Goal: Contribute content: Contribute content

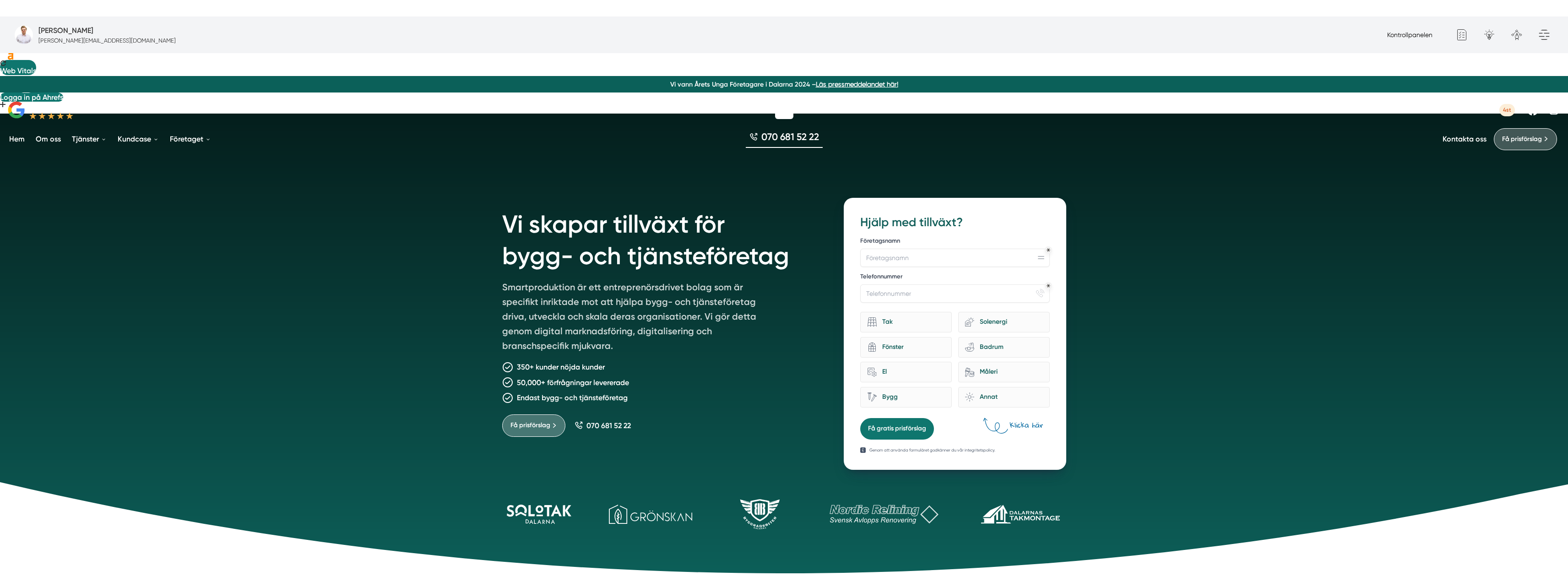
click at [1396, 32] on link "Kontrollpanelen" at bounding box center [1410, 35] width 45 height 7
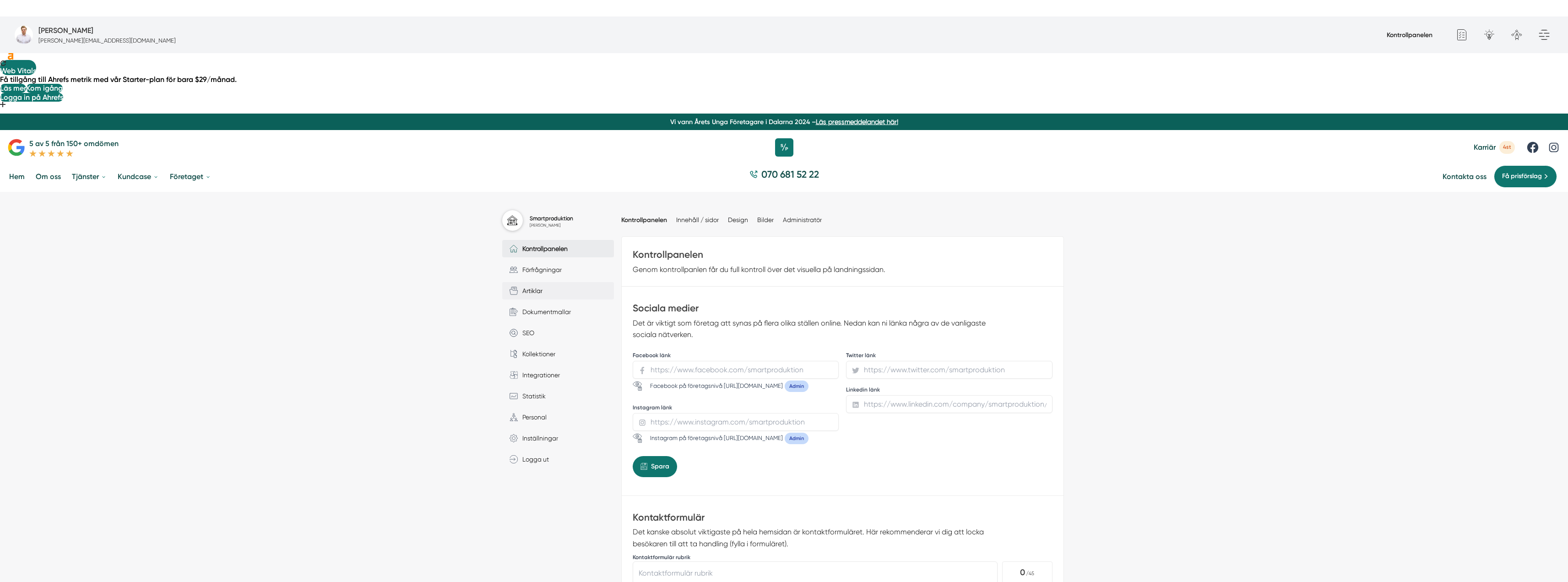
click at [537, 285] on span "Artiklar" at bounding box center [530, 290] width 24 height 10
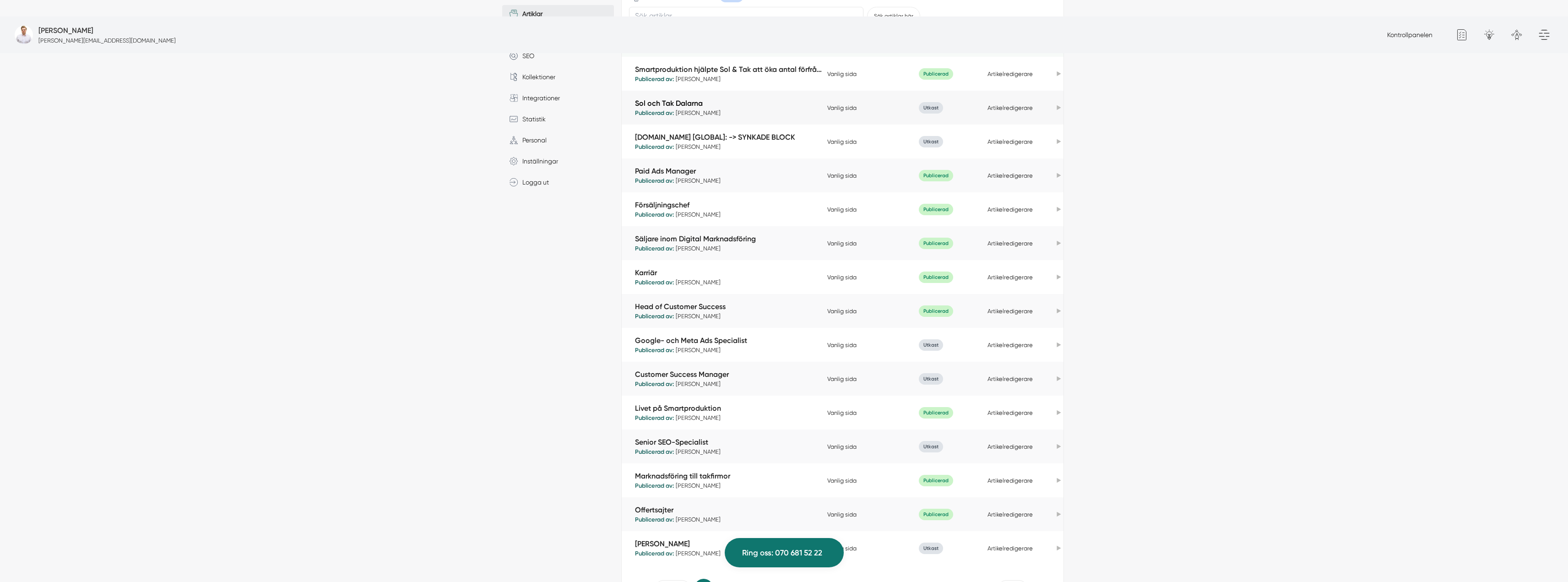
scroll to position [284, 0]
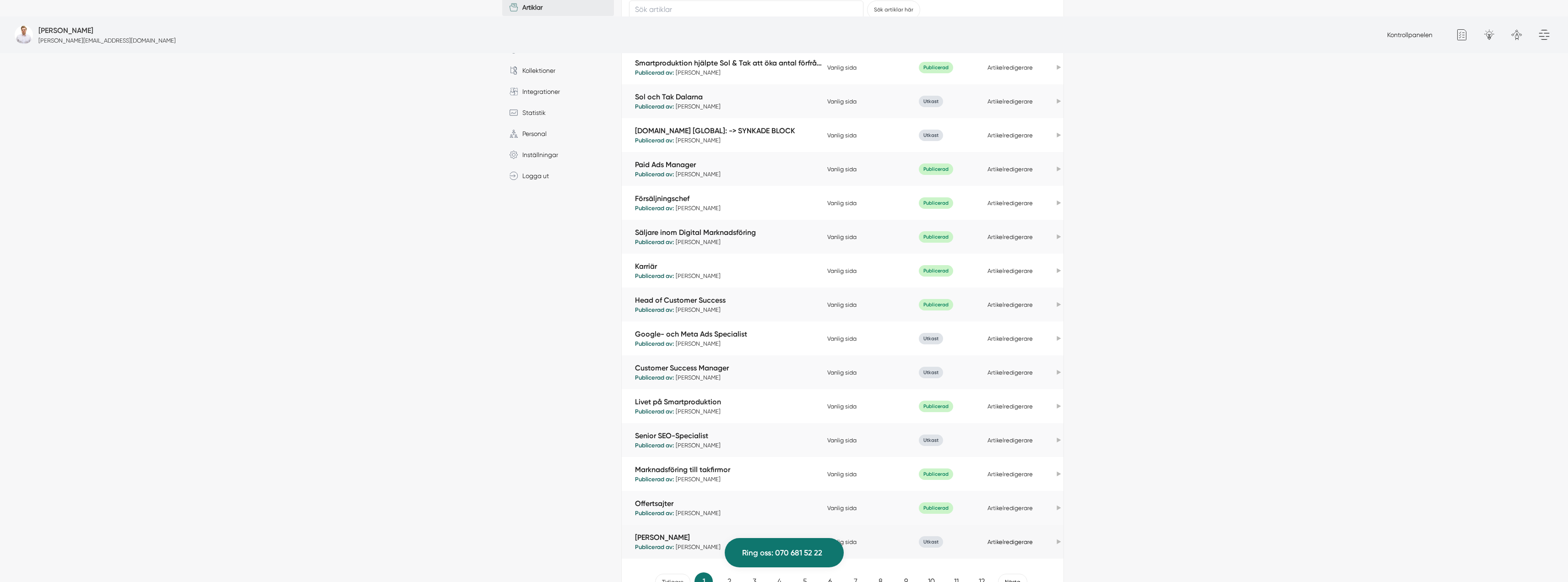
click at [1012, 539] on link "Artikelredigerare" at bounding box center [1010, 542] width 45 height 7
click at [727, 572] on link "2" at bounding box center [729, 581] width 18 height 18
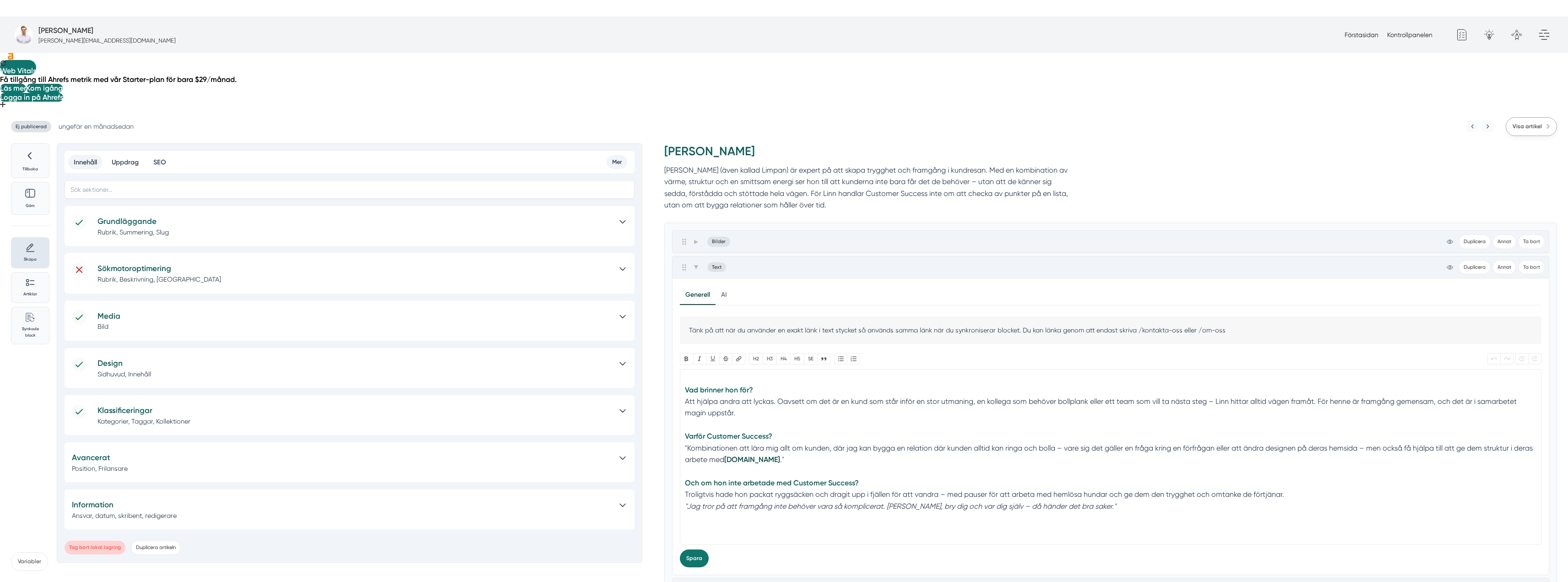
click at [1536, 117] on link "Visa artikel" at bounding box center [1531, 127] width 51 height 19
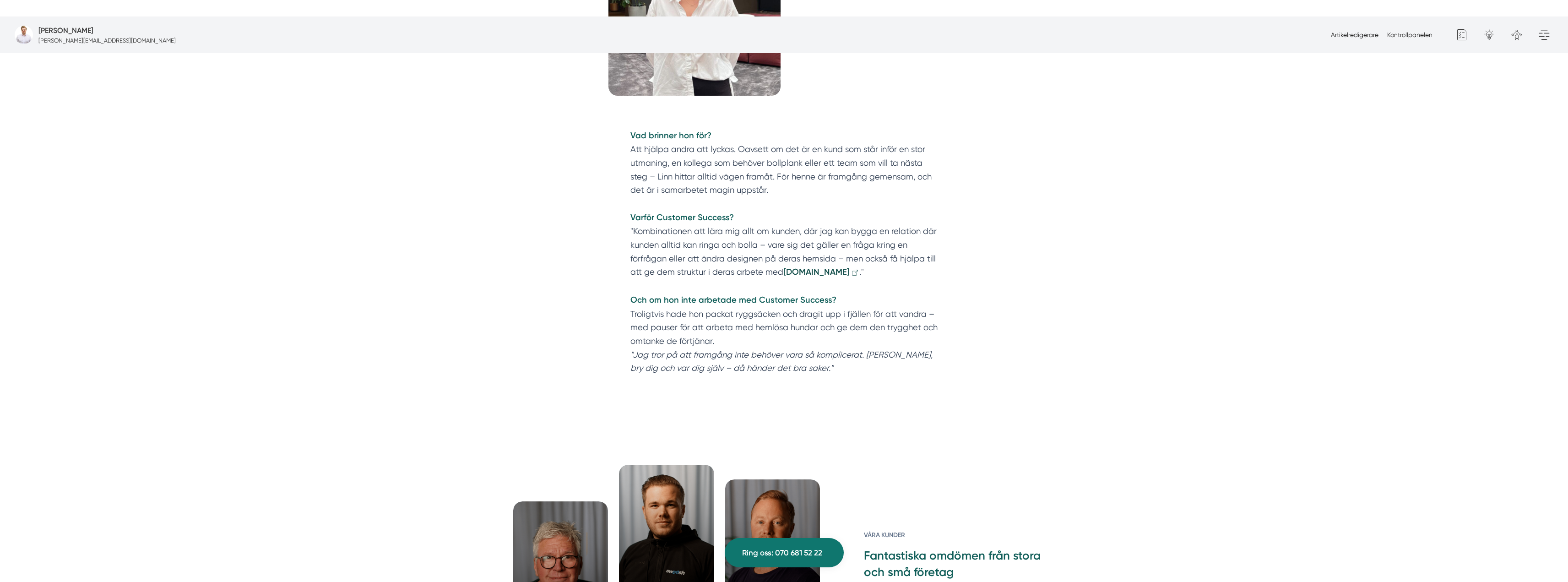
scroll to position [138, 0]
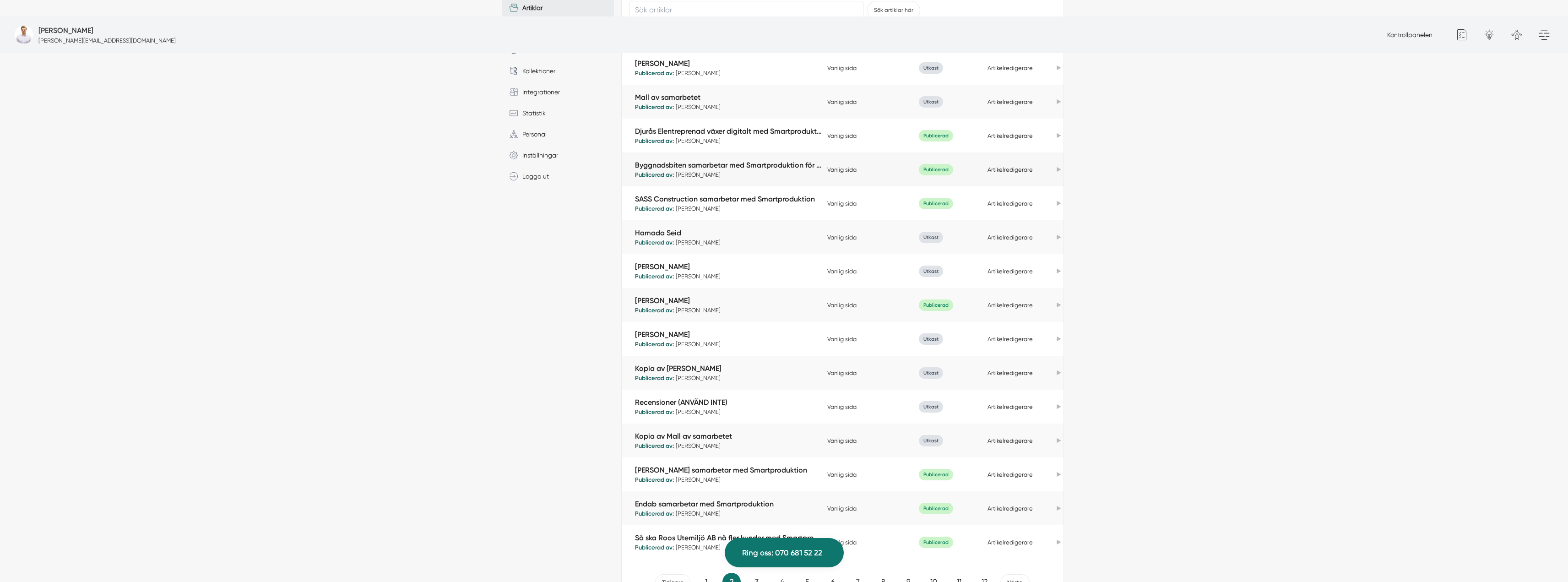
scroll to position [284, 0]
click at [760, 572] on link "3" at bounding box center [757, 581] width 18 height 18
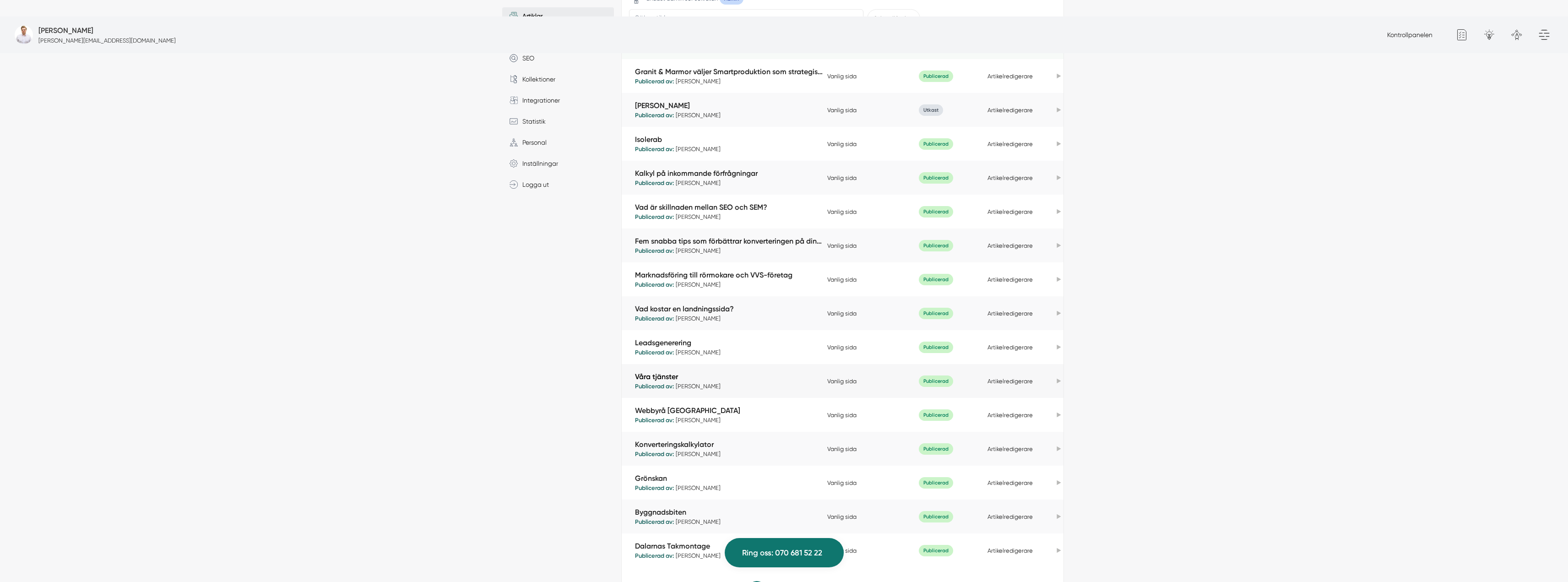
scroll to position [284, 0]
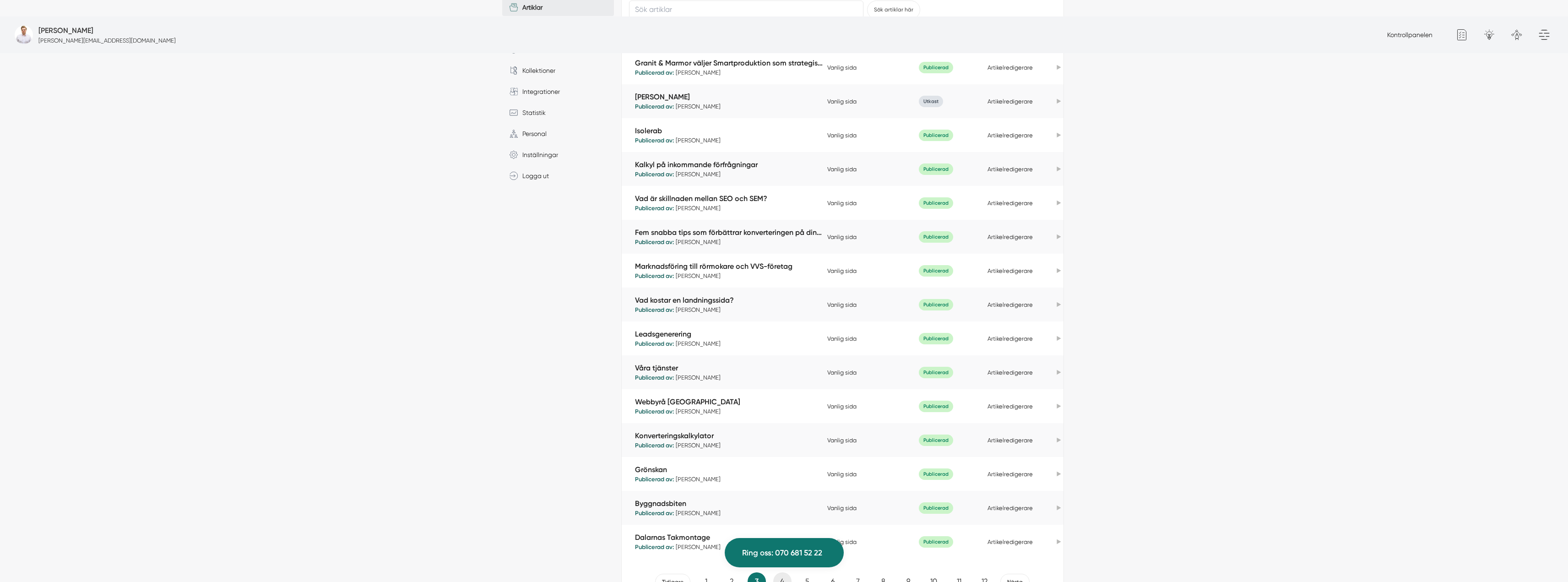
click at [778, 572] on link "4" at bounding box center [782, 581] width 18 height 18
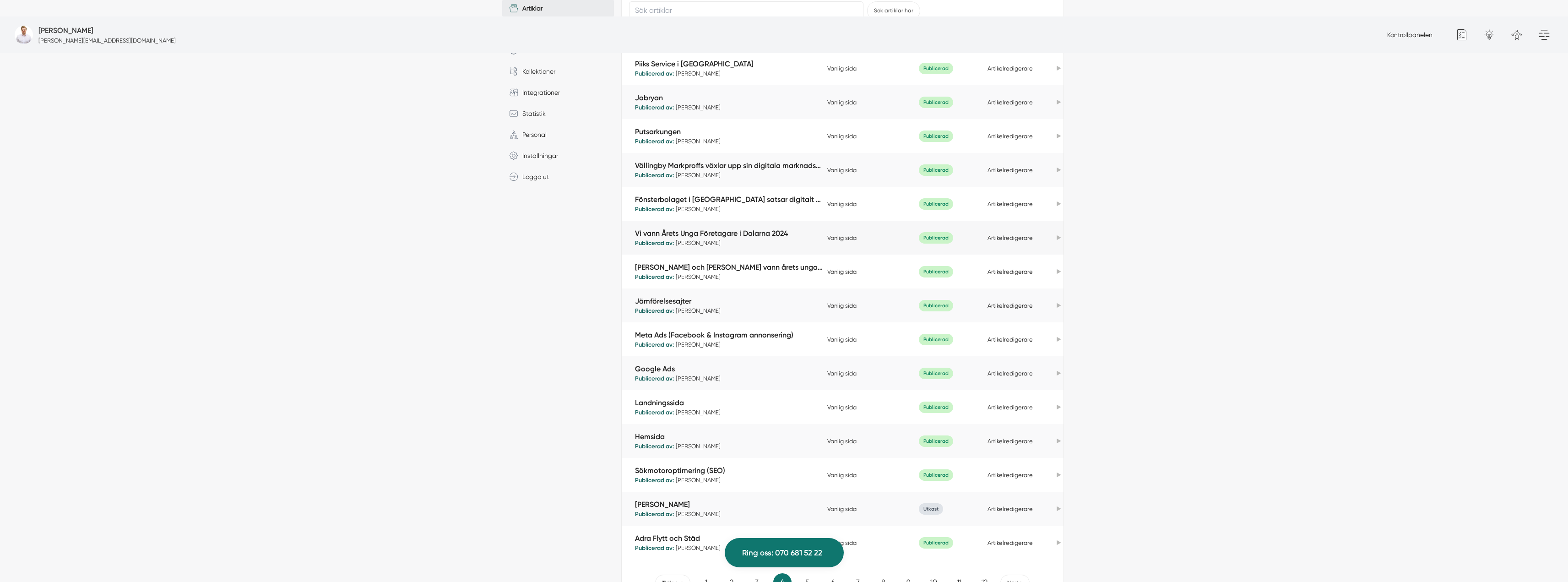
scroll to position [284, 0]
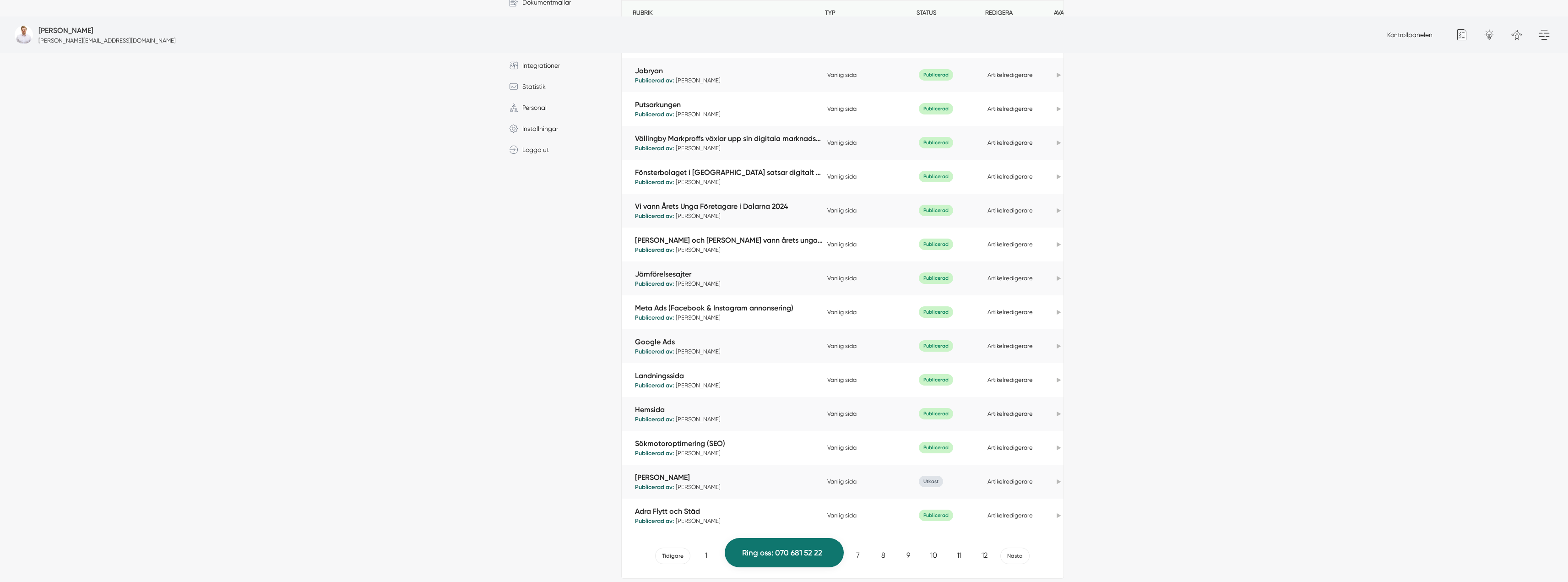
click at [748, 546] on link "3" at bounding box center [757, 555] width 18 height 18
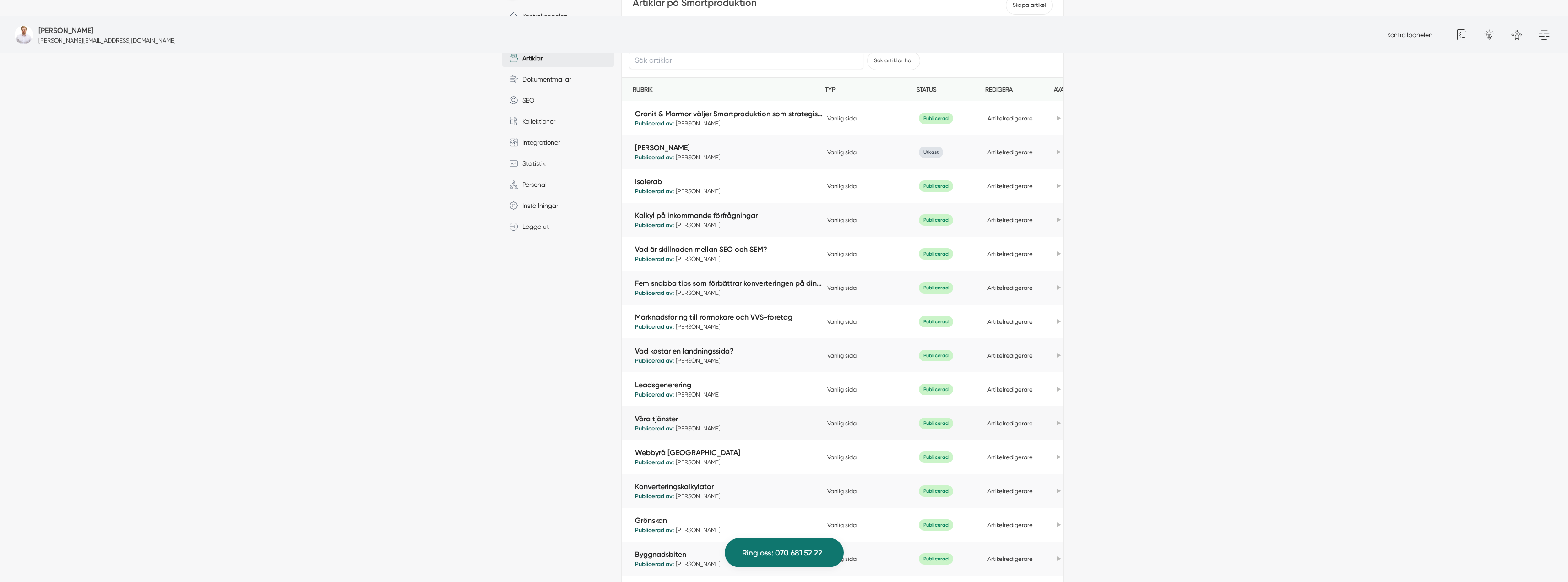
scroll to position [284, 0]
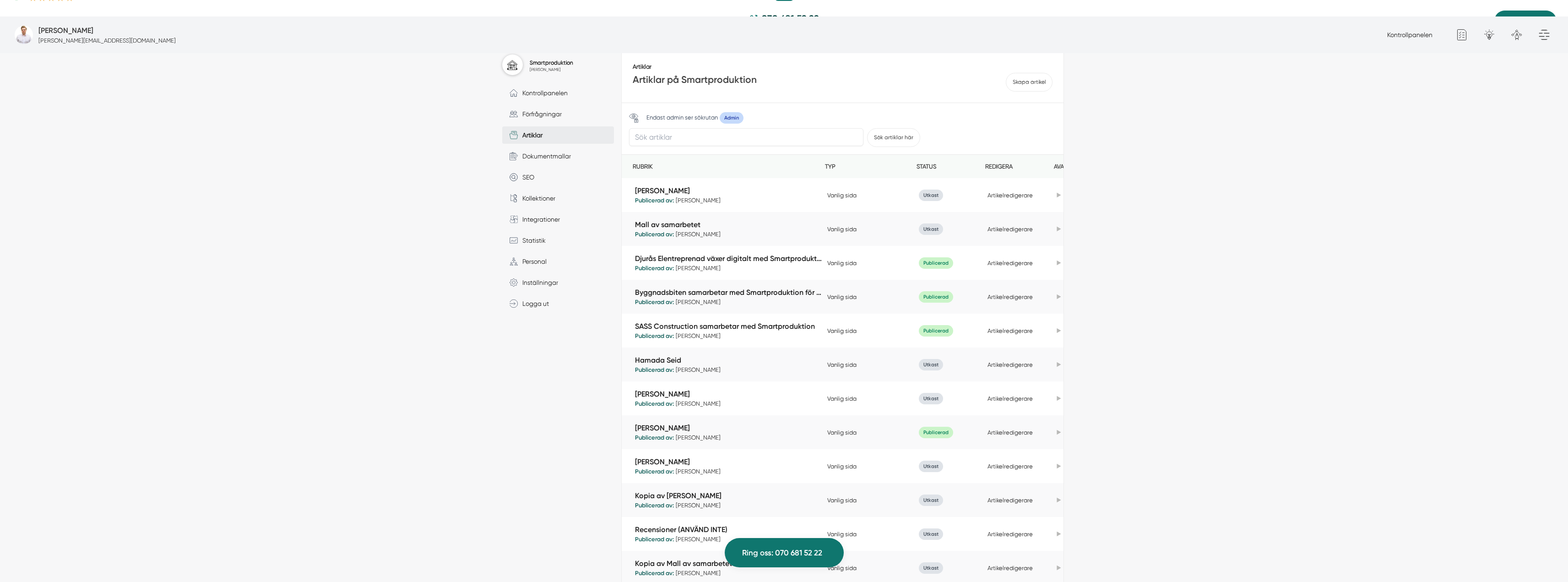
scroll to position [284, 0]
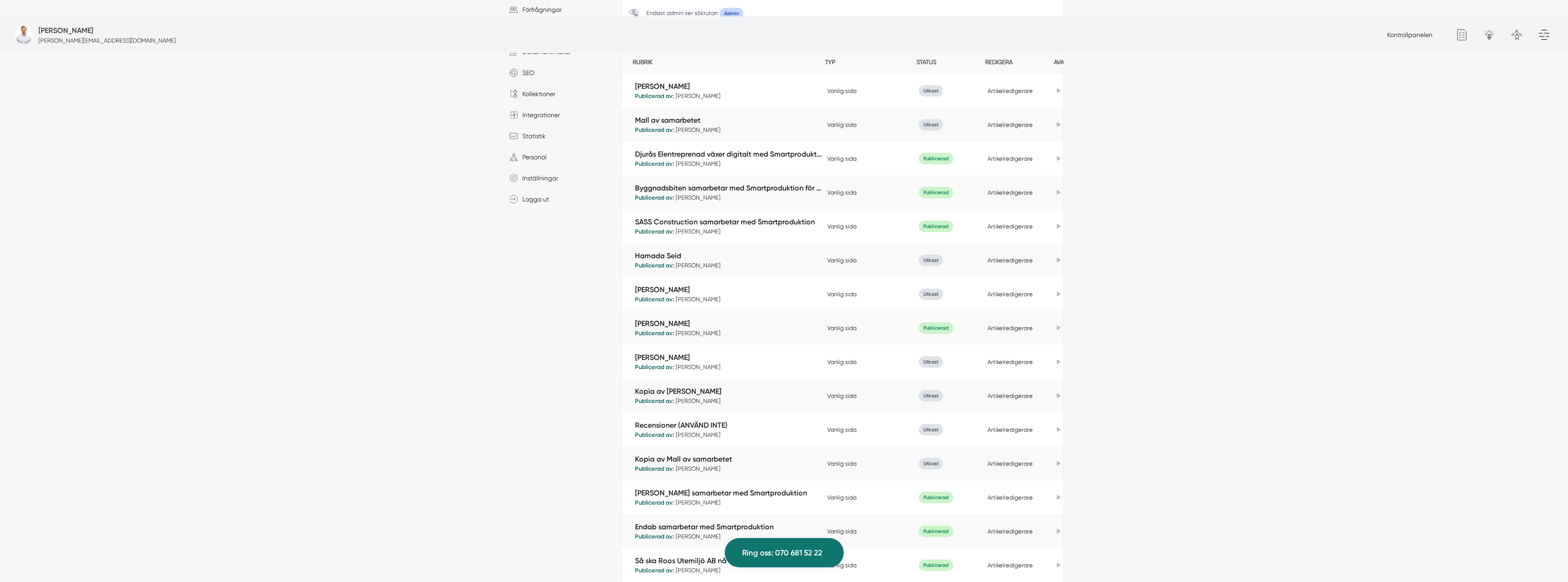
drag, startPoint x: 724, startPoint y: 504, endPoint x: 565, endPoint y: 440, distance: 171.4
click at [565, 440] on div "Smartproduktion Olof Hag Kontrollpanelen Förfrågningar Artiklar Dokumentmallar …" at bounding box center [561, 292] width 119 height 691
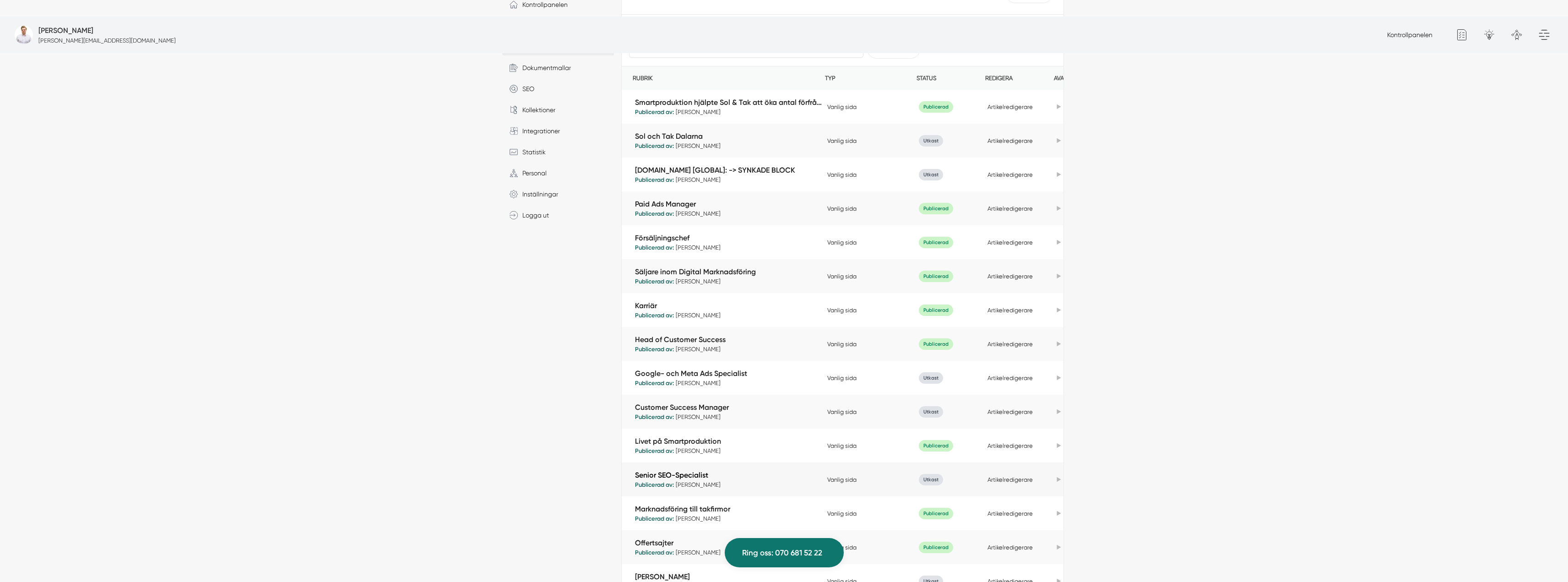
scroll to position [284, 0]
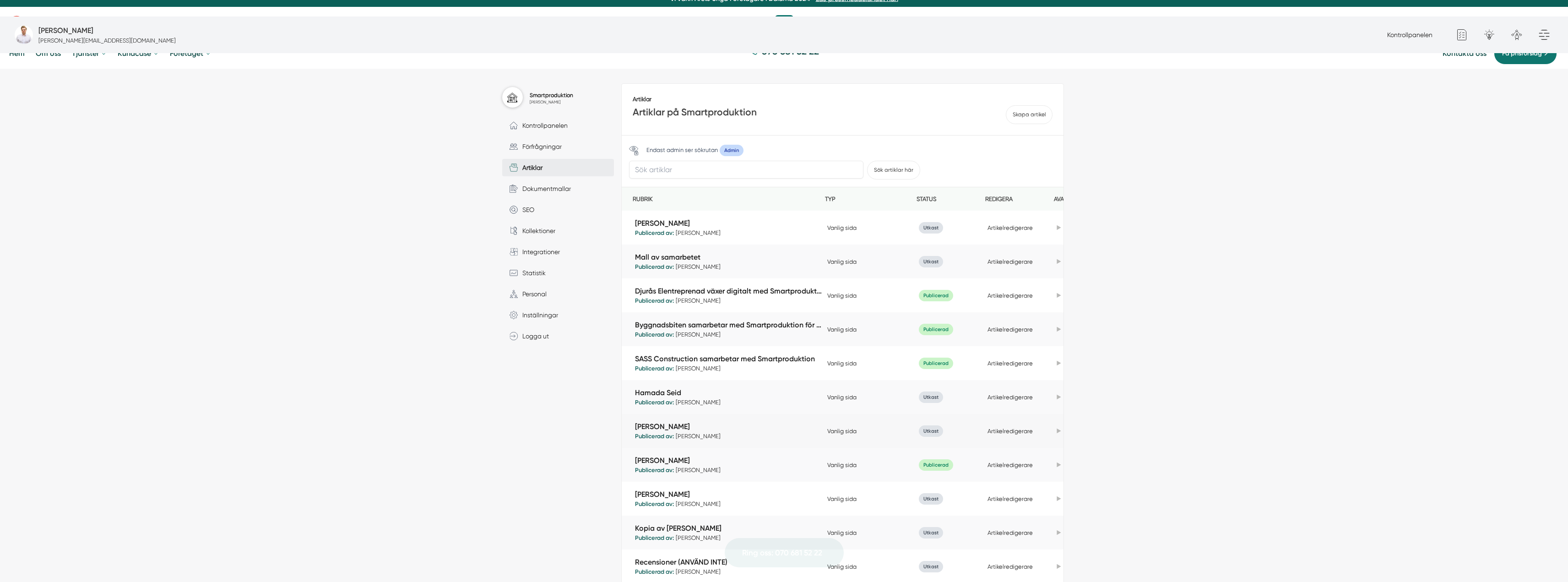
scroll to position [229, 0]
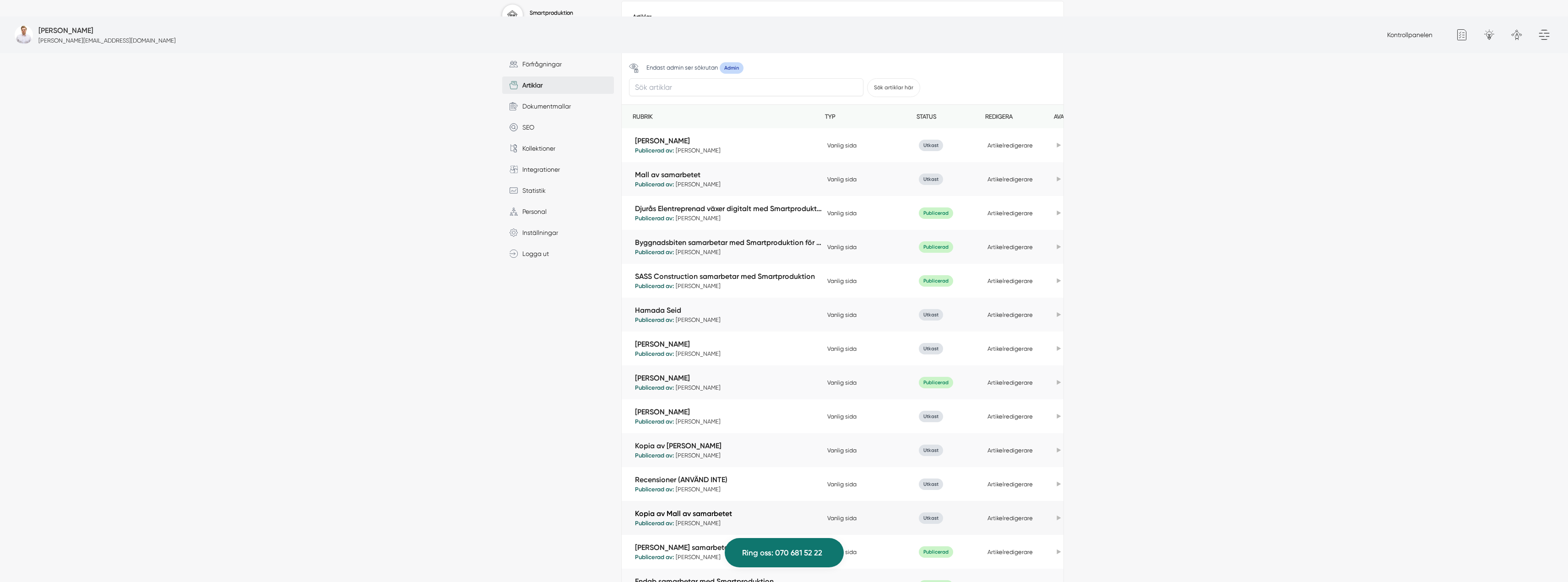
click at [699, 508] on link "Kopia av Mall av samarbetet" at bounding box center [729, 513] width 188 height 10
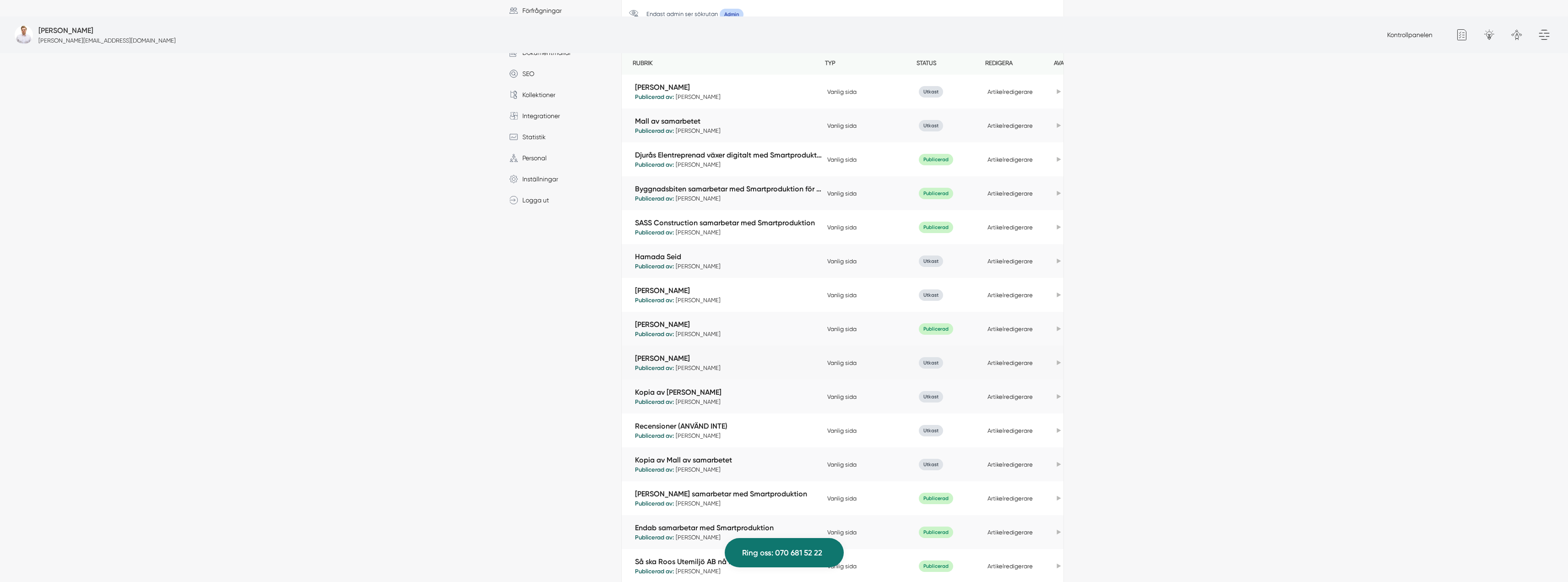
scroll to position [284, 0]
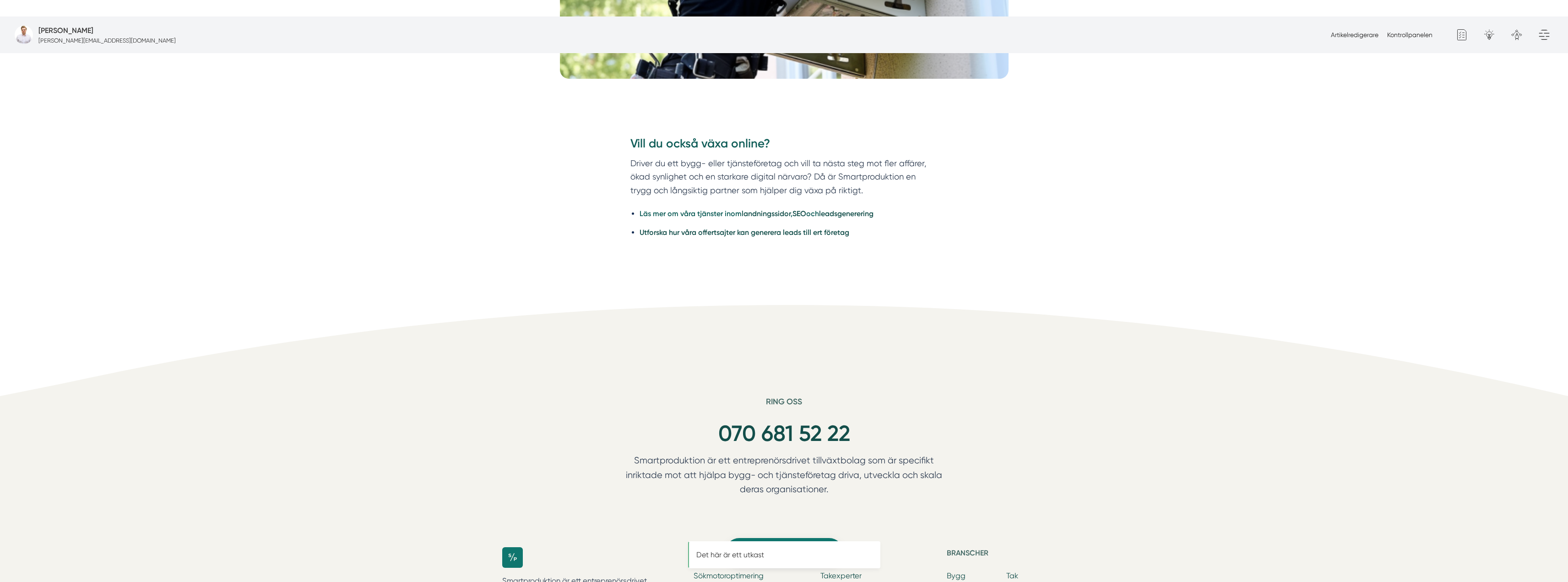
scroll to position [458, 0]
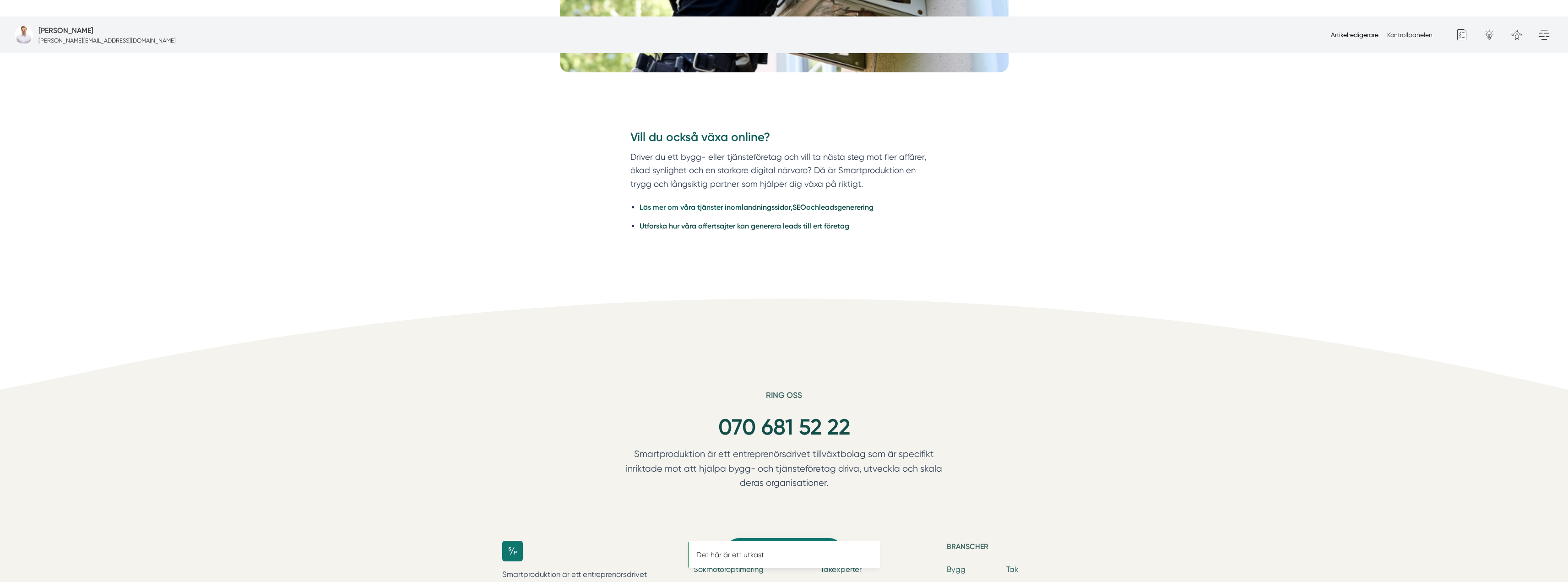
click at [1361, 38] on link "Artikelredigerare" at bounding box center [1355, 35] width 48 height 7
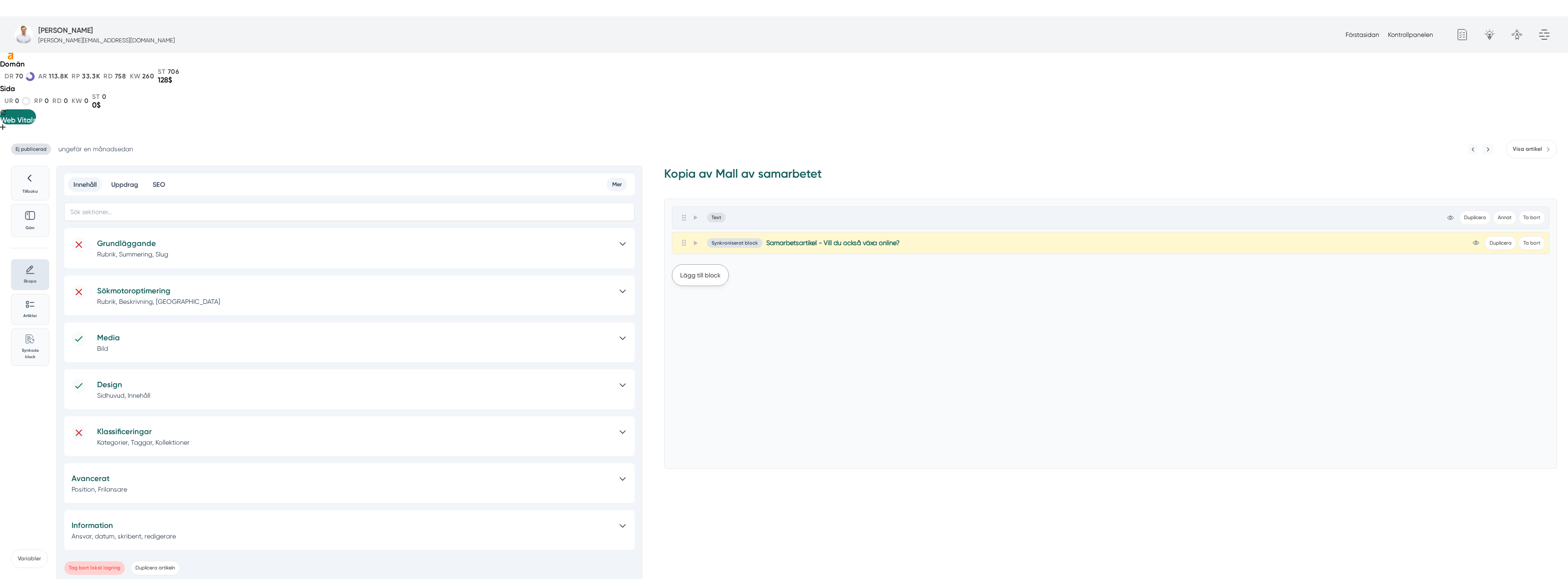
click at [709, 264] on button "Lägg till block" at bounding box center [701, 275] width 57 height 22
click at [707, 409] on button "Synkroniserat block" at bounding box center [704, 418] width 64 height 19
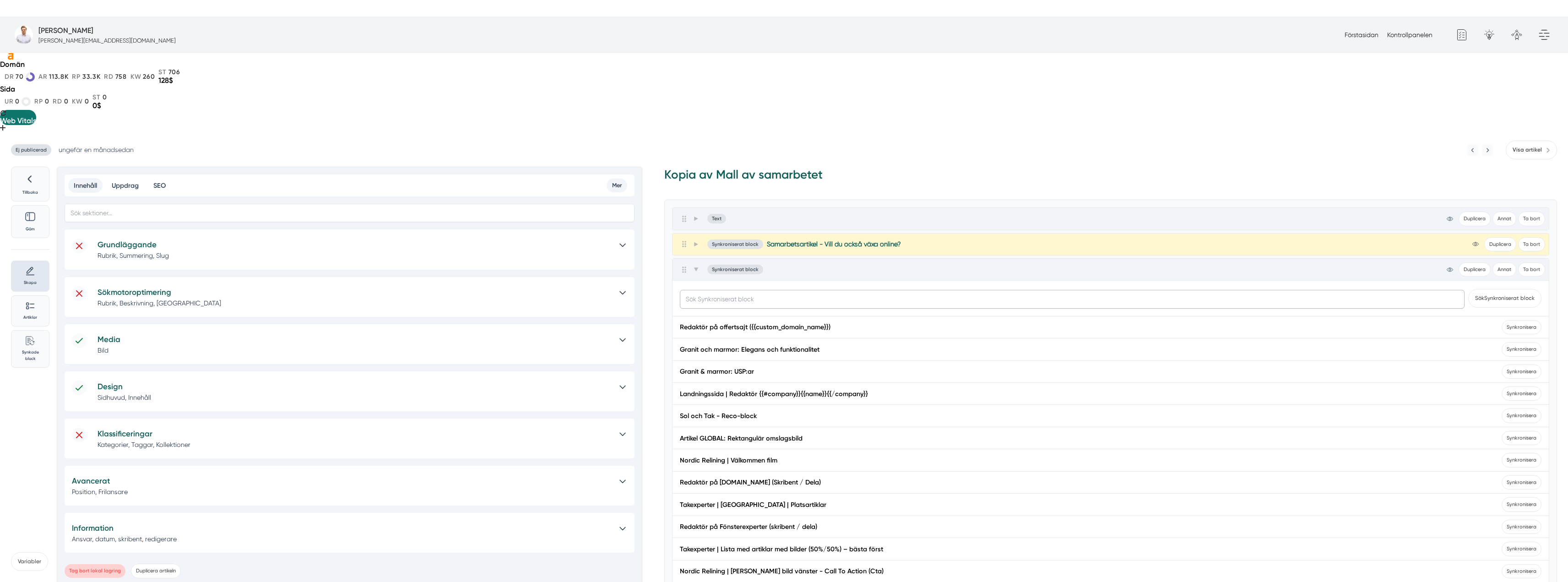
click at [734, 290] on input "text" at bounding box center [1072, 299] width 785 height 18
type input "smart.nu"
click at [1477, 289] on button "Sök Synkroniserat block" at bounding box center [1505, 298] width 73 height 19
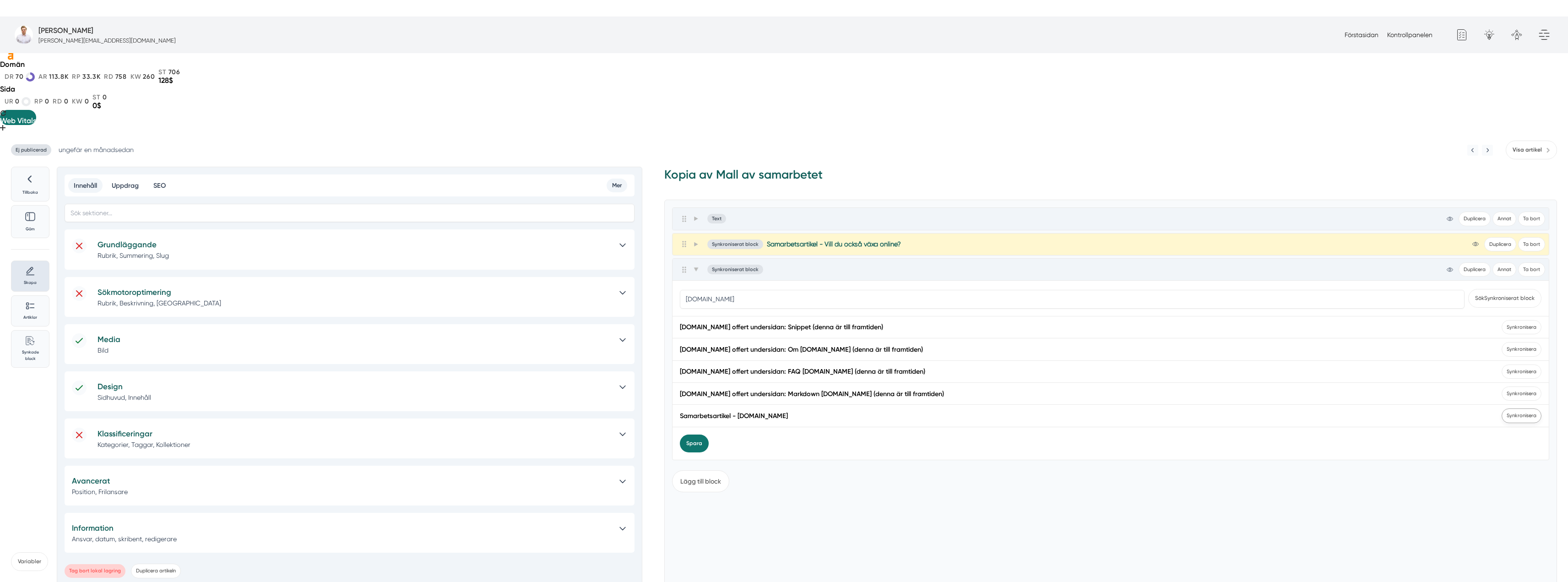
click at [1527, 408] on span "Synkronisera" at bounding box center [1521, 415] width 40 height 14
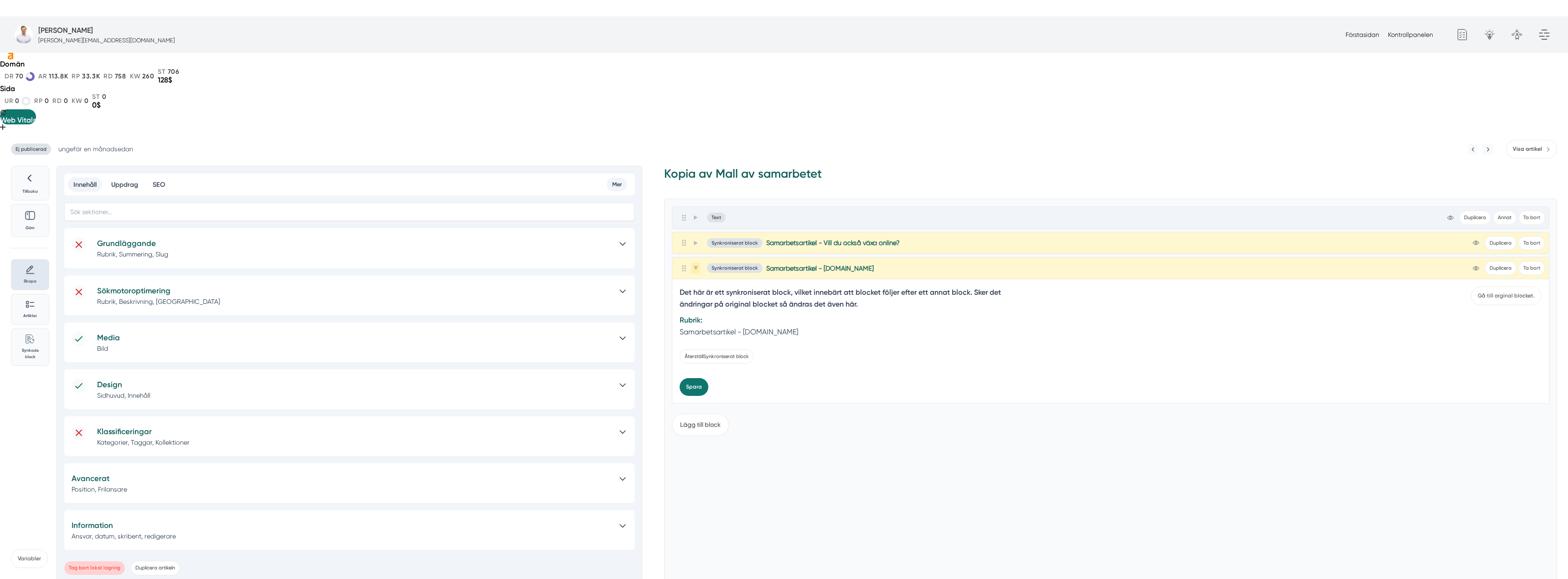
click at [696, 266] on icon at bounding box center [695, 268] width 4 height 4
click at [696, 212] on span at bounding box center [695, 218] width 8 height 11
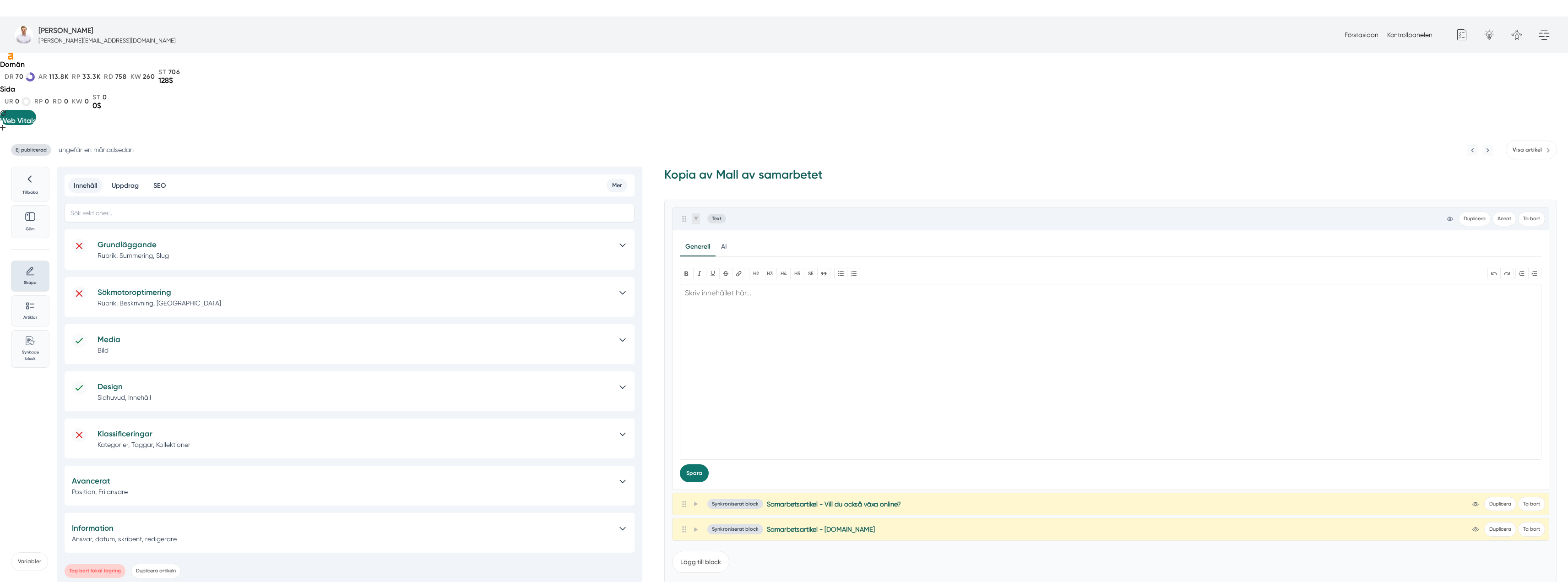
click at [699, 213] on span at bounding box center [695, 219] width 8 height 11
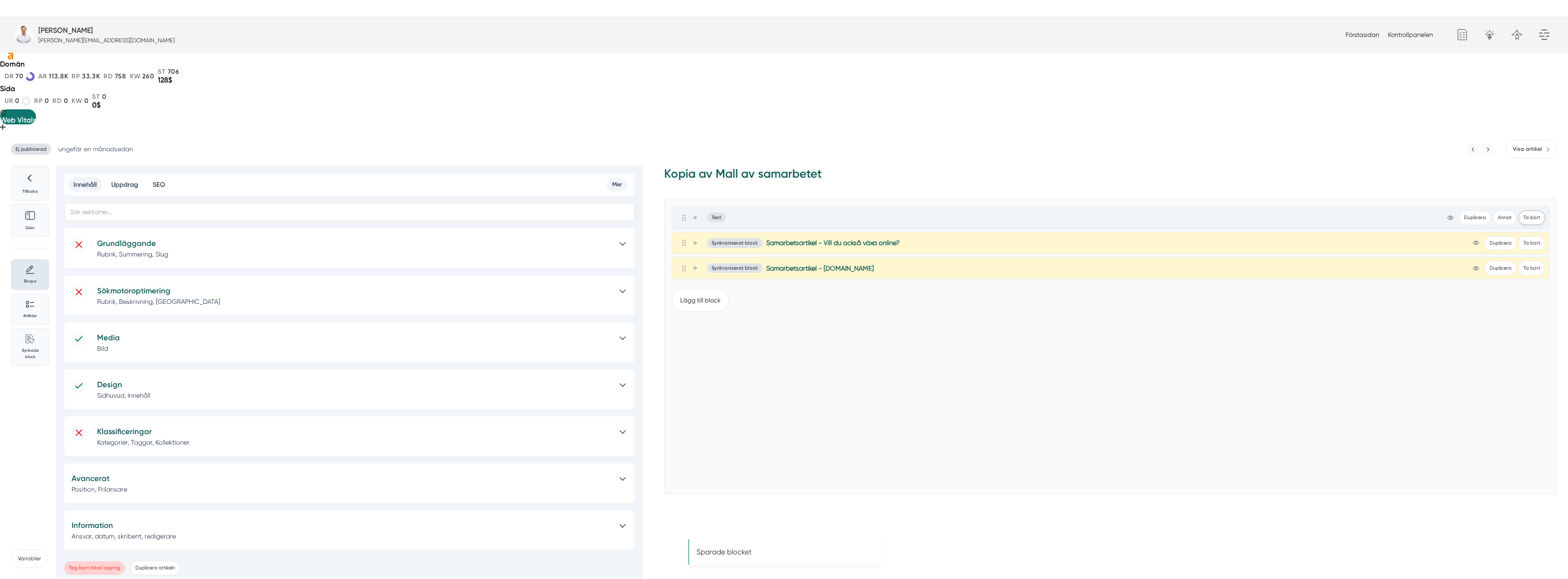
click at [1539, 210] on button "Ta bort" at bounding box center [1531, 217] width 27 height 14
click at [290, 237] on div "Grundläggande Rubrik, Summering, Slug" at bounding box center [354, 248] width 513 height 21
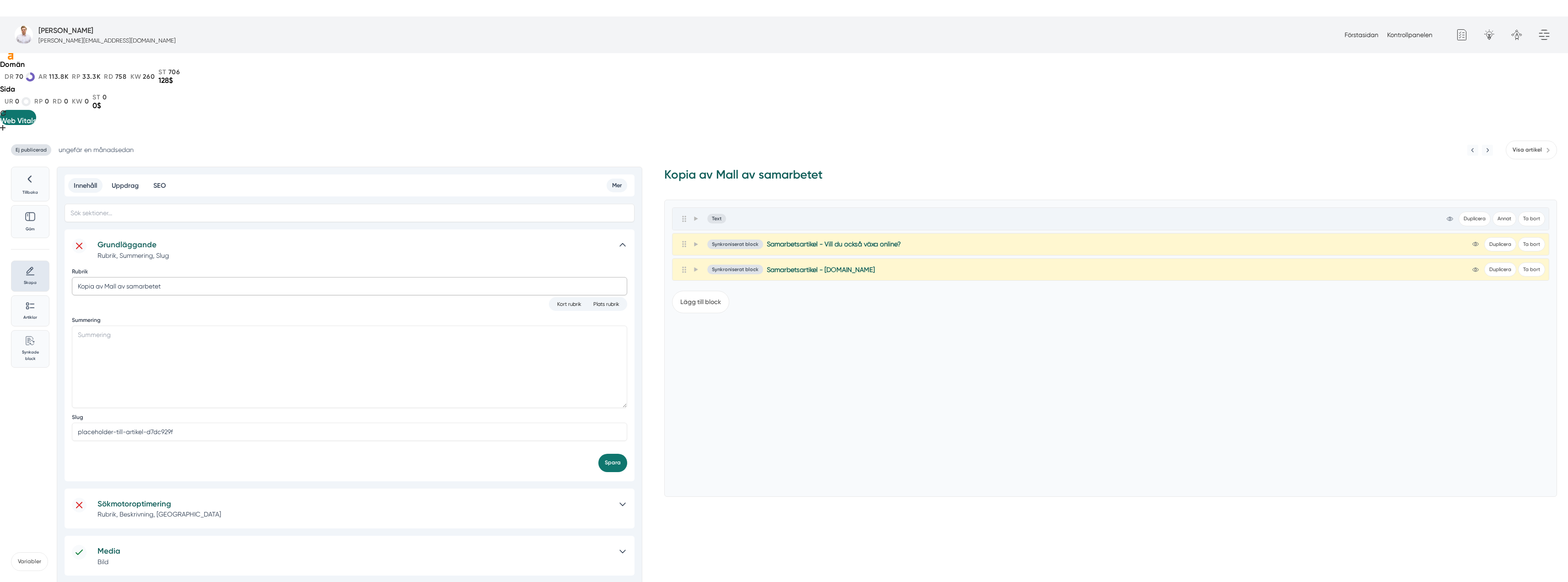
drag, startPoint x: 105, startPoint y: 204, endPoint x: 54, endPoint y: 201, distance: 51.1
click at [54, 201] on div "Tillbaka Göm Skapa Artiklar Common File Text Sync Streamline Icon: https://stre…" at bounding box center [304, 482] width 586 height 631
type input "Mall samarbetsartiklar"
click at [610, 454] on button "Spara" at bounding box center [613, 462] width 29 height 18
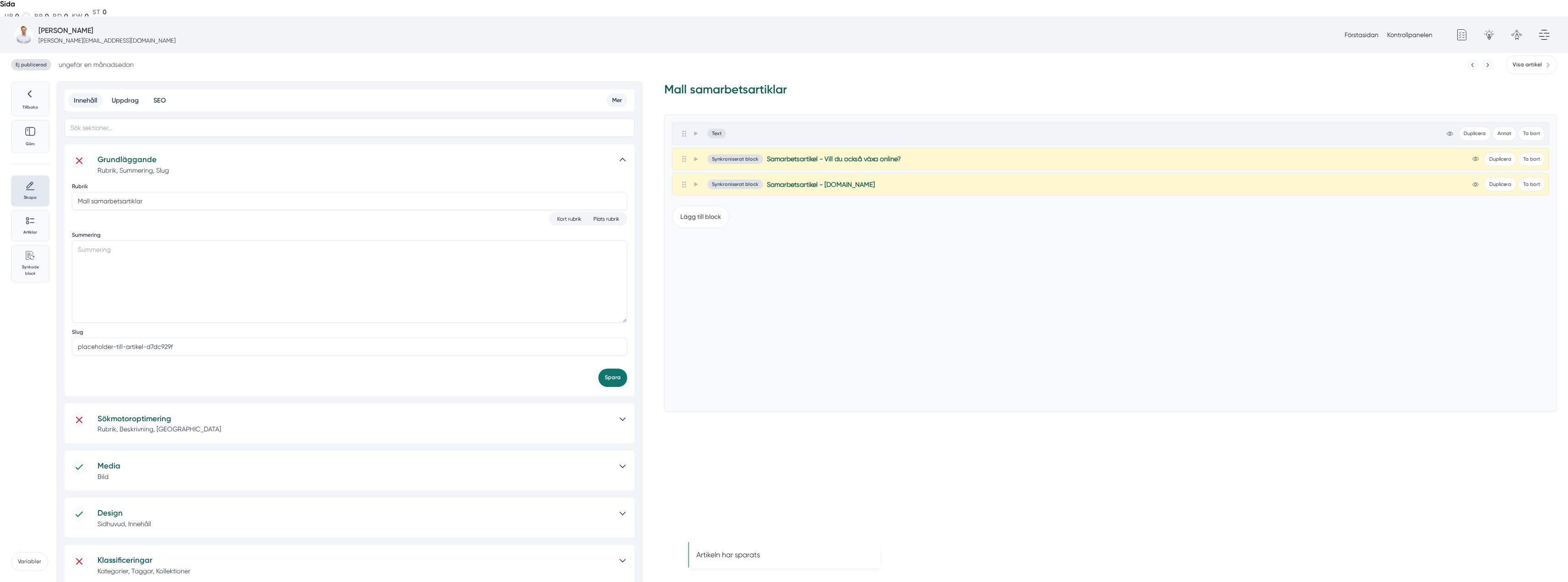
scroll to position [136, 0]
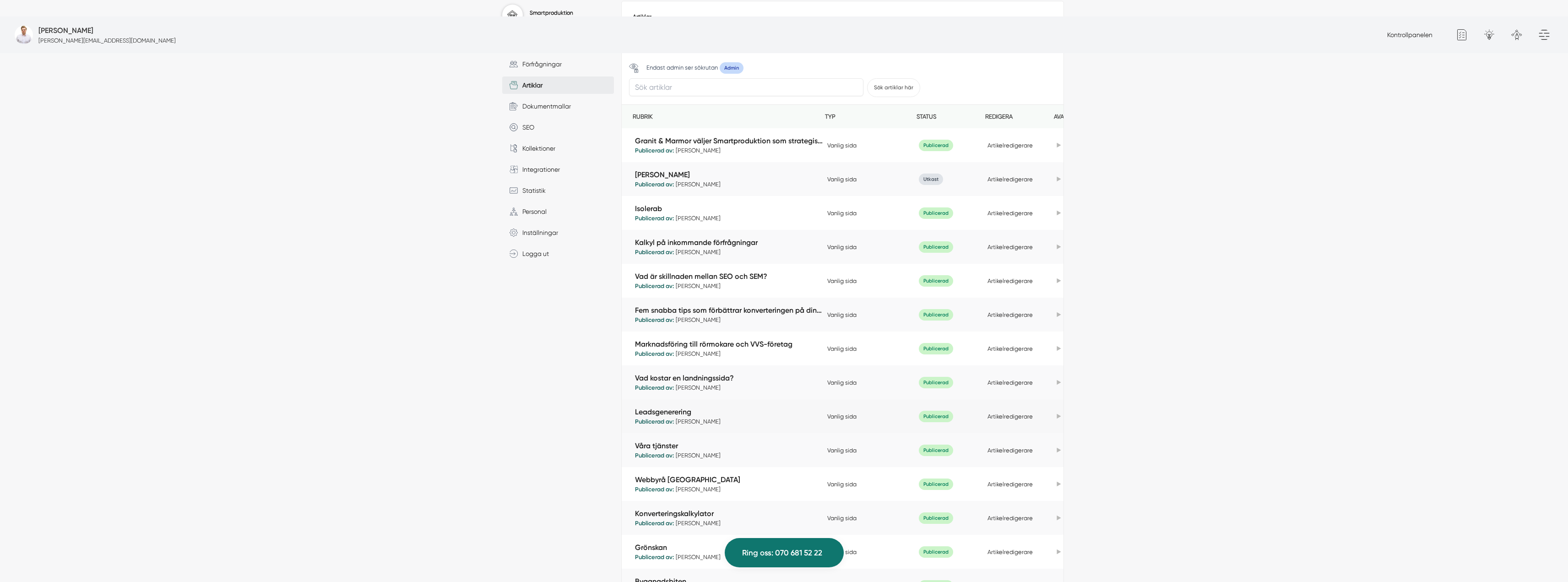
scroll to position [284, 0]
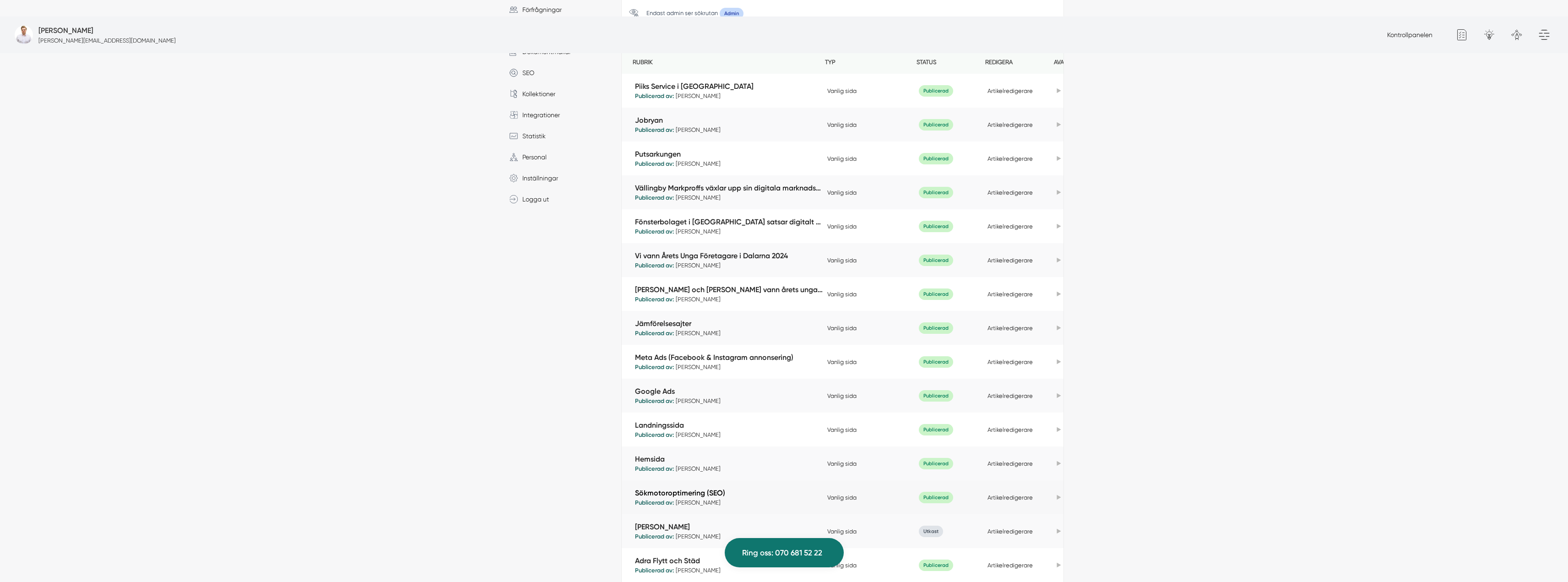
scroll to position [54, 0]
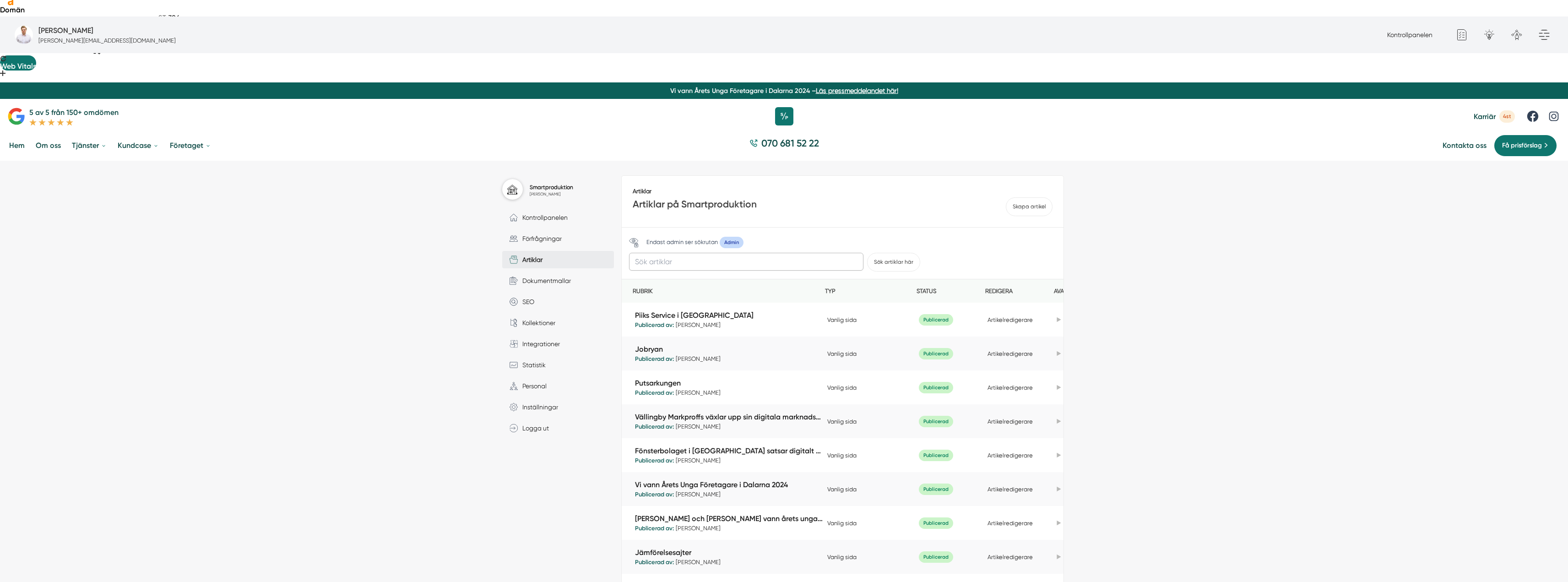
click at [758, 252] on input "text" at bounding box center [746, 261] width 234 height 18
type input "samman"
click at [867, 252] on button "Sök artiklar här" at bounding box center [893, 262] width 53 height 19
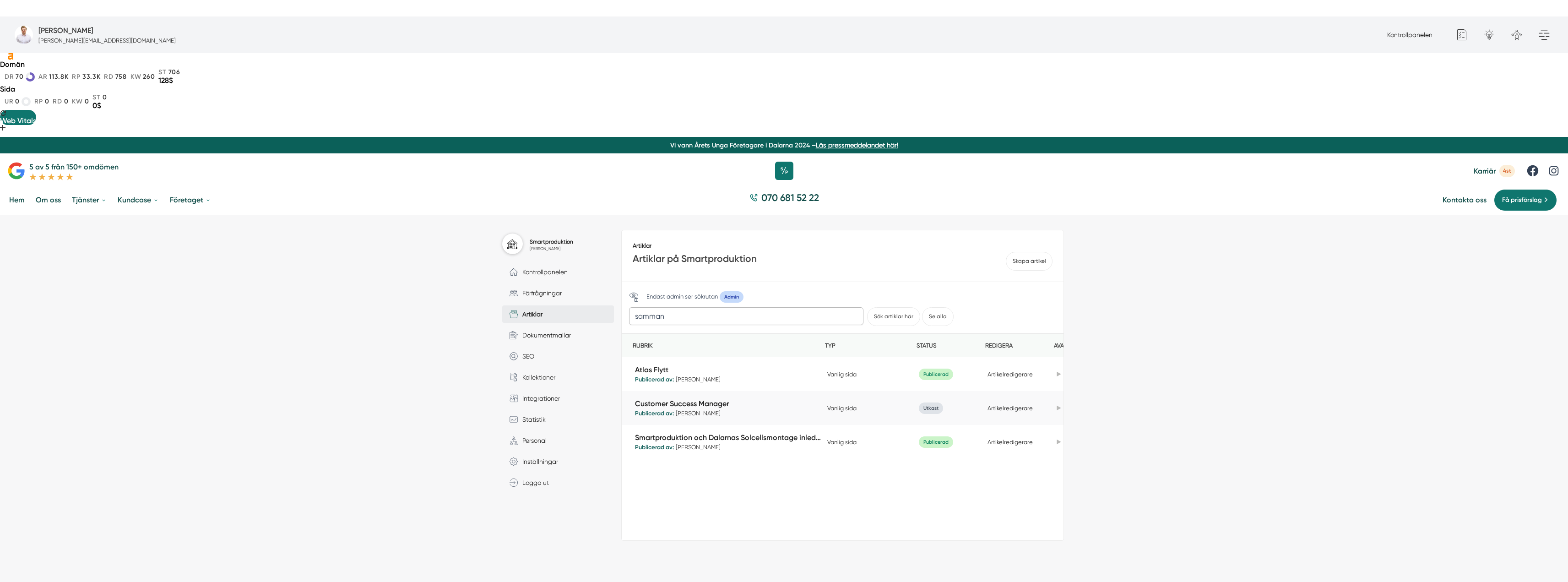
click at [707, 307] on input "samman" at bounding box center [746, 315] width 234 height 18
type input "samar"
click at [867, 307] on button "Sök artiklar här" at bounding box center [893, 316] width 53 height 19
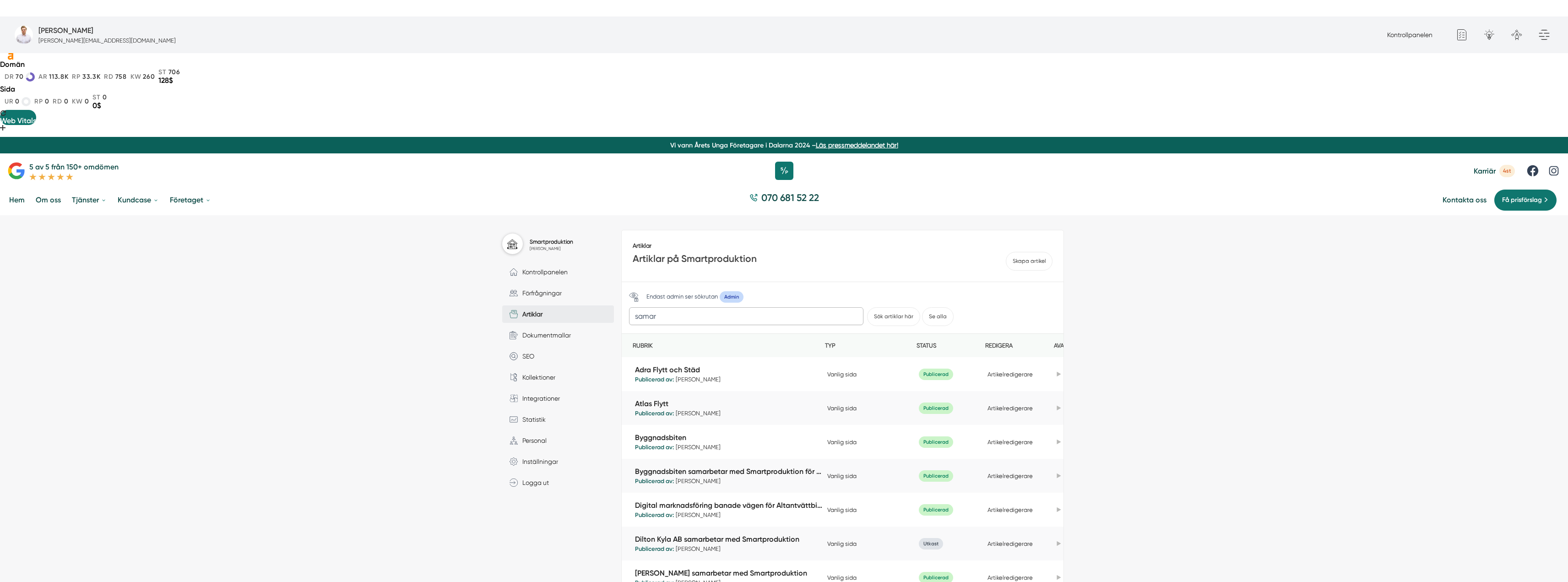
drag, startPoint x: 752, startPoint y: 233, endPoint x: 386, endPoint y: 232, distance: 366.0
click at [867, 307] on button "Sök artiklar här" at bounding box center [893, 316] width 53 height 19
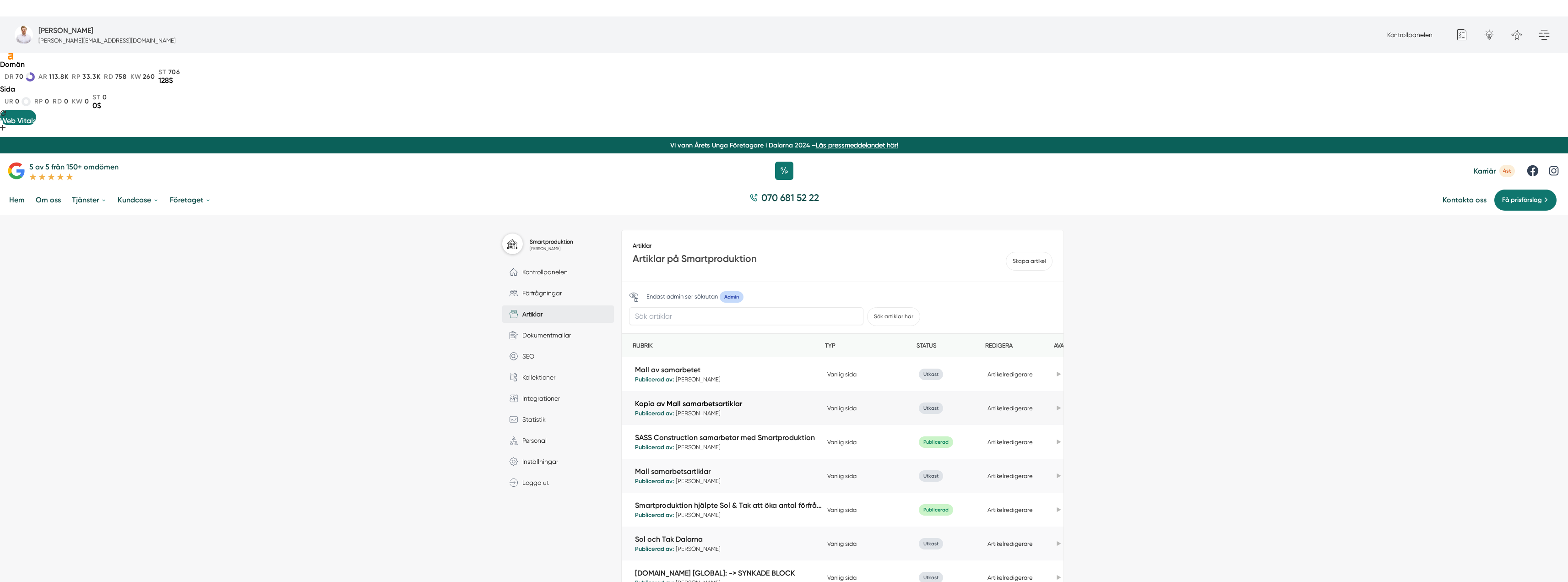
click at [743, 398] on link "Kopia av Mall samarbetsartiklar" at bounding box center [729, 403] width 188 height 10
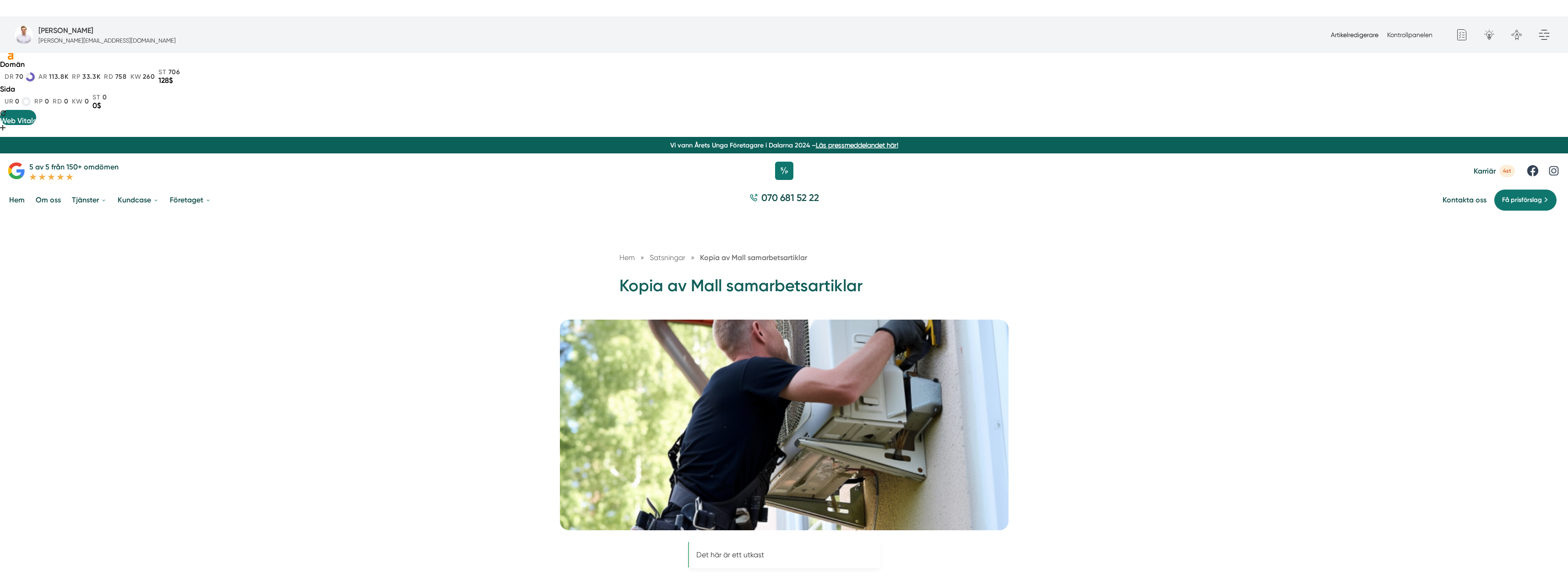
click at [1342, 37] on link "Artikelredigerare" at bounding box center [1355, 35] width 48 height 7
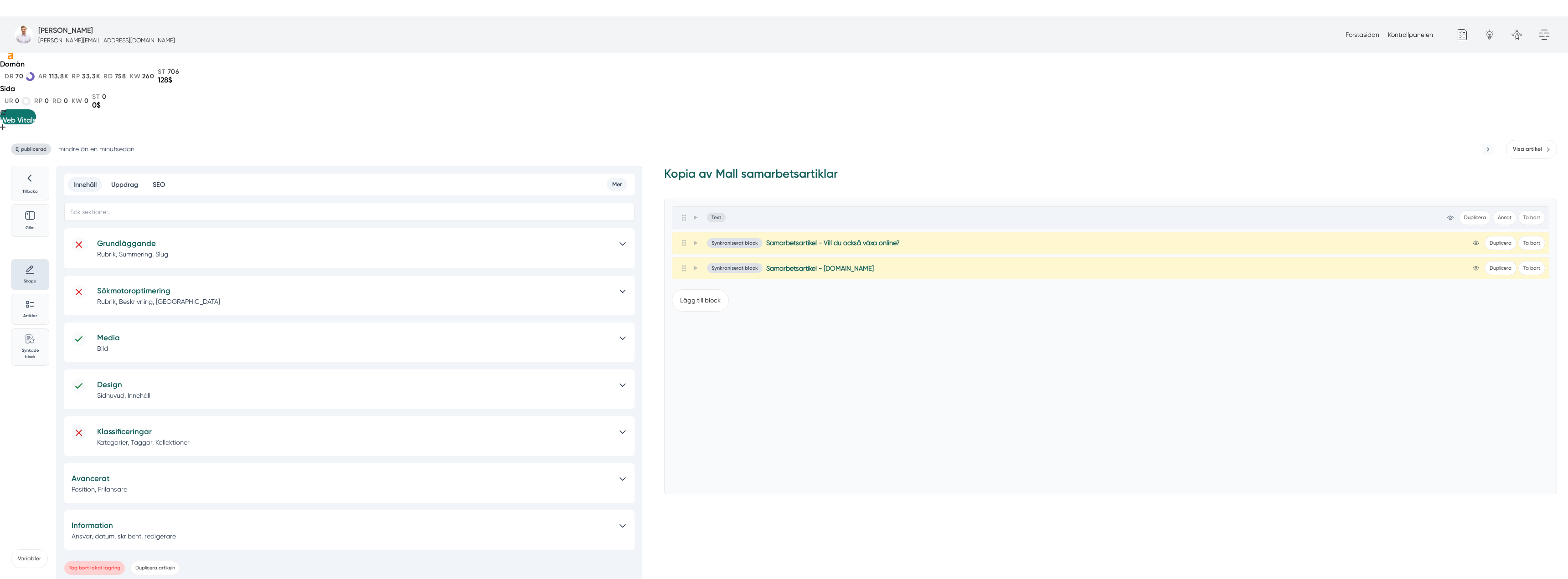
click at [259, 276] on div "Sökmotoroptimering Rubrik, Beskrivning, Sökord" at bounding box center [349, 295] width 570 height 40
click at [208, 297] on p "Rubrik, Beskrivning, Sökord" at bounding box center [354, 301] width 513 height 9
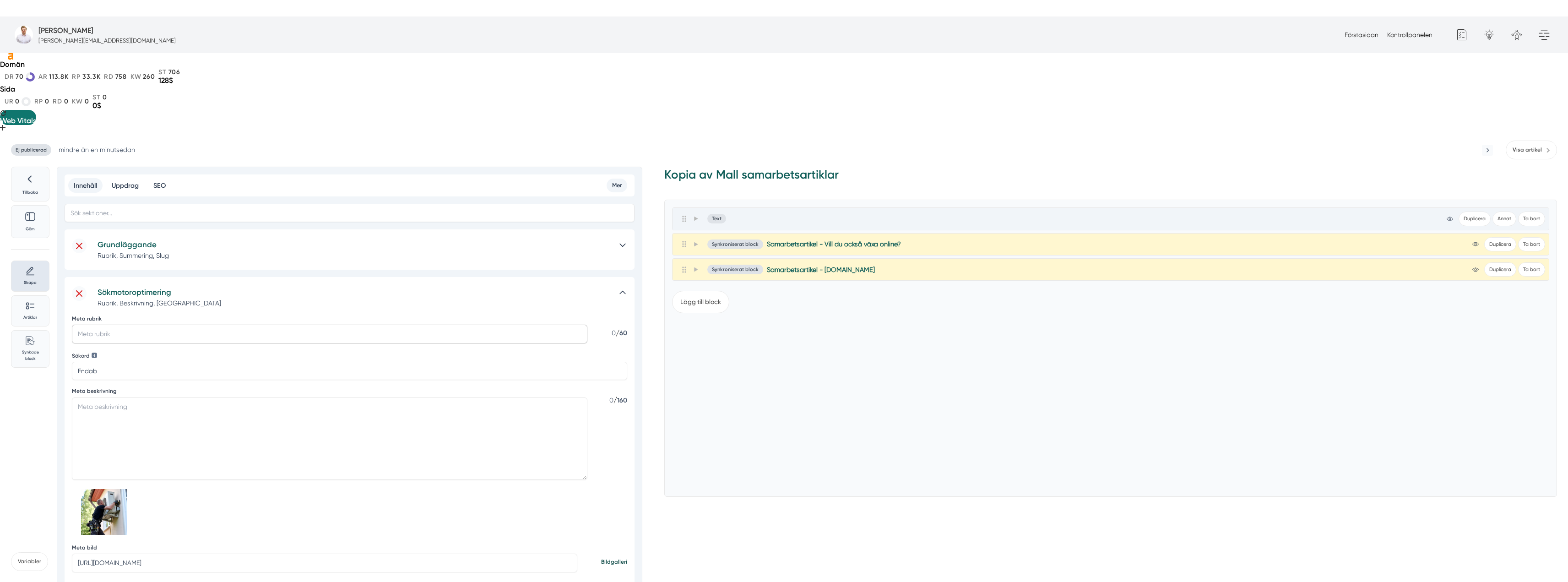
click at [162, 325] on input "Meta rubrik" at bounding box center [329, 334] width 515 height 18
paste input "Ivanas Städservice växer digitalt med ny hemsida och SEO från Smartproduktion"
type input "Ivanas Städservice växer digitalt med ny hemsida och SEO från Smartproduktion"
click at [342, 298] on p "Rubrik, Beskrivning, Sökord" at bounding box center [354, 303] width 513 height 9
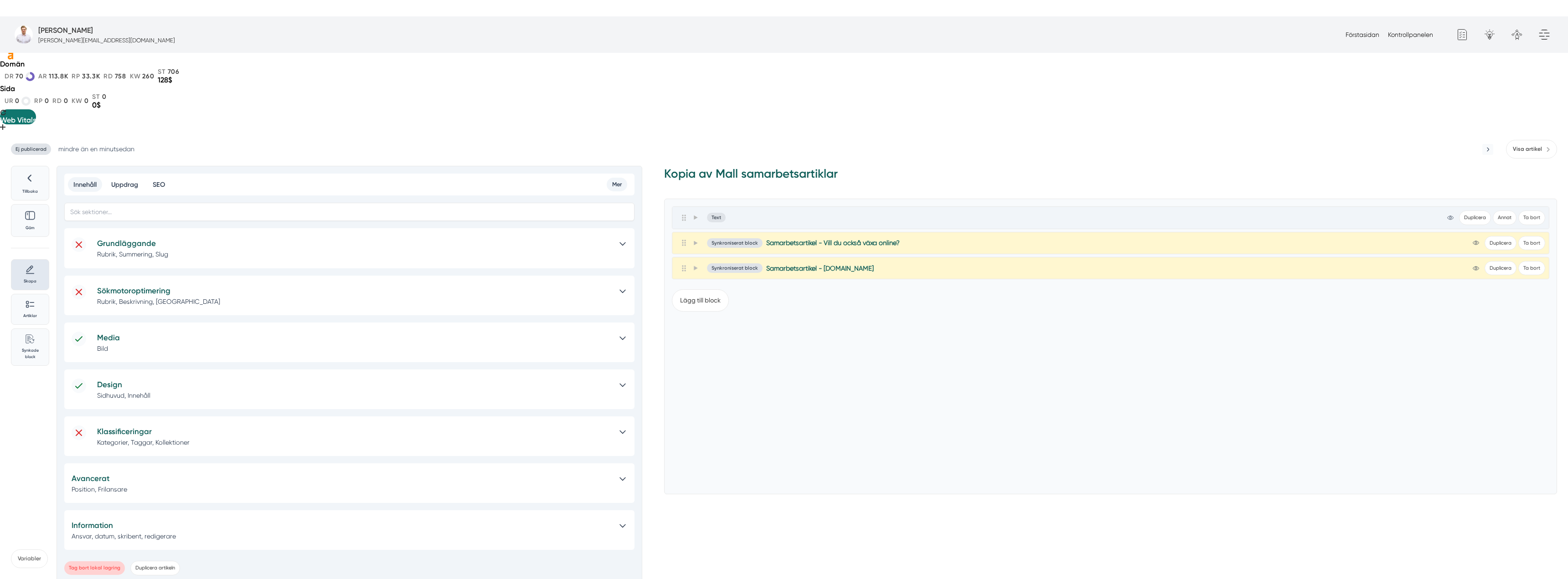
click at [324, 276] on div "Sökmotoroptimering Rubrik, Beskrivning, Sökord" at bounding box center [349, 295] width 570 height 40
click at [327, 297] on p "Rubrik, Beskrivning, Sökord" at bounding box center [354, 301] width 513 height 9
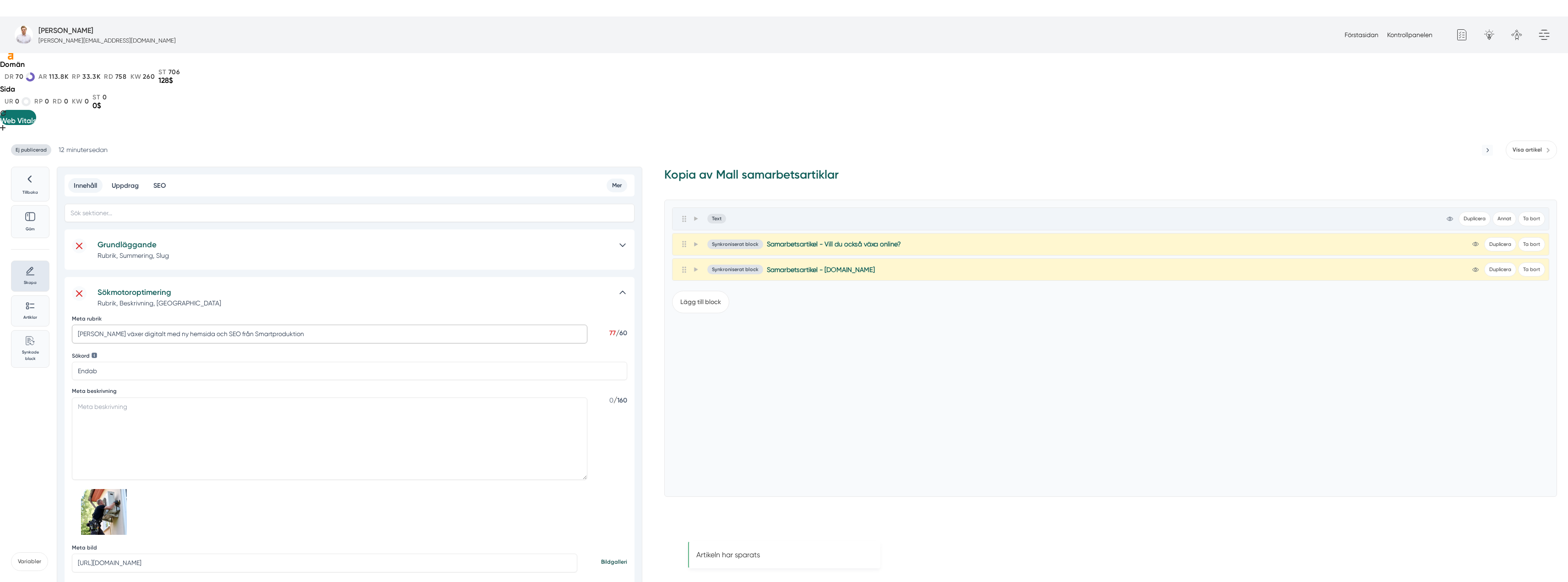
drag, startPoint x: 131, startPoint y: 251, endPoint x: 57, endPoint y: 251, distance: 74.0
click at [57, 251] on div "Innehåll Uppdrag SEO Mer Grundläggande Rubrik, Summering, Slug Sökmotoroptimeri…" at bounding box center [350, 524] width 586 height 715
click at [103, 362] on input "Endab" at bounding box center [350, 371] width 555 height 18
paste input "Ivanas Städservice"
type input "Ivanas Städservice"
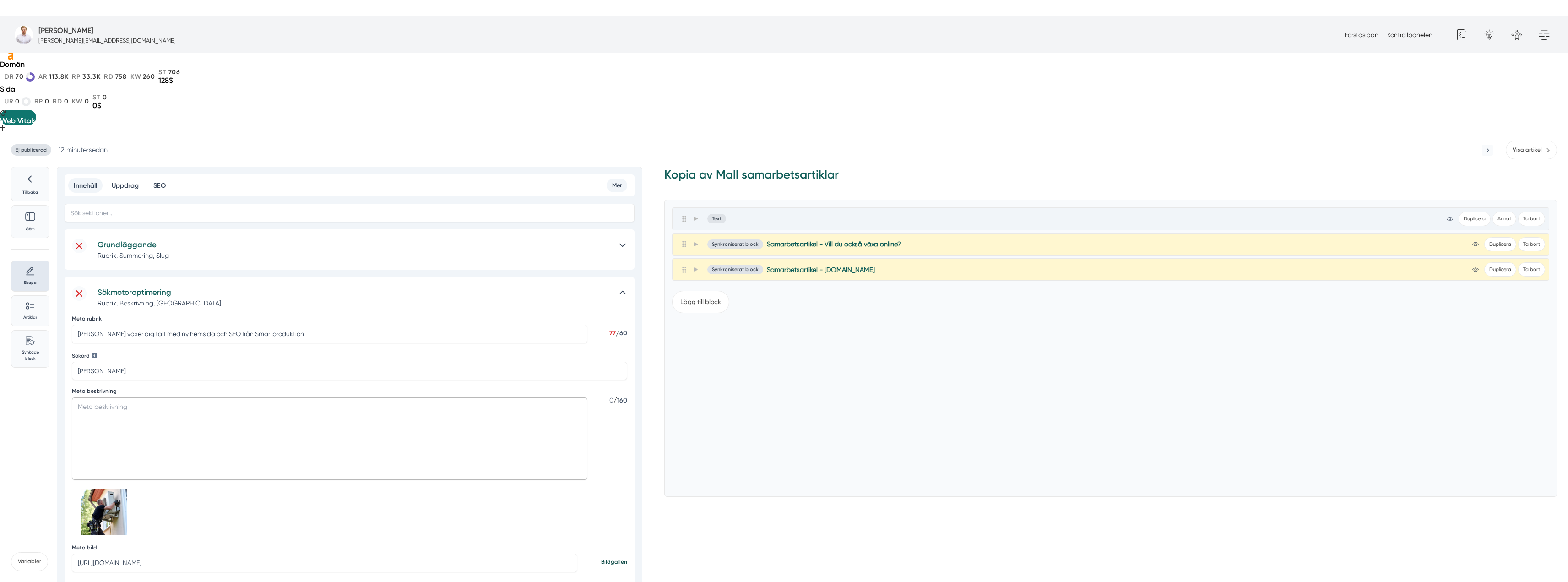
click at [196, 397] on textarea "Meta beskrivning" at bounding box center [329, 438] width 515 height 83
paste textarea "Ivanas Städservice i Norrköping inleder en digital satsning tillsammans med Sma…"
type textarea "Ivanas Städservice i Norrköping inleder en digital satsning tillsammans med Sma…"
click at [312, 553] on input "[URL][DOMAIN_NAME]" at bounding box center [325, 562] width 506 height 18
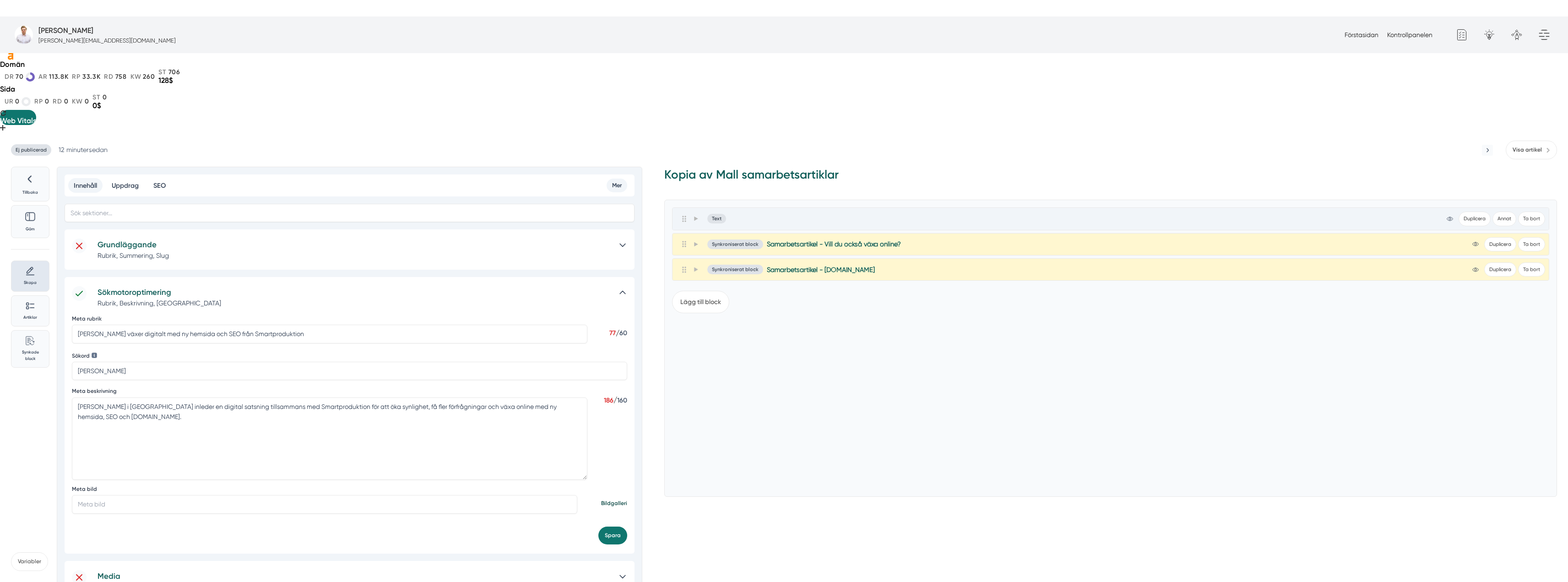
click at [339, 495] on input "Meta bild" at bounding box center [325, 504] width 506 height 18
click at [349, 397] on textarea "Ivanas Städservice i Norrköping inleder en digital satsning tillsammans med Sma…" at bounding box center [329, 438] width 515 height 83
click at [315, 238] on h5 "Grundläggande" at bounding box center [354, 245] width 513 height 12
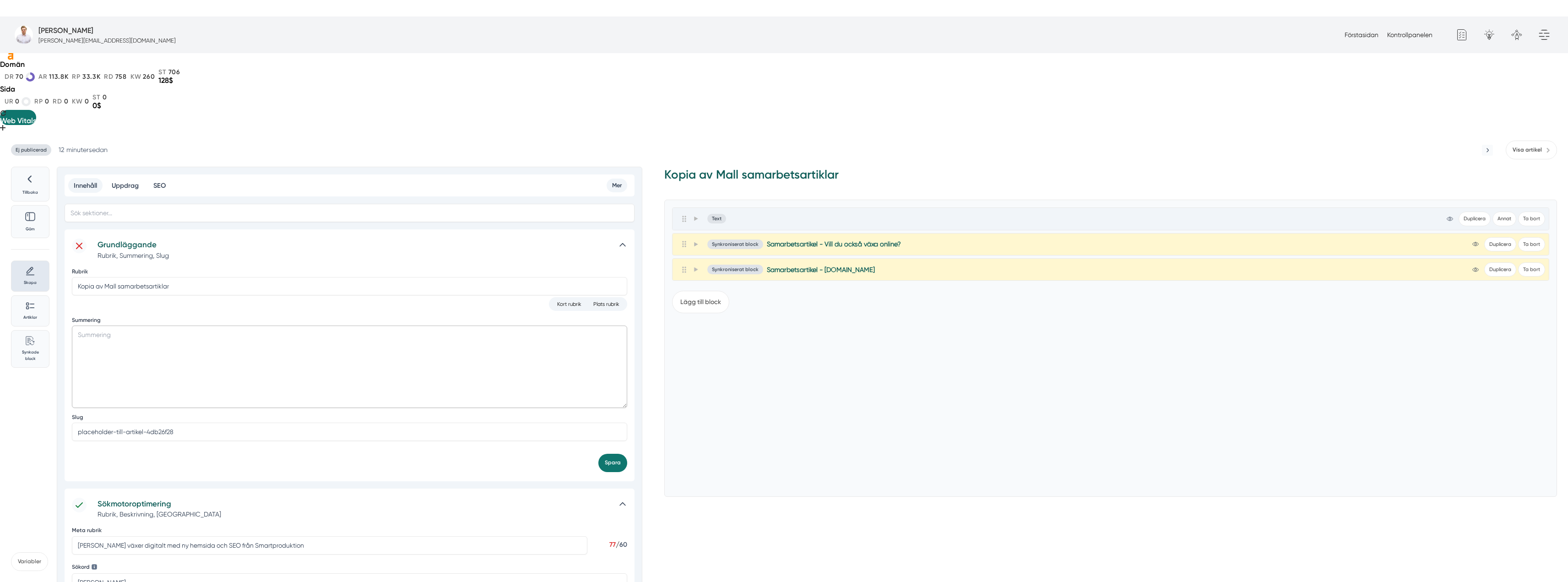
click at [267, 325] on textarea "Summering" at bounding box center [350, 366] width 555 height 83
paste textarea "Ivanas Städservice tar nästa steg i sin tillväxtresa med hjälp av Smartprodukti…"
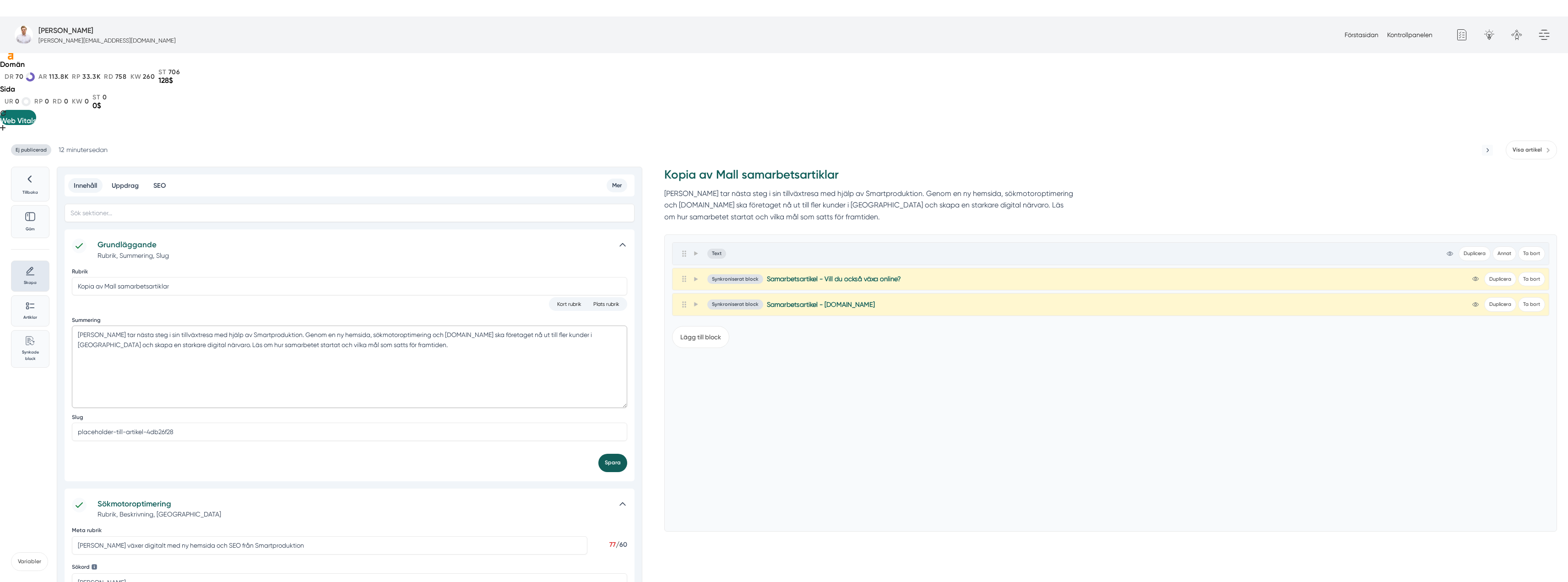
type textarea "Ivanas Städservice tar nästa steg i sin tillväxtresa med hjälp av Smartprodukti…"
click at [611, 454] on button "Spara" at bounding box center [613, 462] width 29 height 18
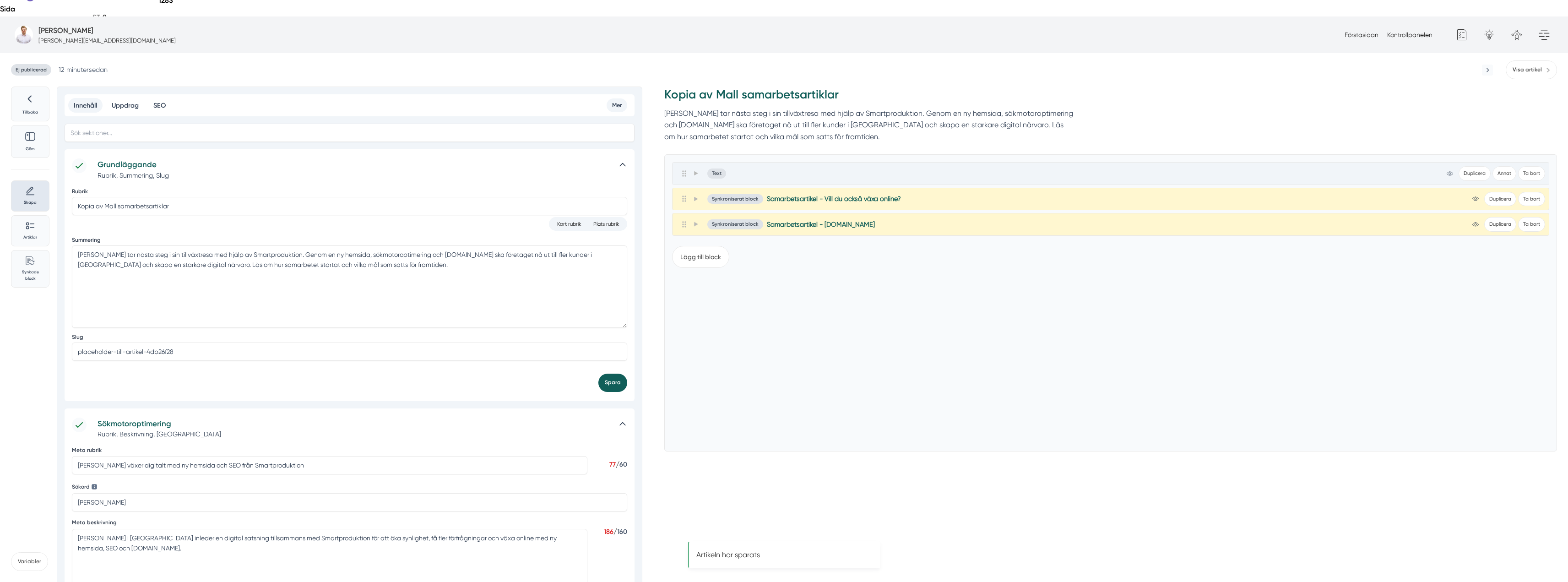
scroll to position [183, 0]
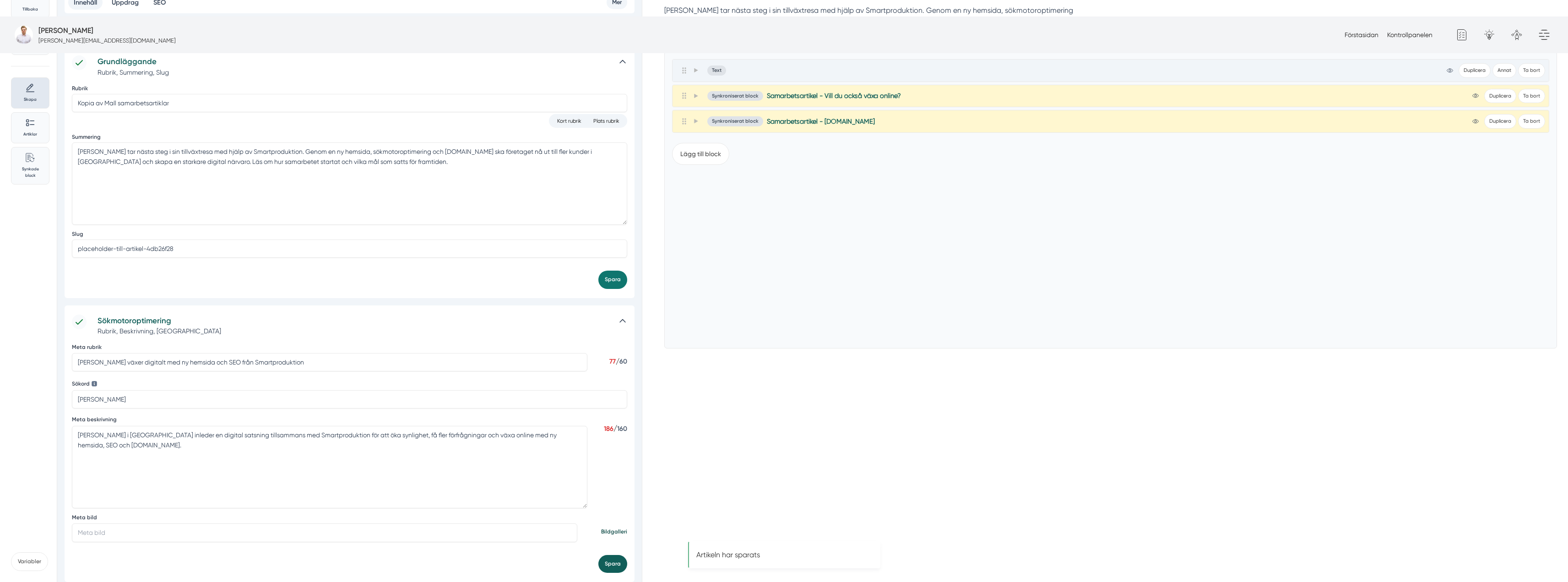
click at [617, 555] on button "Spara" at bounding box center [613, 564] width 29 height 18
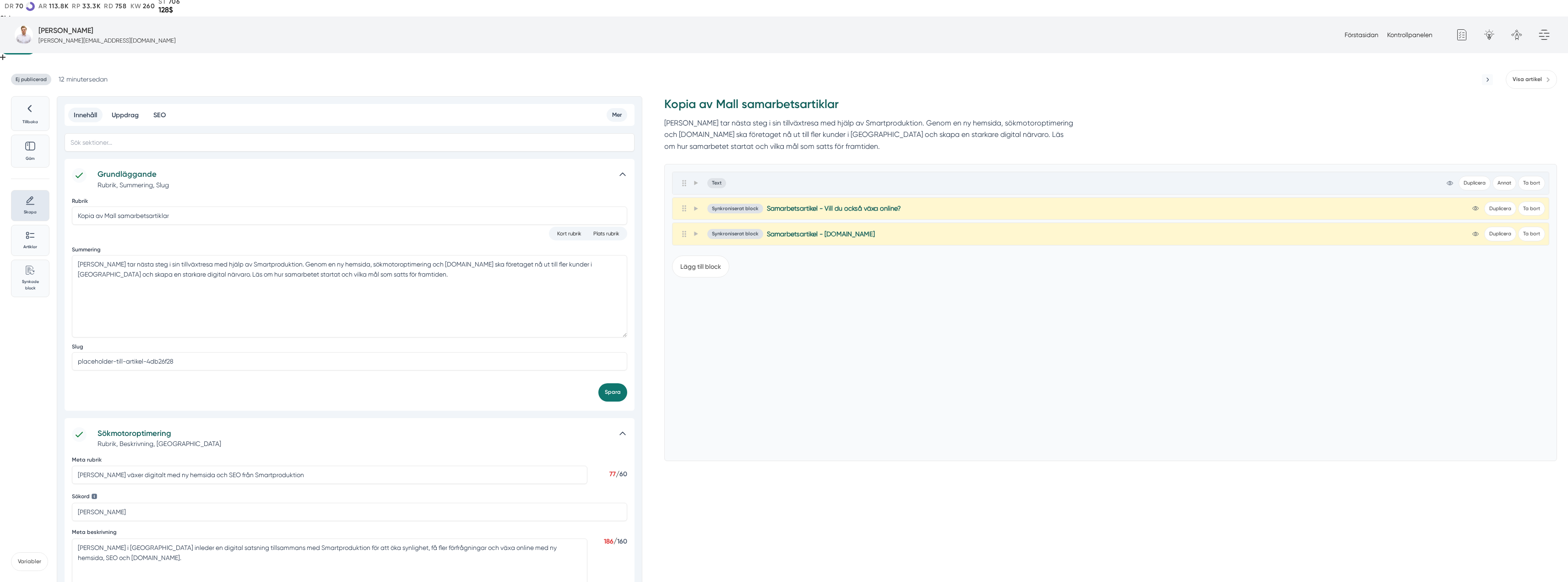
scroll to position [0, 0]
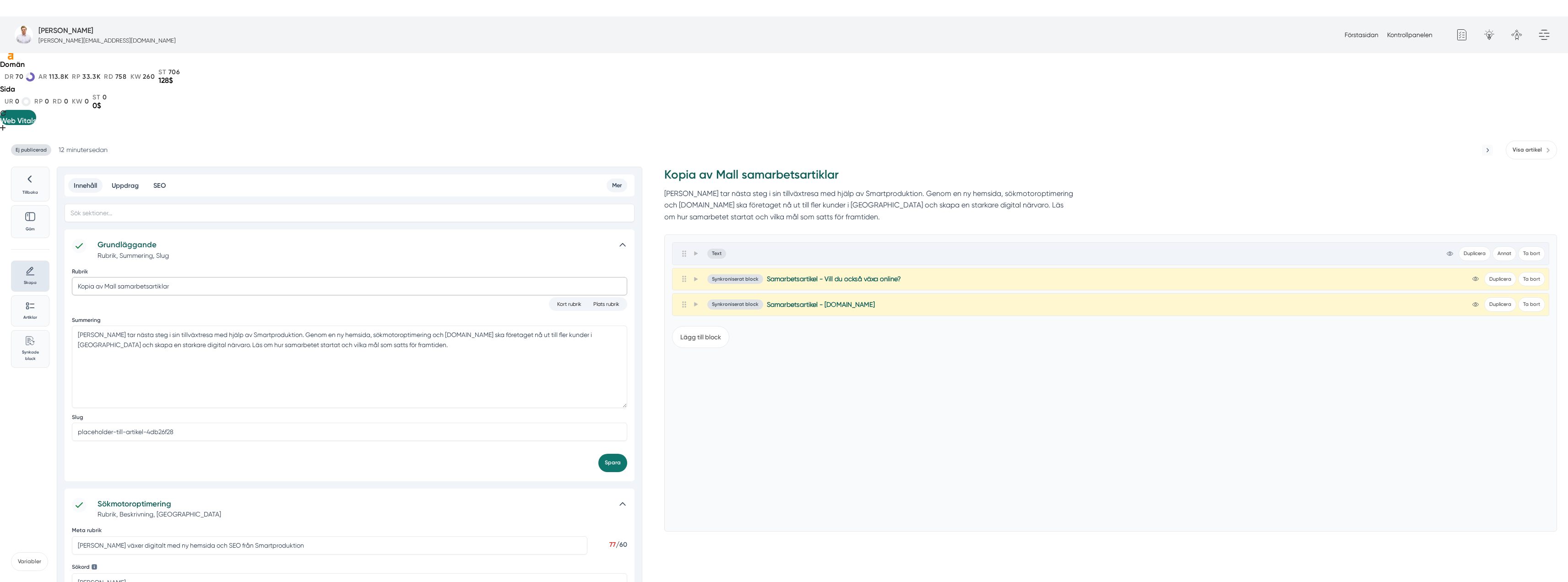
click at [182, 277] on input "Kopia av Mall samarbetsartiklar" at bounding box center [350, 286] width 555 height 18
paste input "Ivanas Städservice tar nästa steg – satsar på SEO och ny hemsida med Smartprodu…"
click at [182, 277] on input "Ivanas Städservice tar nästa steg – satsar på SEO och ny hemsida med Smartprodu…" at bounding box center [350, 286] width 555 height 18
type input "Ivanas Städservice tar nästa steg - satsar på SEO och ny hemsida med Smartprodu…"
click at [270, 297] on div "Kort rubrik Plats rubrik" at bounding box center [350, 304] width 555 height 13
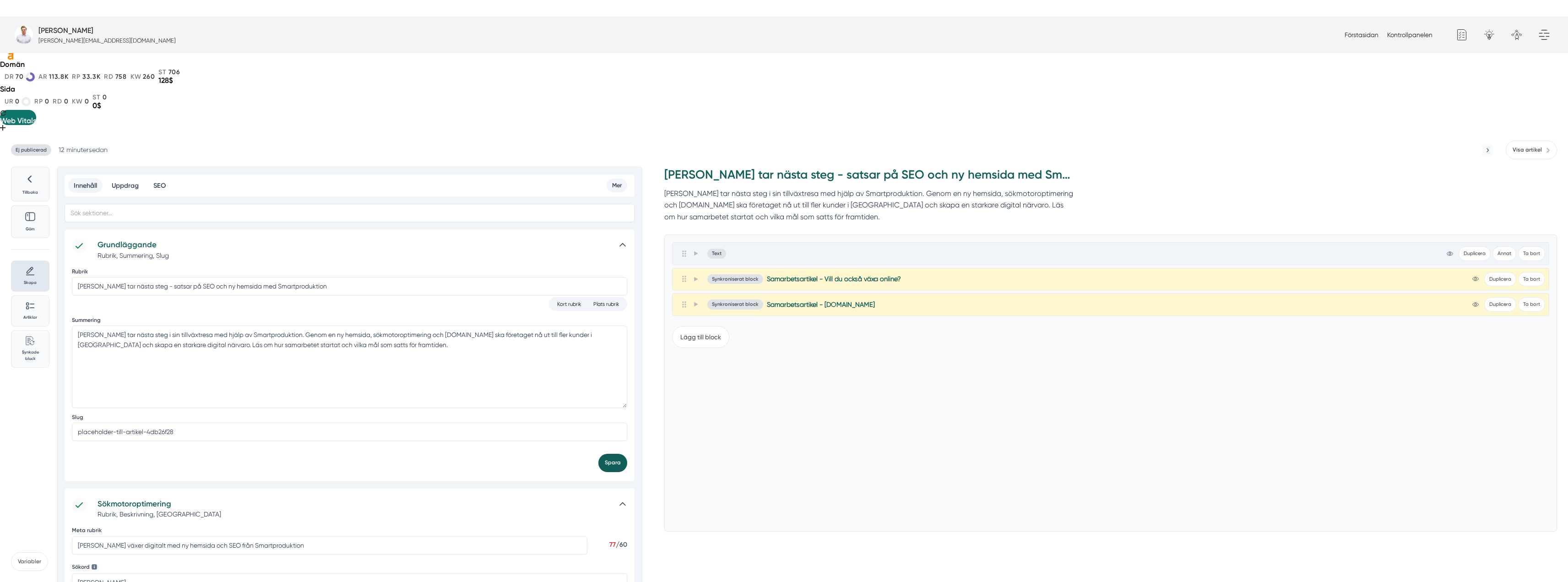
click at [606, 454] on button "Spara" at bounding box center [613, 462] width 29 height 18
drag, startPoint x: 194, startPoint y: 346, endPoint x: 39, endPoint y: 344, distance: 155.0
paste input "ivanas-stadservice-digital-satsning"
type input "ivanas-stadservice-digital-satsning-med-smartproduktion"
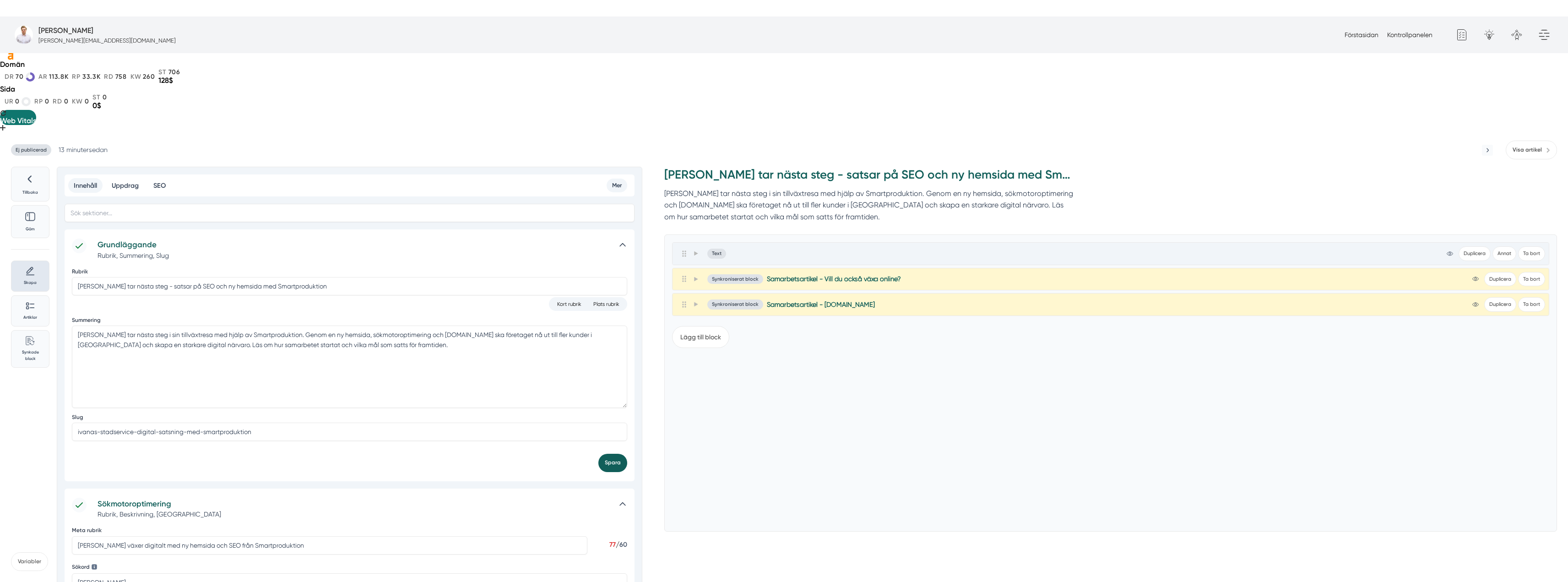
click at [620, 454] on button "Spara" at bounding box center [613, 462] width 29 height 18
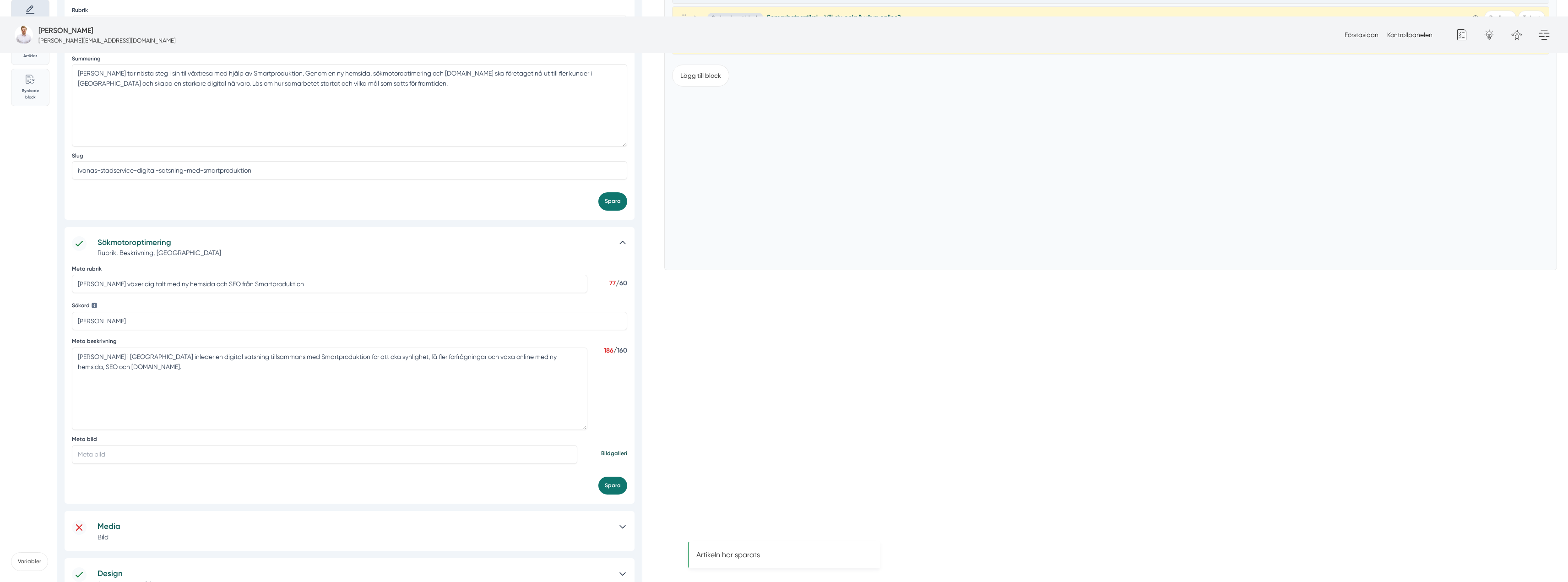
scroll to position [274, 0]
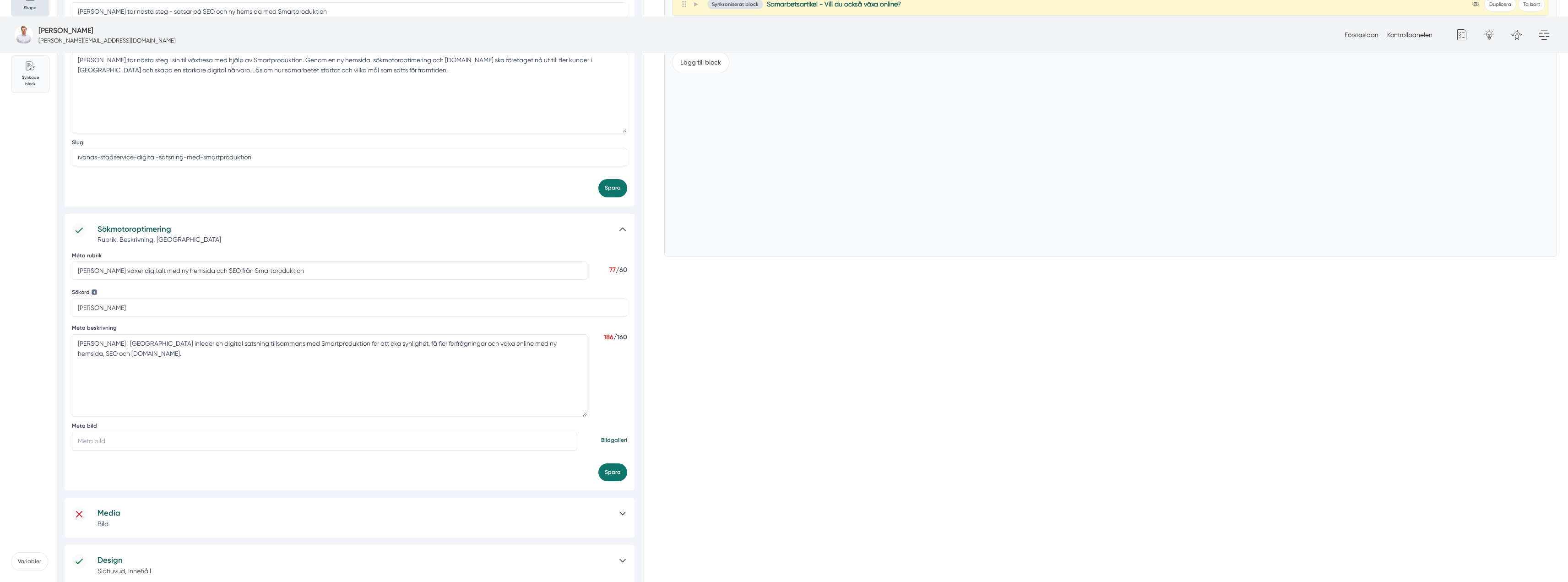
click at [609, 436] on link "Bildgalleri" at bounding box center [614, 440] width 26 height 9
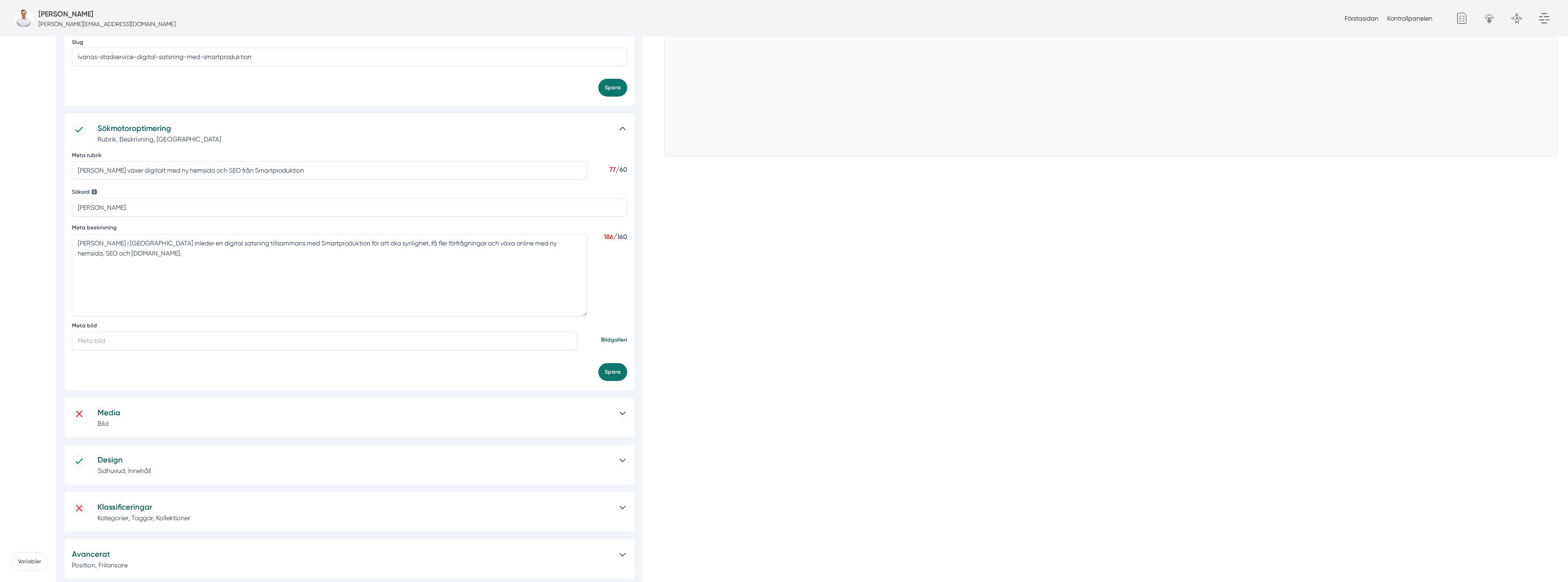
click at [238, 334] on input "Meta bild" at bounding box center [325, 341] width 506 height 18
paste input "https://s3.eu-west-2.amazonaws.com/byggservice/photos/images/000/047/050/large/…"
type input "https://s3.eu-west-2.amazonaws.com/byggservice/photos/images/000/047/050/large/…"
click at [620, 425] on button "Spara" at bounding box center [613, 430] width 29 height 18
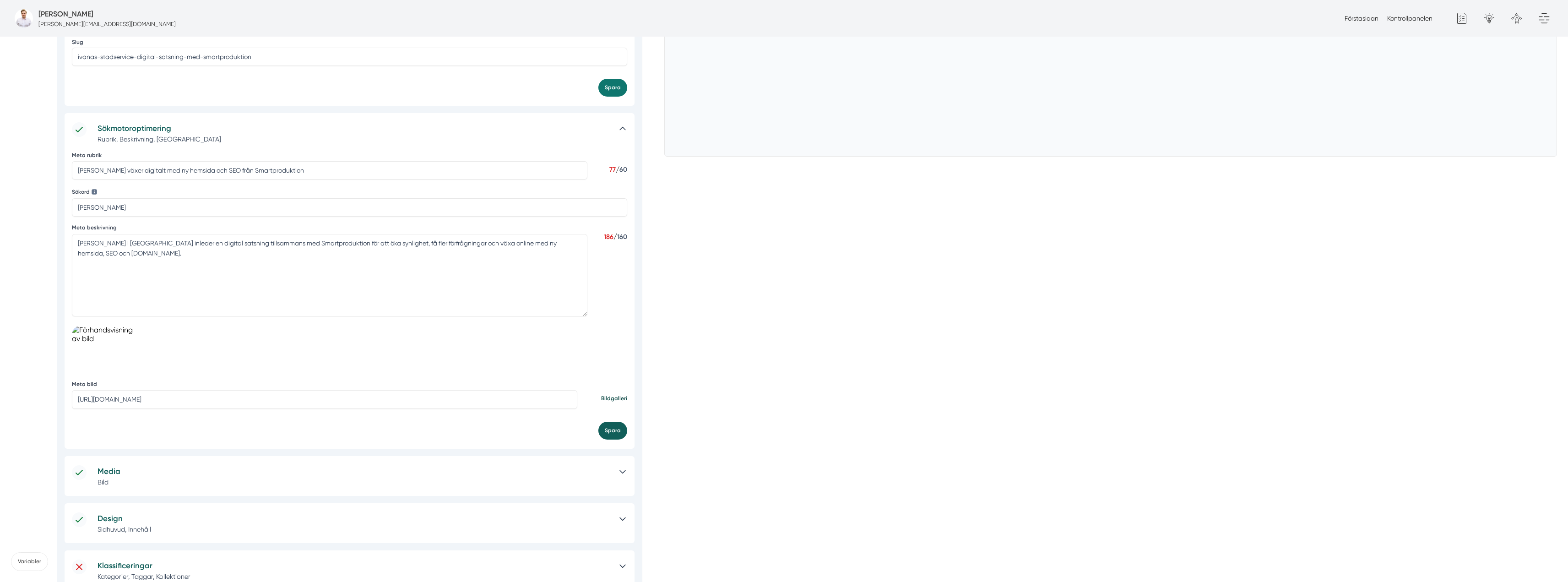
scroll to position [0, 0]
click at [557, 470] on h5 "Media" at bounding box center [354, 471] width 513 height 12
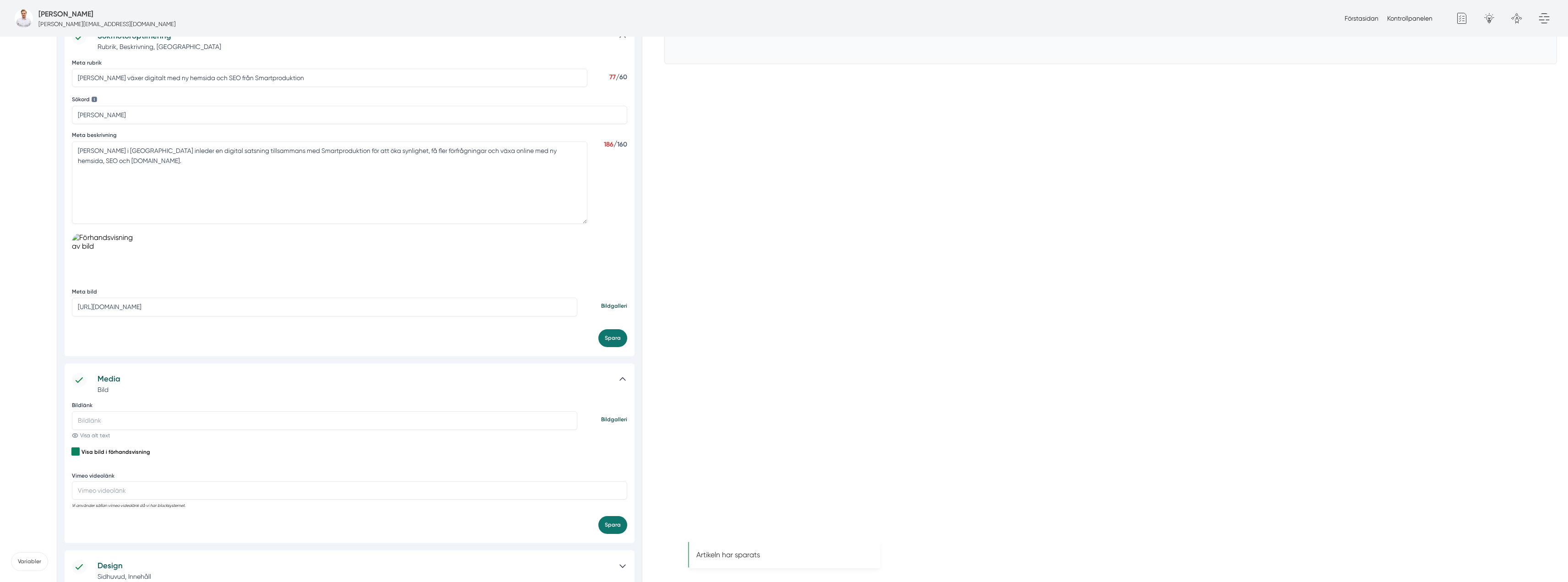
scroll to position [412, 0]
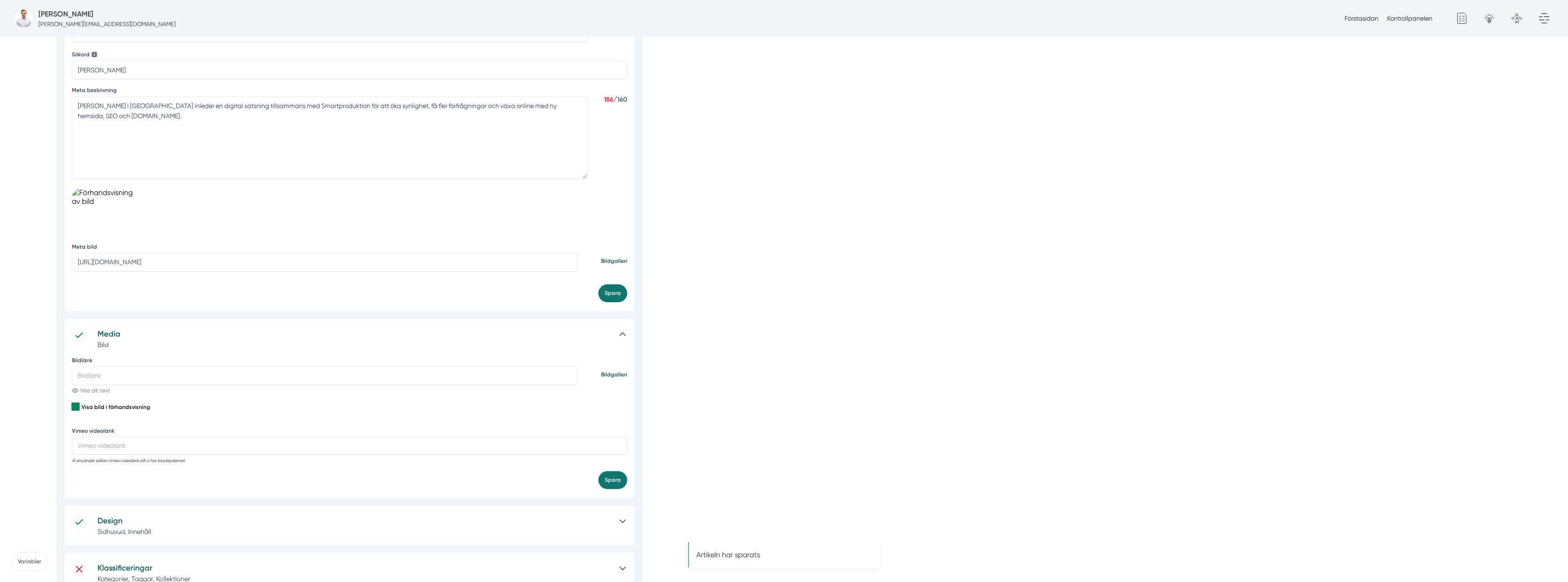
click at [181, 375] on input "Bildlänk" at bounding box center [325, 375] width 506 height 18
paste input "https://s3.eu-west-2.amazonaws.com/byggservice/photos/images/000/047/050/large/…"
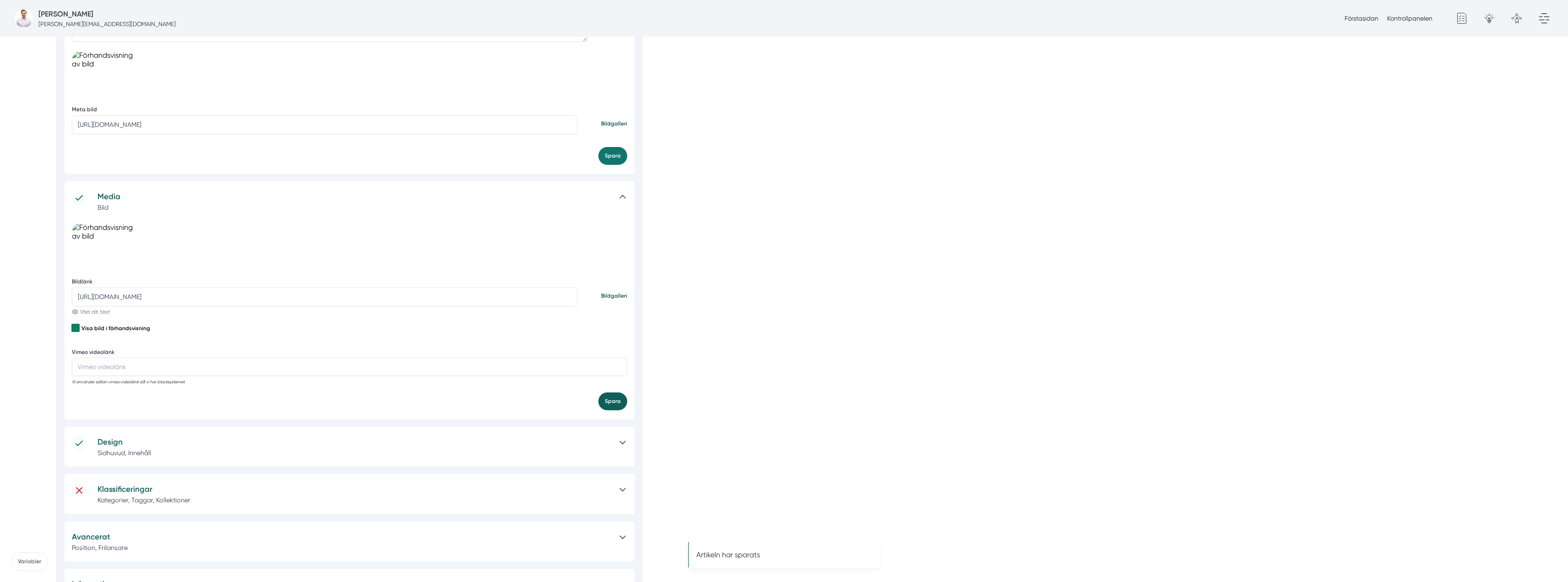
type input "https://s3.eu-west-2.amazonaws.com/byggservice/photos/images/000/047/050/large/…"
click at [606, 400] on button "Spara" at bounding box center [613, 401] width 29 height 18
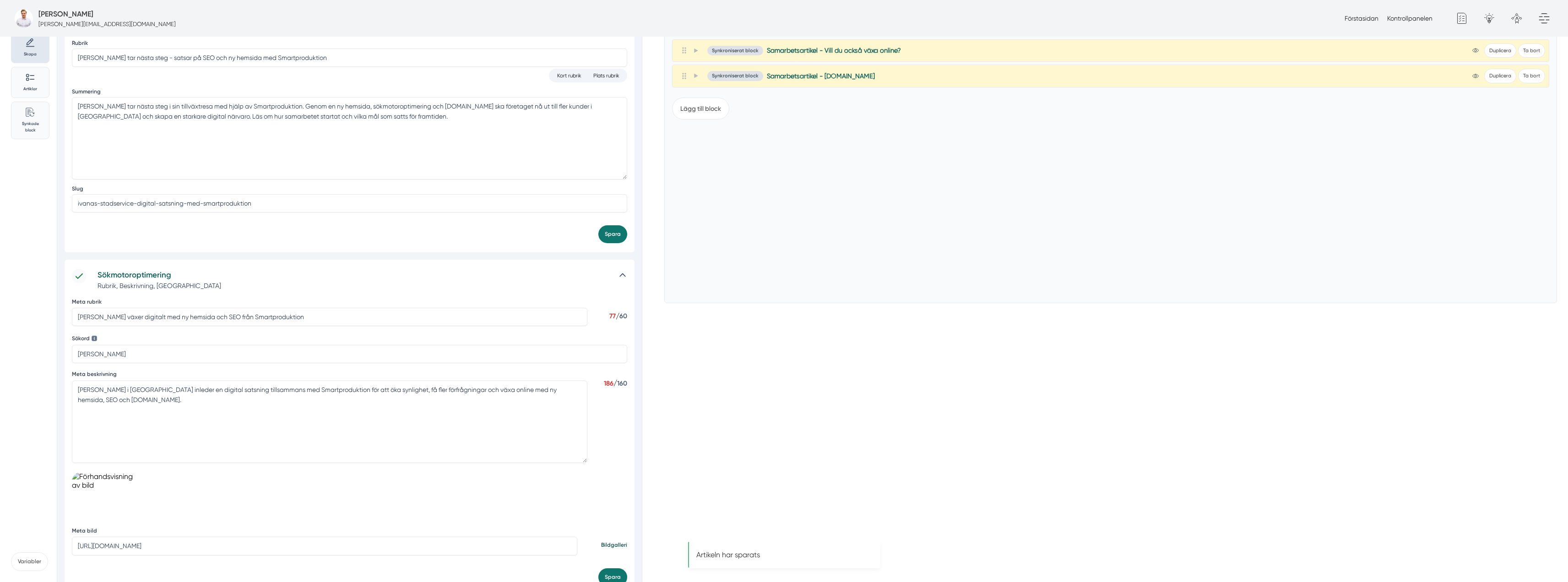
scroll to position [0, 0]
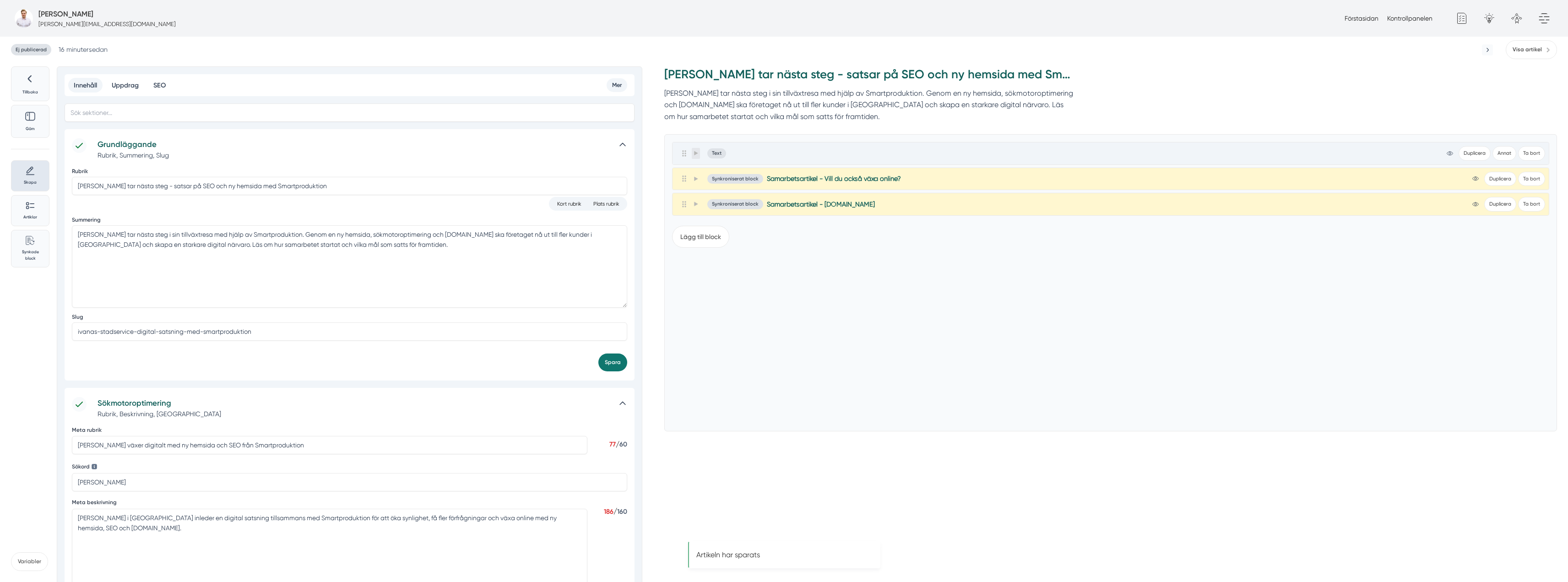
click at [698, 154] on icon at bounding box center [696, 153] width 5 height 5
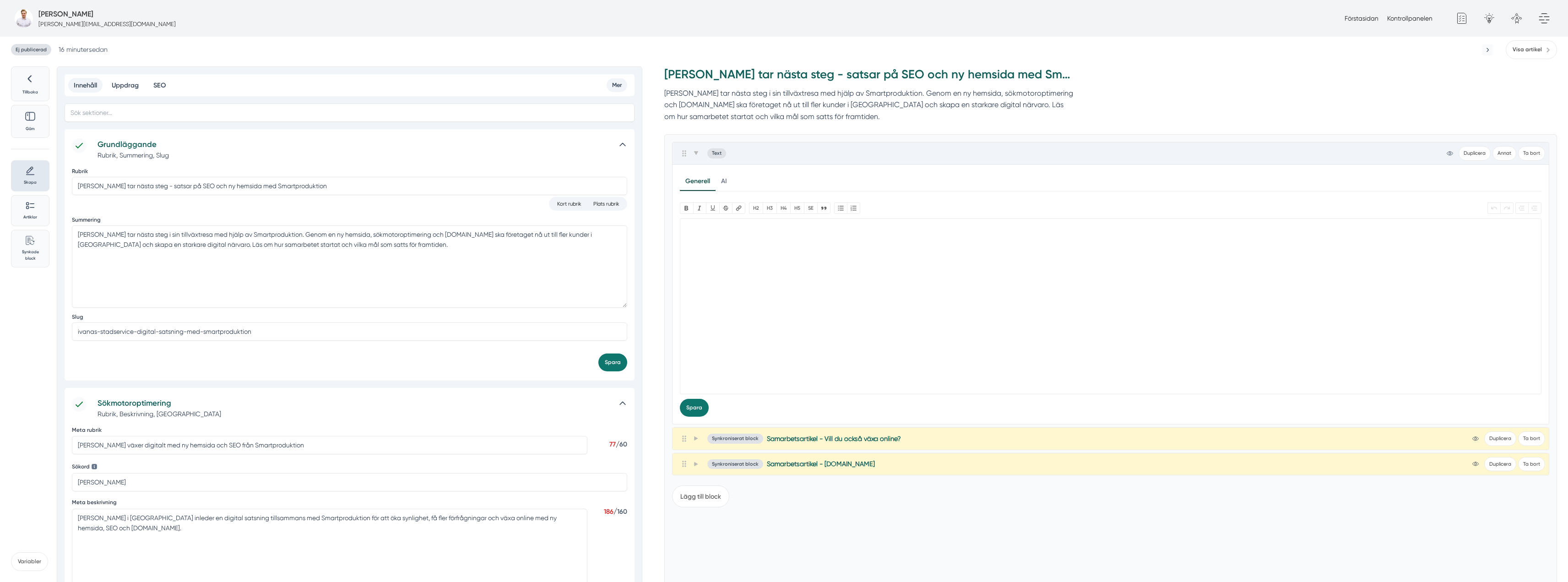
click at [848, 287] on trix-editor at bounding box center [1110, 306] width 861 height 176
paste trix-editor "<h1>Ivanas Städservice växer digitalt med Smartproduktion</h1><div><strong>Ivan…"
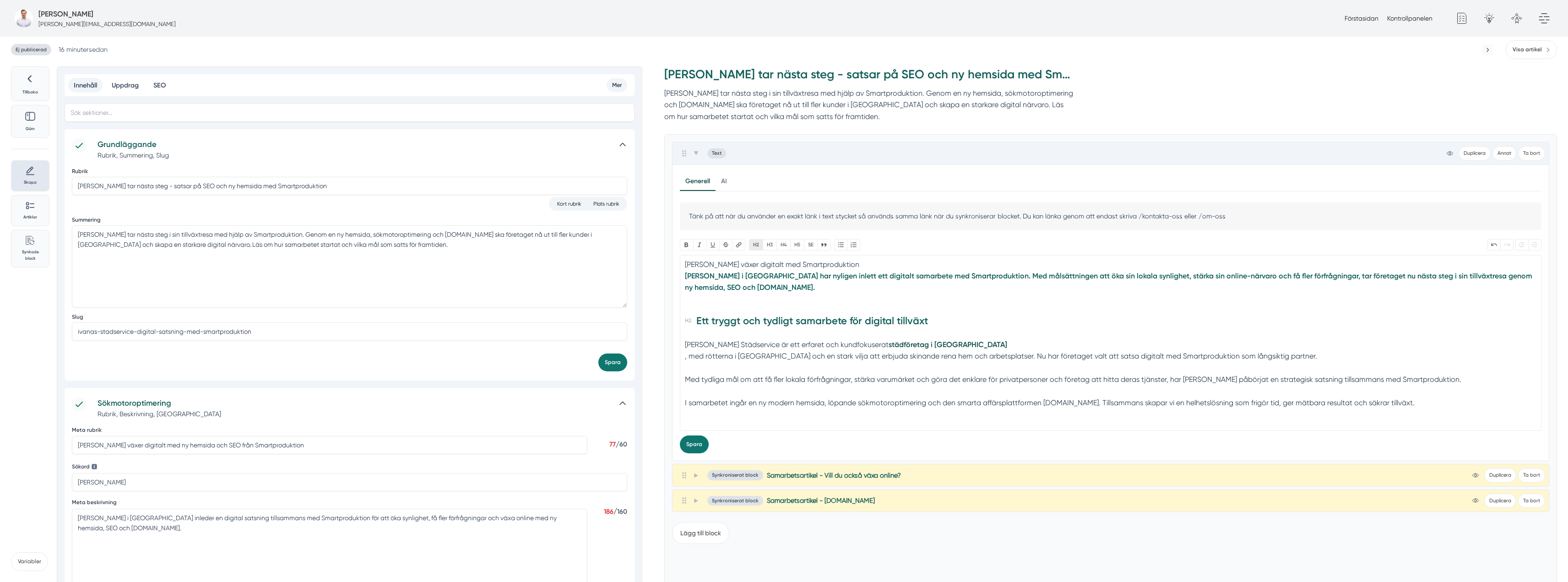
click at [753, 248] on button "H2" at bounding box center [756, 245] width 13 height 12
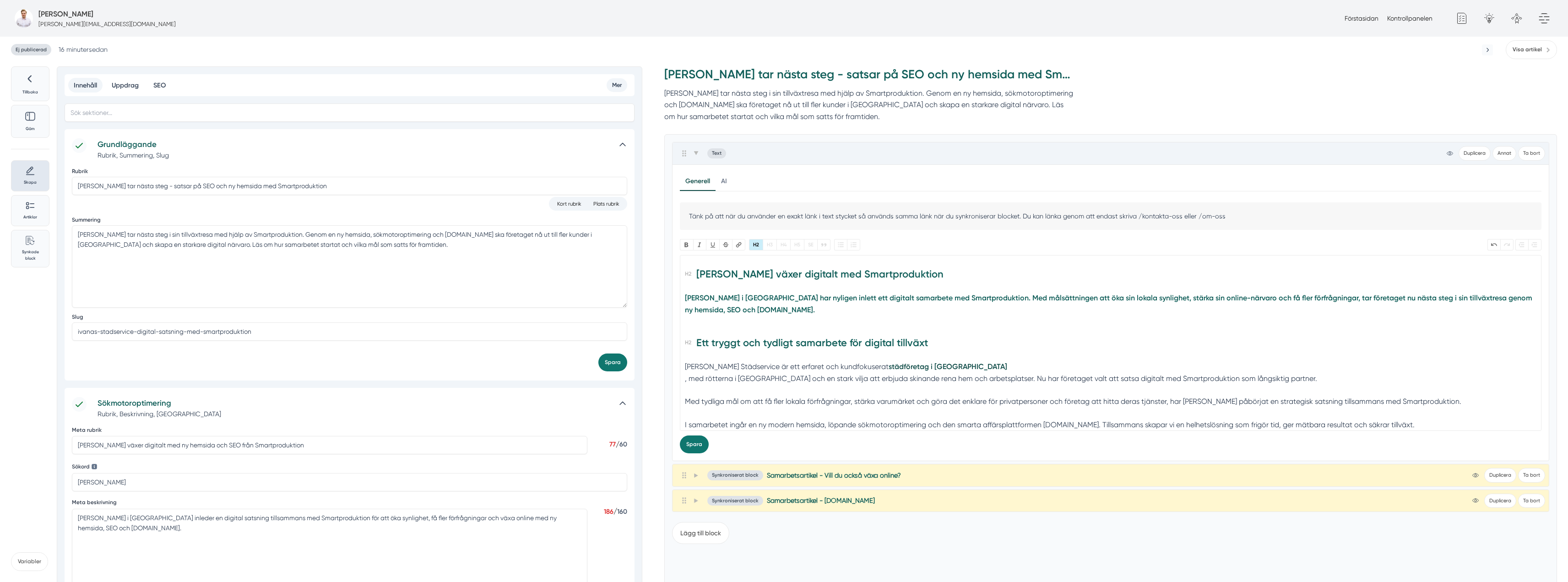
click at [683, 298] on trix-editor "Ivanas Städservice växer digitalt med Smartproduktion Ivanas Städservice i Norr…" at bounding box center [1110, 343] width 861 height 176
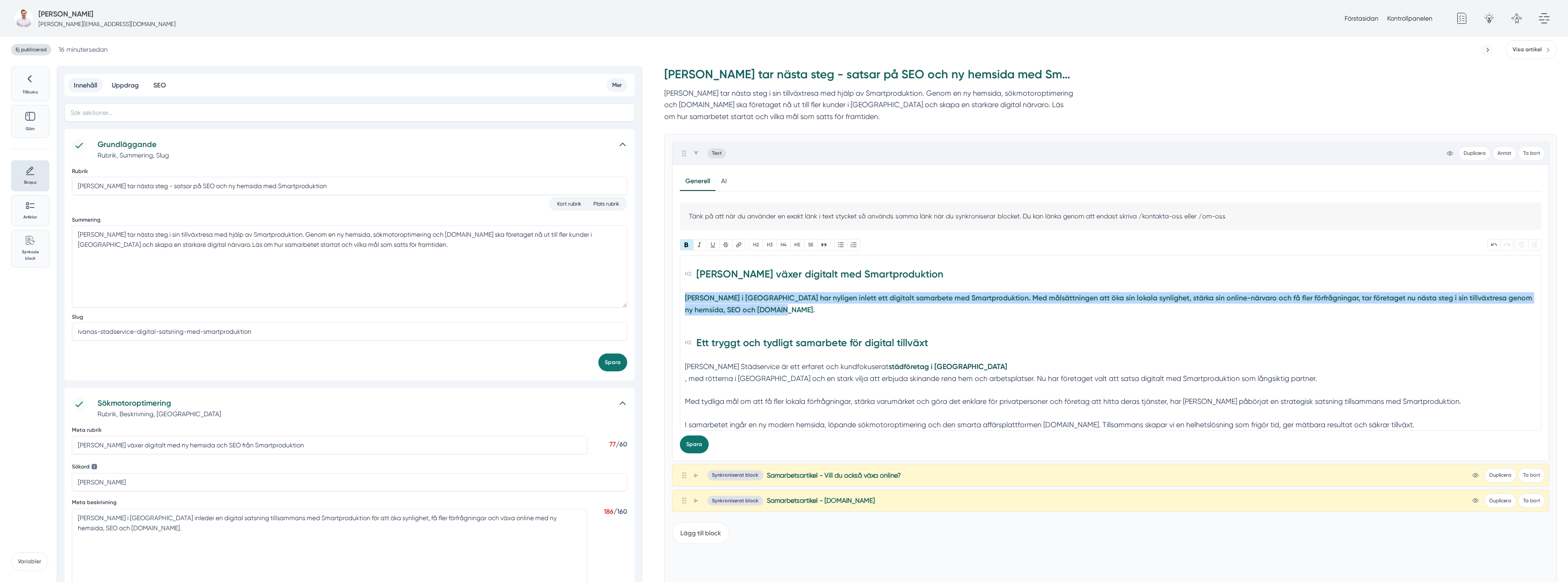
drag, startPoint x: 780, startPoint y: 310, endPoint x: 681, endPoint y: 291, distance: 100.8
click at [681, 291] on trix-editor "Ivanas Städservice växer digitalt med Smartproduktion Ivanas Städservice i Norr…" at bounding box center [1110, 343] width 861 height 176
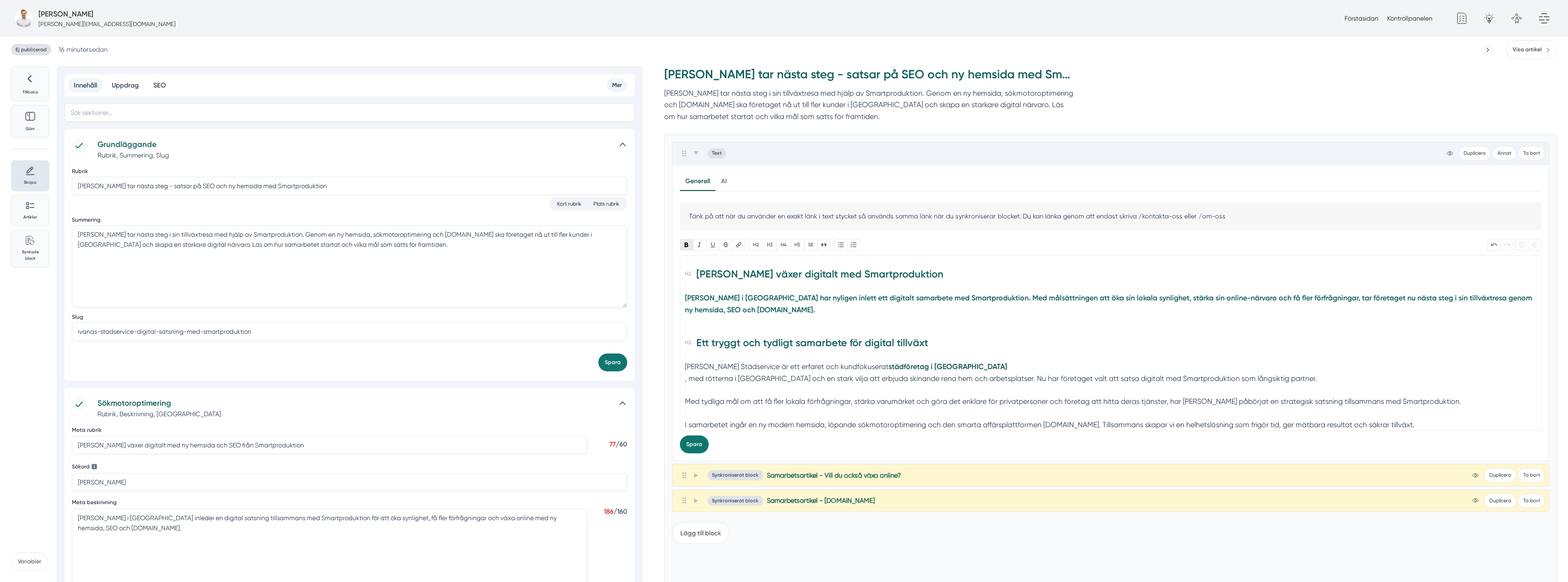
click at [688, 245] on button "Bold" at bounding box center [686, 245] width 13 height 12
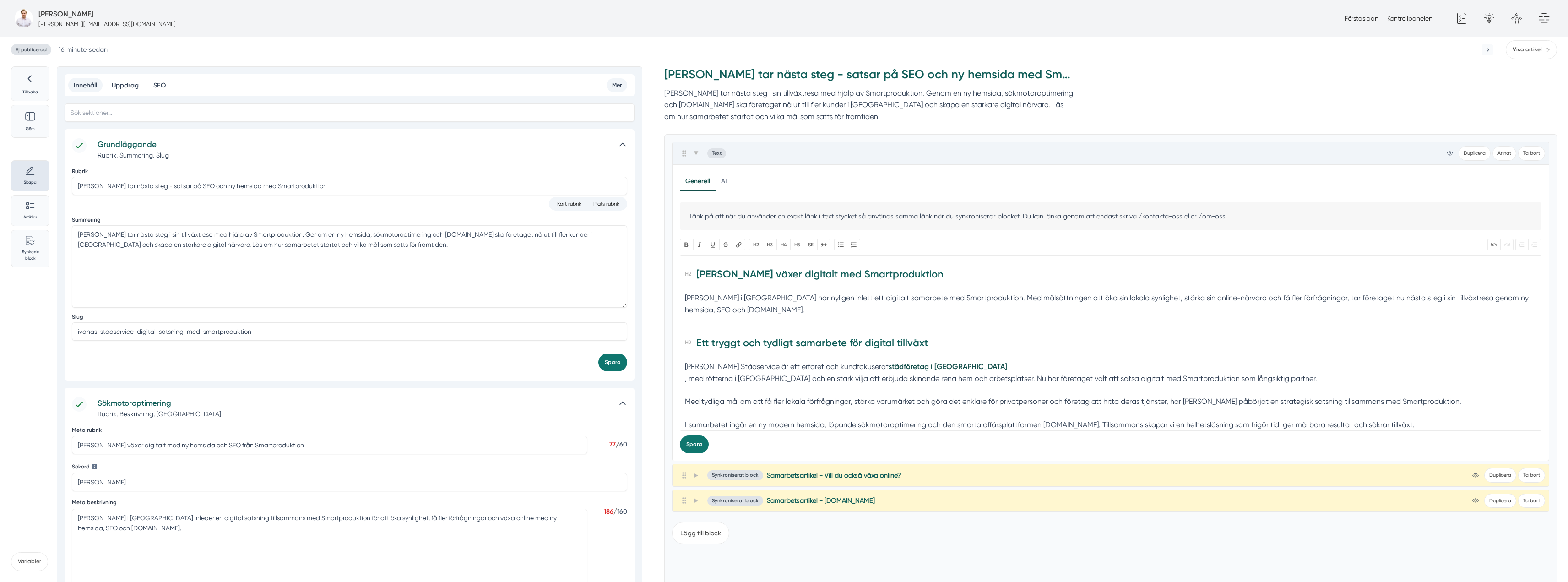
click at [738, 325] on div "[PERSON_NAME] i [GEOGRAPHIC_DATA] har nyligen inlett ett digitalt samarbete med…" at bounding box center [1111, 309] width 852 height 35
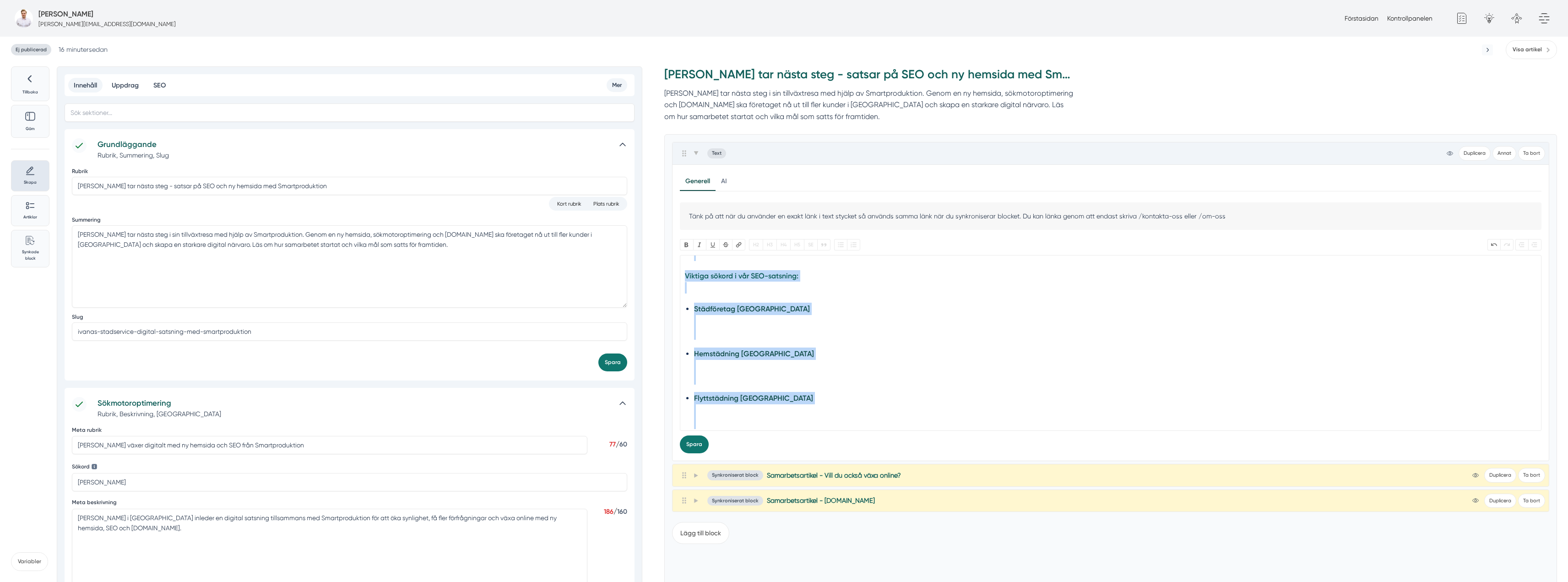
scroll to position [637, 0]
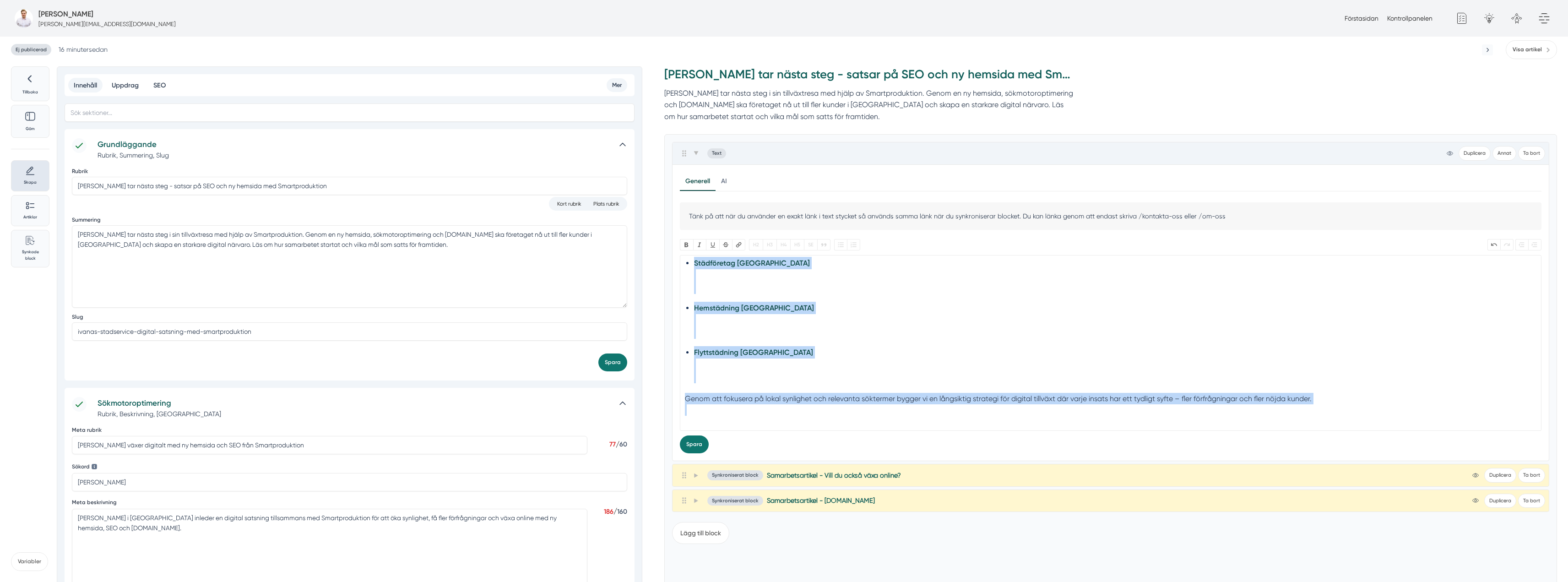
drag, startPoint x: 695, startPoint y: 338, endPoint x: 800, endPoint y: 433, distance: 141.6
click at [800, 433] on div "Tänk på att när du använder en exakt länk i text stycket så används samma länk …" at bounding box center [1110, 328] width 861 height 251
type trix-editor "<h2>Ivanas Städservice växer digitalt med Smartproduktion</h2><div>Ivanas Städs…"
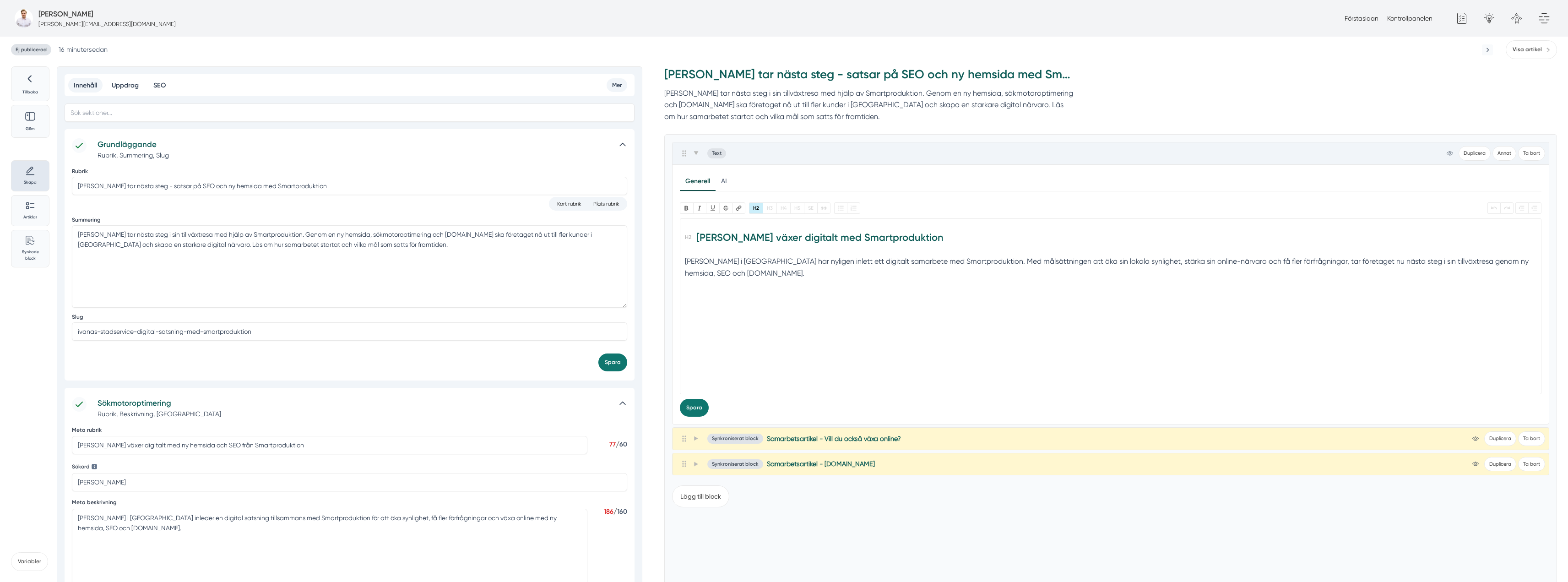
scroll to position [0, 0]
click at [770, 327] on trix-editor "Ivanas Städservice växer digitalt med Smartproduktion Ivanas Städservice i Norr…" at bounding box center [1110, 306] width 861 height 176
type trix-editor "<h2>Ivanas Städservice växer digitalt med Smartproduktion</h2><div>Ivanas Städs…"
click at [694, 155] on icon at bounding box center [696, 153] width 5 height 5
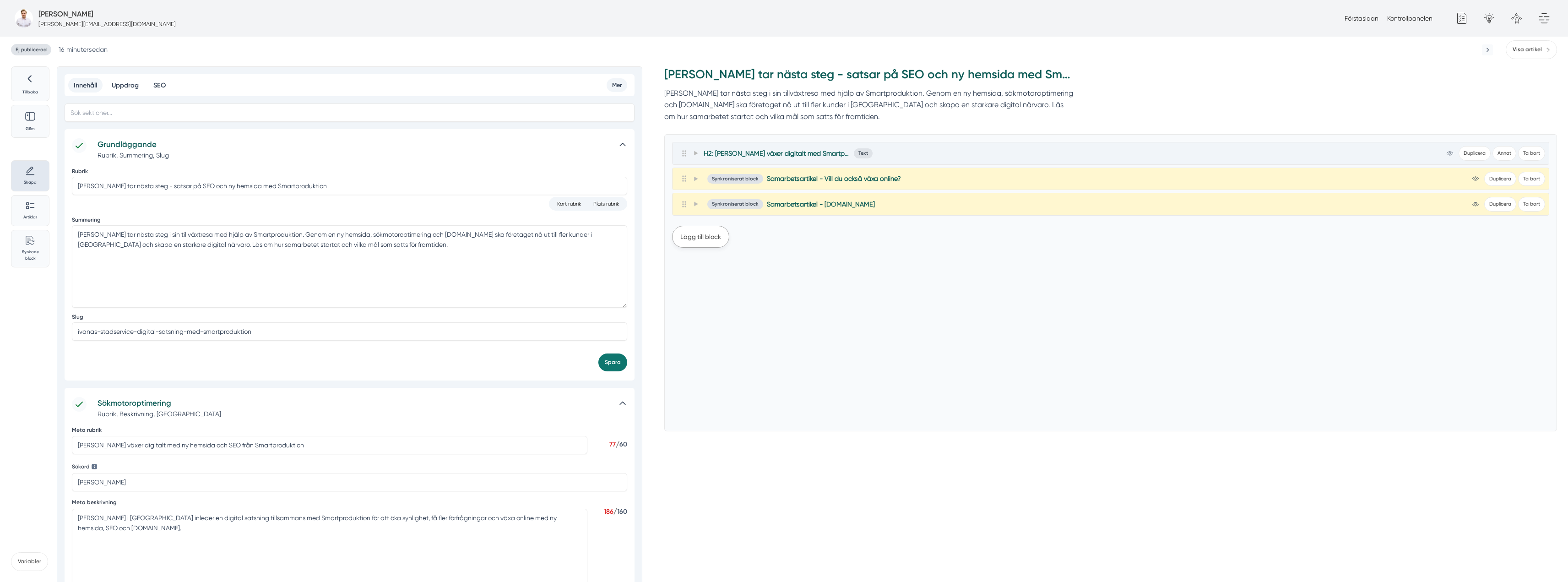
click at [703, 240] on button "Lägg till block" at bounding box center [701, 237] width 57 height 22
click at [689, 287] on button "Text" at bounding box center [684, 283] width 24 height 19
click at [808, 373] on trix-editor at bounding box center [1110, 383] width 861 height 176
paste trix-editor "<div>Ett tryggt och tydligt samarbete för digital tillväxt</div><div>Ivanas Stä…"
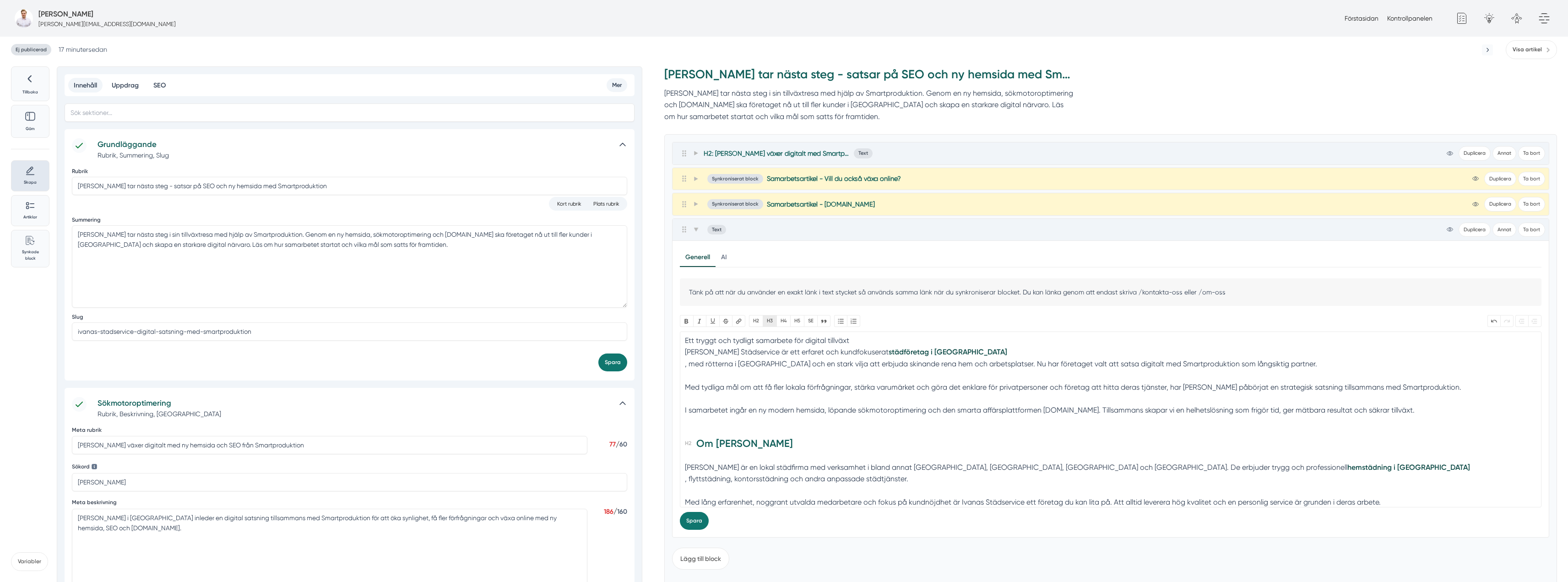
click at [767, 322] on button "H3" at bounding box center [770, 320] width 13 height 12
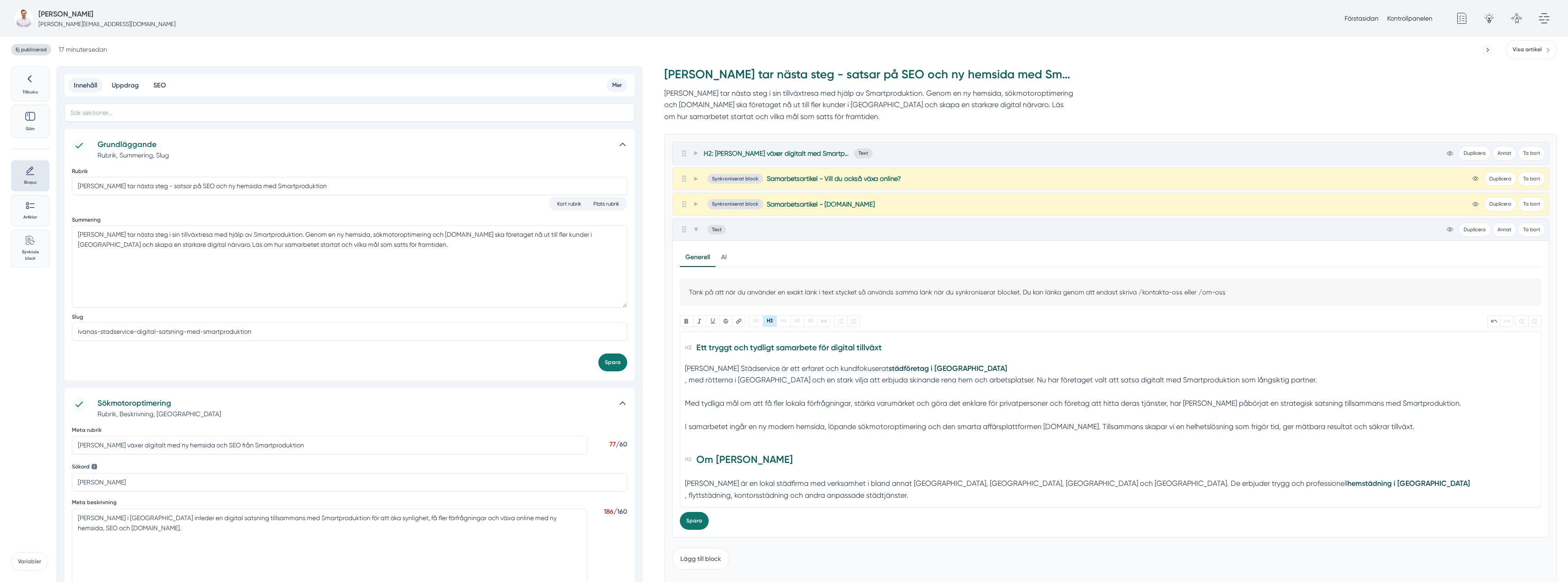
click at [682, 382] on trix-editor "Ett tryggt och tydligt samarbete för digital tillväxt Ivanas Städservice är ett…" at bounding box center [1110, 419] width 861 height 176
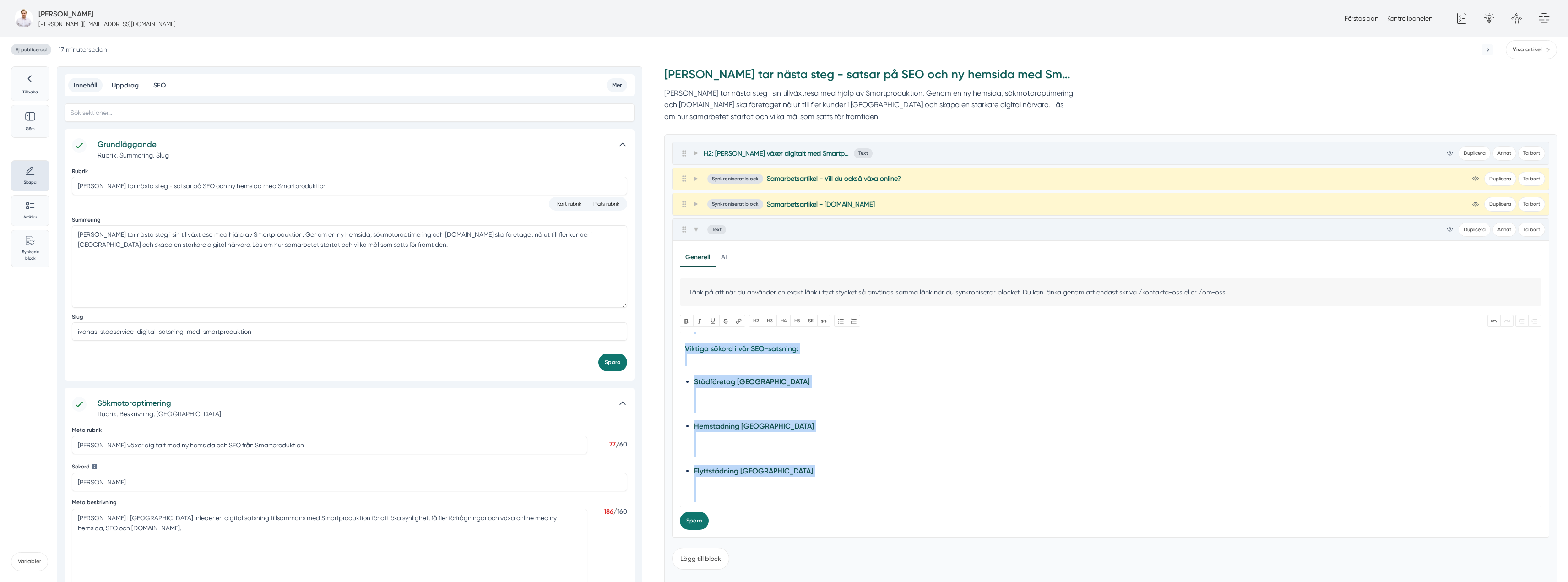
scroll to position [586, 0]
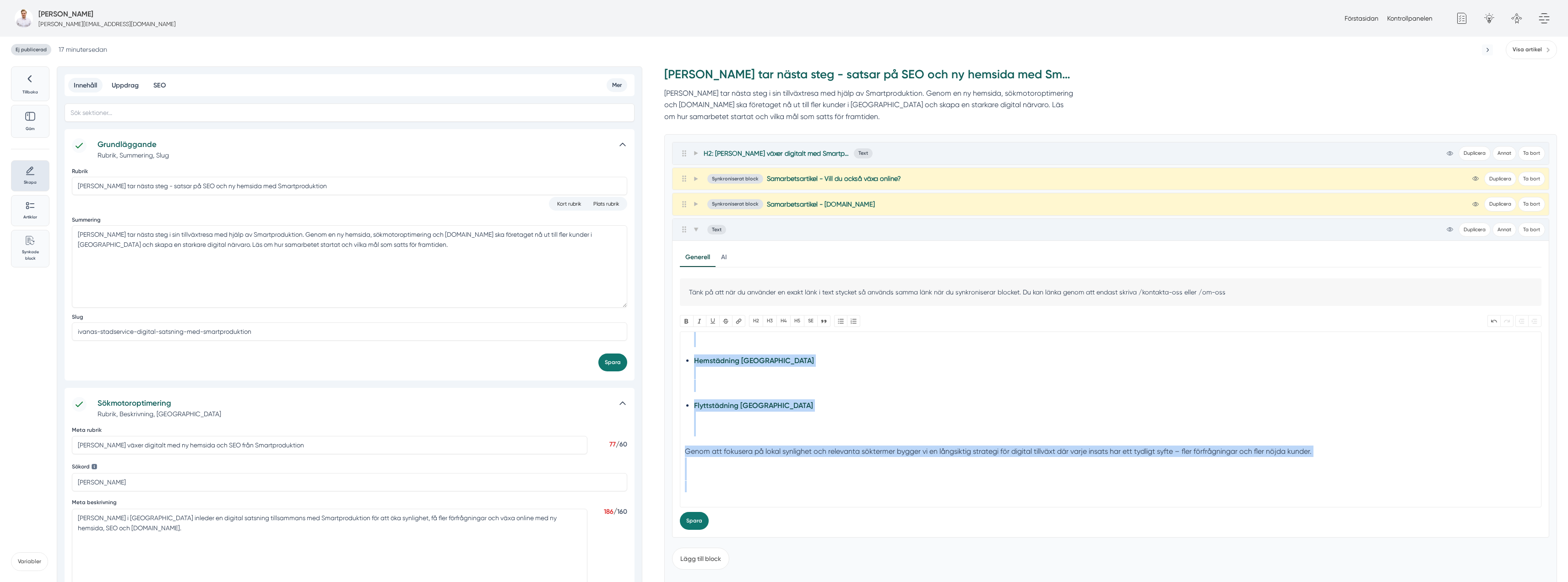
drag, startPoint x: 694, startPoint y: 397, endPoint x: 784, endPoint y: 519, distance: 151.6
click at [784, 519] on div "Tänk på att när du använder en exakt länk i text stycket så används samma länk …" at bounding box center [1110, 403] width 861 height 251
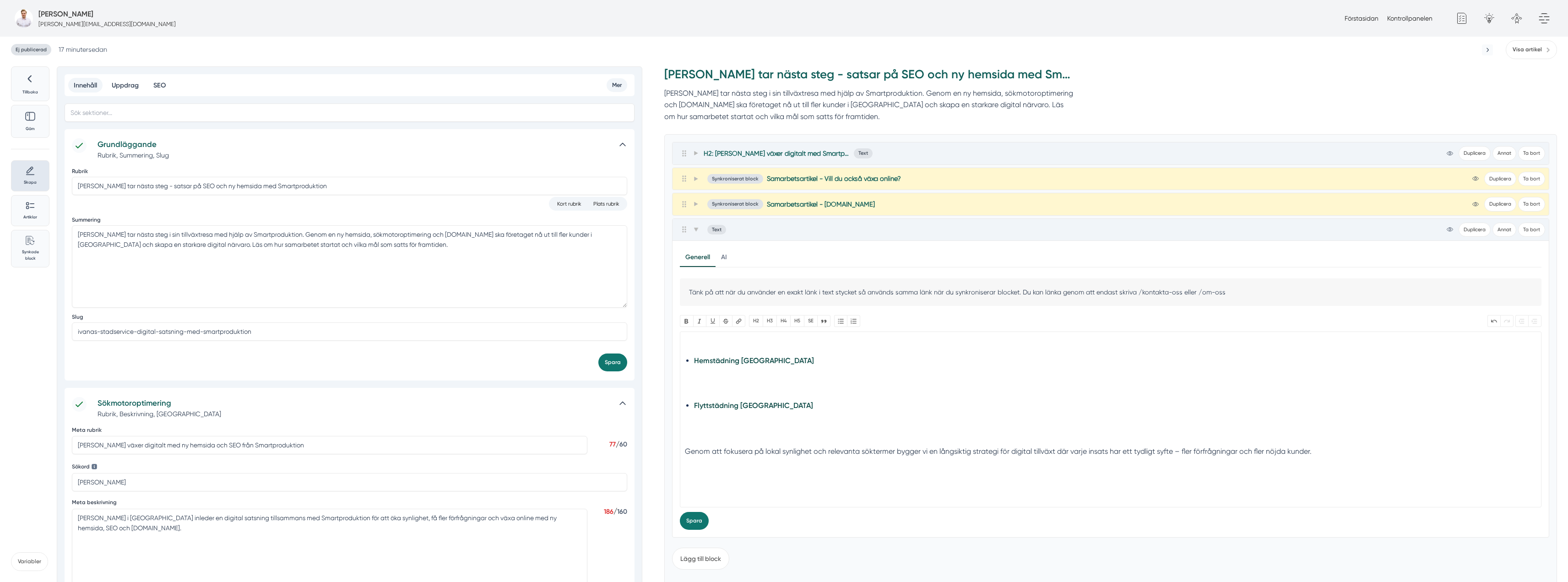
scroll to position [0, 0]
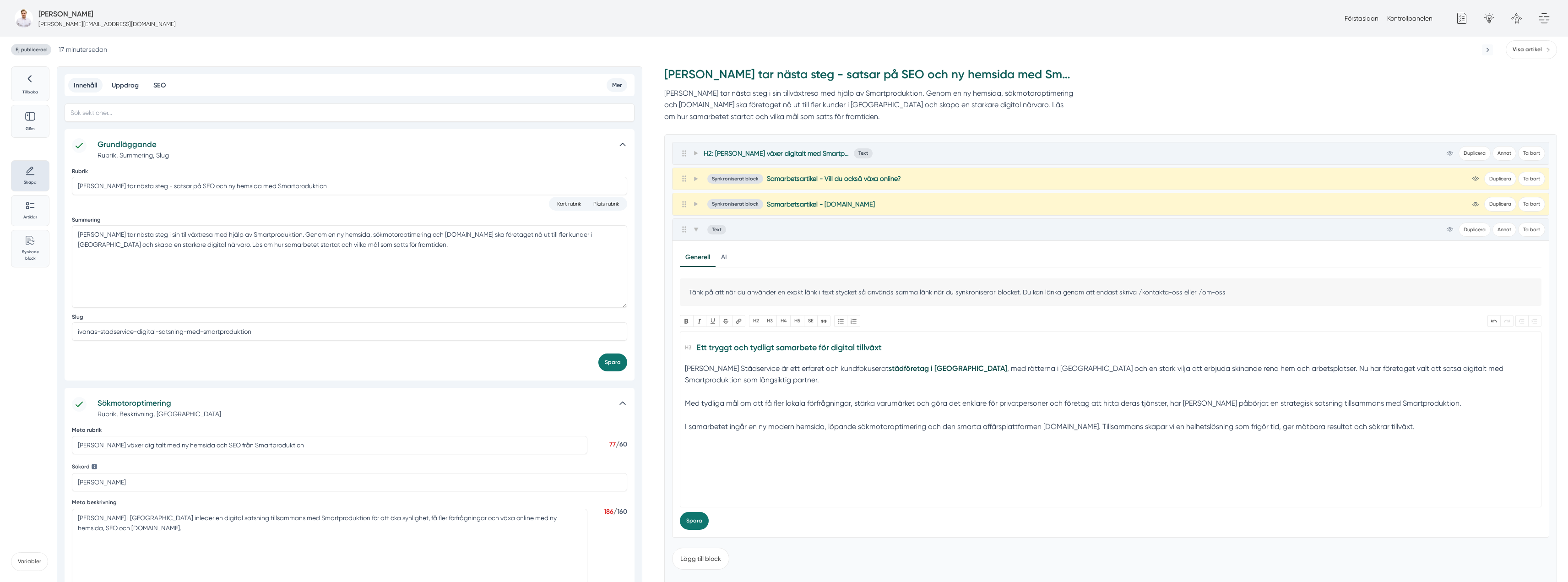
type trix-editor "<h3>Ett tryggt och tydligt samarbete för digital tillväxt</h3><div>Ivanas Städs…"
click at [697, 232] on span at bounding box center [695, 229] width 8 height 11
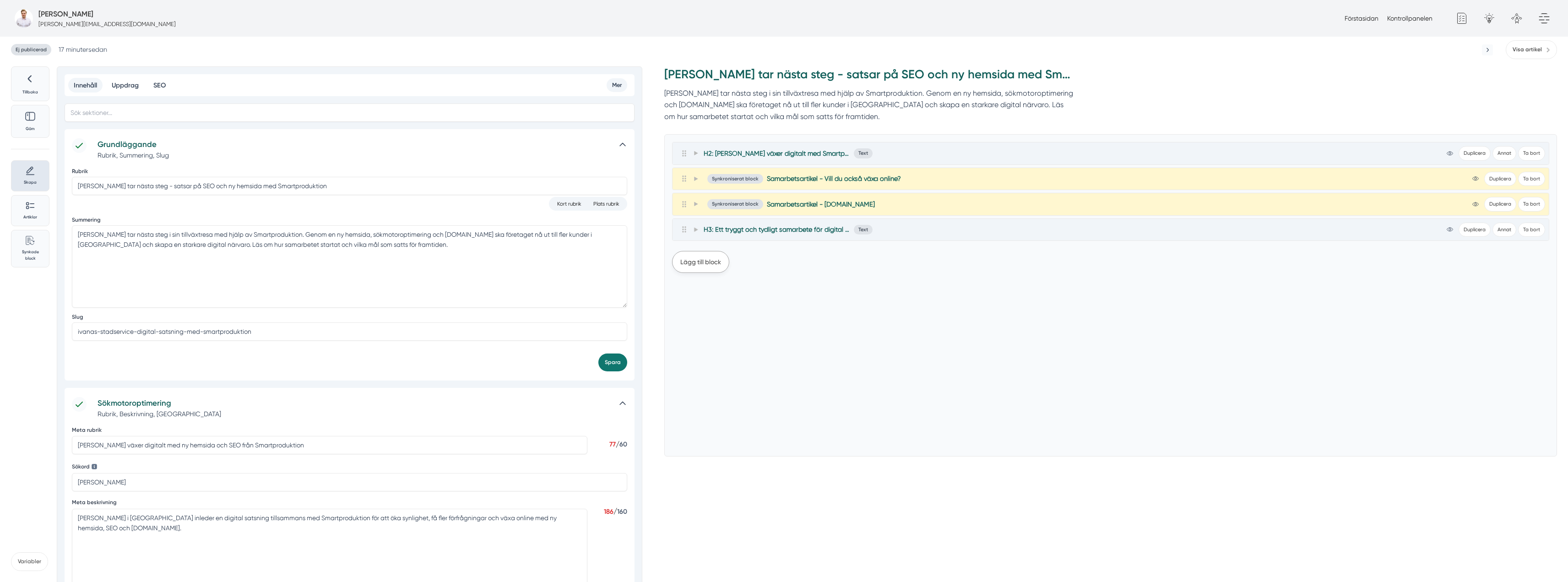
click at [699, 265] on button "Lägg till block" at bounding box center [701, 262] width 57 height 22
click at [681, 309] on button "Text" at bounding box center [684, 309] width 24 height 19
click at [738, 416] on trix-editor at bounding box center [1110, 408] width 861 height 176
paste trix-editor "<h2>Om Ivanas Städservice</h2><div>Ivanas Städservice är en lokal städfirma med…"
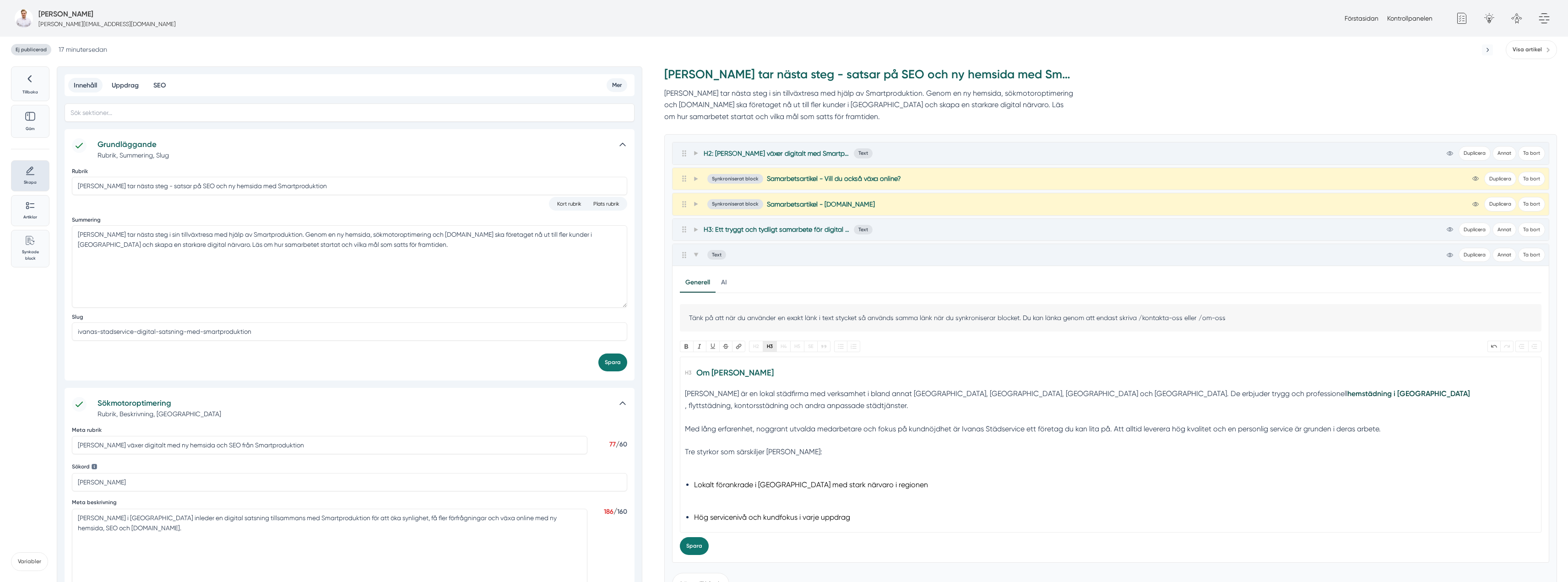
click at [772, 348] on button "H3" at bounding box center [770, 346] width 13 height 12
click at [683, 405] on trix-editor "Om Ivanas Städservice Ivanas Städservice är en lokal städfirma med verksamhet i…" at bounding box center [1110, 444] width 861 height 176
drag, startPoint x: 921, startPoint y: 393, endPoint x: 883, endPoint y: 393, distance: 38.0
click at [883, 393] on div "Ivanas Städservice är en lokal städfirma med verksamhet i bland annat Norrköpin…" at bounding box center [1111, 405] width 852 height 35
click at [1347, 394] on strong "hemstädning i [GEOGRAPHIC_DATA]" at bounding box center [1408, 394] width 123 height 9
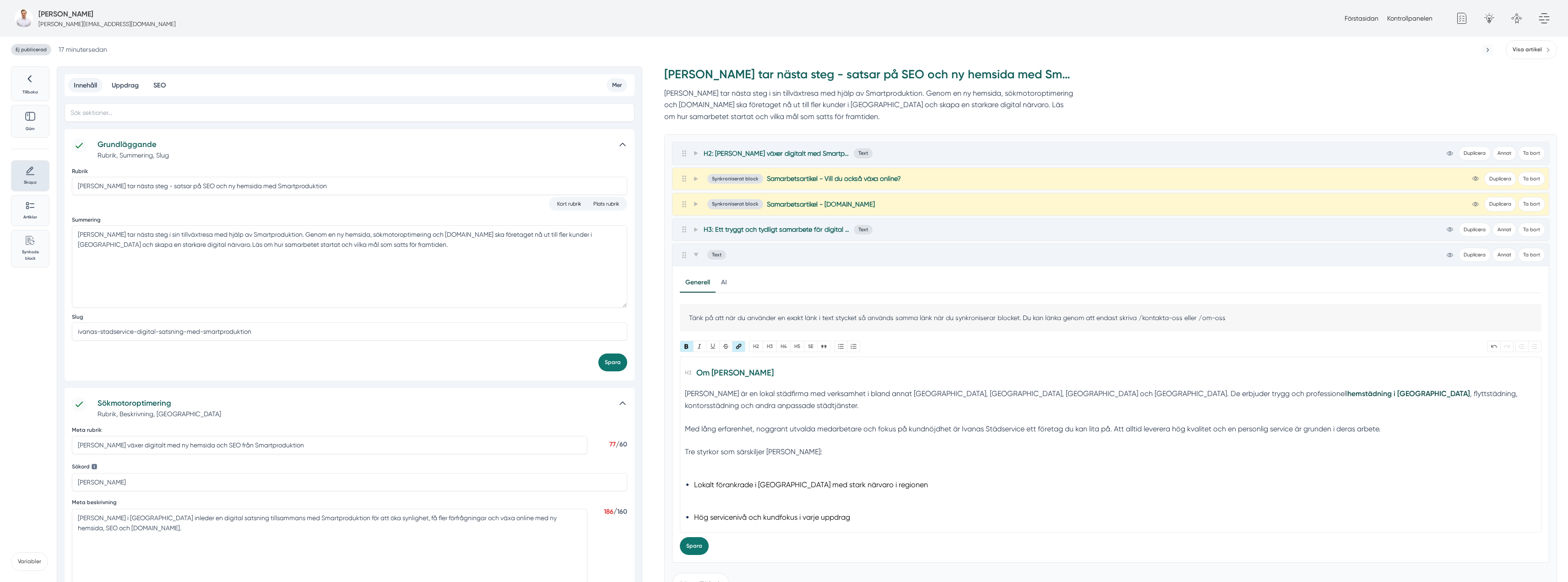
click at [686, 423] on div "Med lång erfarenhet, noggrant utvalda medarbetare och fokus på kundnöjdhet är I…" at bounding box center [1111, 435] width 852 height 23
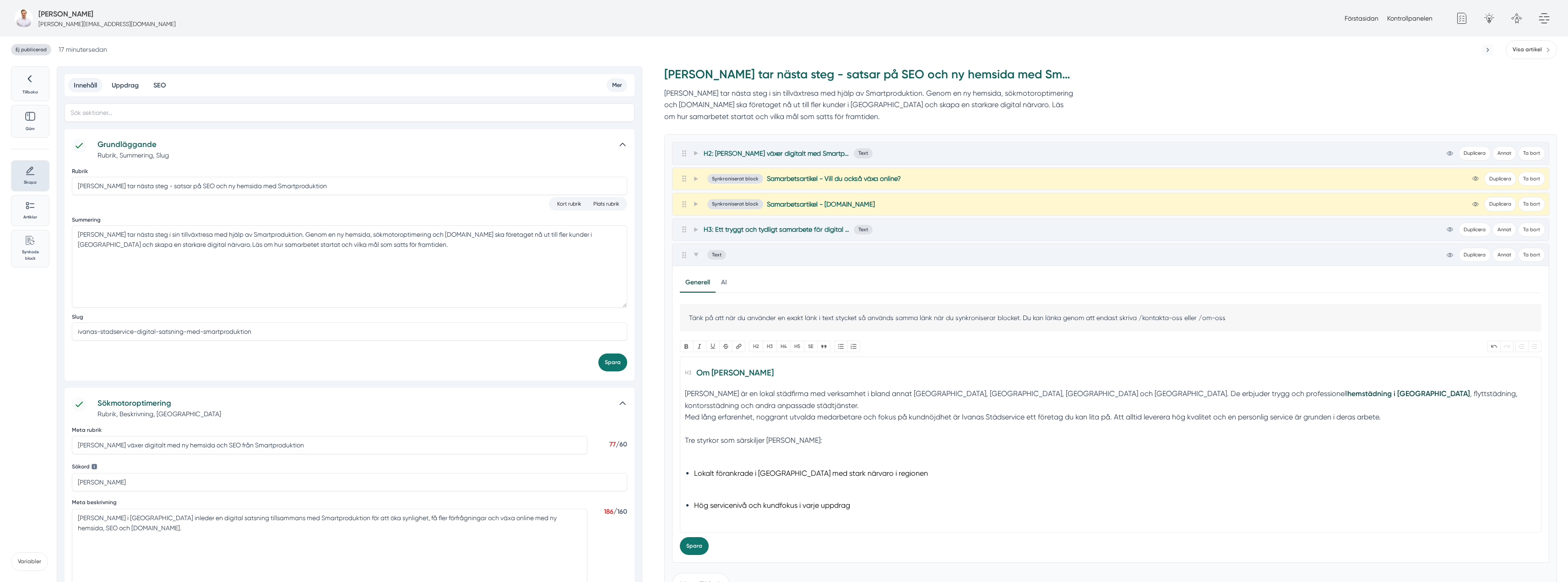
scroll to position [46, 0]
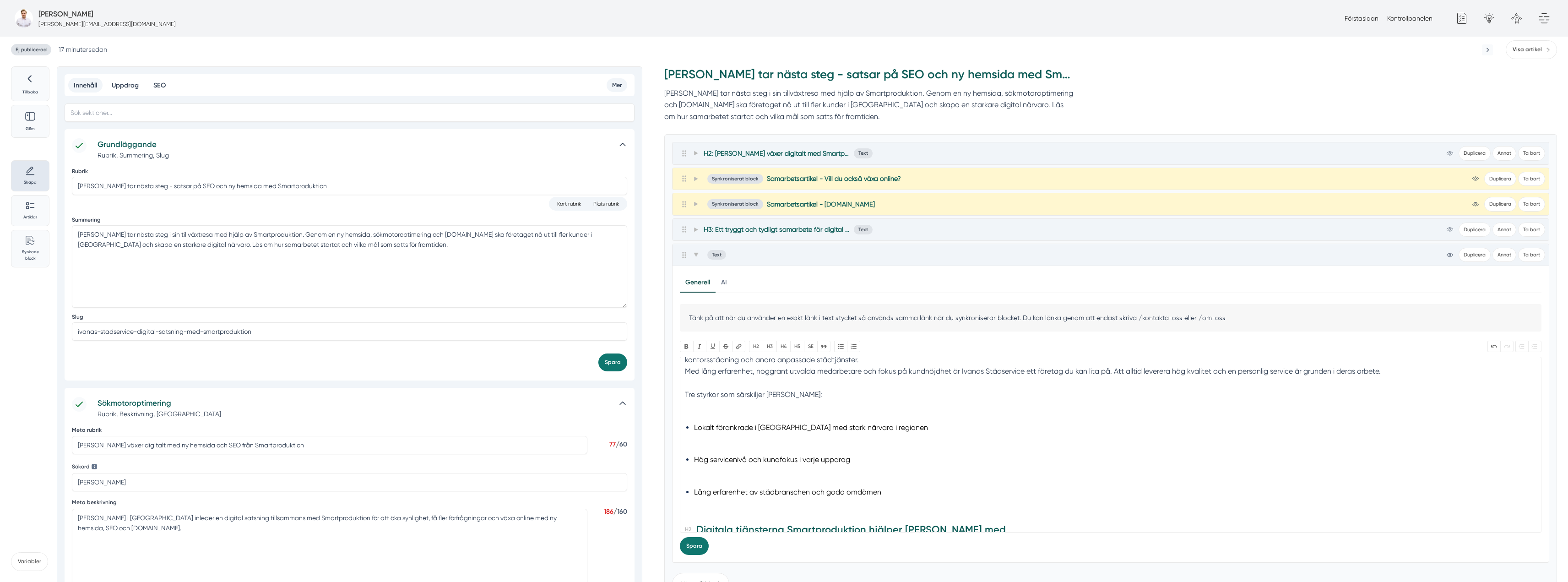
click at [742, 427] on li "Lokalt förankrade i [GEOGRAPHIC_DATA] med stark närvaro i regionen" at bounding box center [1111, 433] width 834 height 24
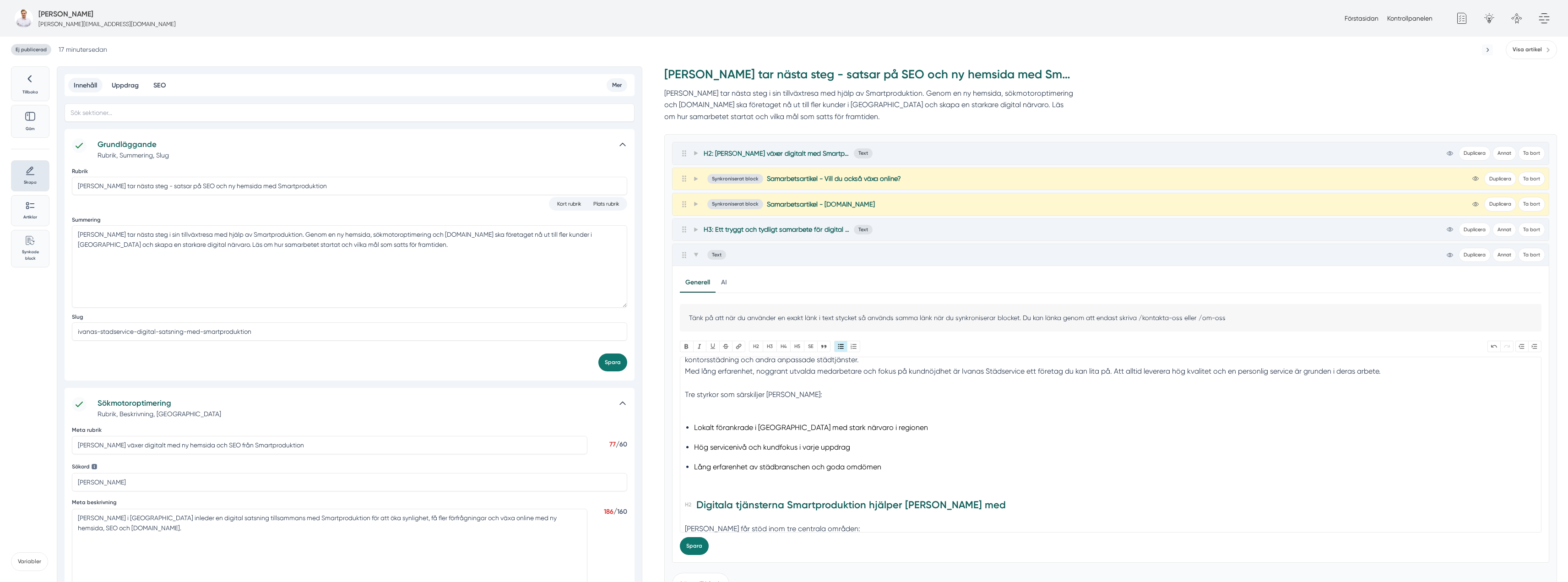
click at [697, 397] on div "Tre styrkor som särskiljer [PERSON_NAME]:" at bounding box center [1111, 400] width 852 height 23
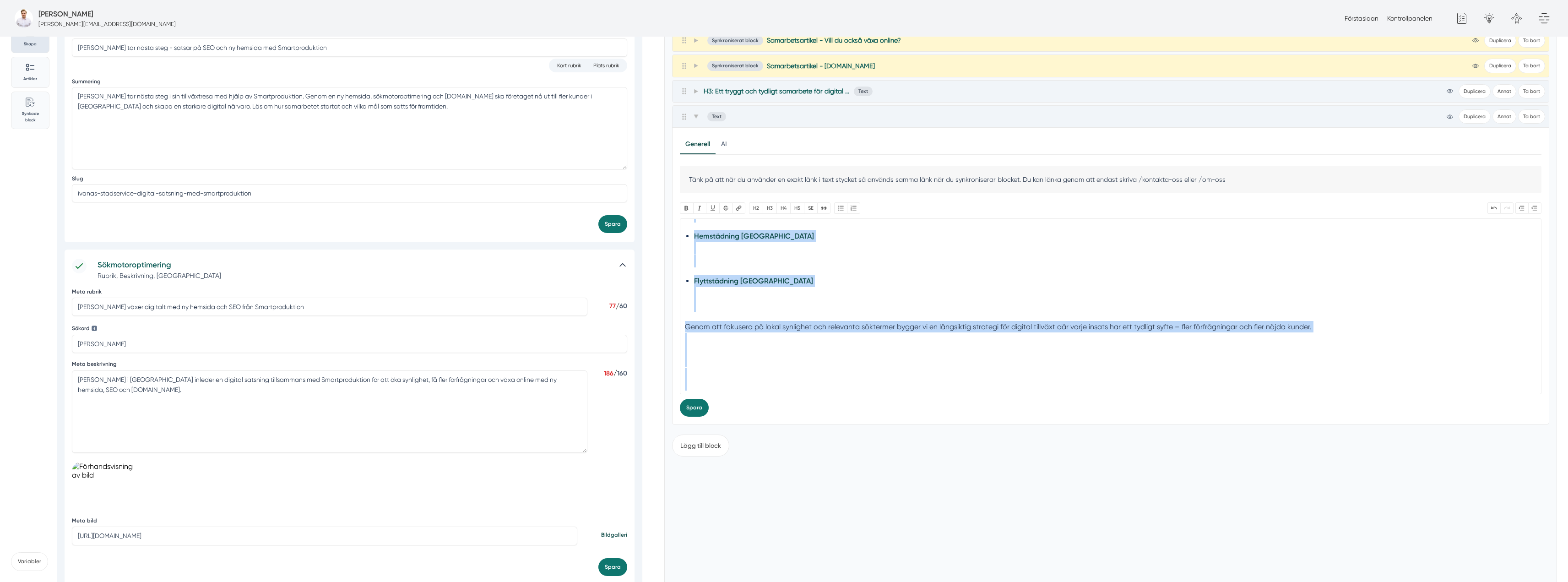
scroll to position [360, 0]
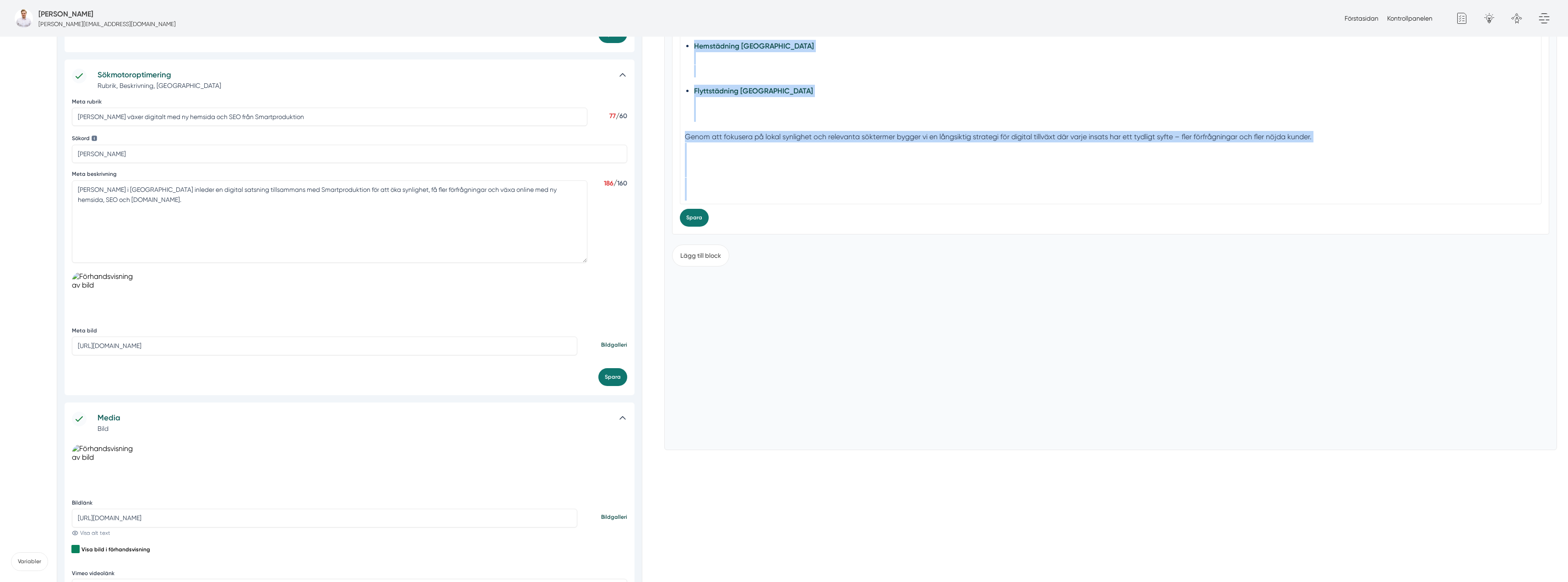
drag, startPoint x: 704, startPoint y: 460, endPoint x: 888, endPoint y: 592, distance: 226.5
click at [888, 581] on html "Olof Hag olof.hag@smartproduktion.se Förstasidan Kontrollpanelen Du måste ladda…" at bounding box center [784, 269] width 1568 height 1195
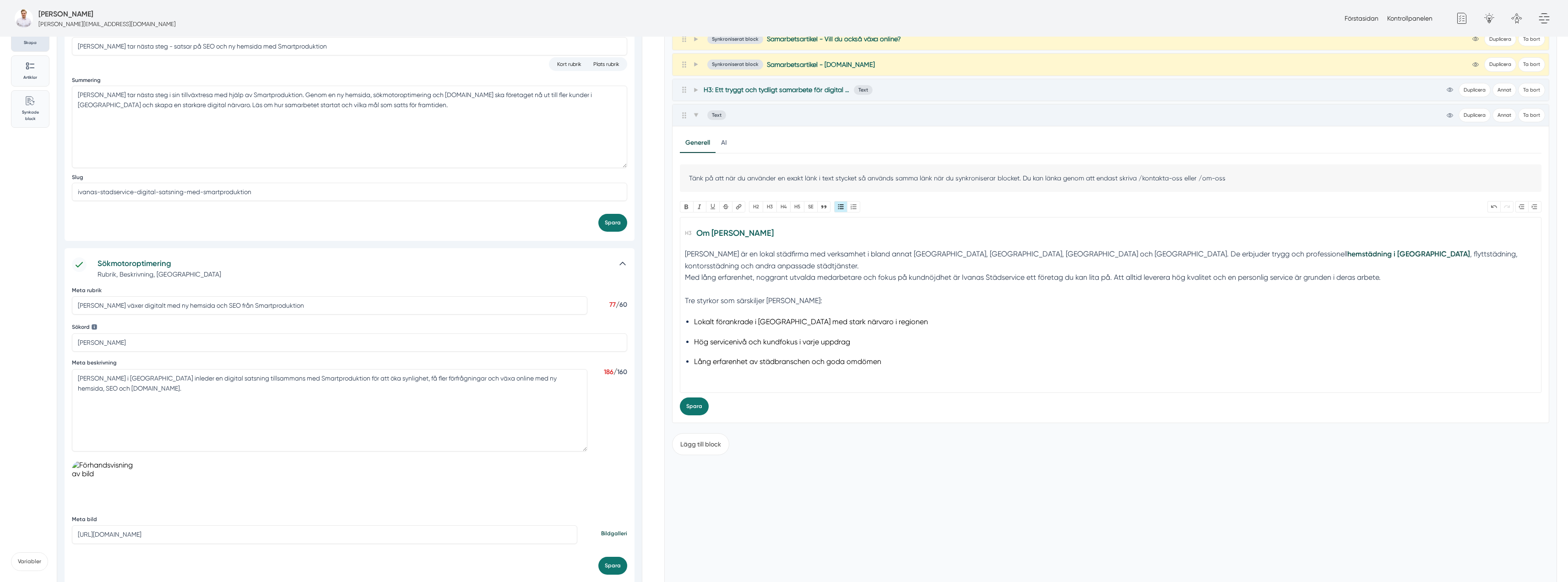
scroll to position [131, 0]
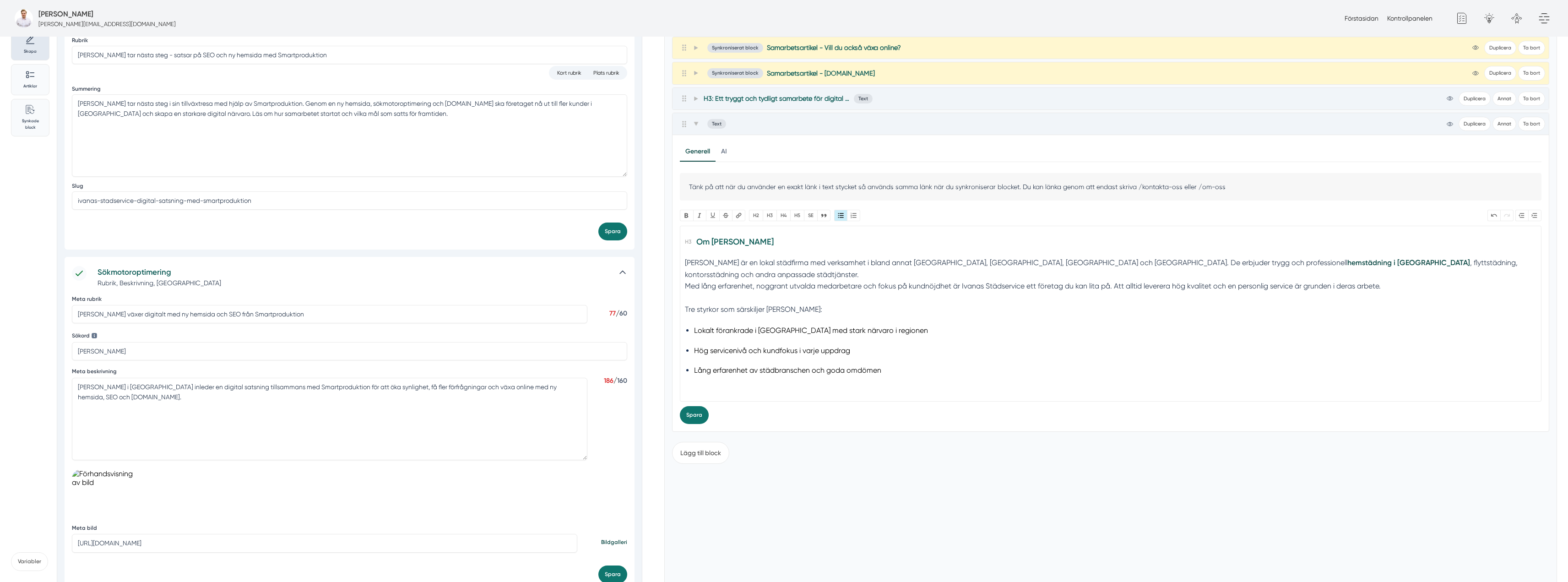
type trix-editor "<h3>Om Ivanas Städservice</h3><div>Ivanas Städservice är en lokal städfirma med…"
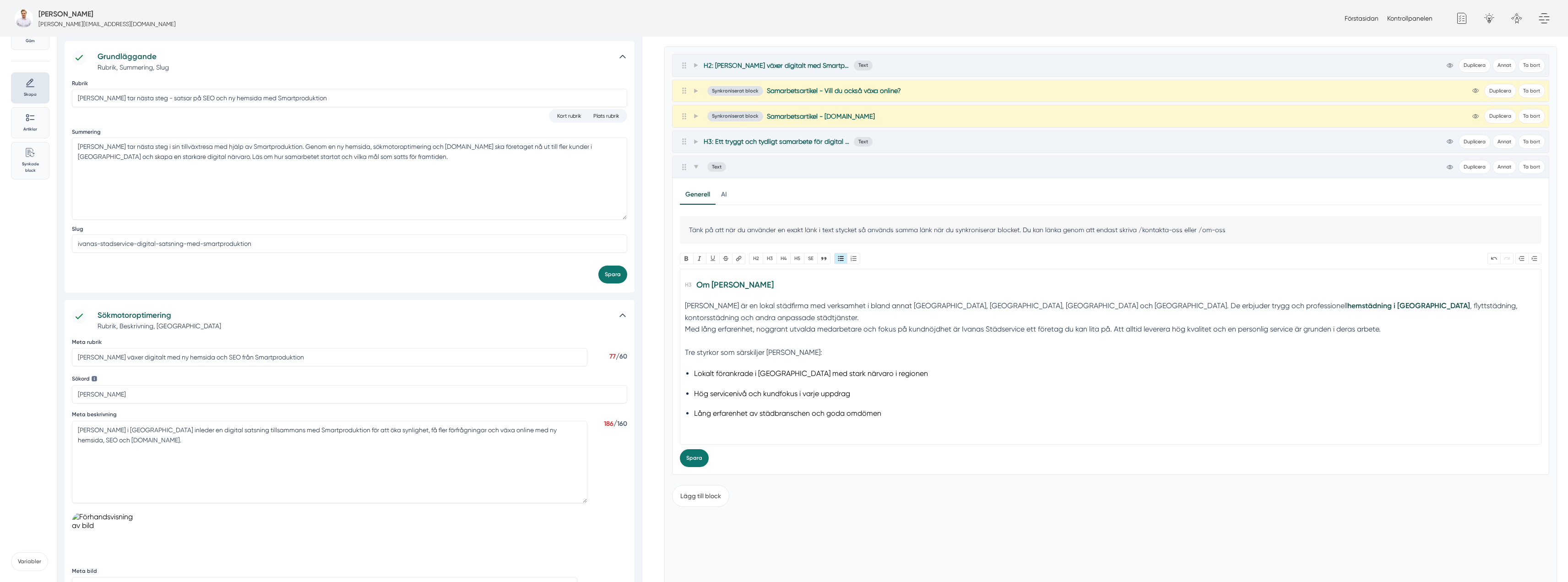
scroll to position [39, 0]
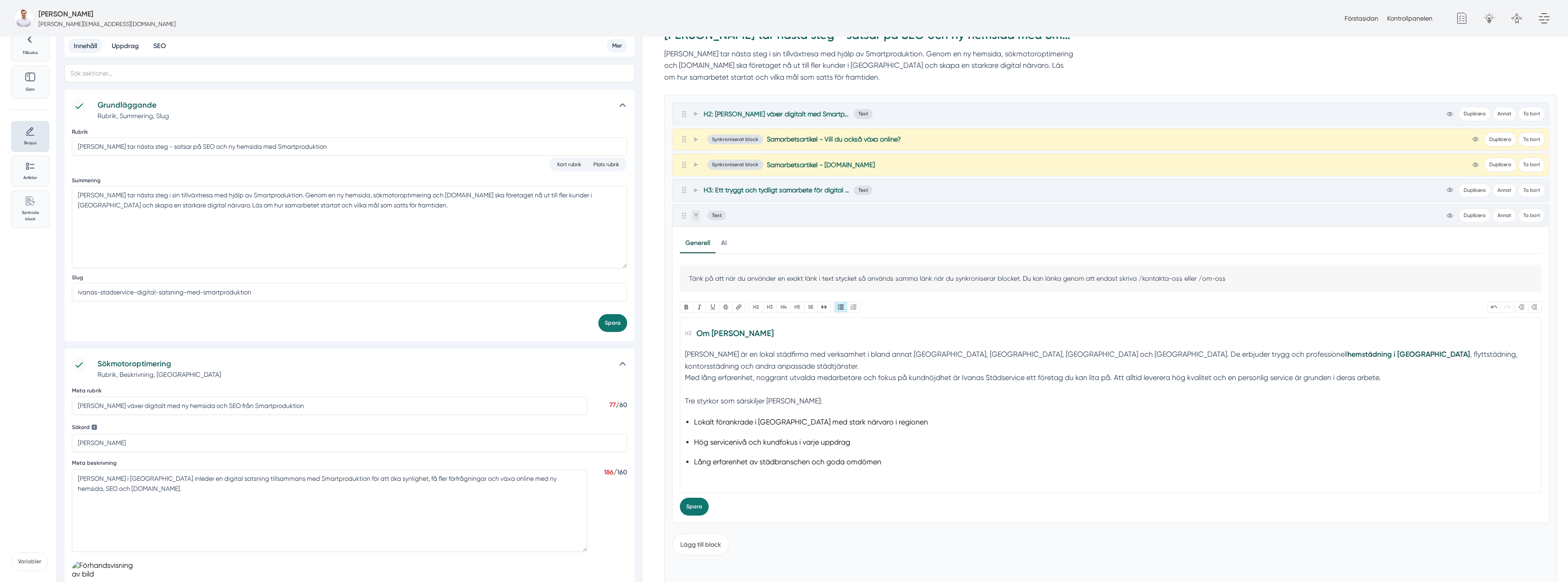
click at [699, 220] on span at bounding box center [695, 216] width 8 height 11
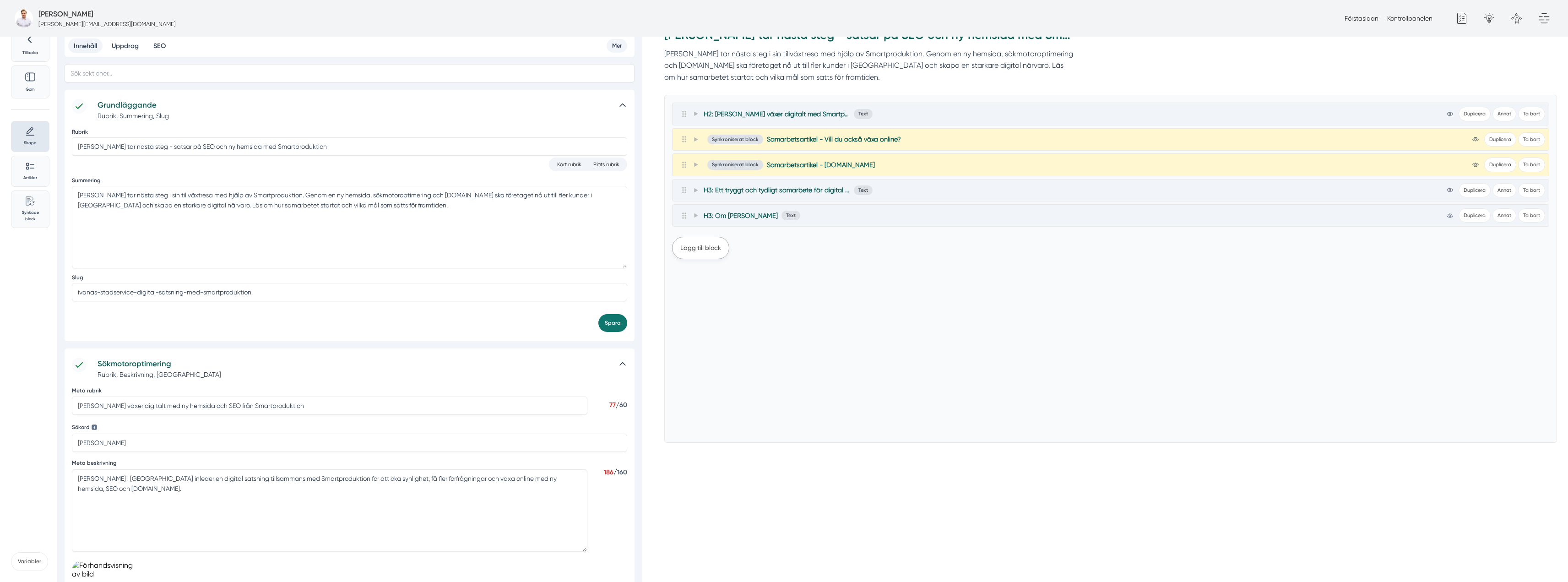
click at [690, 249] on button "Lägg till block" at bounding box center [701, 248] width 57 height 22
click at [681, 291] on button "Text" at bounding box center [684, 295] width 24 height 19
click at [784, 396] on trix-editor at bounding box center [1110, 394] width 861 height 176
paste trix-editor "<h2>Digitala tjänsterna Smartproduktion hjälper Ivanas Städservice med</h2><div…"
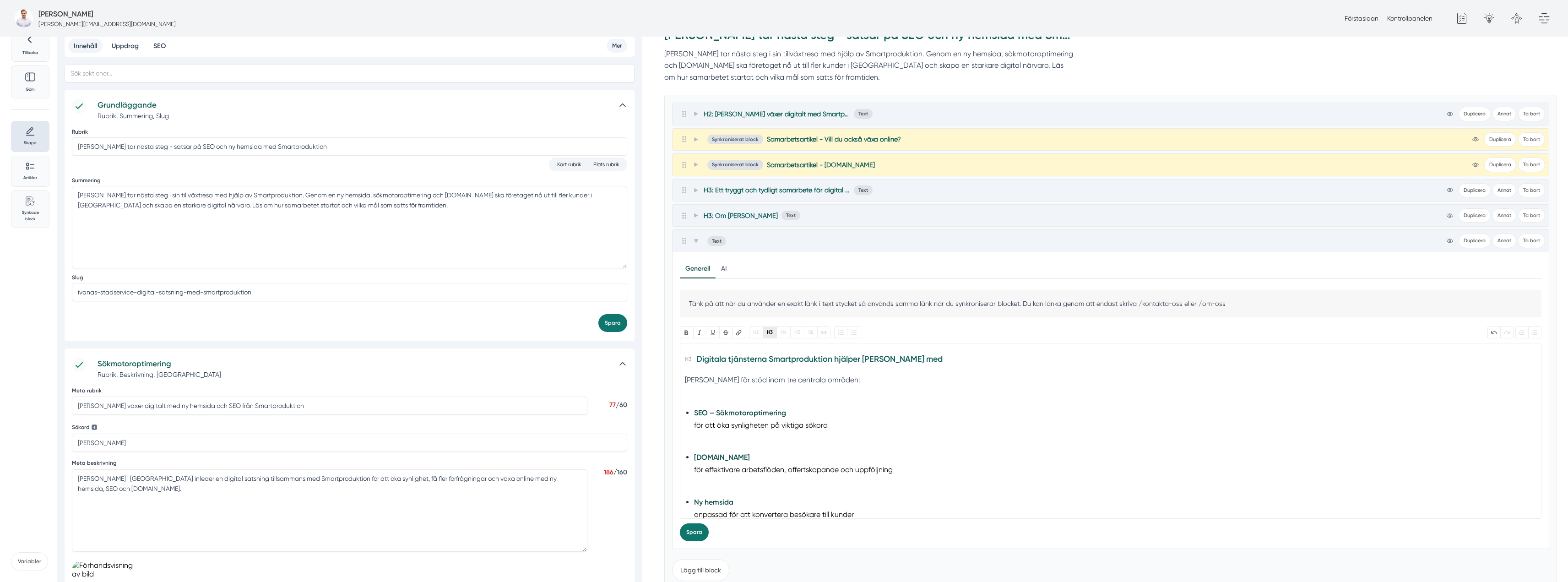
click at [772, 332] on button "H3" at bounding box center [770, 332] width 13 height 12
click at [732, 394] on div "[PERSON_NAME] får stöd inom tre centrala områden:" at bounding box center [1111, 386] width 852 height 23
click at [692, 421] on trix-editor "Digitala tjänsterna Smartproduktion hjälper Ivanas Städservice med Ivanas Städs…" at bounding box center [1110, 431] width 861 height 176
click at [697, 441] on strong "[DOMAIN_NAME]" at bounding box center [721, 444] width 56 height 9
click at [693, 456] on trix-editor "Digitala tjänsterna Smartproduktion hjälper Ivanas Städservice med Ivanas Städs…" at bounding box center [1110, 431] width 861 height 176
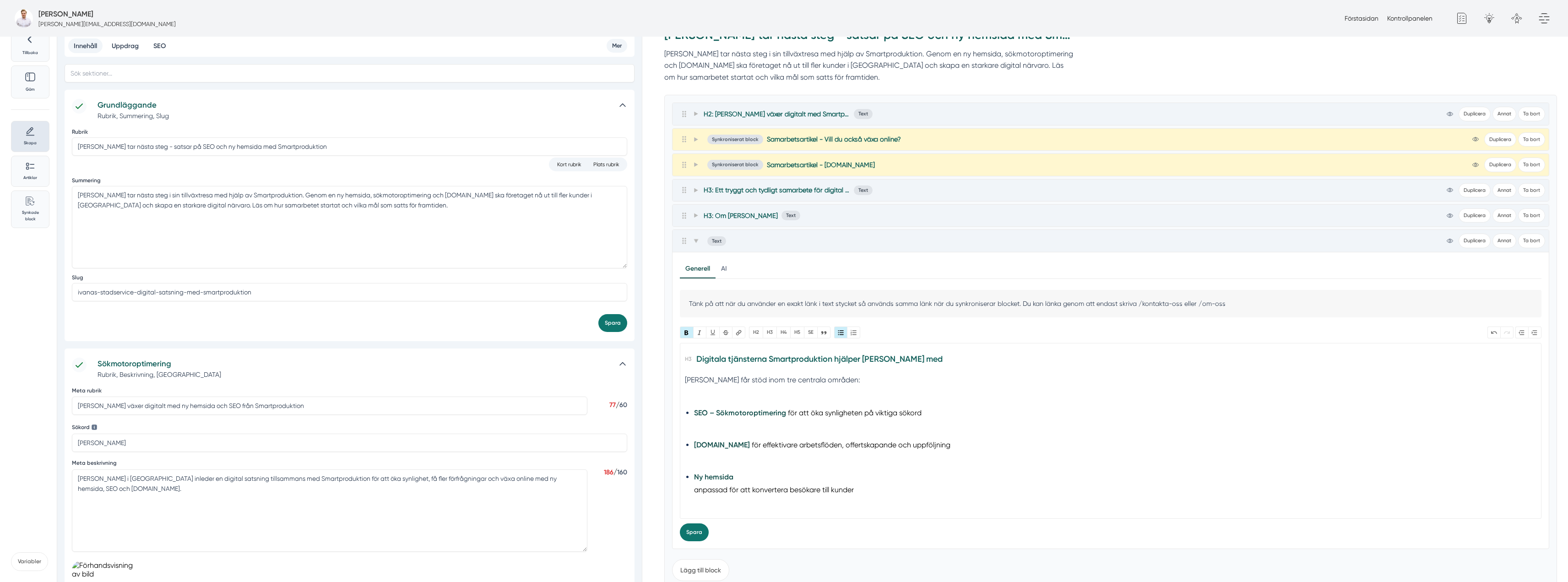
click at [691, 489] on trix-editor "Digitala tjänsterna Smartproduktion hjälper Ivanas Städservice med Ivanas Städs…" at bounding box center [1110, 431] width 861 height 176
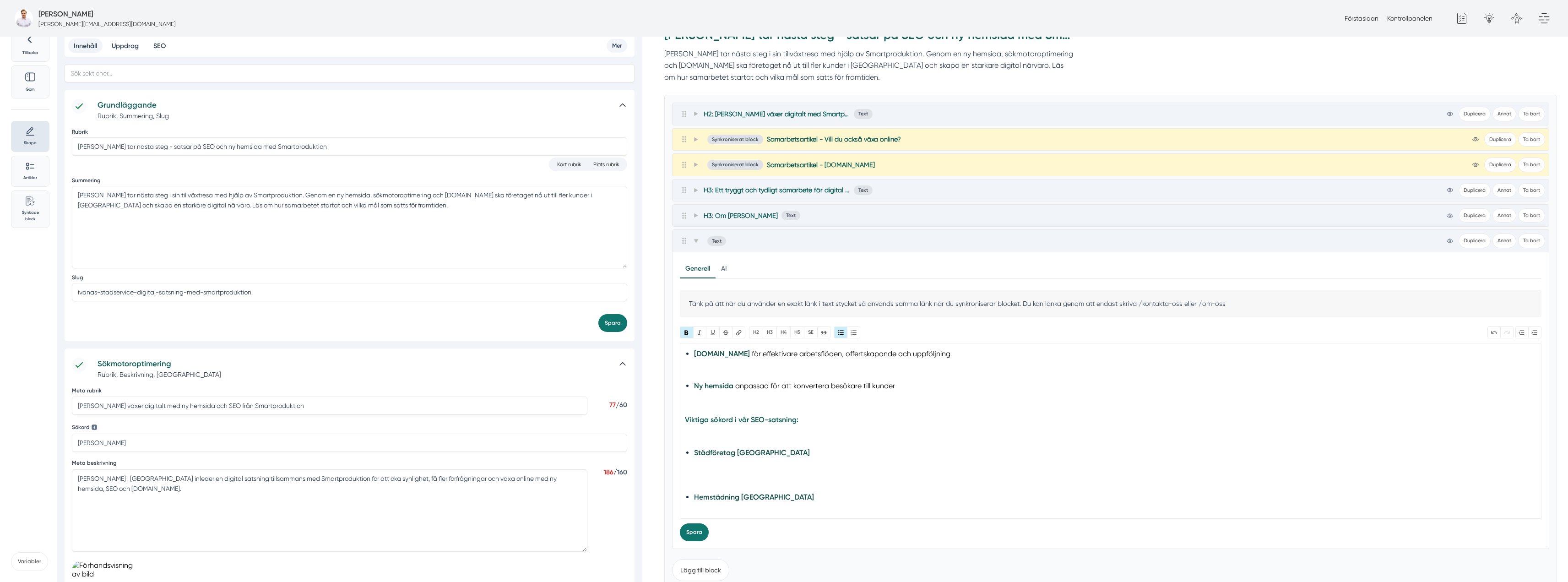
scroll to position [92, 0]
click at [683, 407] on trix-editor "Digitala tjänsterna Smartproduktion hjälper Ivanas Städservice med Ivanas Städs…" at bounding box center [1110, 431] width 861 height 176
click at [698, 430] on div "Viktiga sökord i vår SEO-satsning:" at bounding box center [1111, 425] width 852 height 23
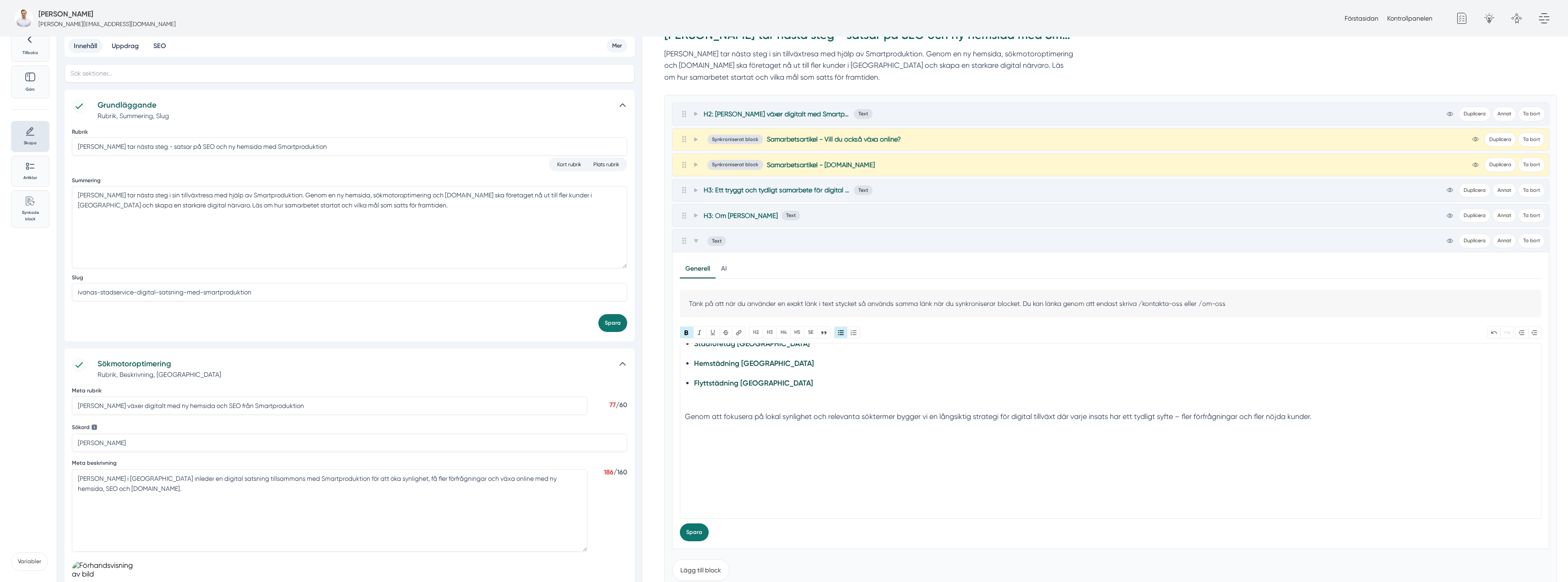
scroll to position [108, 0]
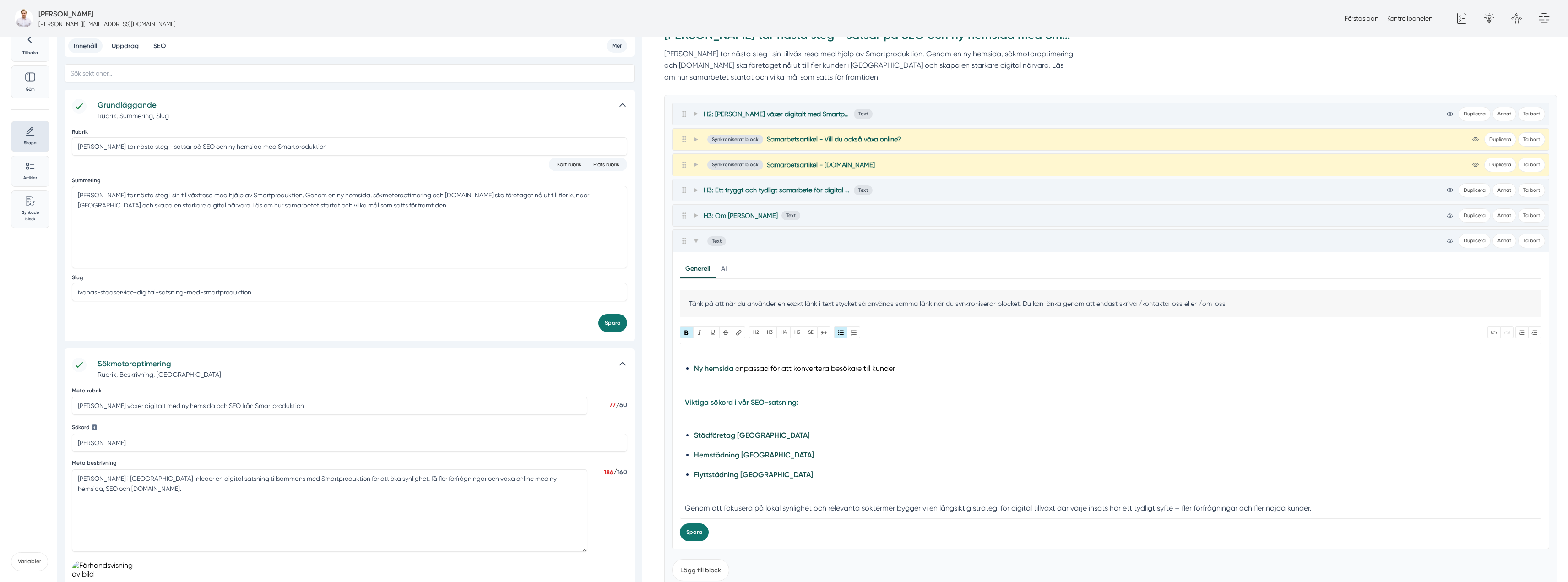
click at [755, 414] on div "Viktiga sökord i vår SEO-satsning:" at bounding box center [1111, 408] width 852 height 23
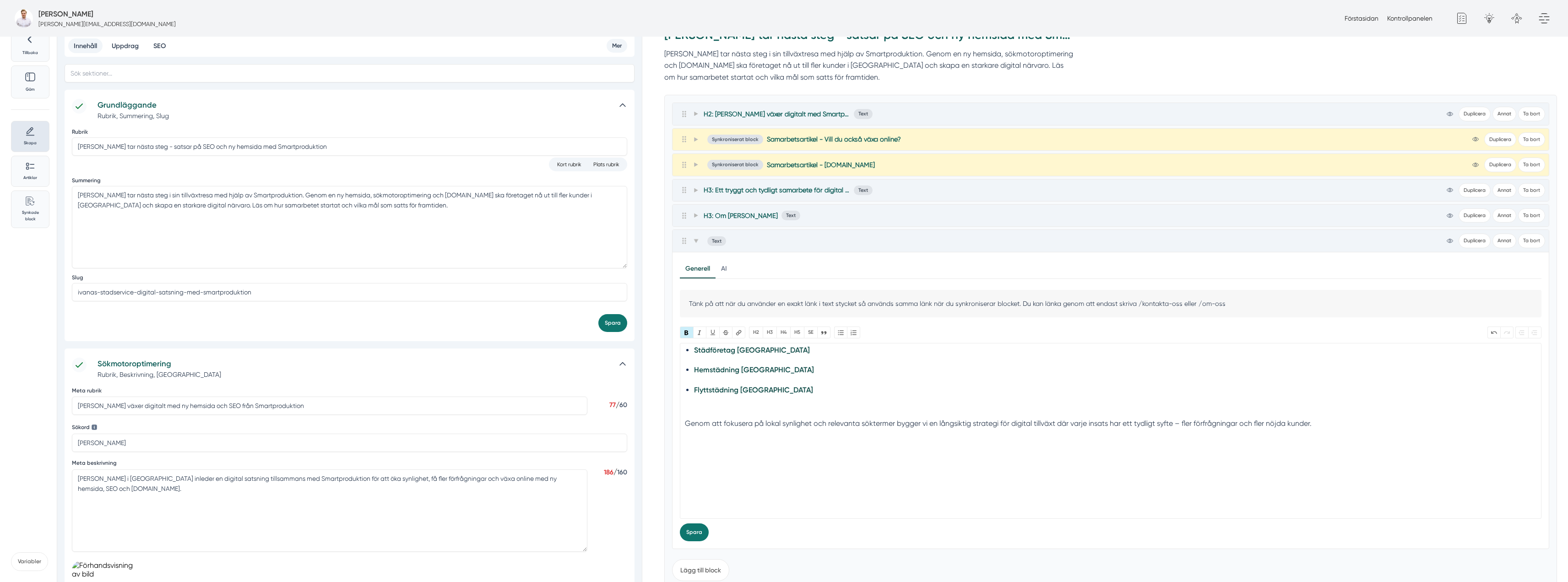
scroll to position [189, 0]
click at [747, 473] on div at bounding box center [1111, 469] width 852 height 23
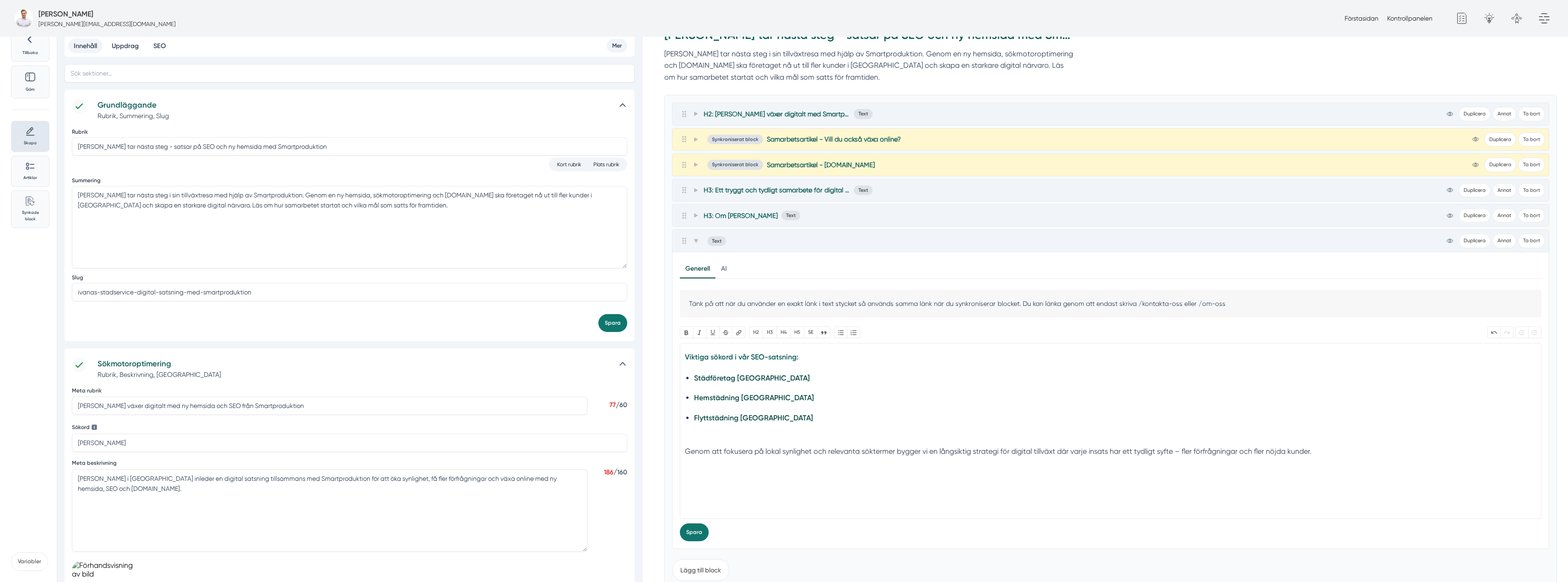
scroll to position [142, 0]
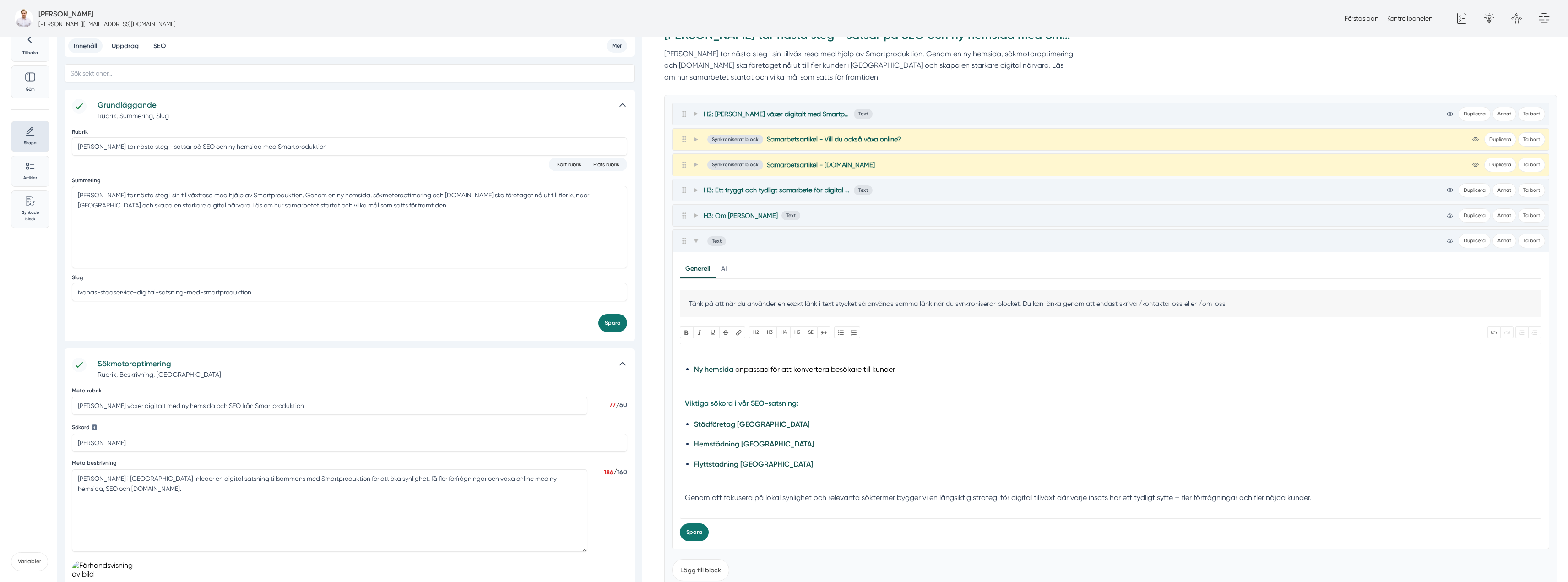
type trix-editor "<h3>Digitala tjänsterna Smartproduktion hjälper Ivanas Städservice med</h3><div…"
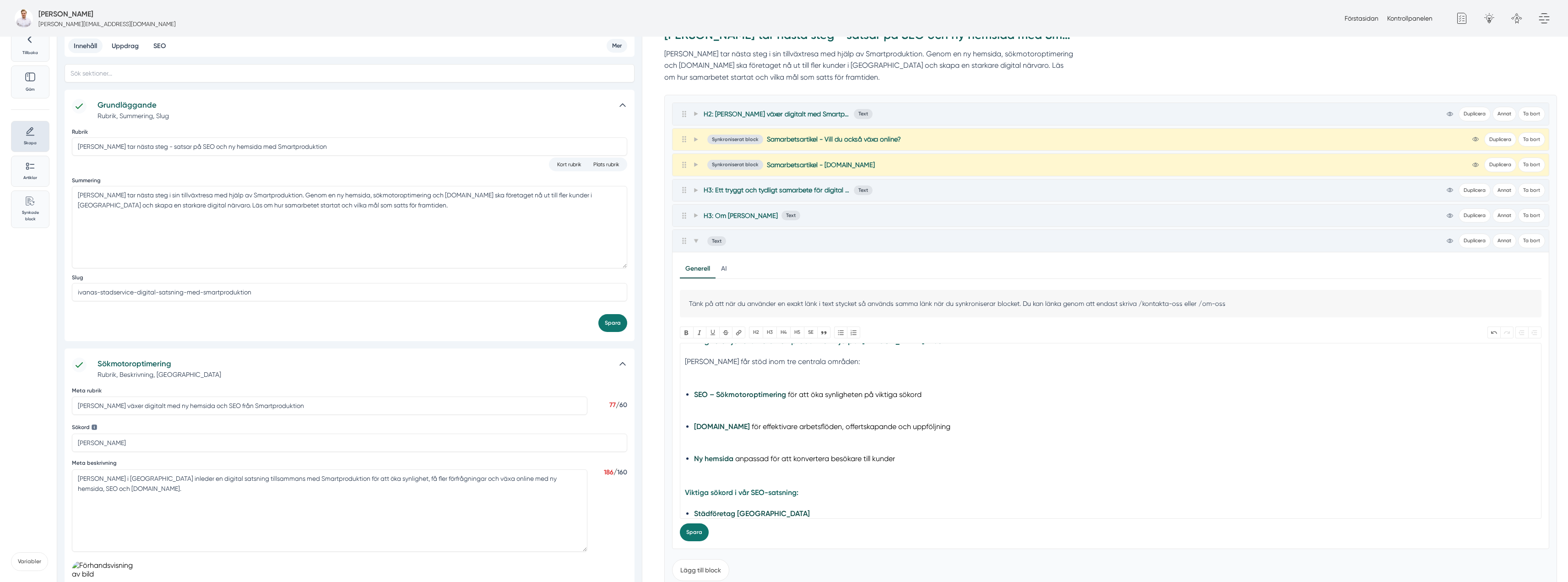
scroll to position [4, 0]
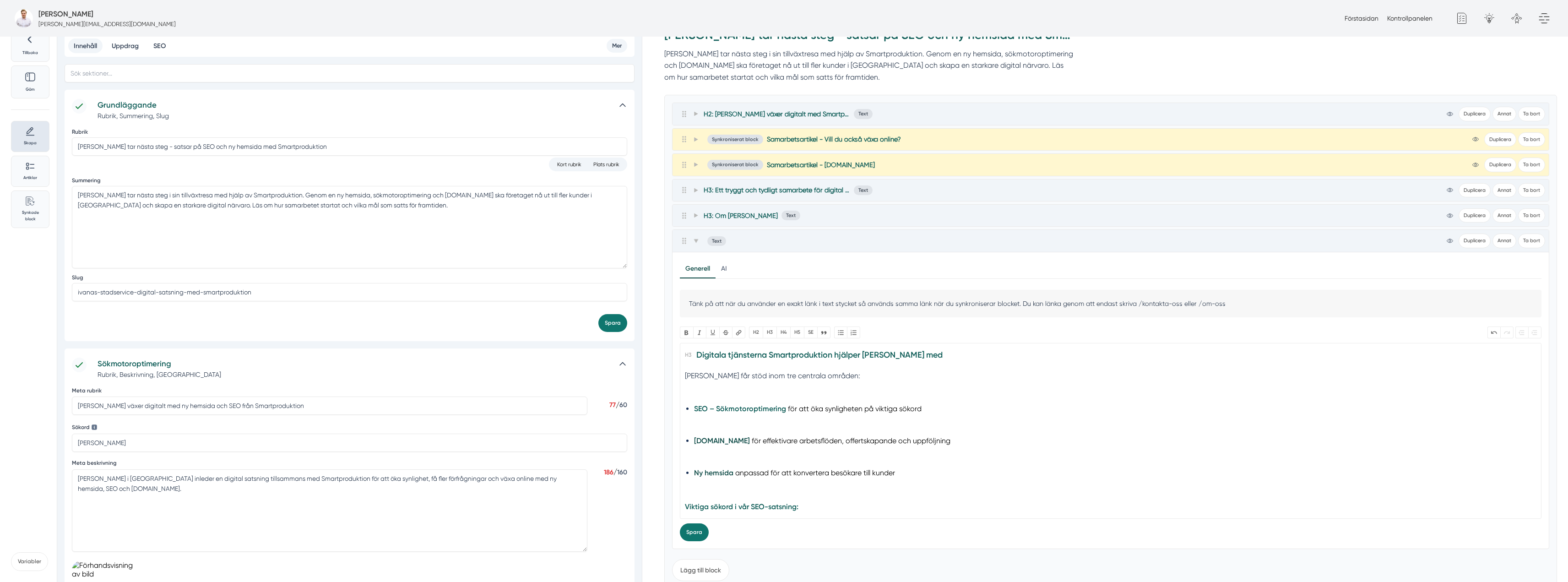
click at [735, 411] on strong "SEO – Sökmotoroptimering" at bounding box center [740, 408] width 92 height 9
click at [701, 468] on li "Ny hemsida anpassad för att konvertera besökare till kunder" at bounding box center [1111, 479] width 834 height 24
click at [742, 333] on button "Länk" at bounding box center [738, 332] width 13 height 12
click at [785, 355] on input "https://www.smartproduktion.se/tjanst/hemsida" at bounding box center [781, 356] width 193 height 17
drag, startPoint x: 786, startPoint y: 354, endPoint x: 598, endPoint y: 347, distance: 188.1
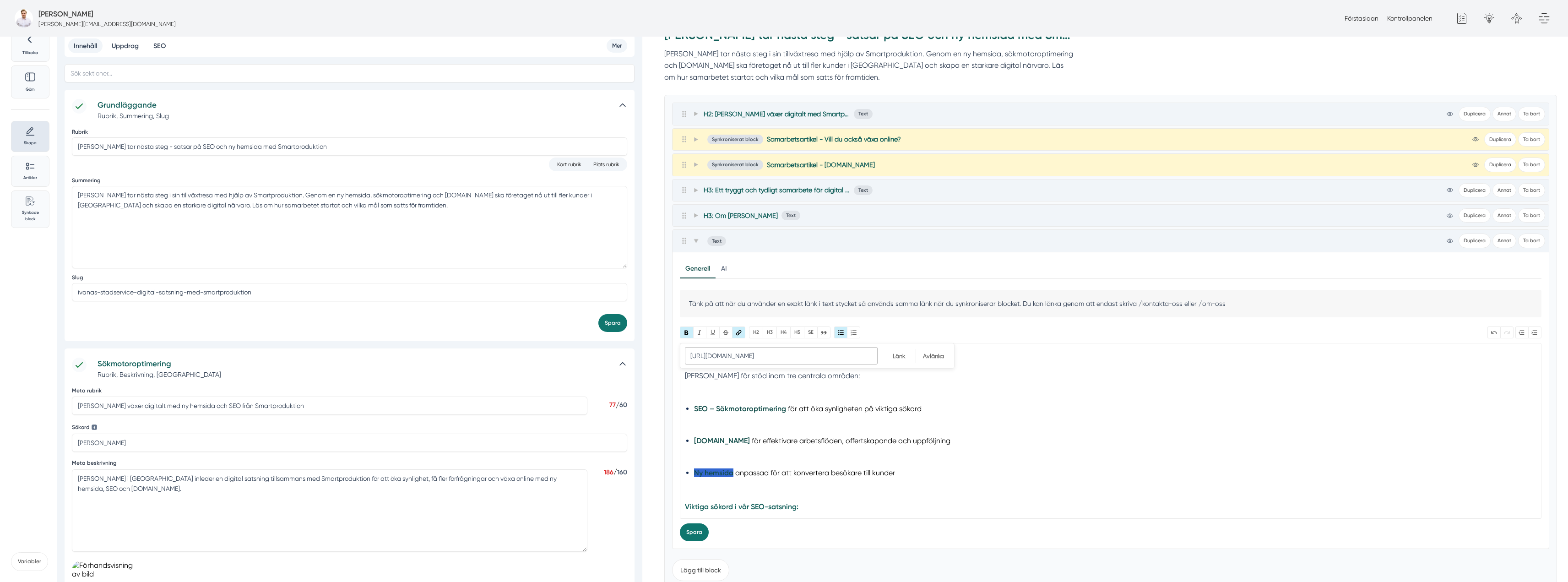
click at [598, 347] on div "Tillbaka Göm Skapa Artiklar Common File Text Sync Streamline Icon: https://stre…" at bounding box center [784, 589] width 1546 height 1124
paste input "URL"
click at [902, 355] on input "Länk" at bounding box center [899, 356] width 34 height 14
drag, startPoint x: 726, startPoint y: 443, endPoint x: 685, endPoint y: 440, distance: 41.1
click at [685, 440] on trix-editor "Digitala tjänsterna Smartproduktion hjälper Ivanas Städservice med Ivanas Städs…" at bounding box center [1110, 431] width 861 height 176
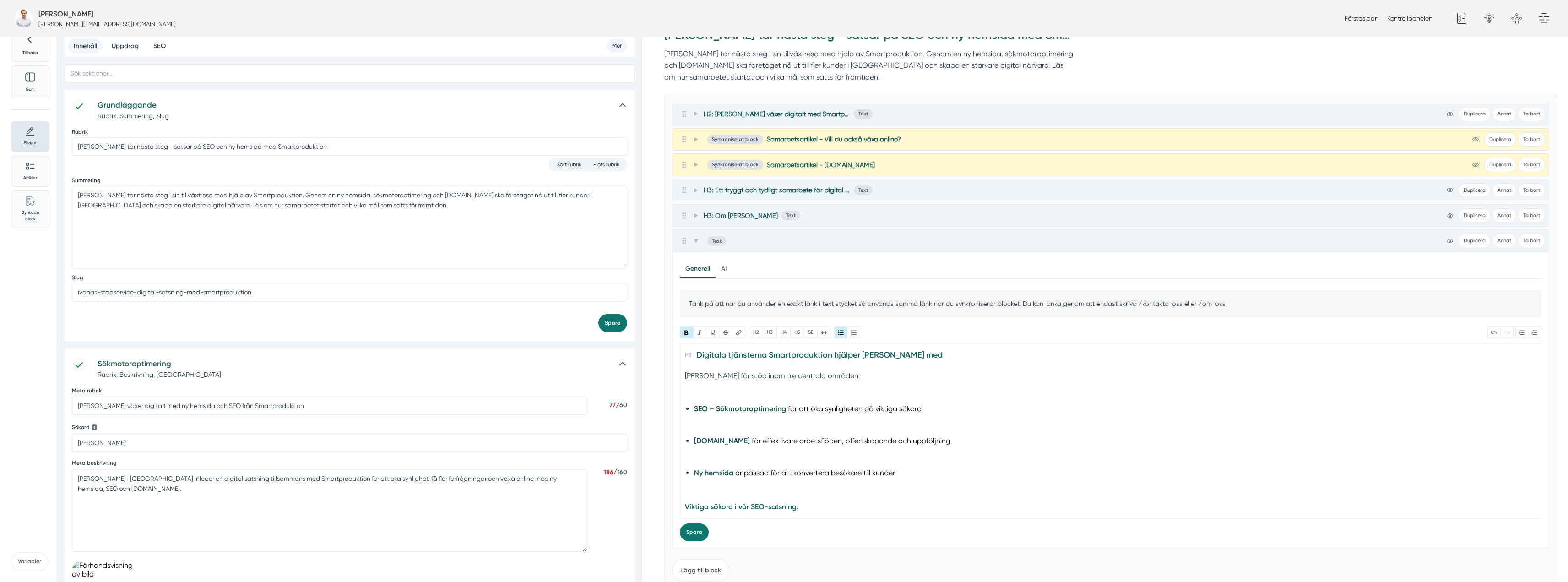
click at [726, 441] on li "Smart.nu för effektivare arbetsflöden, offertskapande och uppföljning" at bounding box center [1111, 447] width 834 height 24
drag, startPoint x: 725, startPoint y: 443, endPoint x: 691, endPoint y: 437, distance: 34.5
click at [690, 441] on trix-editor "Digitala tjänsterna Smartproduktion hjälper Ivanas Städservice med Ivanas Städs…" at bounding box center [1110, 431] width 861 height 176
click at [741, 331] on button "Länk" at bounding box center [738, 332] width 13 height 12
paste input ".nu"
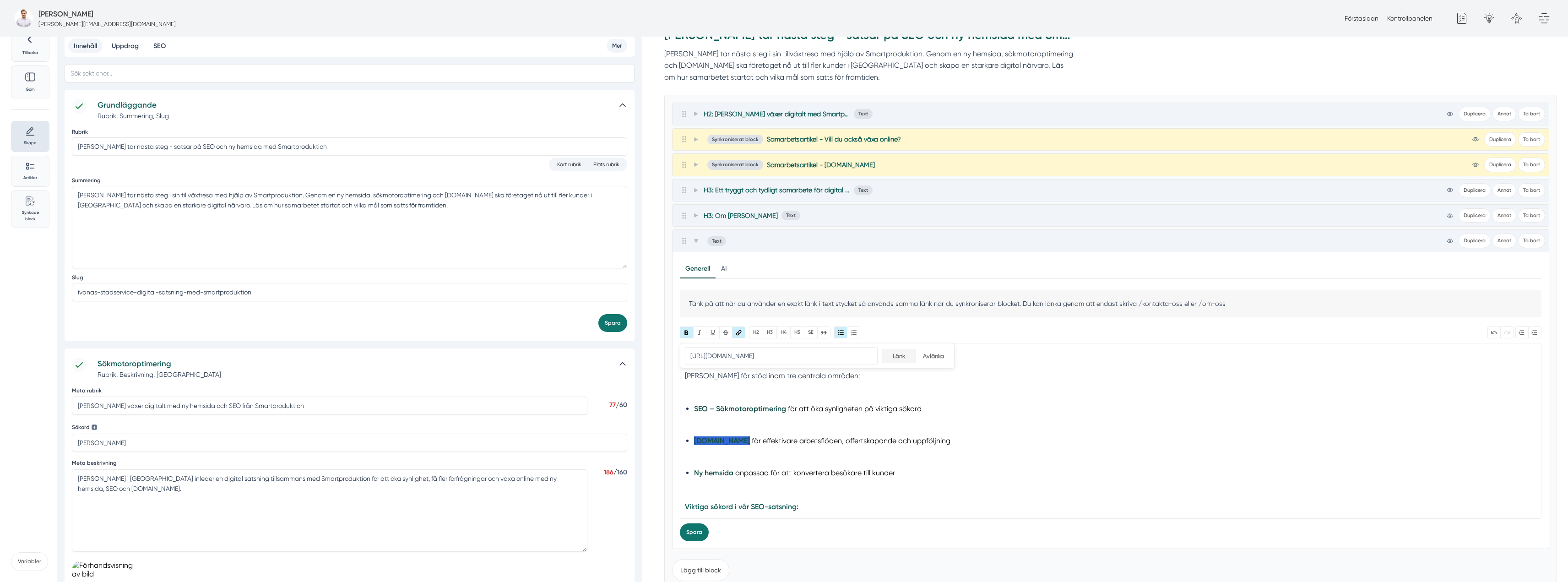
click at [903, 355] on input "Länk" at bounding box center [899, 356] width 34 height 14
click at [750, 405] on strong "SEO – Sökmotoroptimering" at bounding box center [740, 408] width 92 height 9
drag, startPoint x: 784, startPoint y: 407, endPoint x: 690, endPoint y: 410, distance: 94.0
click at [690, 410] on trix-editor "Digitala tjänsterna Smartproduktion hjälper Ivanas Städservice med Ivanas Städs…" at bounding box center [1110, 431] width 861 height 176
click at [737, 331] on button "Länk" at bounding box center [738, 332] width 13 height 12
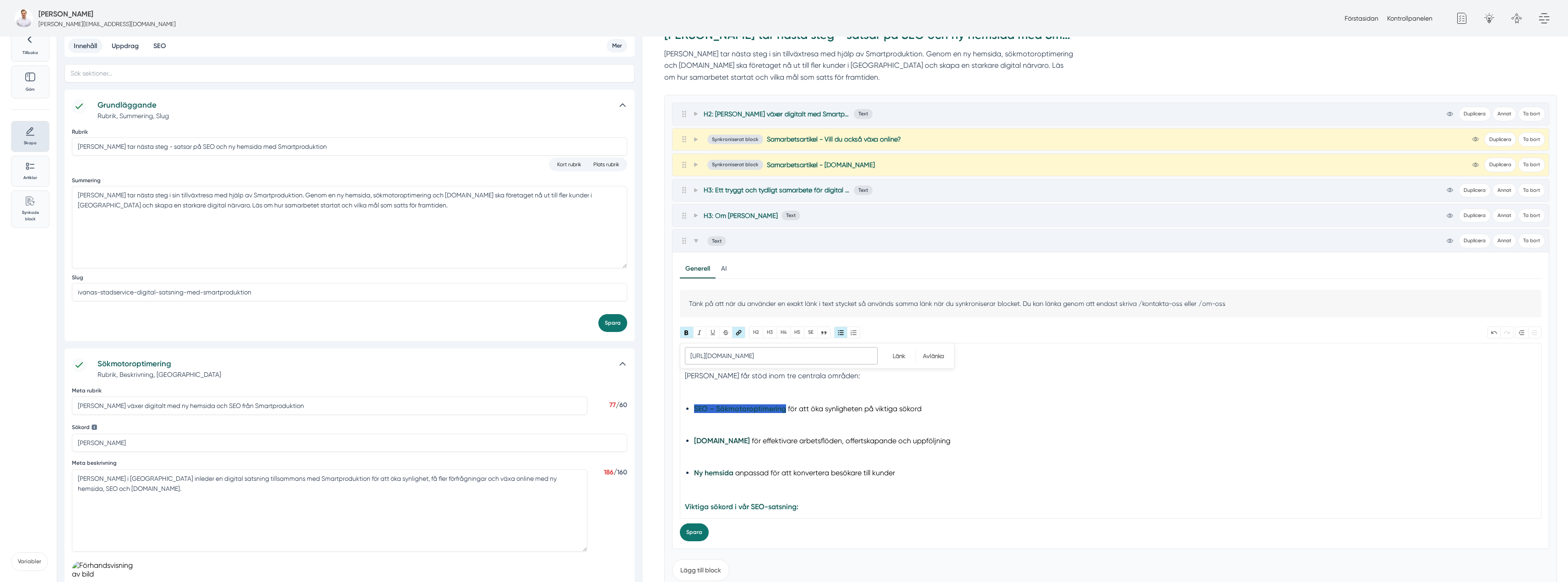
paste input "/tjanst/seo-sö"
click at [894, 355] on input "Länk" at bounding box center [899, 356] width 34 height 14
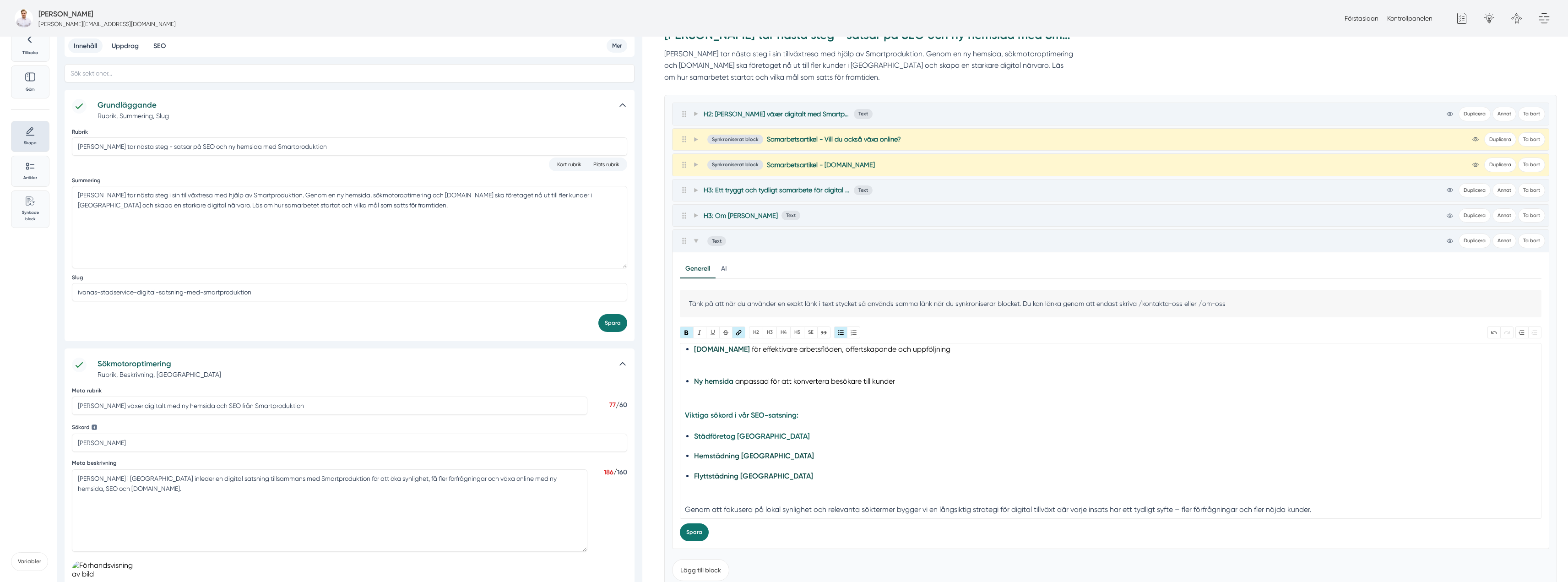
click at [733, 437] on strong "Städföretag [GEOGRAPHIC_DATA]" at bounding box center [751, 436] width 116 height 9
type input "https://www.xn--ivanastdservice-6kb.se/sida/fem-f%C3%B6rdelar-med-att-anlita-os…"
click at [737, 331] on button "Länk" at bounding box center [738, 332] width 13 height 12
click at [891, 355] on input "Länk" at bounding box center [899, 356] width 34 height 14
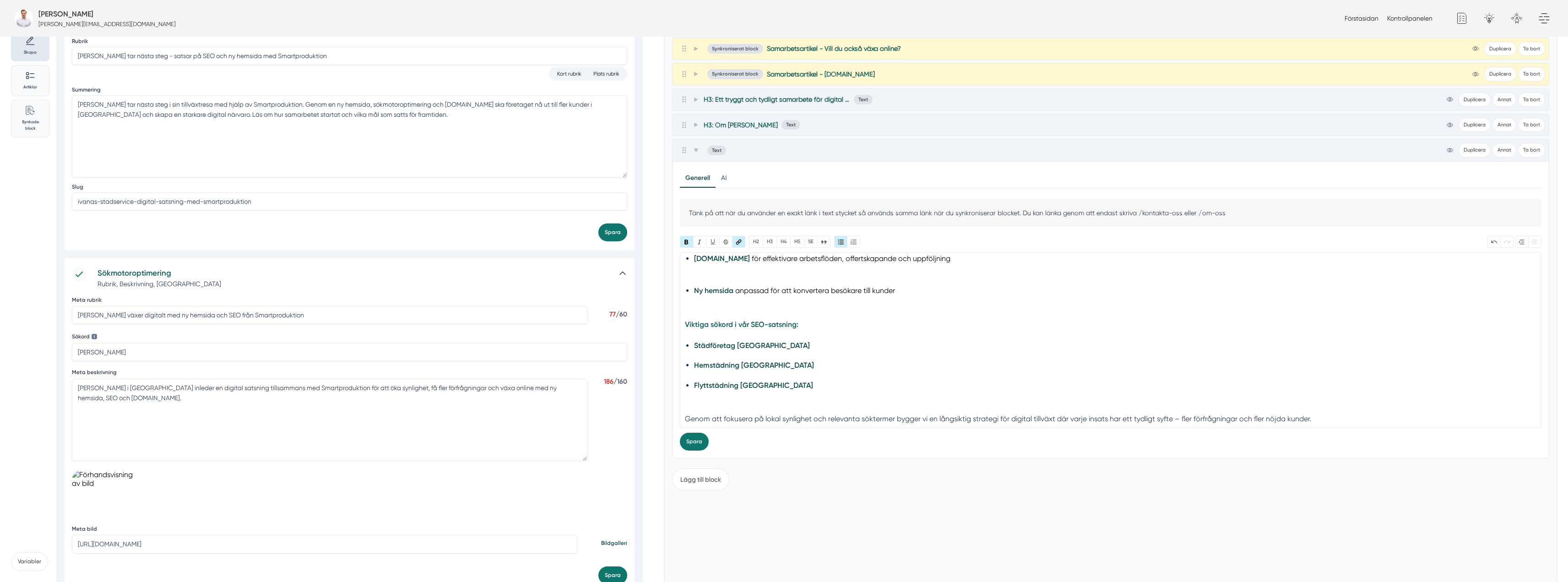
scroll to position [131, 0]
click at [705, 444] on button "Spara" at bounding box center [694, 440] width 29 height 18
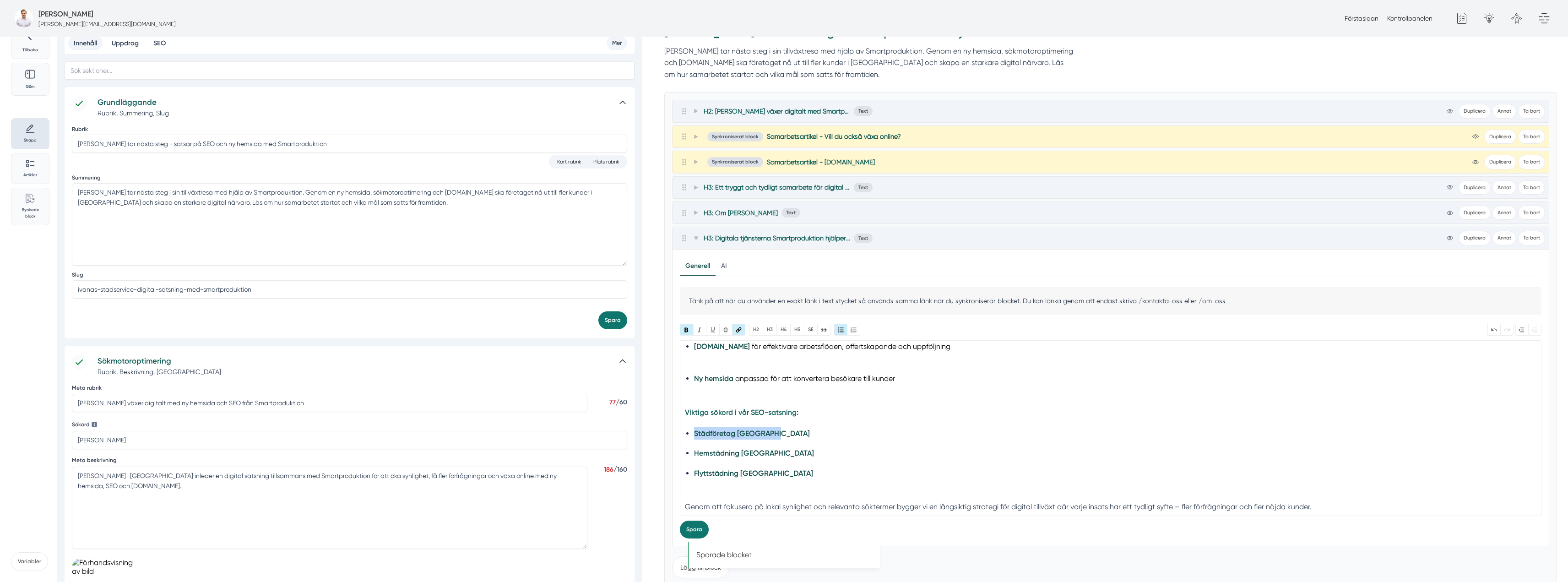
scroll to position [0, 0]
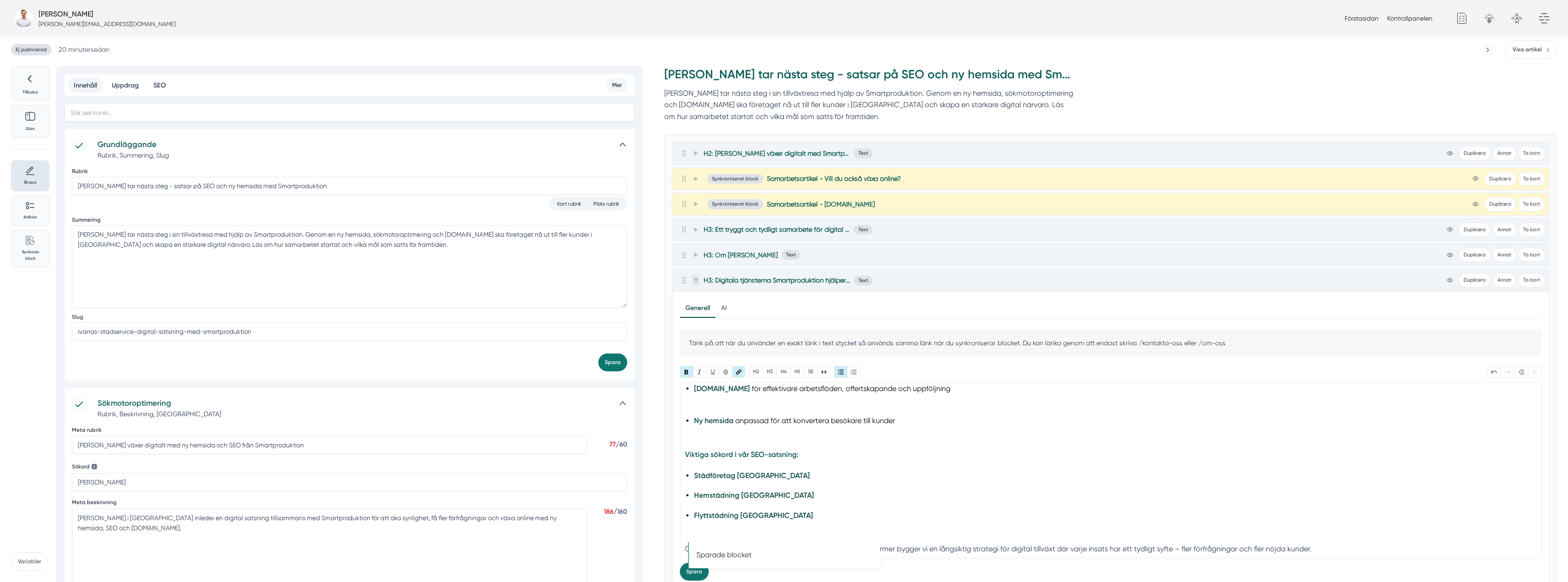
click at [693, 277] on span at bounding box center [695, 280] width 8 height 11
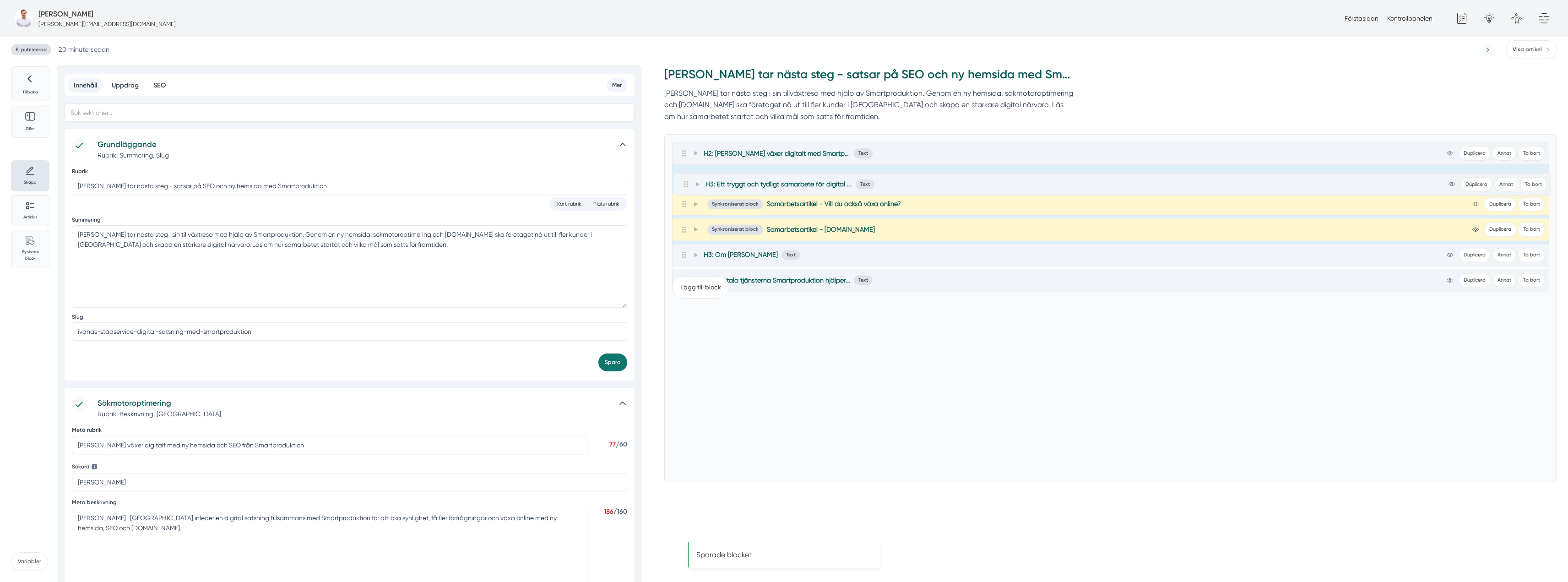
drag, startPoint x: 686, startPoint y: 232, endPoint x: 688, endPoint y: 183, distance: 49.0
click at [688, 183] on div "H2: Ivanas Städservice växer digitalt med Smartproduktion Text view-1 Duplicera…" at bounding box center [1110, 204] width 877 height 124
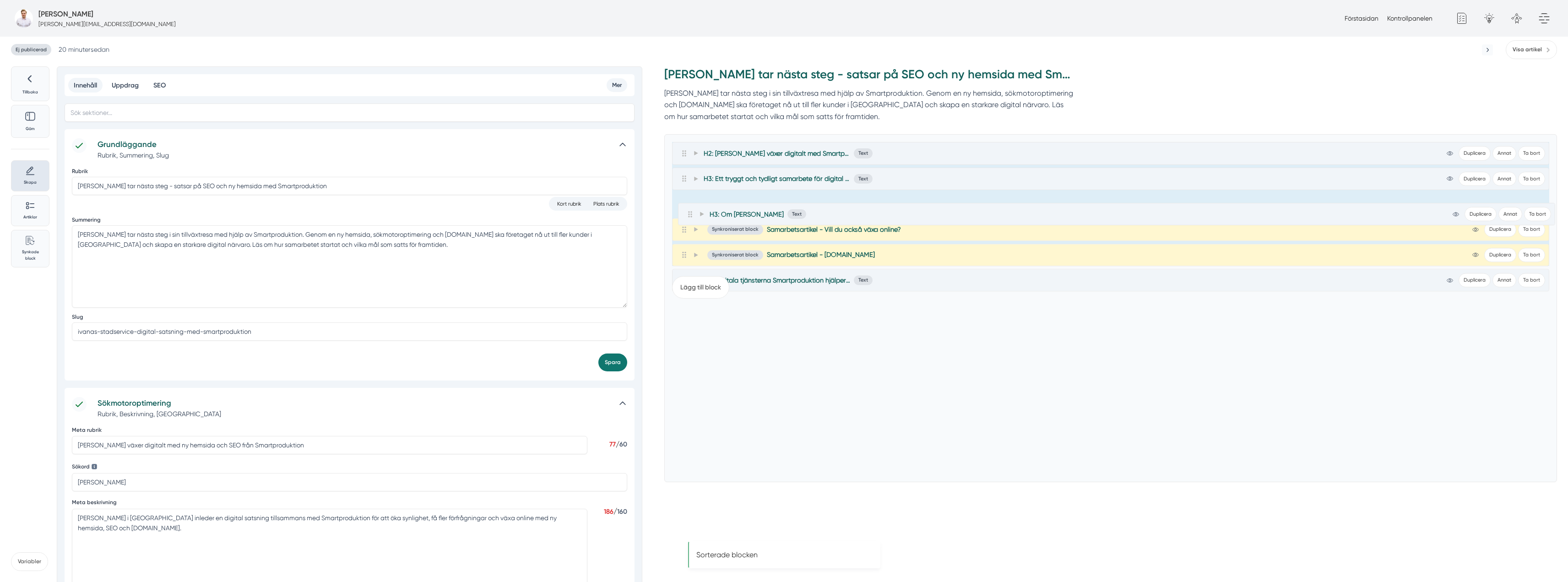
drag, startPoint x: 680, startPoint y: 256, endPoint x: 686, endPoint y: 208, distance: 48.4
click at [686, 208] on div "H2: [PERSON_NAME] växer digitalt med Smartproduktion Text view-1 Duplicera Anna…" at bounding box center [1110, 204] width 877 height 124
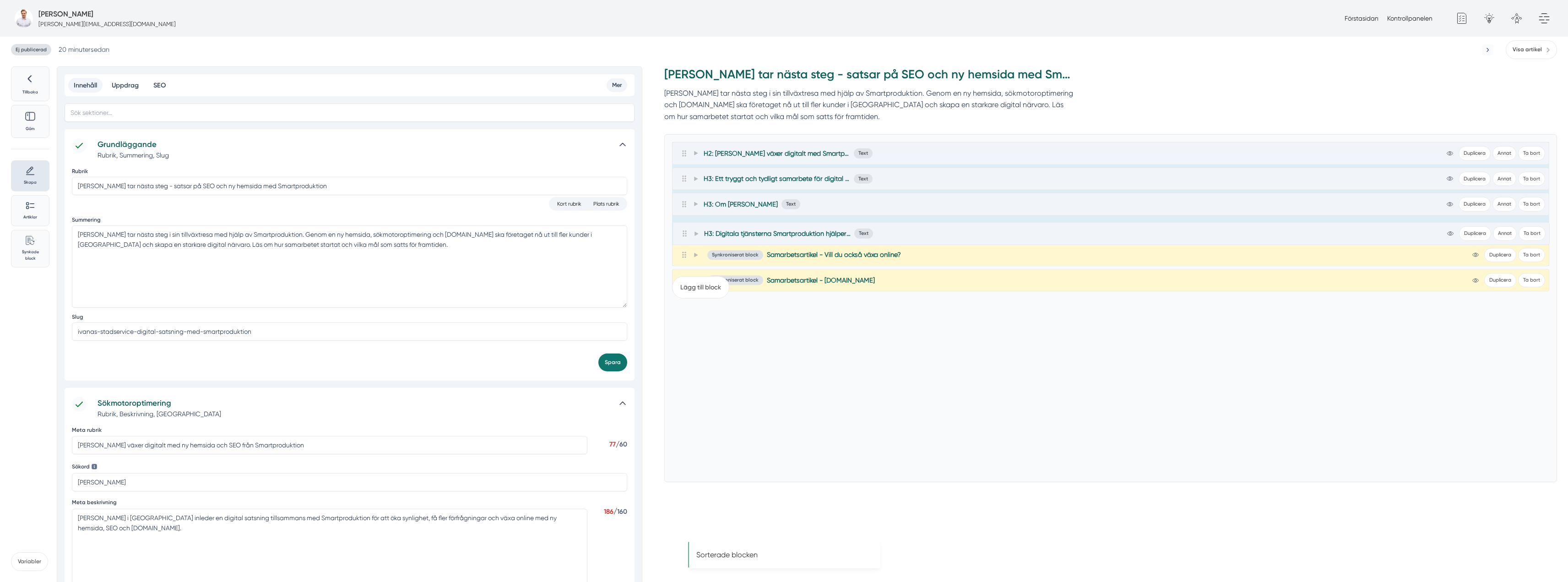
drag, startPoint x: 684, startPoint y: 278, endPoint x: 684, endPoint y: 229, distance: 49.0
click at [684, 229] on div "H2: [PERSON_NAME] växer digitalt med Smartproduktion Text view-1 Duplicera Anna…" at bounding box center [1110, 204] width 877 height 124
click at [1511, 52] on link "Visa artikel" at bounding box center [1531, 50] width 51 height 19
click at [696, 180] on icon at bounding box center [696, 179] width 5 height 5
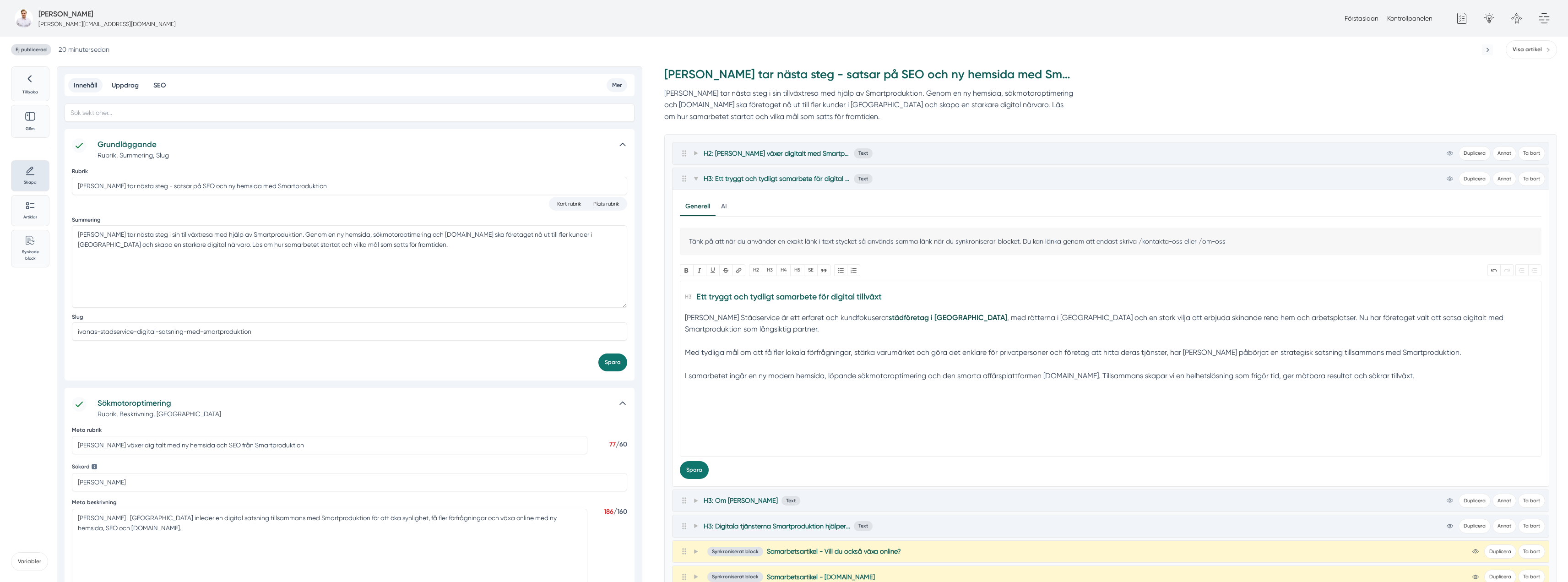
click at [683, 353] on trix-editor "Ett tryggt och tydligt samarbete för digital tillväxt [PERSON_NAME] är ett erfa…" at bounding box center [1110, 369] width 861 height 176
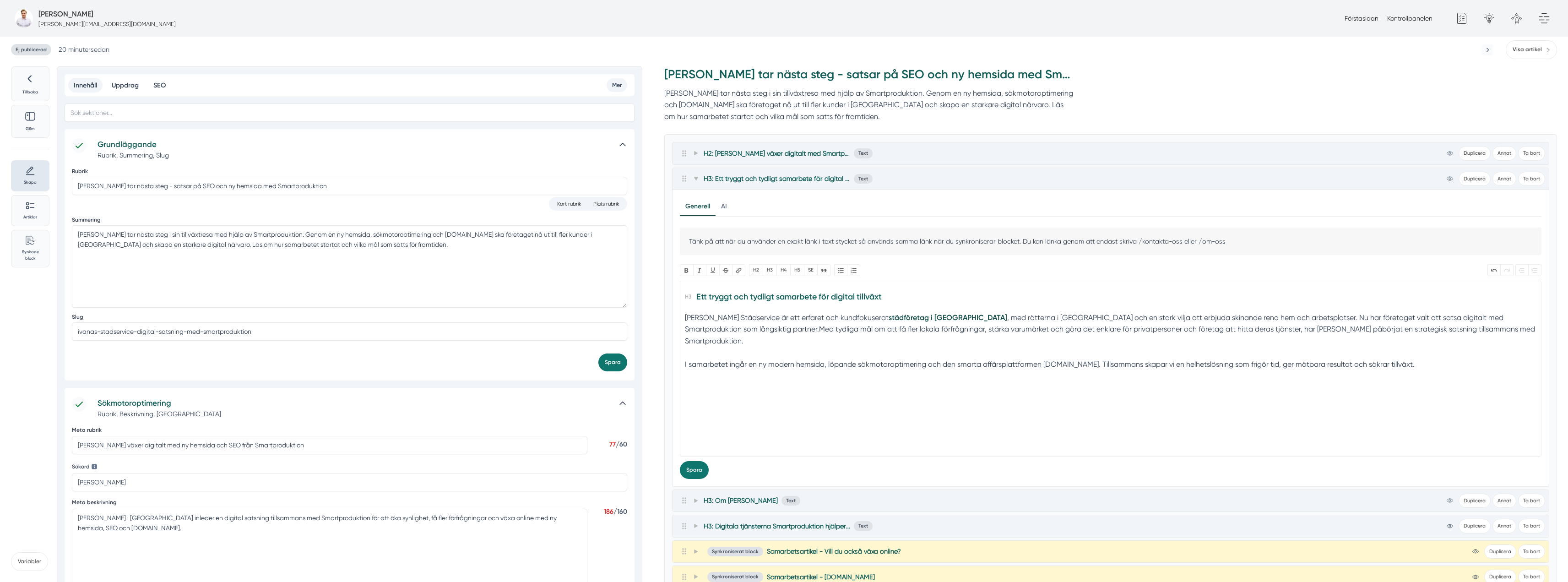
type trix-editor "<h3>Ett tryggt och tydligt samarbete för digital tillväxt</h3><div>Ivanas Städs…"
click at [693, 179] on icon at bounding box center [696, 179] width 5 height 5
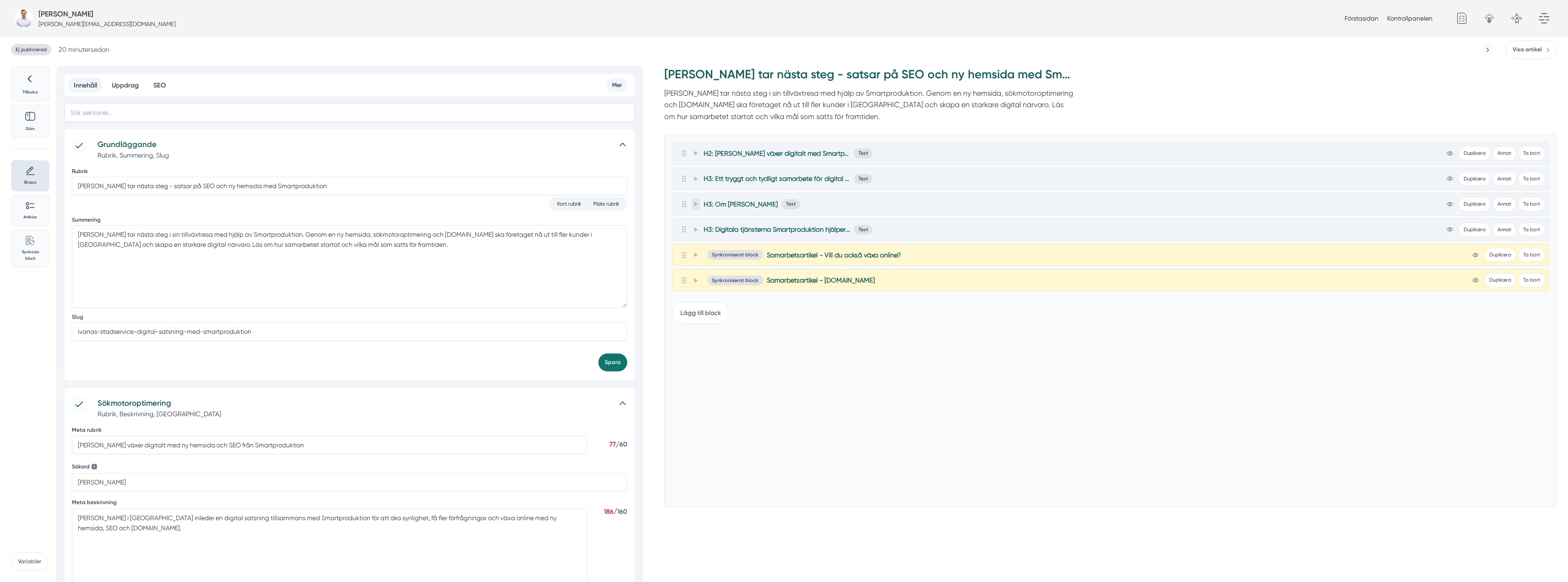
click at [692, 205] on span at bounding box center [695, 204] width 8 height 11
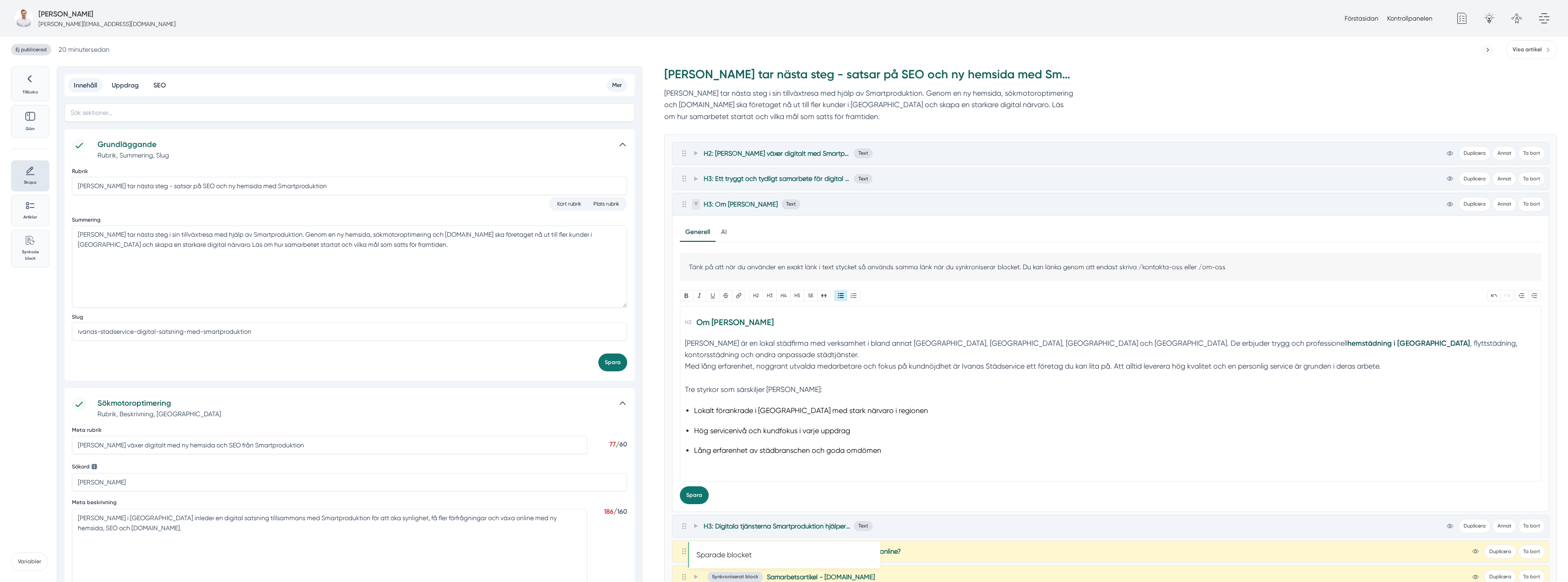
click at [695, 203] on icon at bounding box center [695, 204] width 4 height 4
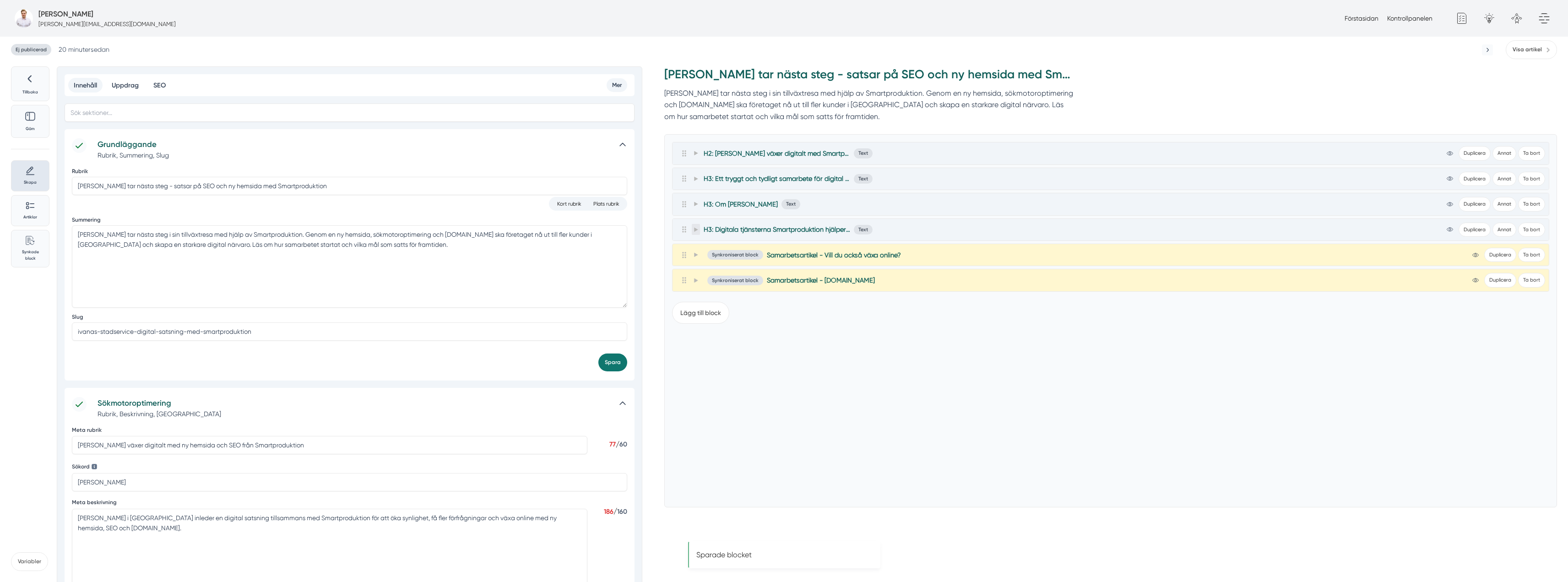
click at [693, 229] on icon at bounding box center [696, 229] width 5 height 5
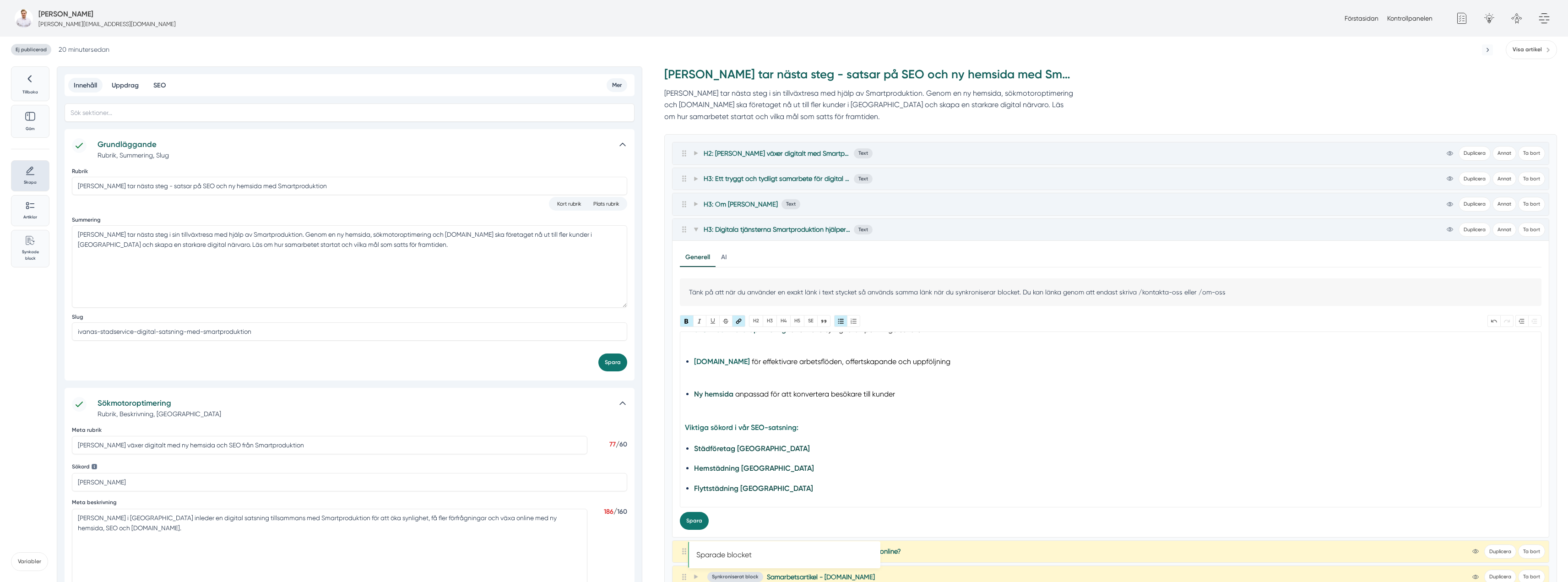
scroll to position [50, 0]
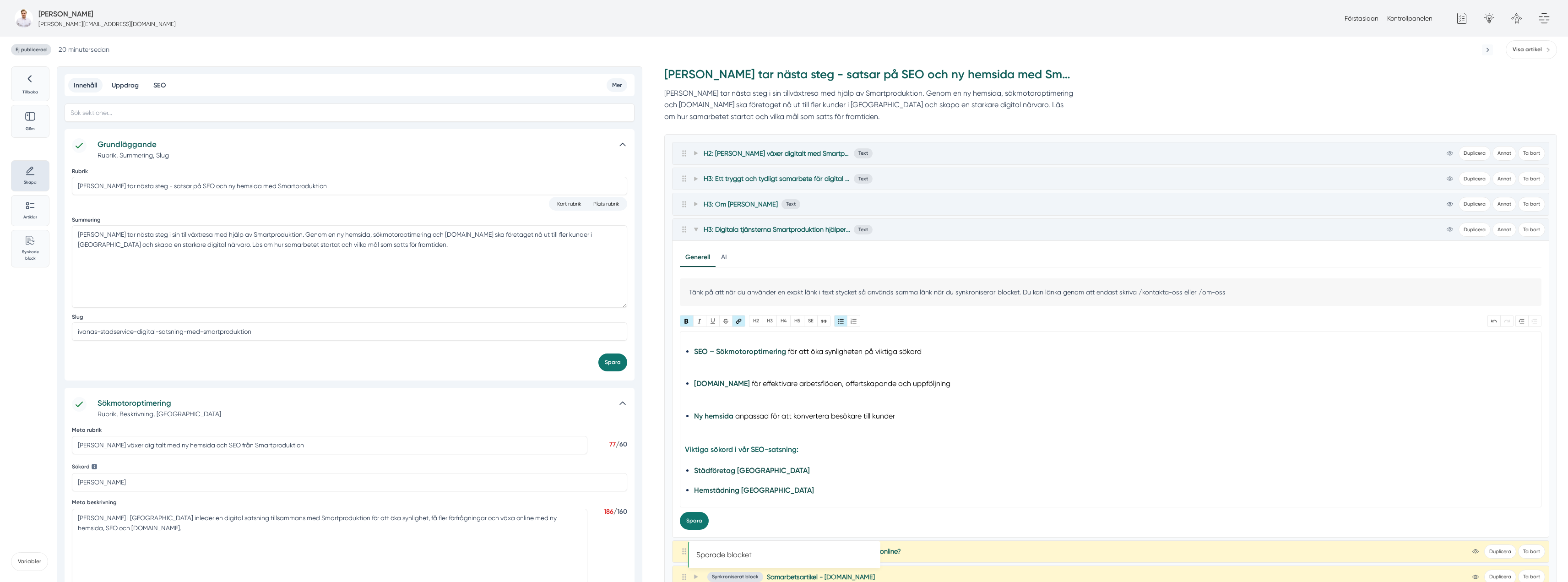
click at [712, 400] on li "Smart.nu för effektivare arbetsflöden, offertskapande och uppföljning" at bounding box center [1111, 389] width 834 height 24
type trix-editor "<h3>Digitala tjänsterna Smartproduktion hjälper Ivanas Städservice med</h3><div…"
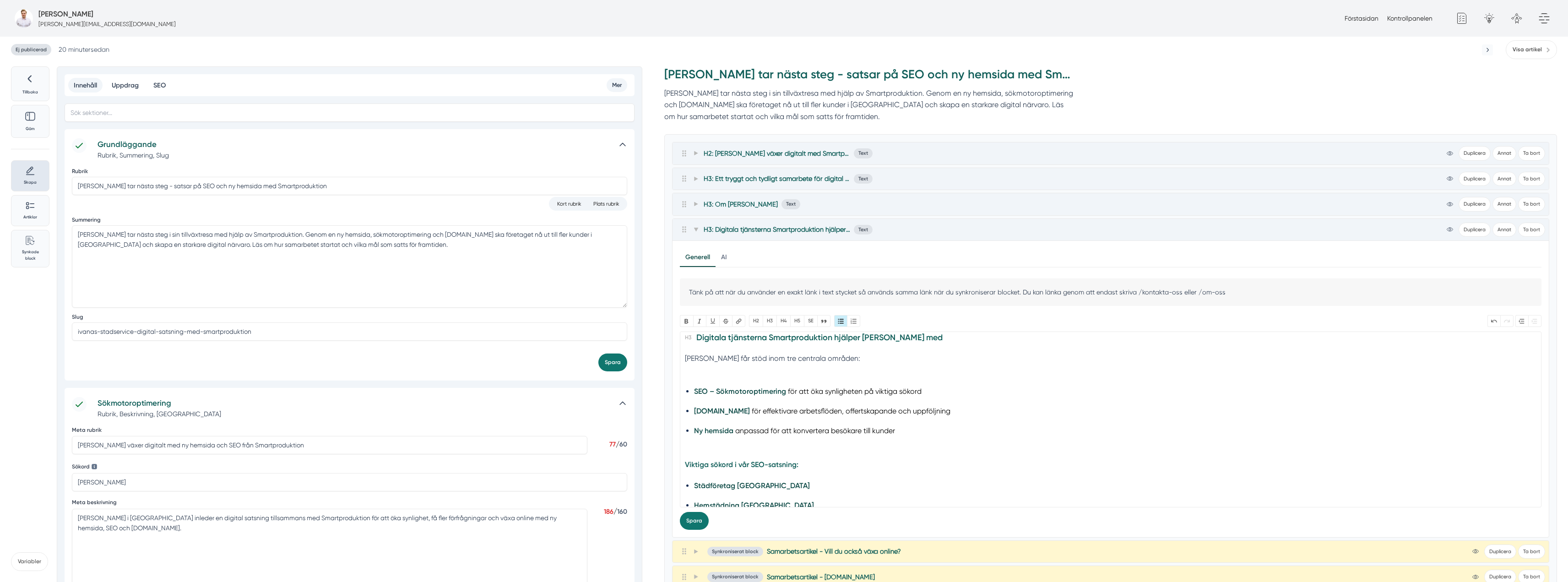
click at [717, 371] on div "[PERSON_NAME] får stöd inom tre centrala områden:" at bounding box center [1111, 364] width 852 height 23
type trix-editor "<h3>Digitala tjänsterna Smartproduktion hjälper Ivanas Städservice med</h3><div…"
click at [695, 229] on icon at bounding box center [695, 229] width 4 height 4
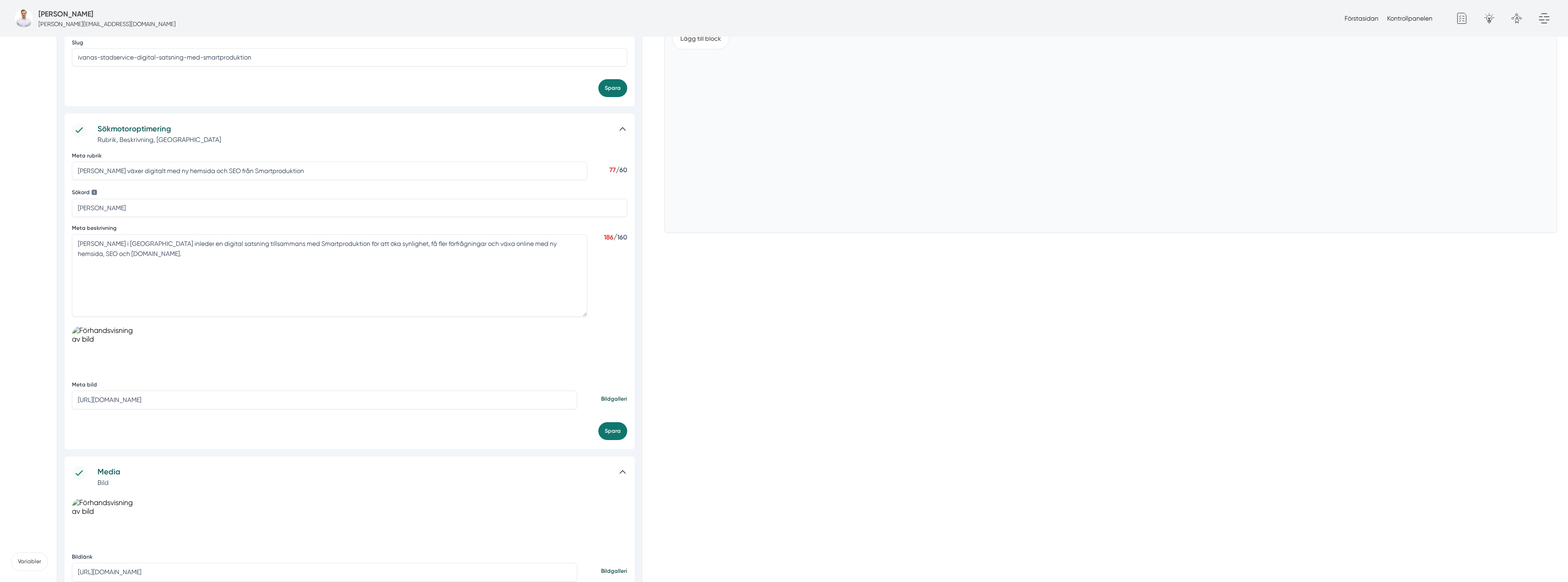
scroll to position [274, 0]
click at [167, 398] on input "https://s3.eu-west-2.amazonaws.com/byggservice/photos/images/000/047/050/large/…" at bounding box center [325, 399] width 506 height 18
paste input "1/large/foretagsbild-pa-smartproduktion-ett-foretag-i-dalarnas-lan.jpg?17583539…"
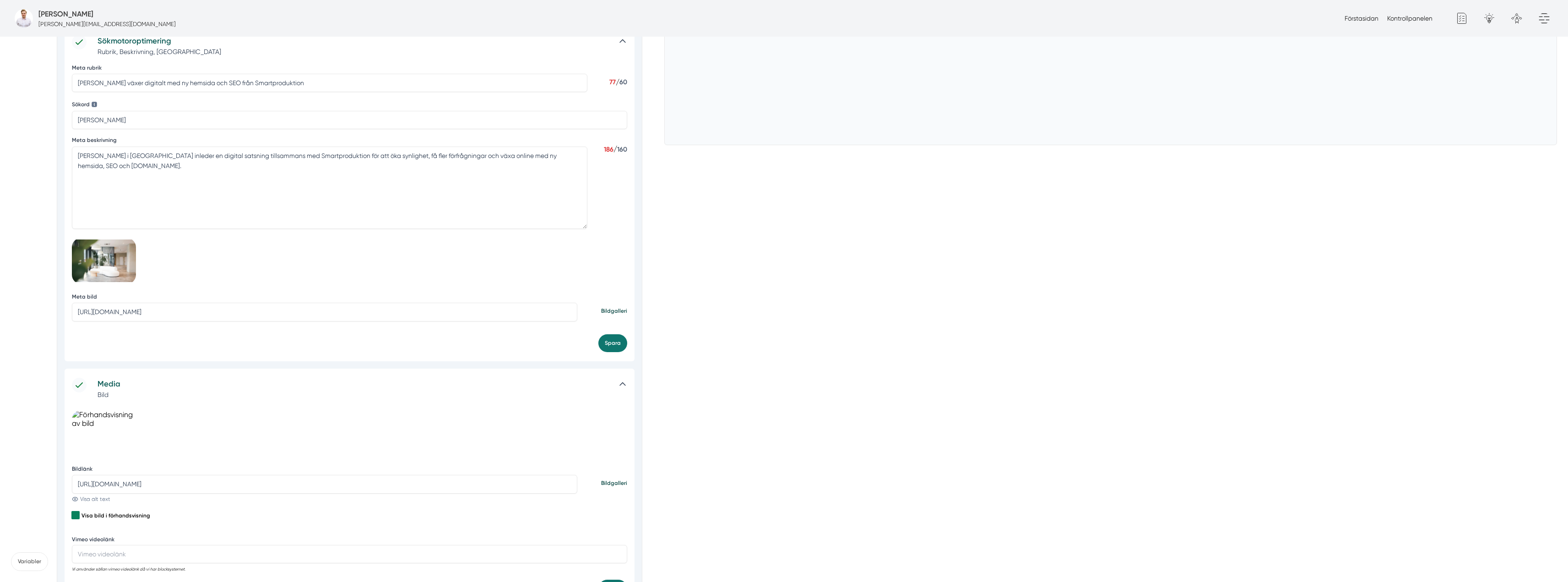
scroll to position [366, 0]
type input "[URL][DOMAIN_NAME]"
click at [606, 339] on button "Spara" at bounding box center [613, 339] width 29 height 18
click at [333, 475] on input "https://s3.eu-west-2.amazonaws.com/byggservice/photos/images/000/047/050/large/…" at bounding box center [325, 480] width 506 height 18
paste input "1/large/foretagsbild-pa-smartproduktion-ett-foretag-i-dalarnas-lan.jpg?17583539…"
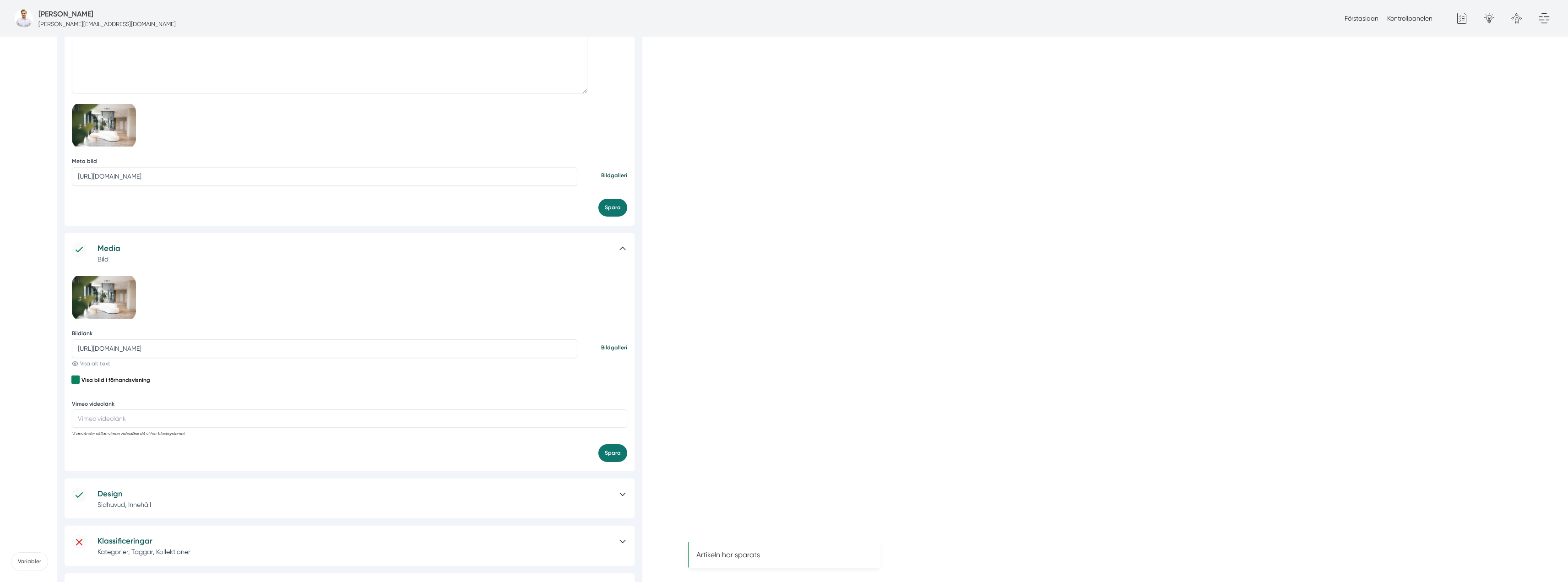
scroll to position [613, 0]
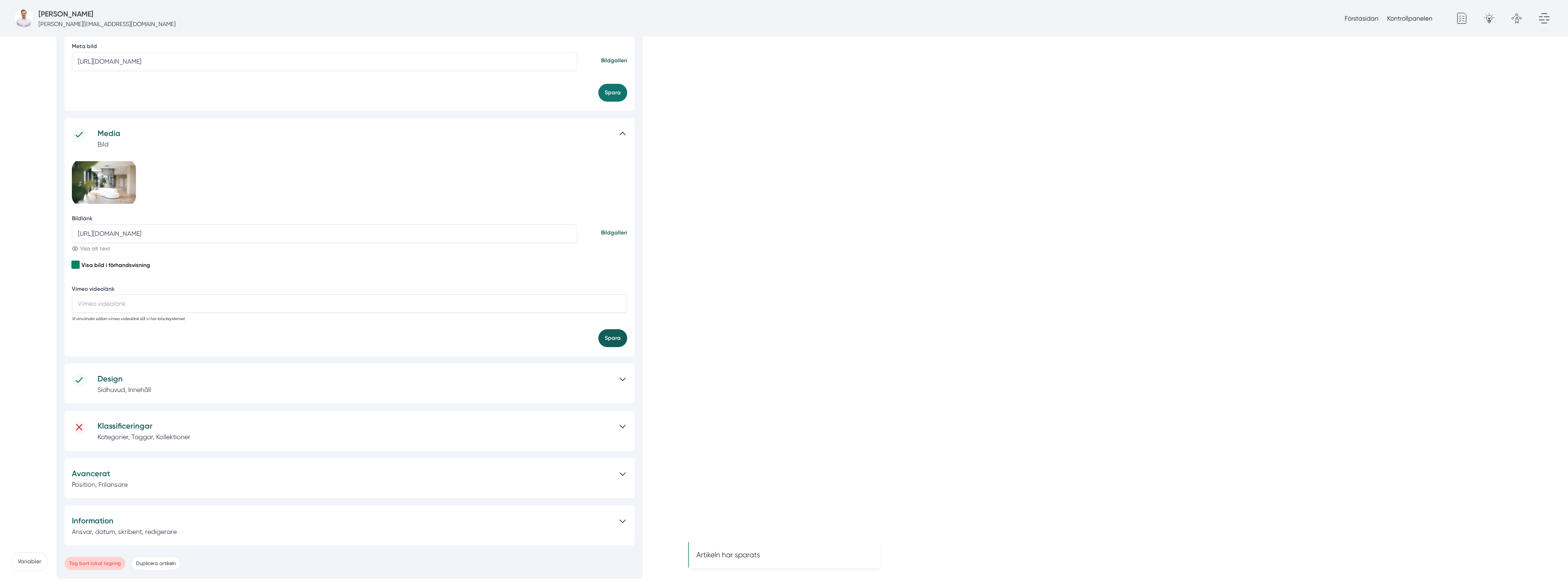
type input "[URL][DOMAIN_NAME]"
click at [618, 335] on button "Spara" at bounding box center [613, 337] width 29 height 18
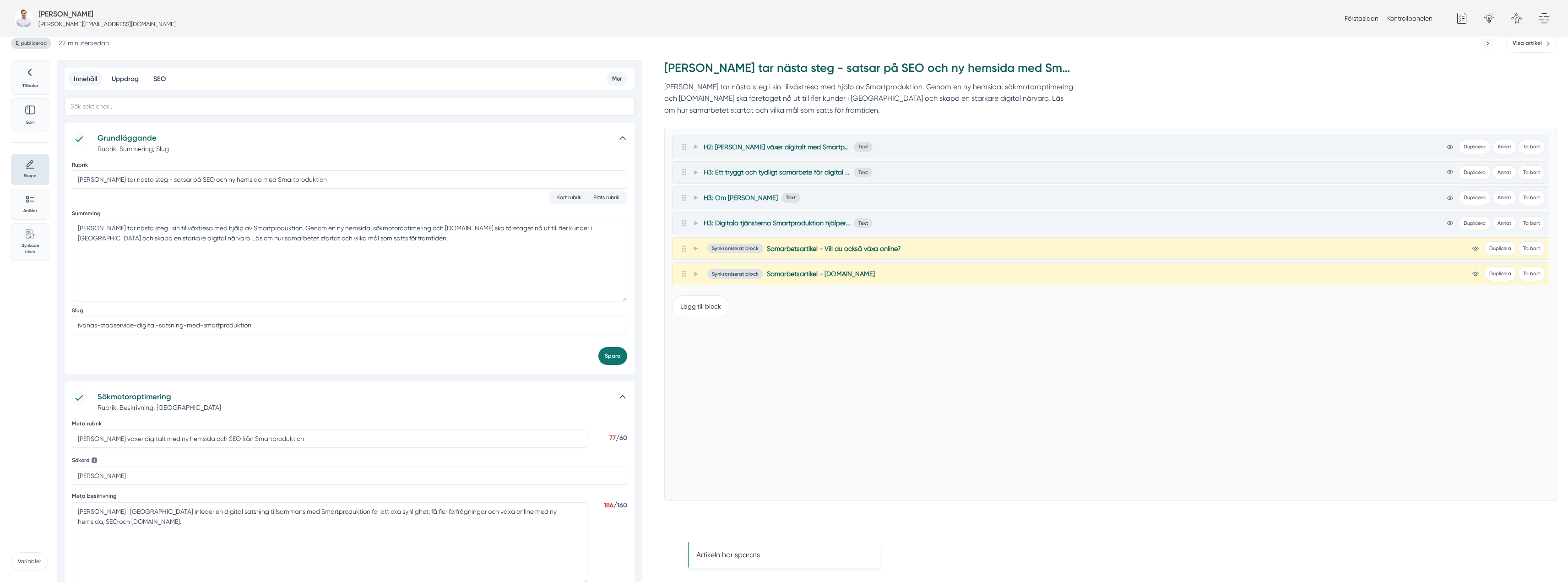
scroll to position [0, 0]
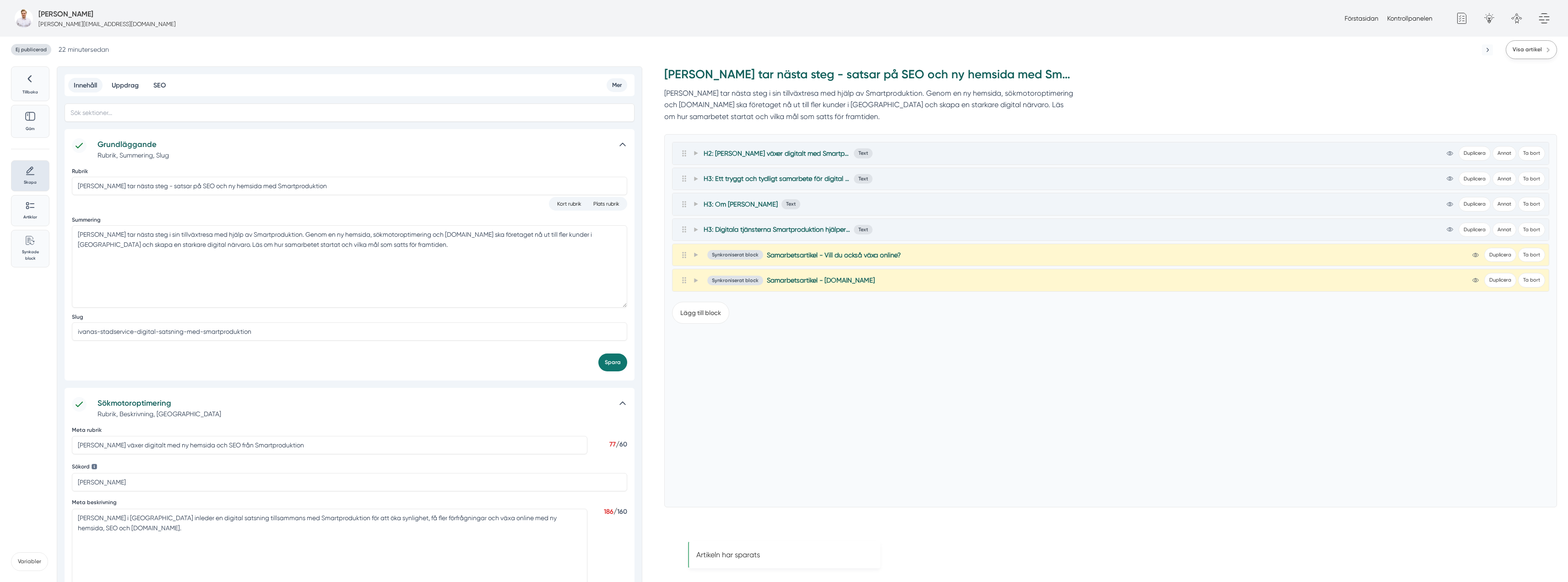
click at [1540, 47] on span "Visa artikel" at bounding box center [1527, 50] width 29 height 9
click at [705, 309] on button "Lägg till block" at bounding box center [701, 312] width 57 height 22
click at [717, 364] on button "Bilder" at bounding box center [714, 359] width 28 height 19
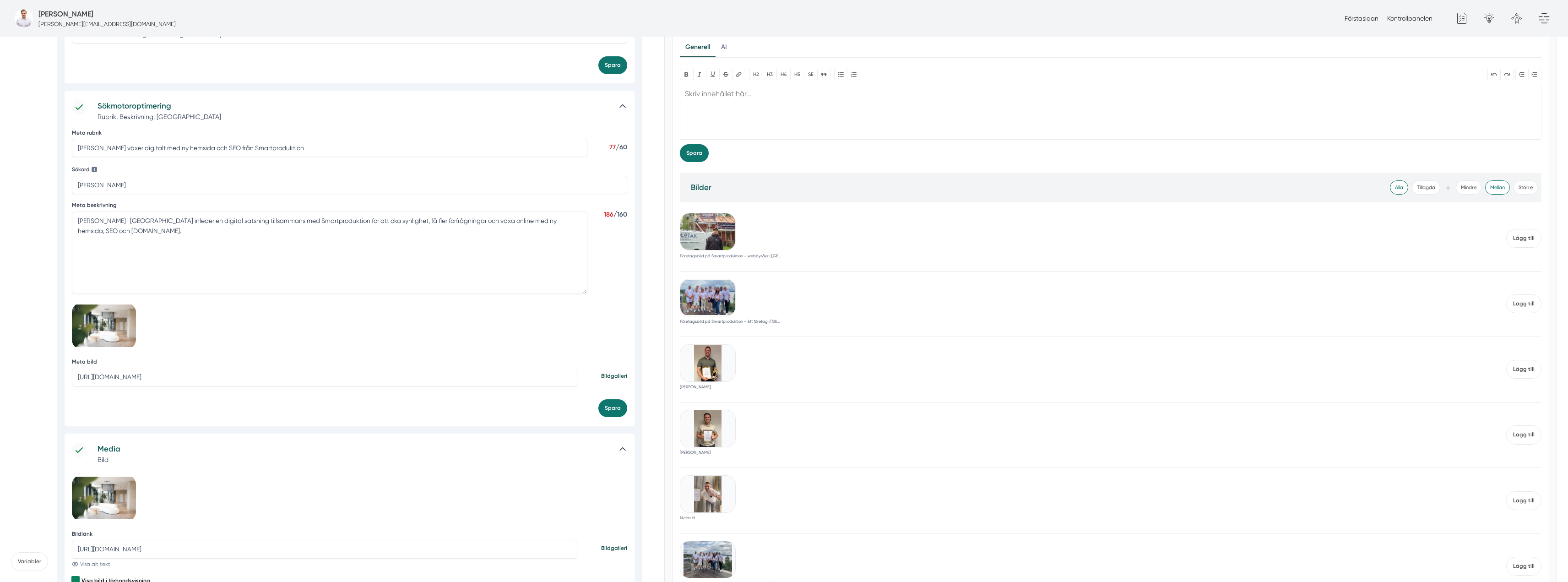
scroll to position [366, 0]
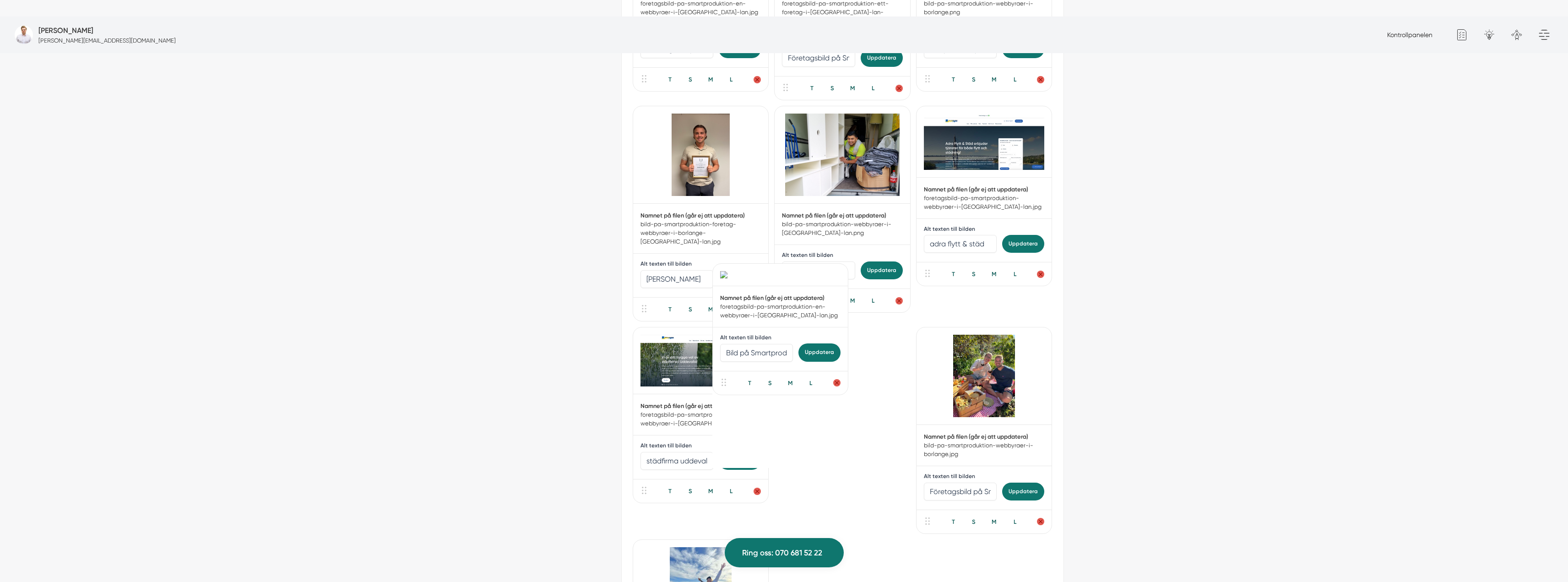
scroll to position [1648, 0]
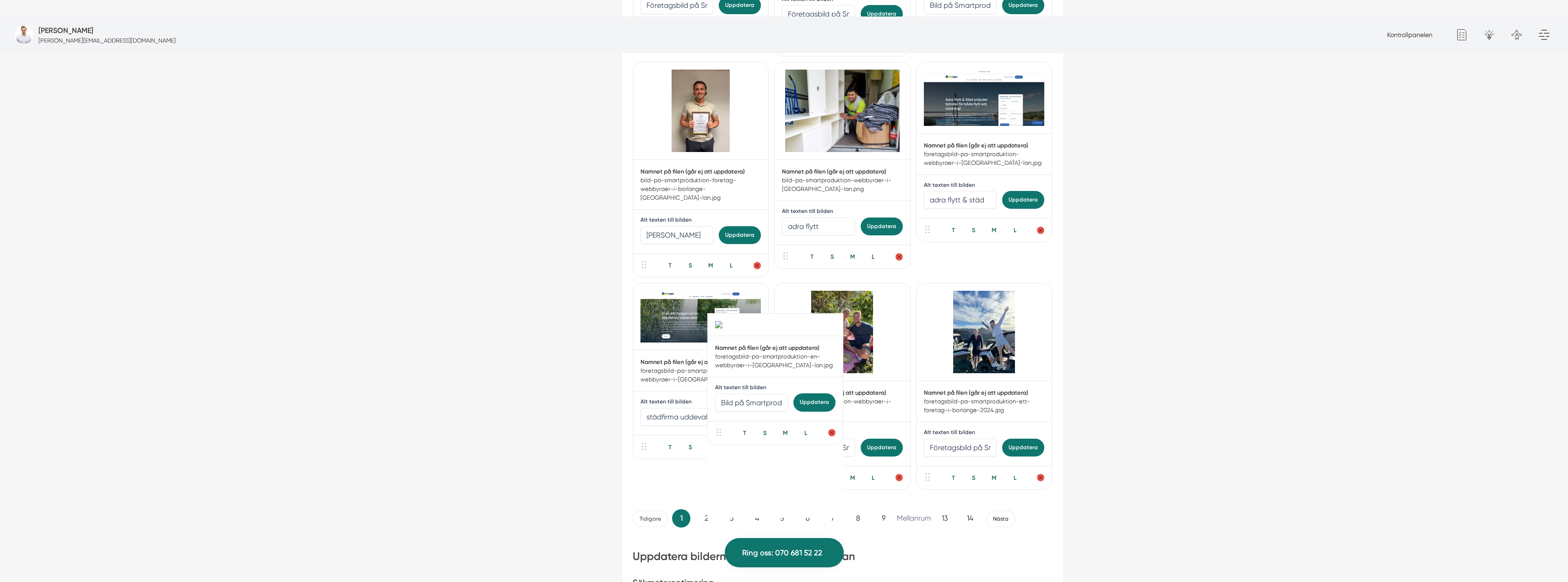
drag, startPoint x: 647, startPoint y: 335, endPoint x: 721, endPoint y: 484, distance: 166.4
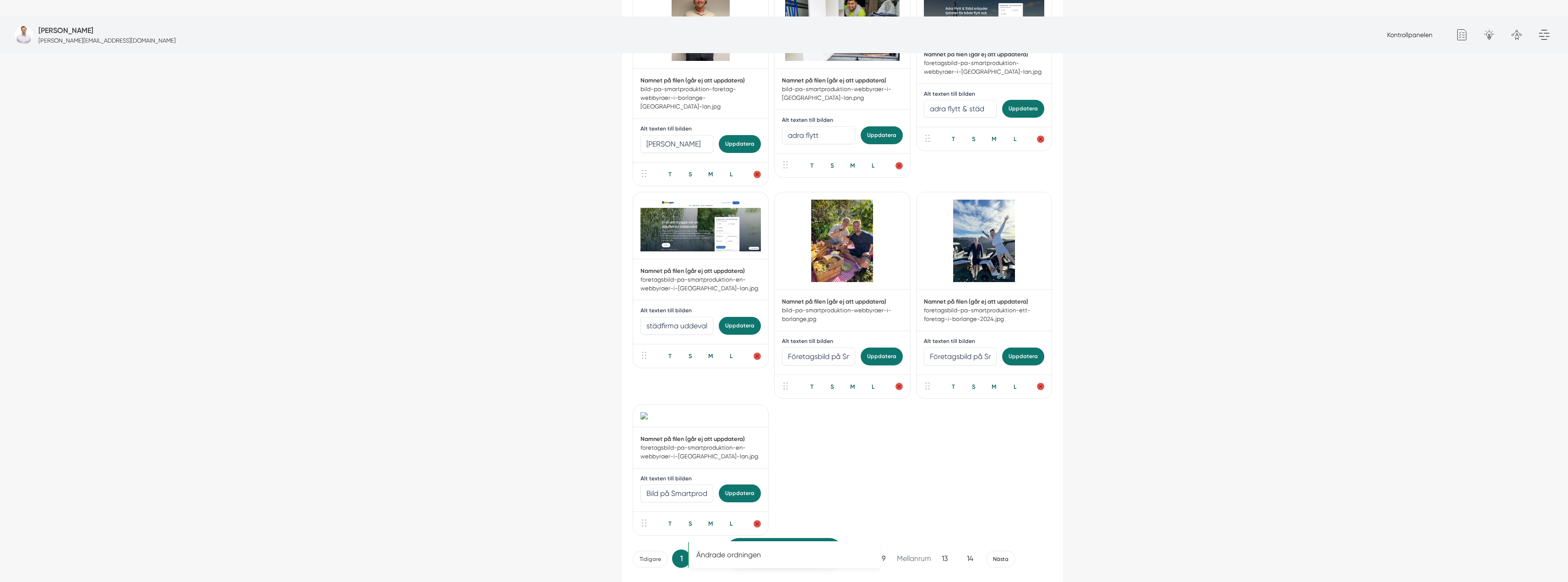
scroll to position [1740, 0]
click at [666, 484] on input "Bild på Smartproduktion – företag & webbyråer i Borlänge (Dalarnas län)" at bounding box center [677, 493] width 73 height 18
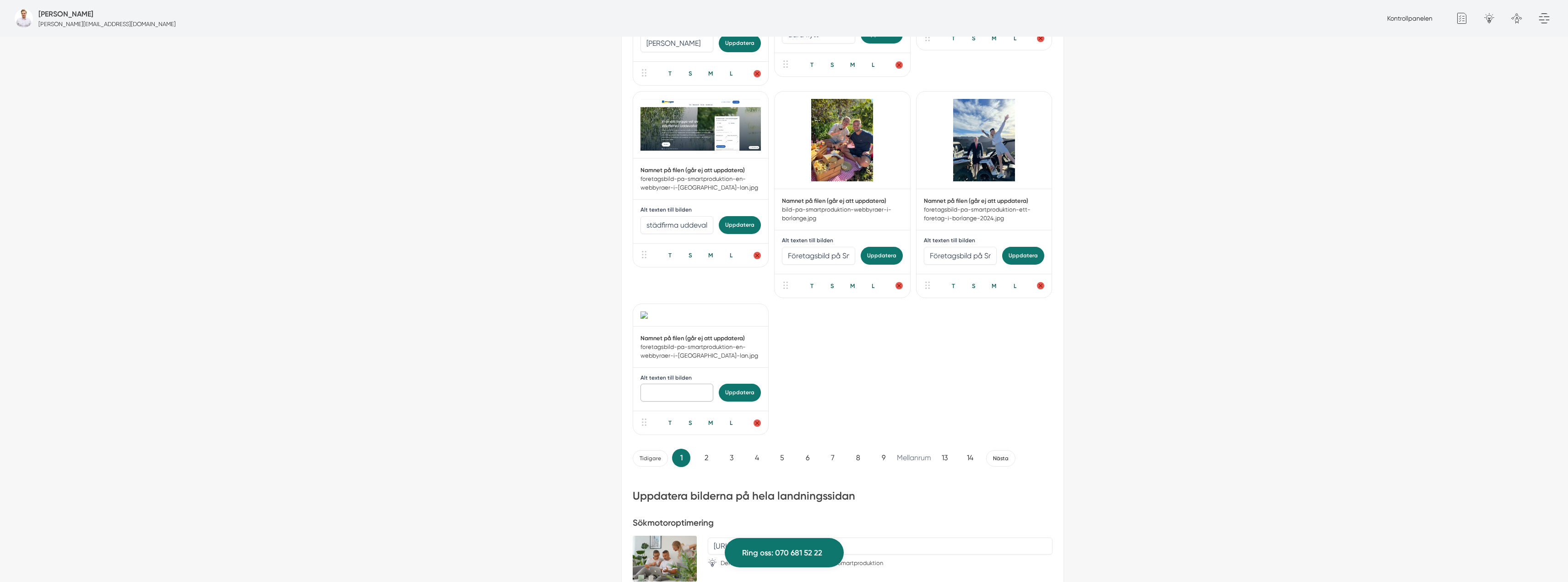
type input "B"
type input "Bild från en städning utförd av Ivanastädservice"
click at [738, 402] on button "Uppdatera" at bounding box center [740, 392] width 42 height 18
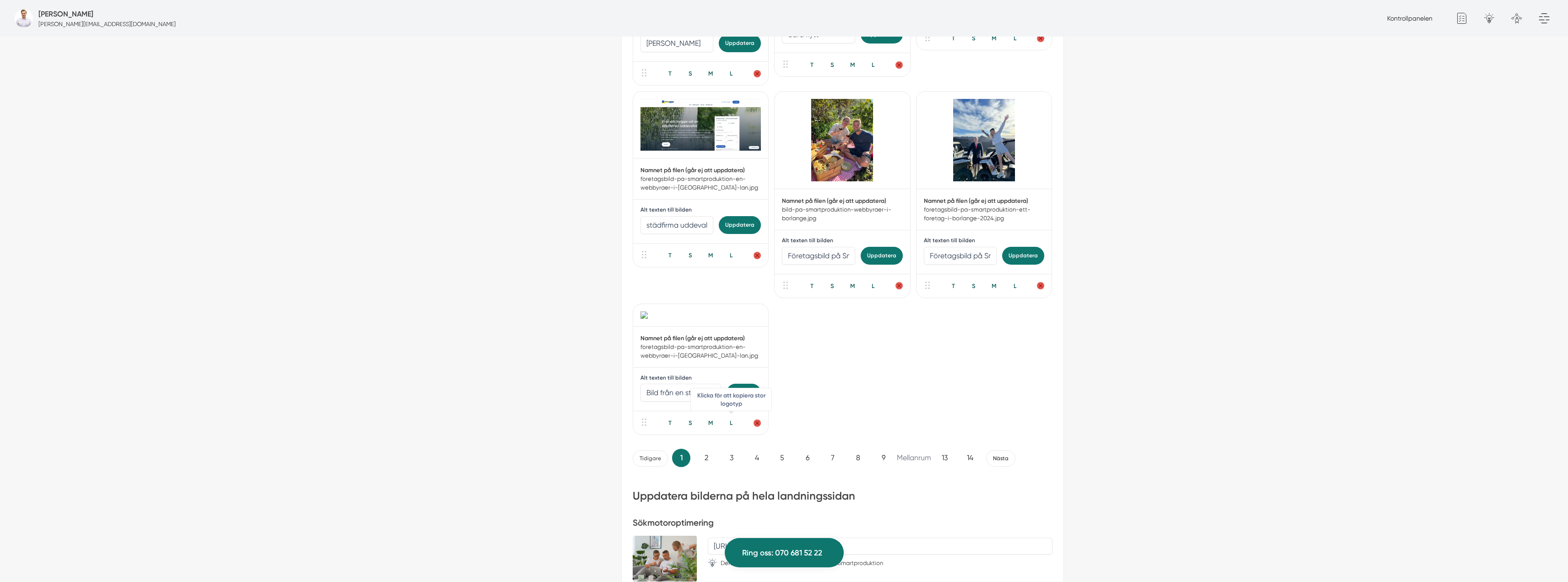
click at [728, 427] on div "L" at bounding box center [731, 422] width 19 height 9
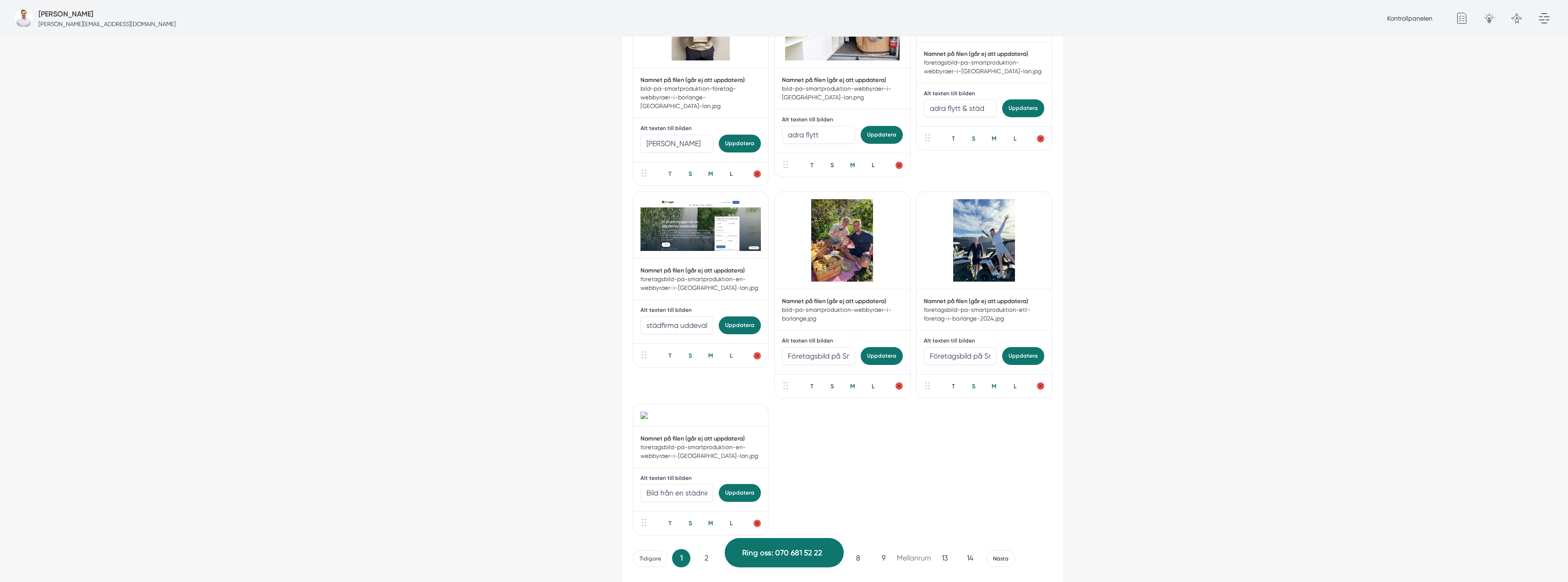
scroll to position [1785, 0]
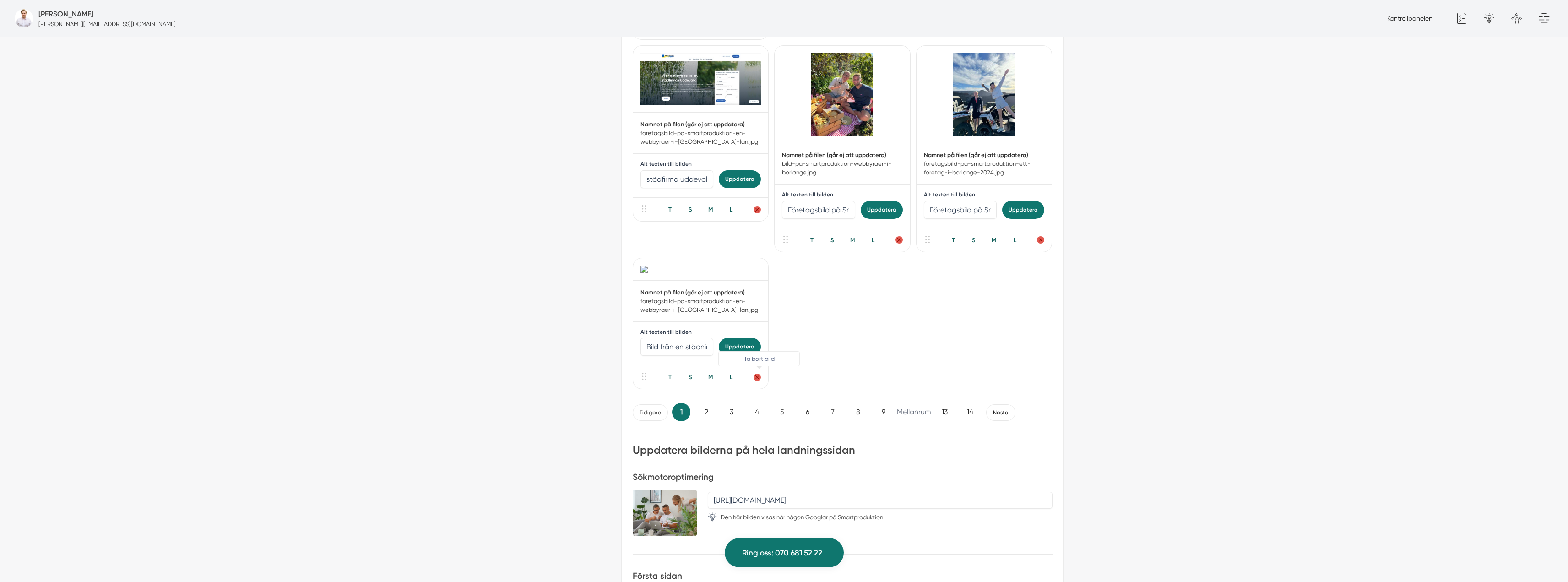
click at [754, 381] on circle "Ta bort bild" at bounding box center [757, 377] width 7 height 7
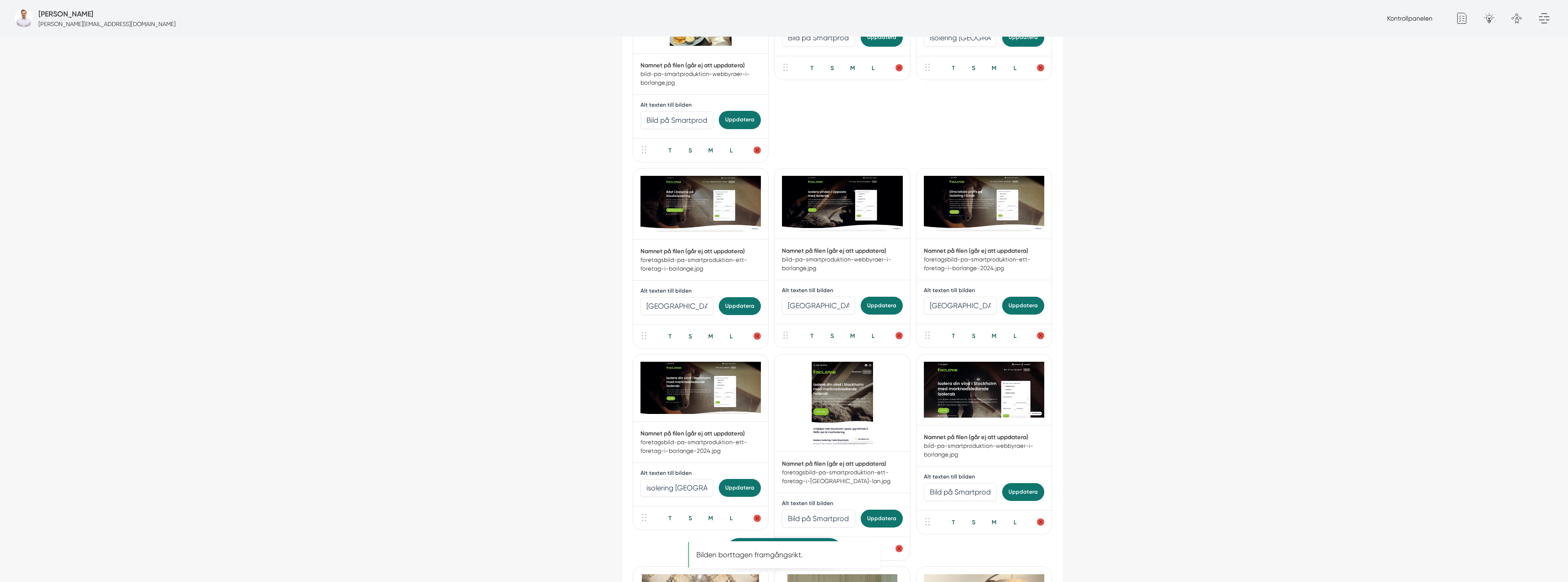
scroll to position [0, 0]
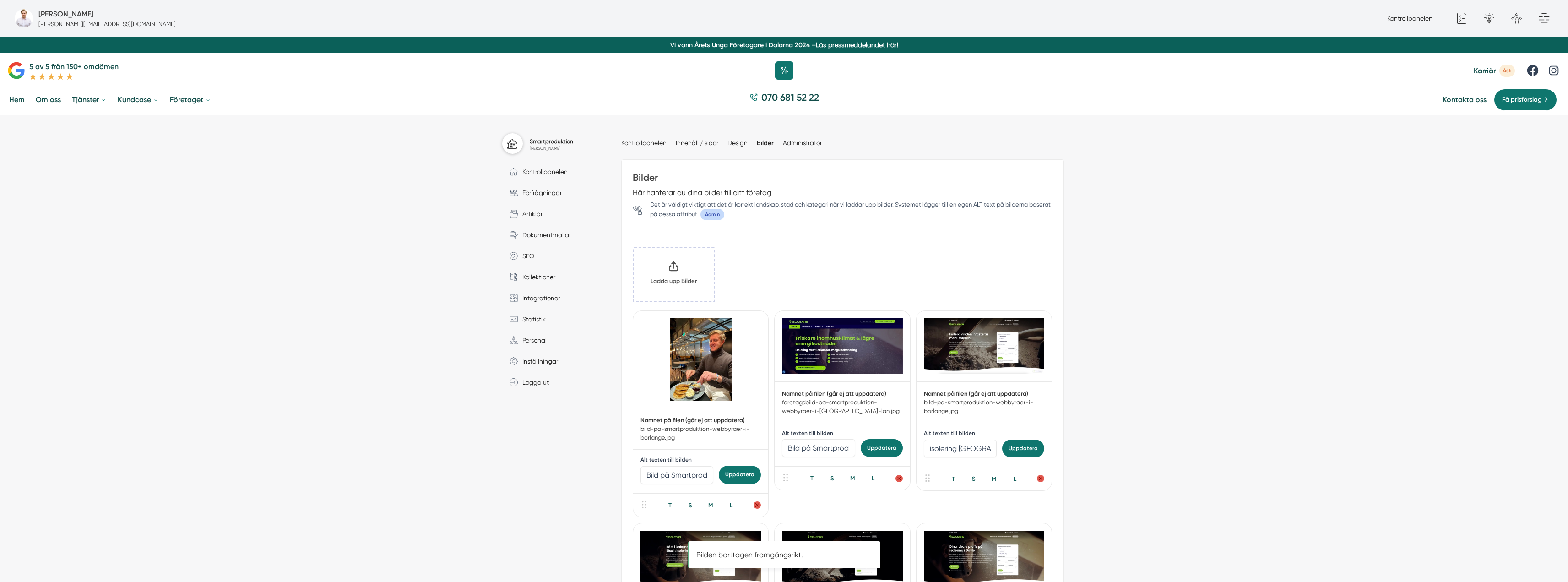
click at [686, 274] on input "Klicka här eller dra och släpp bilder här för att ladda upp" at bounding box center [674, 274] width 81 height 53
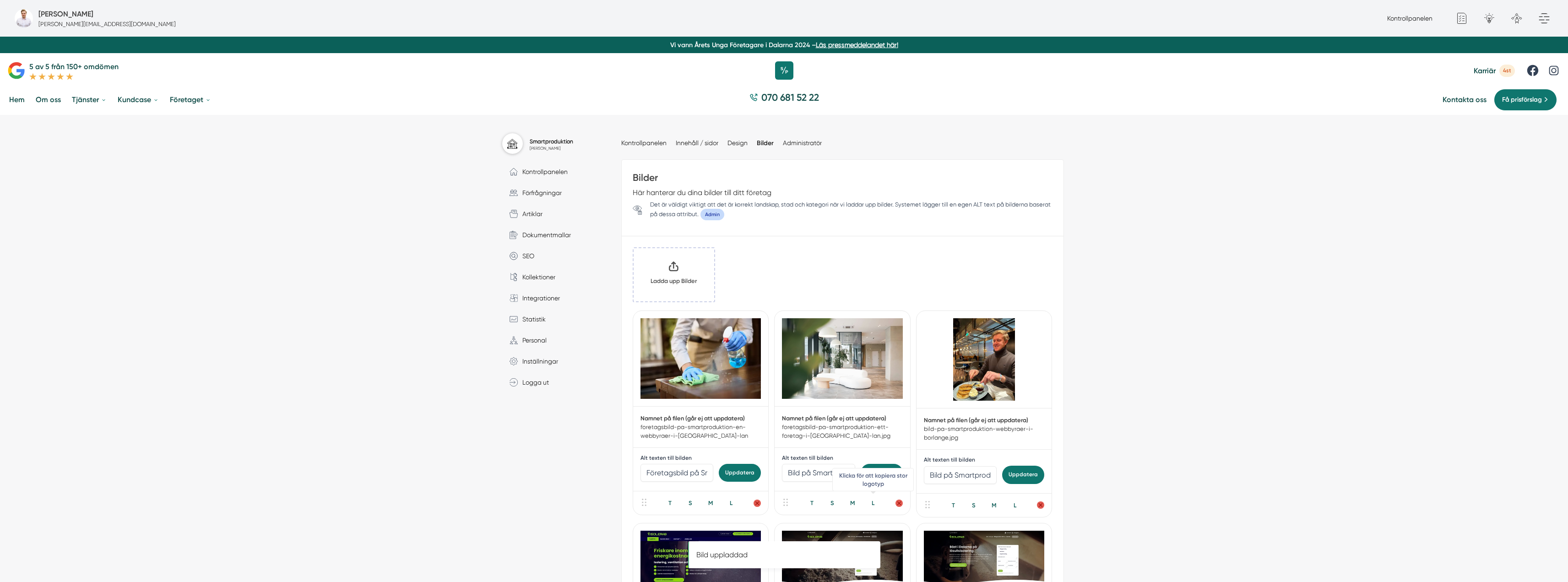
click at [870, 503] on div "L" at bounding box center [873, 503] width 19 height 9
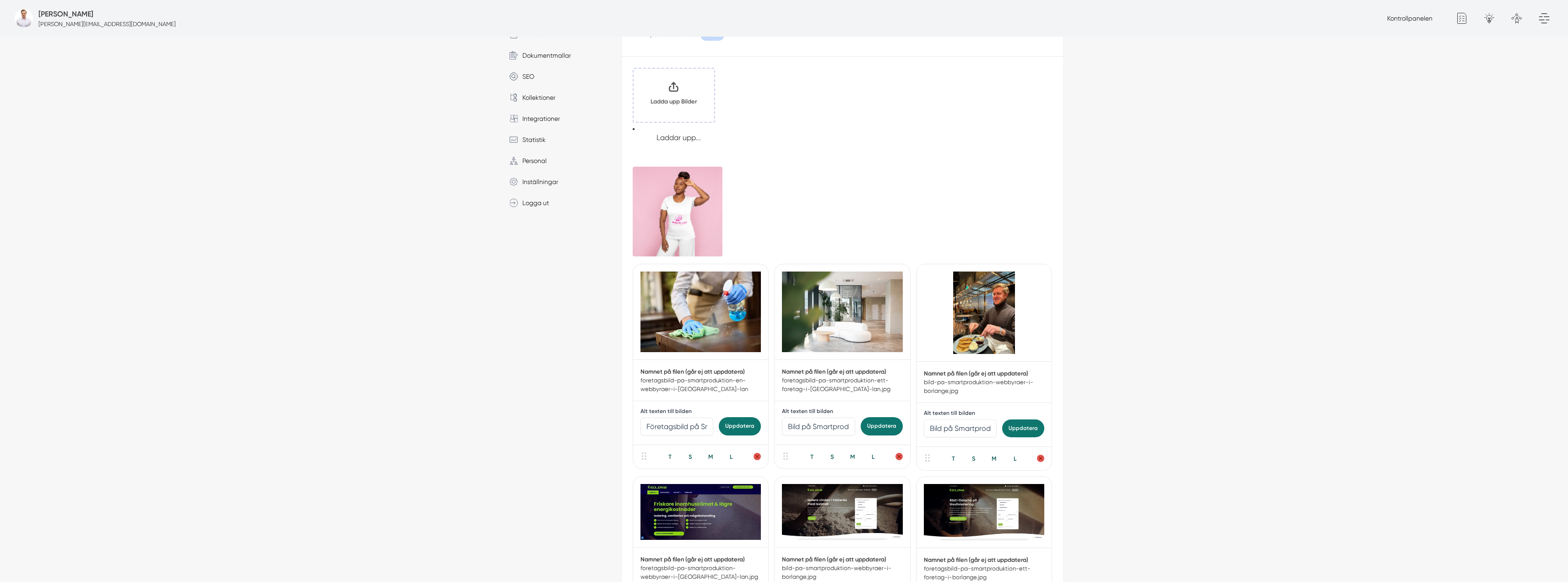
scroll to position [229, 0]
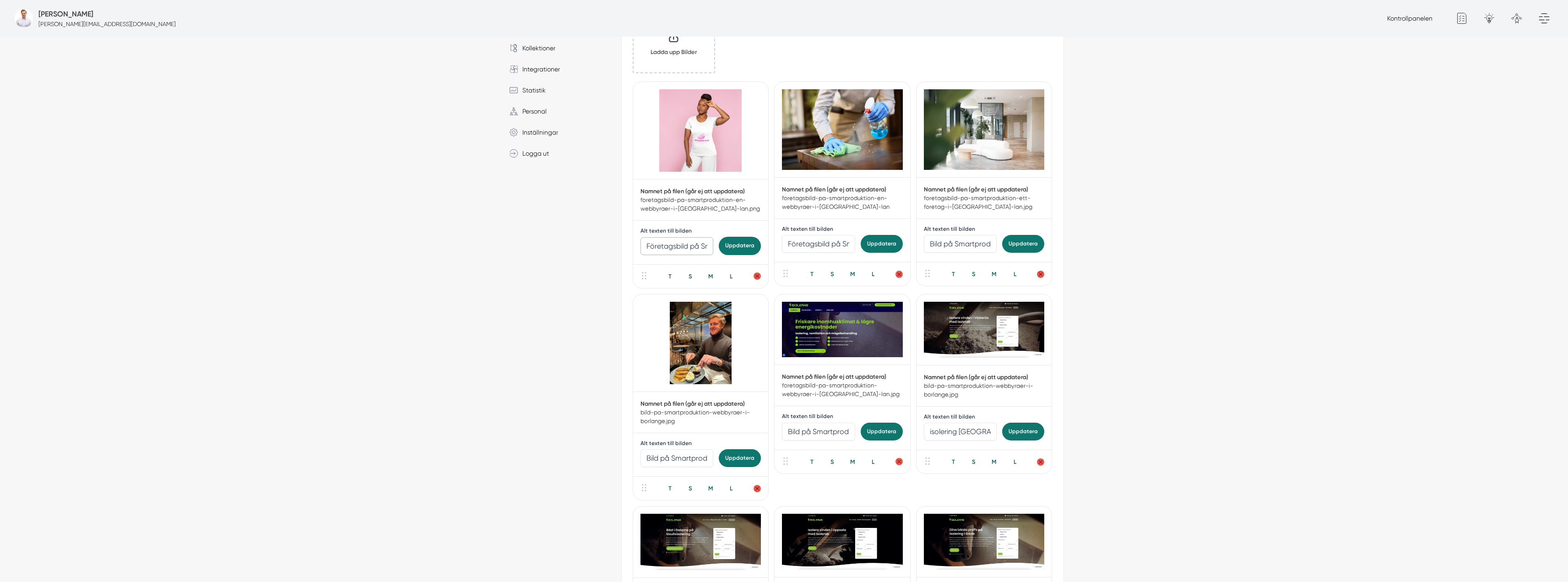
click at [663, 247] on input "Företagsbild på Smartproduktion – webbyråer i Dalarnas län" at bounding box center [677, 246] width 73 height 18
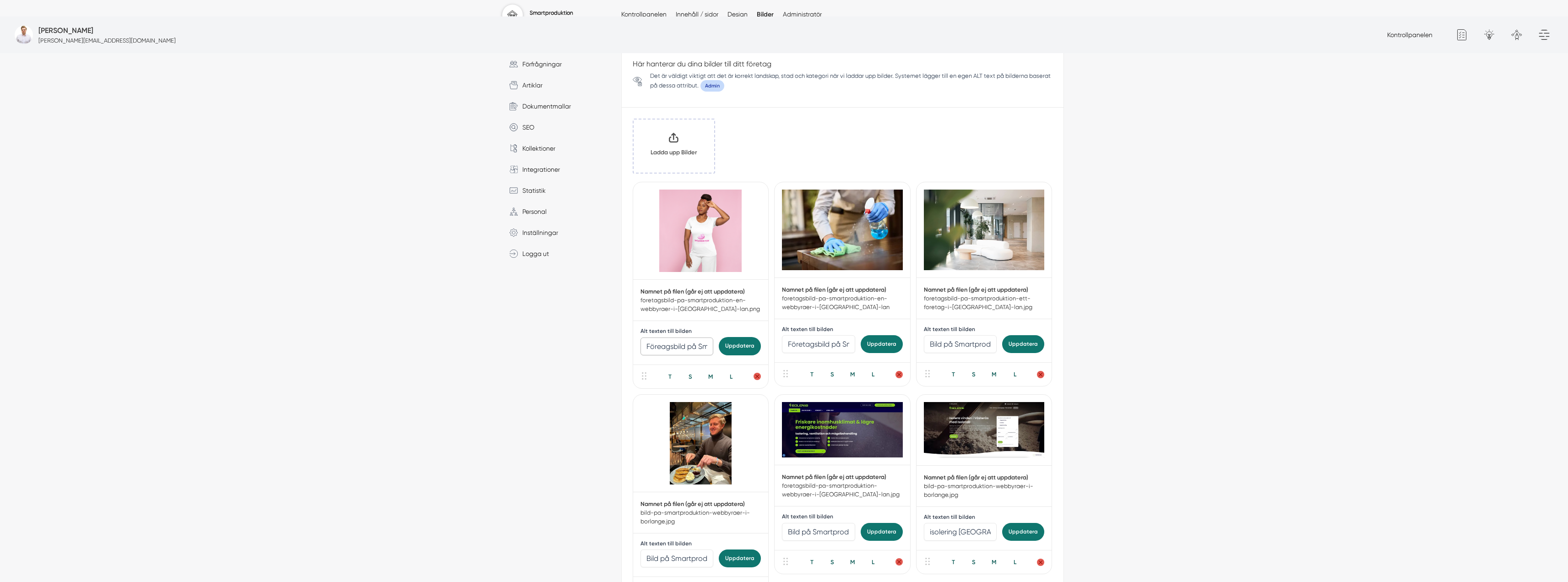
type input "Föreagsbild på Smartproduktion – webbyråer i Dalarnas län"
click at [664, 337] on input "Föreagsbild på Smartproduktion – webbyråer i Dalarnas län" at bounding box center [677, 346] width 73 height 18
type input "Bild på anställd hos Ivana städservice"
click at [834, 335] on input "Företagsbild på Smartproduktion – Ett företag i Dalarnas län 2025" at bounding box center [819, 344] width 73 height 18
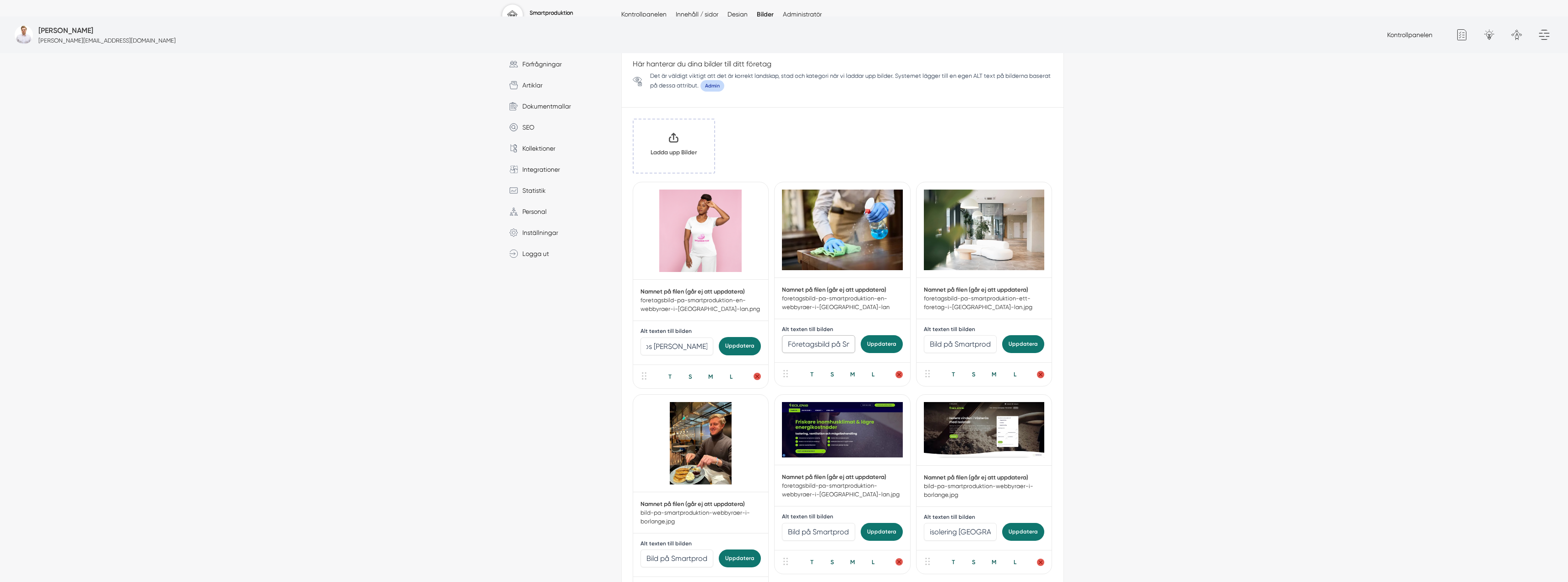
scroll to position [0, 0]
type input "Ivanastädser"
type input "a"
type input "n"
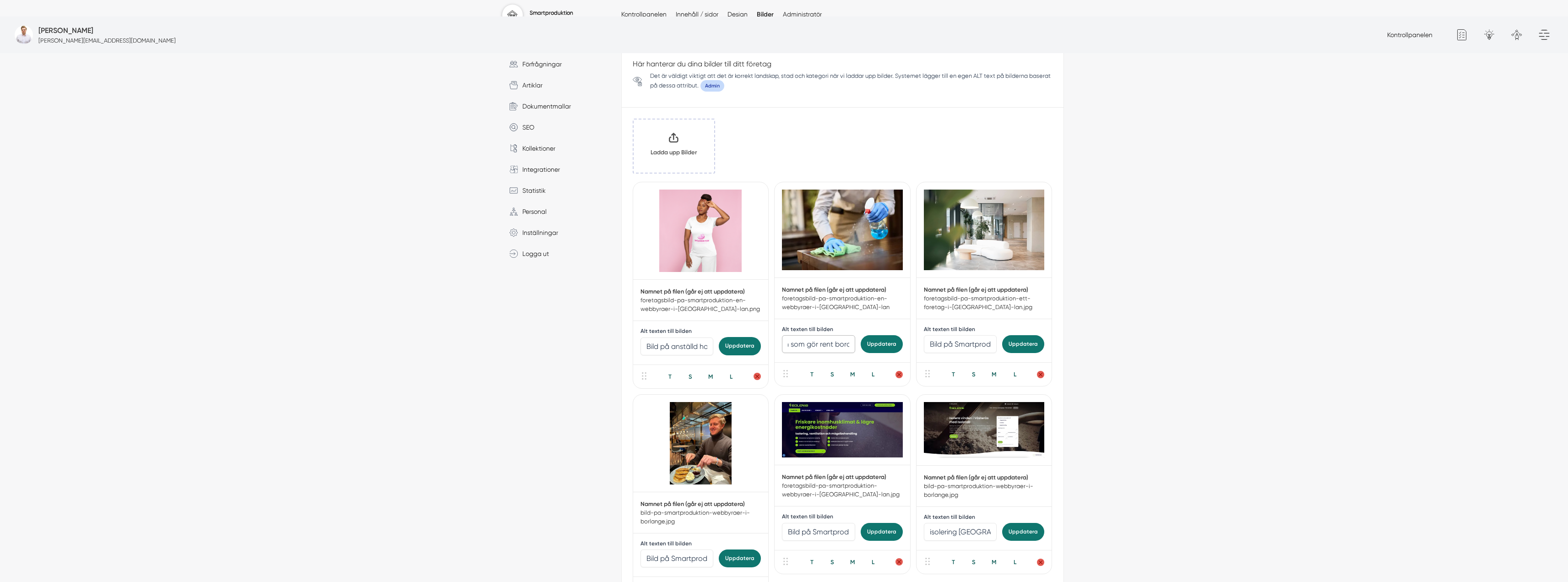
type input "Man som gör rent bord"
click at [863, 335] on button "Uppdatera" at bounding box center [882, 344] width 42 height 18
click at [941, 335] on input "Bild på Smartproduktion – webbyråer i Dalarnas län" at bounding box center [960, 344] width 73 height 18
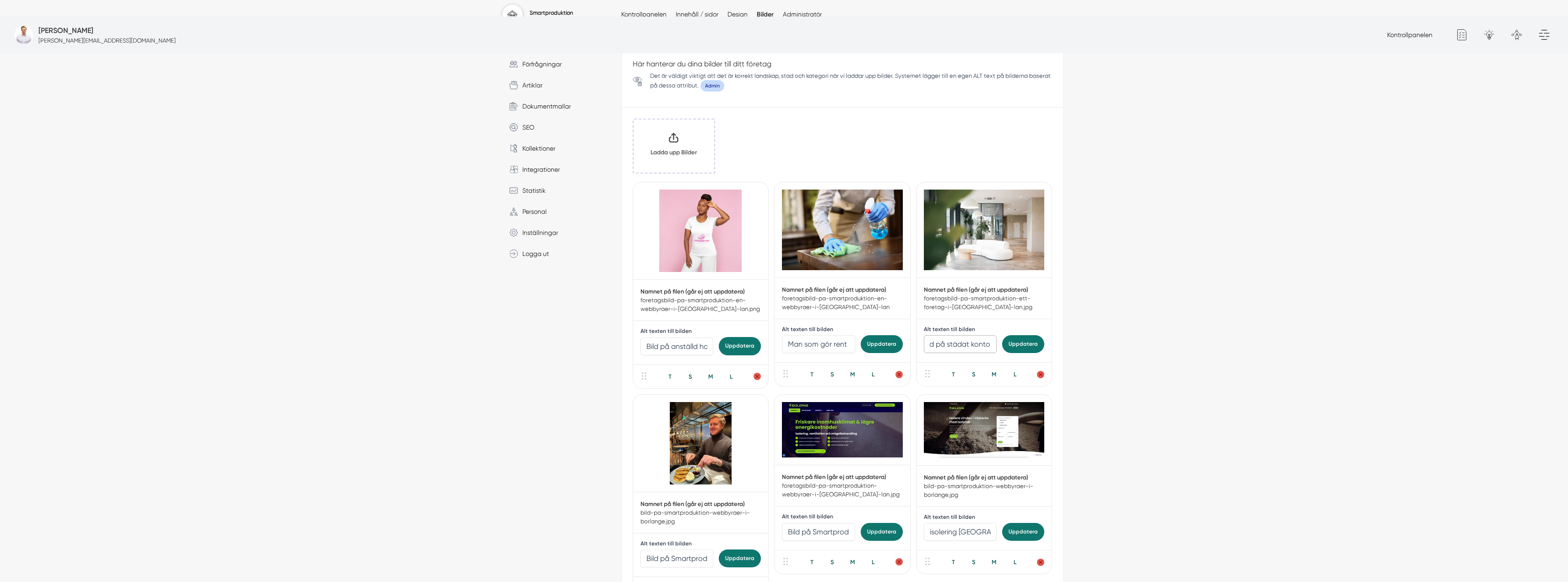
type input "Bild på städat kontor"
click at [1025, 335] on button "Uppdatera" at bounding box center [1023, 344] width 42 height 18
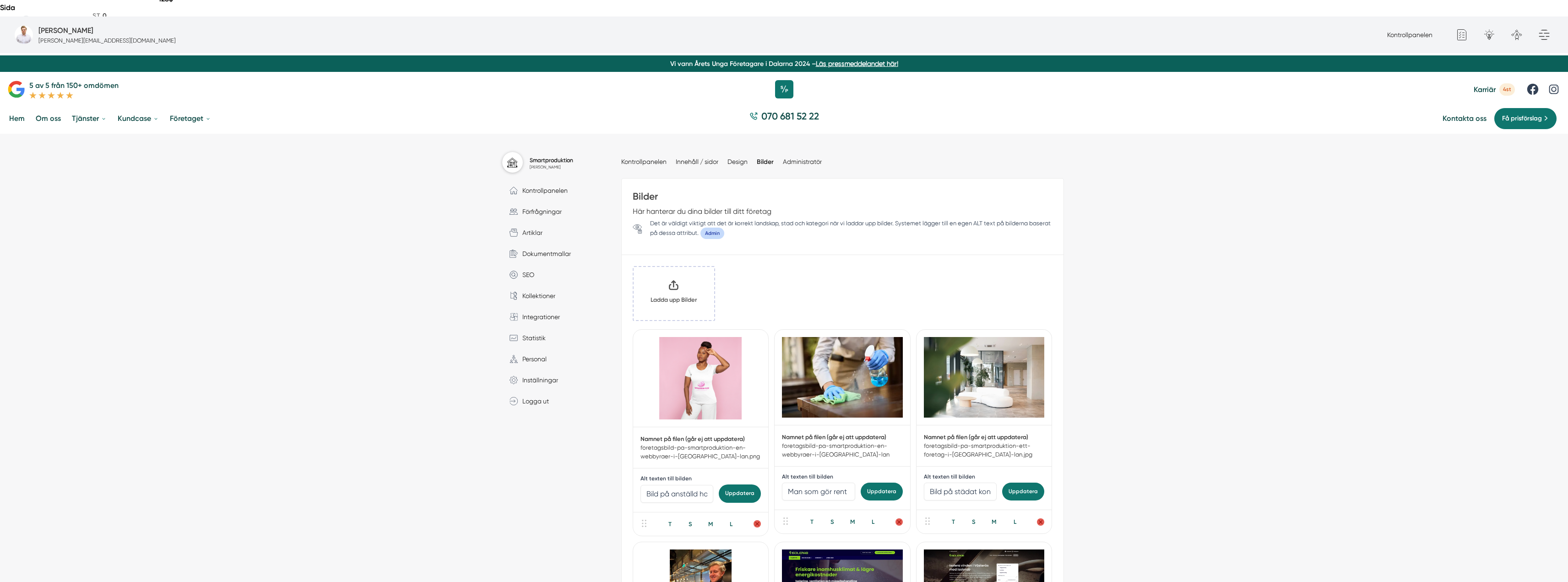
scroll to position [46, 0]
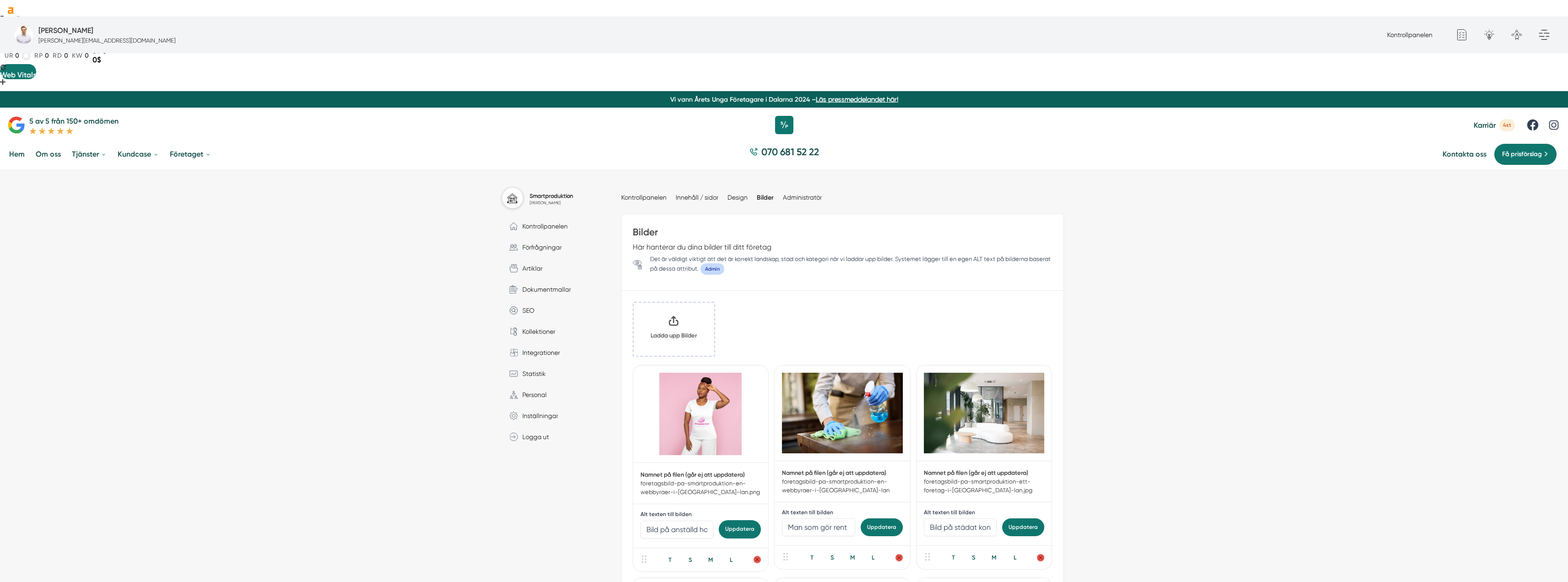
click at [681, 303] on input "Klicka här eller dra och släpp bilder här för att ladda upp" at bounding box center [674, 329] width 81 height 53
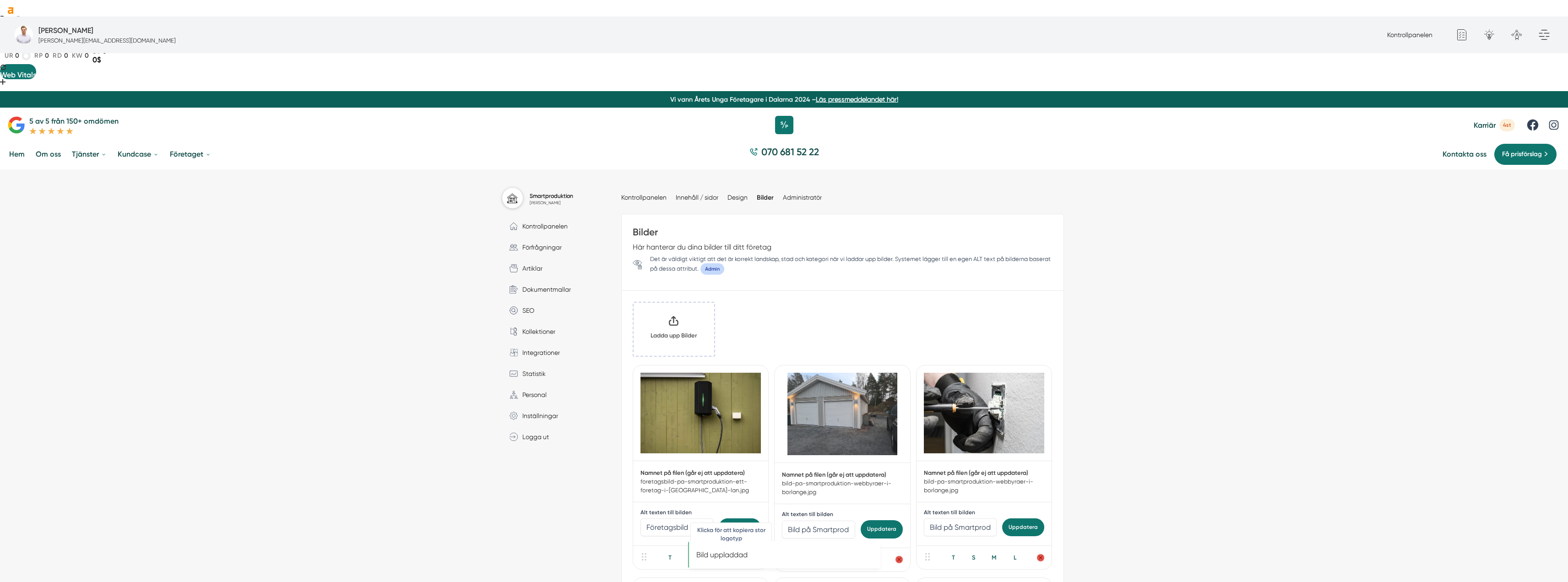
click at [726, 553] on div "L" at bounding box center [731, 558] width 19 height 9
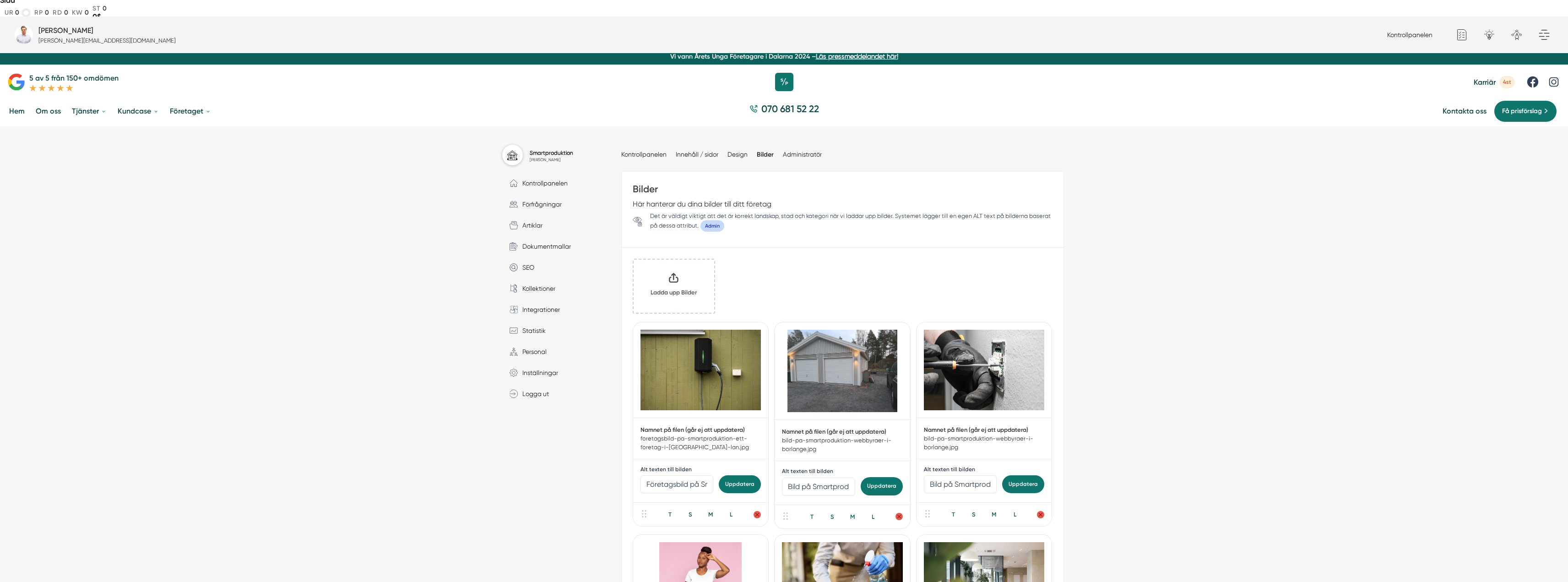
scroll to position [229, 0]
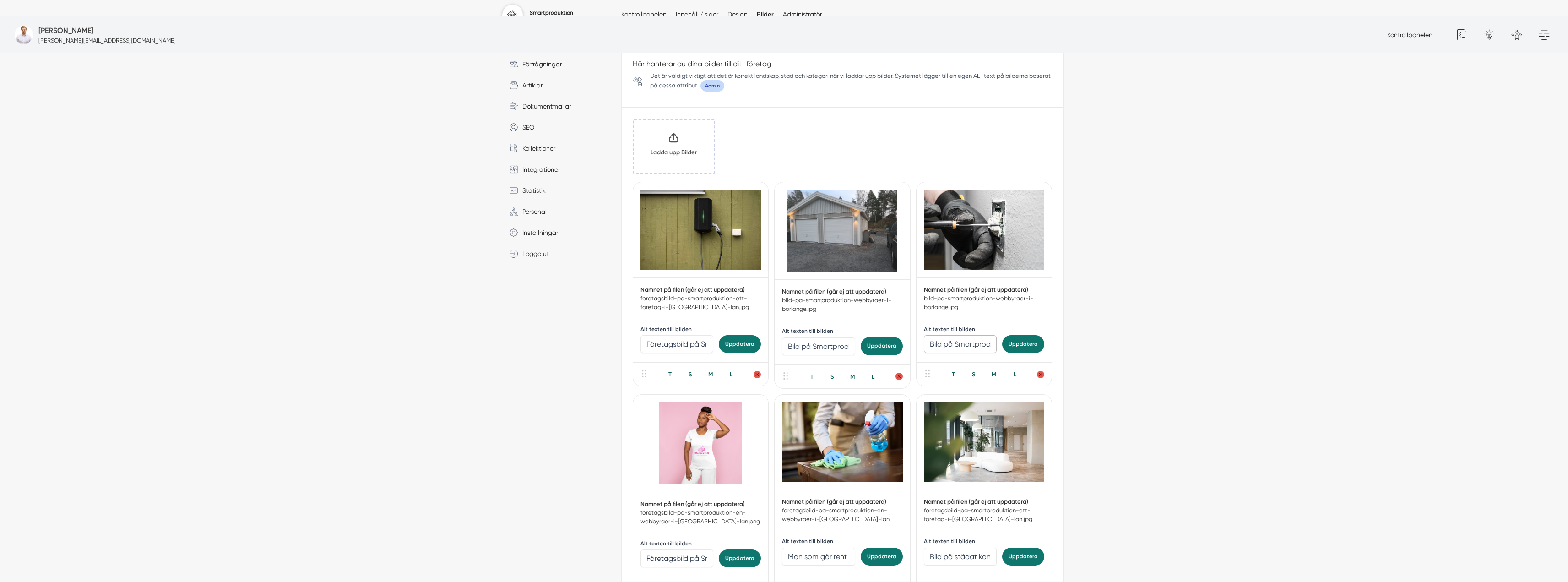
click at [956, 335] on input "Bild på Smartproduktion – webbyråer i [GEOGRAPHIC_DATA]" at bounding box center [960, 344] width 73 height 18
type input "Elektriker som skruvar fast eluttag"
click at [1027, 335] on button "Uppdatera" at bounding box center [1023, 344] width 42 height 18
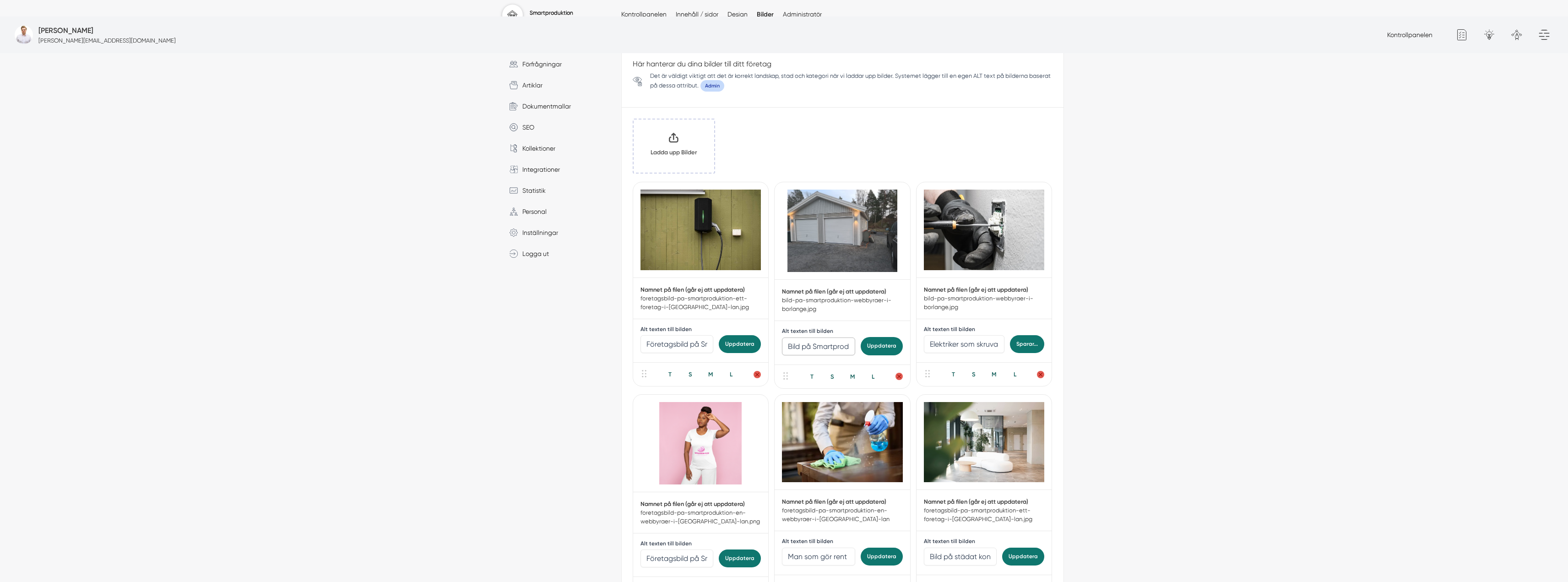
click at [831, 337] on input "Bild på Smartproduktion – företag & webbyråer i [GEOGRAPHIC_DATA] ([GEOGRAPHIC_…" at bounding box center [819, 346] width 73 height 18
type input "Nyinstallerad belysning i Åkersberga"
click at [880, 337] on button "Uppdatera" at bounding box center [882, 345] width 42 height 18
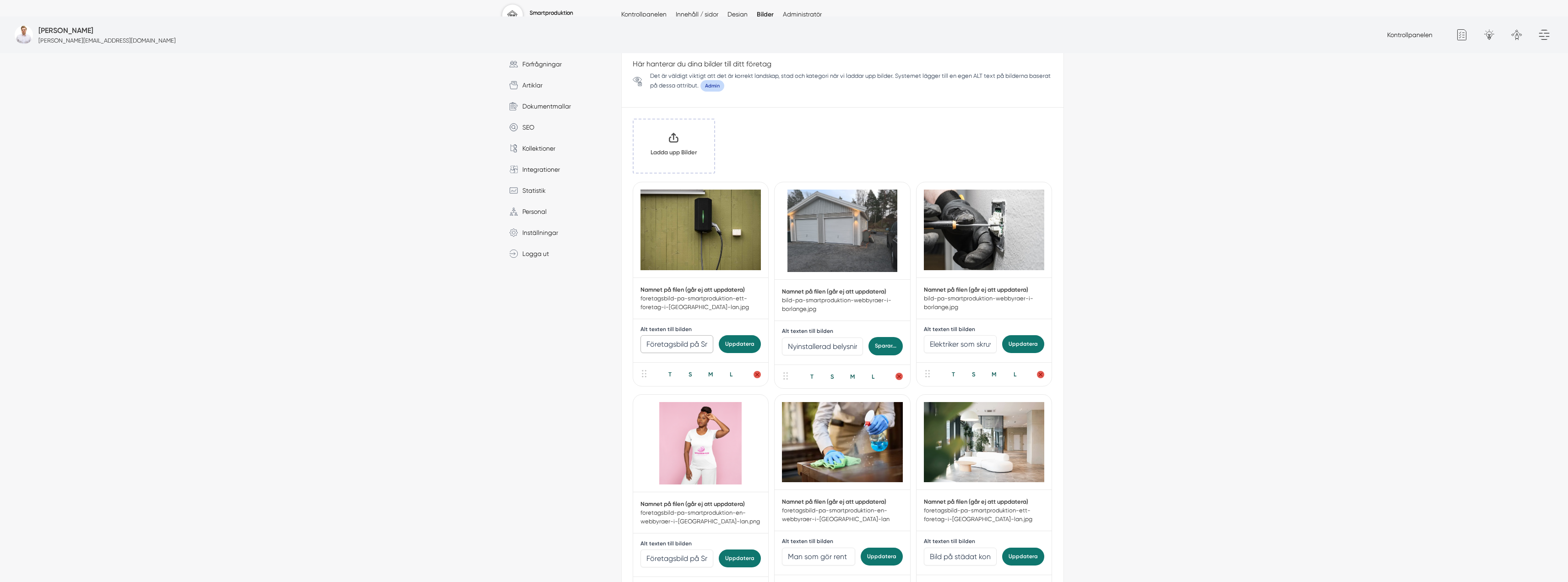
click at [667, 335] on input "Företagsbild på Smartproduktion – webbyråer i [GEOGRAPHIC_DATA]" at bounding box center [677, 344] width 73 height 18
type input "Elbilsladdare installerad i Åkersberga"
click at [737, 335] on button "Uppdatera" at bounding box center [740, 344] width 42 height 18
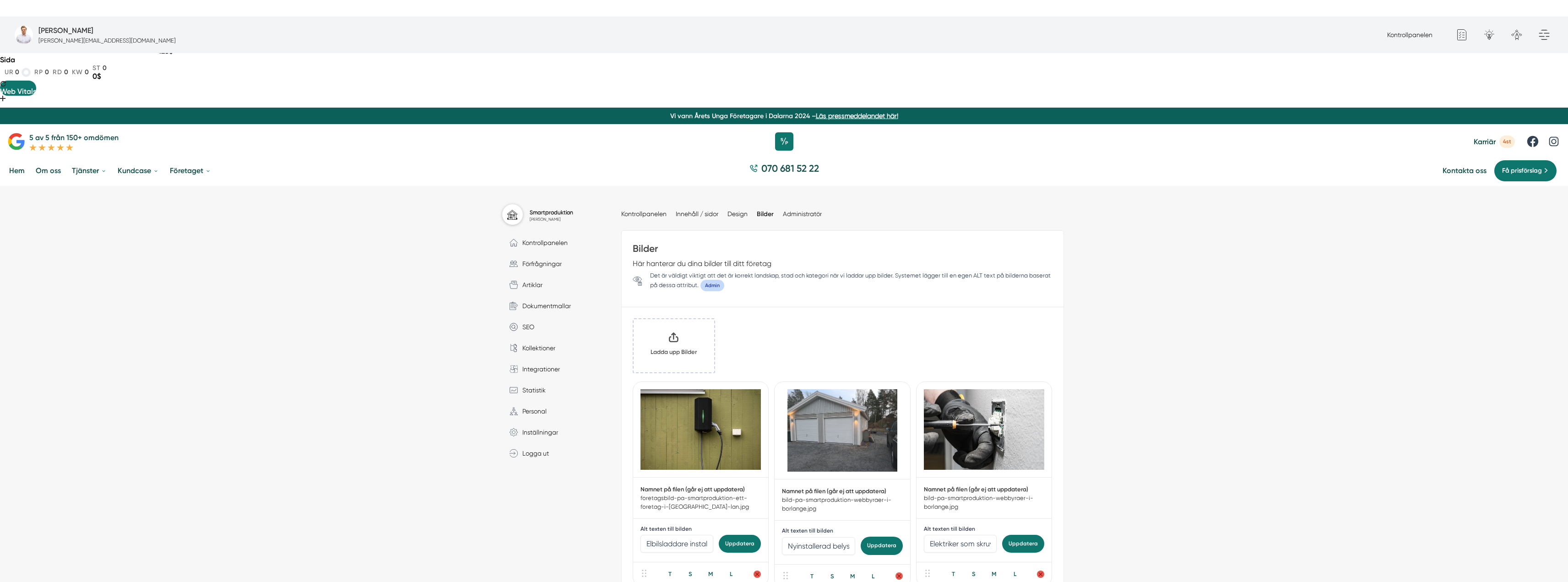
scroll to position [0, 0]
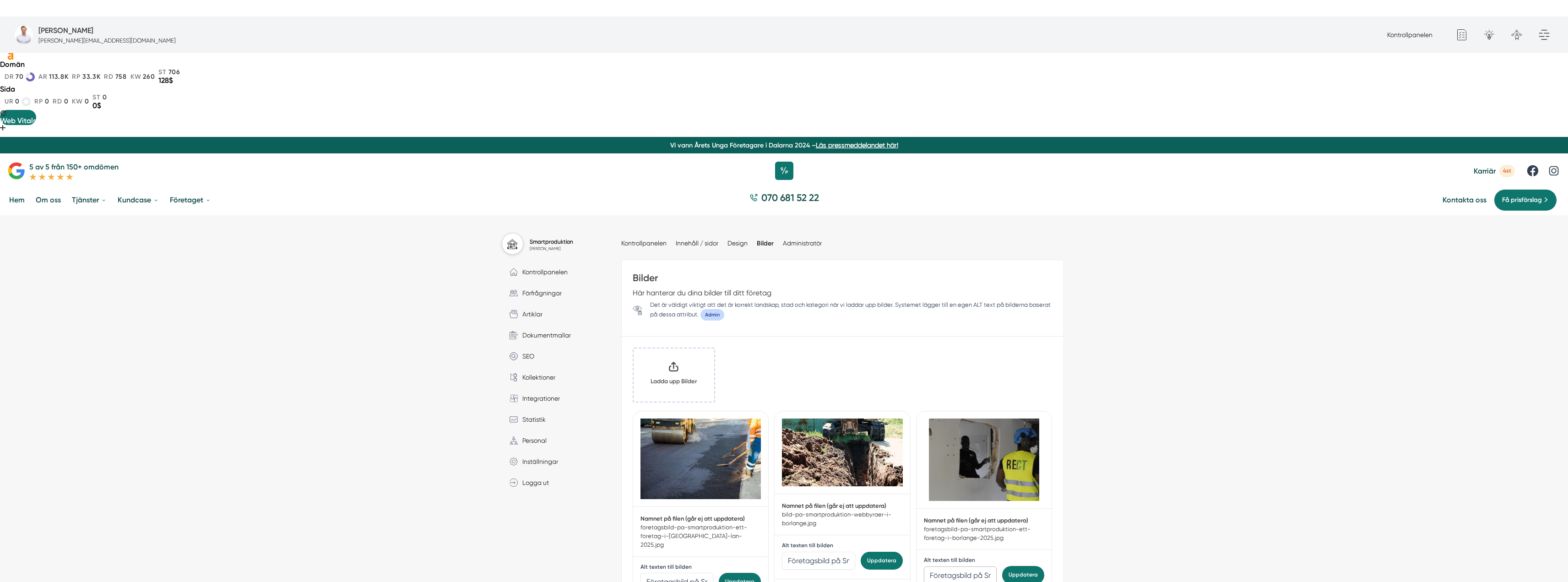
click at [957, 566] on input "Företagsbild på Smartproduktion – Ett företag i [GEOGRAPHIC_DATA] 2025" at bounding box center [960, 575] width 73 height 18
type input "B"
type input "Bild på två anställa hos RECT"
click at [1018, 566] on button "Uppdatera" at bounding box center [1023, 575] width 42 height 18
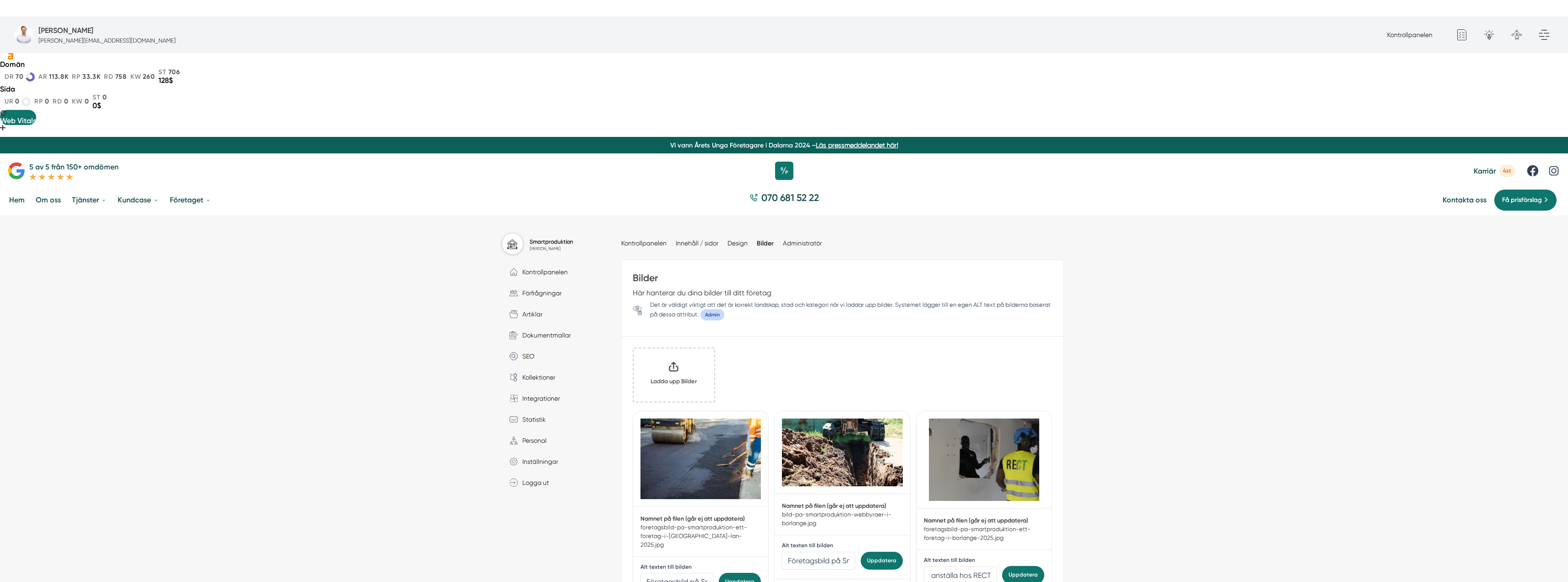
scroll to position [0, 0]
click at [803, 551] on input "Företagsbild på Smartproduktion – Ett företag i [GEOGRAPHIC_DATA]" at bounding box center [819, 560] width 73 height 18
type input "Grävmaskin som dränerar i Huddinge"
click at [902, 551] on button "Uppdatera" at bounding box center [882, 560] width 42 height 18
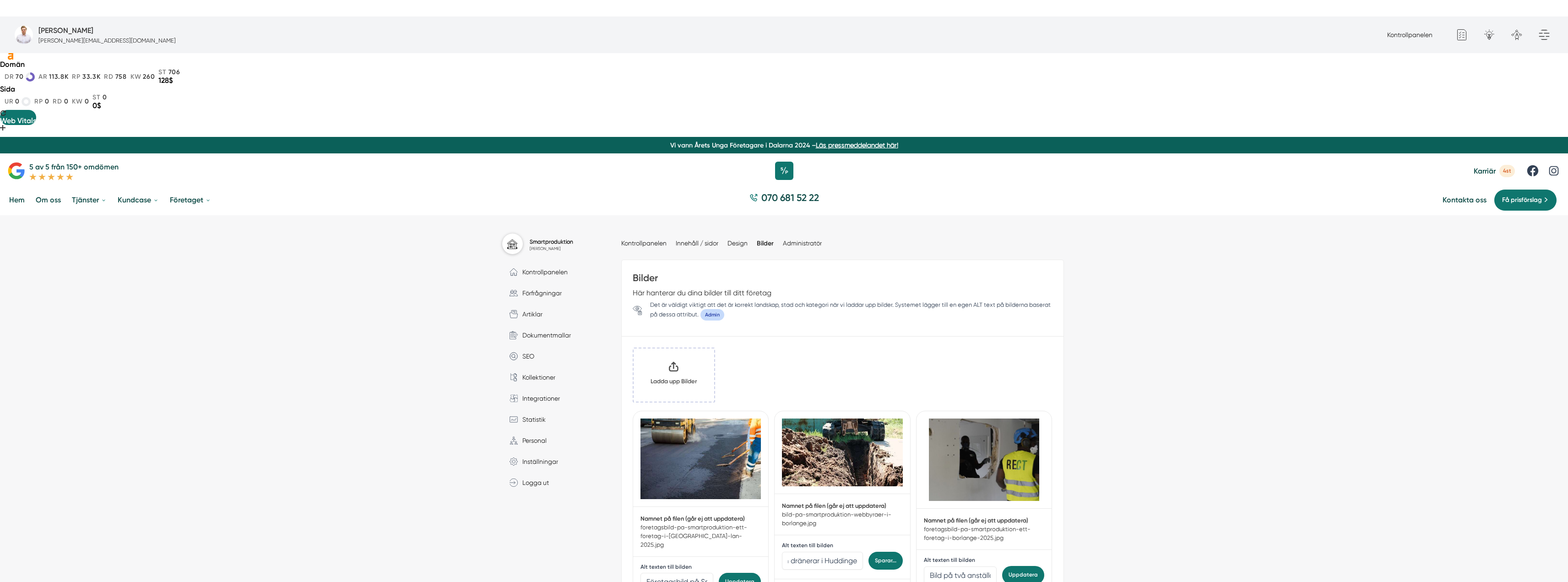
scroll to position [0, 0]
click at [1028, 566] on button "Uppdatera" at bounding box center [1023, 575] width 42 height 18
click at [686, 573] on input "Företagsbild på Smartproduktion – Ett företag i [GEOGRAPHIC_DATA] 2025" at bounding box center [677, 581] width 73 height 18
drag, startPoint x: 695, startPoint y: 491, endPoint x: 731, endPoint y: 492, distance: 36.0
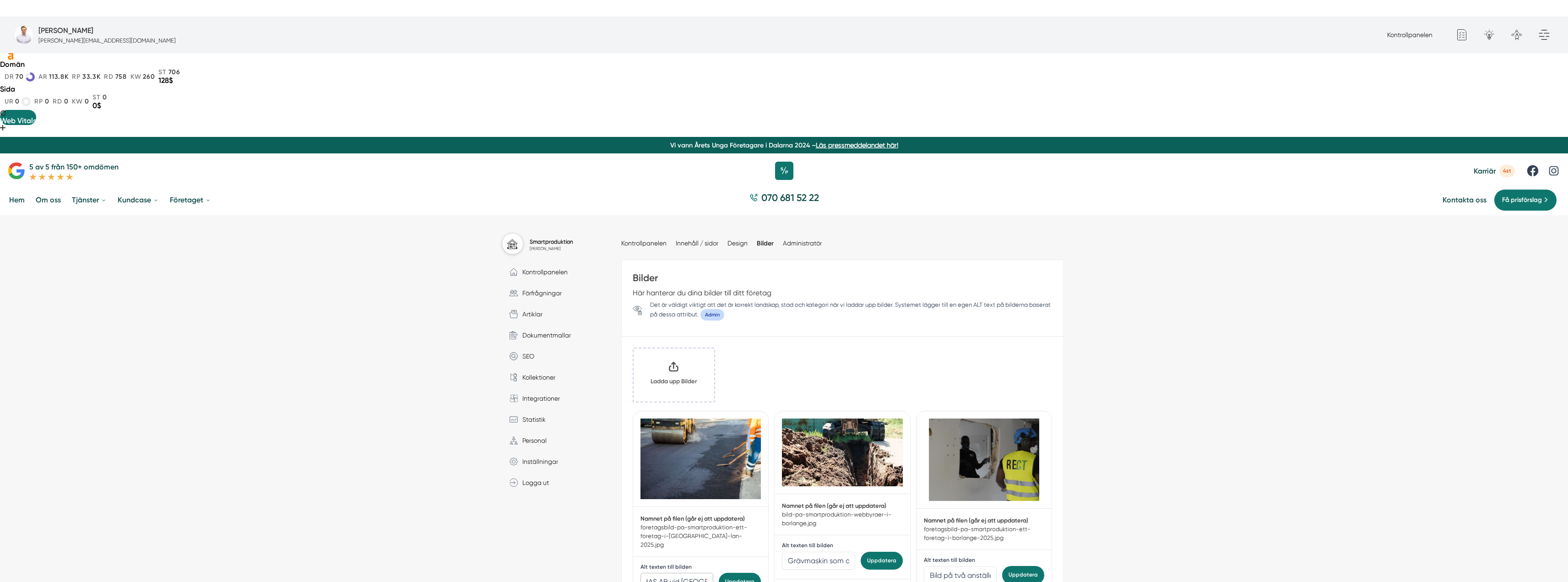
click at [731, 562] on div "Alt texten till bilden Asfaltsarbete och beläggningskontroll på flygplatsområde…" at bounding box center [701, 576] width 121 height 29
click at [702, 573] on input "Asfaltsarbete och beläggningskontroll på flygplatsområde – anläggningsuppdrag f…" at bounding box center [677, 581] width 73 height 18
drag, startPoint x: 710, startPoint y: 489, endPoint x: 692, endPoint y: 490, distance: 18.0
click at [692, 573] on input "Asfaltsarbete och beläggningskontroll på flygplatsområde – anläggningsuppdrag f…" at bounding box center [677, 581] width 73 height 18
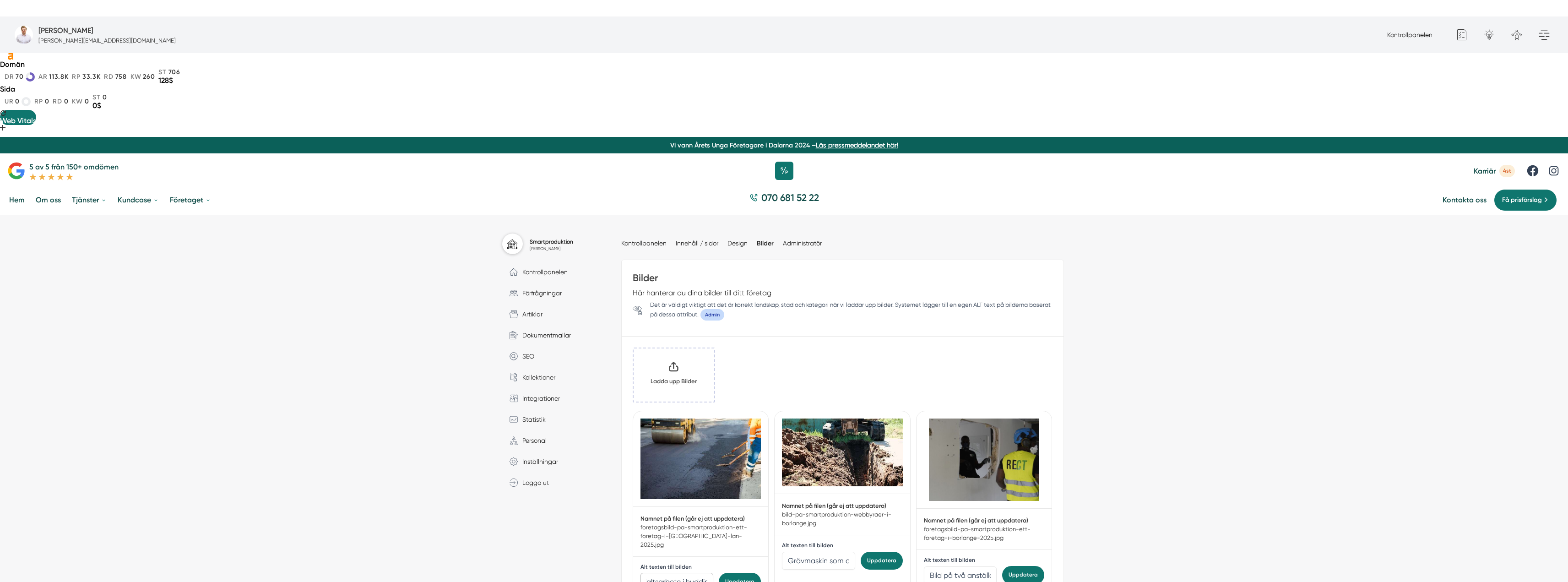
scroll to position [0, 19]
click at [680, 573] on input "Asfaltsarbete i huddinge" at bounding box center [677, 581] width 73 height 18
type input "Asfaltsarbete i Huddinge"
click at [734, 573] on button "Uppdatera" at bounding box center [740, 581] width 42 height 18
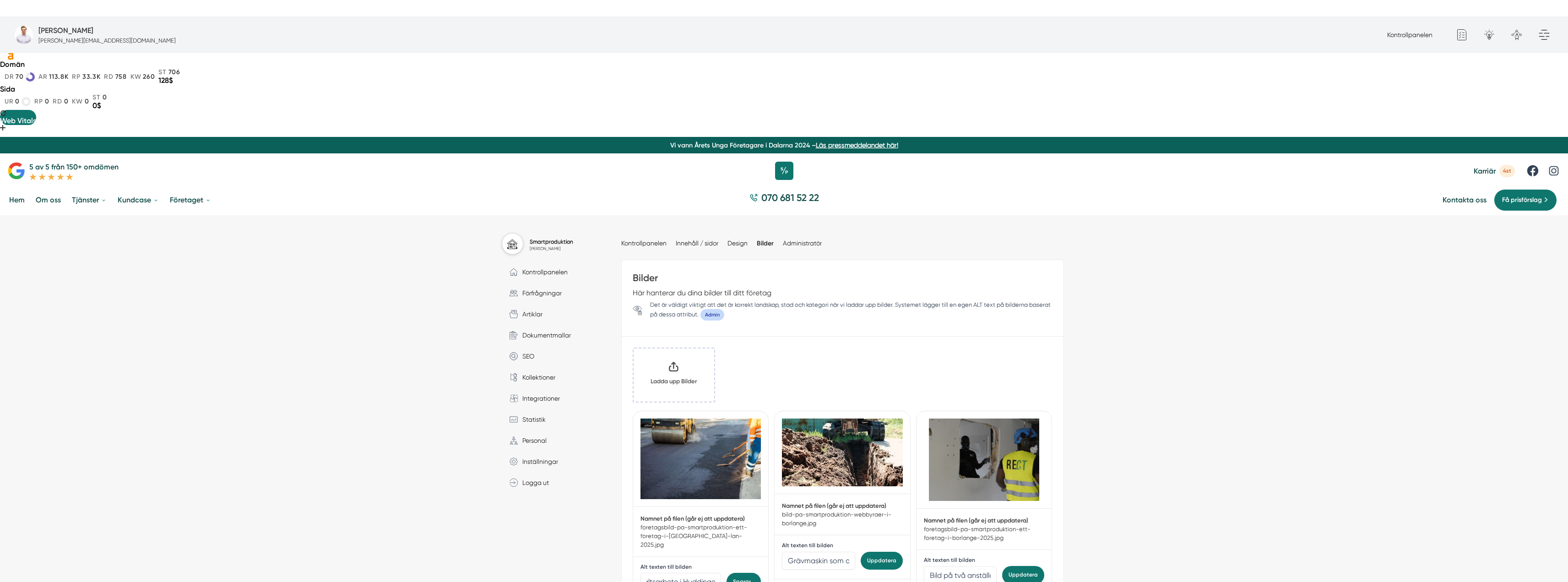
scroll to position [0, 0]
click at [880, 581] on div "L" at bounding box center [873, 591] width 19 height 9
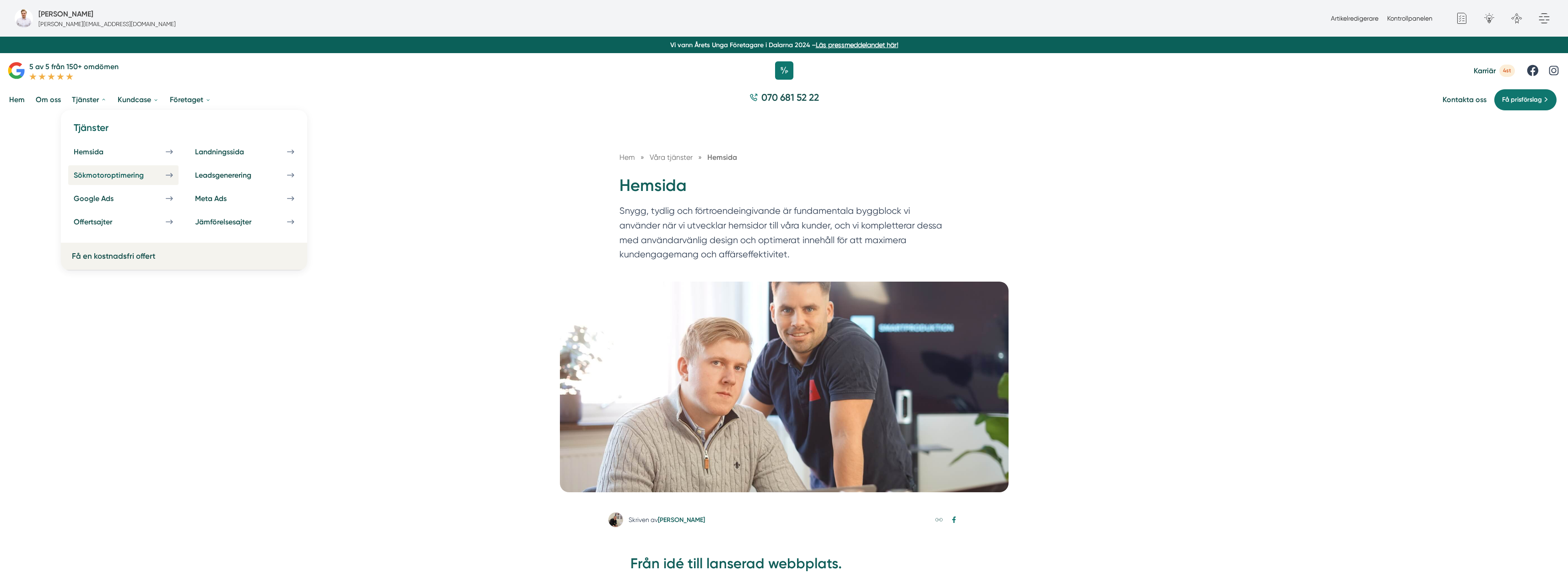
click at [116, 175] on div "Sökmotoroptimering" at bounding box center [120, 175] width 92 height 9
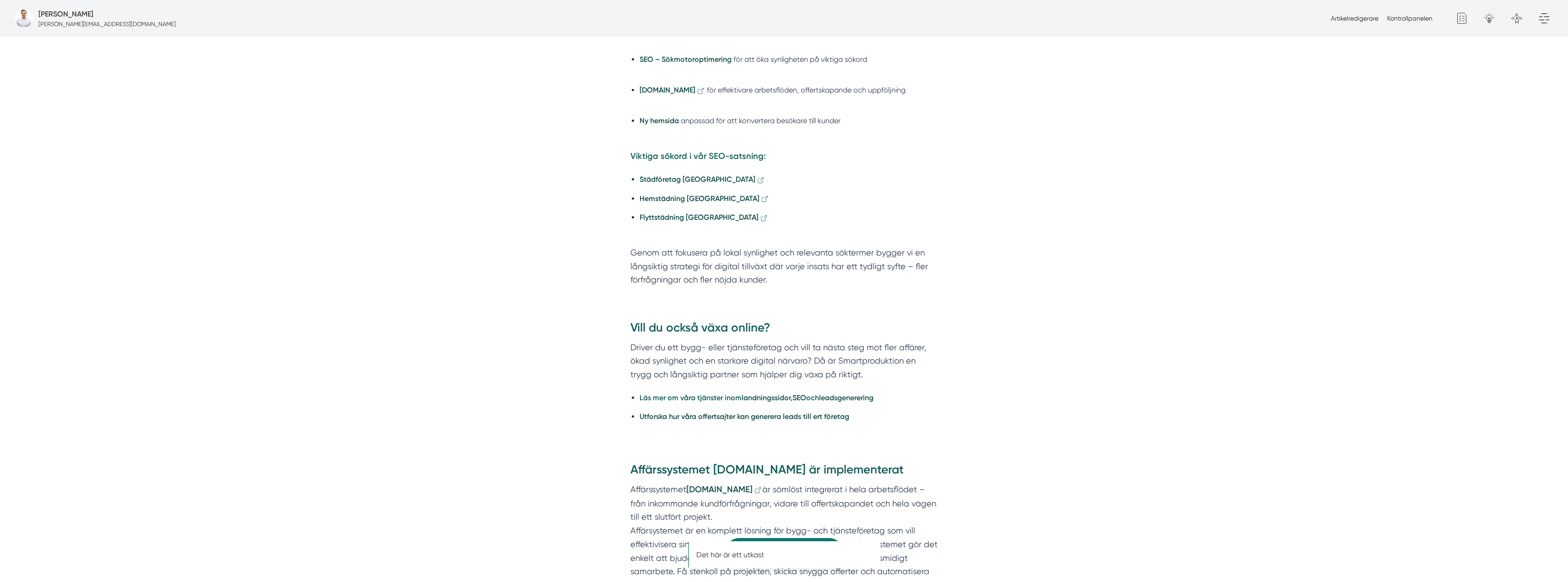
scroll to position [1190, 0]
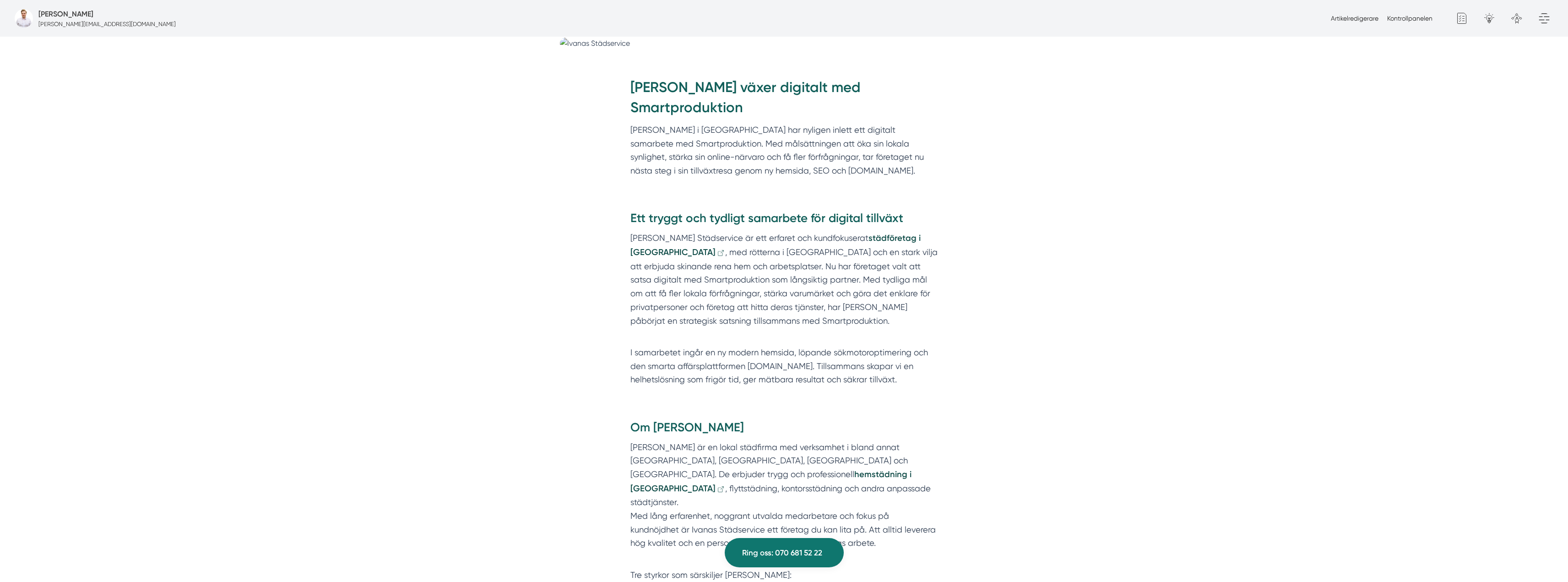
scroll to position [167, 0]
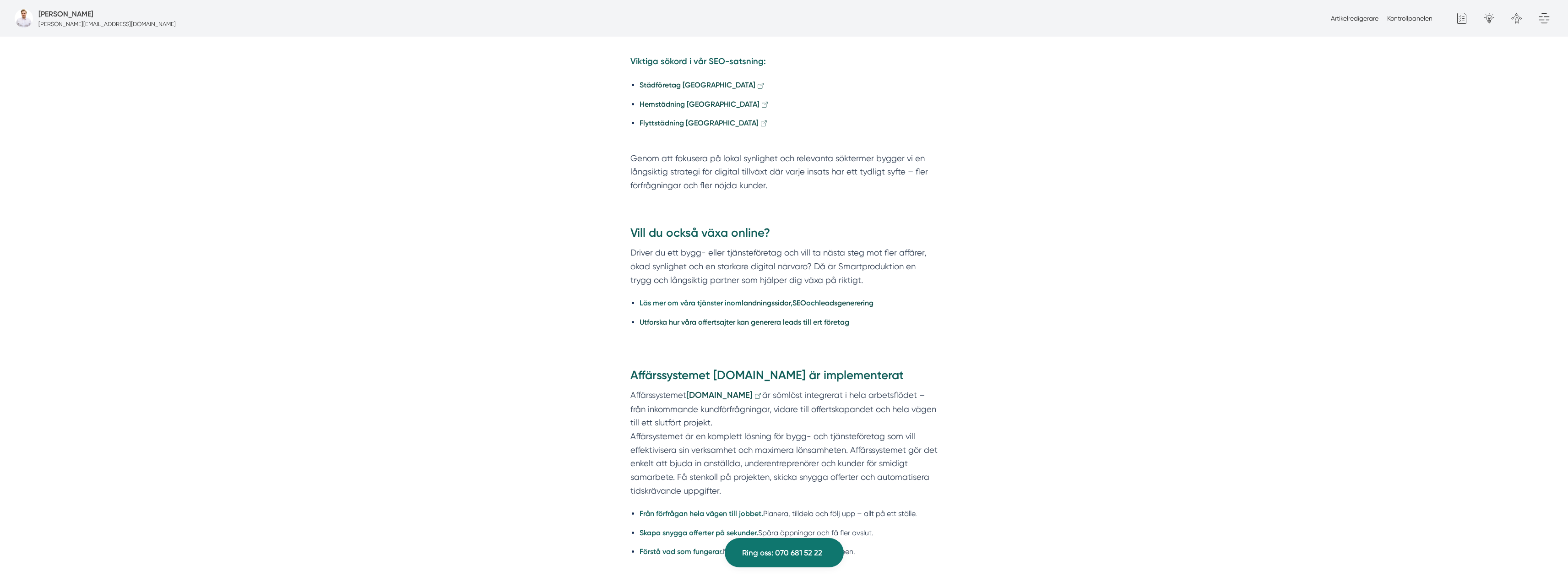
scroll to position [1374, 0]
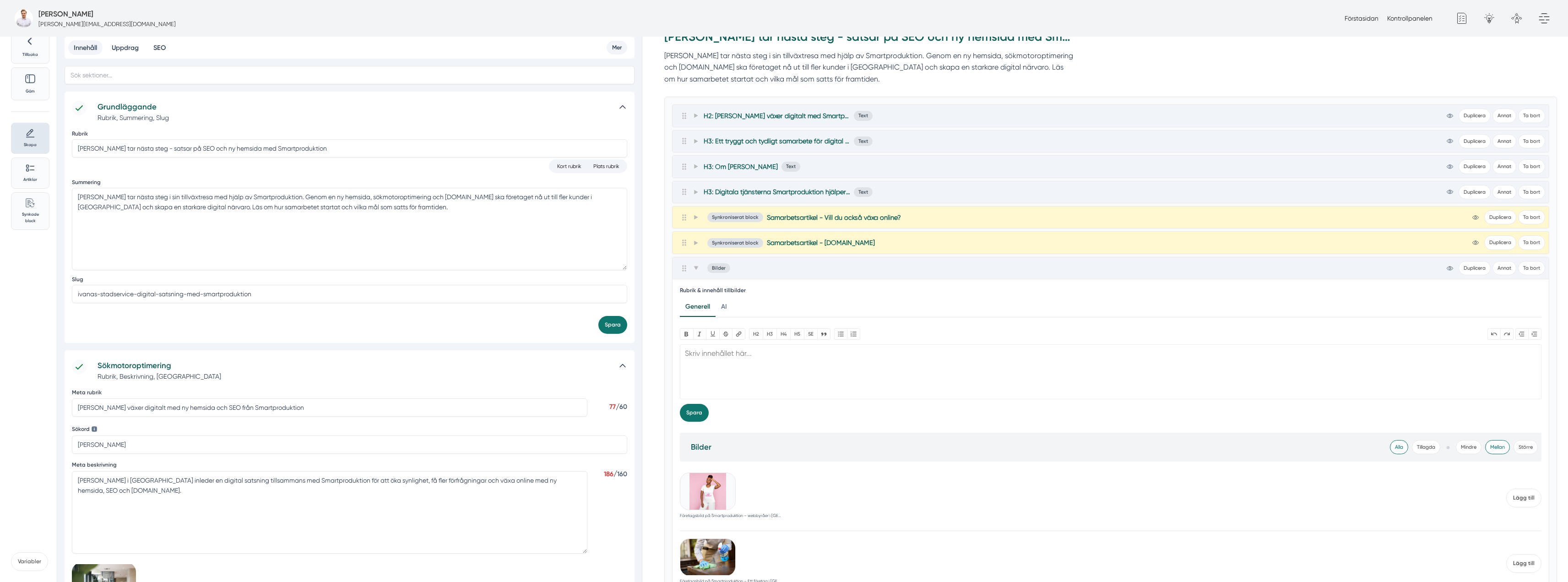
scroll to position [183, 0]
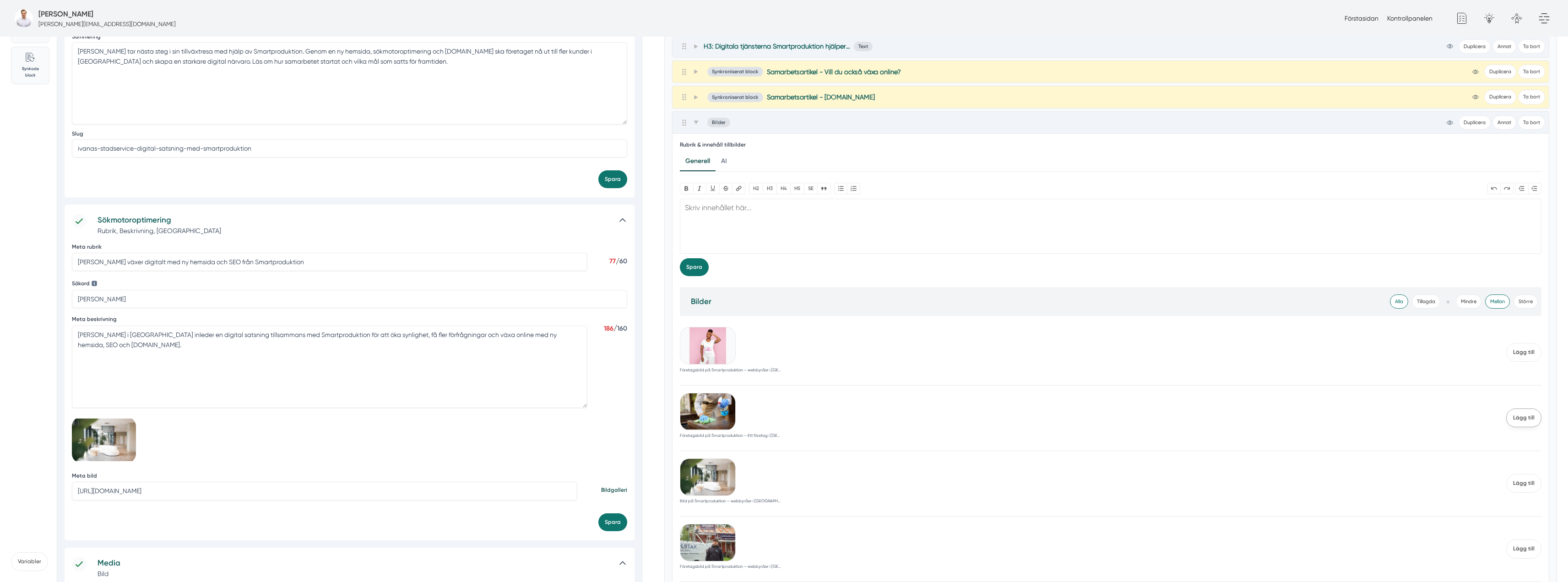
click at [1525, 420] on span "Lägg till" at bounding box center [1524, 418] width 35 height 19
click at [1531, 349] on span "Lägg till" at bounding box center [1524, 352] width 35 height 19
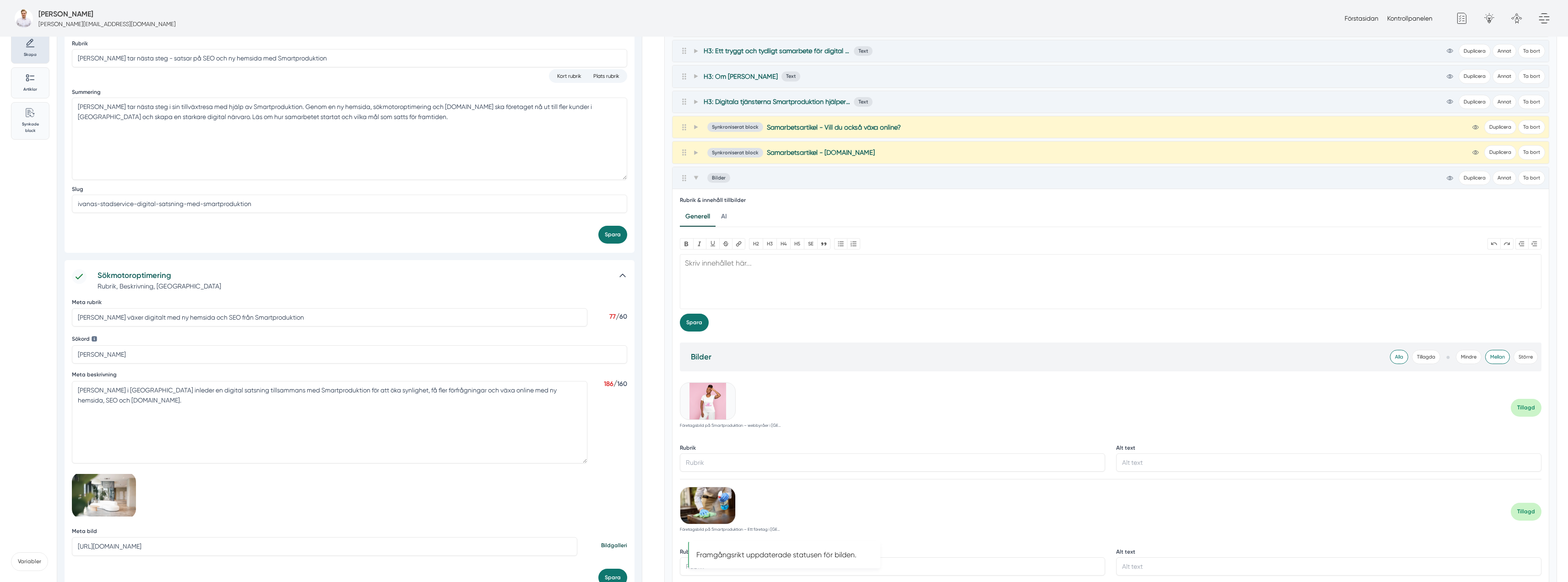
scroll to position [46, 0]
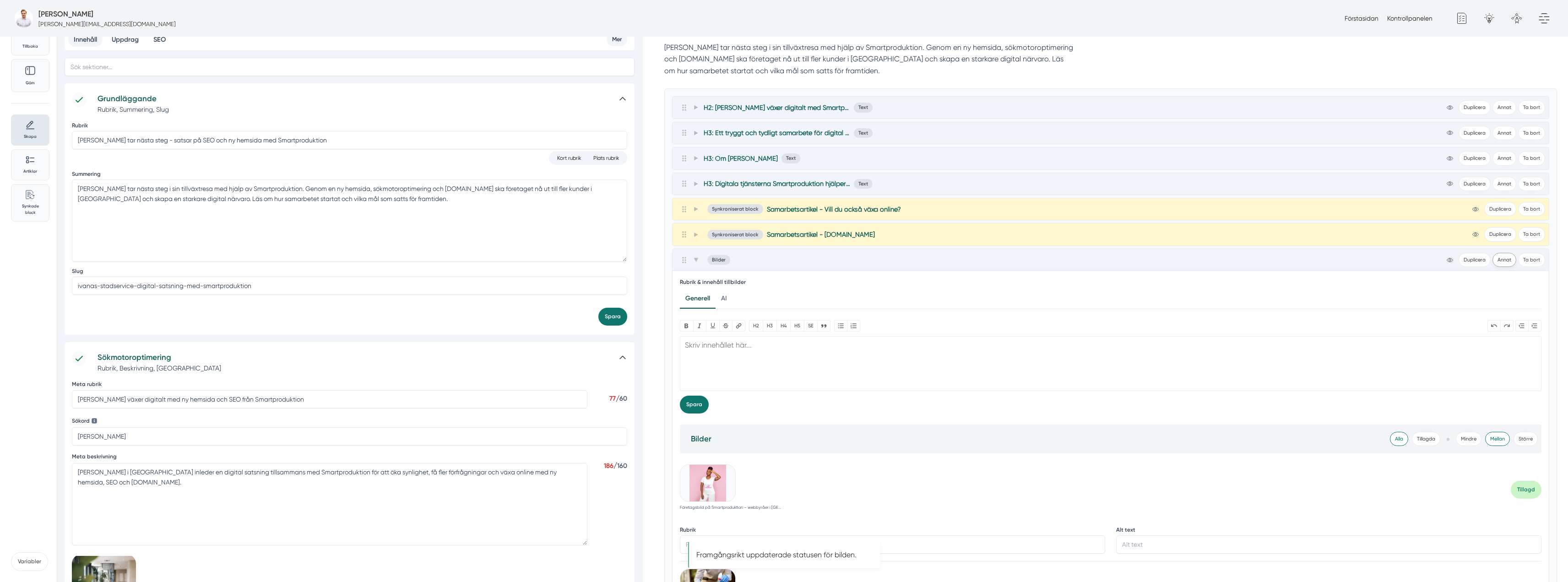
click at [1506, 257] on button "Annat" at bounding box center [1504, 259] width 24 height 14
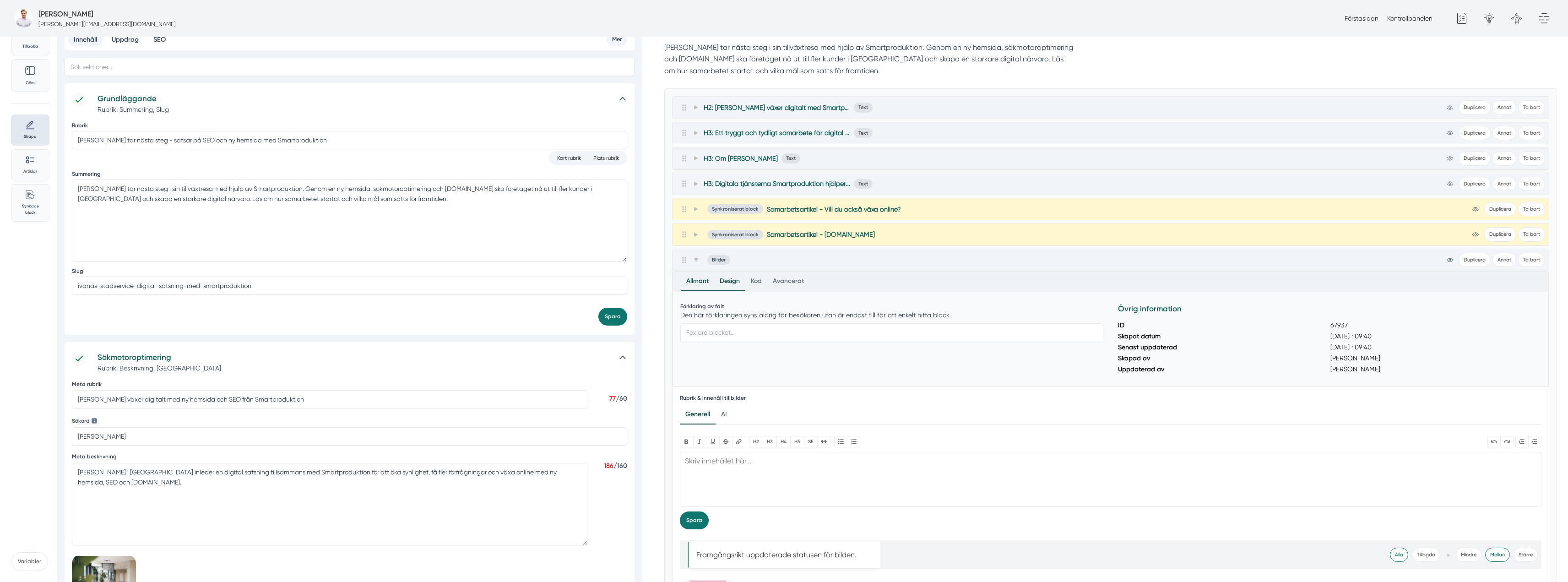
click at [728, 282] on div "Design" at bounding box center [729, 281] width 31 height 19
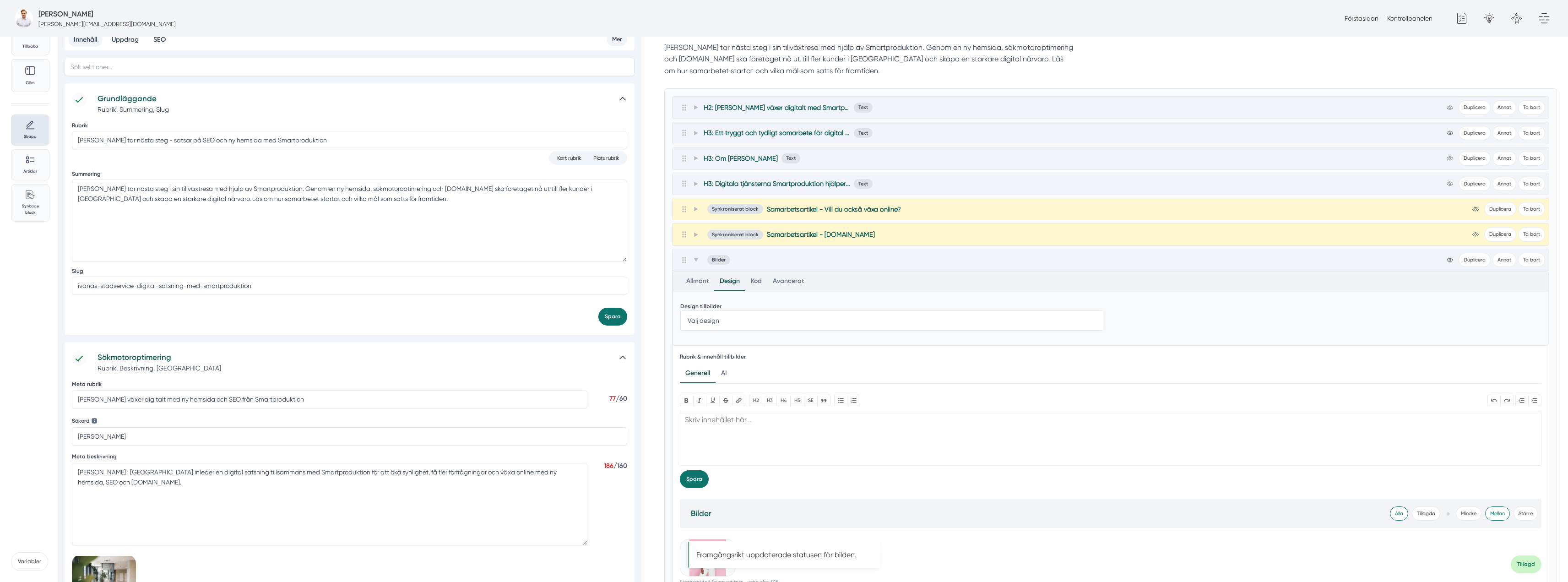
drag, startPoint x: 724, startPoint y: 318, endPoint x: 721, endPoint y: 330, distance: 12.4
click at [724, 318] on select "Välj design Full bredd 50% 33%" at bounding box center [892, 320] width 423 height 20
select select "50% width"
click at [680, 311] on select "Välj design Full bredd 50% 33%" at bounding box center [892, 320] width 423 height 20
click at [697, 263] on span at bounding box center [695, 260] width 8 height 11
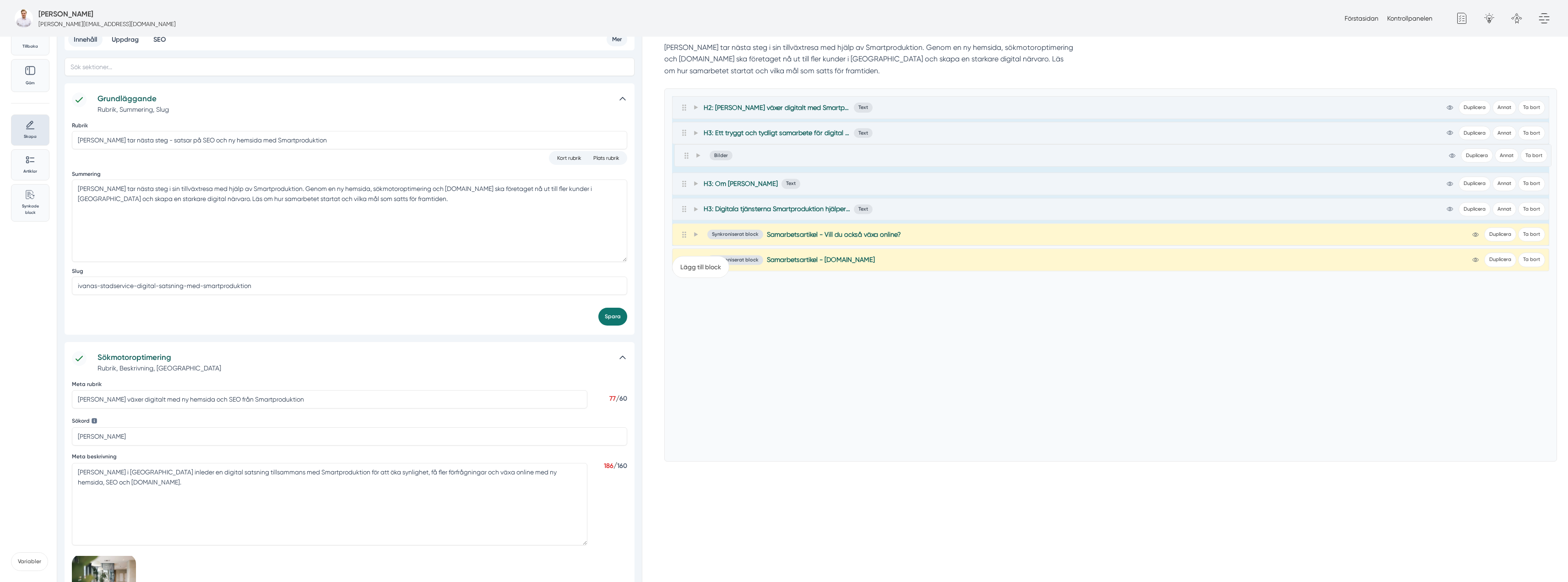
drag, startPoint x: 684, startPoint y: 262, endPoint x: 686, endPoint y: 152, distance: 110.0
click at [686, 152] on div "H2: Ivanas Städservice växer digitalt med Smartproduktion Text view-1 Duplicera…" at bounding box center [1110, 171] width 877 height 150
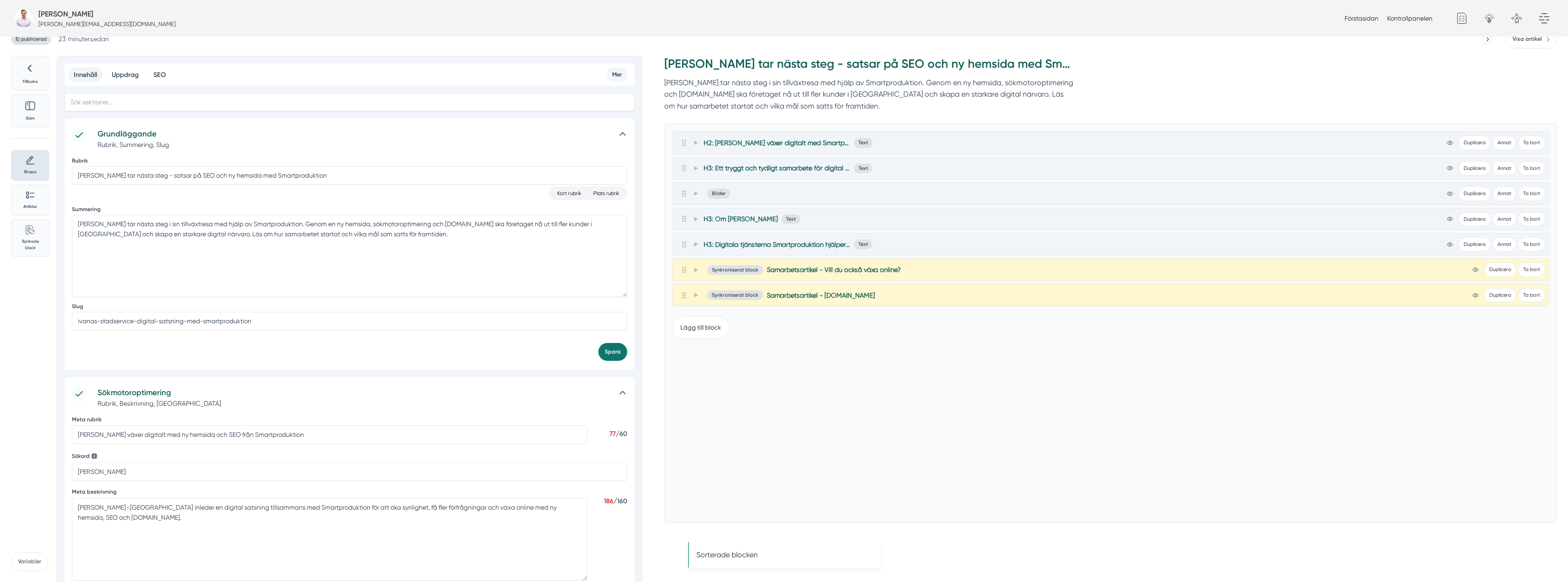
scroll to position [0, 0]
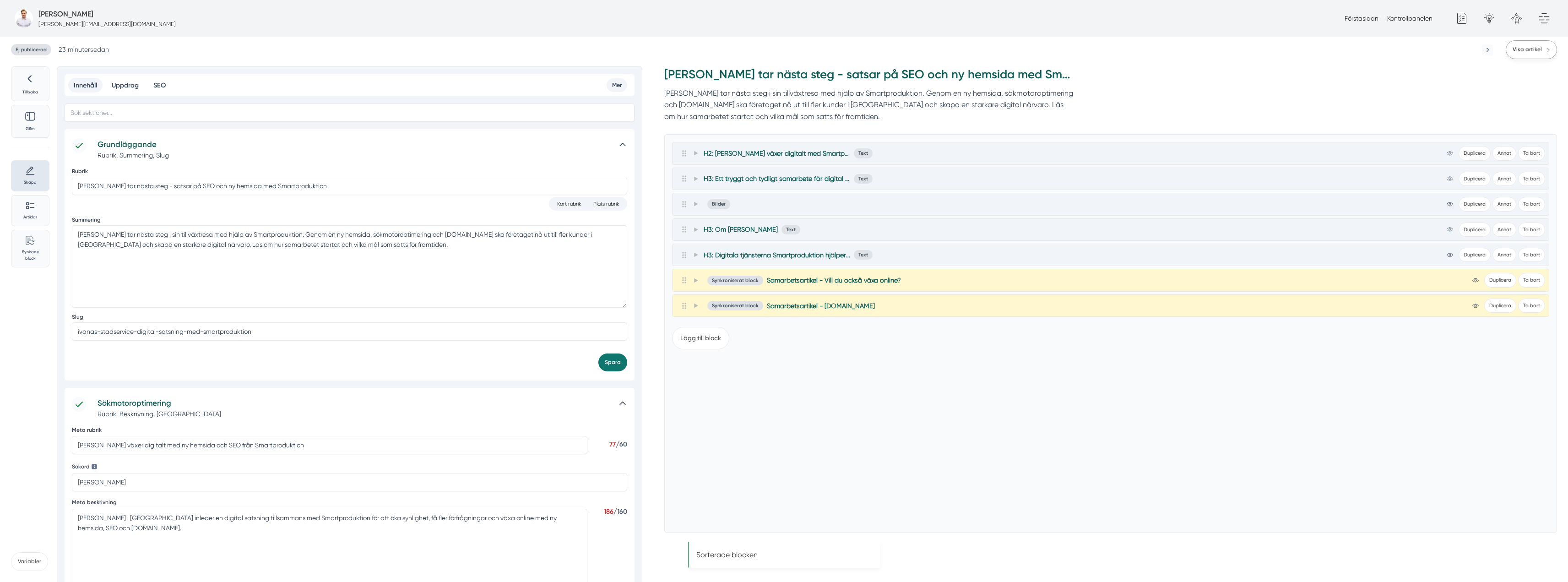
click at [1519, 48] on span "Visa artikel" at bounding box center [1527, 50] width 29 height 9
click at [693, 235] on span at bounding box center [695, 229] width 8 height 11
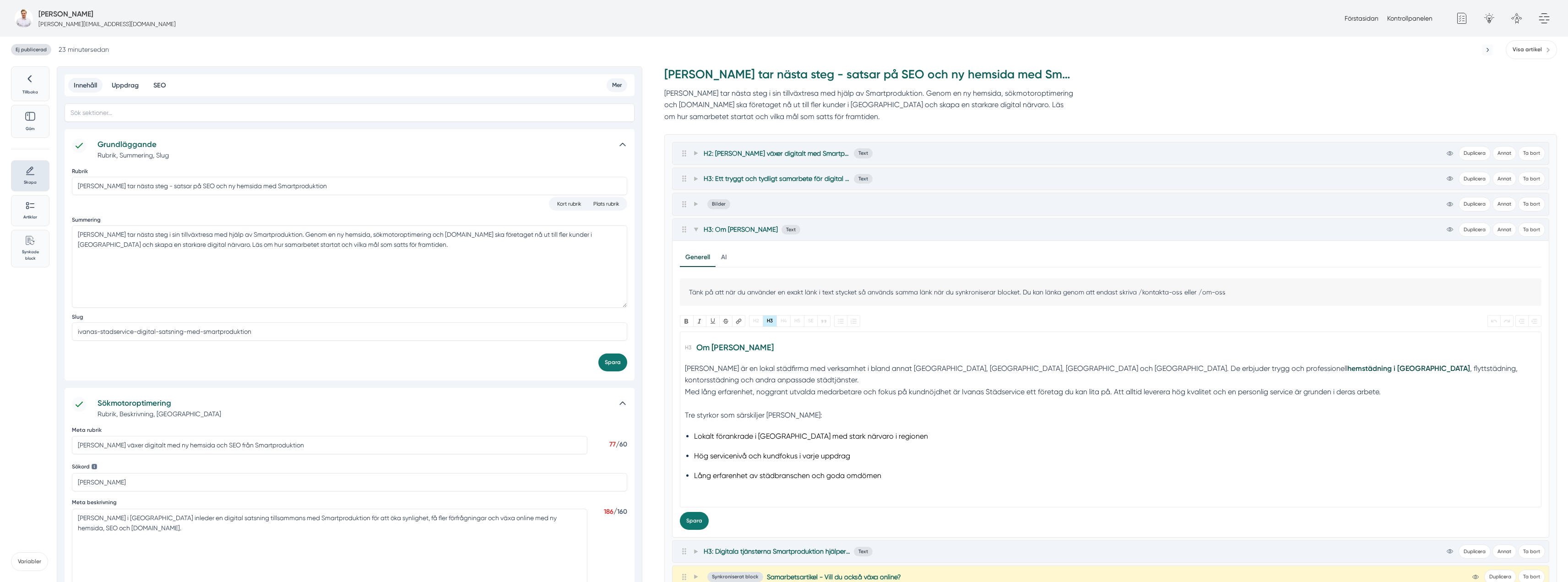
scroll to position [46, 0]
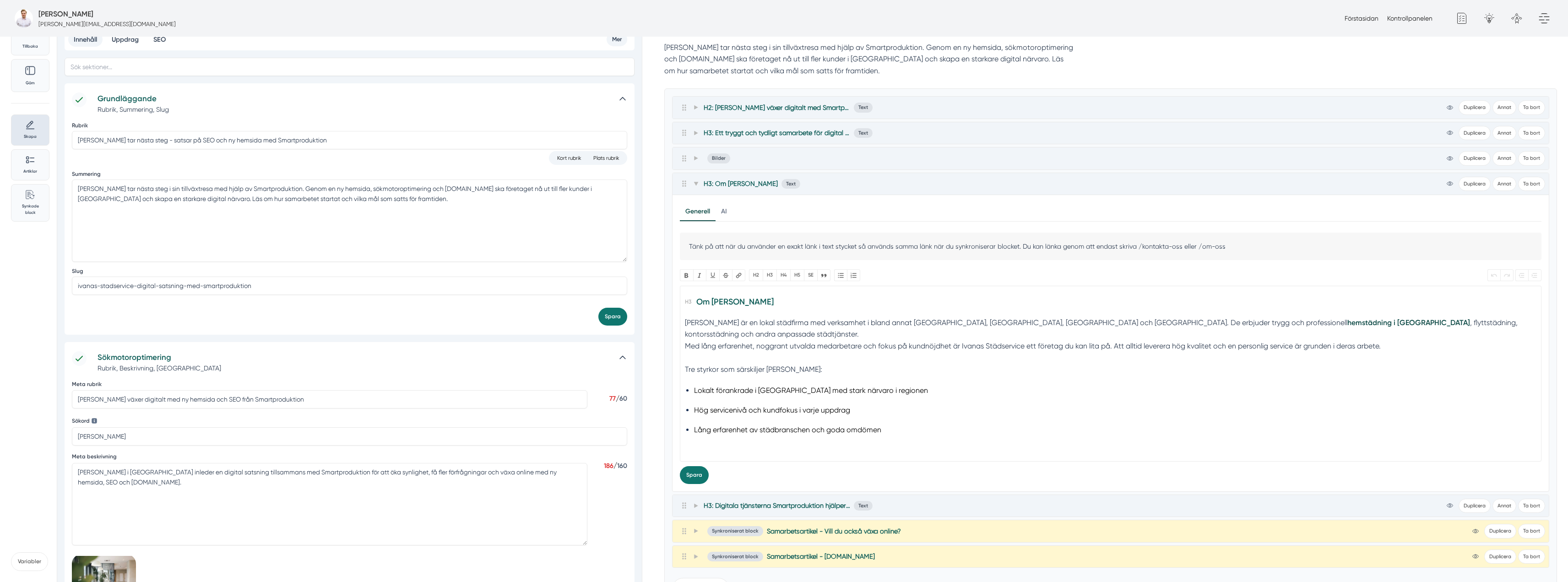
drag, startPoint x: 831, startPoint y: 357, endPoint x: 678, endPoint y: 355, distance: 153.0
click at [678, 355] on div "Generell AI Nytt innehåll Förbättra innehållet Tänk på att när du använder en e…" at bounding box center [1110, 343] width 876 height 296
click at [688, 278] on button "Bold" at bounding box center [686, 274] width 13 height 12
click at [695, 185] on icon at bounding box center [696, 184] width 5 height 5
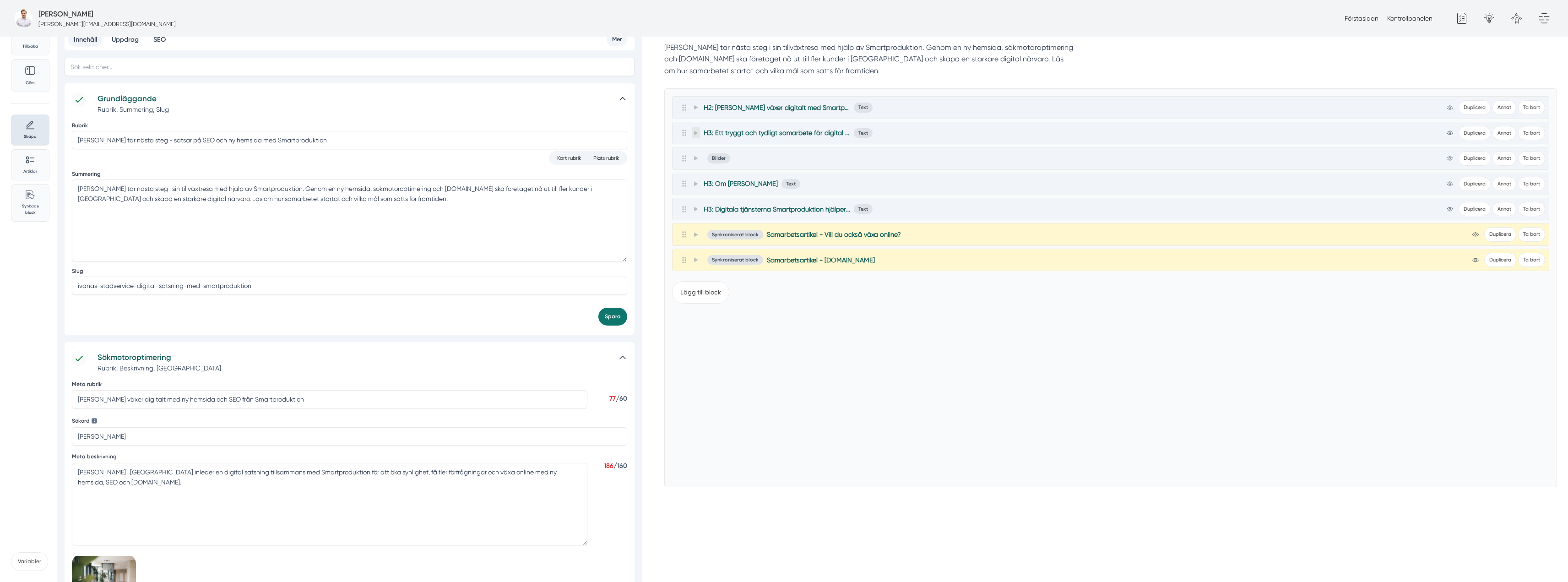
click at [695, 129] on span at bounding box center [695, 133] width 8 height 11
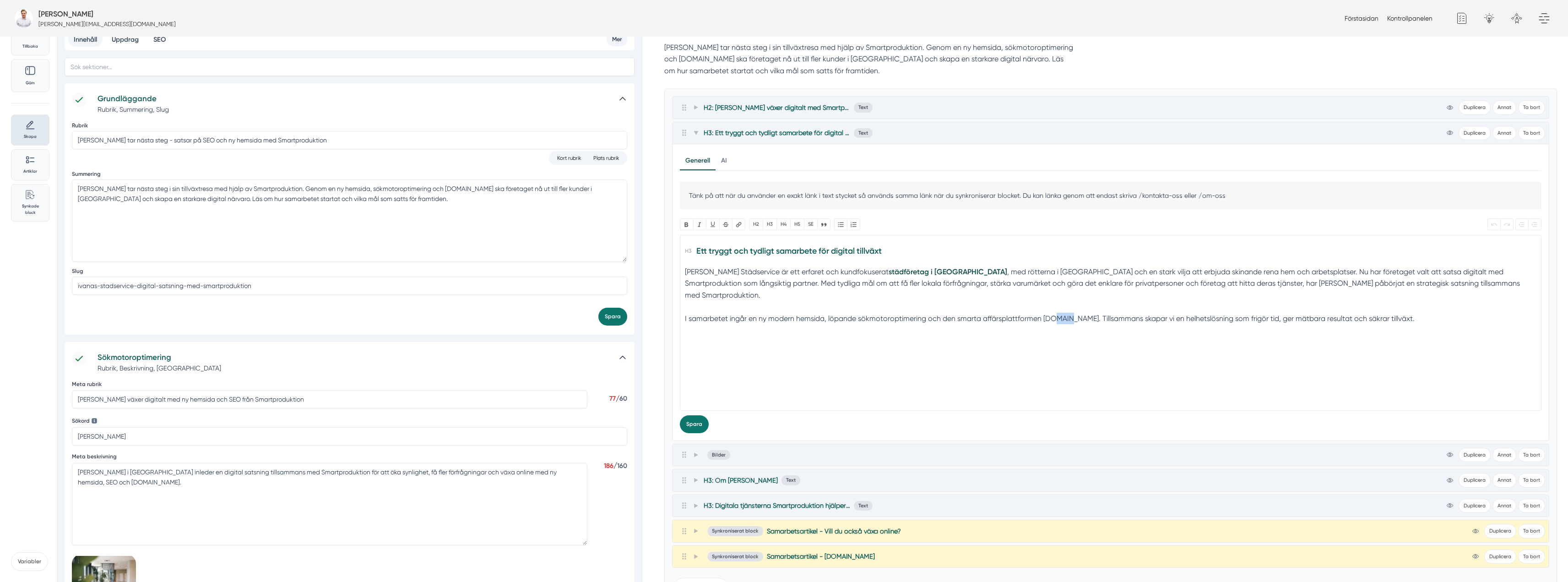
drag, startPoint x: 1070, startPoint y: 306, endPoint x: 1056, endPoint y: 307, distance: 14.0
click at [1056, 312] on div "I samarbetet ingår en ny modern hemsida, löpande sökmotoroptimering och den sma…" at bounding box center [1111, 318] width 852 height 12
drag, startPoint x: 1072, startPoint y: 306, endPoint x: 1042, endPoint y: 307, distance: 30.0
click at [1042, 312] on div "I samarbetet ingår en ny modern hemsida, löpande sökmotoroptimering och den sma…" at bounding box center [1111, 318] width 852 height 12
click at [740, 227] on button "Länk" at bounding box center [738, 224] width 13 height 12
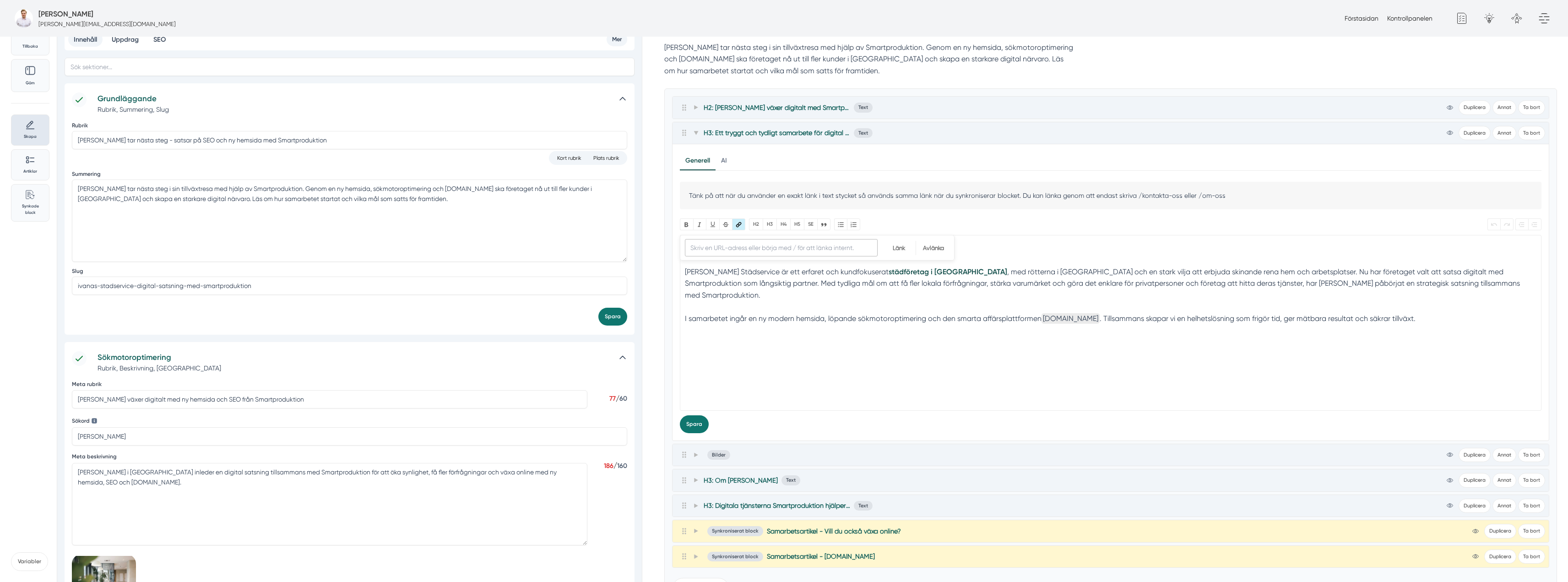
click at [817, 248] on input "URL" at bounding box center [781, 248] width 193 height 17
paste input "https://www.smart.nu/"
type input "https://www.smart.nu/"
click at [893, 245] on input "Länk" at bounding box center [899, 248] width 34 height 14
click at [691, 131] on span at bounding box center [695, 133] width 8 height 11
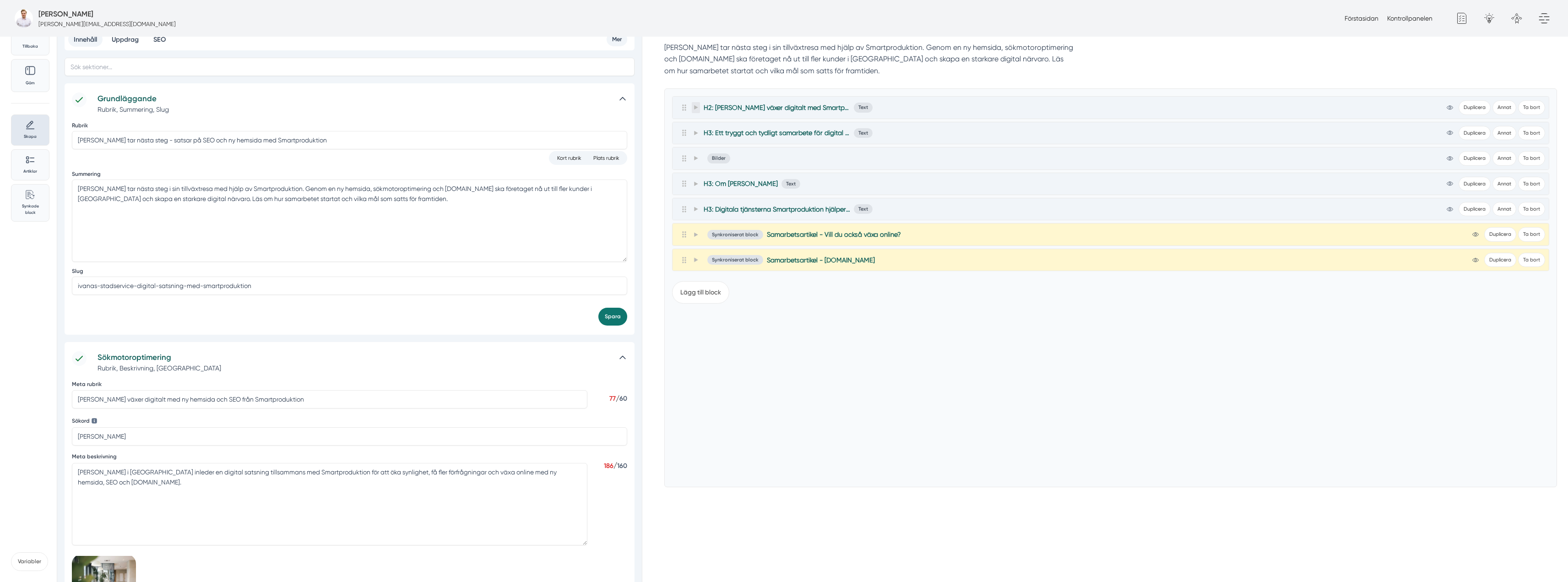
click at [695, 105] on icon at bounding box center [696, 107] width 5 height 5
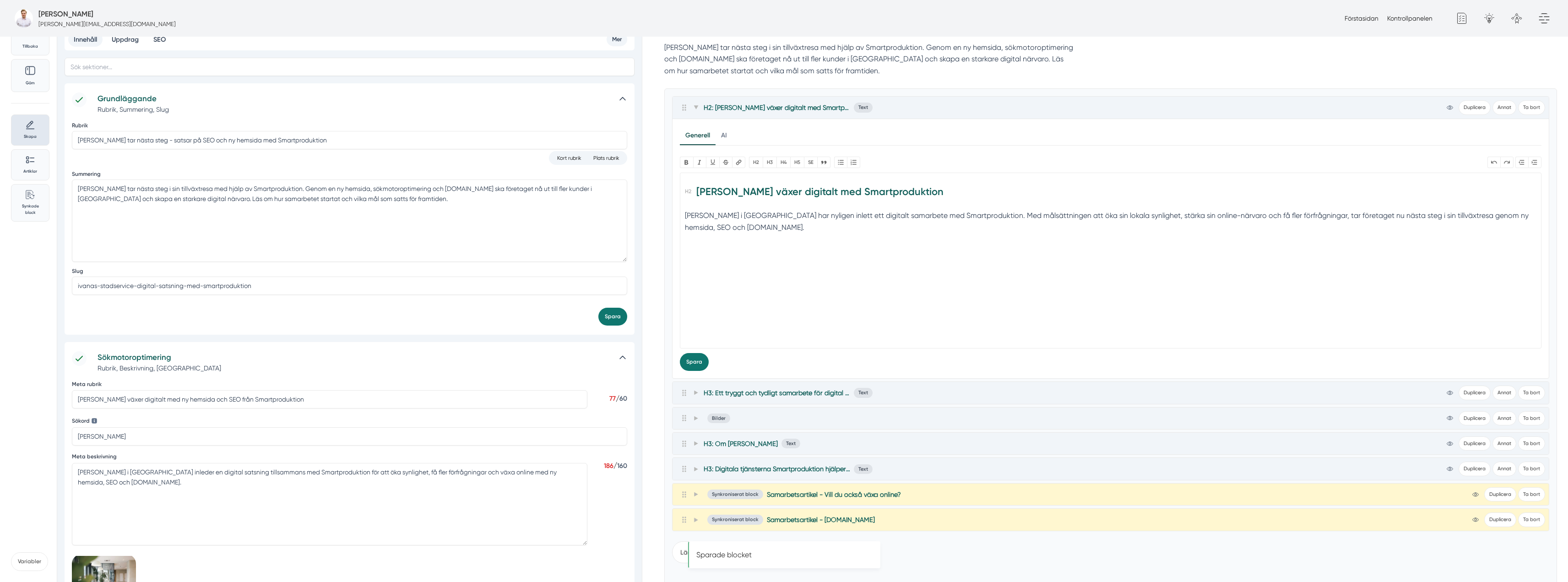
click at [685, 229] on div "Ivanas Städservice i Norrköping har nyligen inlett ett digitalt samarbete med S…" at bounding box center [1111, 221] width 852 height 23
type trix-editor "<h2>Ivanas Städservice växer digitalt med Smartproduktion</h2><div>Ivanas Städs…"
click at [685, 207] on h2 "Ivanas Städservice växer digitalt med Smartproduktion" at bounding box center [1111, 194] width 852 height 26
click at [698, 105] on icon at bounding box center [696, 107] width 5 height 5
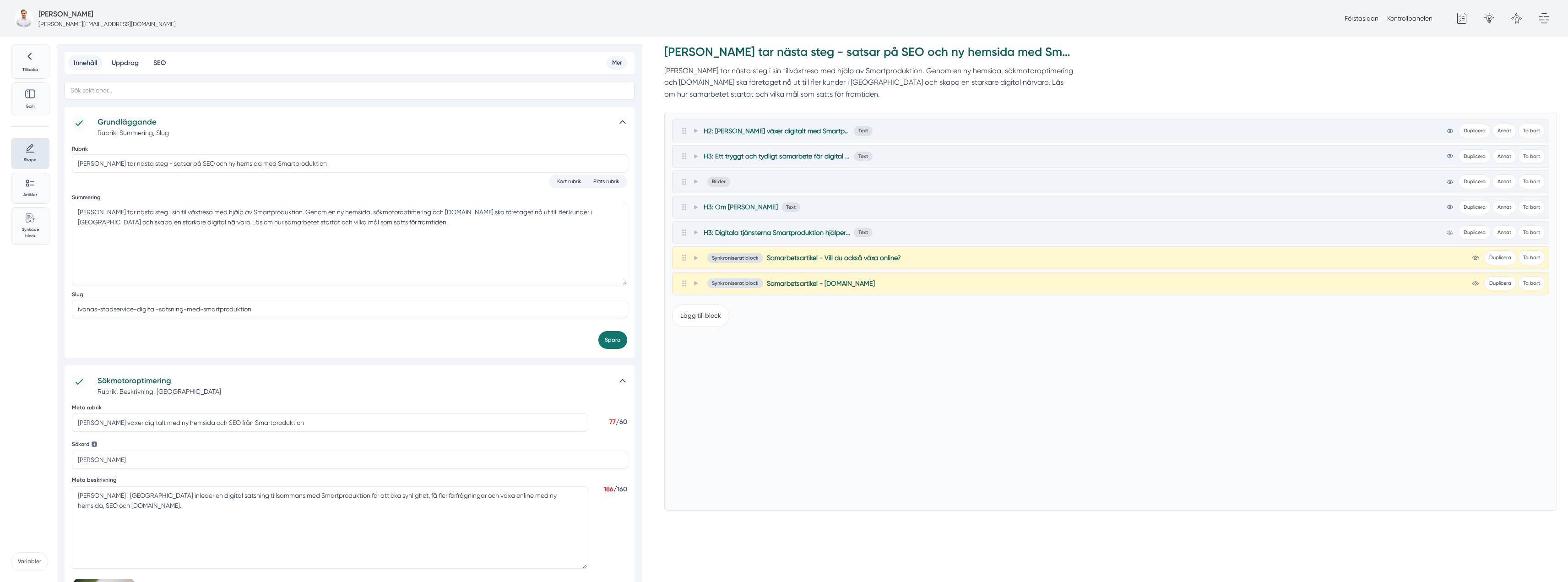
scroll to position [0, 0]
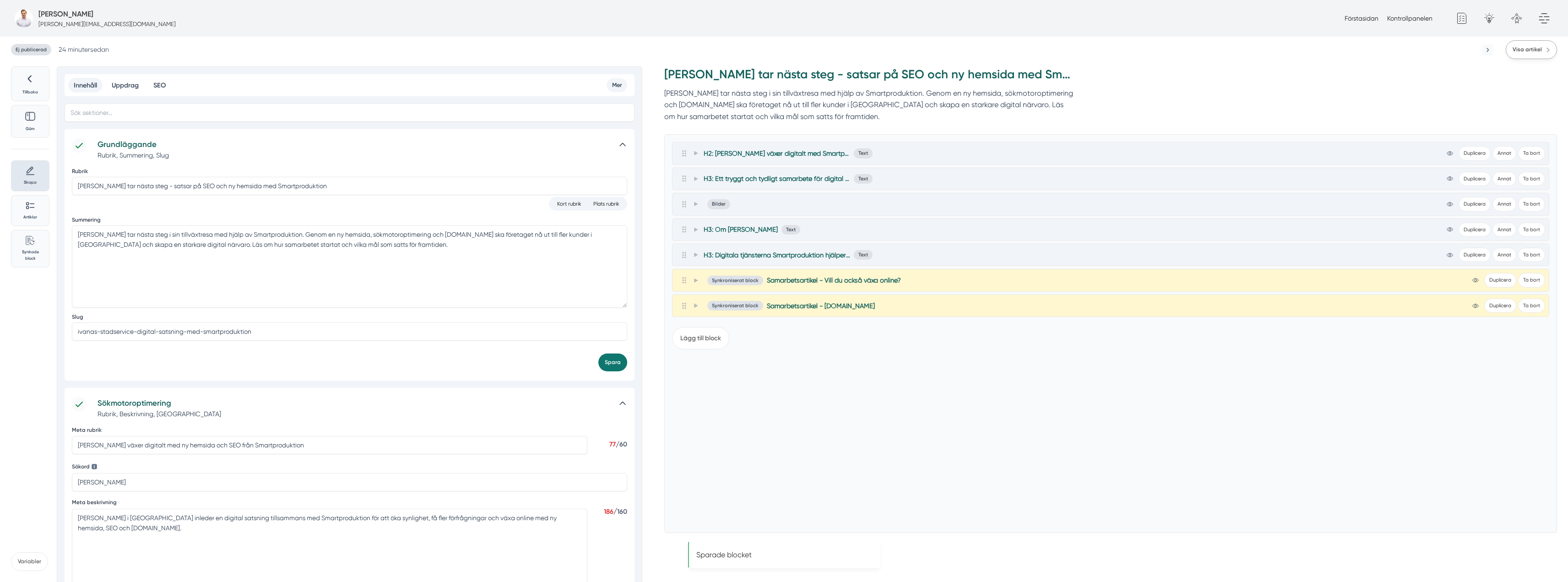
click at [1534, 50] on span "Visa artikel" at bounding box center [1527, 50] width 29 height 9
click at [699, 177] on span at bounding box center [695, 179] width 8 height 11
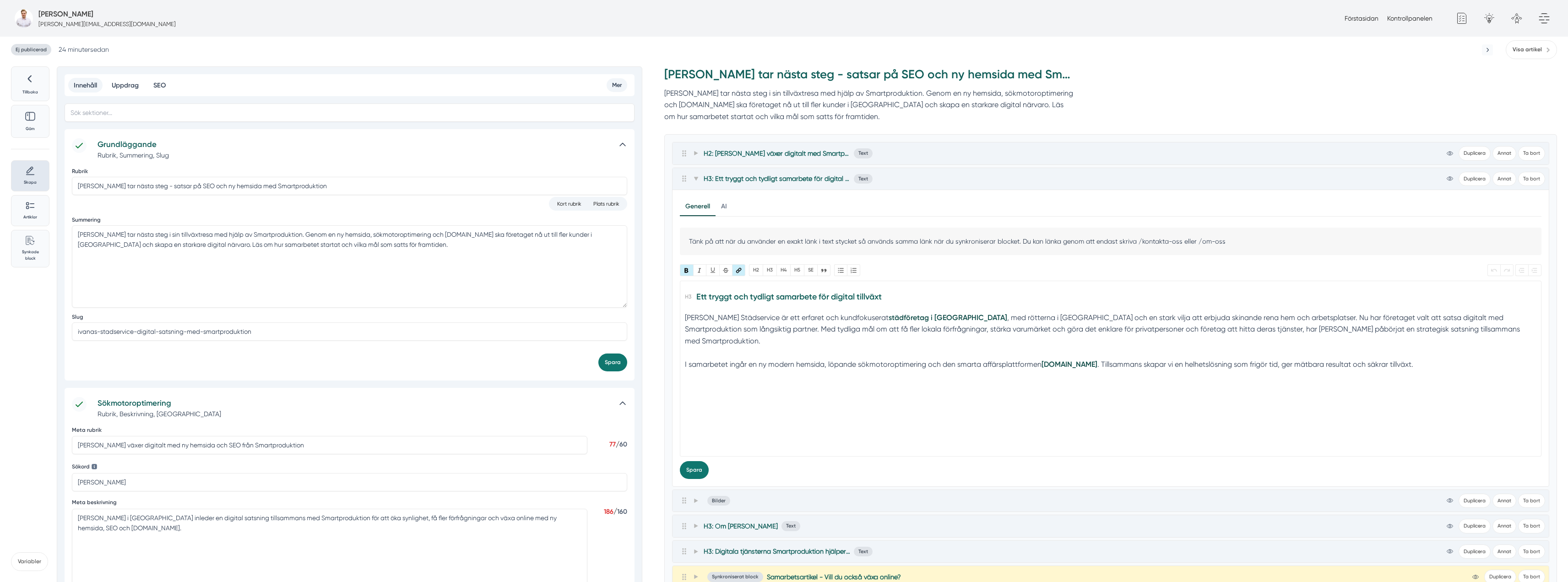
drag, startPoint x: 942, startPoint y: 317, endPoint x: 960, endPoint y: 317, distance: 18.0
click at [942, 317] on div "Ivanas Städservice är ett erfaret och kundfokuserat städföretag i Norrköping , …" at bounding box center [1111, 335] width 852 height 46
type trix-editor "<h3>Ett tryggt och tydligt samarbete för digital tillväxt</h3><div>Ivanas Städs…"
click at [689, 470] on button "Spara" at bounding box center [694, 470] width 29 height 18
click at [940, 315] on div "Ivanas Städservice är ett erfaret och kundfokuserat städföretag i Norrköping ,m…" at bounding box center [1111, 335] width 852 height 46
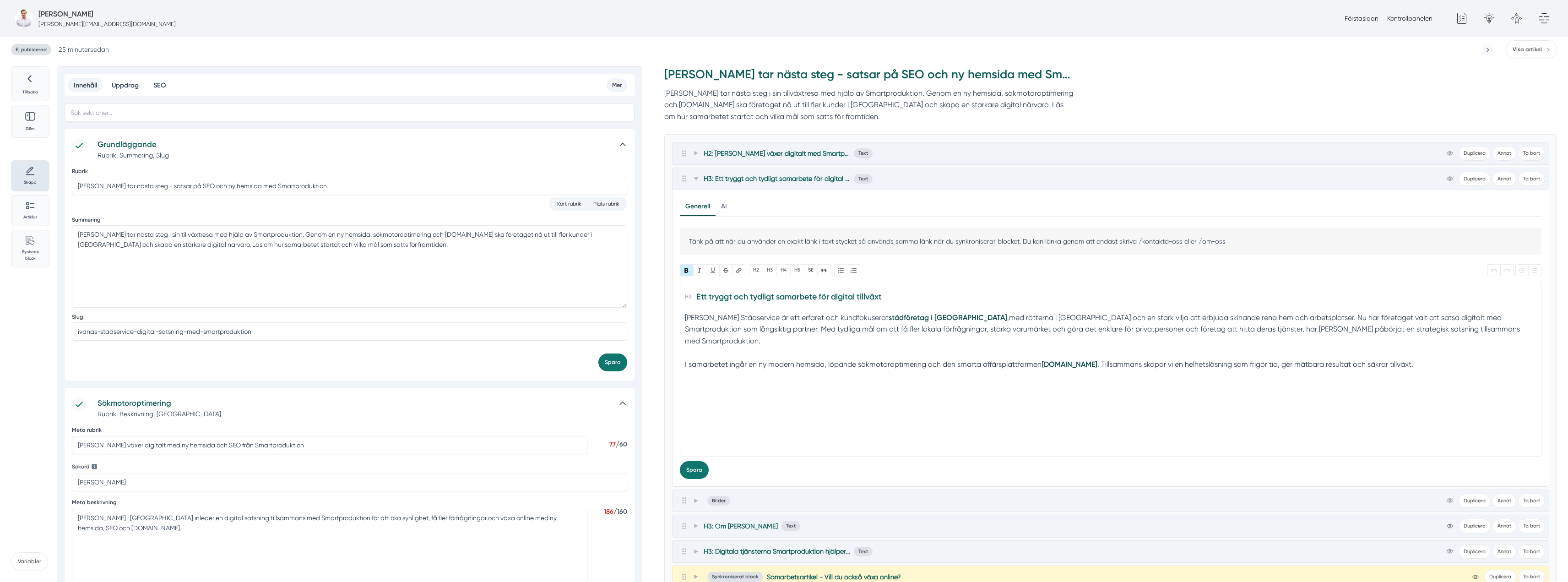
click at [944, 318] on div "Ivanas Städservice är ett erfaret och kundfokuserat städföretag i Norrköping ,m…" at bounding box center [1111, 335] width 852 height 46
click at [1263, 318] on div "Ivanas Städservice är ett erfaret och kundfokuserat städföretag i Norrköping , …" at bounding box center [1111, 335] width 852 height 46
type trix-editor "<h3>Ett tryggt och tydligt samarbete för digital tillväxt</h3><div>Ivanas Städs…"
click at [693, 468] on button "Spara" at bounding box center [694, 470] width 29 height 18
click at [965, 329] on div "Ivanas Städservice är ett erfaret och kundfokuserat städföretag i Norrköping , …" at bounding box center [1111, 335] width 852 height 46
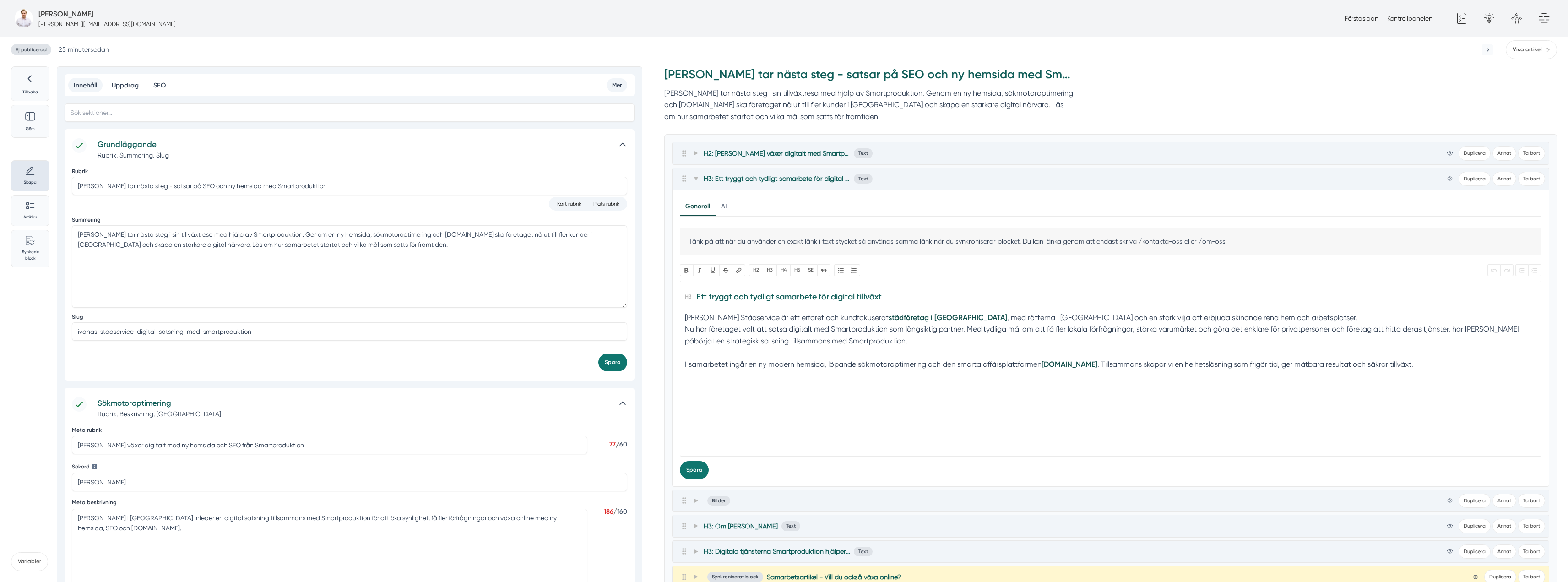
click at [945, 301] on h3 "Ett tryggt och tydligt samarbete för digital tillväxt" at bounding box center [1111, 299] width 852 height 21
click at [943, 316] on div "Ivanas Städservice är ett erfaret och kundfokuserat städföretag i Norrköping , …" at bounding box center [1111, 335] width 852 height 46
click at [1007, 317] on strong "och" at bounding box center [1013, 317] width 13 height 9
click at [1007, 319] on strong "och" at bounding box center [1013, 317] width 13 height 9
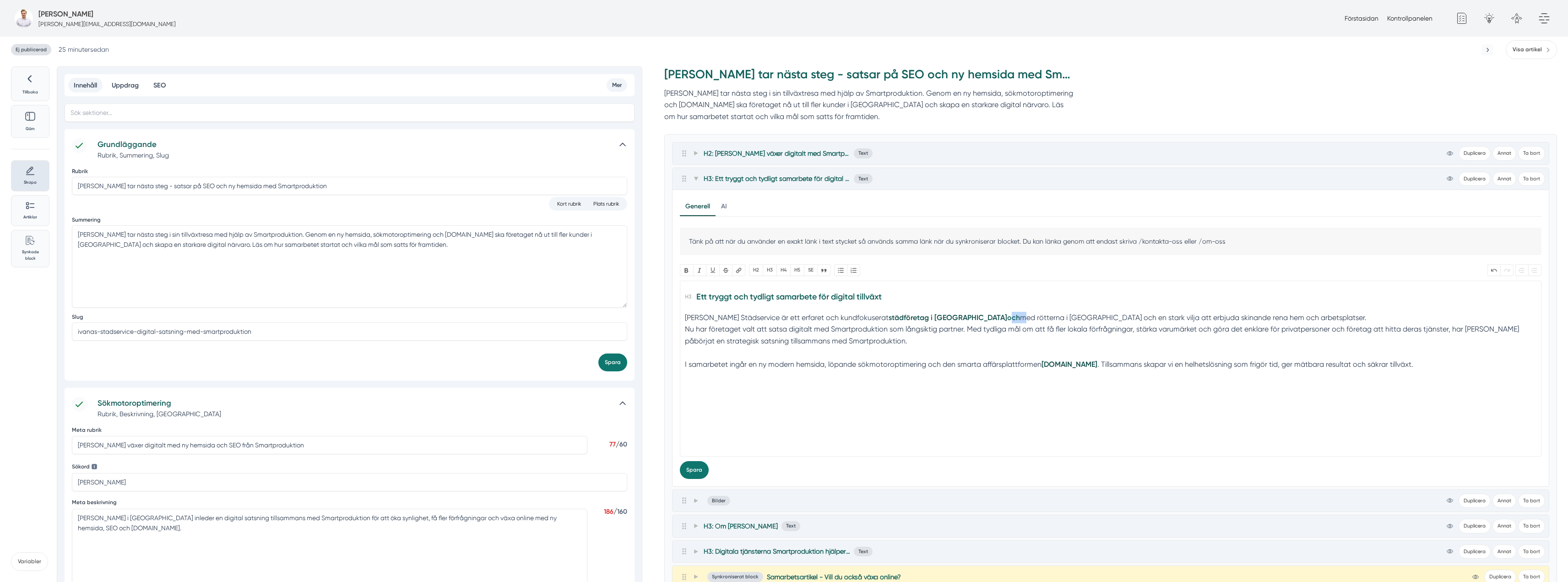
click at [1007, 317] on strong "och" at bounding box center [1013, 317] width 13 height 9
drag, startPoint x: 952, startPoint y: 317, endPoint x: 943, endPoint y: 318, distance: 9.1
click at [1007, 318] on strong "och" at bounding box center [1013, 317] width 13 height 9
click at [686, 267] on button "Bold" at bounding box center [686, 270] width 13 height 12
click at [985, 342] on div "Ivanas Städservice är ett erfaret och kundfokuserat städföretag i Norrköping oc…" at bounding box center [1111, 335] width 852 height 46
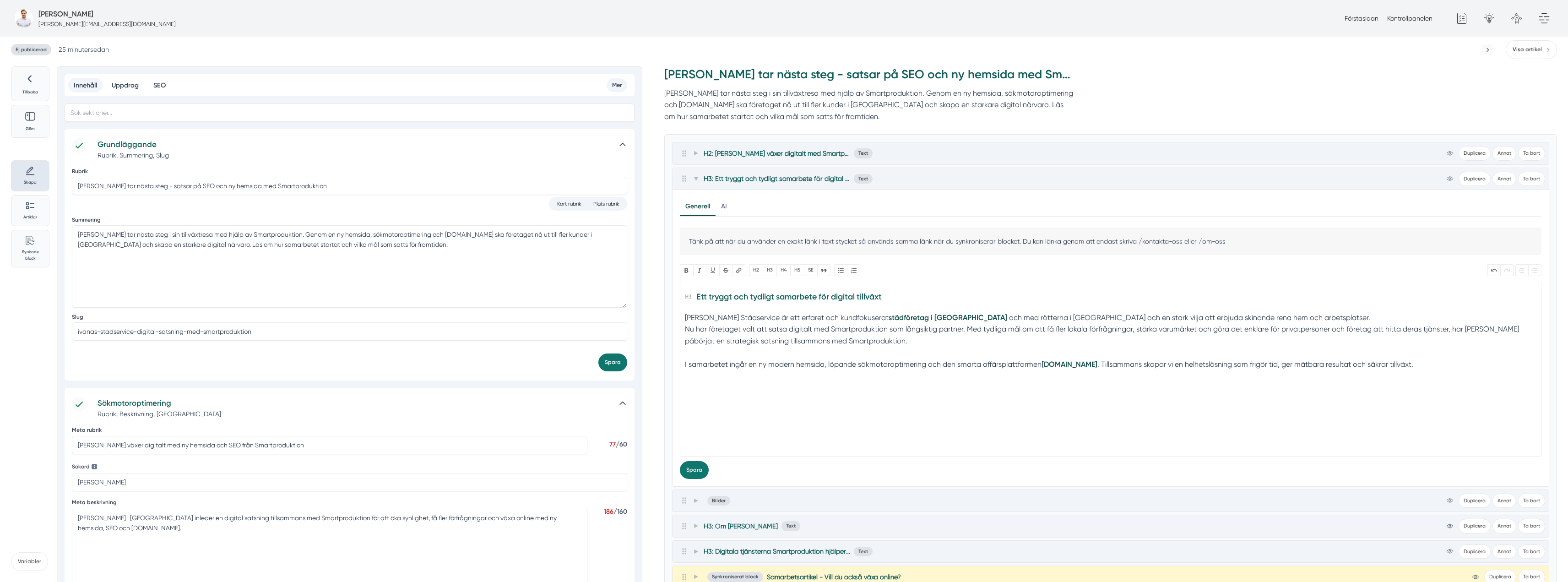
click at [1058, 316] on div "Ivanas Städservice är ett erfaret och kundfokuserat städföretag i Norrköping oc…" at bounding box center [1111, 335] width 852 height 46
drag, startPoint x: 954, startPoint y: 316, endPoint x: 943, endPoint y: 317, distance: 11.0
click at [943, 317] on div "Ivanas Städservice är ett erfaret och kundfokuserat städföretag i Norrköping oc…" at bounding box center [1111, 335] width 852 height 46
click at [1035, 316] on div "Ivanas Städservice är ett erfaret och kundfokuserat städföretag i Norrköping me…" at bounding box center [1111, 335] width 852 height 46
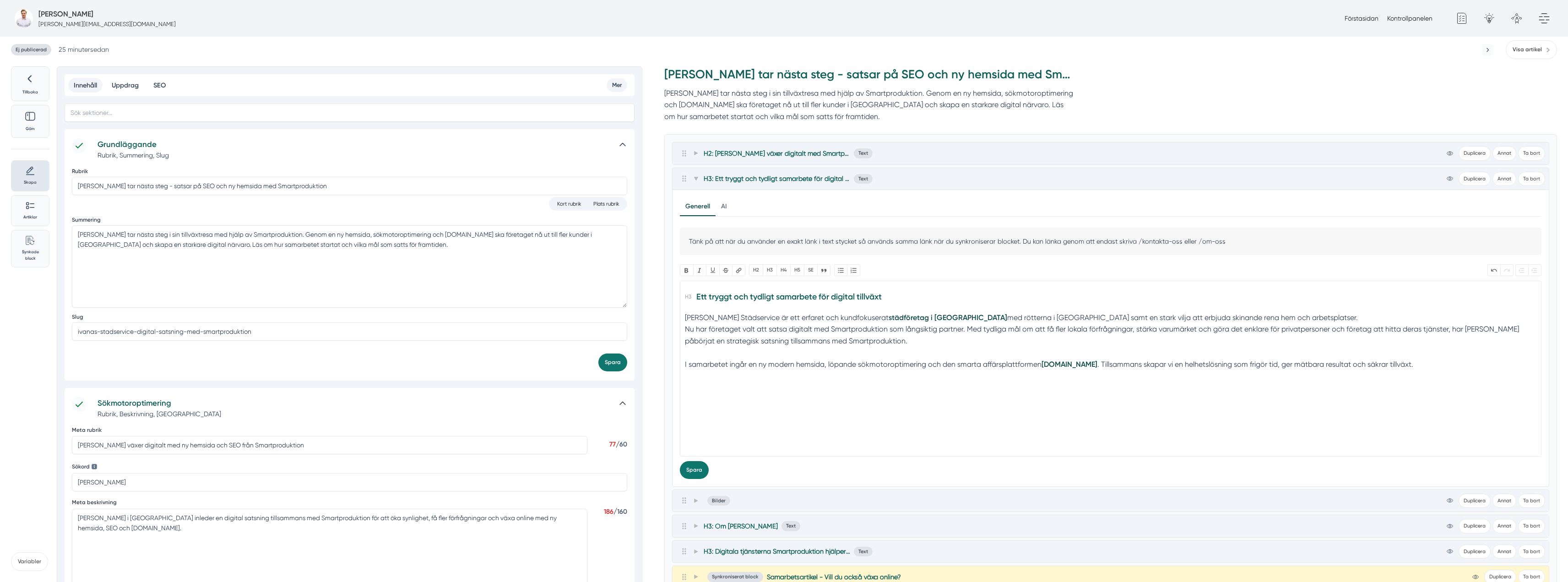
type trix-editor "<h3>Ett tryggt och tydligt samarbete för digital tillväxt</h3><div>Ivanas Städs…"
click at [693, 179] on span at bounding box center [695, 179] width 8 height 11
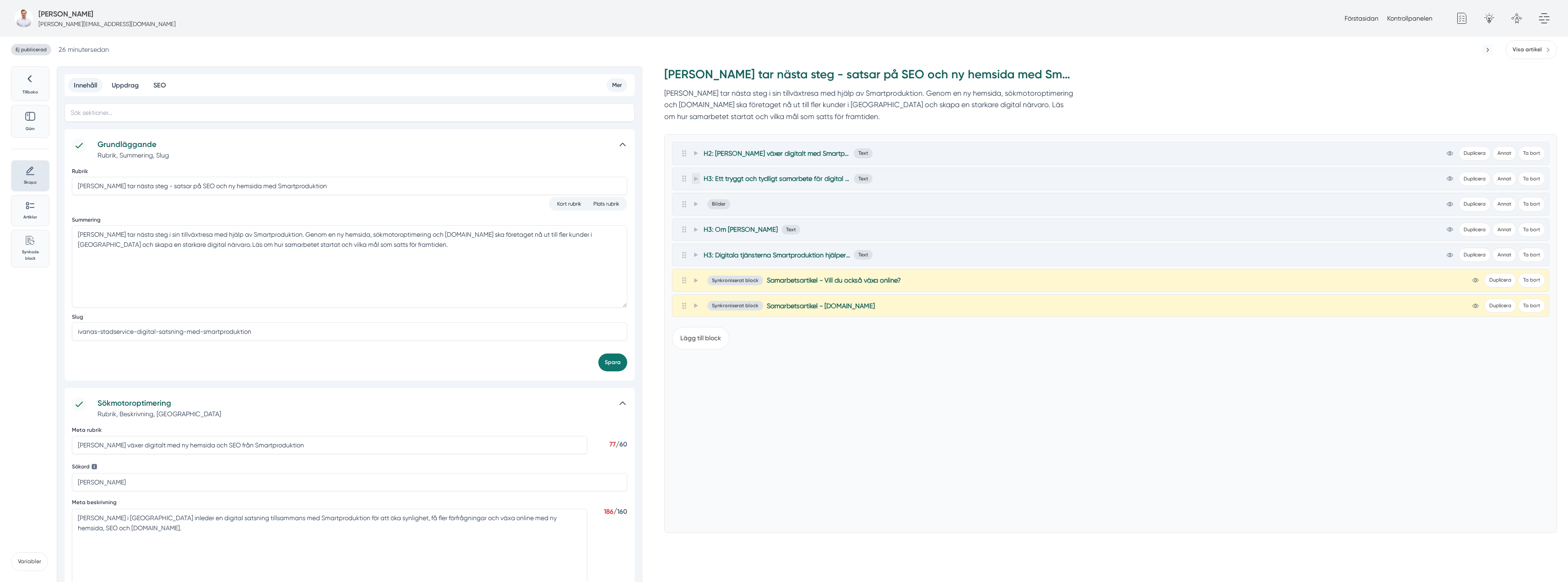
click at [697, 179] on icon at bounding box center [696, 179] width 4 height 4
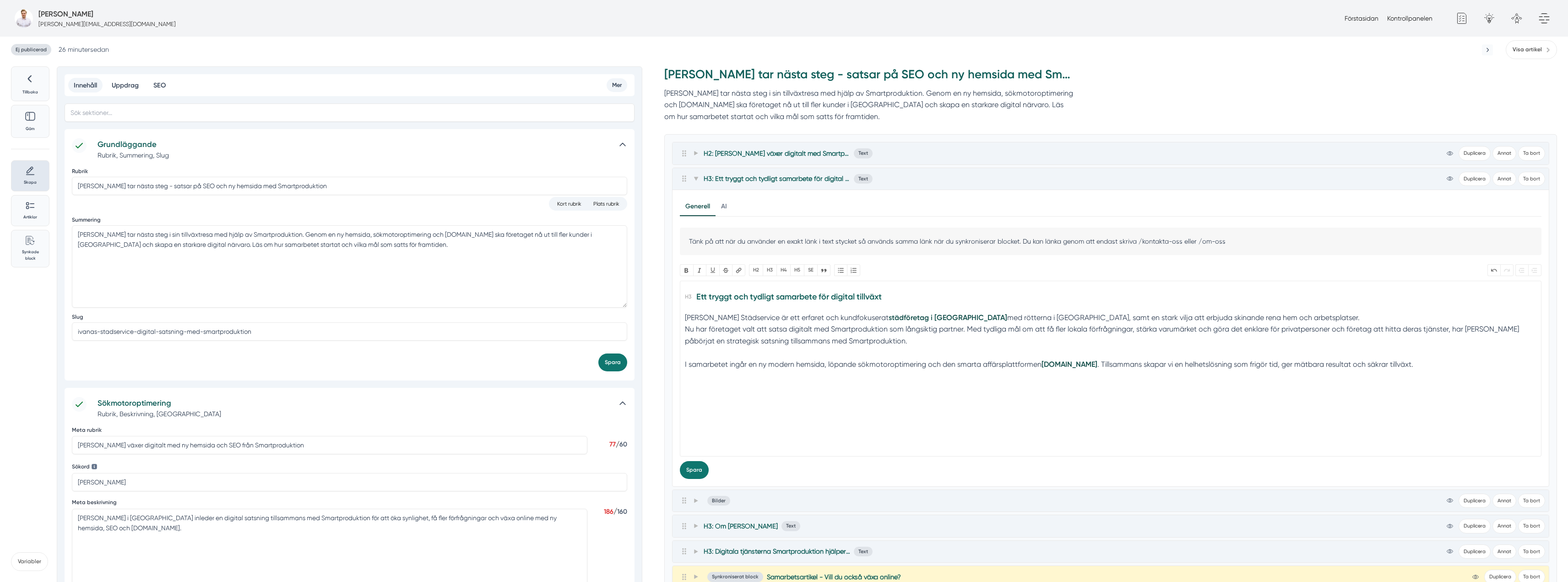
click at [943, 319] on div "Ivanas Städservice är ett erfaret och kundfokuserat städföretag i Norrköping me…" at bounding box center [1111, 335] width 852 height 46
click at [684, 329] on trix-editor "Ett tryggt och tydligt samarbete för digital tillväxt Ivanas Städservice är ett…" at bounding box center [1110, 369] width 861 height 176
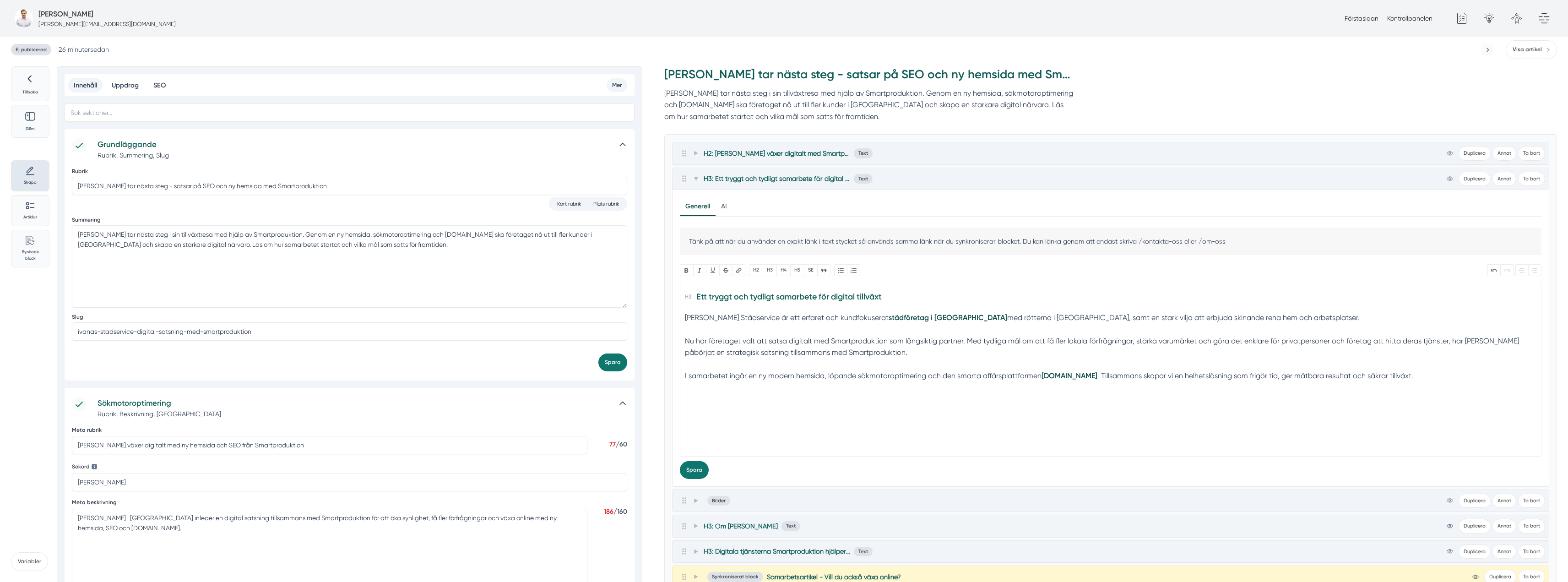
type trix-editor "<h3>Ett tryggt och tydligt samarbete för digital tillväxt</h3><div>Ivanas Städs…"
click at [695, 177] on icon at bounding box center [695, 179] width 4 height 4
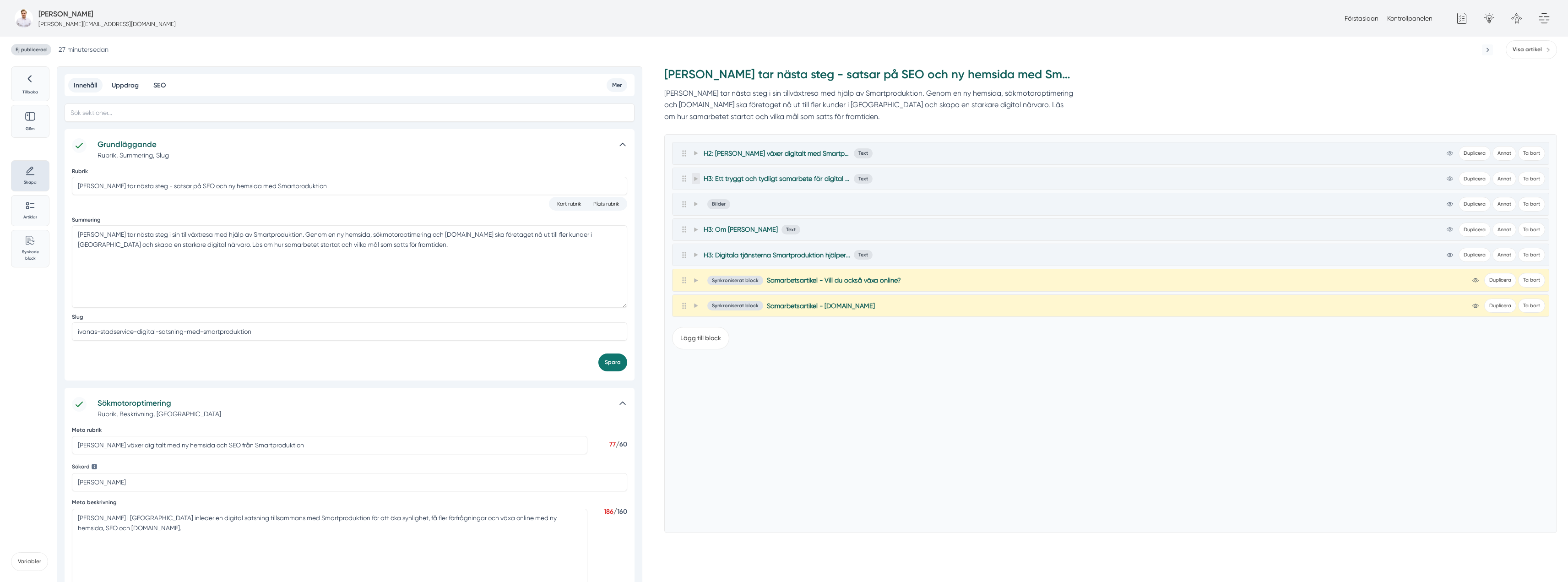
click at [691, 178] on span at bounding box center [695, 179] width 8 height 11
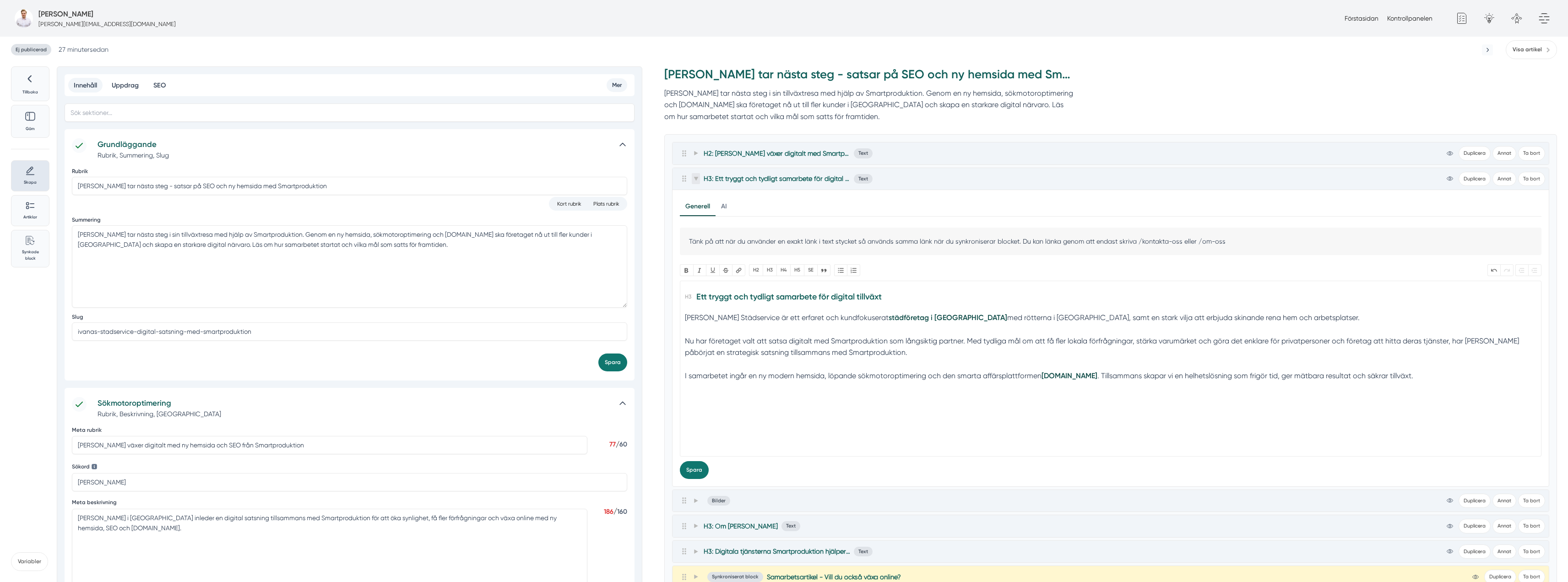
click at [696, 179] on icon at bounding box center [695, 179] width 4 height 4
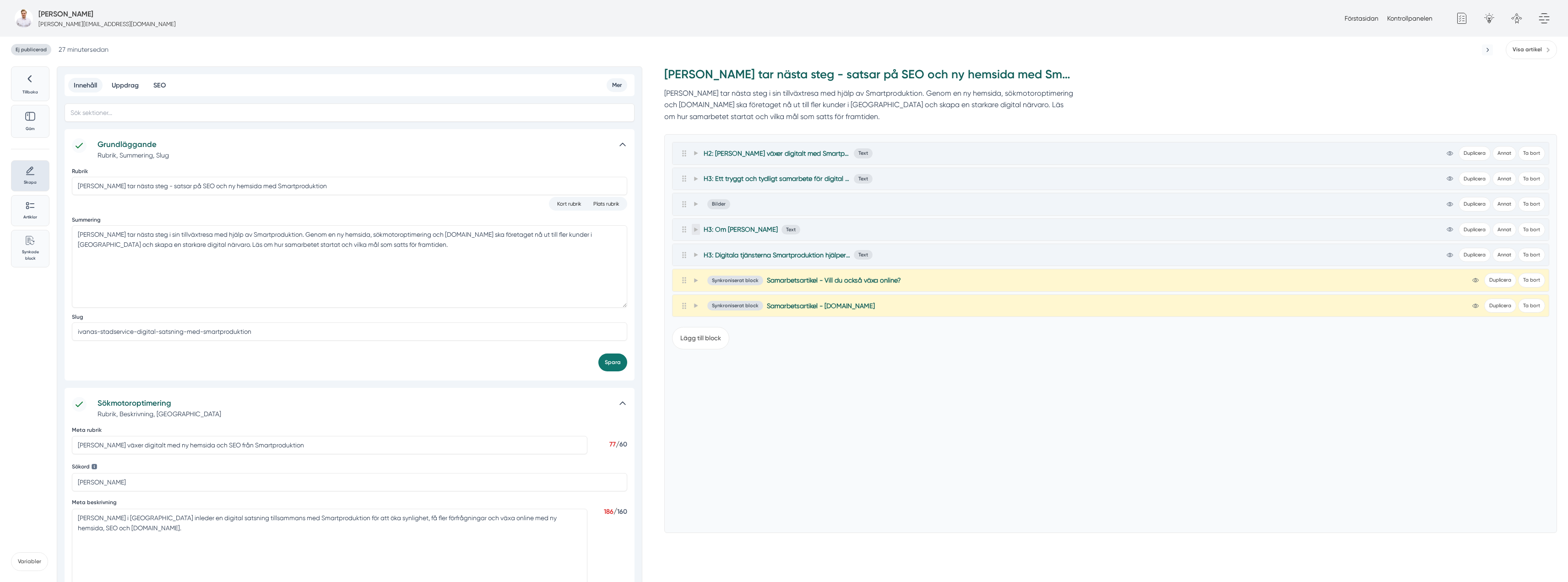
click at [699, 230] on span at bounding box center [695, 229] width 8 height 11
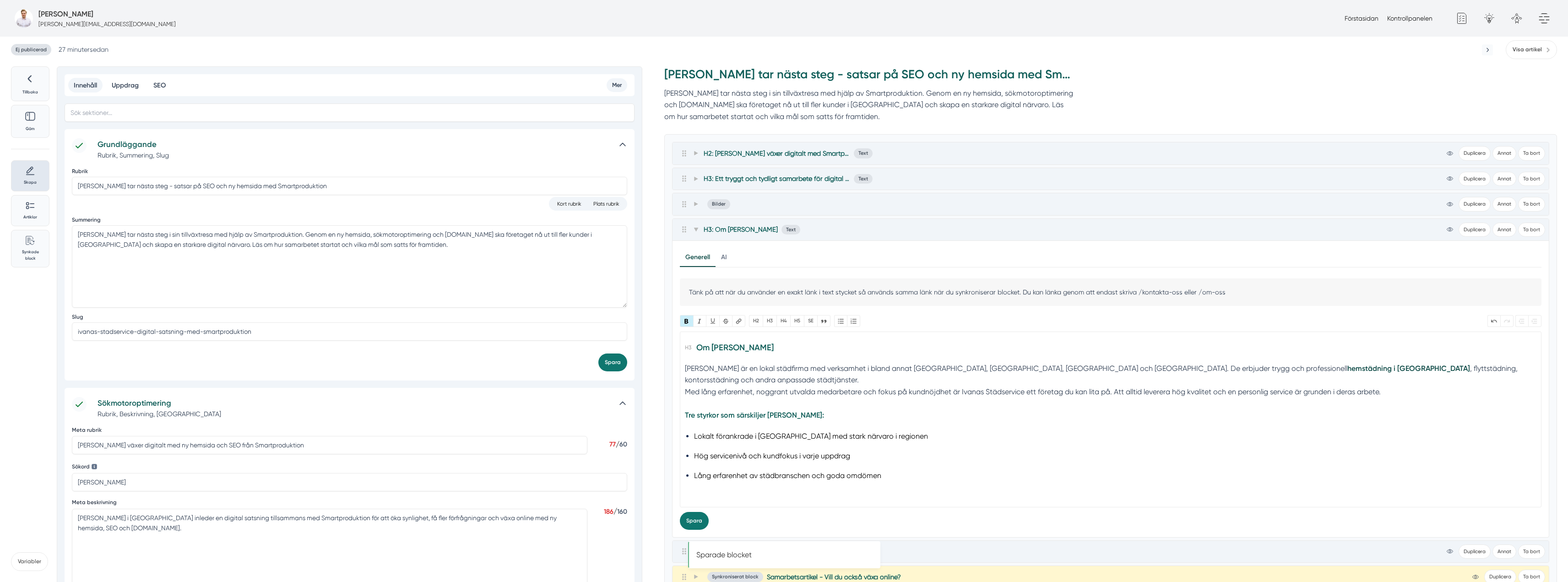
click at [685, 378] on trix-editor "Om Ivanas Städservice Ivanas Städservice är en lokal städfirma med verksamhet i…" at bounding box center [1110, 419] width 861 height 176
type trix-editor "<h3>Om Ivanas Städservice</h3><div>Ivanas Städservice är en lokal städfirma med…"
click at [700, 229] on span at bounding box center [695, 229] width 8 height 11
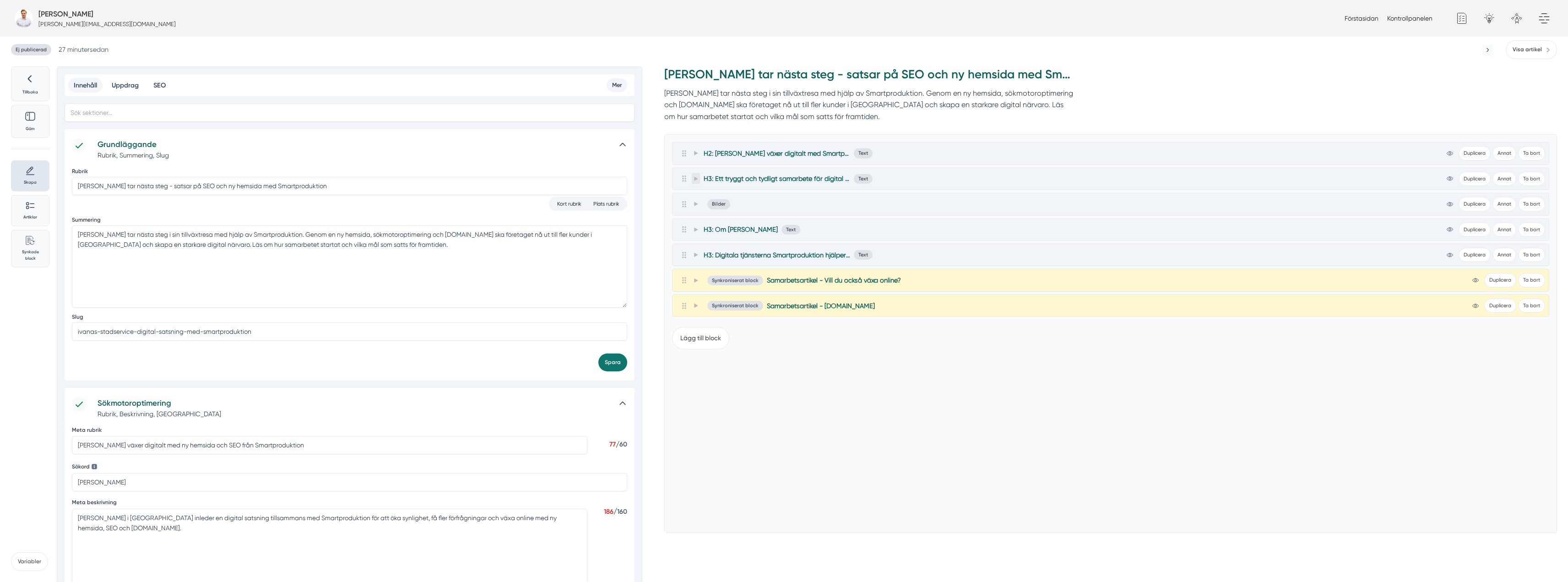
click at [697, 182] on span at bounding box center [695, 179] width 8 height 11
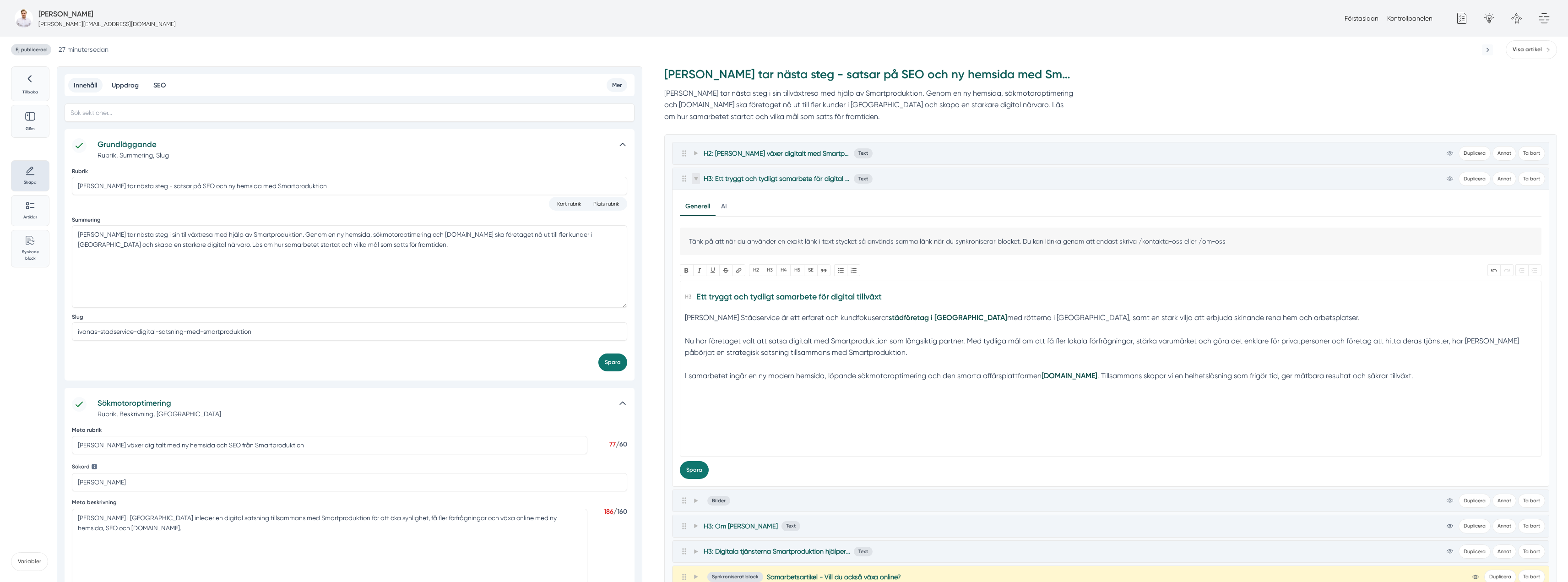
click at [698, 179] on icon at bounding box center [696, 179] width 5 height 5
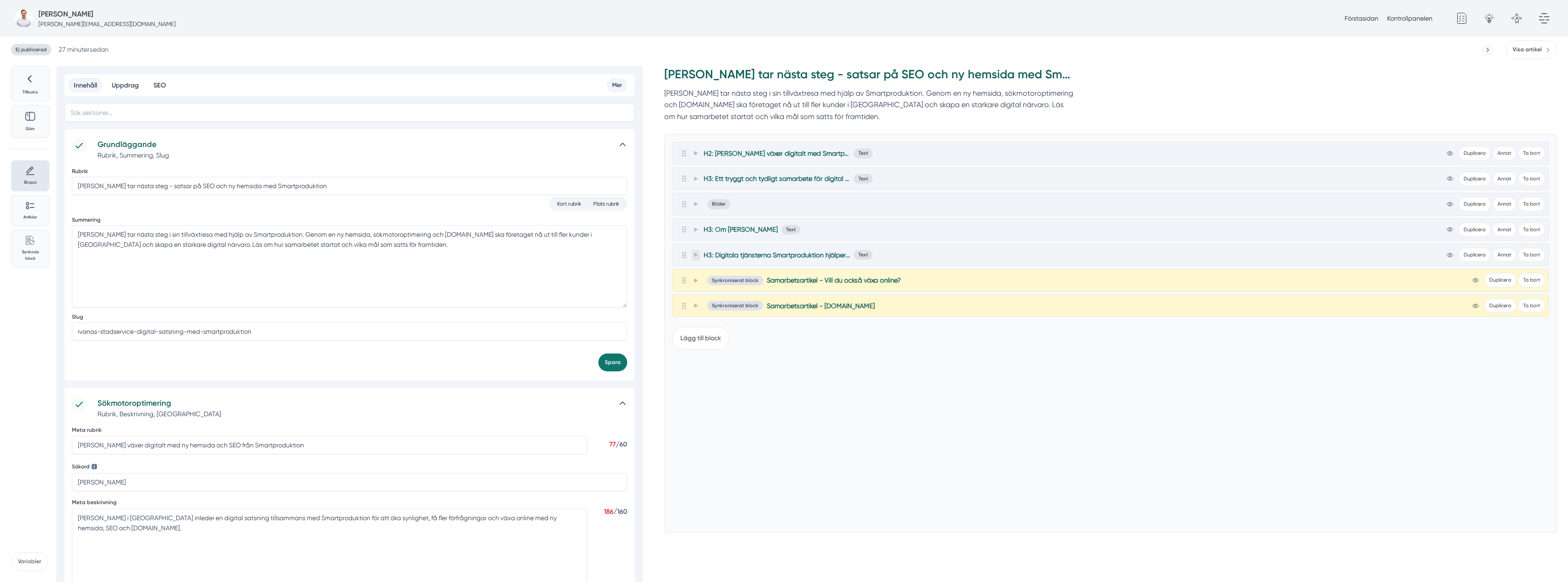
click at [694, 252] on icon at bounding box center [696, 255] width 5 height 5
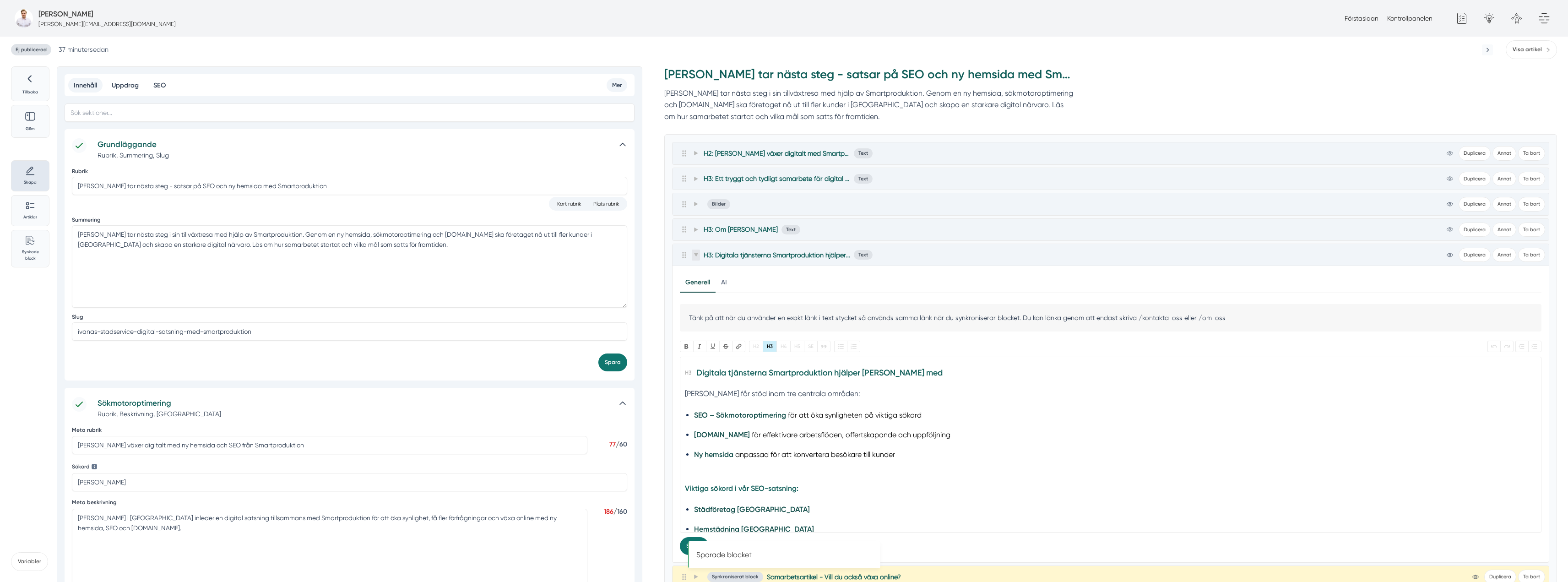
click at [693, 254] on icon at bounding box center [696, 255] width 5 height 5
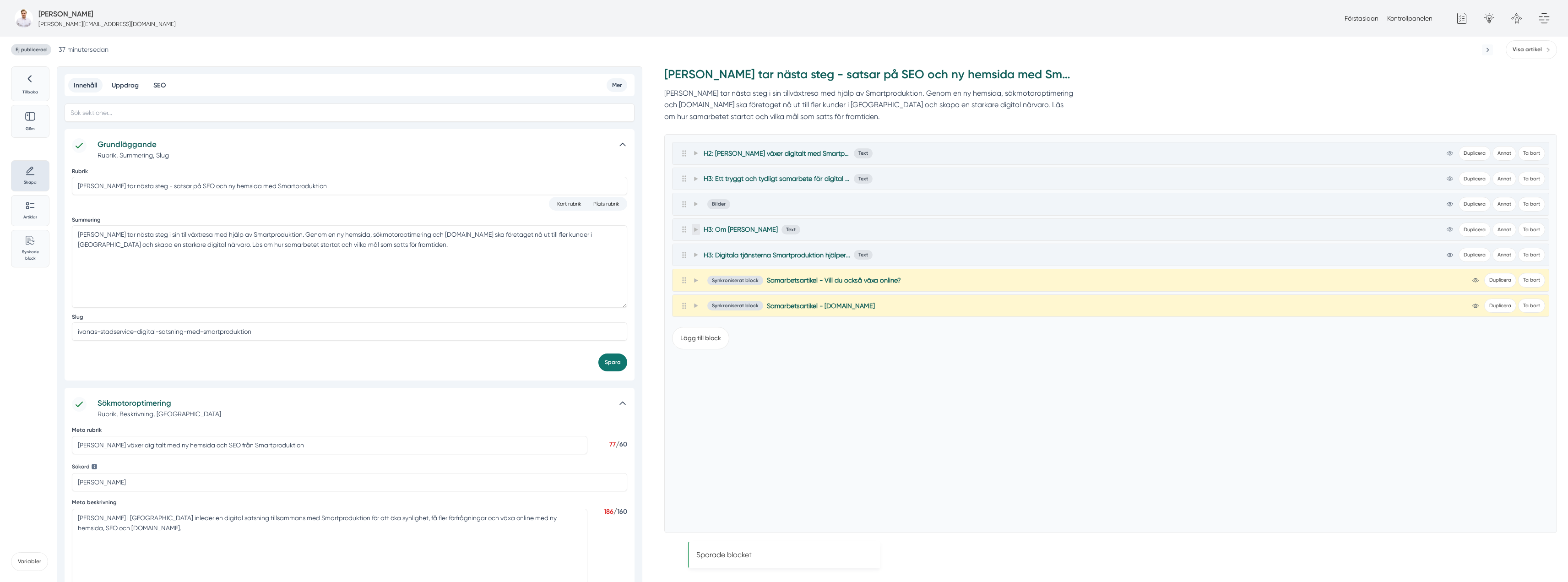
click at [696, 229] on icon at bounding box center [696, 229] width 4 height 4
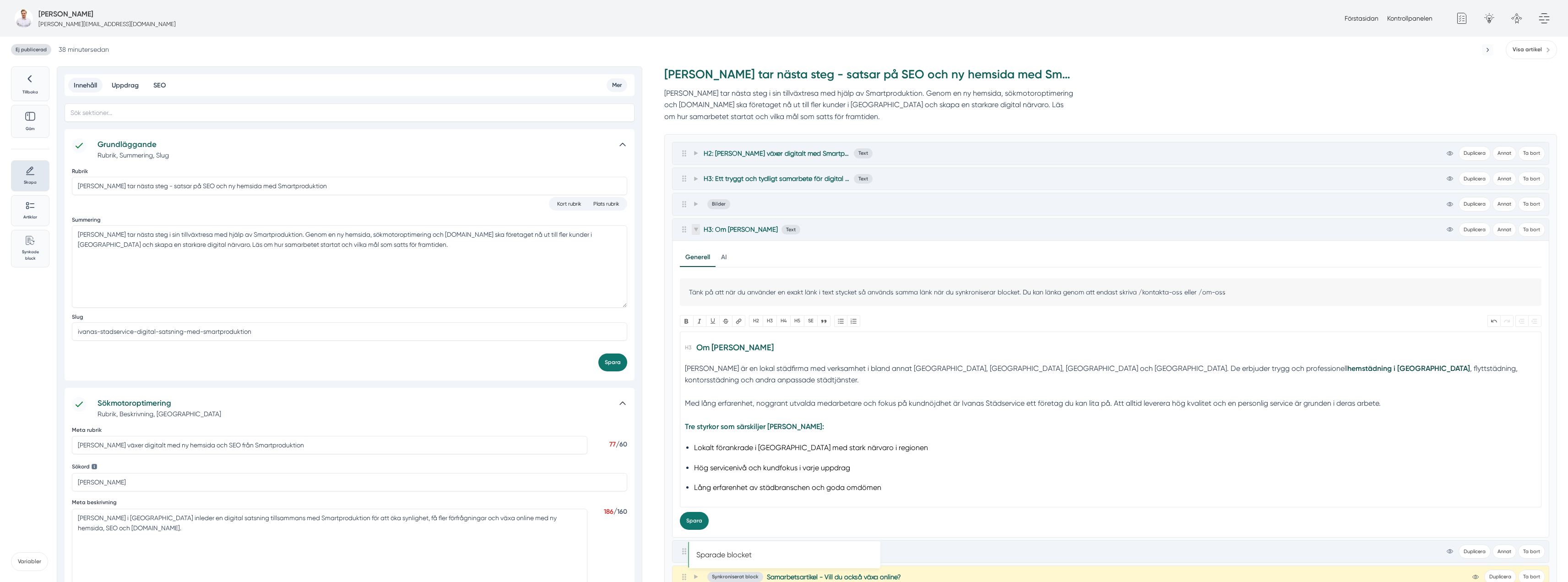
click at [698, 229] on icon at bounding box center [696, 229] width 5 height 5
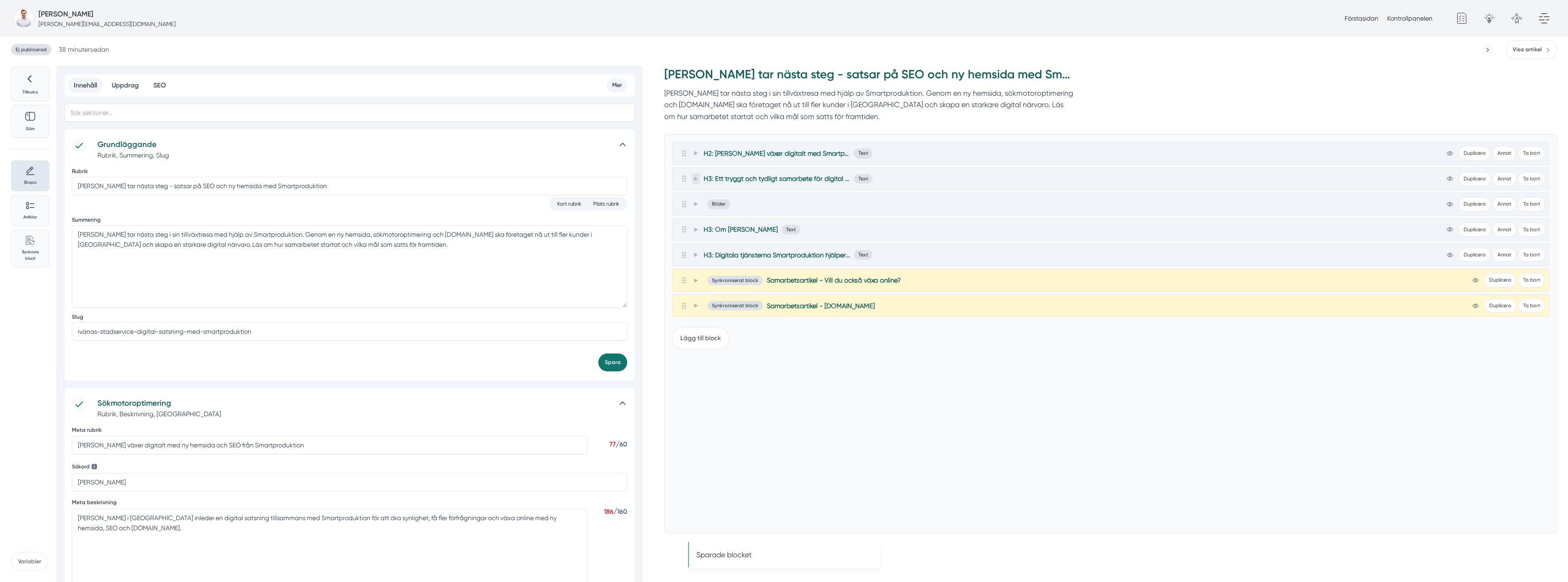
click at [699, 180] on span at bounding box center [695, 179] width 8 height 11
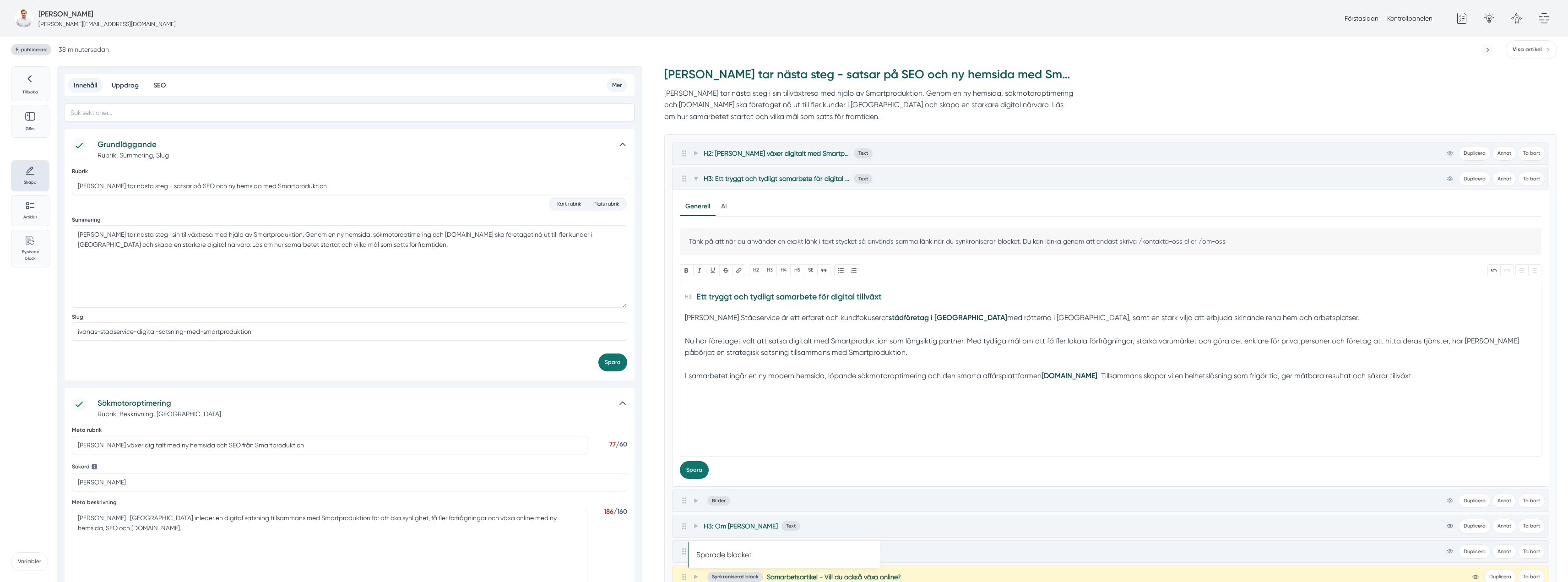
click at [1001, 373] on div "I samarbetet ingår en ny modern hemsida, löpande sökmotoroptimering och den sma…" at bounding box center [1111, 375] width 852 height 12
paste trix-editor "<h3>Ett tryggt och tydligt samarbete för digital tillväxt</h3><div>Ivanas Städs…"
type trix-editor "<h3>Ett tryggt och tydligt samarbete för digital tillväxt</h3><div>Ivanas Städs…"
click at [695, 179] on icon at bounding box center [695, 179] width 4 height 4
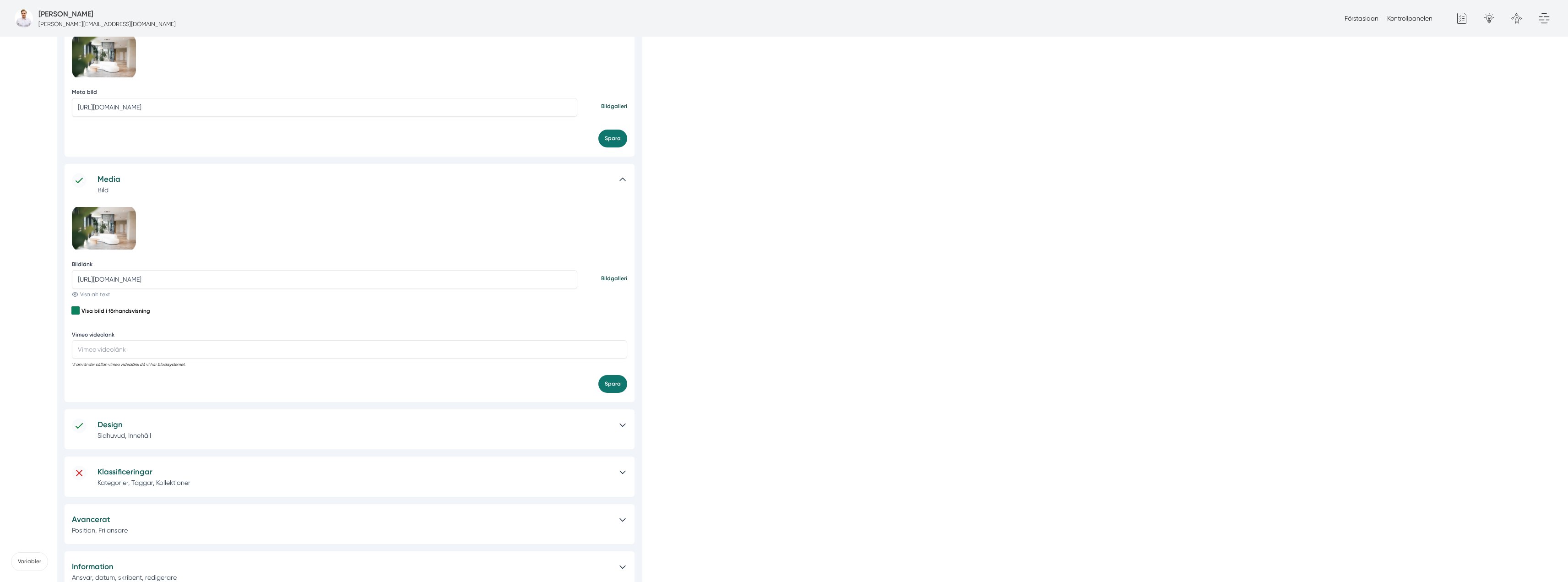
click at [281, 462] on div "Klassificeringar Kategorier, Taggar, Kollektioner" at bounding box center [350, 476] width 570 height 40
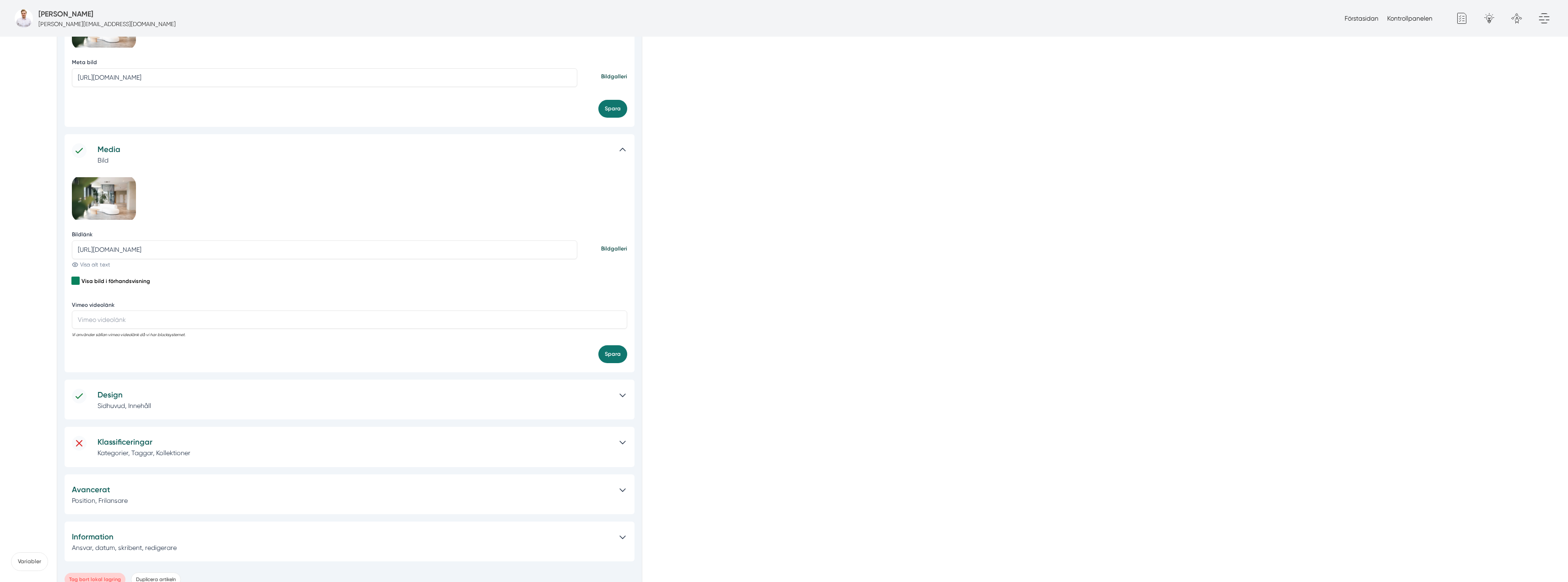
scroll to position [613, 0]
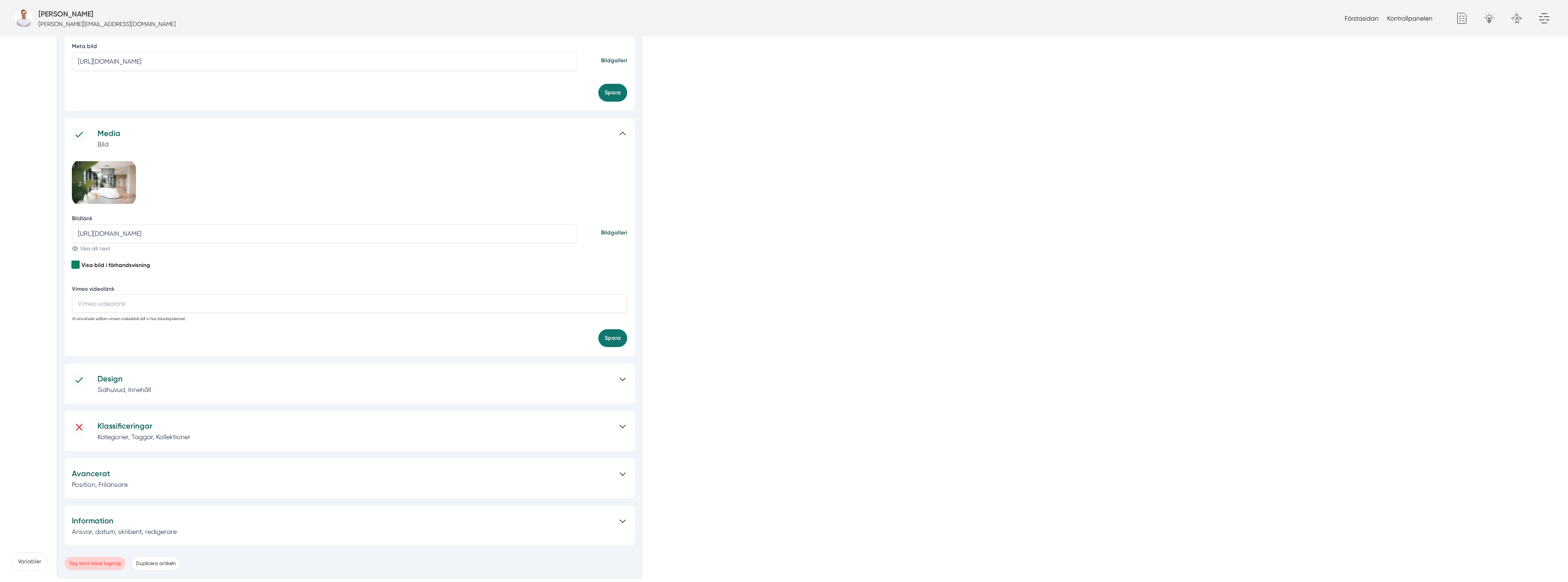
click at [333, 424] on h5 "Klassificeringar" at bounding box center [354, 426] width 513 height 12
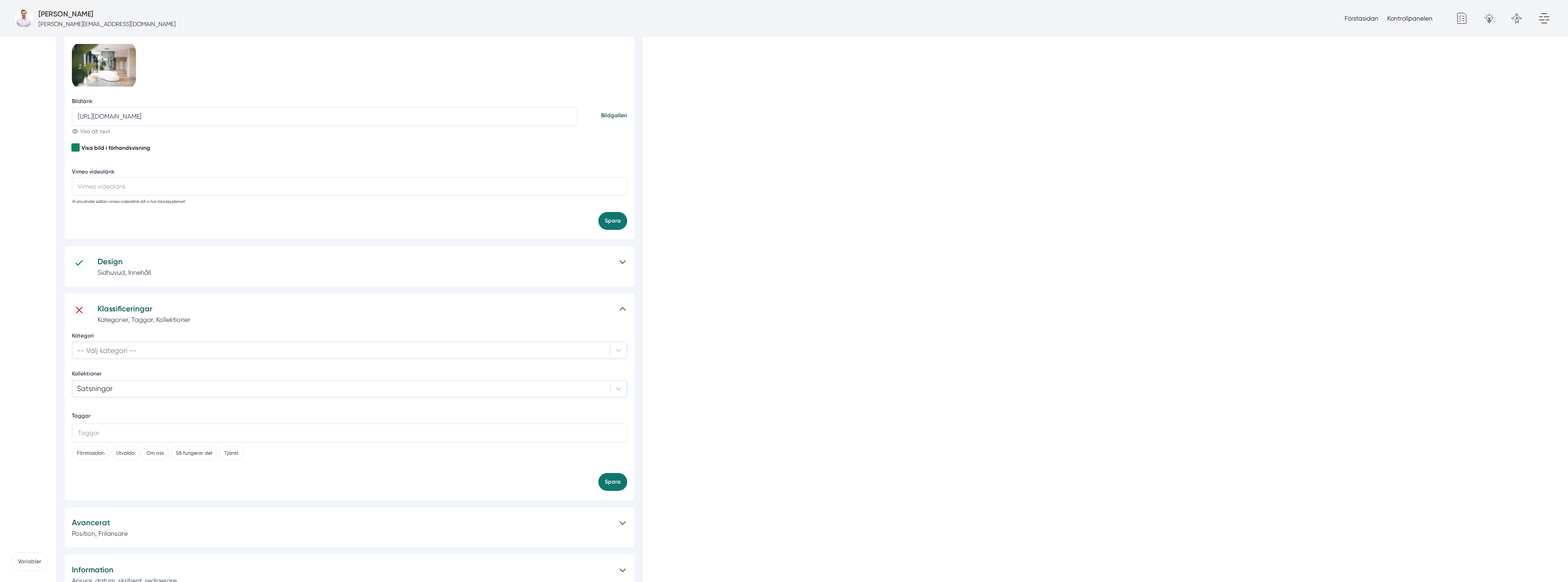
scroll to position [750, 0]
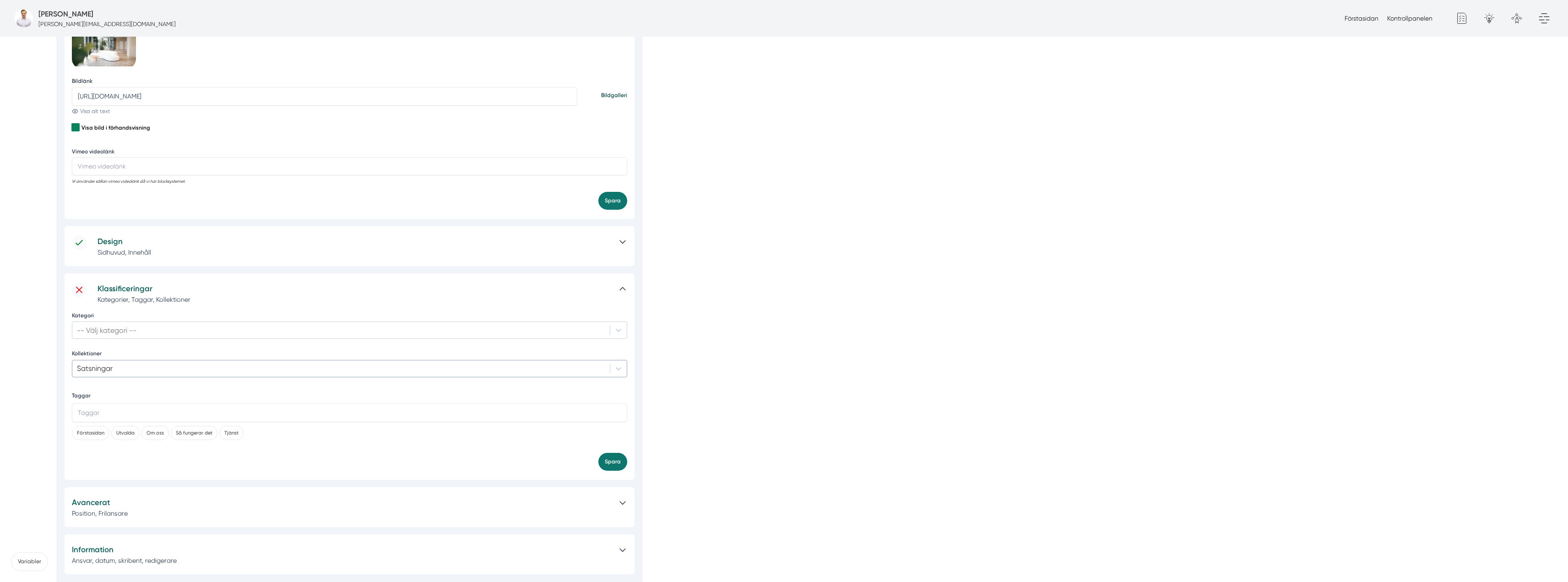
click at [210, 360] on div "Satsningar" at bounding box center [350, 369] width 555 height 17
click at [215, 364] on div at bounding box center [341, 368] width 528 height 10
click at [218, 336] on div "-- Välj kategori --" at bounding box center [340, 330] width 537 height 14
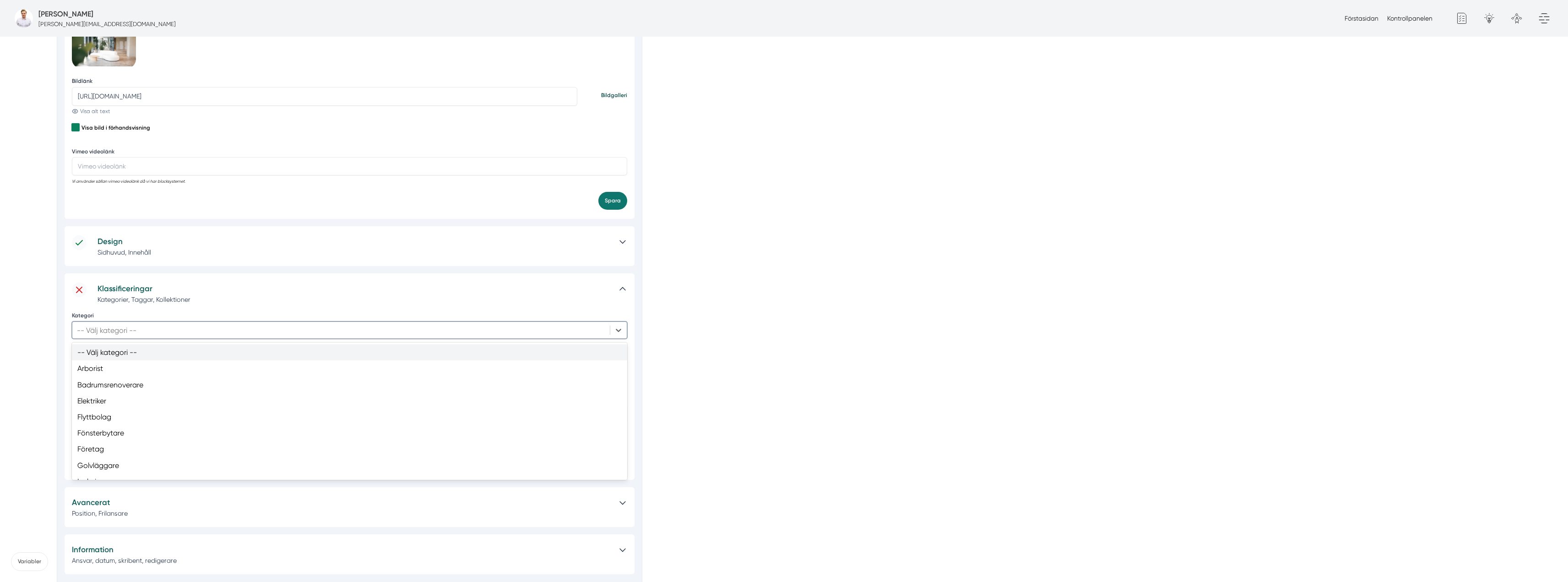
click at [218, 336] on div "-- Välj kategori --" at bounding box center [340, 330] width 537 height 14
click at [125, 434] on div "Städare" at bounding box center [350, 441] width 555 height 16
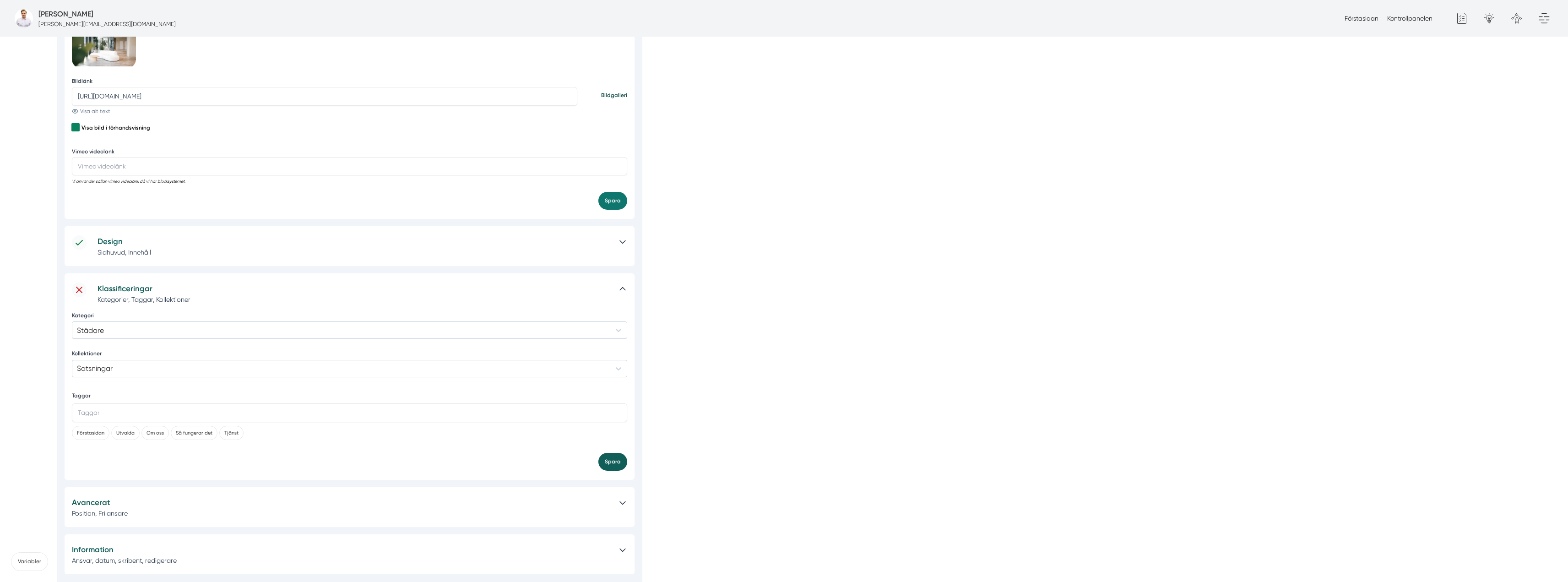
click at [611, 466] on button "Spara" at bounding box center [613, 462] width 29 height 18
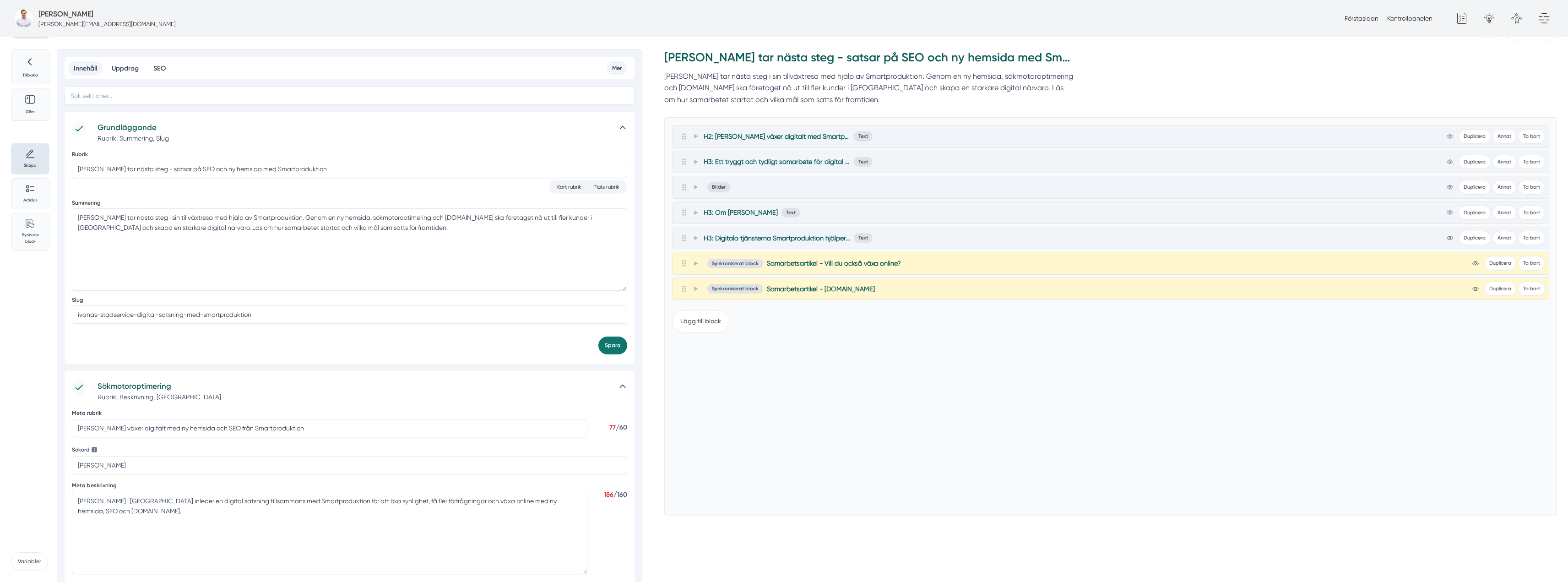
scroll to position [0, 0]
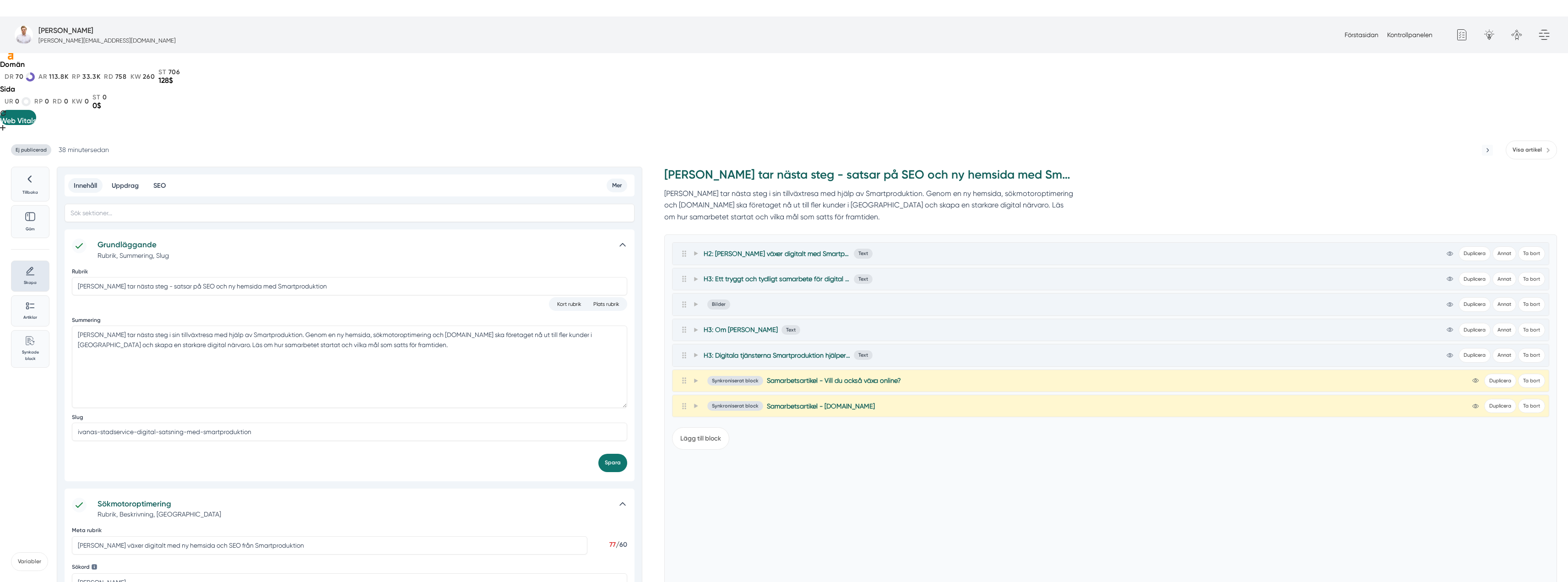
click at [24, 144] on span "Ej publicerad" at bounding box center [31, 150] width 40 height 12
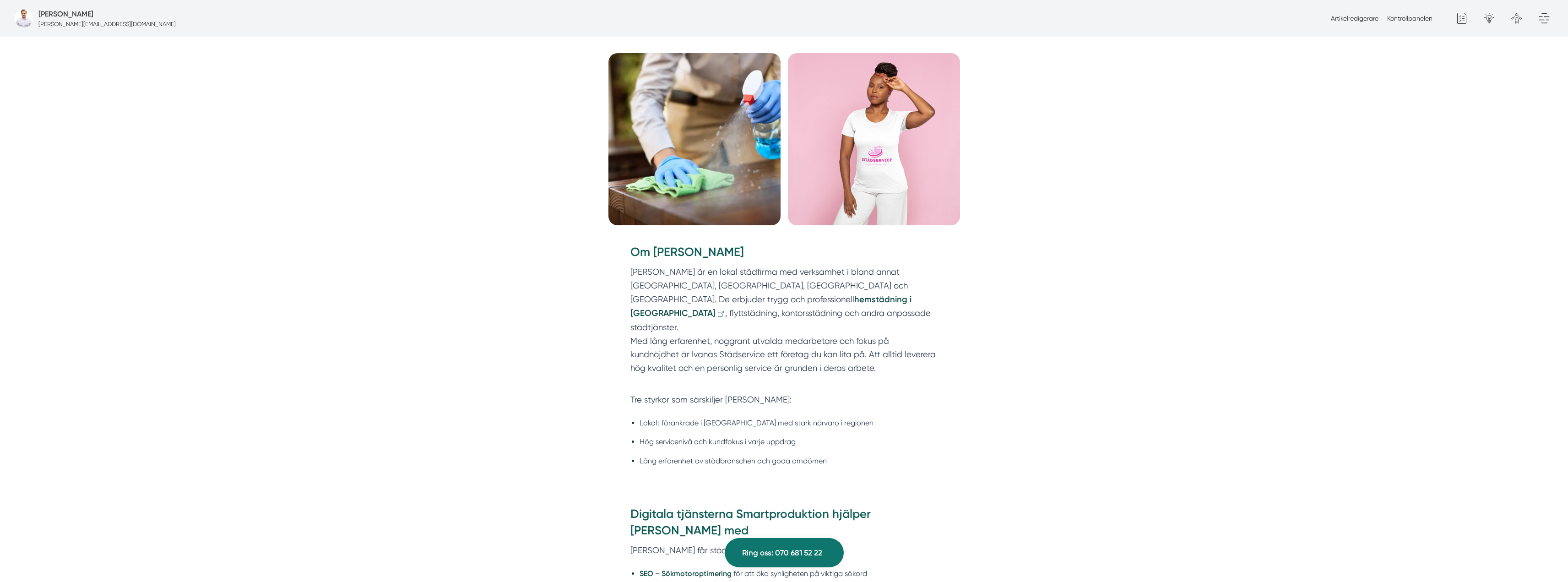
scroll to position [870, 0]
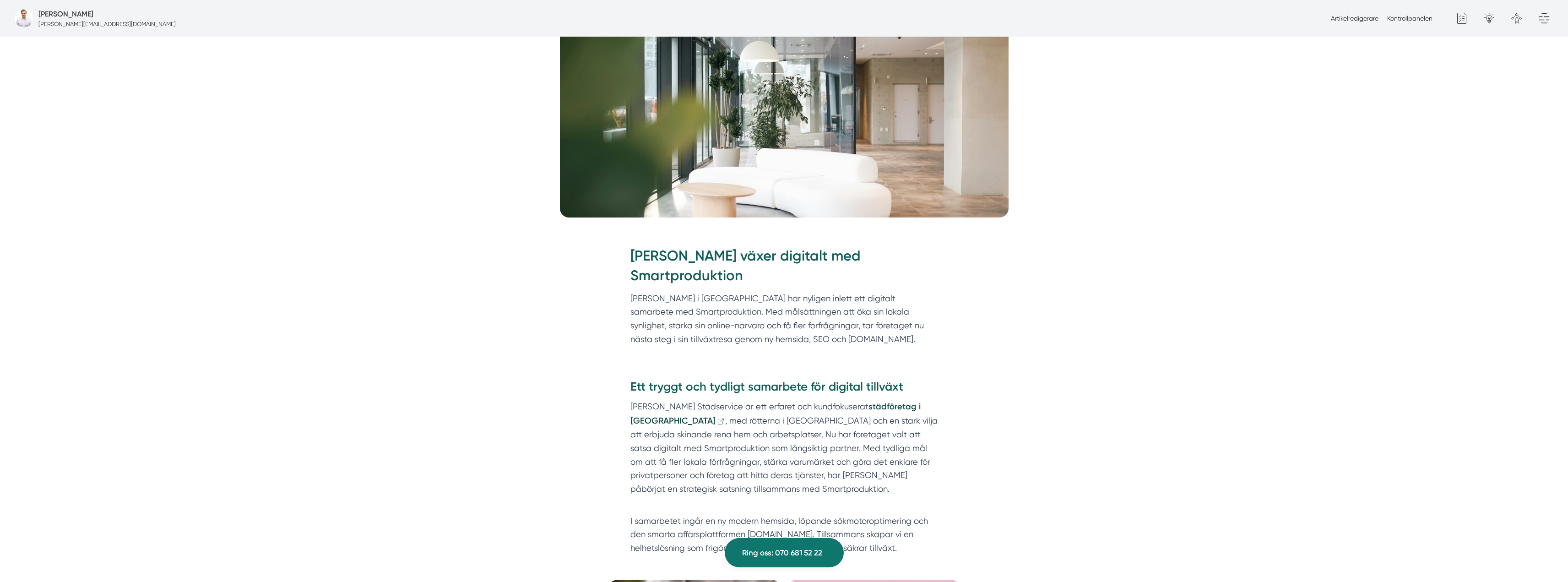
scroll to position [323, 0]
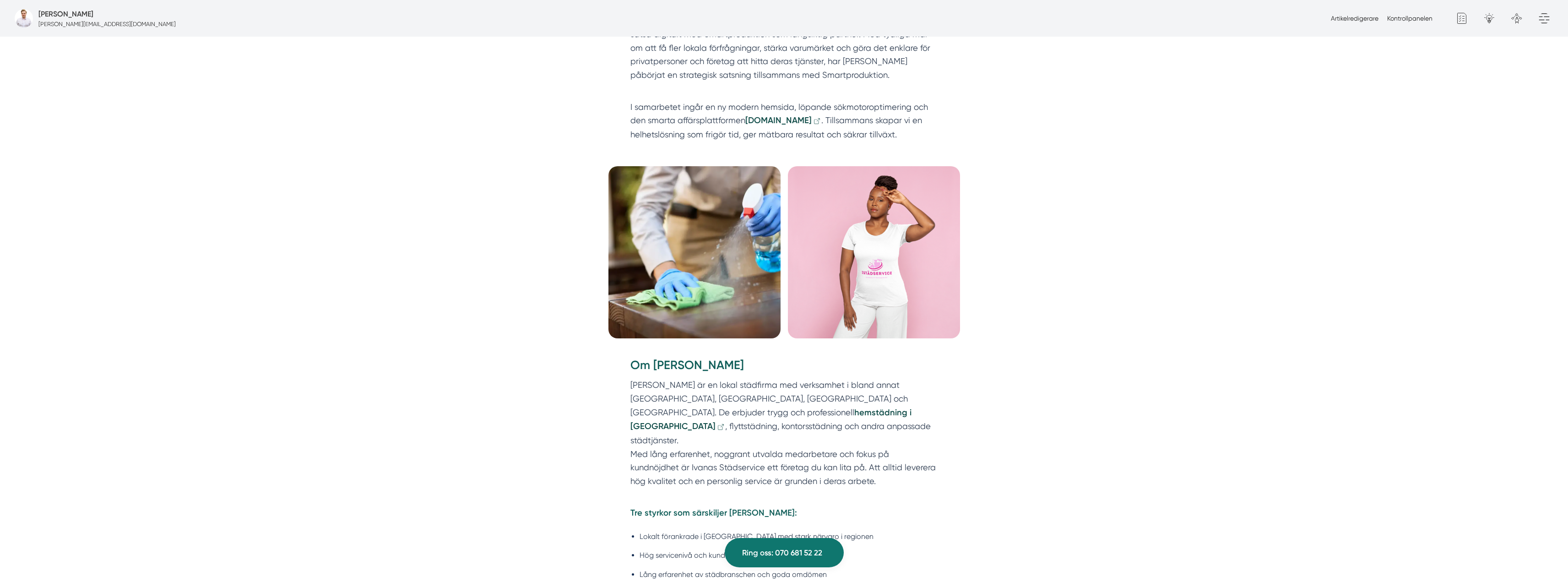
scroll to position [641, 0]
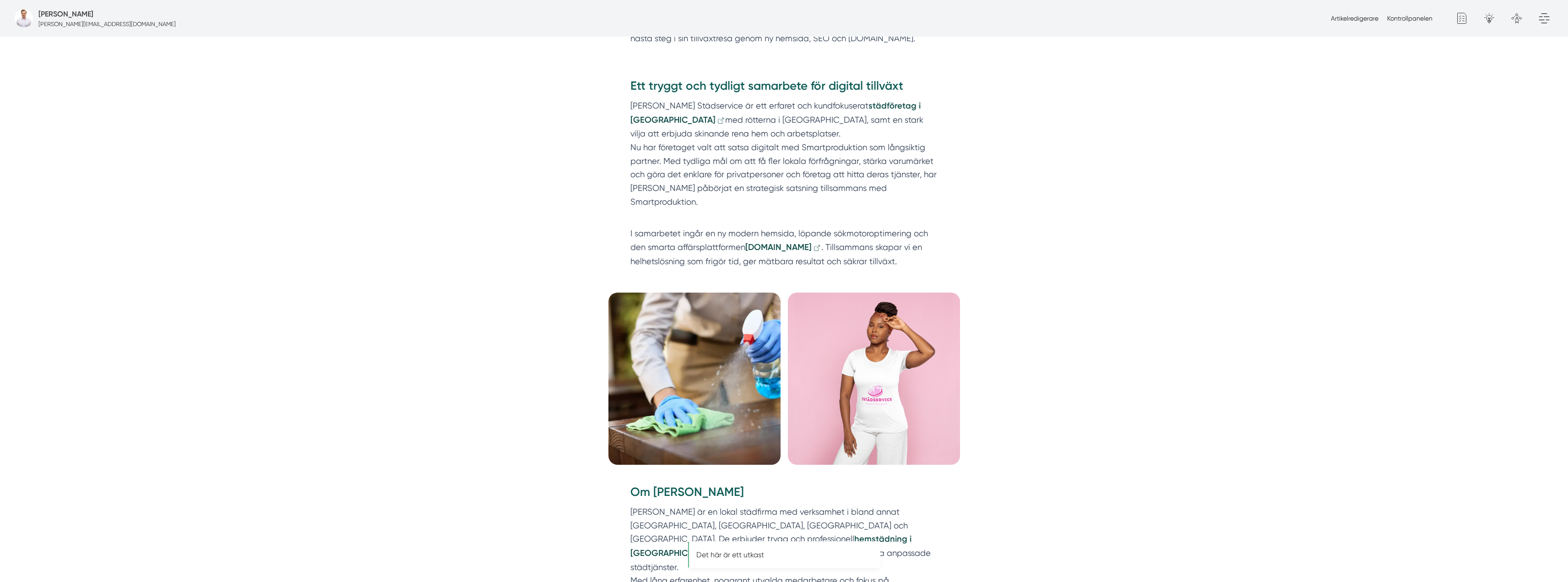
scroll to position [646, 0]
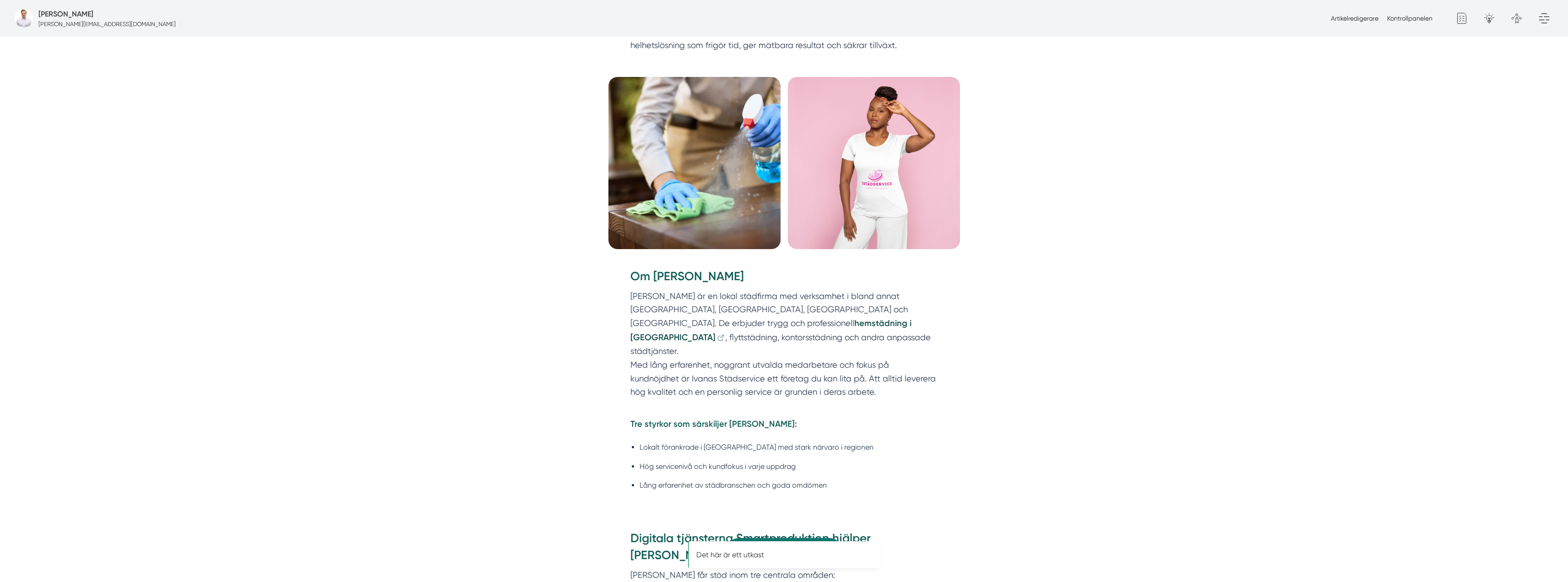
scroll to position [1058, 0]
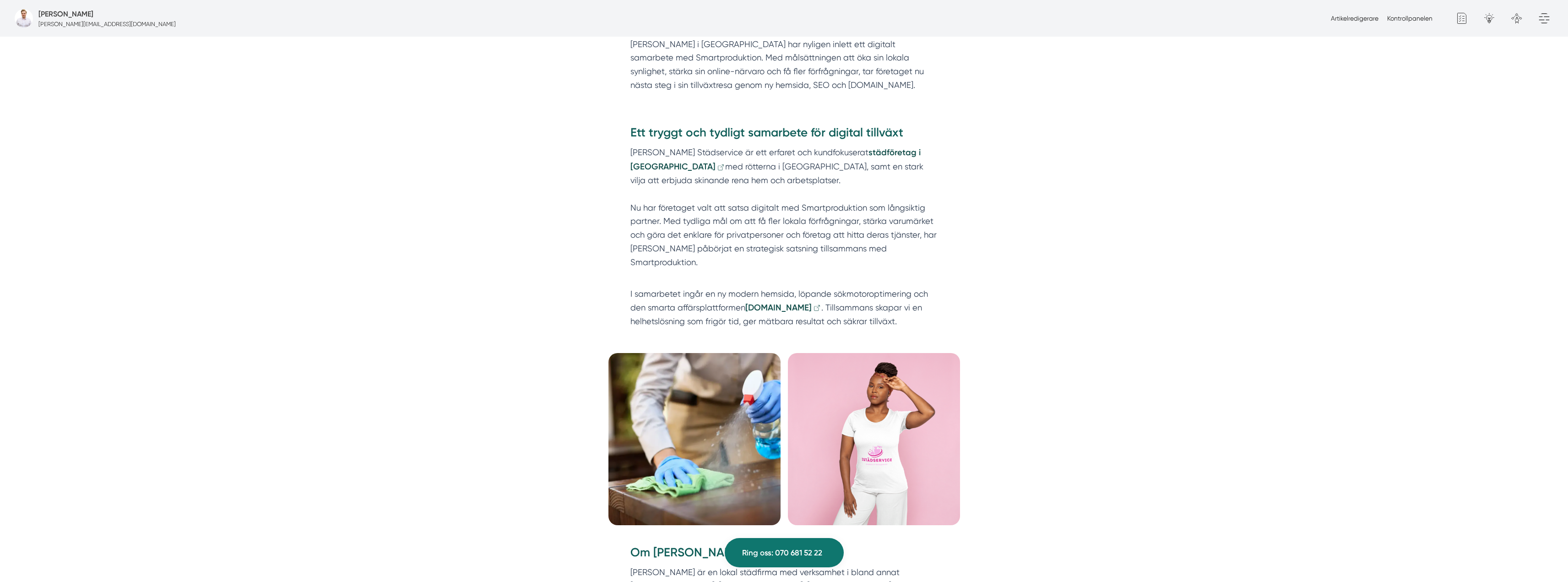
scroll to position [595, 0]
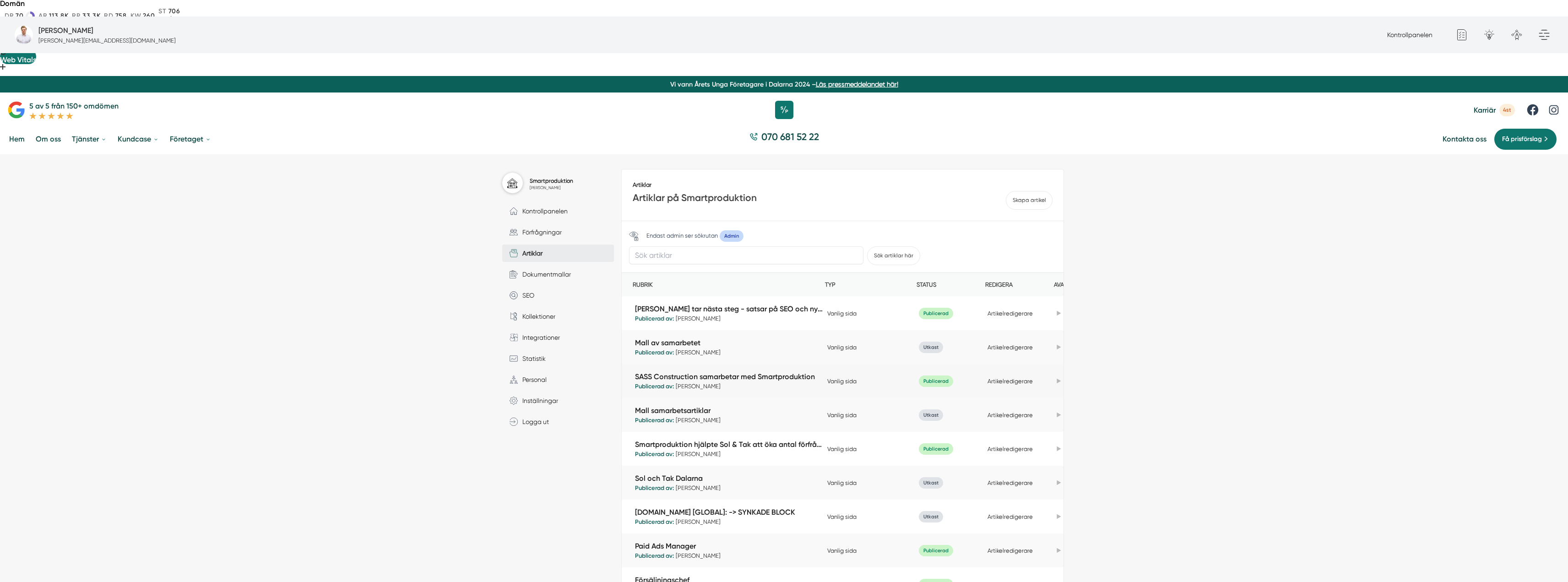
scroll to position [92, 0]
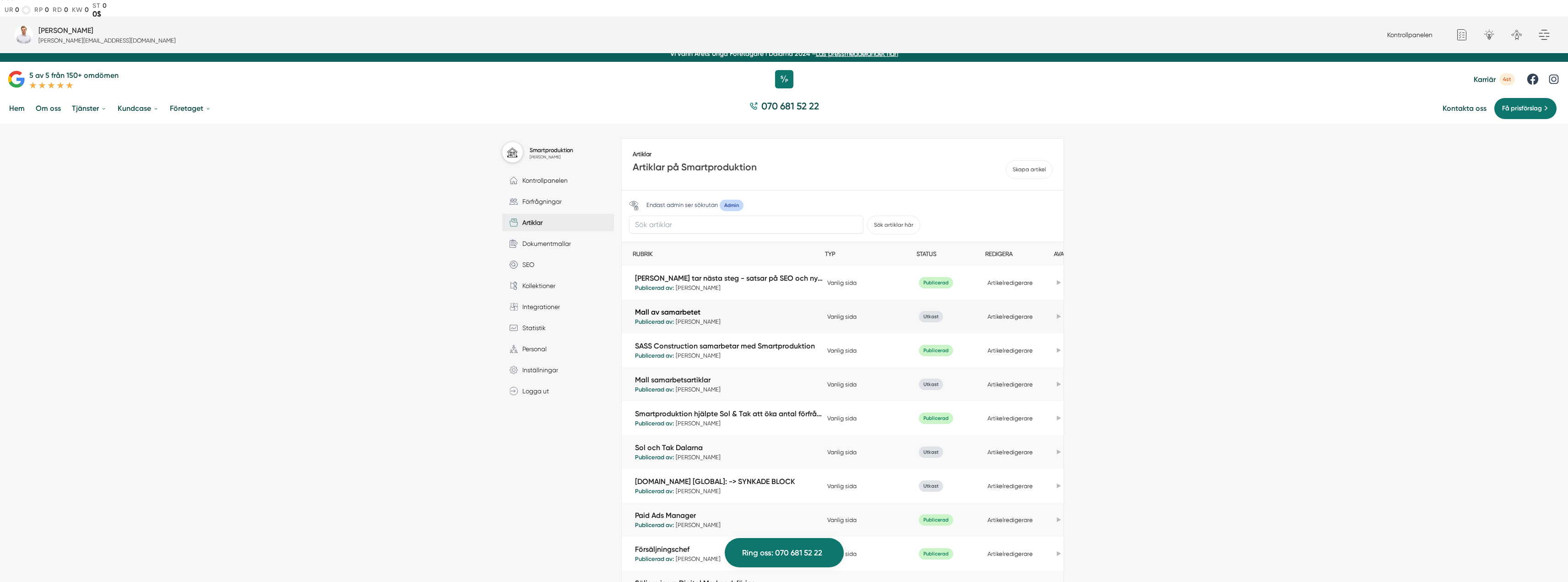
click at [673, 307] on link "Mall av samarbetet" at bounding box center [729, 312] width 188 height 10
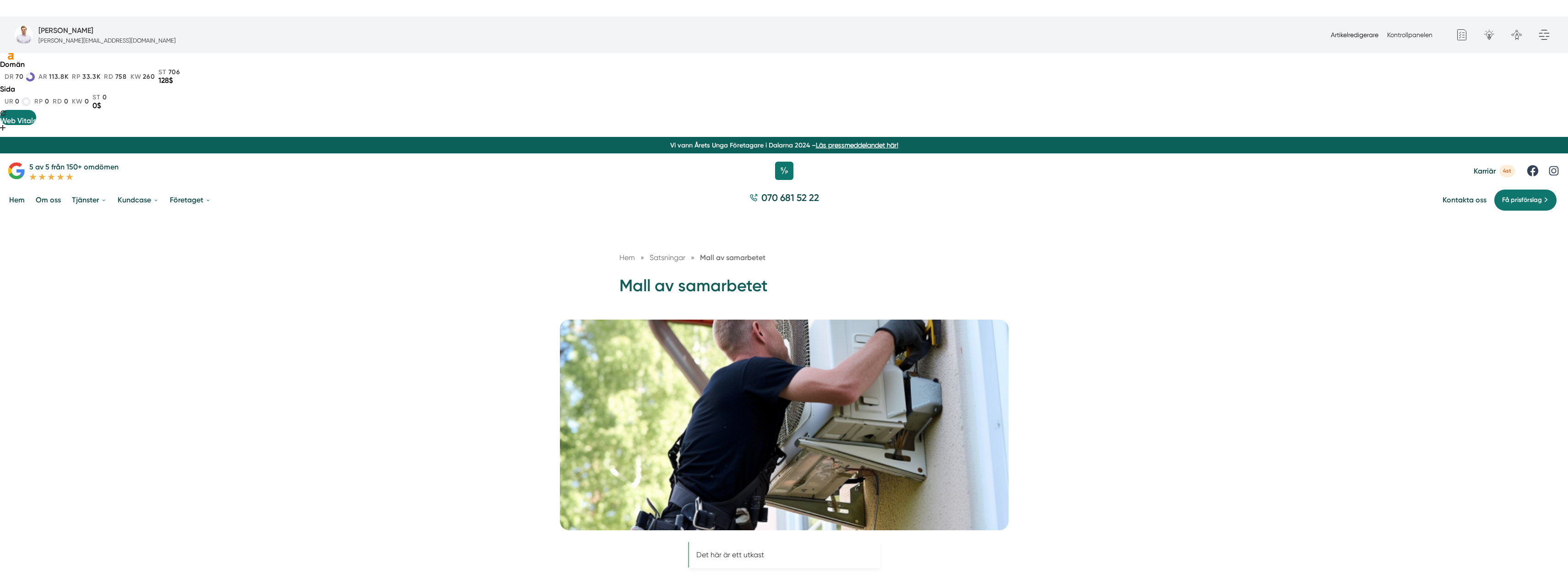
click at [1354, 32] on link "Artikelredigerare" at bounding box center [1355, 35] width 48 height 7
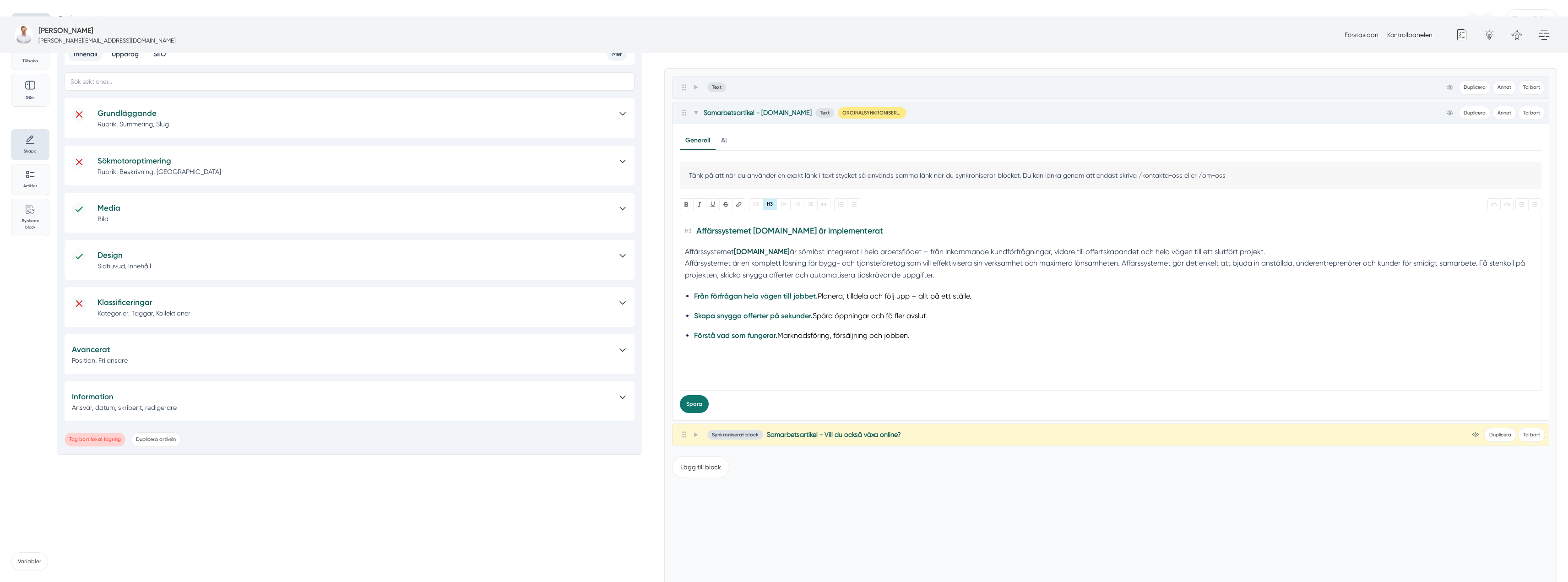
scroll to position [131, 0]
click at [160, 433] on button "Duplicera artikeln" at bounding box center [156, 440] width 50 height 14
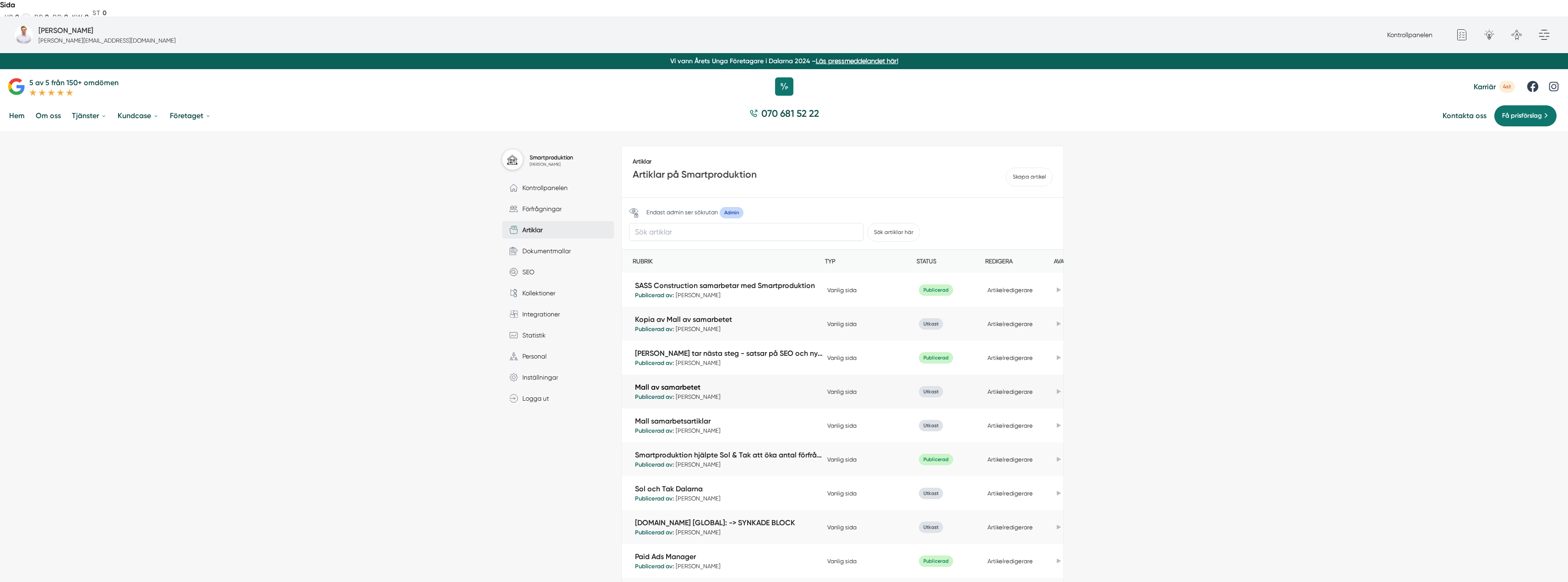
scroll to position [92, 0]
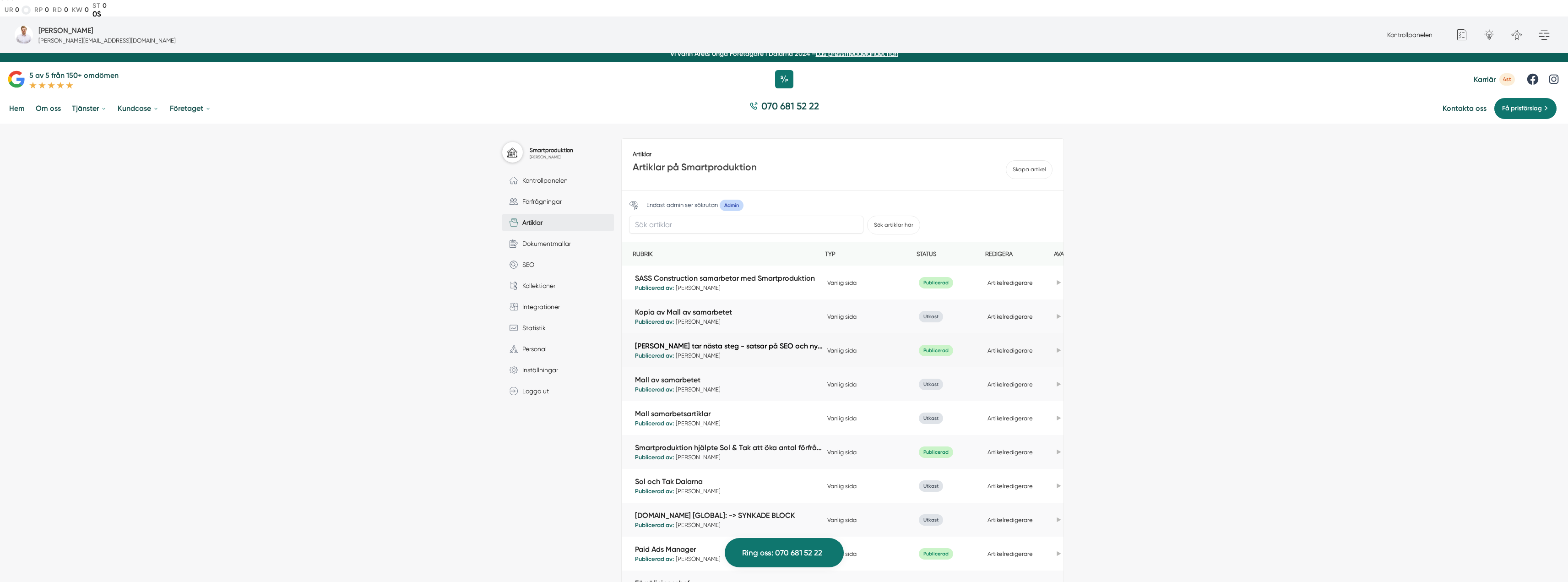
click at [762, 341] on link "[PERSON_NAME] tar nästa steg - satsar på SEO och ny hemsida med Smartproduktion" at bounding box center [729, 345] width 188 height 10
click at [720, 307] on link "Kopia av Mall av samarbetet" at bounding box center [729, 312] width 188 height 10
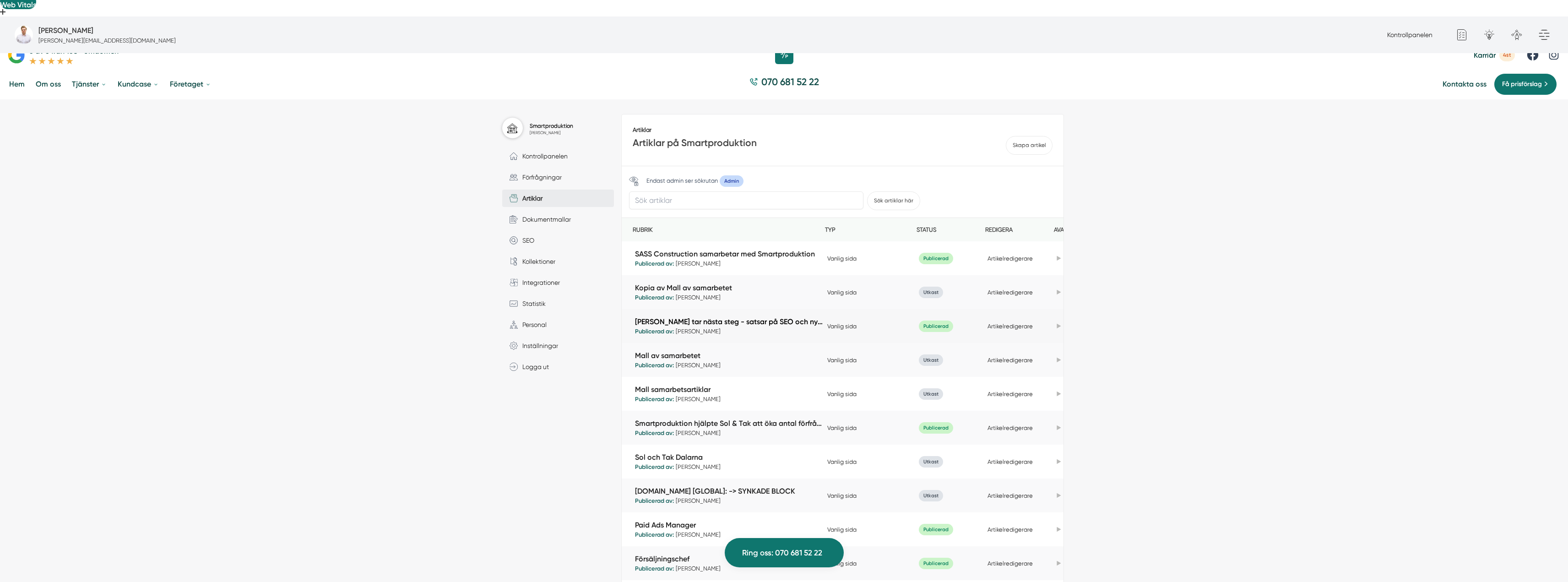
scroll to position [138, 0]
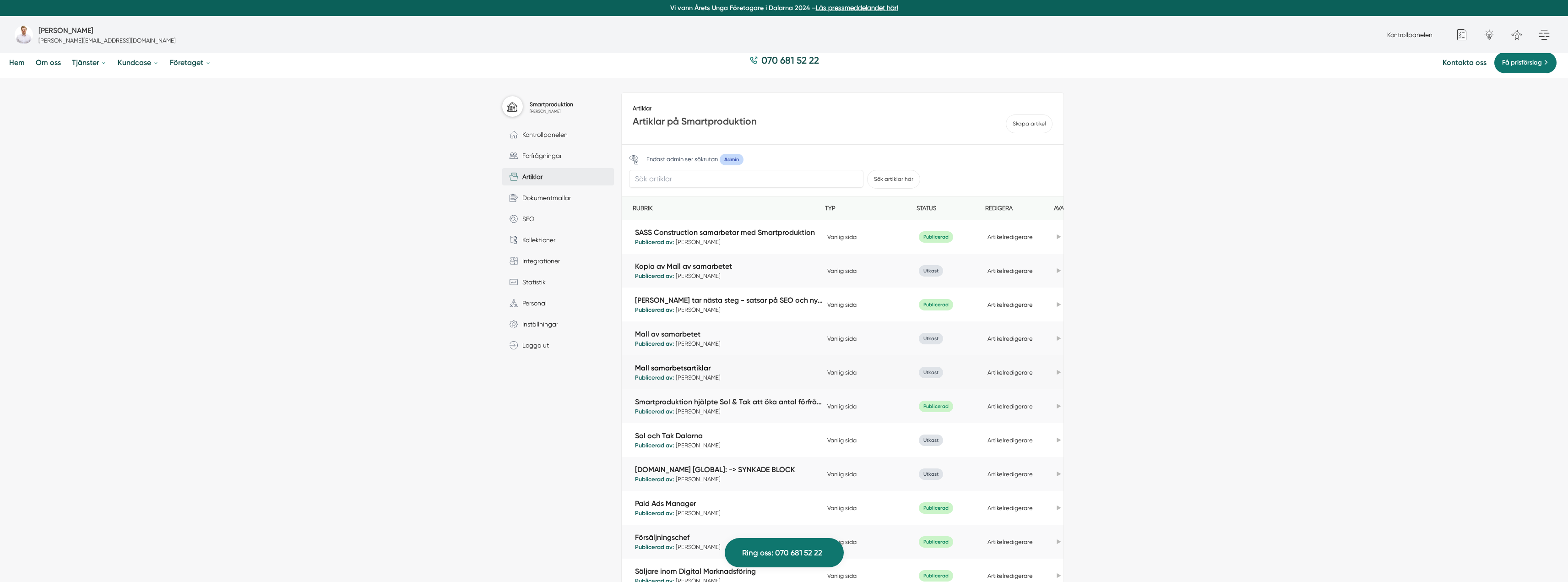
click at [699, 363] on link "Mall samarbetsartiklar" at bounding box center [729, 367] width 188 height 10
click at [681, 329] on link "Mall av samarbetet" at bounding box center [729, 334] width 188 height 10
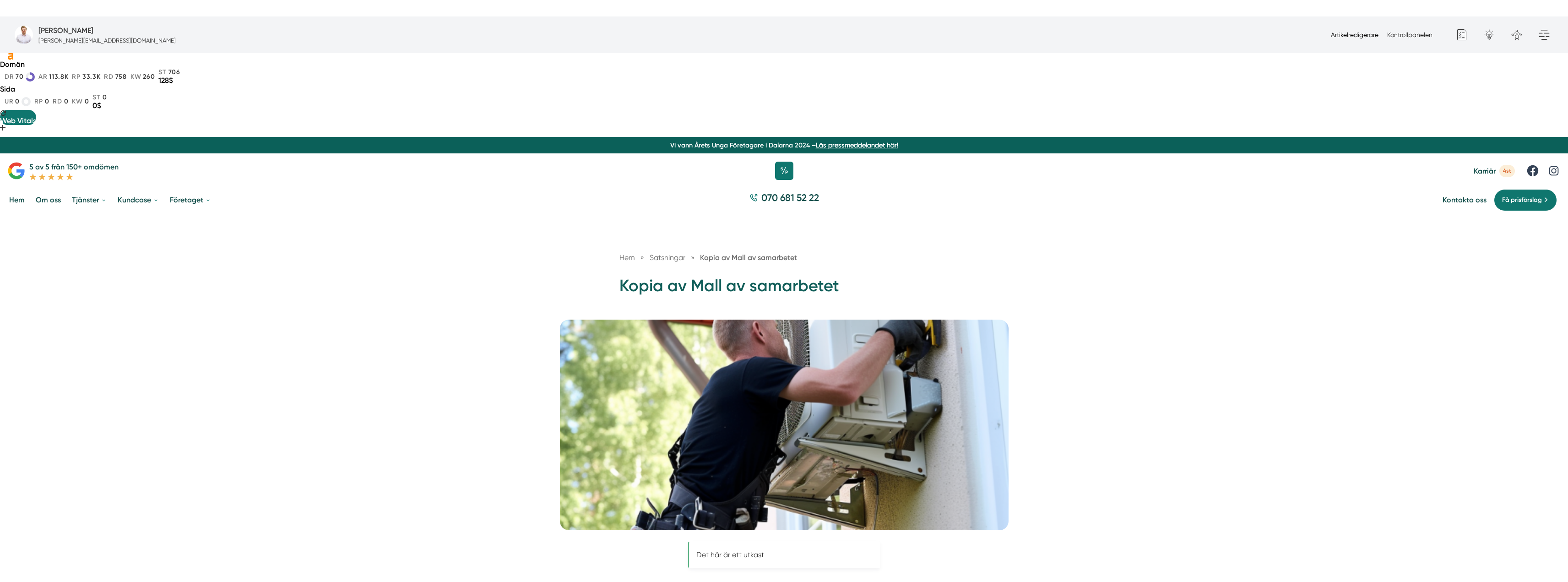
click at [1360, 38] on link "Artikelredigerare" at bounding box center [1355, 35] width 48 height 7
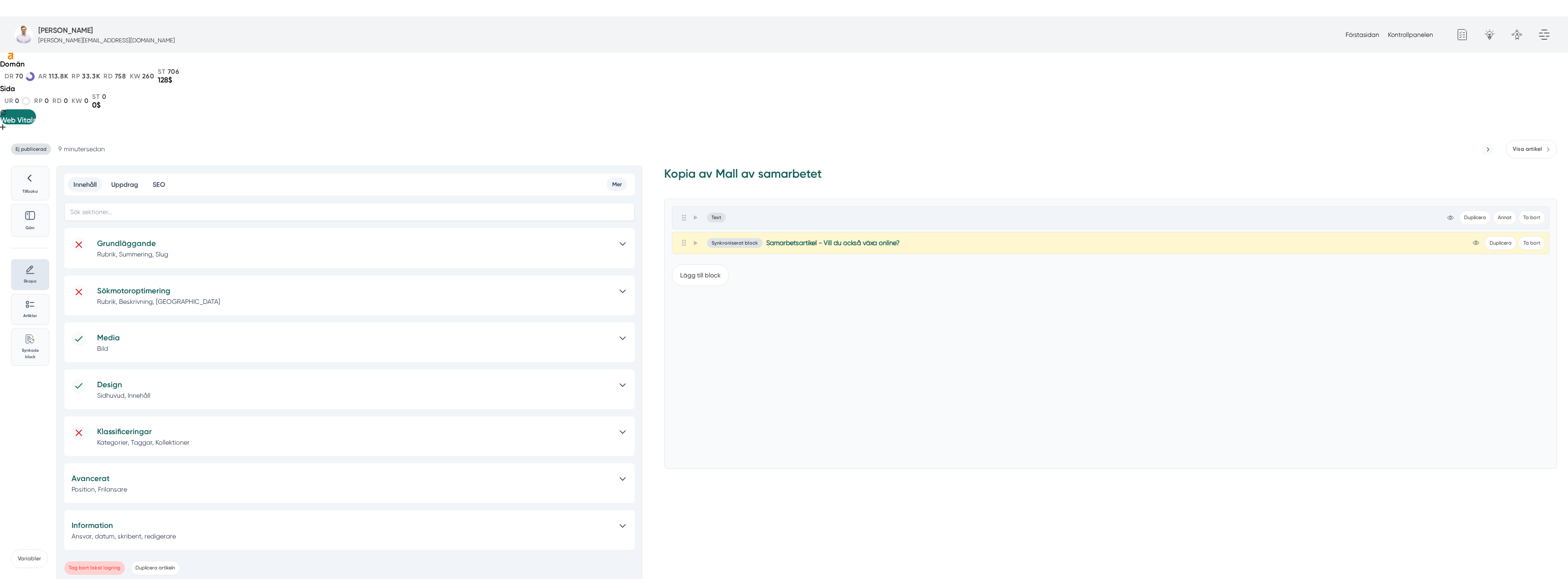
click at [268, 249] on p "Rubrik, Summering, Slug" at bounding box center [354, 254] width 513 height 9
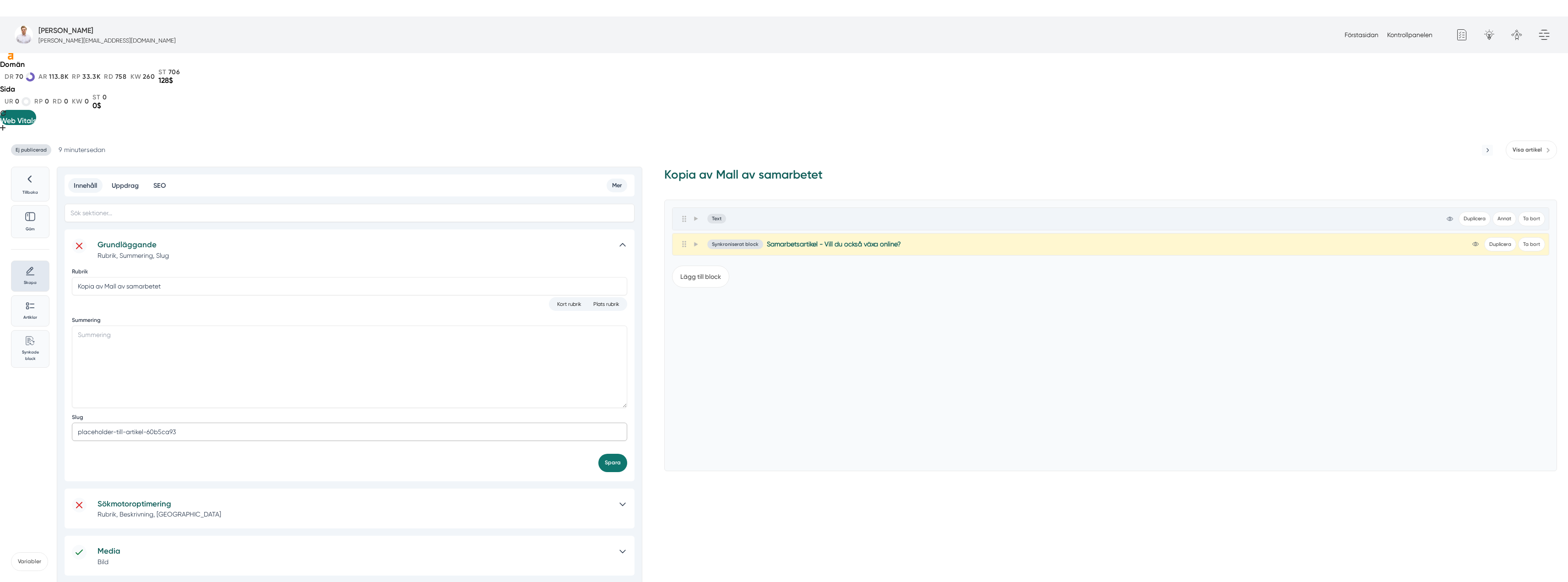
drag, startPoint x: 189, startPoint y: 348, endPoint x: 56, endPoint y: 338, distance: 133.4
click at [54, 339] on div "Tillbaka Göm Skapa Artiklar Common File Text Sync Streamline Icon: https://stre…" at bounding box center [304, 482] width 586 height 631
paste input "elrylle-satsar-digitalt-i-akersberga"
type input "elrylle-satsar-digitalt-i-akersberga-med-smartproduktion"
click at [622, 454] on button "Spara" at bounding box center [613, 462] width 29 height 18
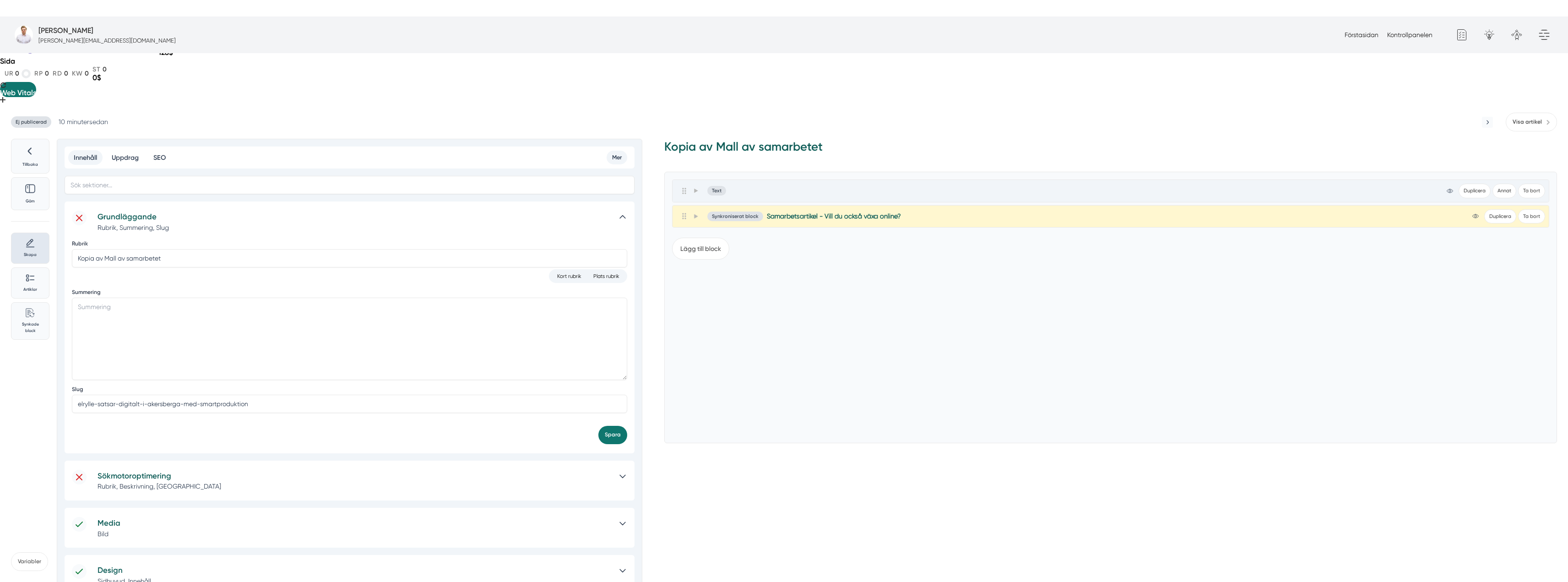
scroll to position [136, 0]
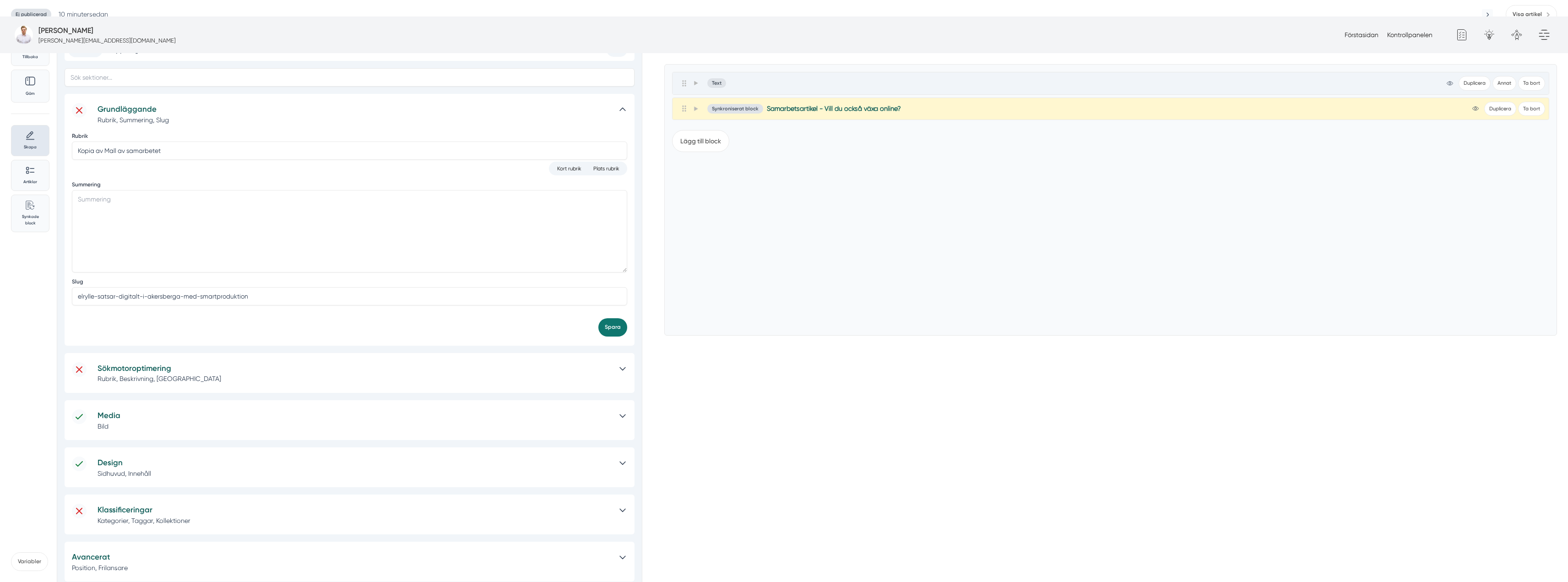
click at [207, 362] on h5 "Sökmotoroptimering" at bounding box center [354, 368] width 513 height 12
click at [147, 400] on input "Meta rubrik" at bounding box center [329, 410] width 515 height 18
paste input "ELRylle satsar digitalt med Smartproduktion – ny hemsida och Smart.nu på plats"
type input "ELRylle satsar digitalt med Smartproduktion – ny hemsida och Smart.nu på plats"
drag, startPoint x: 123, startPoint y: 358, endPoint x: 117, endPoint y: 361, distance: 6.7
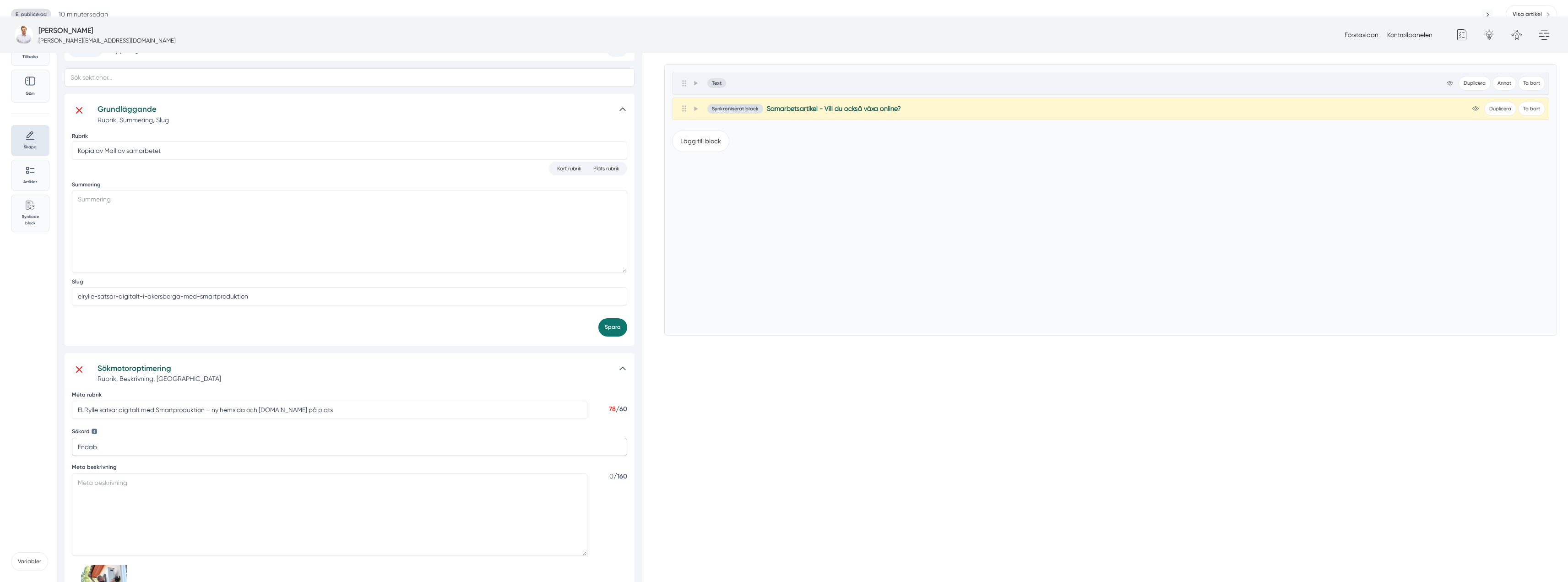
click at [116, 438] on input "Endab" at bounding box center [350, 447] width 555 height 18
drag, startPoint x: 98, startPoint y: 326, endPoint x: 71, endPoint y: 325, distance: 27.0
click at [71, 353] on div "Sökmotoroptimering Rubrik, Beskrivning, Sökord Meta rubrik ELRylle satsar digit…" at bounding box center [350, 520] width 570 height 335
drag, startPoint x: 108, startPoint y: 356, endPoint x: 44, endPoint y: 361, distance: 64.2
click at [34, 363] on div "Tillbaka Göm Skapa Artiklar Common File Text Sync Streamline Icon: https://stre…" at bounding box center [304, 494] width 586 height 926
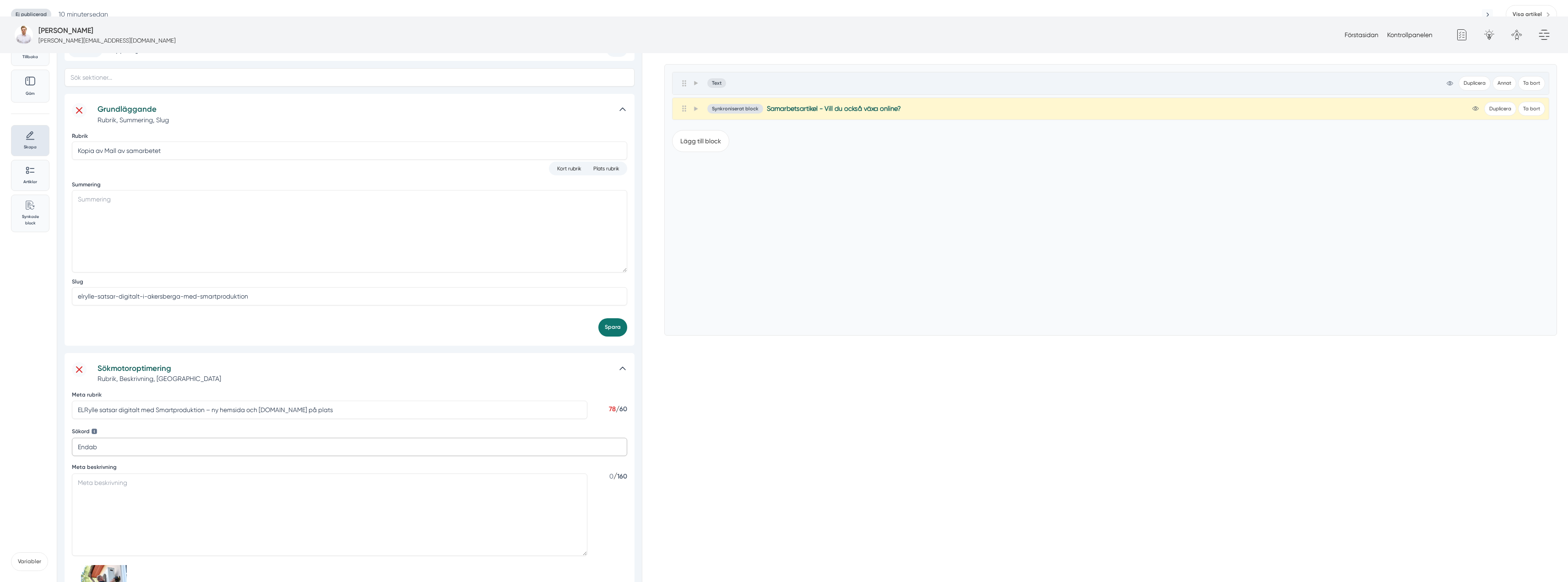
paste input "LRylle"
type input "ELRylle"
drag, startPoint x: 125, startPoint y: 397, endPoint x: 150, endPoint y: 398, distance: 25.0
click at [125, 473] on textarea "Meta beskrivning" at bounding box center [329, 514] width 515 height 83
paste textarea "ELRylle i Åkersberga är en erfaren elfirma som nu inleder ett digitalt samarbet…"
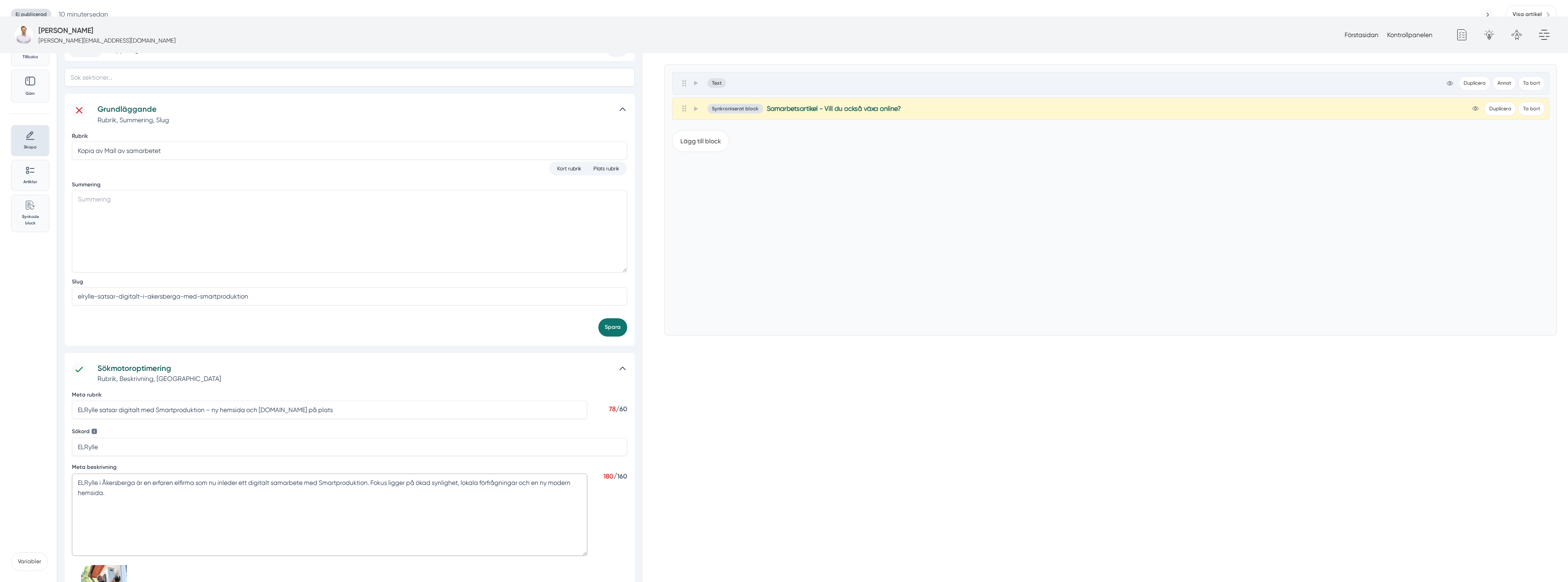
click at [101, 473] on textarea "ELRylle i Åkersberga är en erfaren elfirma som nu inleder ett digitalt samarbet…" at bounding box center [329, 514] width 515 height 83
click at [107, 473] on textarea "ELRylle Åkersberga är en erfaren elfirma som nu inleder ett digitalt samarbete …" at bounding box center [329, 514] width 515 height 83
click at [159, 473] on textarea "ELRylle är en erfaren elfirma som nu inleder ett digitalt samarbete med Smartpr…" at bounding box center [329, 514] width 515 height 83
paste textarea "Åkersberga"
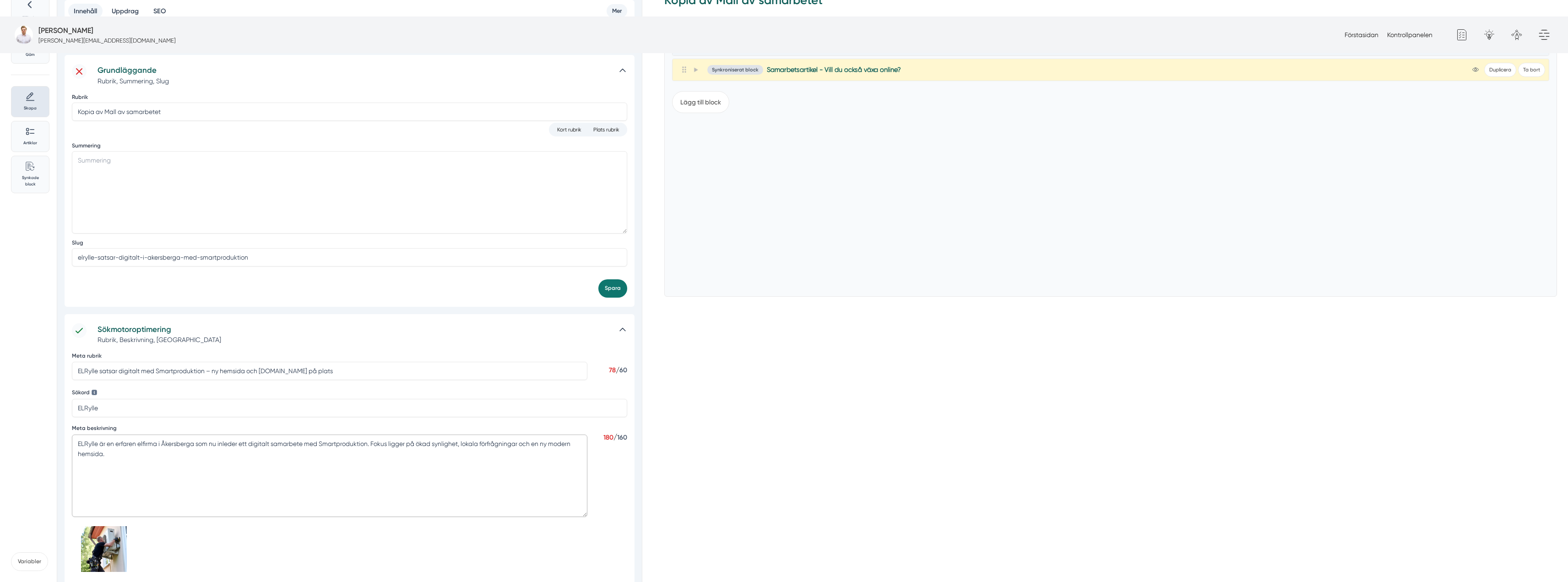
scroll to position [227, 0]
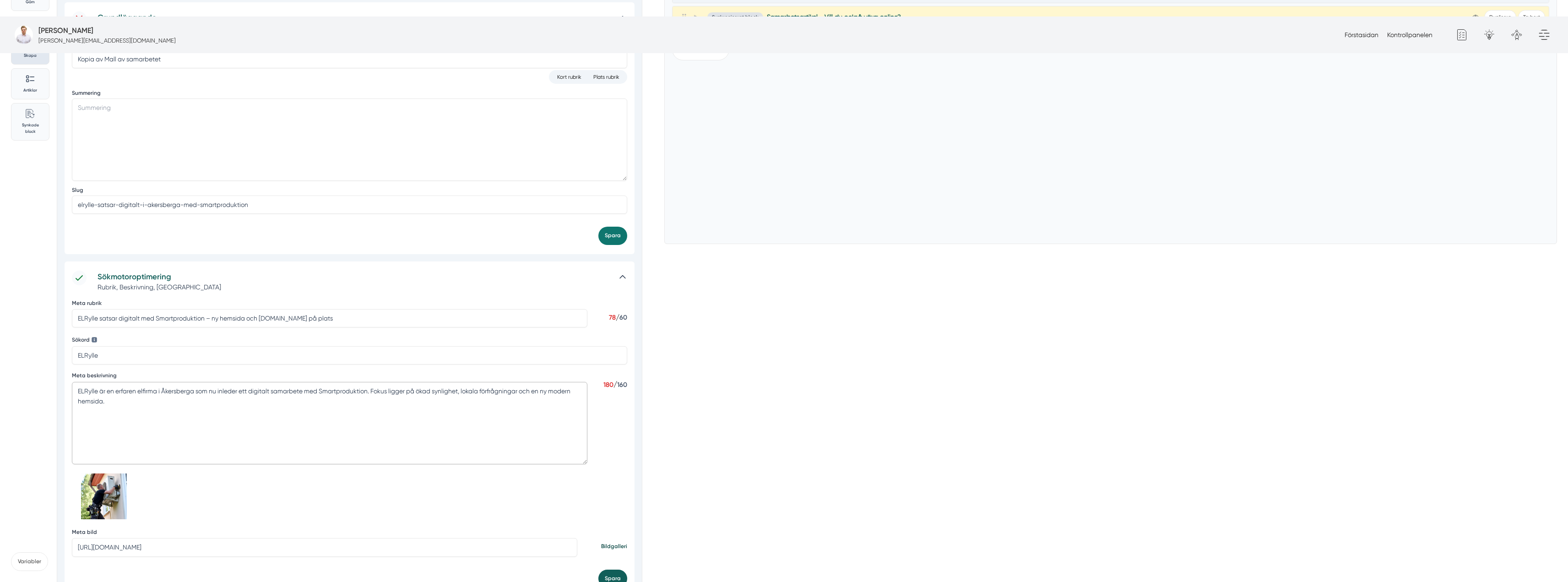
type textarea "ELRylle är en erfaren elfirma i Åkersberga som nu inleder ett digitalt samarbet…"
click at [613, 570] on button "Spara" at bounding box center [613, 578] width 29 height 18
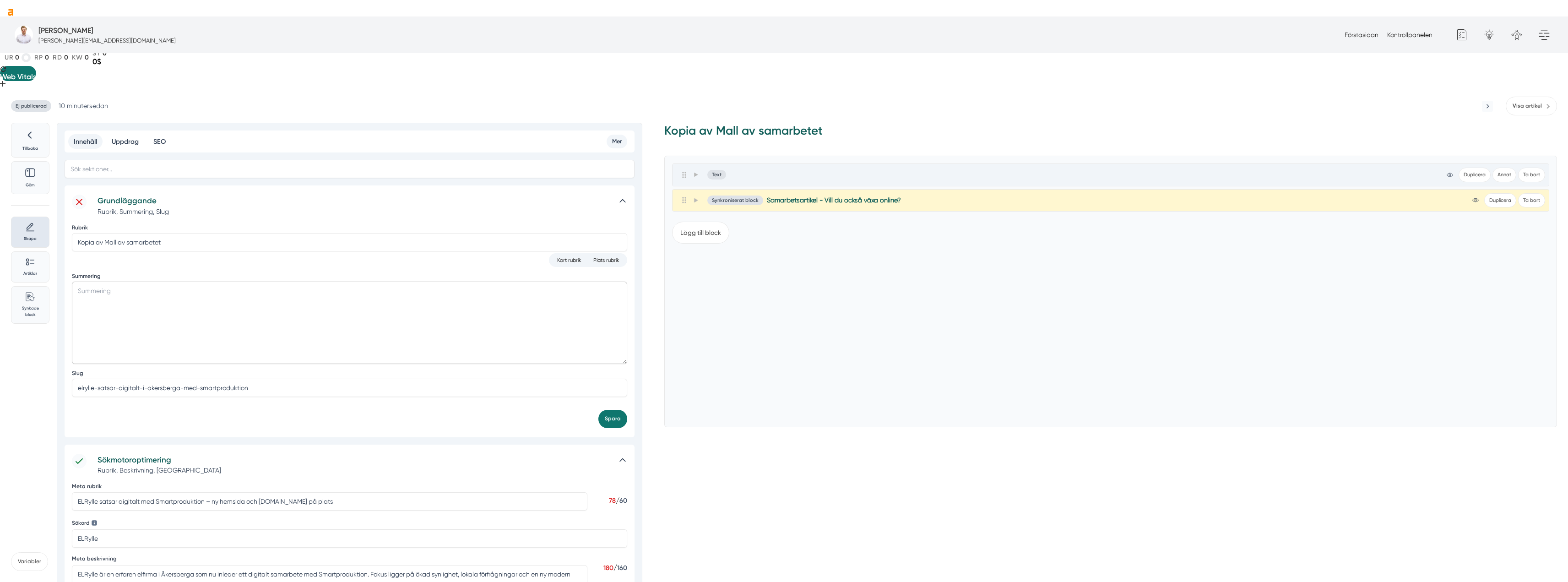
click at [279, 282] on textarea "Summering" at bounding box center [350, 323] width 555 height 83
paste textarea "ELRylle, en erfaren och certifierad elfirma med 30 års branschvana, påbörjar nu…"
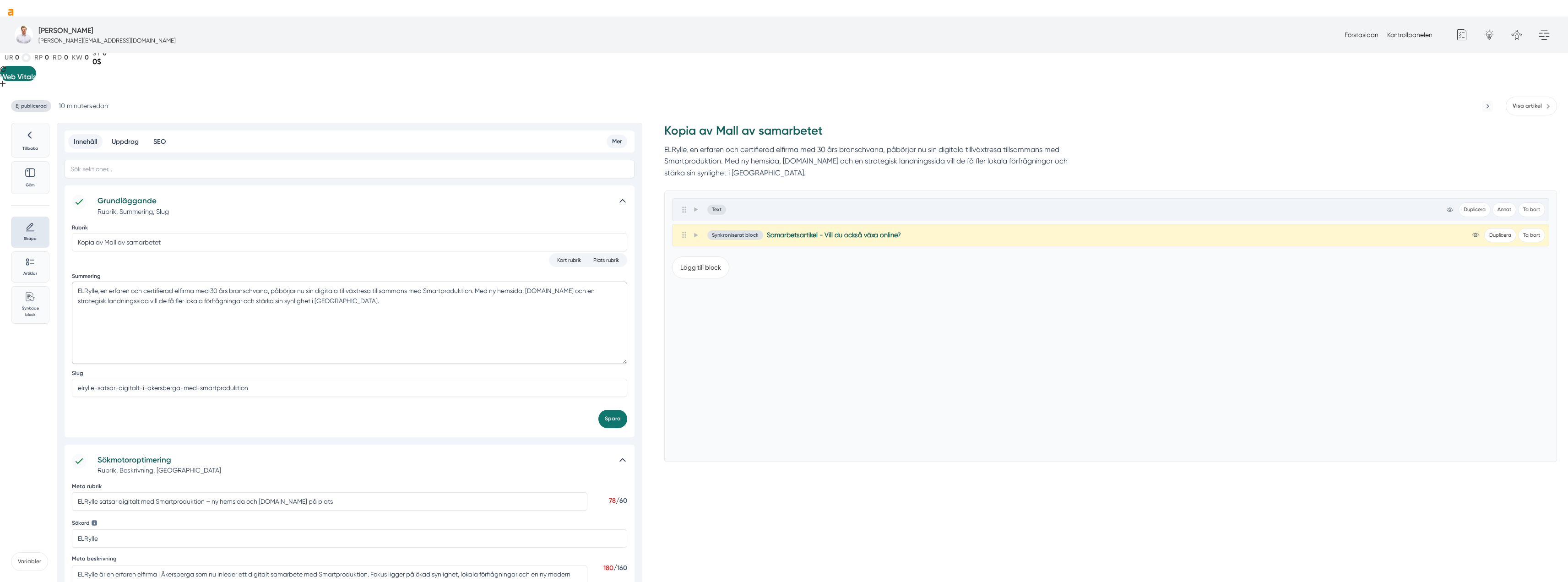
type textarea "ELRylle, en erfaren och certifierad elfirma med 30 års branschvana, påbörjar nu…"
click at [267, 233] on input "Kopia av Mall av samarbetet" at bounding box center [350, 242] width 555 height 18
paste input "ELRylle tar nästa steg – ny hemsida och landningssida för fler lokala kunder"
click at [145, 233] on input "ELRylle tar nästa steg – ny hemsida och landningssida för fler lokala kunder" at bounding box center [350, 242] width 555 height 18
click at [139, 233] on input "ELRylle tar nästa steg - ny hemsida och landningssida för fler lokala kunder" at bounding box center [350, 242] width 555 height 18
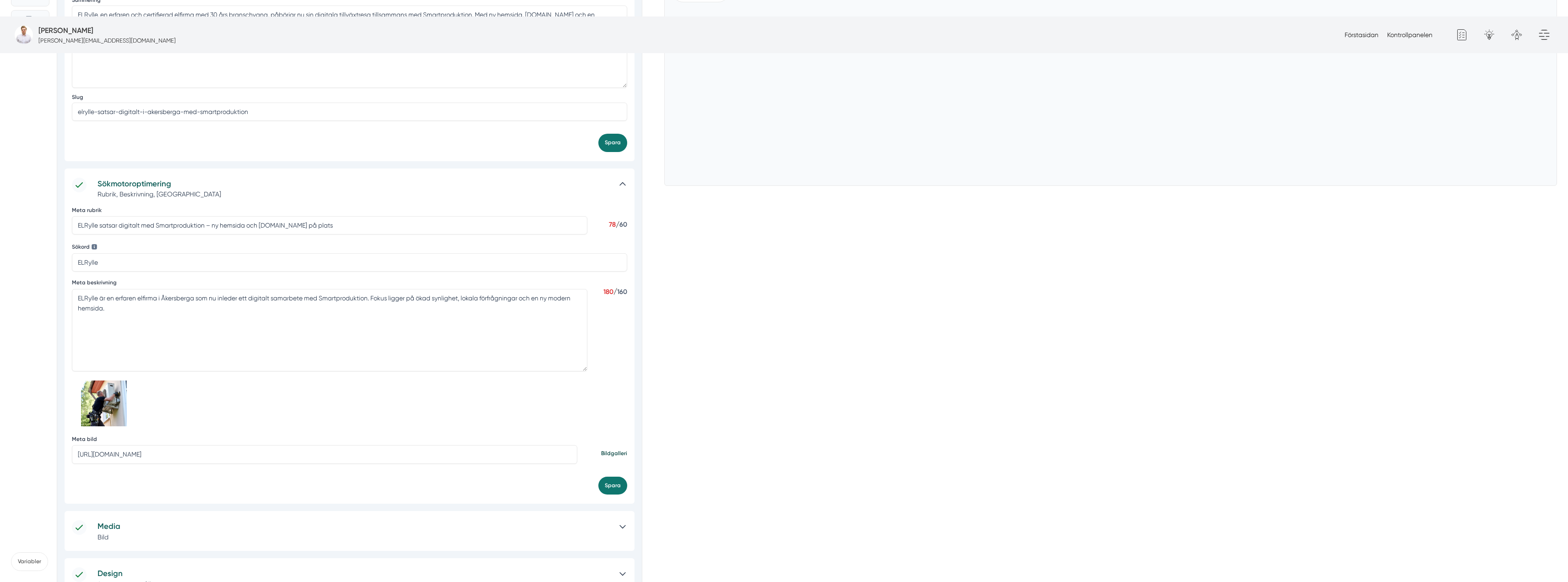
scroll to position [320, 0]
type input "ELRylle tar nästa steg - ny hemsida och landningssida för fler lokala kunder"
click at [214, 444] on input "https://s3.eu-west-2.amazonaws.com/byggservice/photos/images/000/036/888/large/…" at bounding box center [325, 454] width 506 height 18
click at [207, 461] on h5 "Media" at bounding box center [354, 467] width 513 height 12
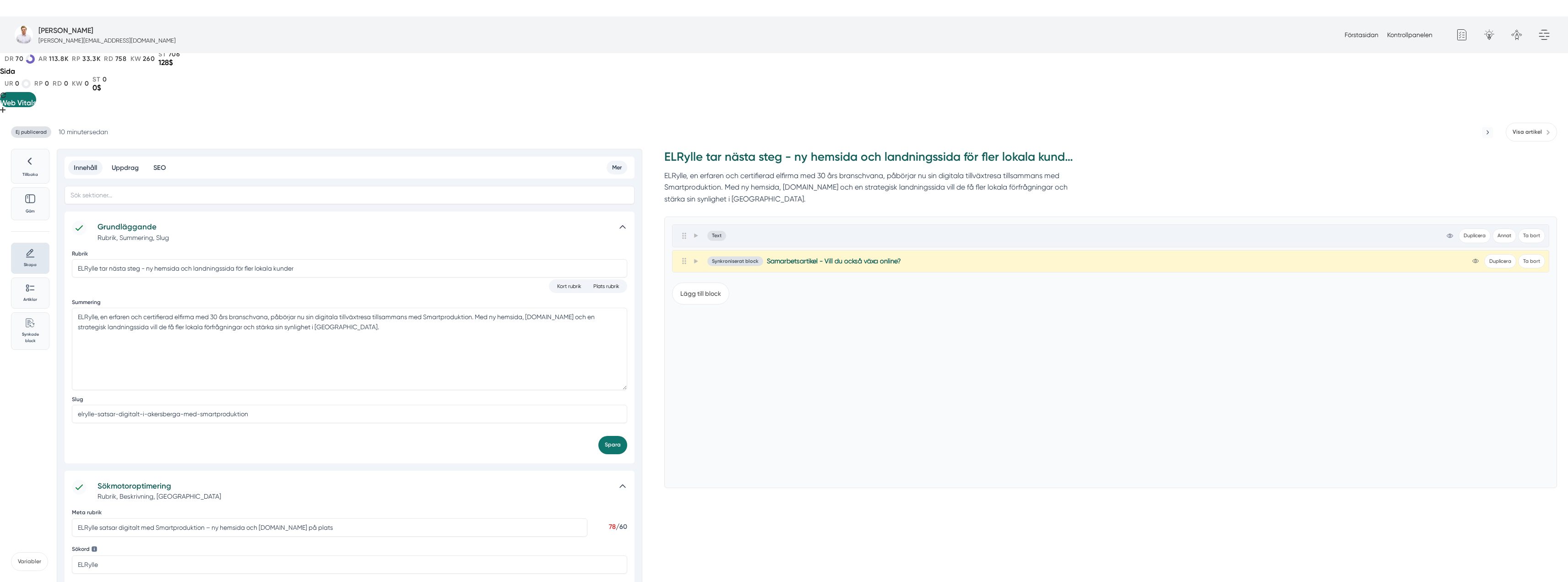
scroll to position [0, 0]
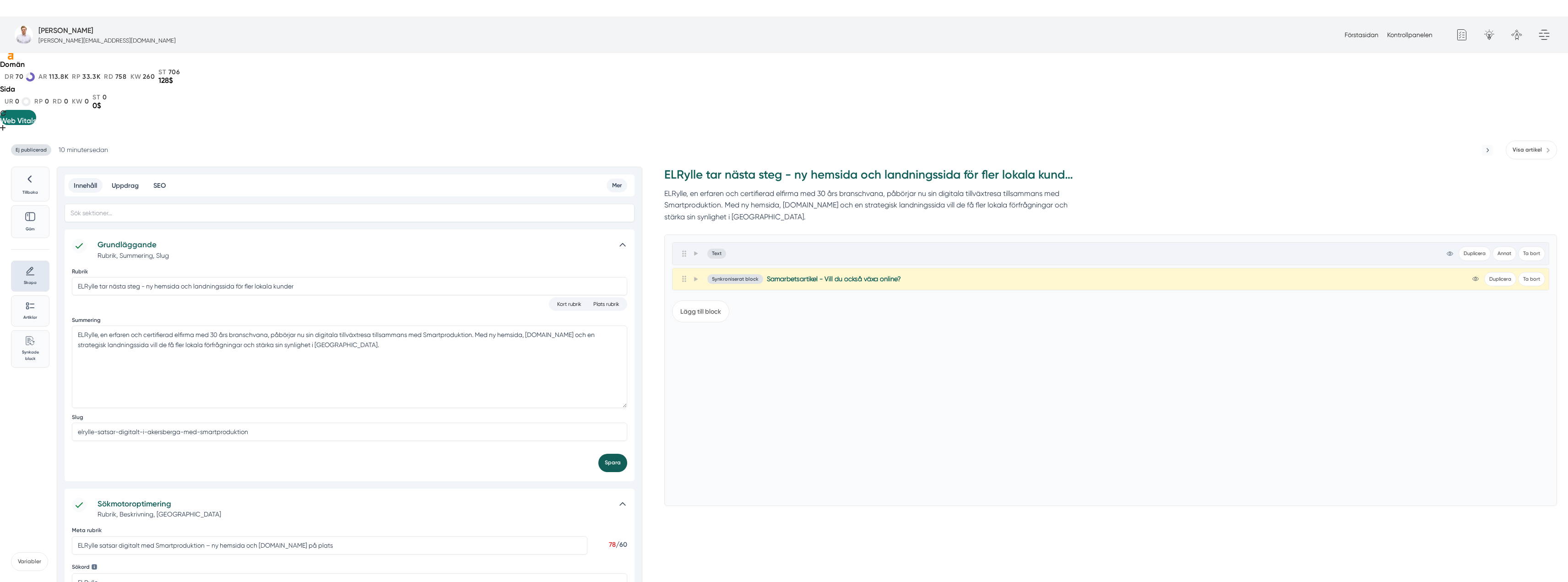
click at [614, 454] on button "Spara" at bounding box center [613, 462] width 29 height 18
click at [698, 248] on span at bounding box center [695, 254] width 8 height 11
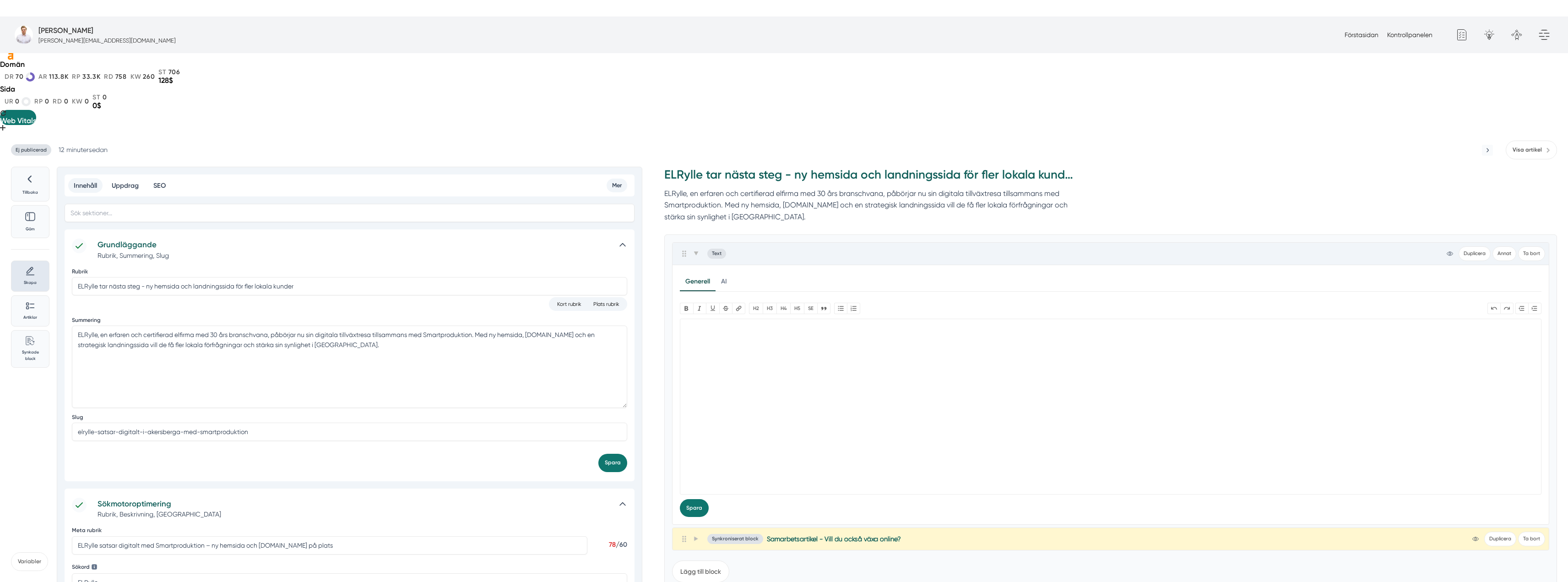
click at [760, 323] on trix-editor at bounding box center [1110, 407] width 861 height 176
paste trix-editor "<h1>ELRylle satsar digitalt med Smartproduktion</h1><div><strong>ELRylle i Åker…"
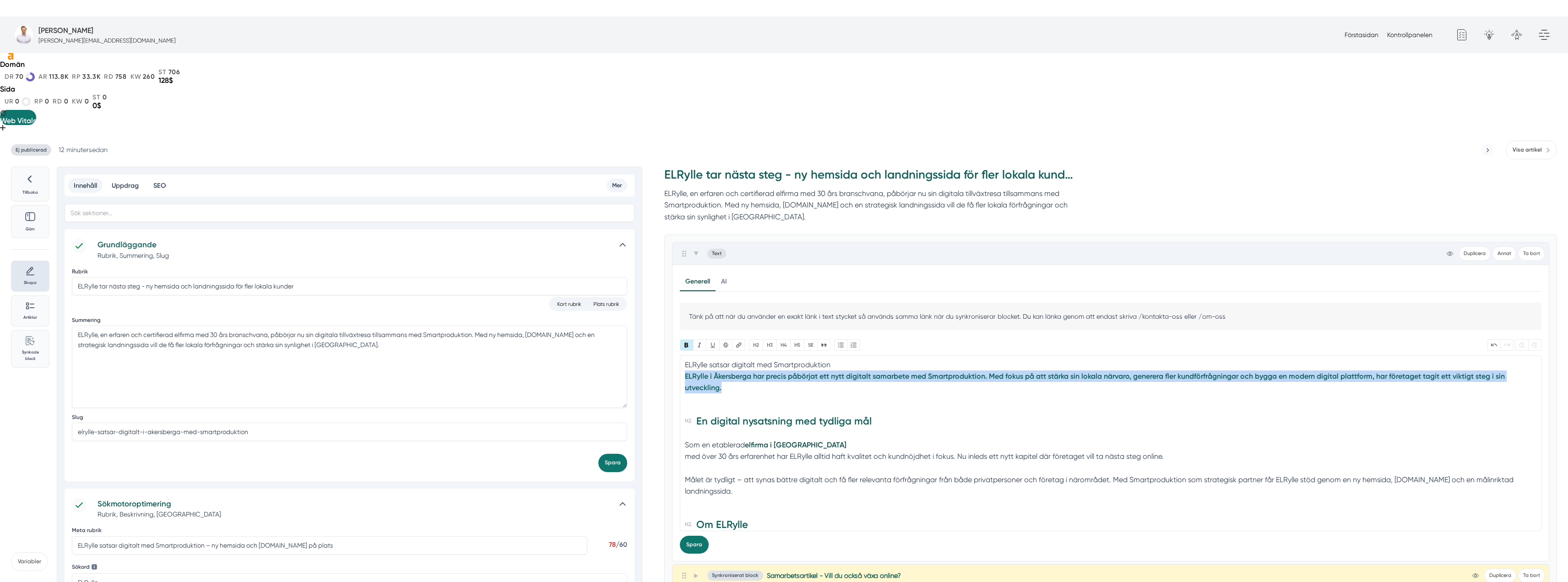
drag, startPoint x: 765, startPoint y: 303, endPoint x: 678, endPoint y: 295, distance: 87.4
click at [678, 295] on div "Generell AI Nytt innehåll Förbättra innehållet Tänk på att när du använder en e…" at bounding box center [1110, 413] width 876 height 296
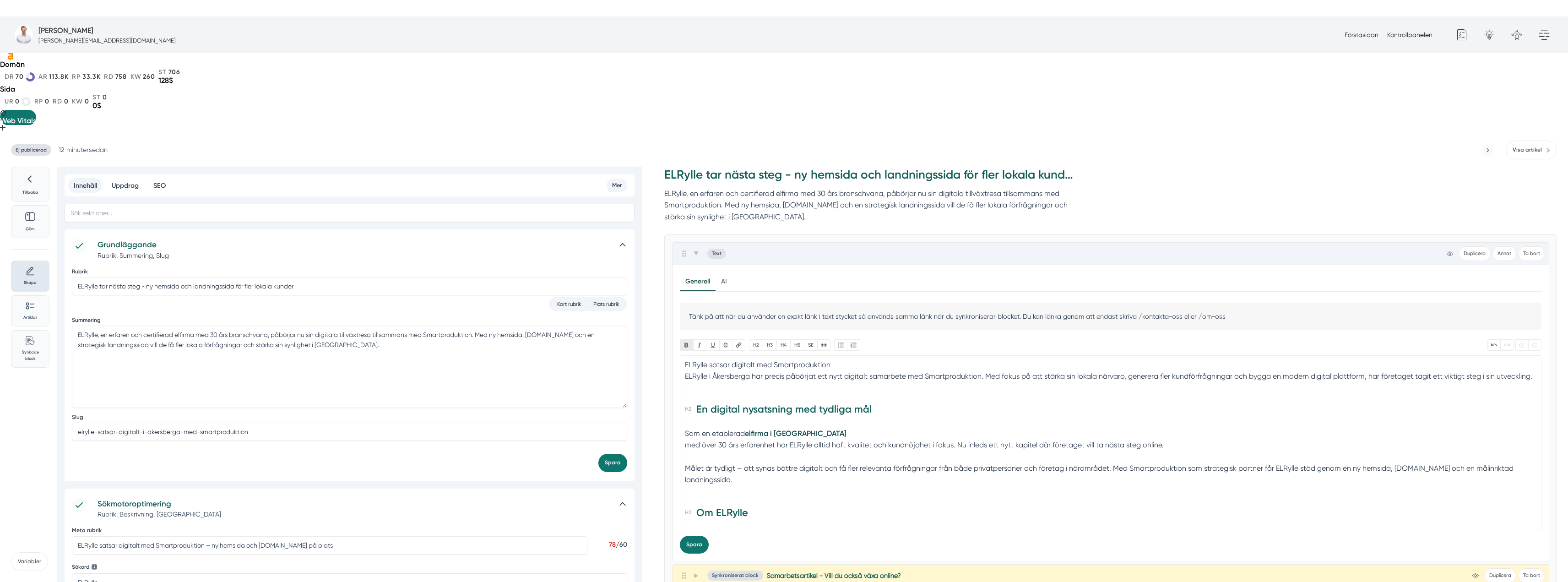
click at [688, 339] on button "Bold" at bounding box center [686, 345] width 13 height 12
drag, startPoint x: 683, startPoint y: 282, endPoint x: 830, endPoint y: 278, distance: 147.1
click at [830, 355] on trix-editor "ELRylle satsar digitalt med Smartproduktion ELRylle i Åkersberga har precis påb…" at bounding box center [1110, 443] width 861 height 176
copy div "ELRylle satsar digitalt med Smartproduktion"
paste trix-editor "<div> Digital nystart för ELRylle tillsammans med Smartproduktion </div><div>EL…"
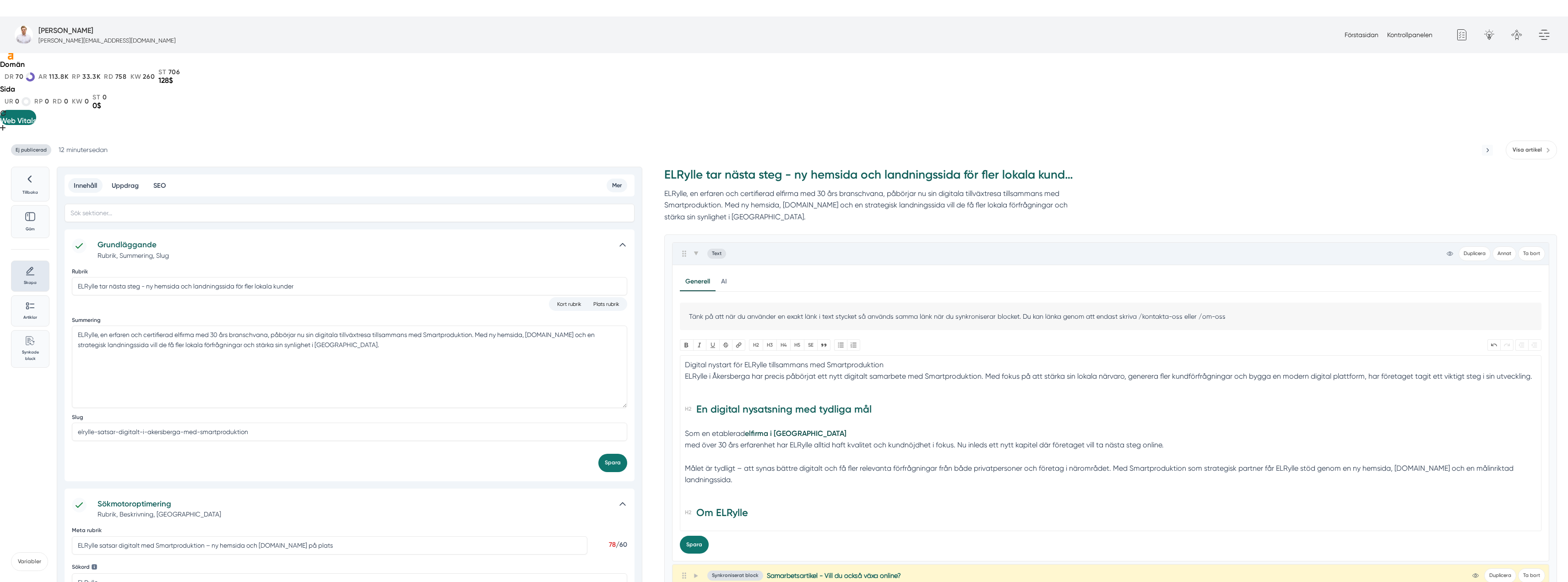
click at [683, 355] on trix-editor "Digital nystart för ELRylle tillsammans med Smartproduktion ELRylle i Åkersberg…" at bounding box center [1110, 443] width 861 height 176
click at [750, 339] on button "H2" at bounding box center [756, 345] width 13 height 12
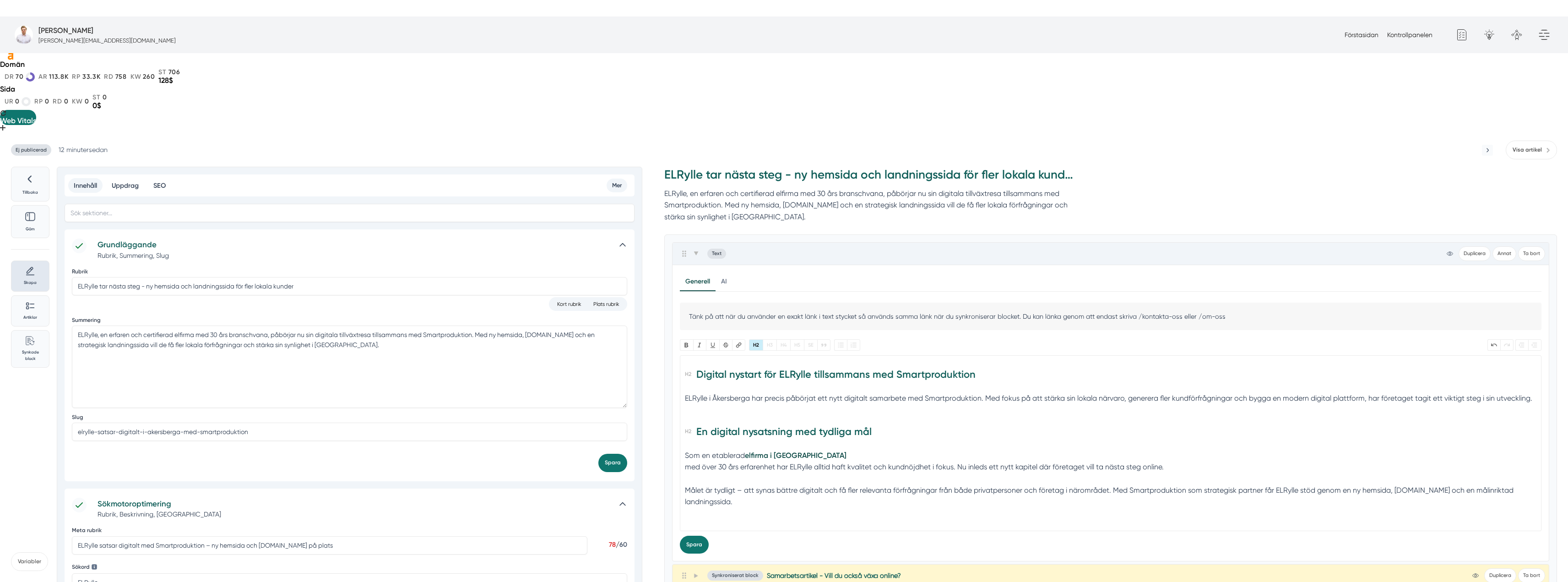
drag, startPoint x: 986, startPoint y: 289, endPoint x: 683, endPoint y: 301, distance: 303.2
click at [683, 355] on trix-editor "Digital nystart för ELRylle tillsammans med Smartproduktion ELRylle i Åkersberg…" at bounding box center [1110, 443] width 861 height 176
paste trix-editor "ELRylle vill växa lokalt – satsar digitalt med Smartproduktion"
click at [695, 422] on h2 "En digital nysatsning med tydliga mål" at bounding box center [1111, 435] width 852 height 26
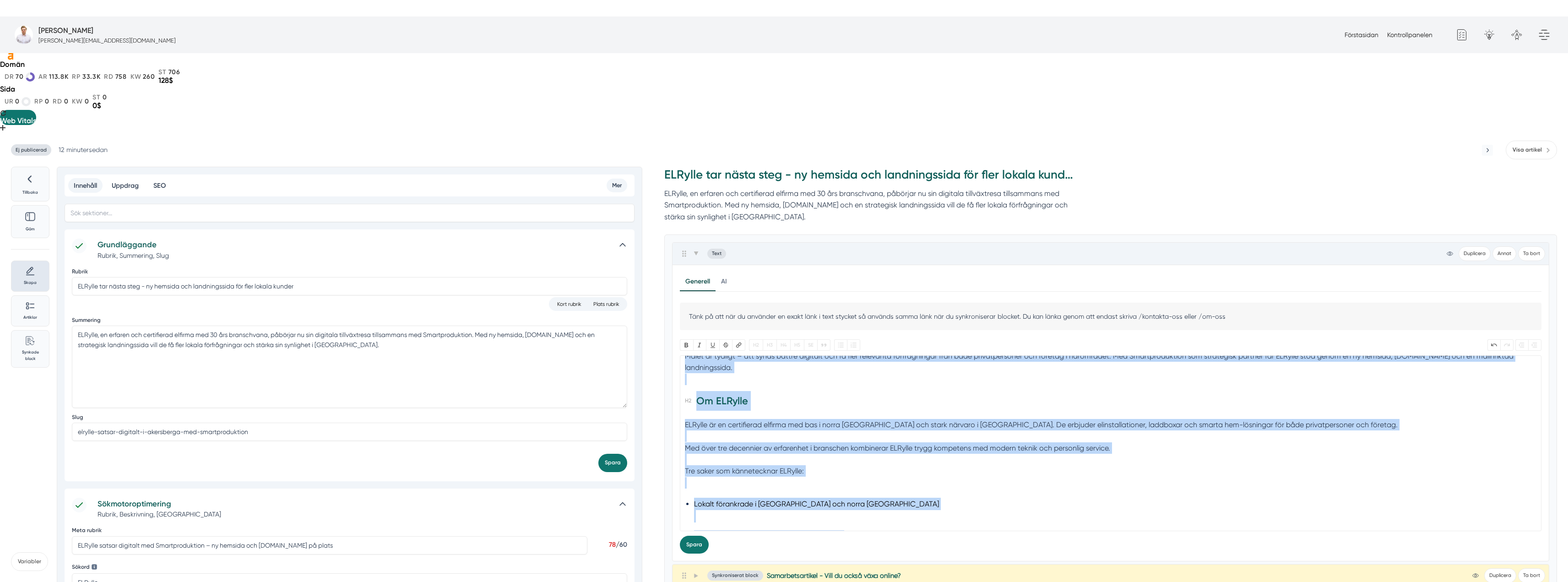
scroll to position [602, 0]
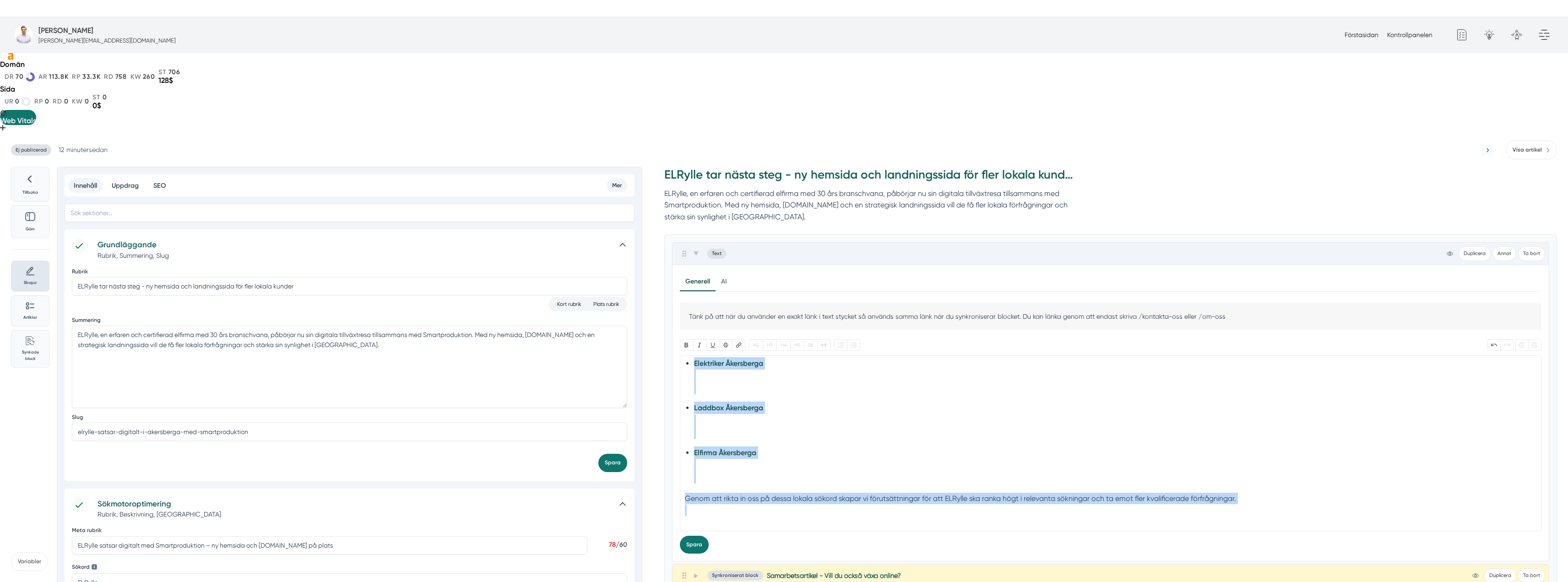
drag, startPoint x: 693, startPoint y: 348, endPoint x: 912, endPoint y: 476, distance: 253.7
click at [912, 476] on div "Generell AI Nytt innehåll Förbättra innehållet Tänk på att när du använder en e…" at bounding box center [1110, 413] width 876 height 296
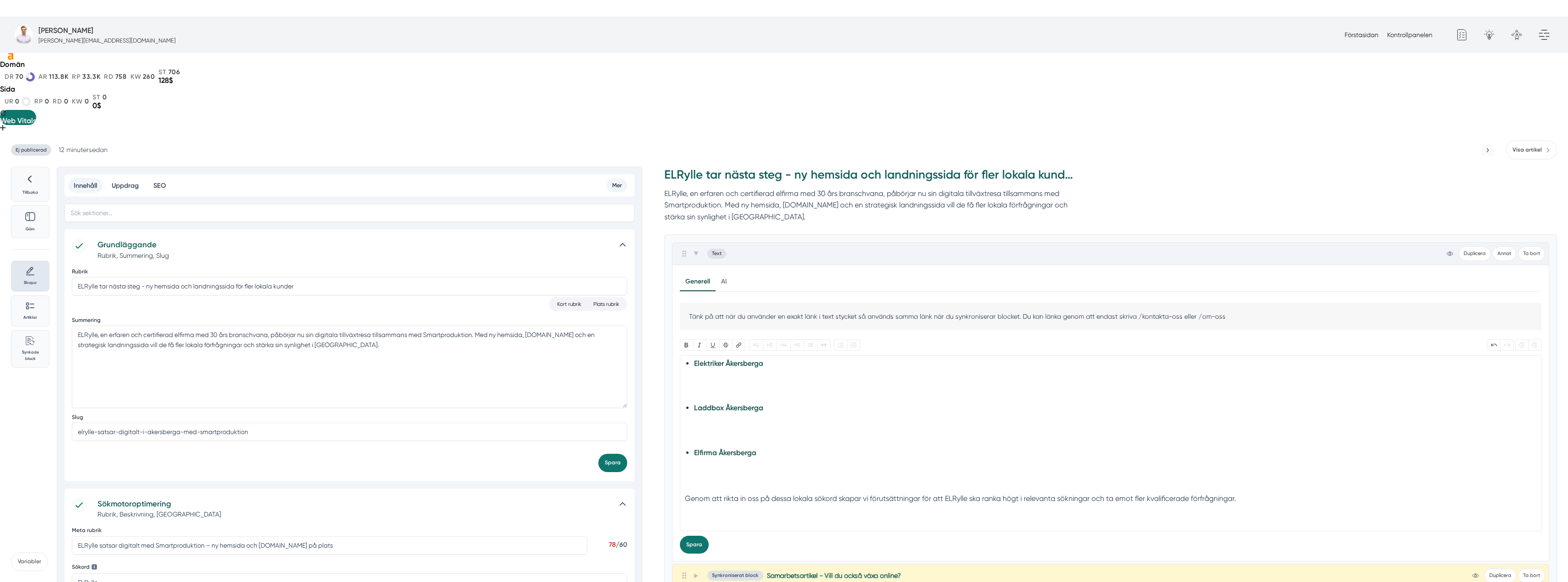
scroll to position [0, 0]
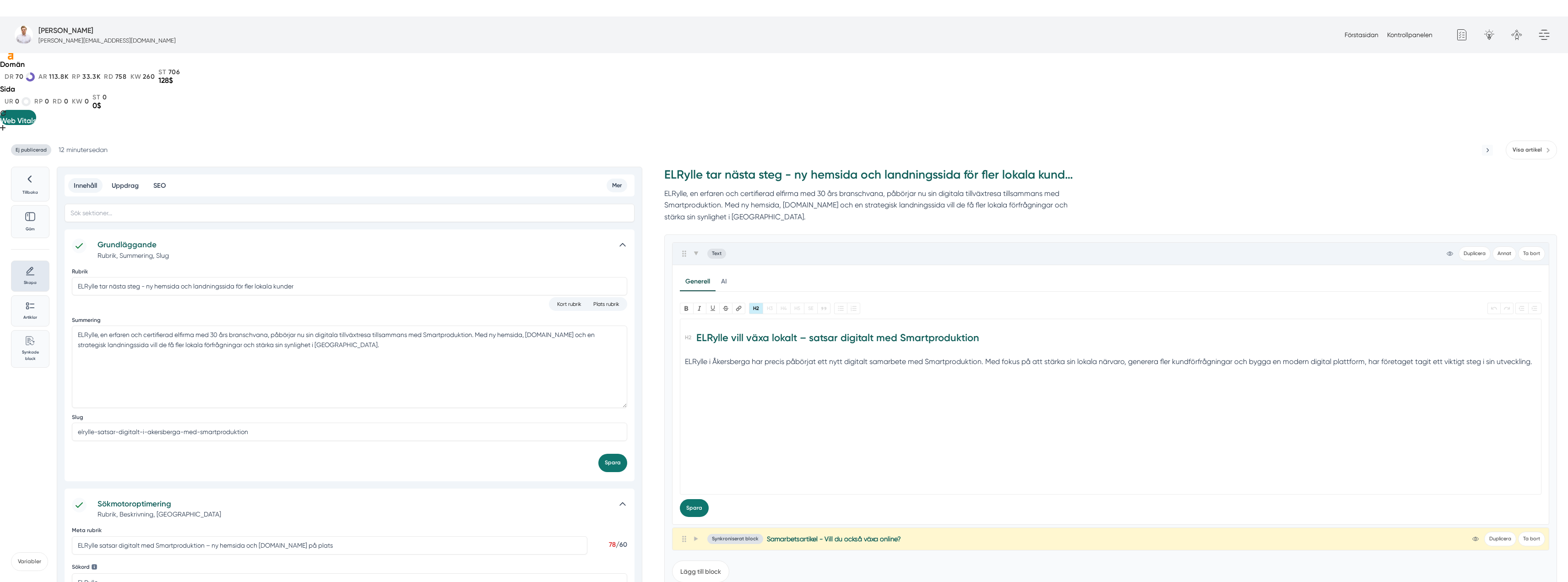
drag, startPoint x: 801, startPoint y: 375, endPoint x: 796, endPoint y: 376, distance: 5.1
click at [799, 377] on trix-editor "ELRylle vill växa lokalt – satsar digitalt med Smartproduktion ELRylle i Åkersb…" at bounding box center [1110, 407] width 861 height 176
type trix-editor "<h2> ELRylle vill växa lokalt – satsar digitalt med Smartproduktion </h2><div>E…"
click at [696, 248] on span at bounding box center [695, 254] width 8 height 11
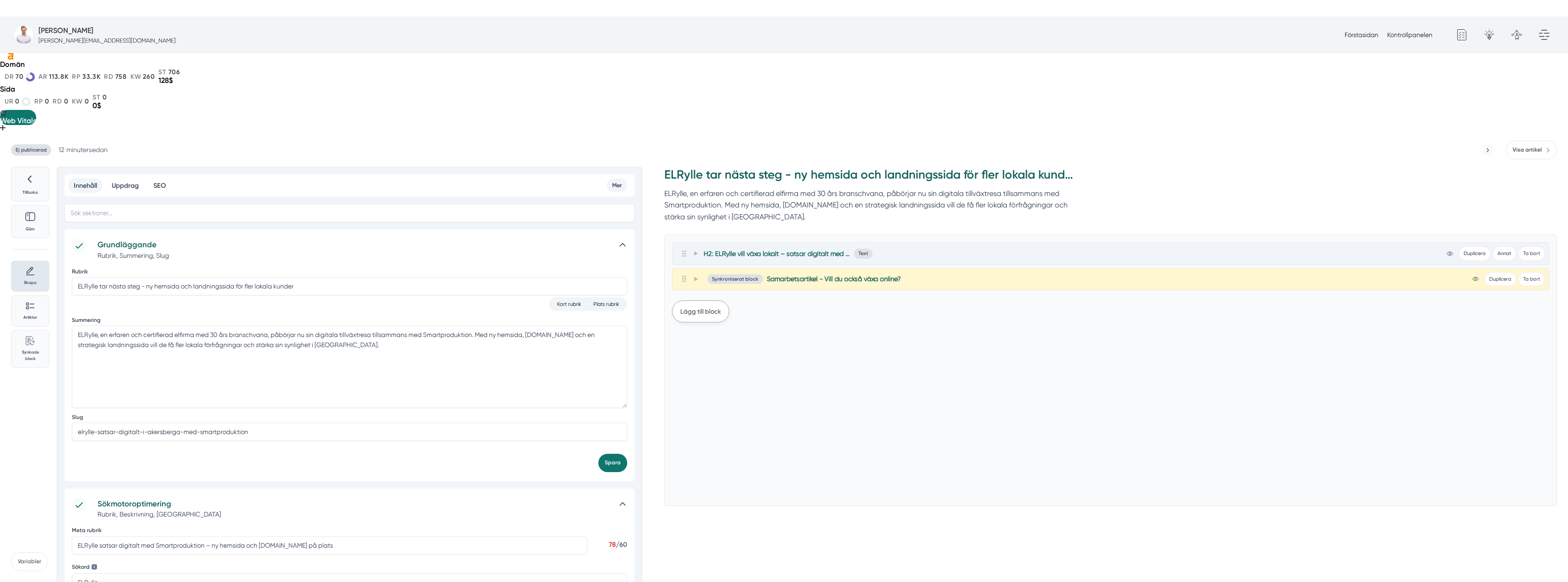
click at [701, 300] on button "Lägg till block" at bounding box center [701, 311] width 57 height 22
click at [683, 349] on button "Text" at bounding box center [684, 358] width 24 height 19
click at [739, 369] on trix-editor at bounding box center [1110, 457] width 861 height 176
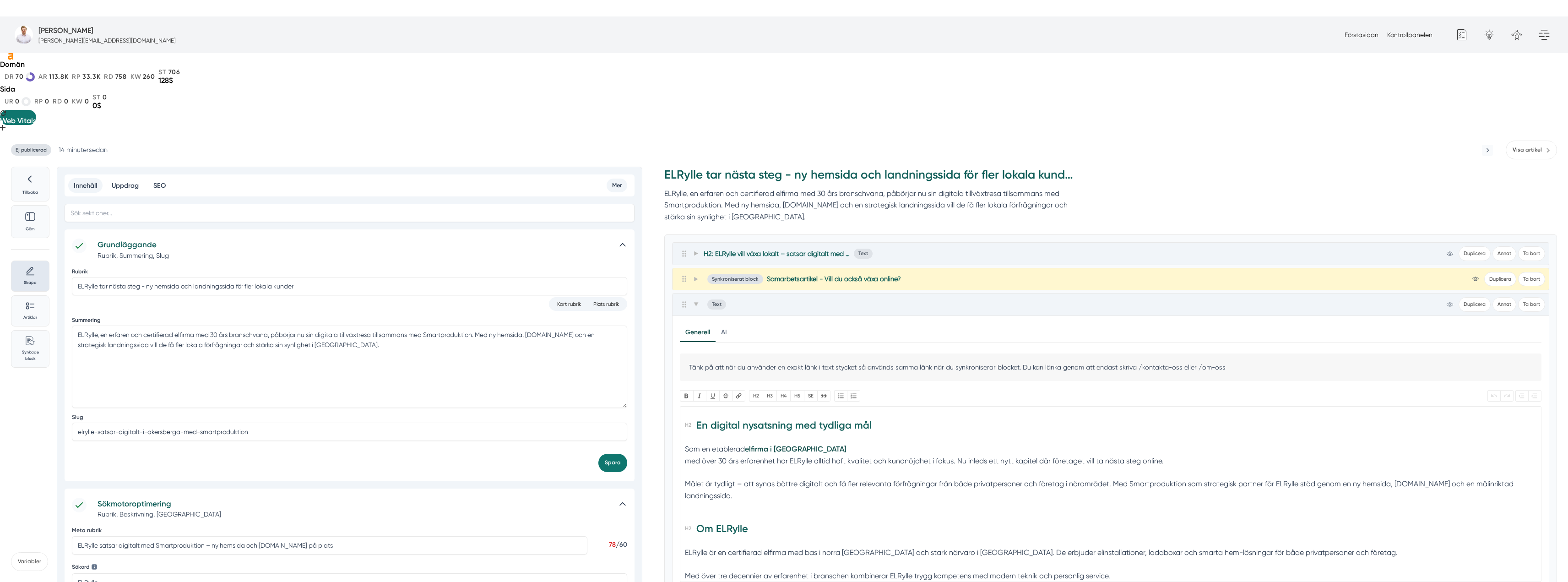
click at [711, 478] on div "Målet är tydligt – att synas bättre digitalt och få fler relevanta förfrågninga…" at bounding box center [1111, 495] width 852 height 35
click at [683, 406] on trix-editor "En digital nysatsning med tydliga mål Som en etablerad elfirma i Åkersberga med…" at bounding box center [1110, 494] width 861 height 176
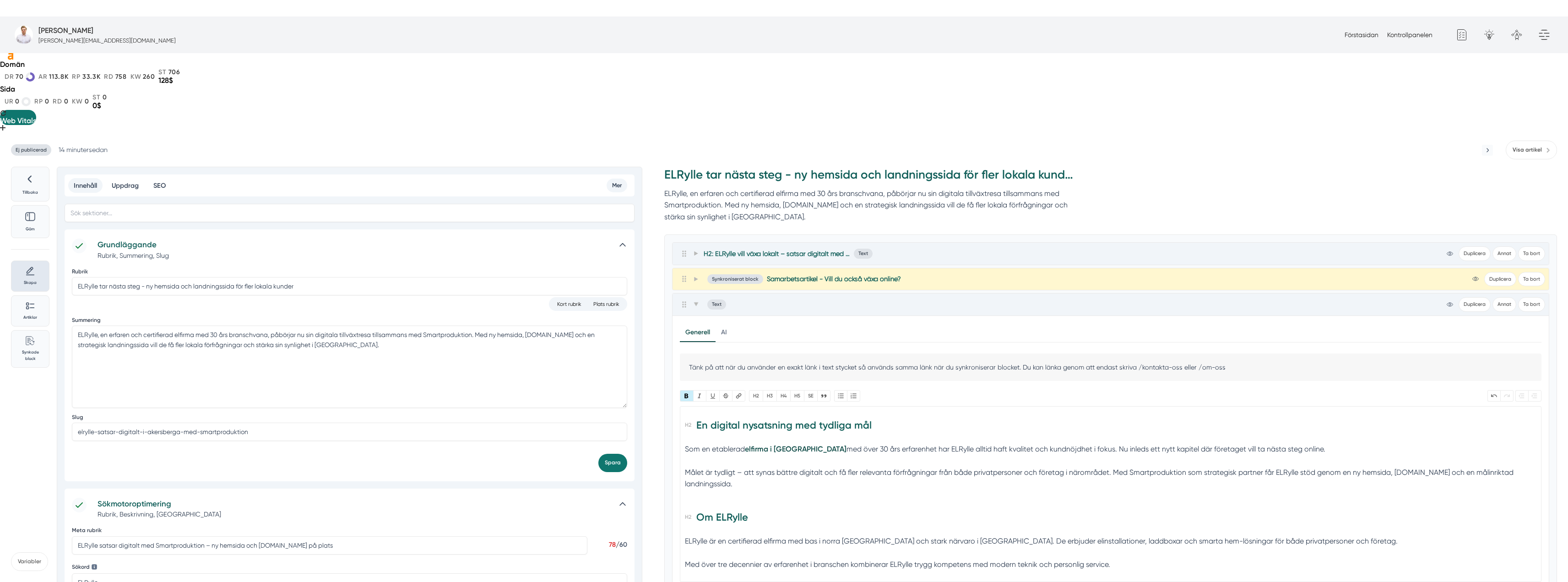
type trix-editor "<h2>En digital nysatsning med tydliga mål</h2><div>Som en etablerad <a href="ht…"
click at [927, 443] on div "Som en etablerad elfirma i Åkersberga med över 30 års erfarenhet har ELRylle al…" at bounding box center [1111, 455] width 852 height 23
click at [735, 390] on button "Länk" at bounding box center [738, 396] width 13 height 12
paste input "https://www.elrylle.se/"
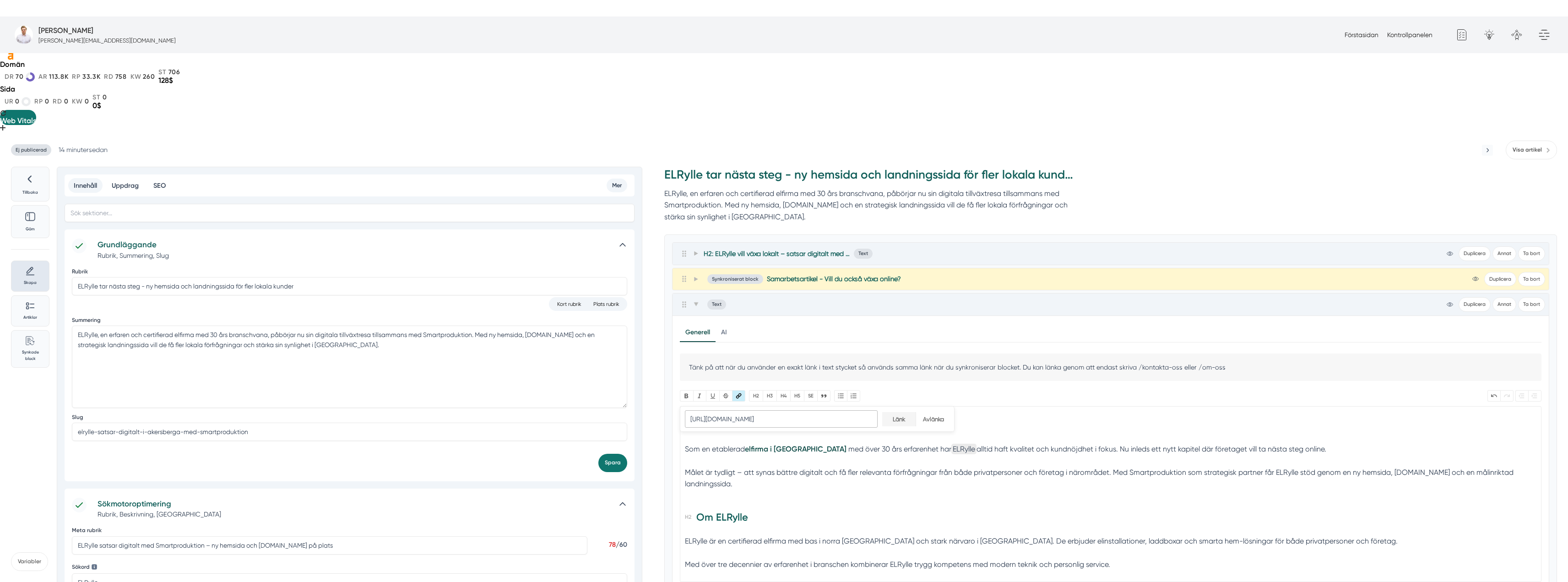
type input "https://www.elrylle.se/"
click at [891, 412] on input "Länk" at bounding box center [899, 419] width 34 height 14
click at [855, 466] on div "Målet är tydligt – att synas bättre digitalt och få fler relevanta förfrågninga…" at bounding box center [1111, 484] width 852 height 35
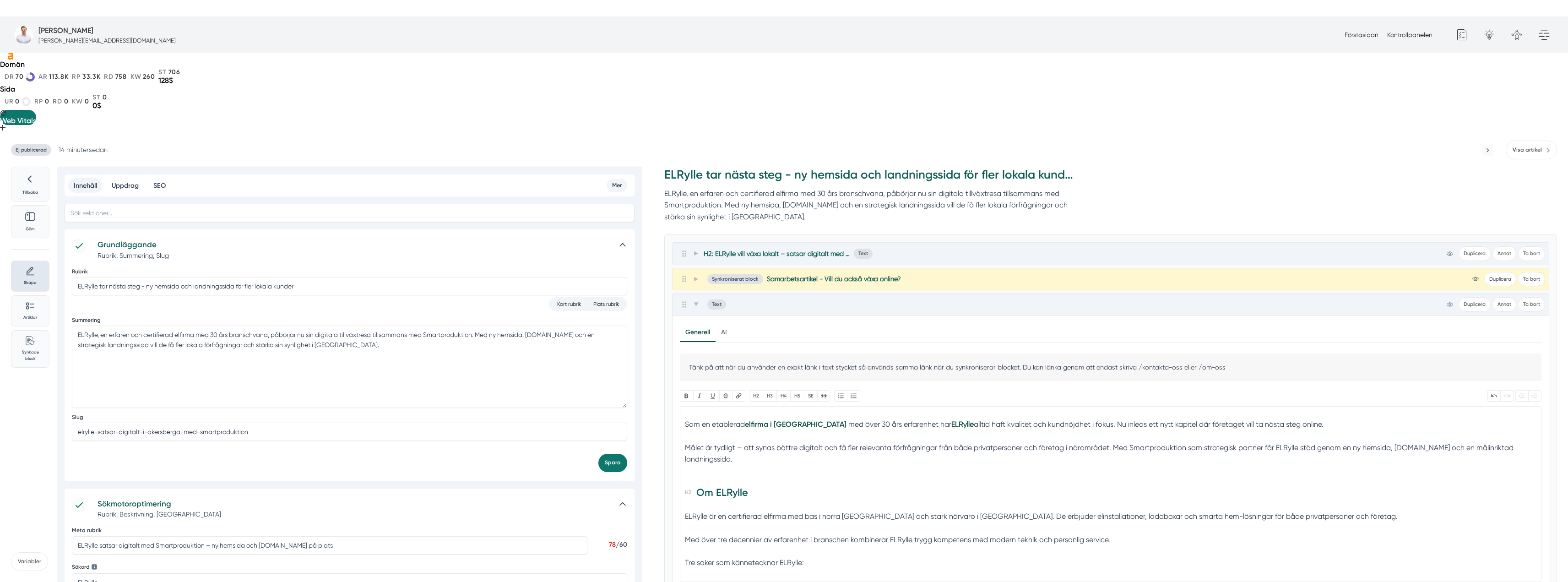
scroll to position [46, 0]
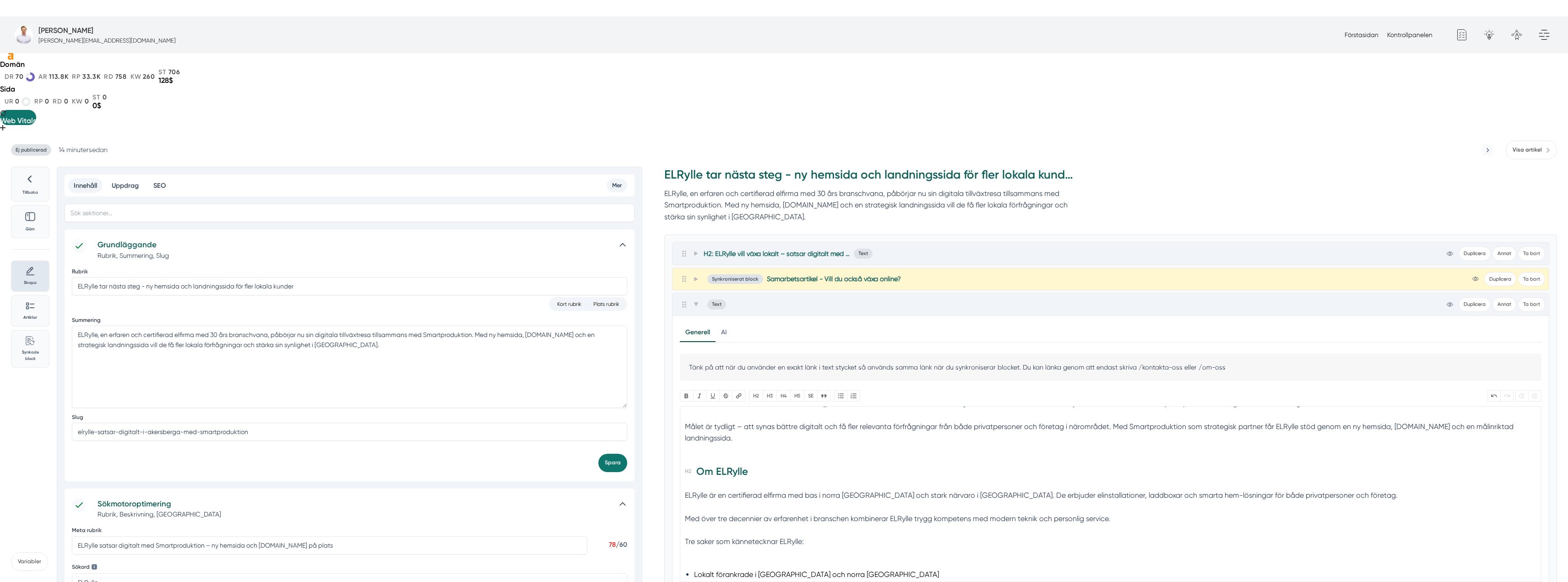
click at [687, 513] on div "Med över tre decennier av erfarenhet i branschen kombinerar ELRylle trygg kompe…" at bounding box center [1111, 525] width 852 height 23
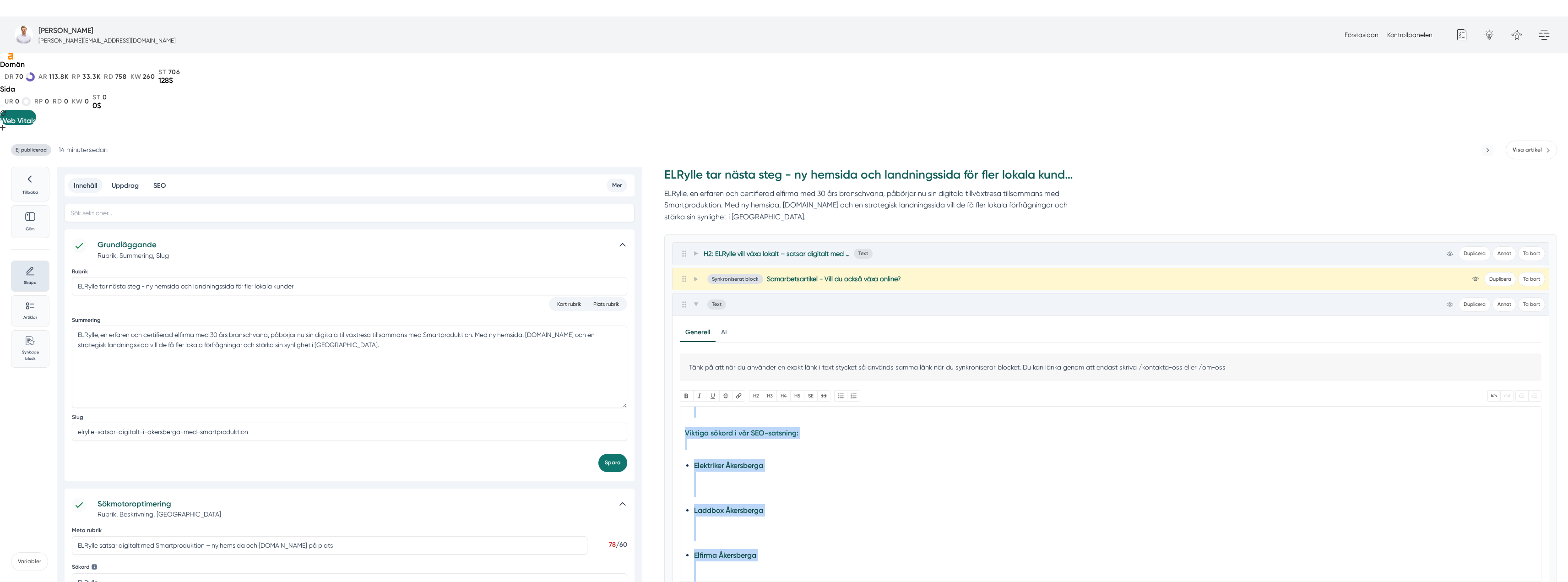
scroll to position [545, 0]
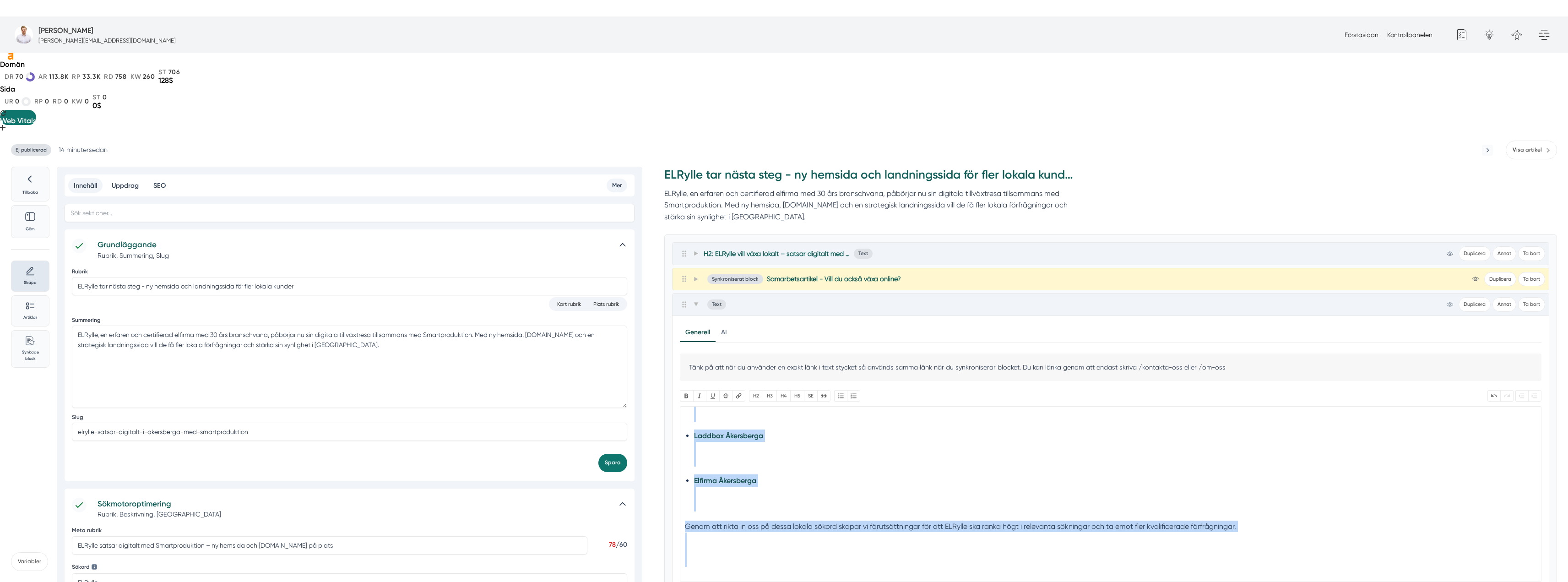
drag, startPoint x: 702, startPoint y: 418, endPoint x: 858, endPoint y: 529, distance: 191.5
click at [858, 529] on div "H2: ELRylle vill växa lokalt – satsar digitalt med Smartproduktion Text view-1 …" at bounding box center [1110, 531] width 877 height 578
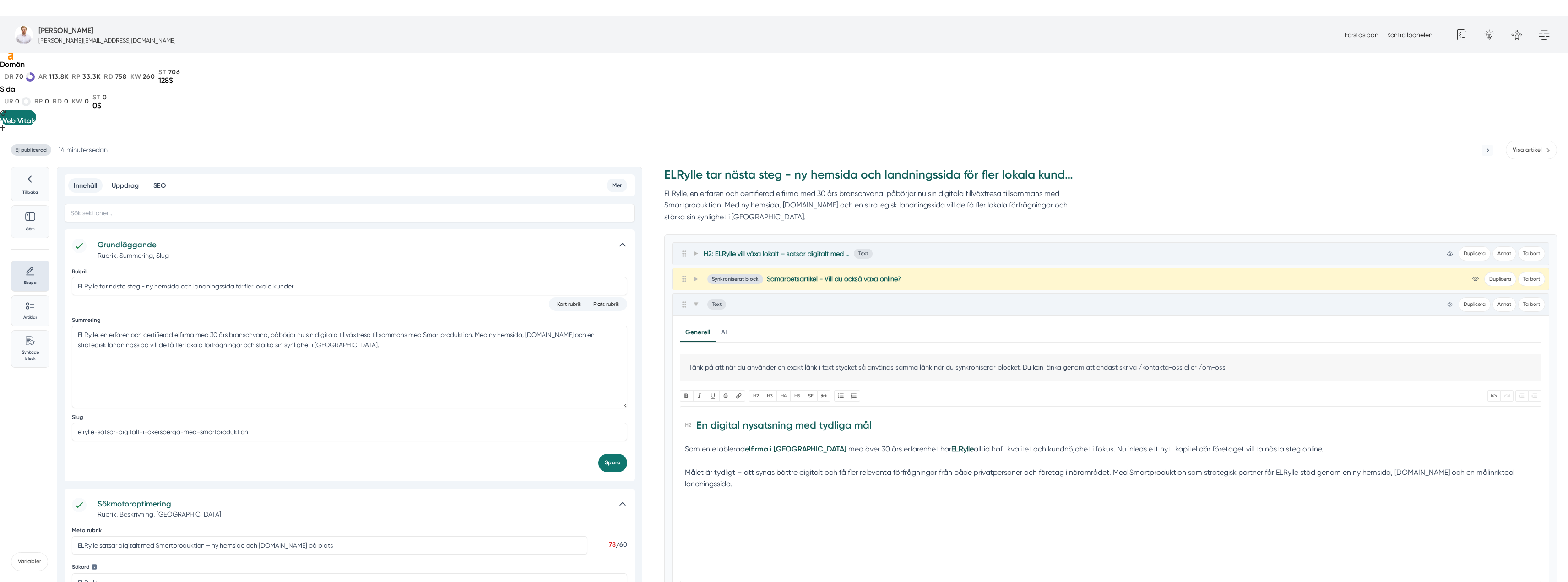
scroll to position [0, 0]
type trix-editor "<h2>En digital nysatsning med tydliga mål</h2><div>Som en etablerad <a href="ht…"
click at [696, 301] on icon at bounding box center [696, 304] width 5 height 5
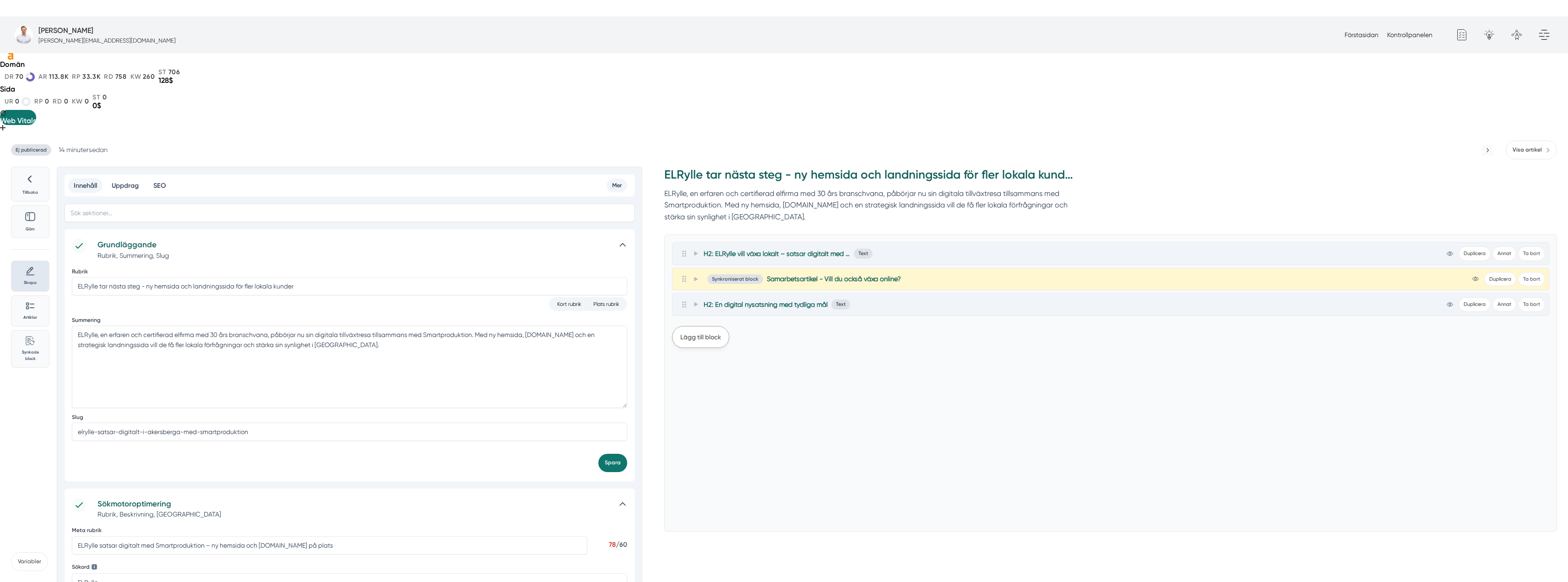
click at [698, 326] on button "Lägg till block" at bounding box center [701, 337] width 57 height 22
click at [685, 374] on button "Text" at bounding box center [684, 383] width 24 height 19
click at [748, 394] on trix-editor at bounding box center [1110, 482] width 861 height 176
paste trix-editor "<h2>Om ELRylle</h2><div>ELRylle är en certifierad elfirma med bas i norra Stock…"
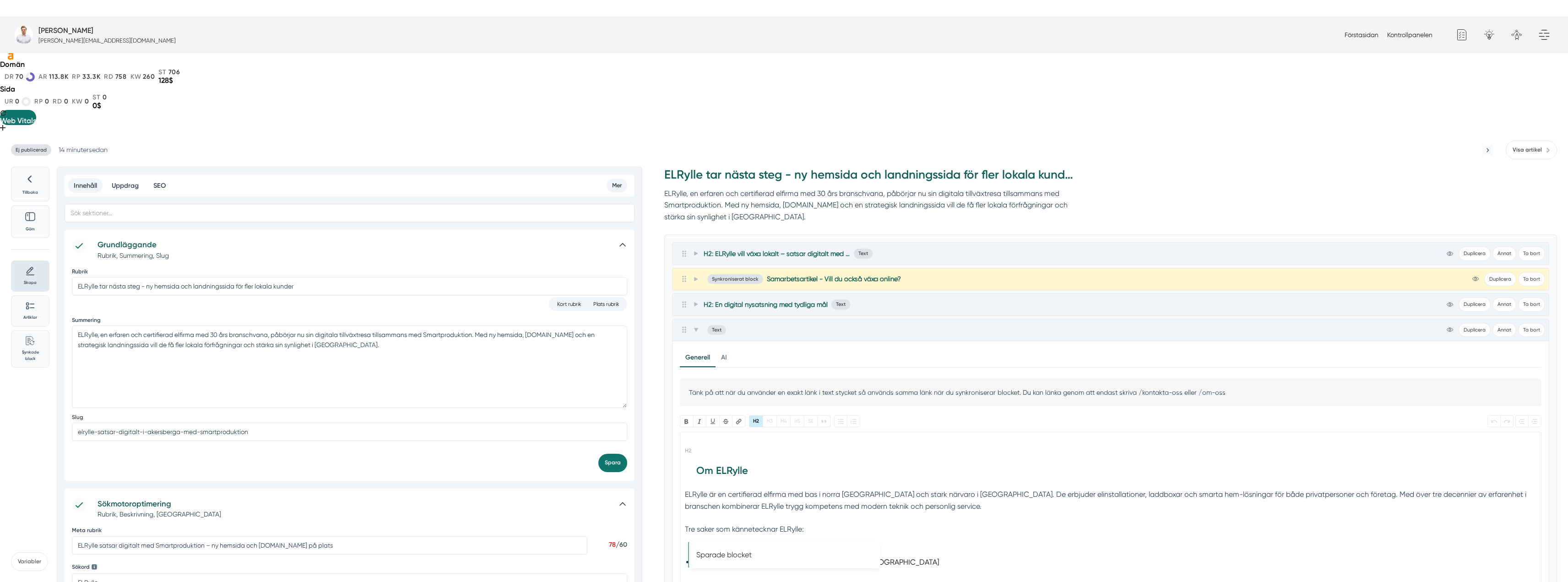
click at [697, 441] on h2 "Om ELRylle" at bounding box center [1111, 463] width 852 height 46
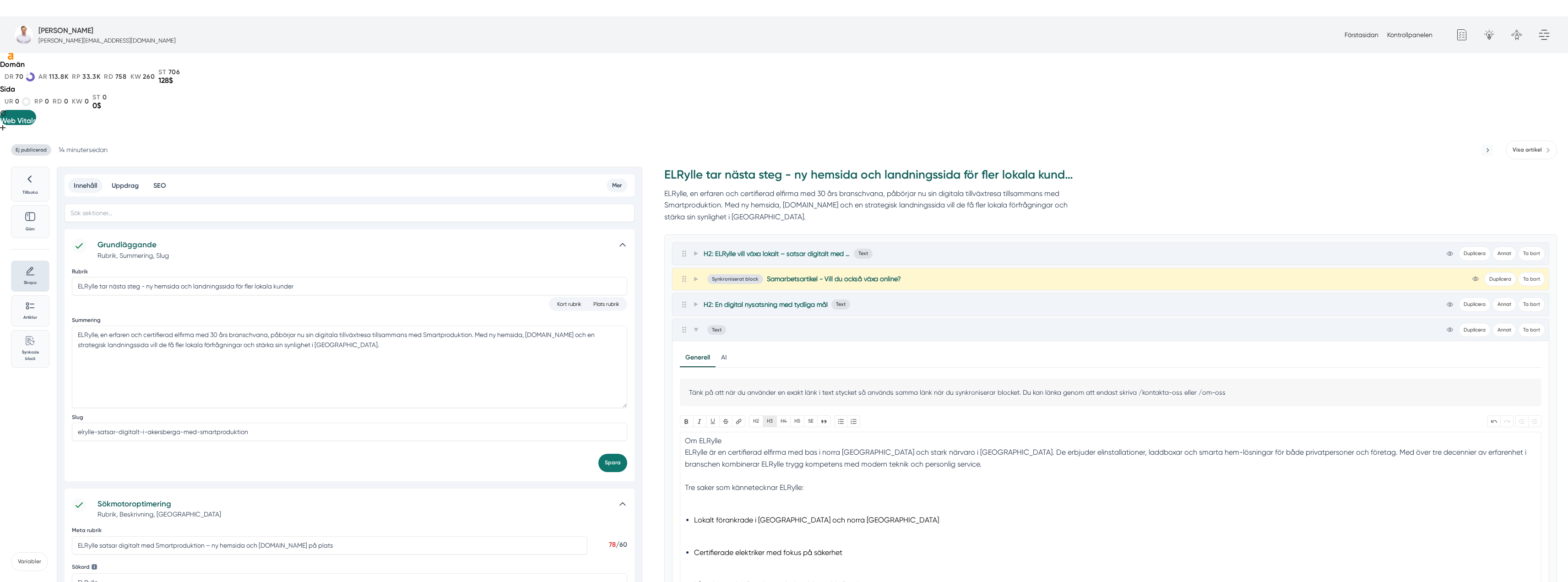
click at [767, 415] on button "H3" at bounding box center [770, 421] width 13 height 12
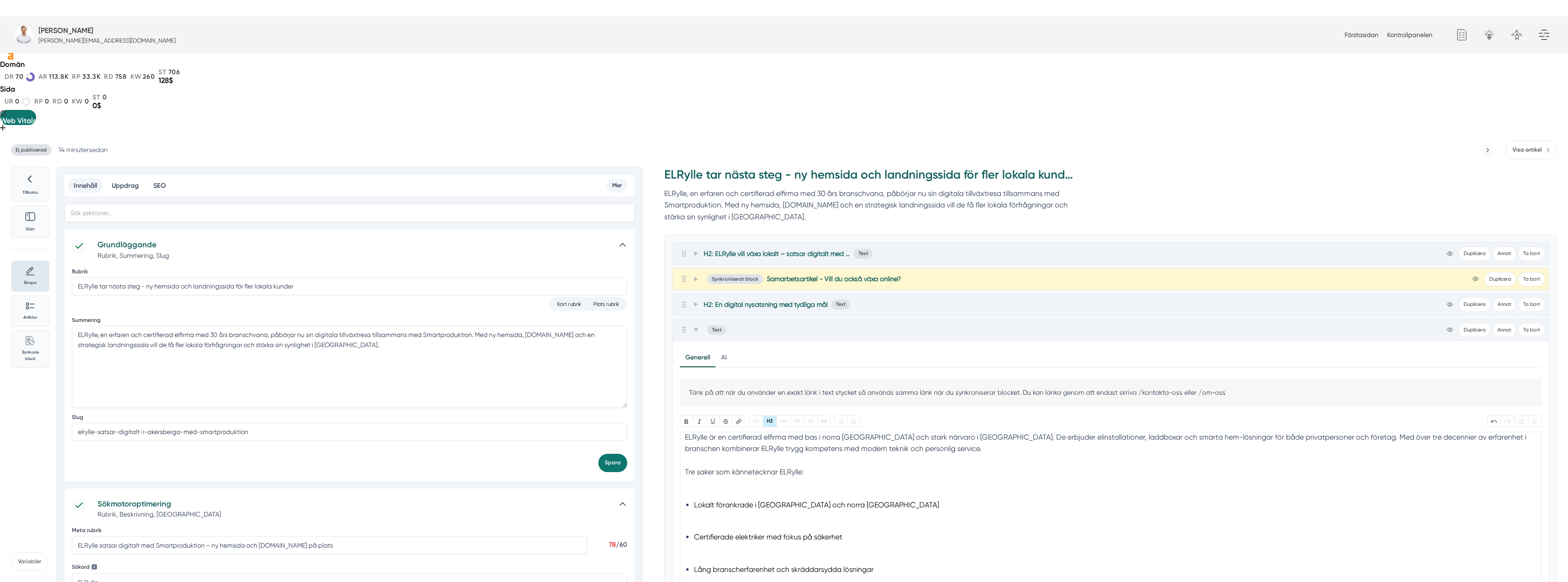
scroll to position [46, 0]
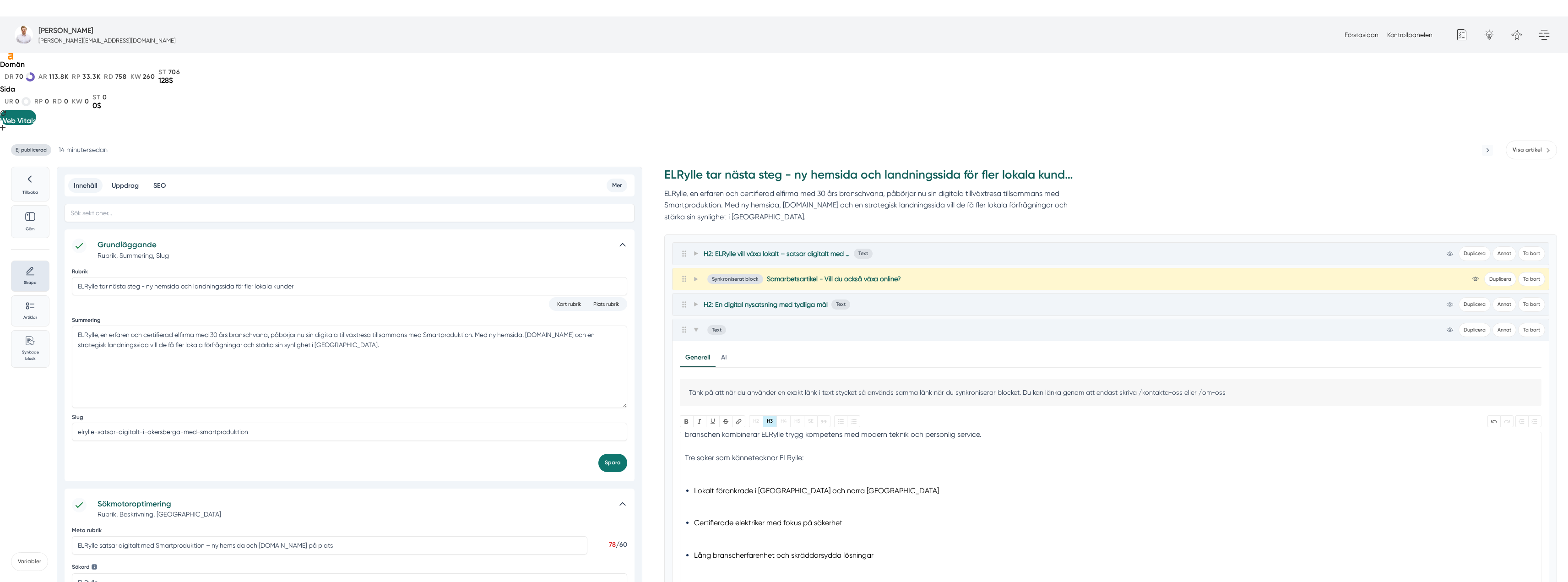
click at [715, 484] on li "Lokalt förankrade i Åkersberga och norra Stockholm" at bounding box center [1111, 496] width 834 height 24
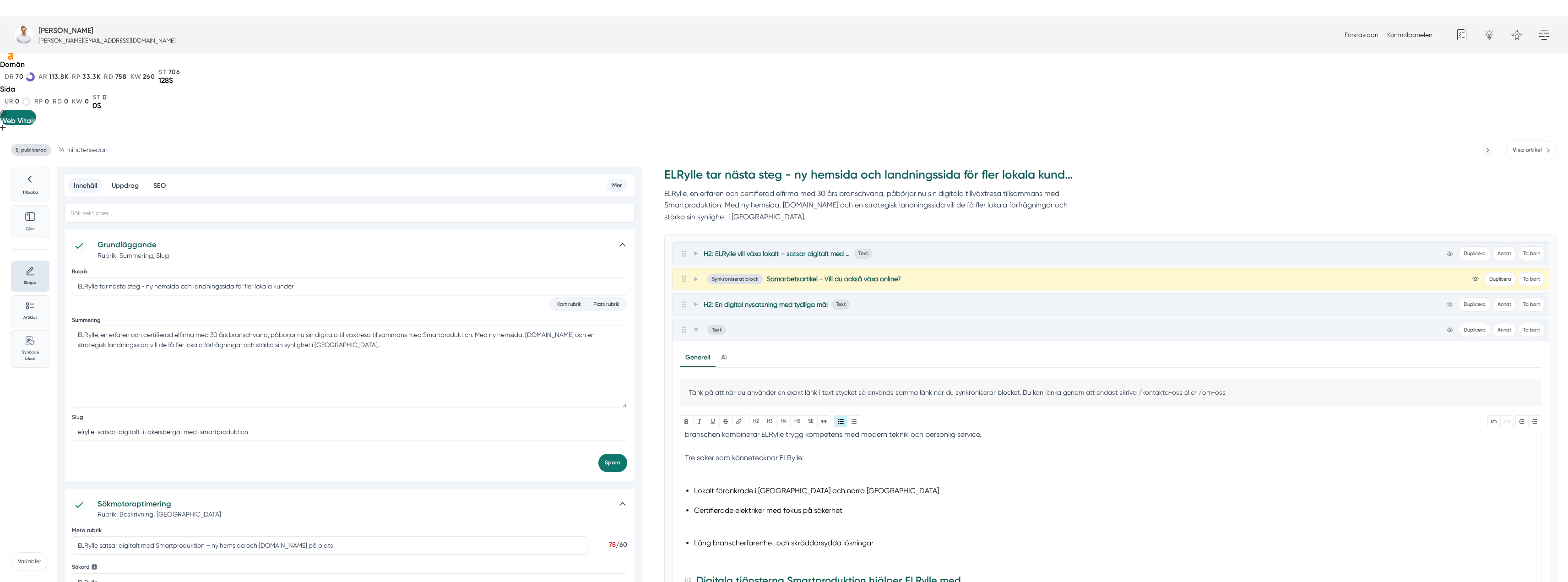
type trix-editor "<h3>Om ELRylle</h3><div>ELRylle är en certifierad elfirma med bas i norra Stock…"
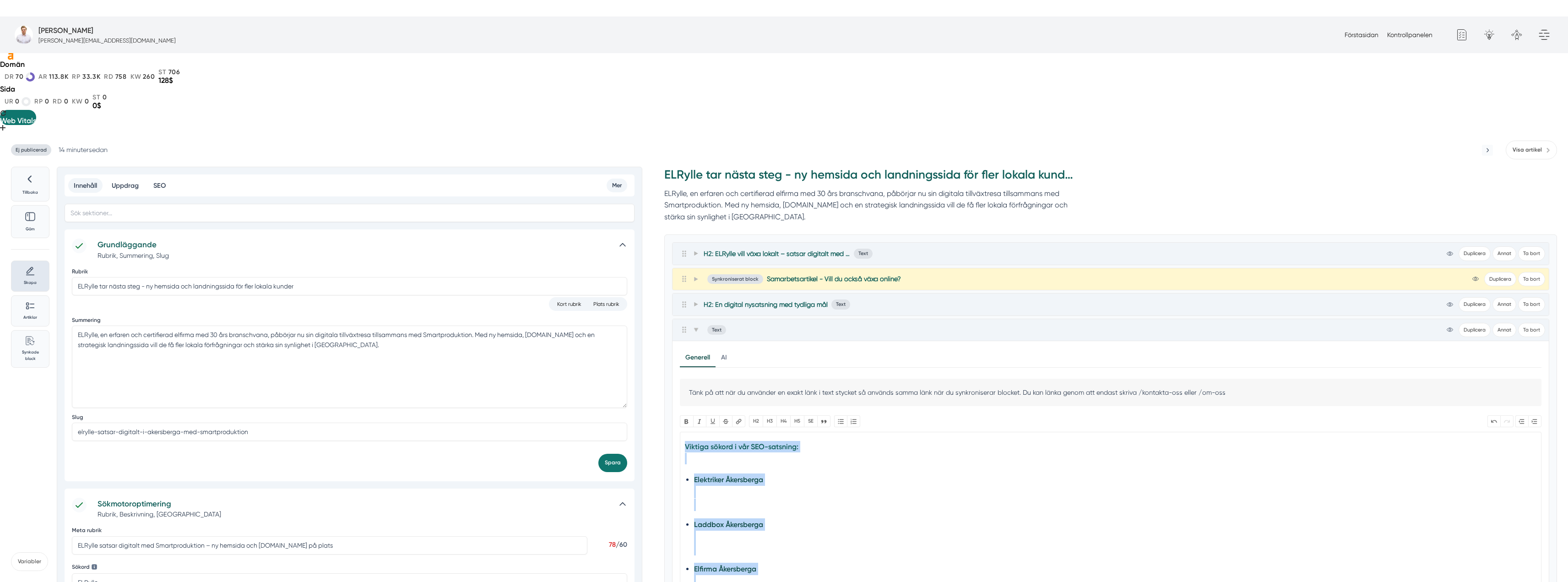
scroll to position [446, 0]
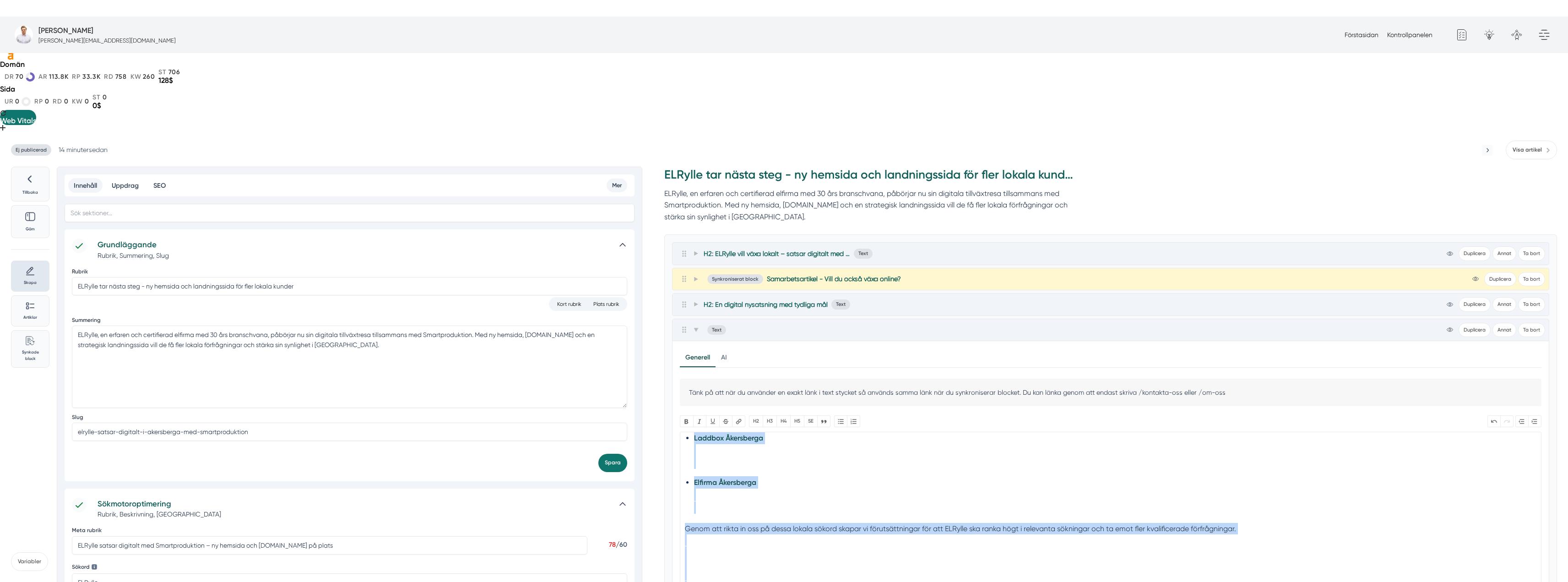
drag, startPoint x: 693, startPoint y: 462, endPoint x: 770, endPoint y: 544, distance: 112.5
click at [770, 544] on div "Tänk på att när du använder en exakt länk i text stycket så används samma länk …" at bounding box center [1110, 504] width 861 height 251
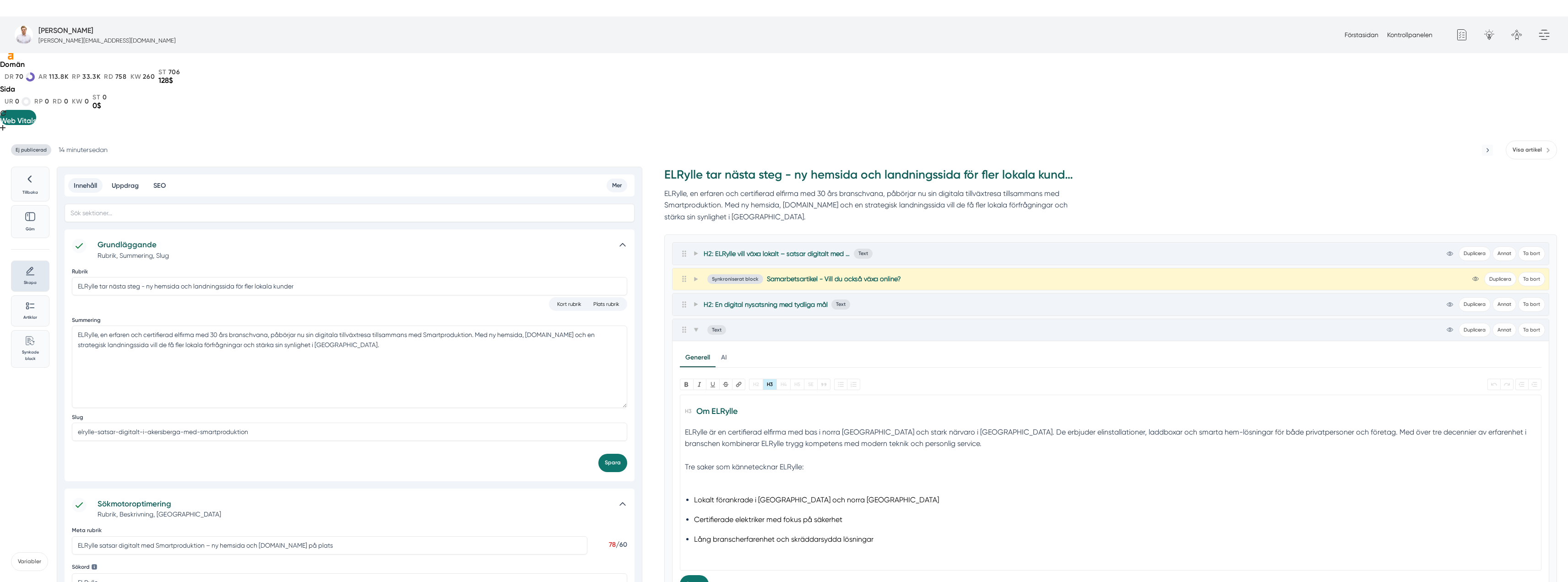
scroll to position [0, 0]
type trix-editor "<h3>Om ELRylle</h3><div>ELRylle är en certifierad elfirma med bas i norra Stock…"
click at [695, 324] on span at bounding box center [695, 330] width 8 height 11
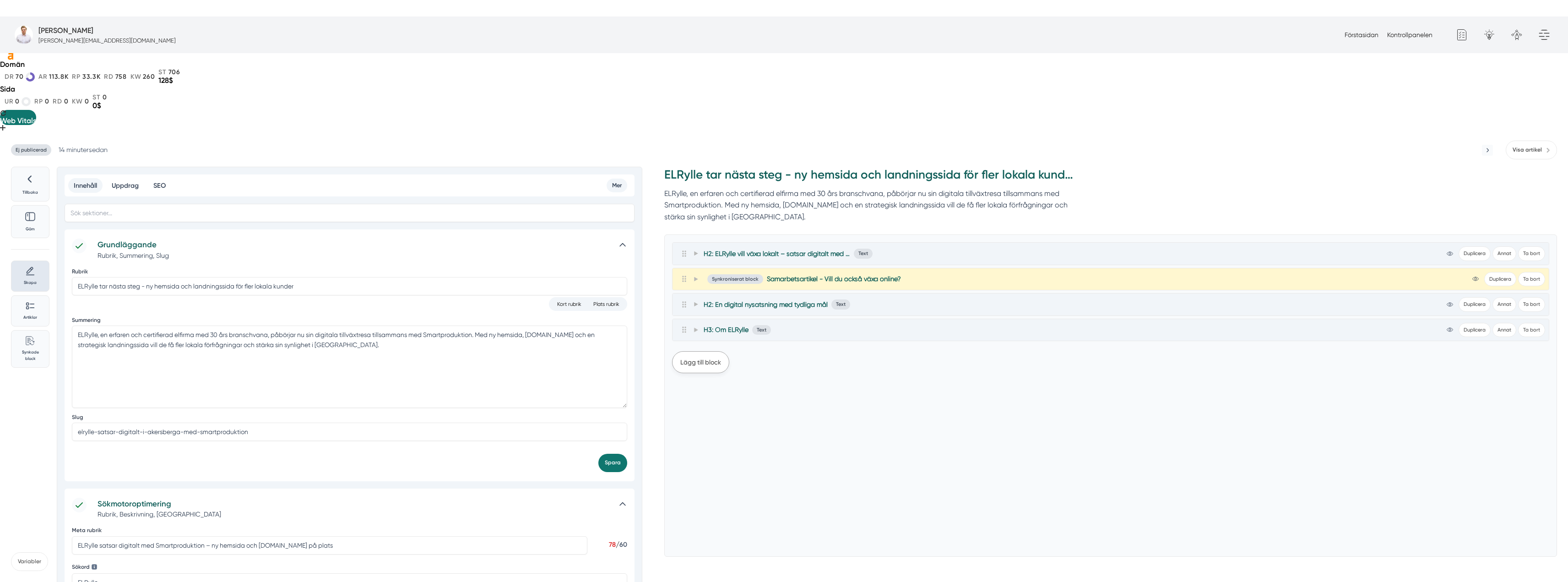
click at [699, 351] on button "Lägg till block" at bounding box center [701, 362] width 57 height 22
click at [685, 400] on button "Text" at bounding box center [684, 409] width 24 height 19
click at [730, 420] on trix-editor at bounding box center [1110, 508] width 861 height 176
paste trix-editor "<h2>Digitala tjänsterna Smartproduktion hjälper ELRylle med</h2><div>Samarbetet…"
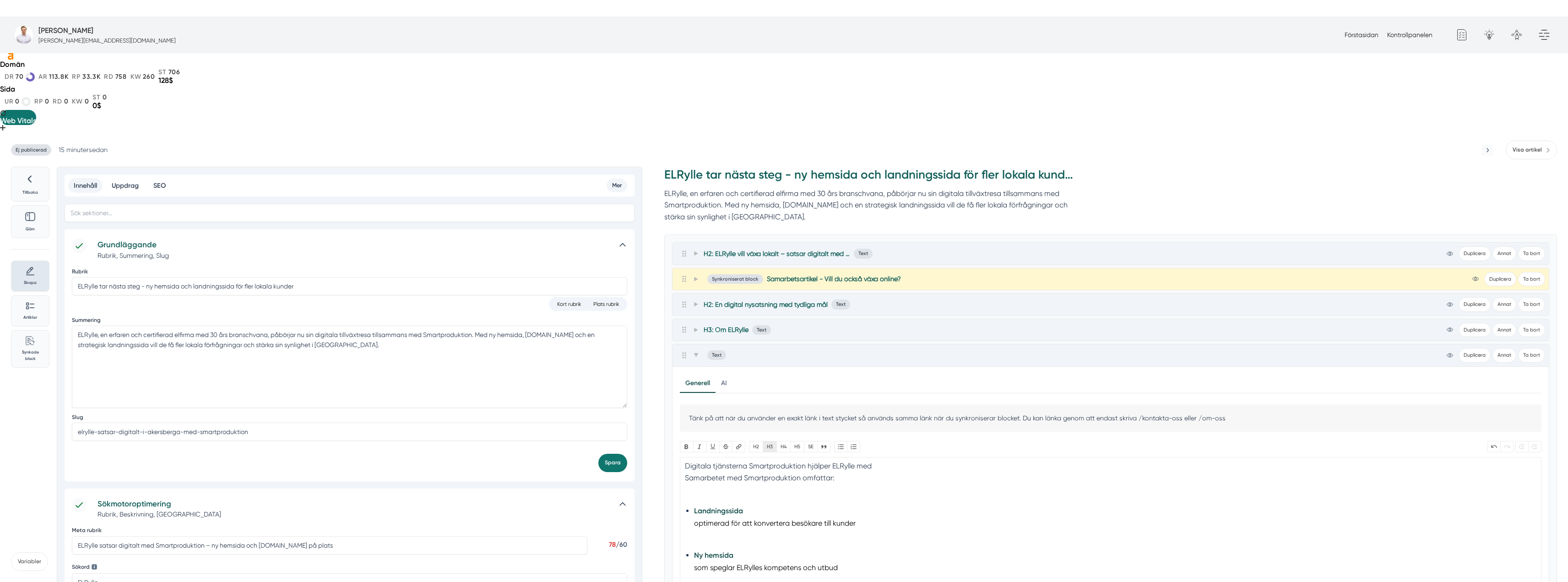
click at [772, 441] on button "H3" at bounding box center [770, 446] width 13 height 12
click at [695, 488] on div "Samarbetet med Smartproduktion omfattar:" at bounding box center [1111, 499] width 852 height 23
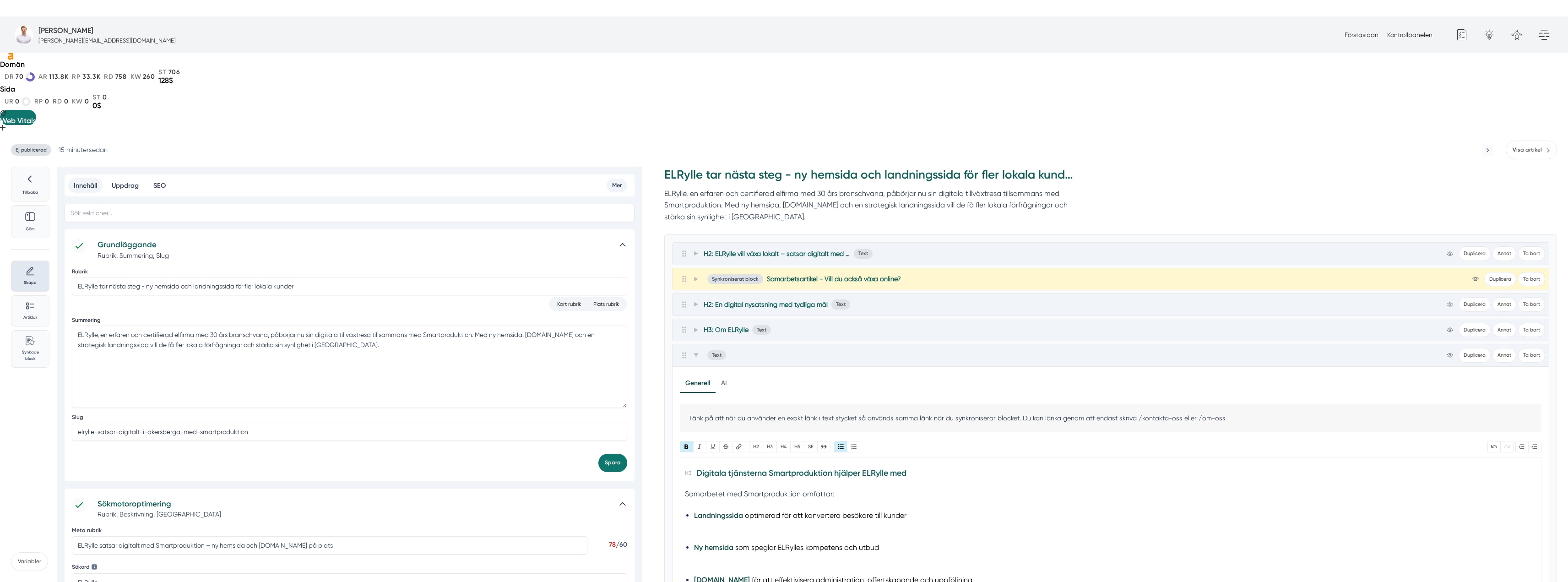
click at [721, 541] on li "Ny hemsida som speglar ELRylles kompetens och utbud" at bounding box center [1111, 553] width 834 height 24
click at [699, 537] on div "Viktiga sökord i vår SEO-satsning:" at bounding box center [1111, 548] width 852 height 23
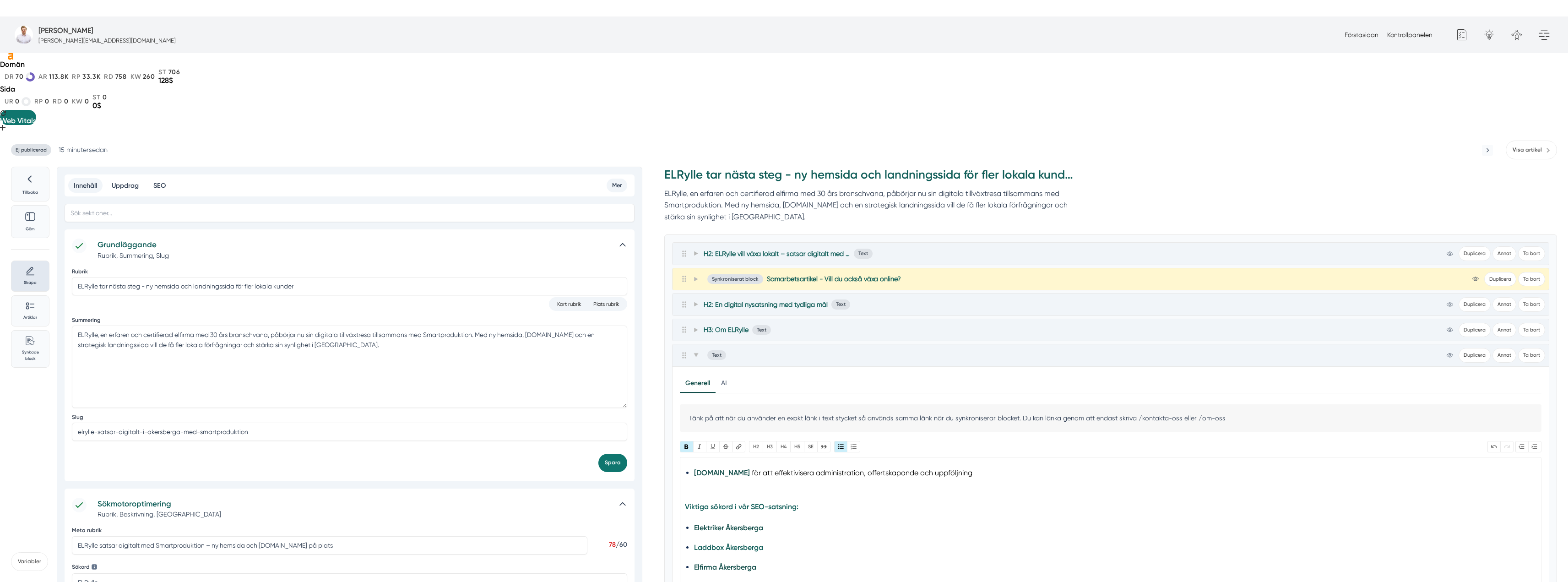
scroll to position [138, 0]
drag, startPoint x: 743, startPoint y: 543, endPoint x: 694, endPoint y: 466, distance: 91.3
click at [694, 466] on trix-editor "Digitala tjänsterna Smartproduktion hjälper ELRylle med Samarbetet med Smartpro…" at bounding box center [1110, 545] width 861 height 176
type trix-editor "<h3>Digitala tjänsterna Smartproduktion hjälper ELRylle med</h3><div>Samarbetet…"
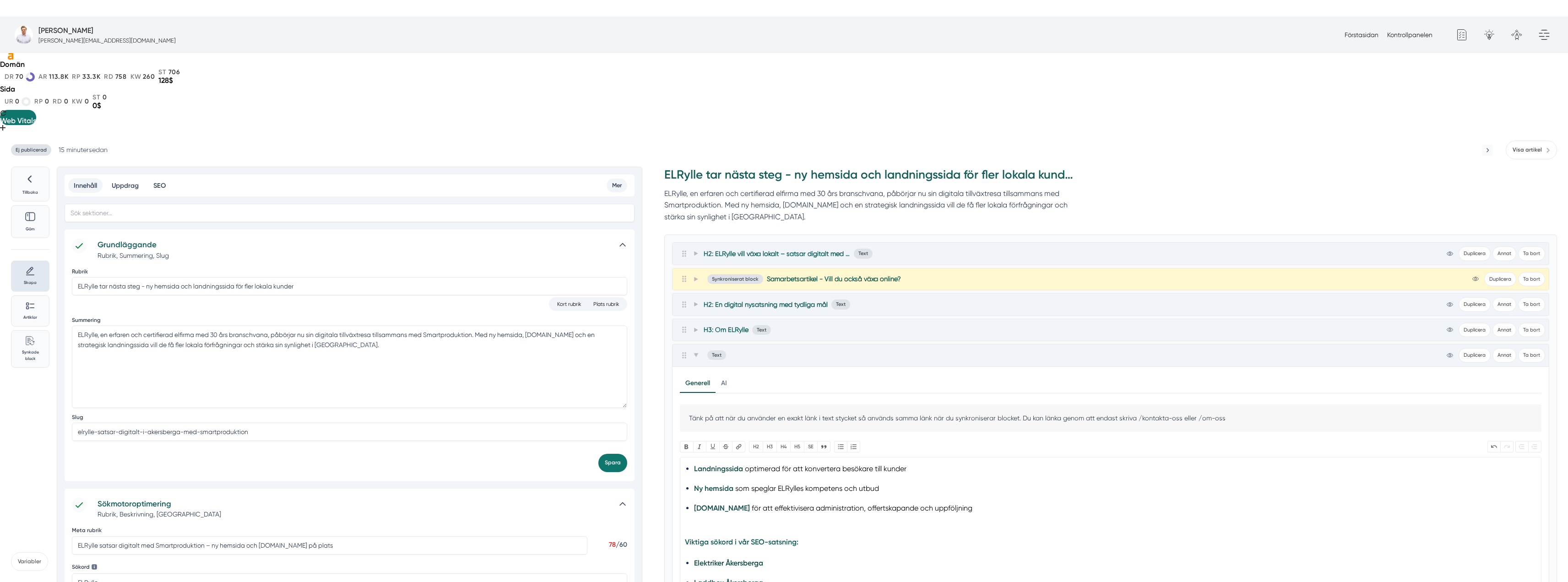
click at [723, 537] on strong "Viktiga sökord i vår SEO-satsning:" at bounding box center [742, 542] width 114 height 9
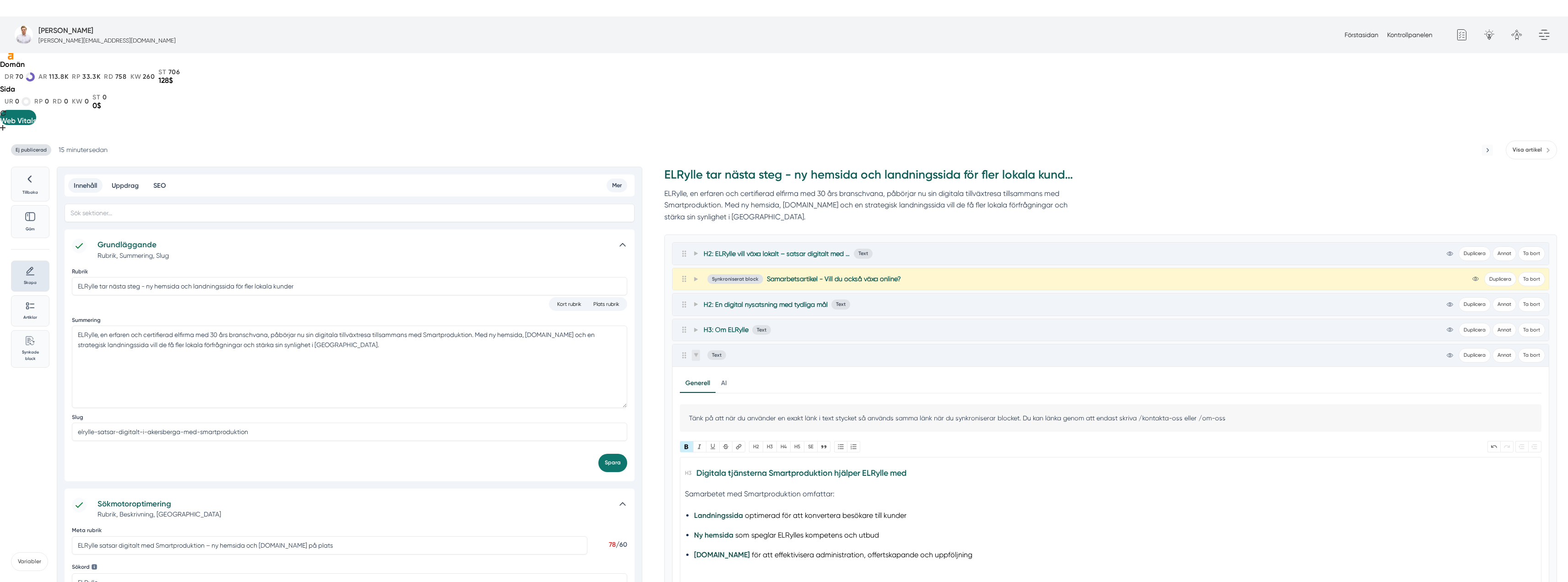
click at [699, 350] on span at bounding box center [695, 355] width 8 height 11
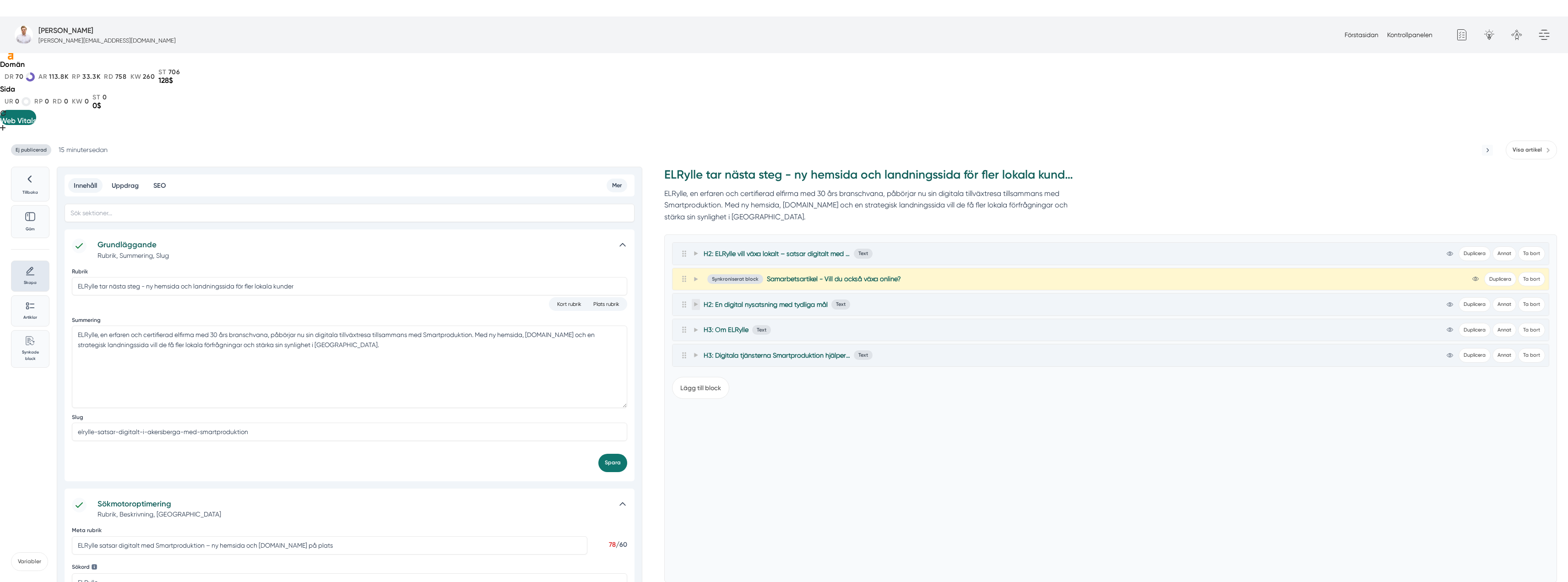
click at [698, 301] on icon at bounding box center [696, 304] width 5 height 5
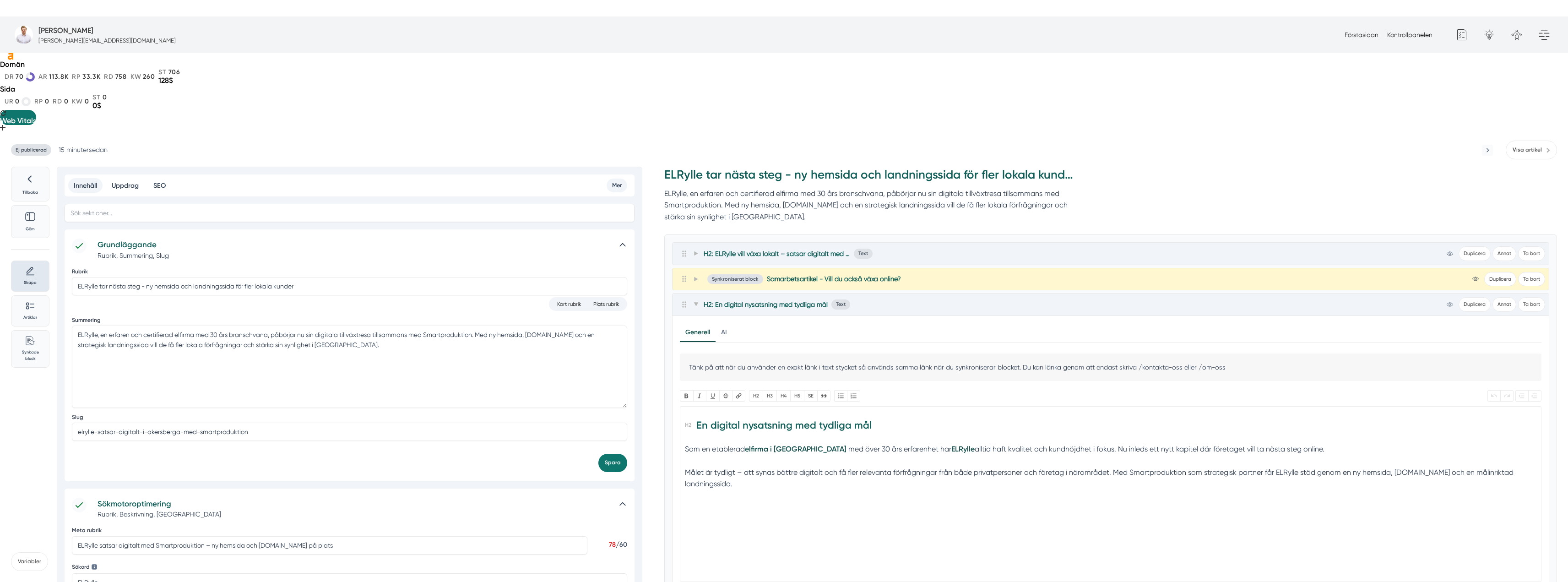
click at [694, 415] on h2 "En digital nysatsning med tydliga mål" at bounding box center [1111, 428] width 852 height 26
type trix-editor "<div>En digital nysatsning med tydliga mål</div><div>Som en etablerad <a href="…"
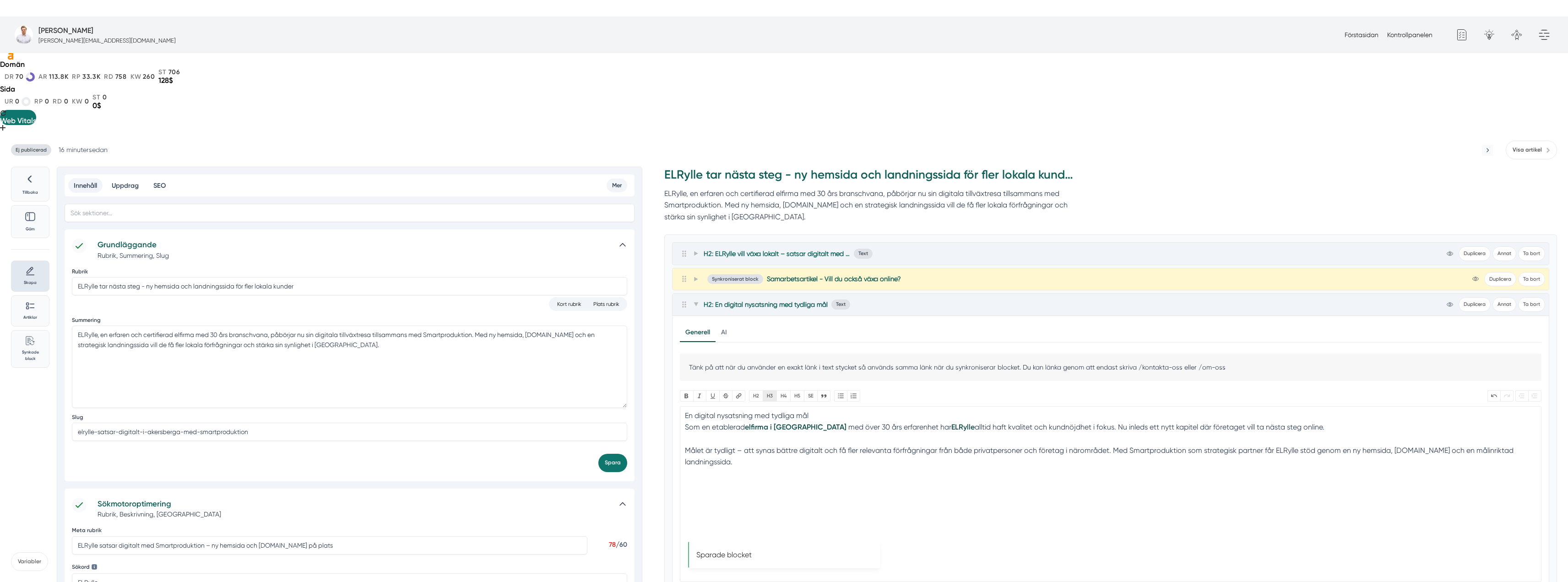
click at [770, 390] on button "H3" at bounding box center [770, 396] width 13 height 12
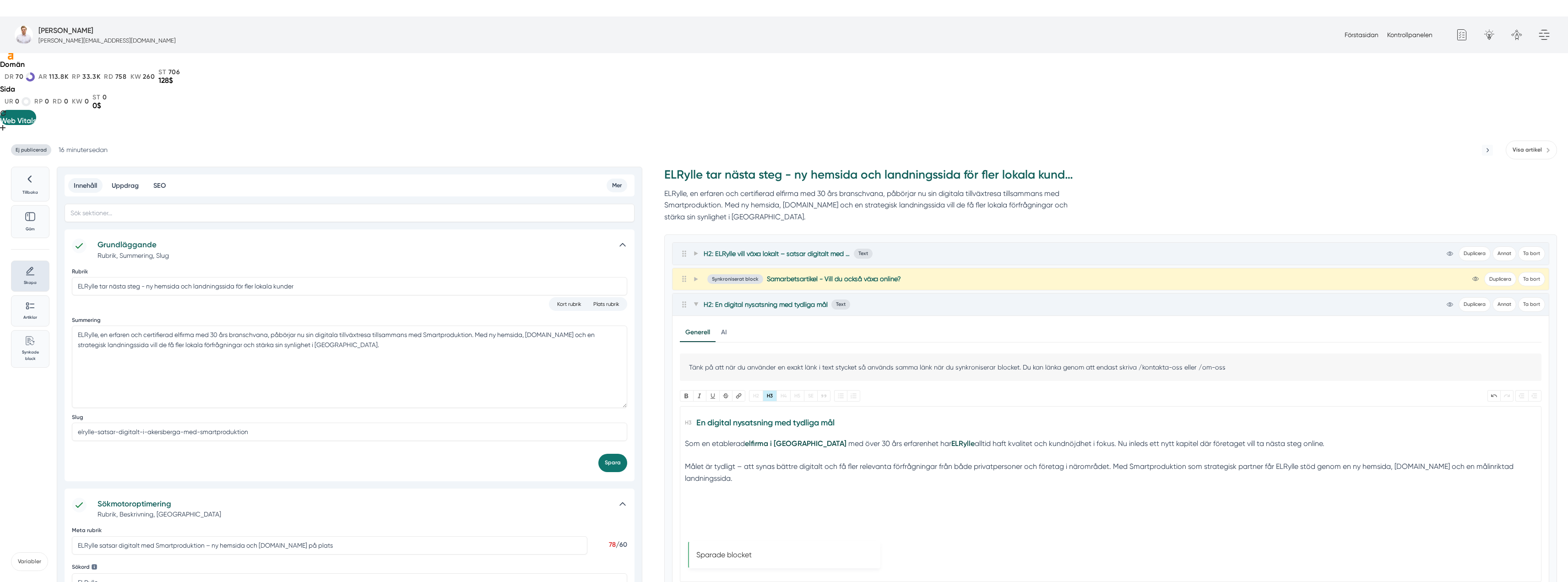
click at [801, 411] on trix-editor "En digital nysatsning med tydliga mål Som en etablerad elfirma i Åkersberga med…" at bounding box center [1110, 494] width 861 height 176
click at [697, 303] on icon at bounding box center [695, 304] width 4 height 4
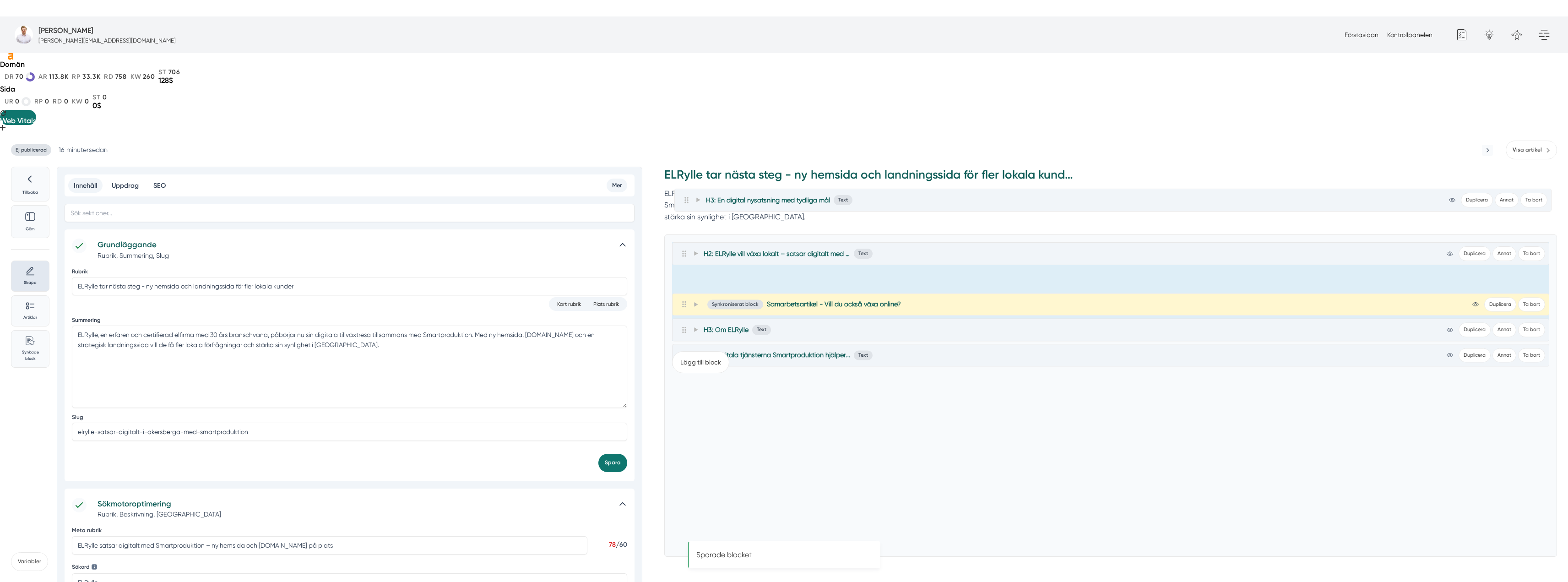
drag, startPoint x: 683, startPoint y: 223, endPoint x: 686, endPoint y: 196, distance: 27.2
click at [686, 242] on div "H2: ELRylle vill växa lokalt – satsar digitalt med Smartproduktion Text view-1 …" at bounding box center [1110, 292] width 877 height 99
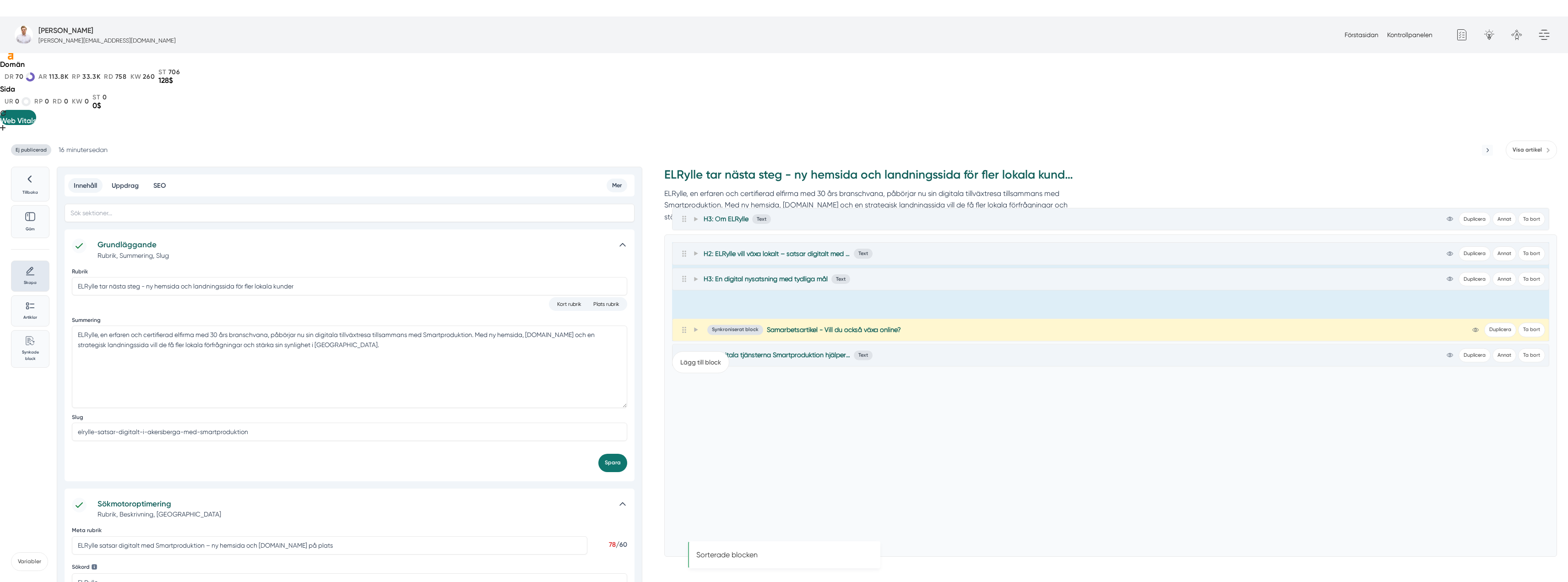
drag, startPoint x: 685, startPoint y: 249, endPoint x: 685, endPoint y: 214, distance: 35.0
click at [685, 242] on div "H2: ELRylle vill växa lokalt – satsar digitalt med Smartproduktion Text view-1 …" at bounding box center [1110, 292] width 877 height 99
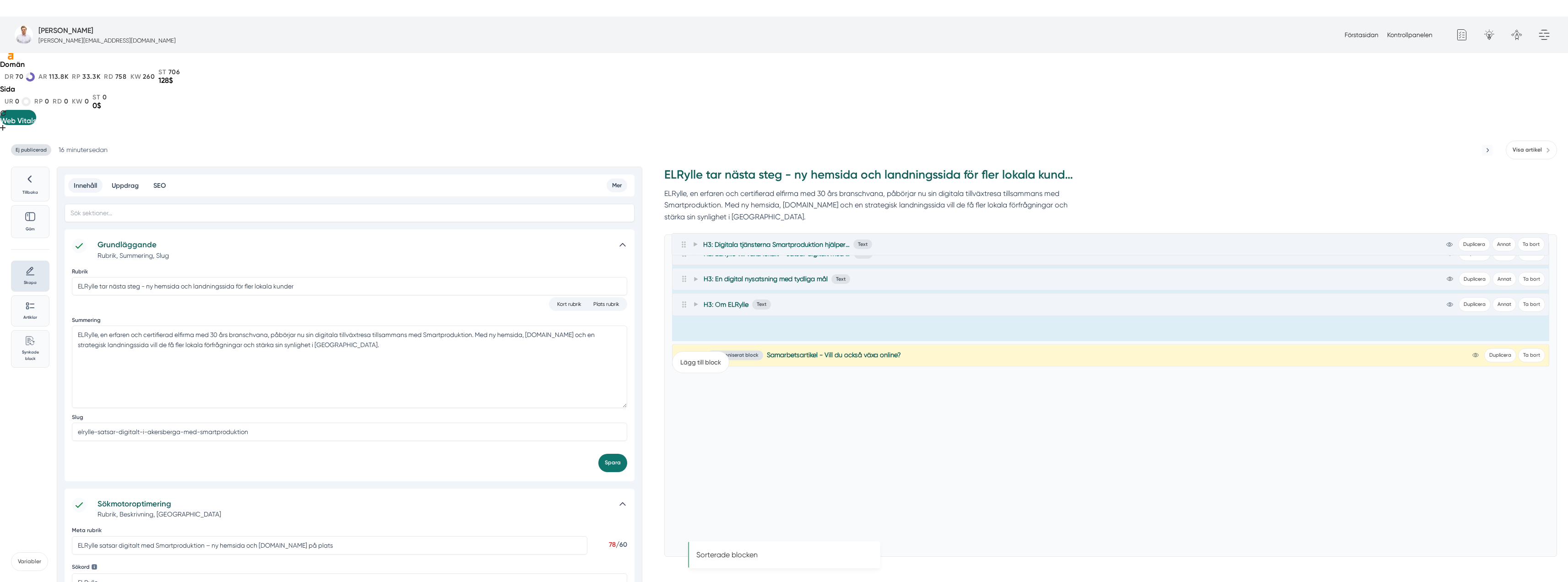
drag, startPoint x: 686, startPoint y: 271, endPoint x: 685, endPoint y: 241, distance: 30.0
click at [685, 242] on div "H2: ELRylle vill växa lokalt – satsar digitalt med Smartproduktion Text view-1 …" at bounding box center [1110, 292] width 877 height 99
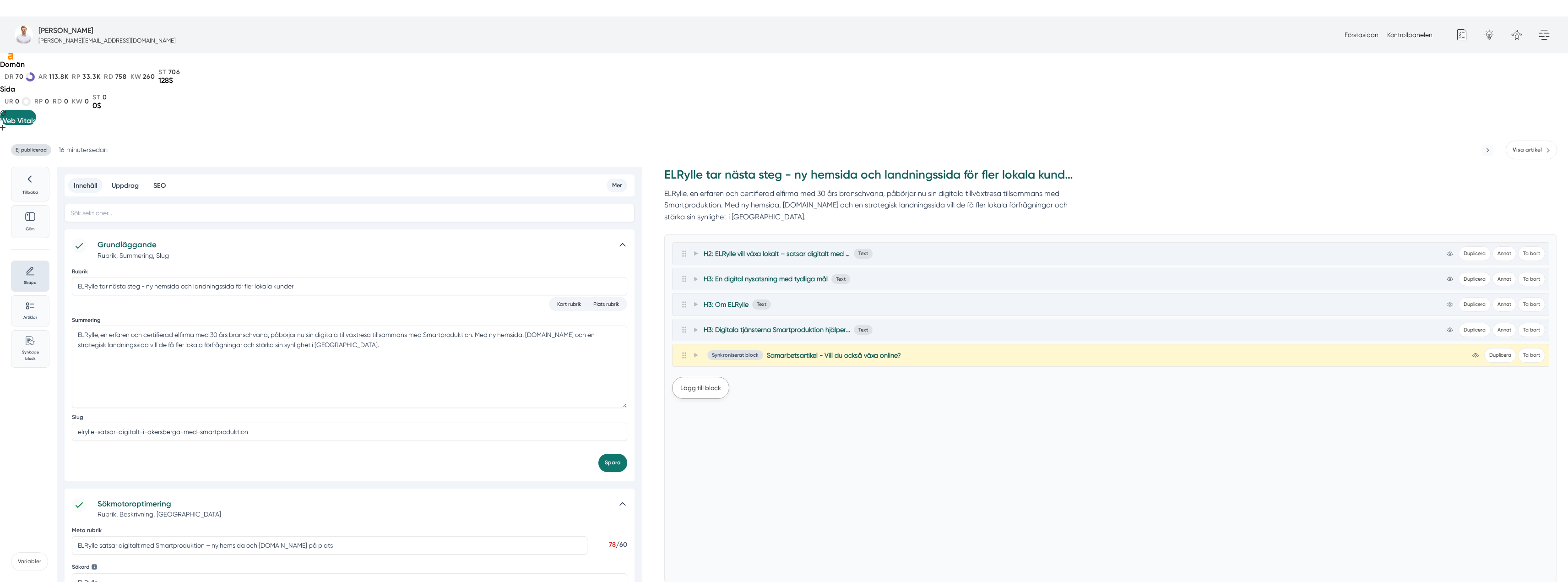
click at [705, 377] on button "Lägg till block" at bounding box center [701, 388] width 57 height 22
click at [706, 522] on button "Synkroniserat block" at bounding box center [704, 531] width 64 height 19
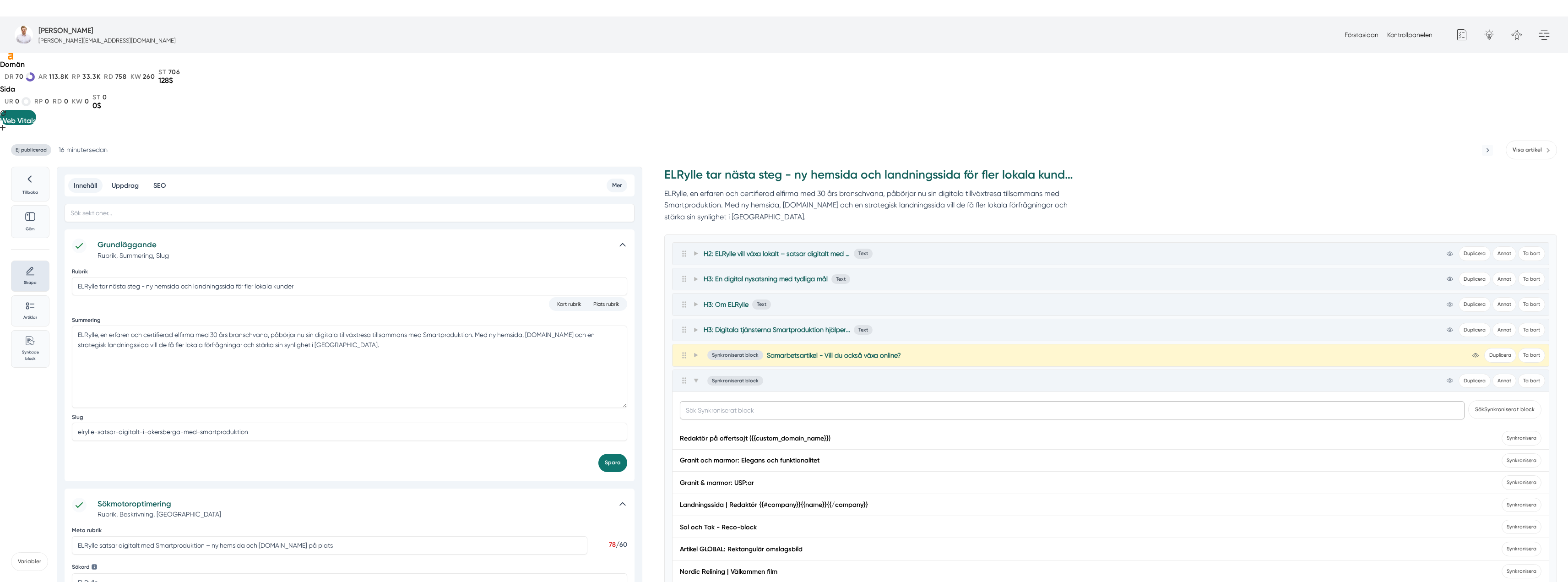
click at [716, 401] on input "text" at bounding box center [1072, 410] width 785 height 18
type input "smart.nu"
click at [1468, 400] on button "Sök Synkroniserat block" at bounding box center [1505, 409] width 73 height 19
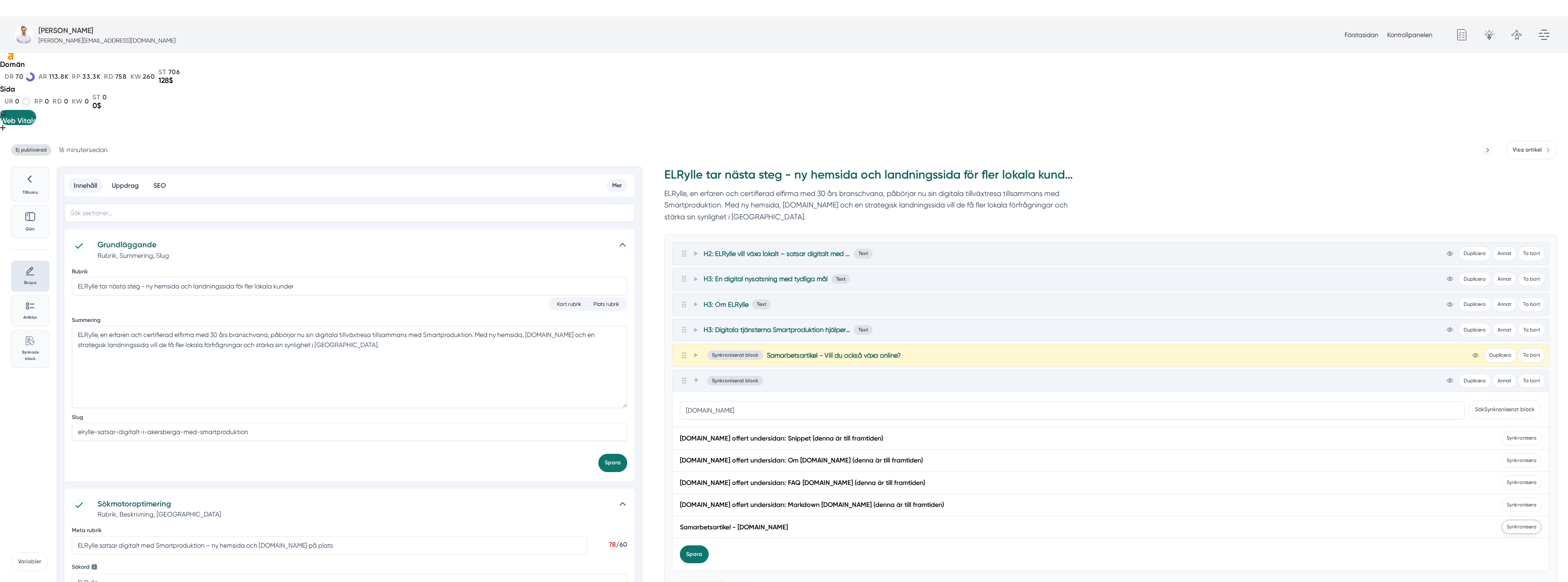
click at [1522, 520] on span "Synkronisera" at bounding box center [1521, 526] width 40 height 14
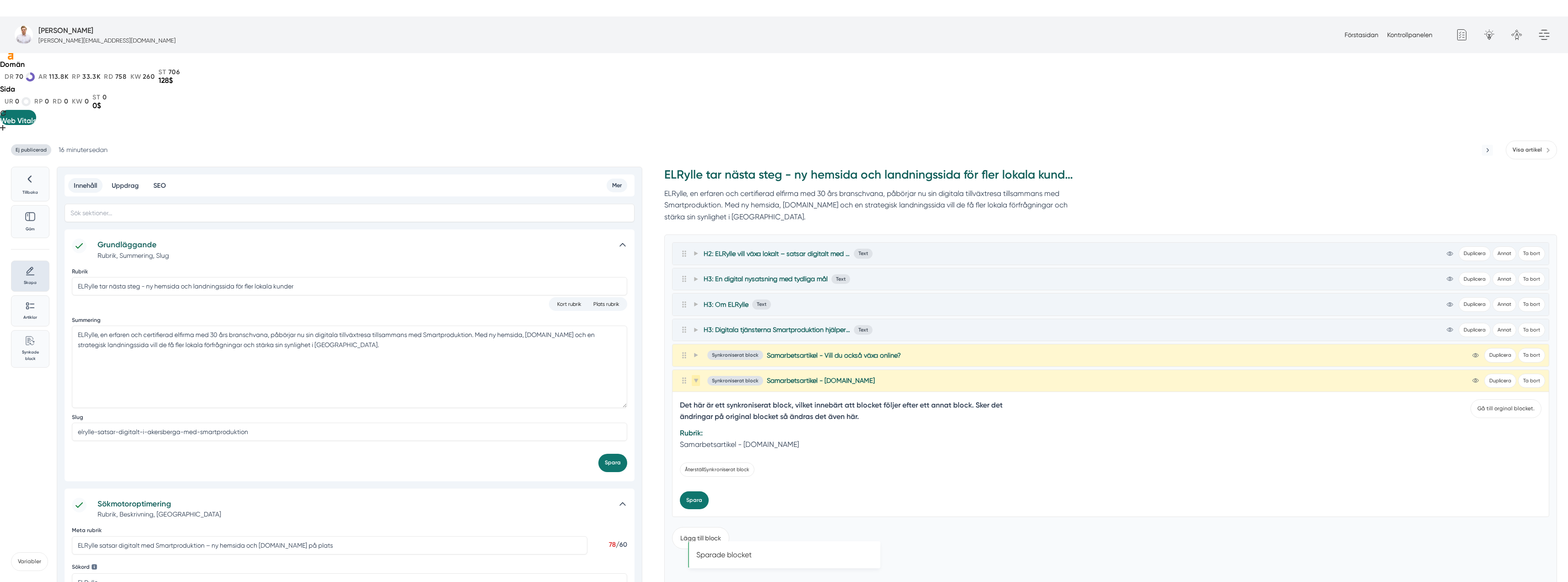
click at [693, 378] on icon at bounding box center [696, 381] width 5 height 5
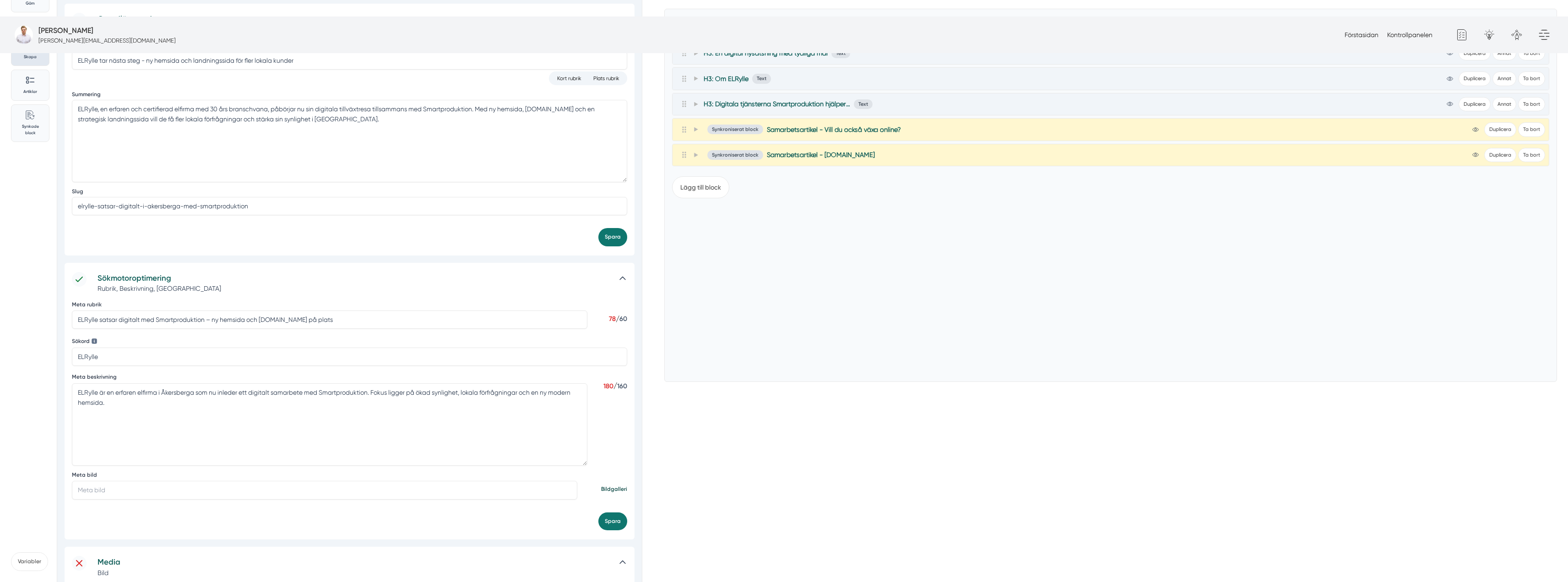
scroll to position [229, 0]
click at [201, 477] on input "Meta bild" at bounding box center [325, 487] width 506 height 18
paste input "https://s3.eu-west-2.amazonaws.com/byggservice/photos/images/000/047/056/large/…"
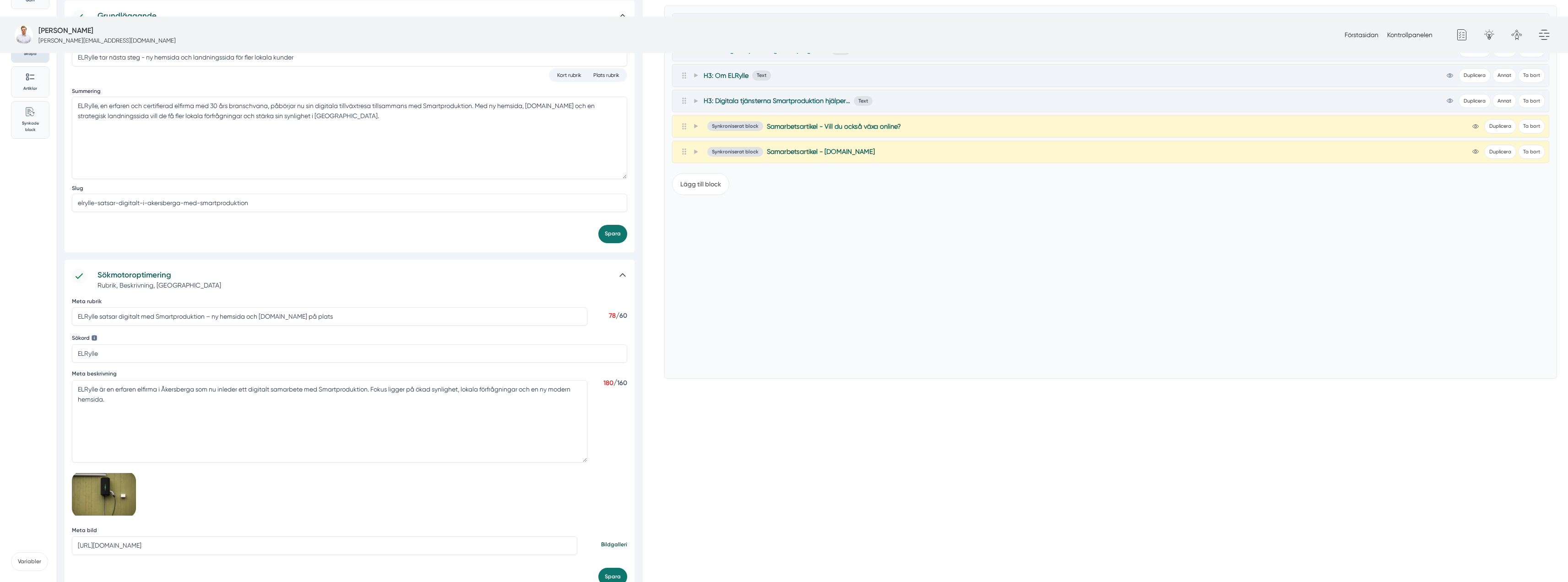
scroll to position [458, 0]
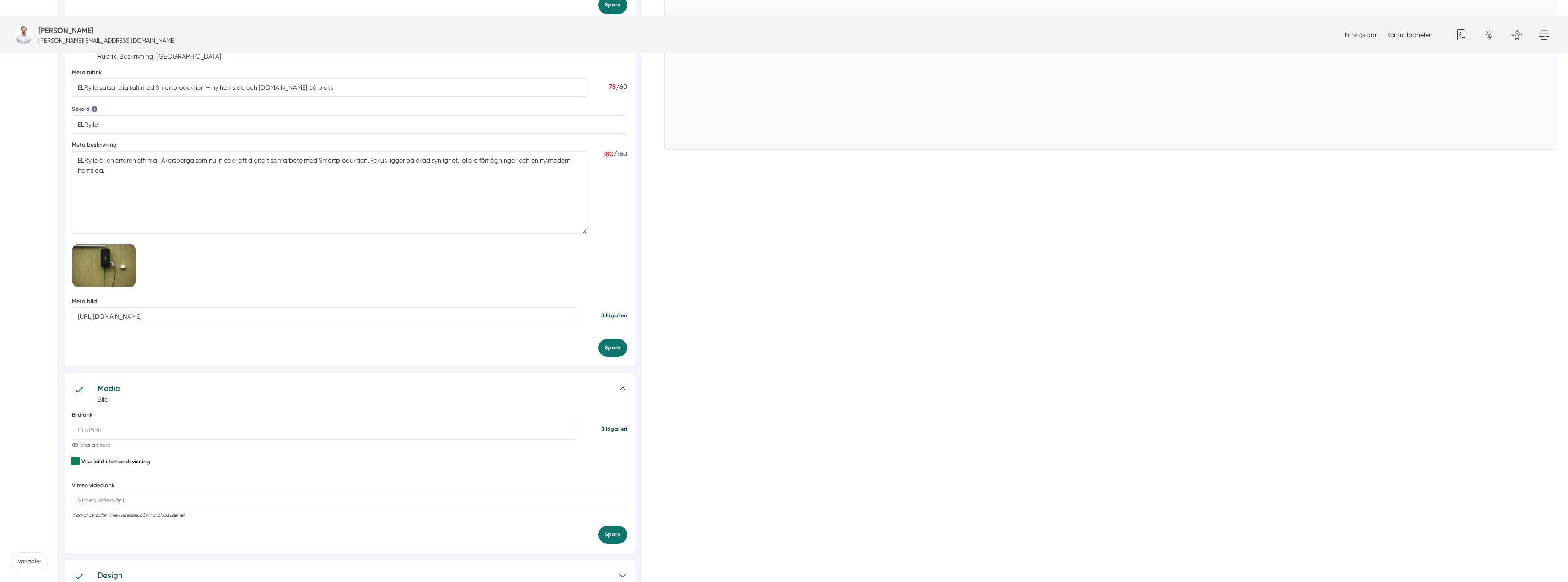
type input "https://s3.eu-west-2.amazonaws.com/byggservice/photos/images/000/047/056/large/…"
click at [611, 273] on div "Sökmotoroptimering Rubrik, Beskrivning, Sökord Meta rubrik ELRylle satsar digit…" at bounding box center [350, 198] width 570 height 335
click at [611, 339] on button "Spara" at bounding box center [613, 347] width 29 height 18
click at [176, 421] on input "Bildlänk" at bounding box center [325, 430] width 506 height 18
paste input "https://s3.eu-west-2.amazonaws.com/byggservice/photos/images/000/047/056/large/…"
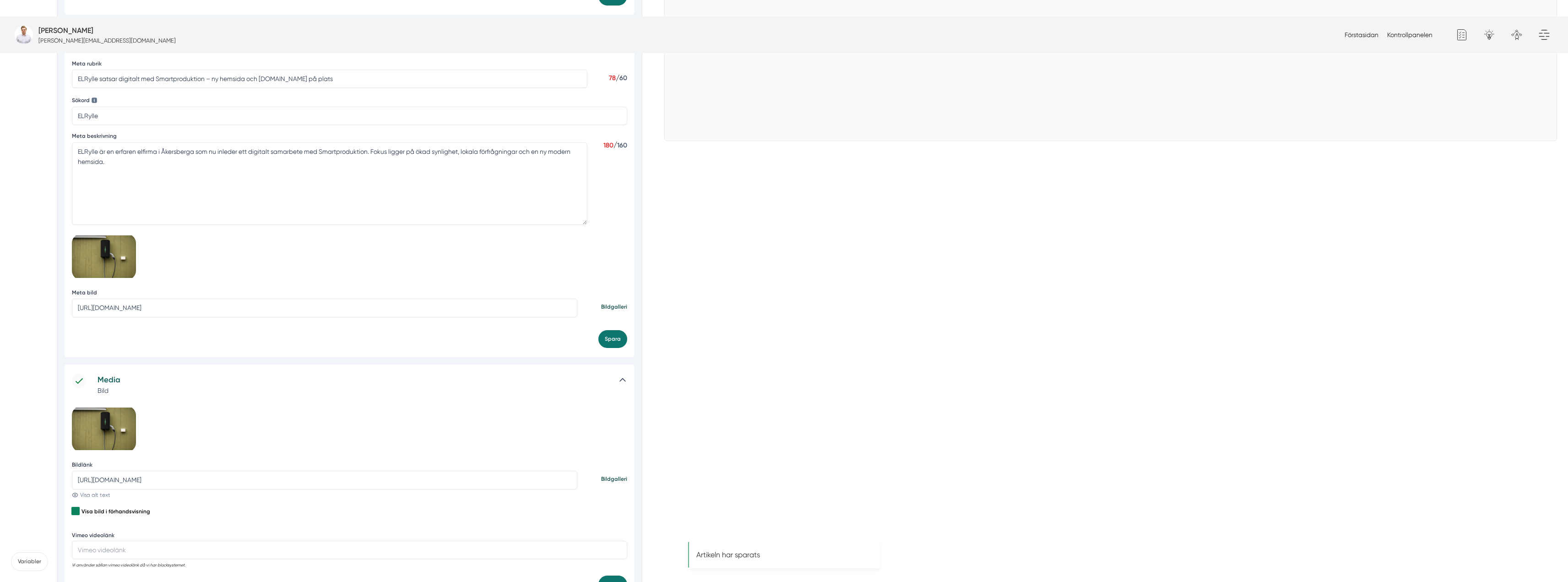
scroll to position [595, 0]
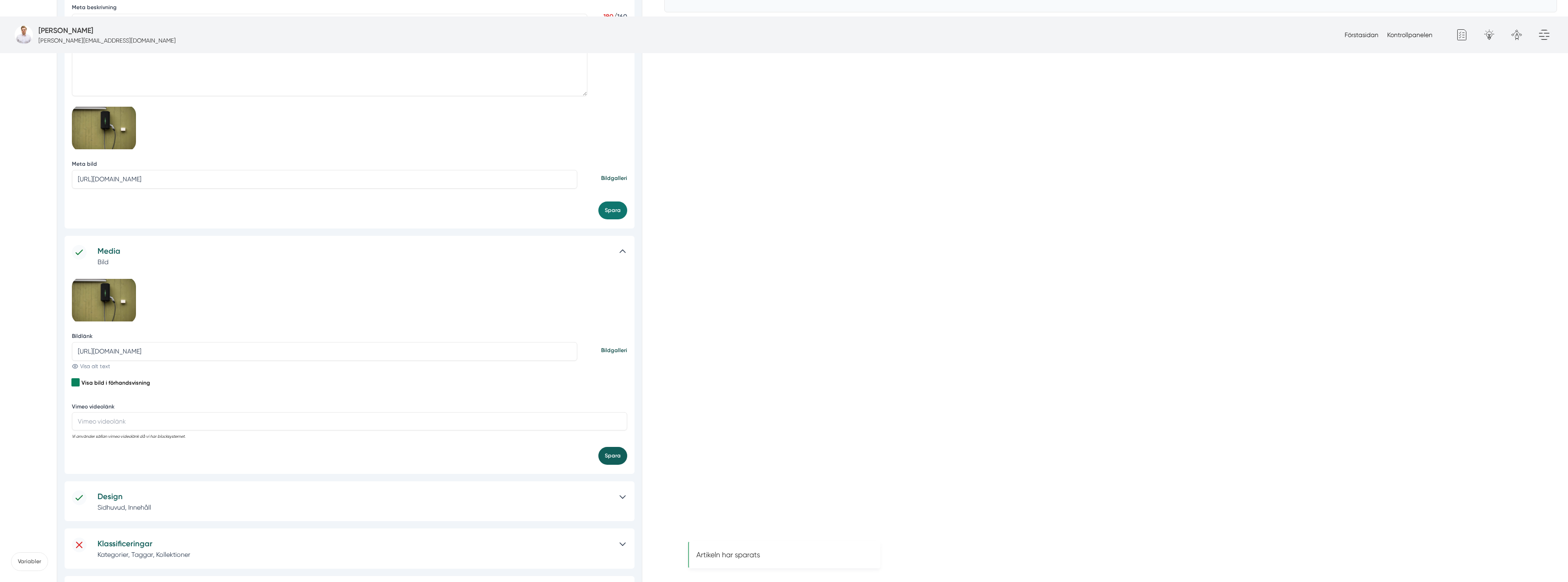
type input "https://s3.eu-west-2.amazonaws.com/byggservice/photos/images/000/047/056/large/…"
click at [609, 447] on button "Spara" at bounding box center [613, 455] width 29 height 18
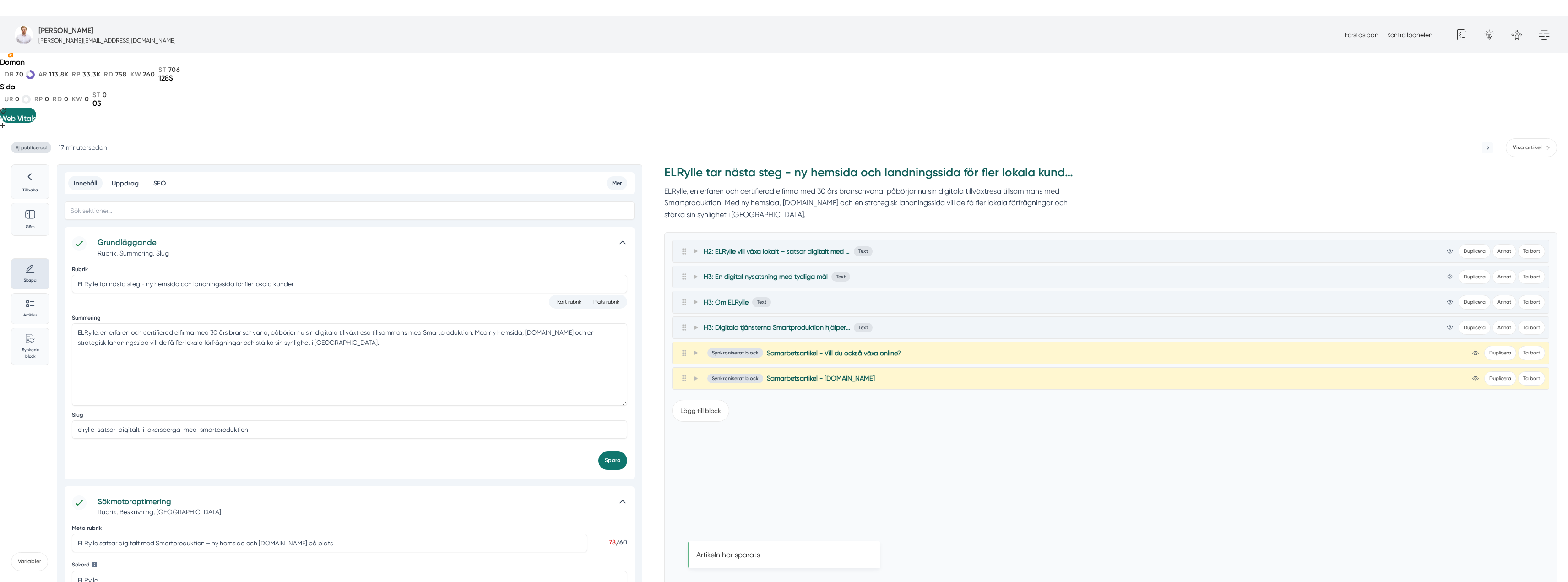
scroll to position [0, 0]
click at [703, 402] on button "Lägg till block" at bounding box center [701, 413] width 57 height 22
click at [711, 451] on button "Bilder" at bounding box center [714, 460] width 28 height 19
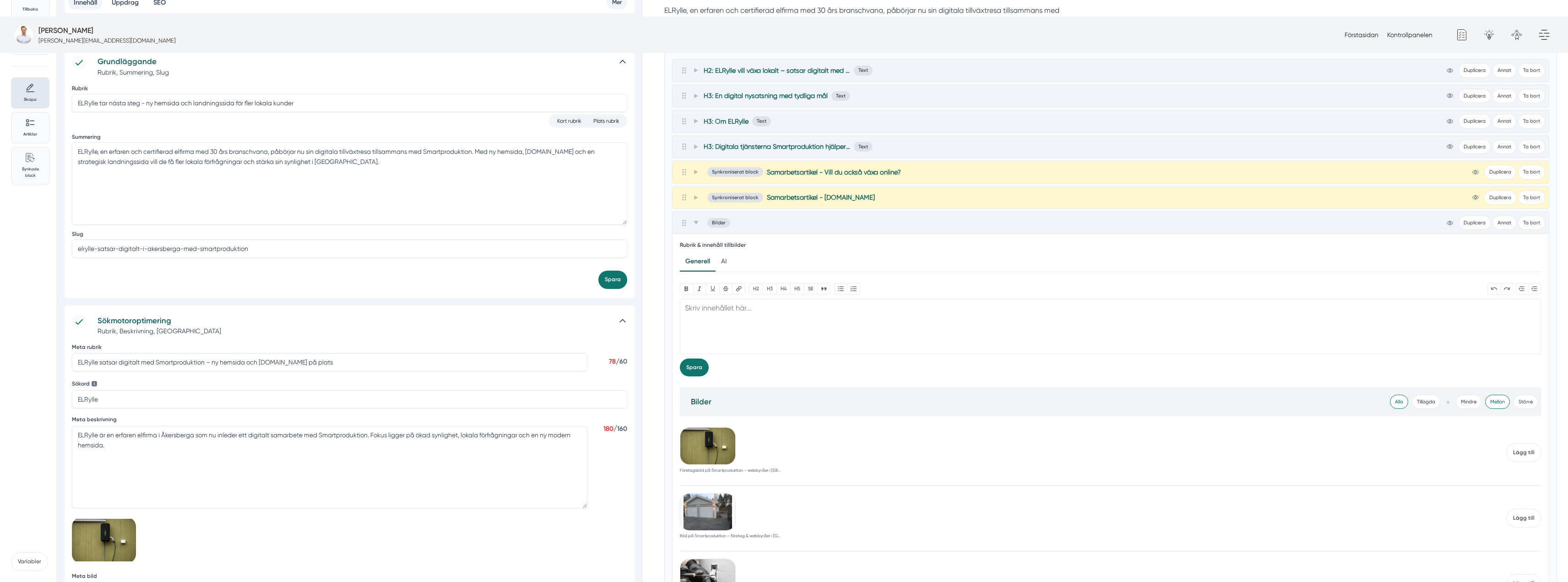
scroll to position [229, 0]
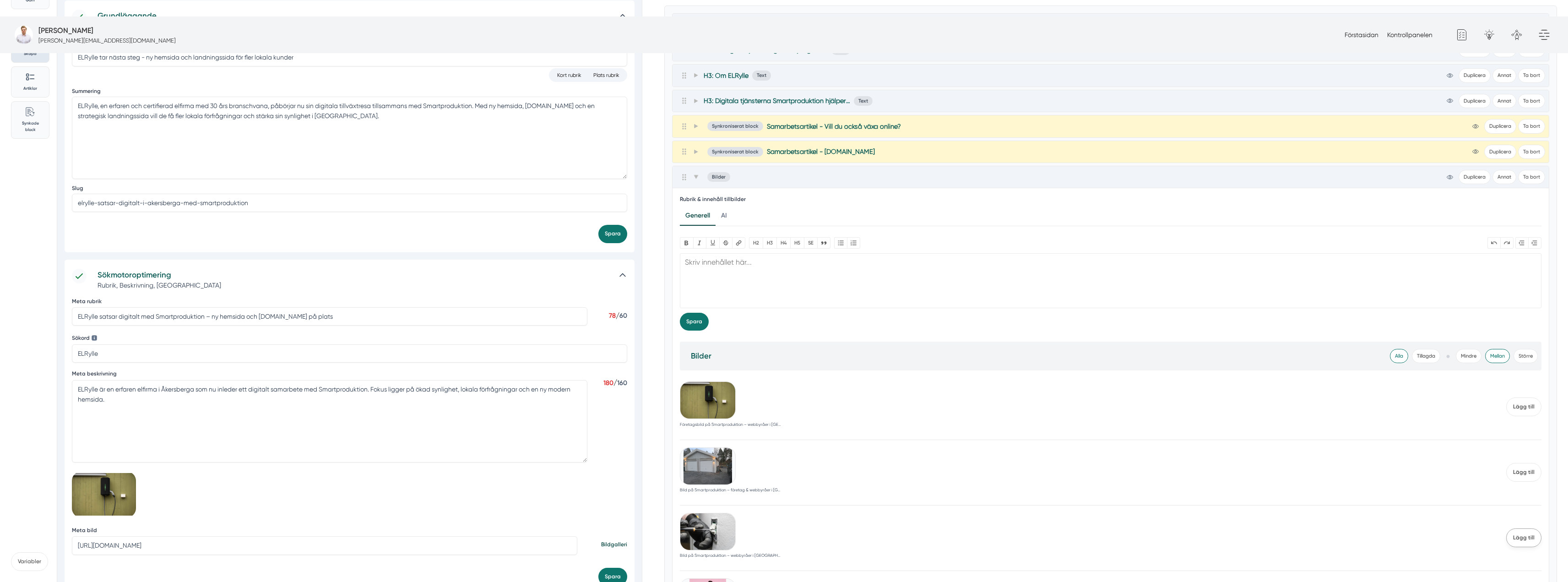
click at [1533, 528] on span "Lägg till" at bounding box center [1524, 537] width 35 height 19
click at [1520, 463] on span "Lägg till" at bounding box center [1524, 472] width 35 height 19
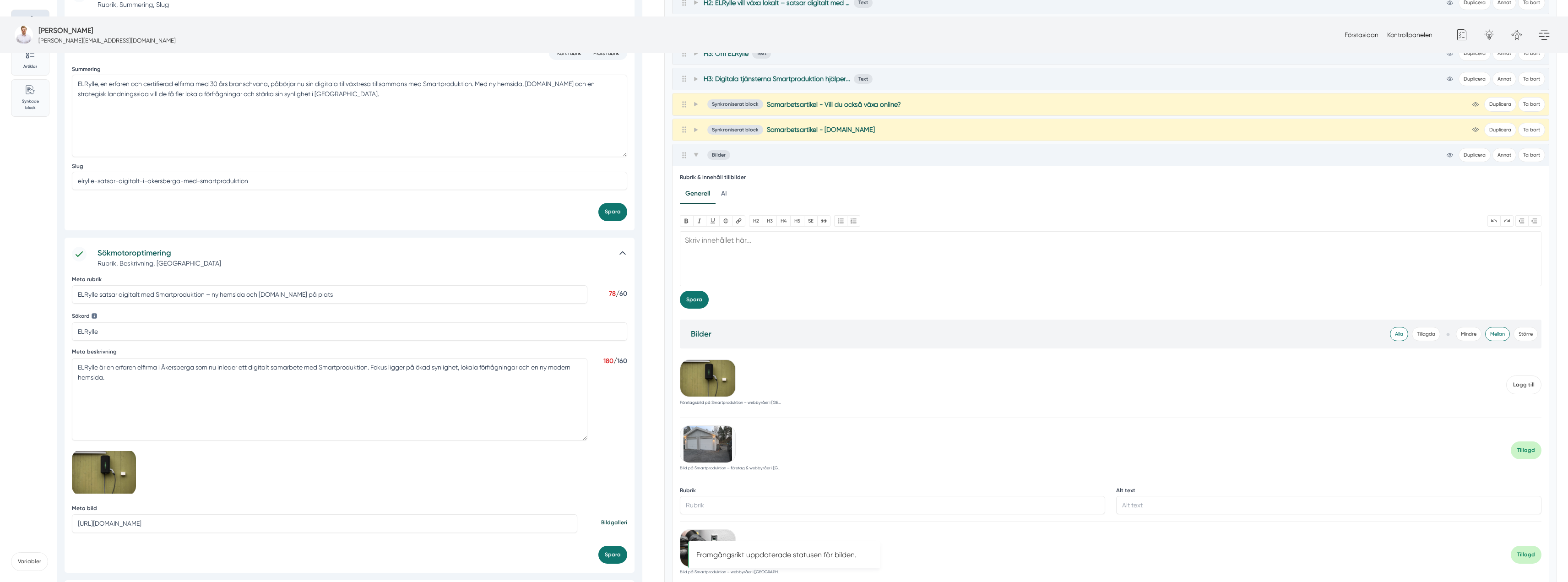
scroll to position [138, 0]
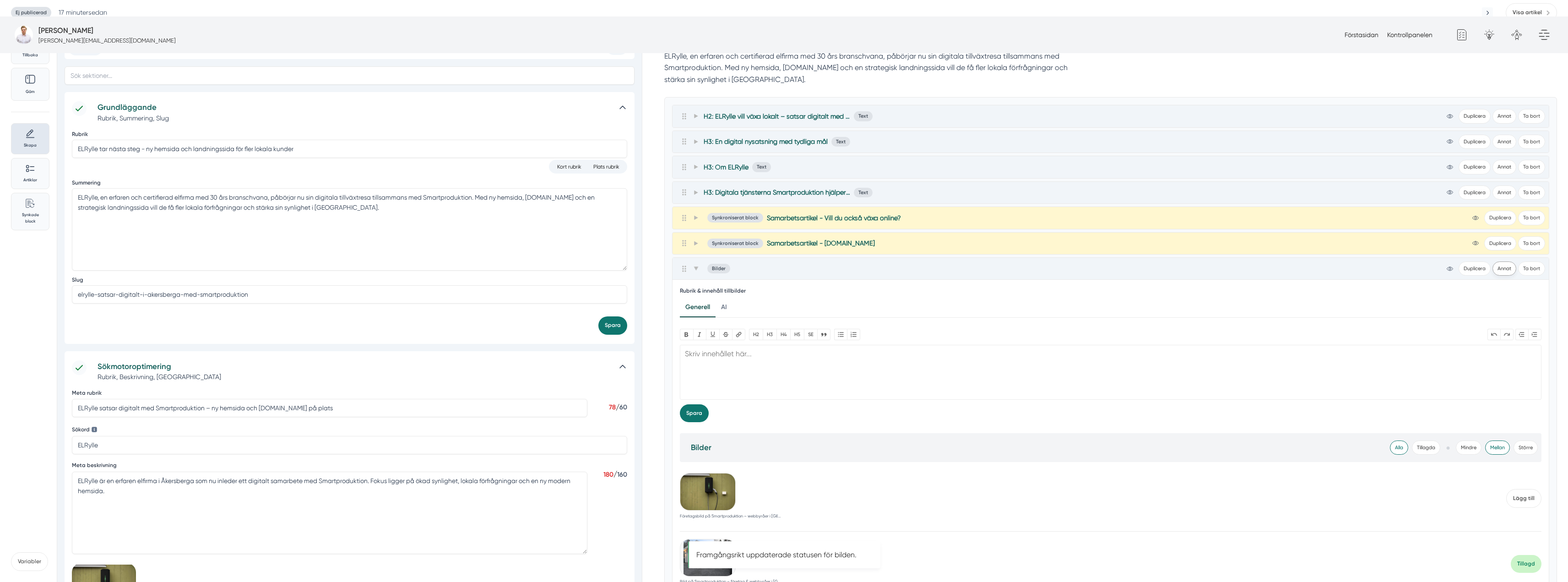
click at [1505, 262] on button "Annat" at bounding box center [1504, 268] width 24 height 14
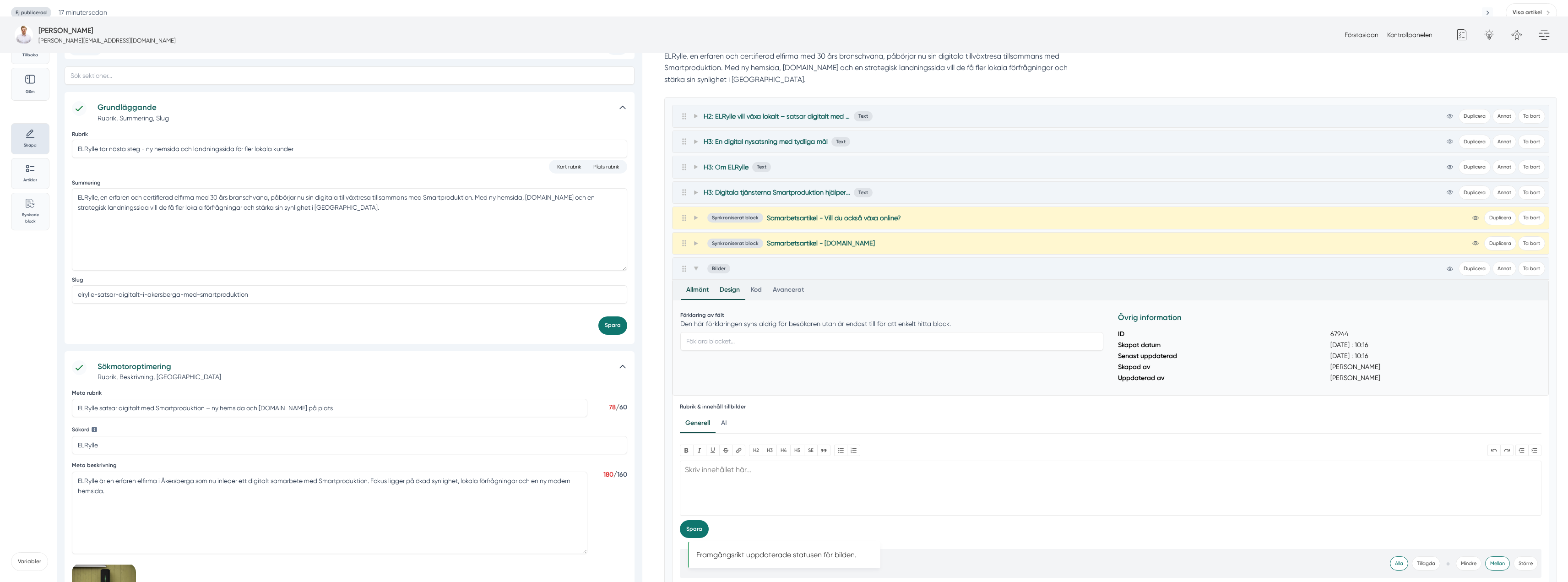
click at [738, 281] on div "Design" at bounding box center [729, 290] width 31 height 19
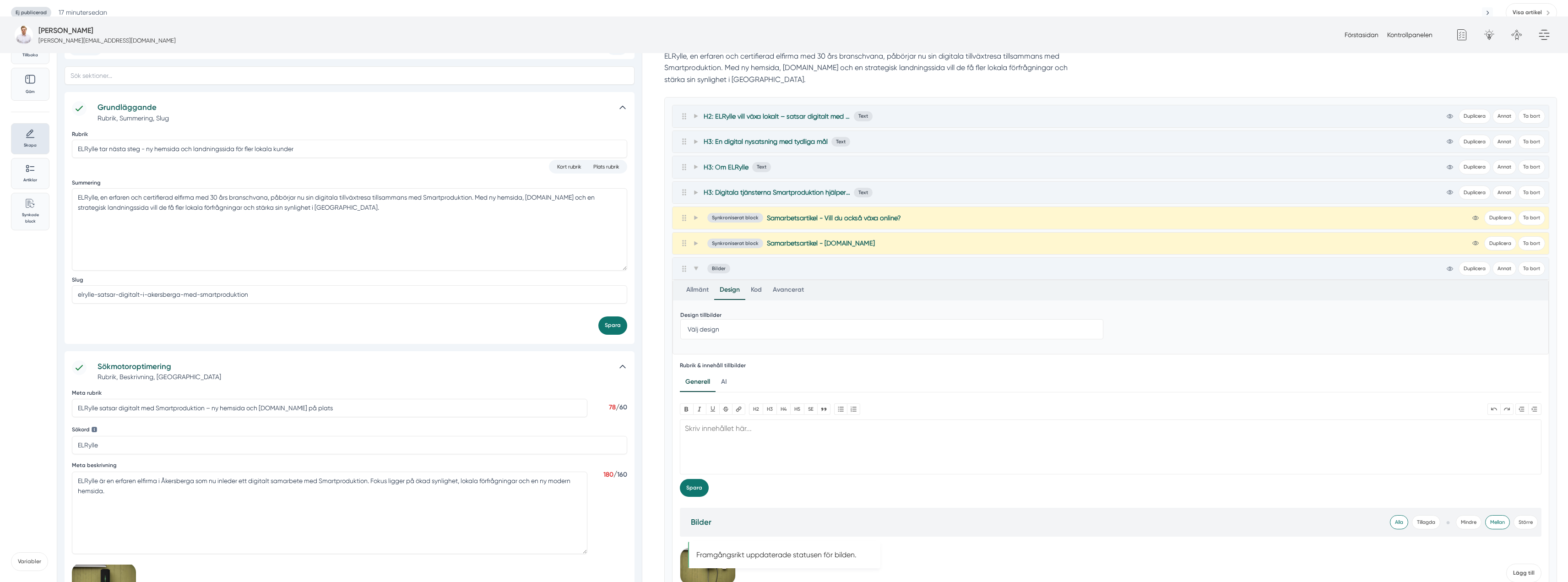
click at [728, 319] on select "Välj design Full bredd 50% 33%" at bounding box center [892, 329] width 423 height 20
select select "50% width"
click at [680, 319] on select "Välj design Full bredd 50% 33%" at bounding box center [892, 329] width 423 height 20
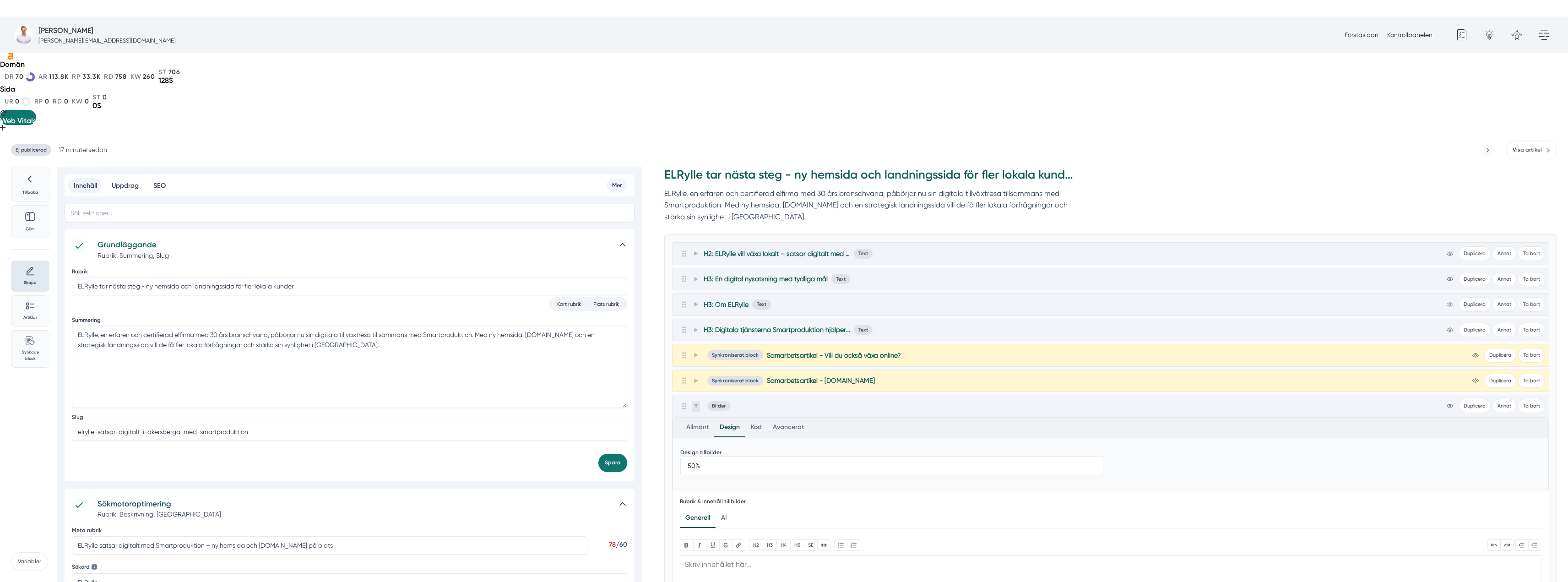
click at [695, 400] on span at bounding box center [695, 406] width 8 height 11
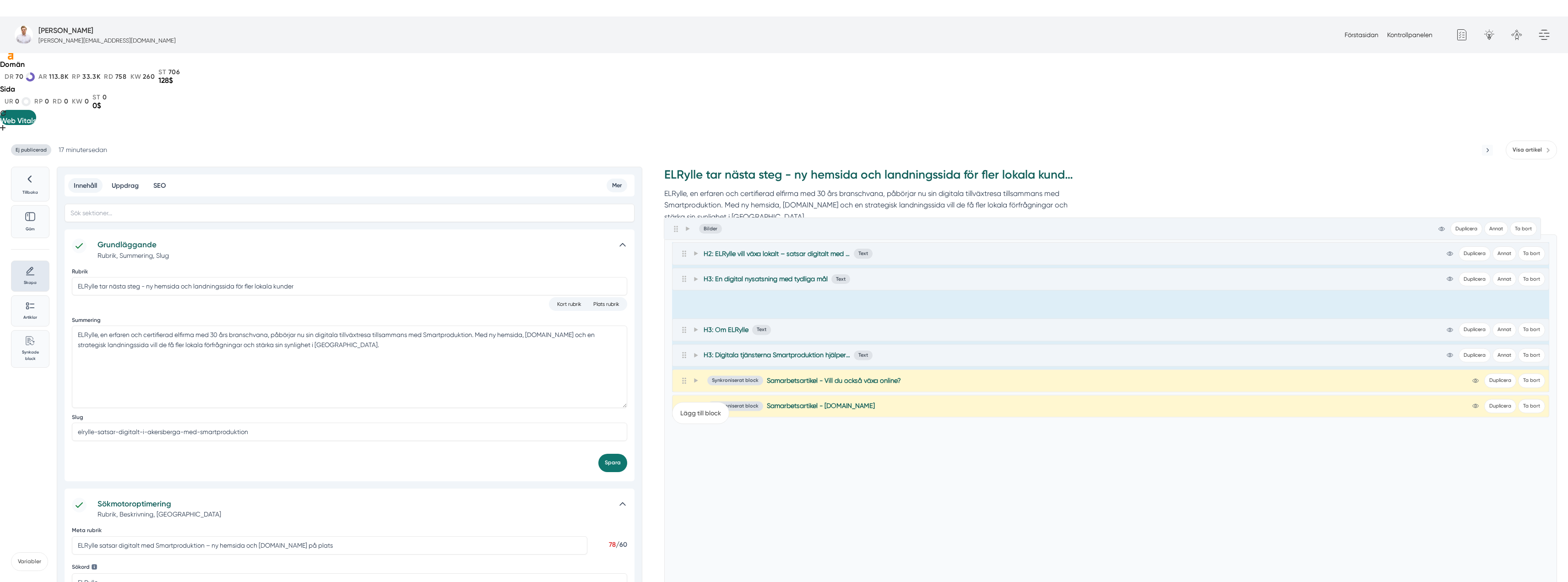
drag, startPoint x: 686, startPoint y: 326, endPoint x: 675, endPoint y: 227, distance: 99.6
click at [675, 242] on div "H2: ELRylle vill växa lokalt – satsar digitalt med Smartproduktion Text view-1 …" at bounding box center [1110, 317] width 877 height 150
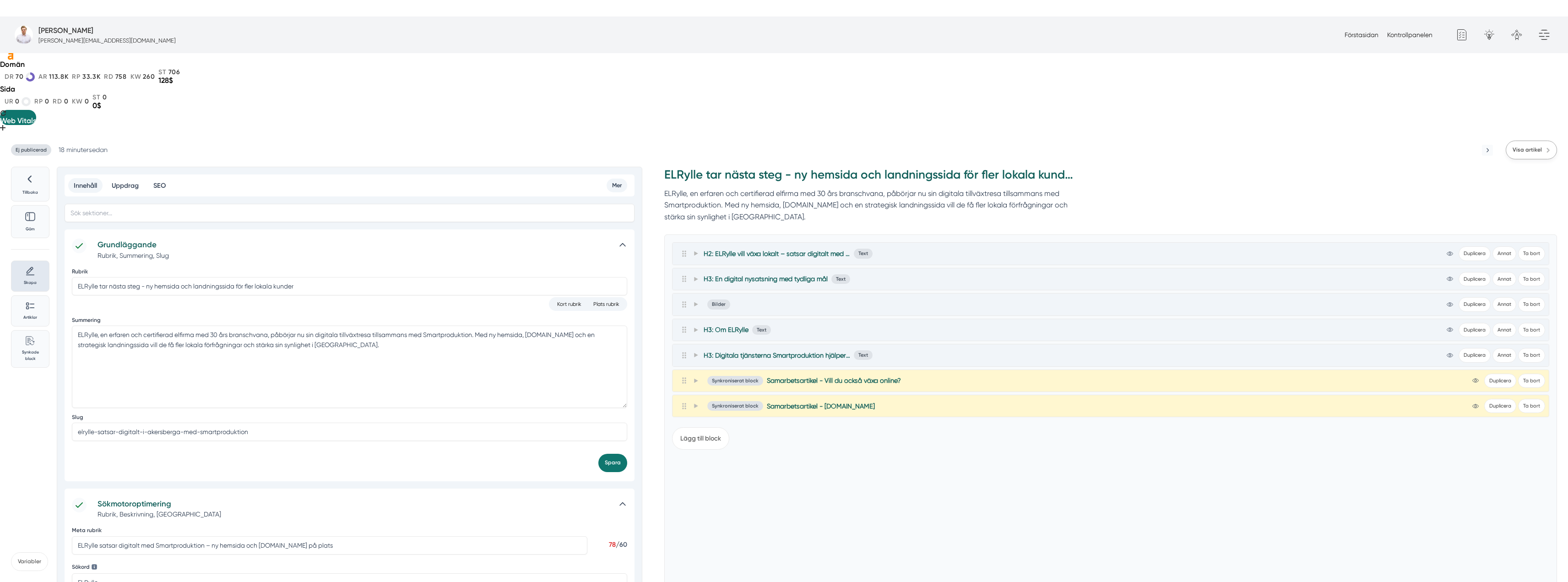
click at [1543, 141] on link "Visa artikel" at bounding box center [1531, 150] width 51 height 19
click at [698, 273] on span at bounding box center [695, 279] width 8 height 11
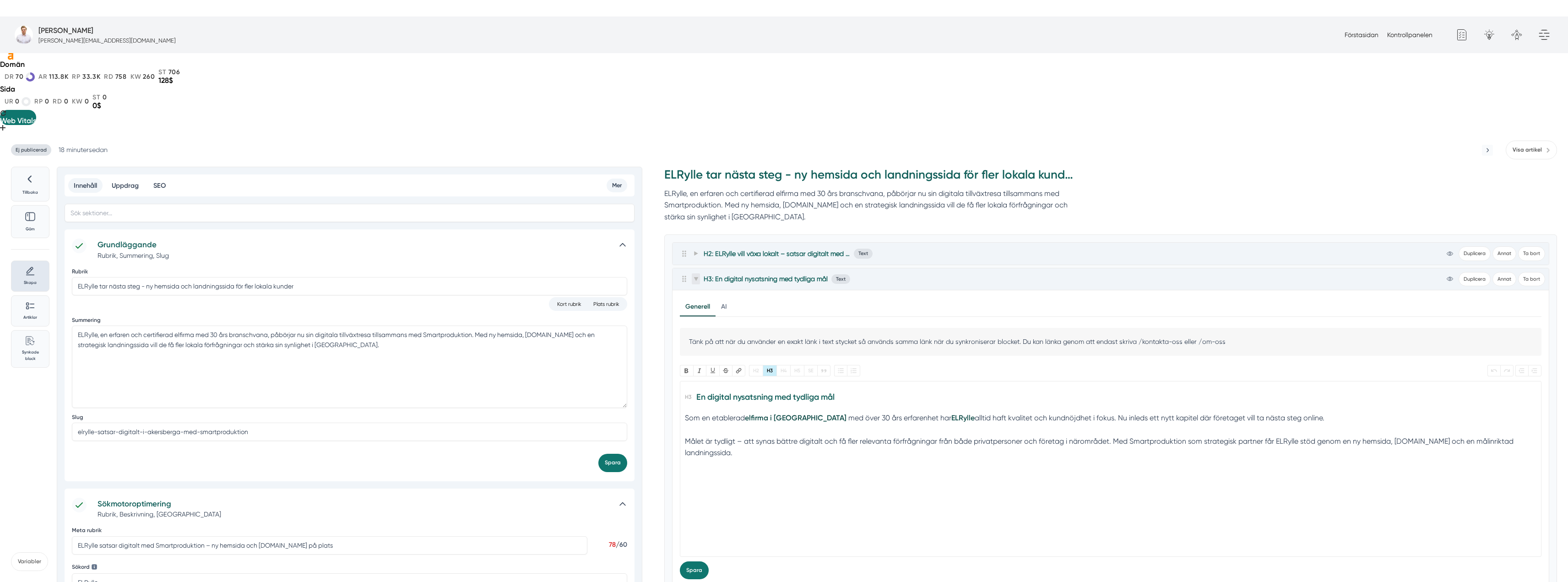
click at [697, 273] on span at bounding box center [695, 279] width 8 height 11
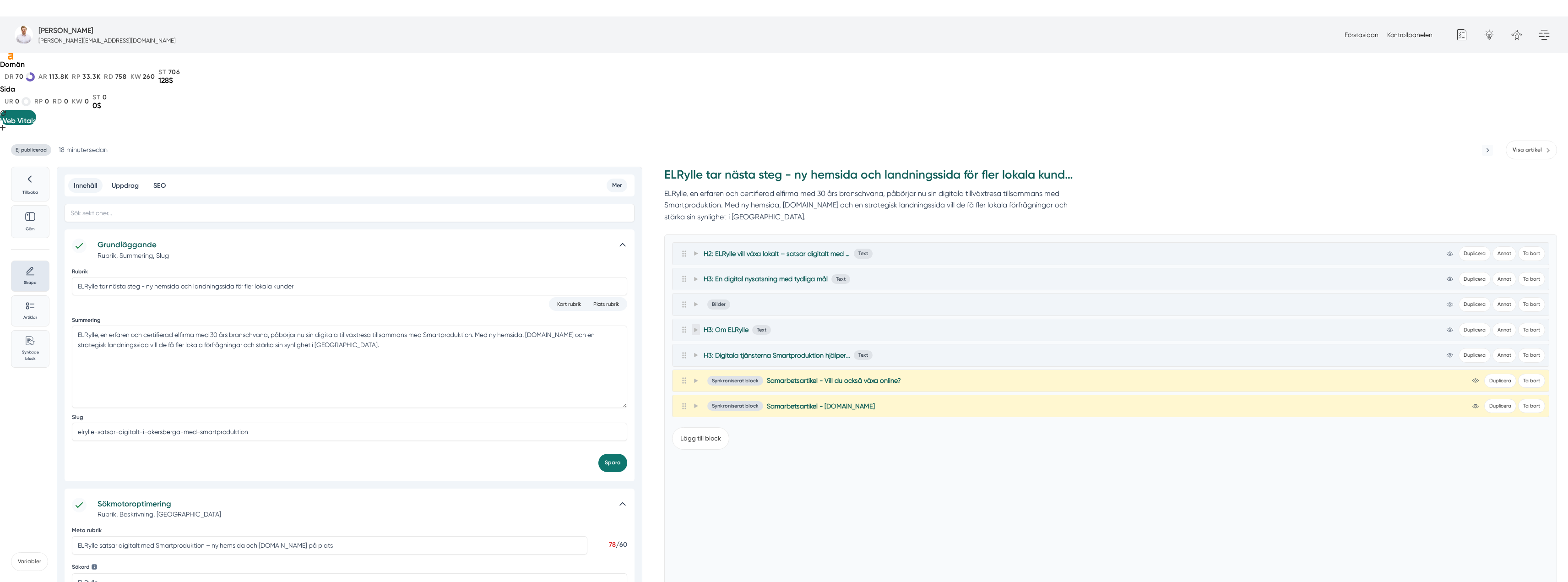
click at [694, 324] on span at bounding box center [695, 330] width 8 height 11
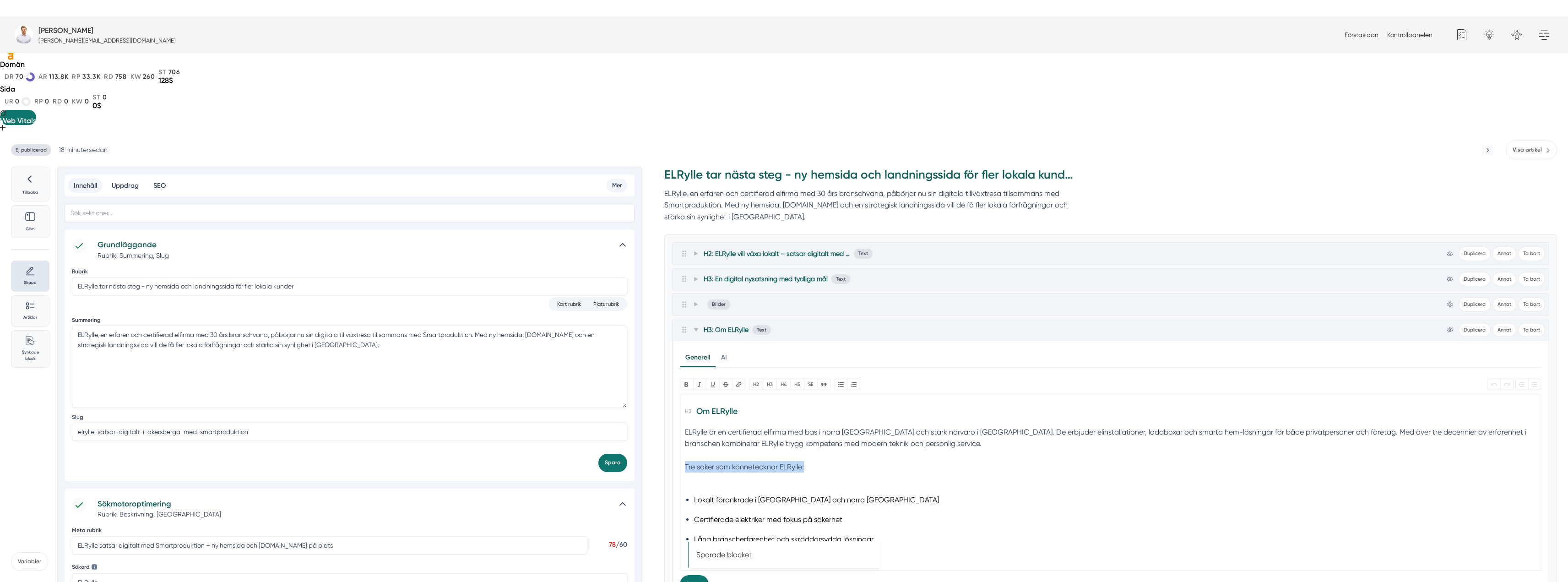
drag, startPoint x: 804, startPoint y: 382, endPoint x: 683, endPoint y: 381, distance: 121.0
click at [683, 394] on trix-editor "Om ELRylle ELRylle är en certifierad elfirma med bas i norra [GEOGRAPHIC_DATA] …" at bounding box center [1110, 482] width 861 height 176
click at [691, 378] on button "Bold" at bounding box center [686, 384] width 13 height 12
click at [721, 461] on div "Tre saker som kännetecknar ELRylle:" at bounding box center [1111, 473] width 852 height 23
type trix-editor "<h3>Om ELRylle</h3><div>ELRylle är en certifierad elfirma med bas i norra Stock…"
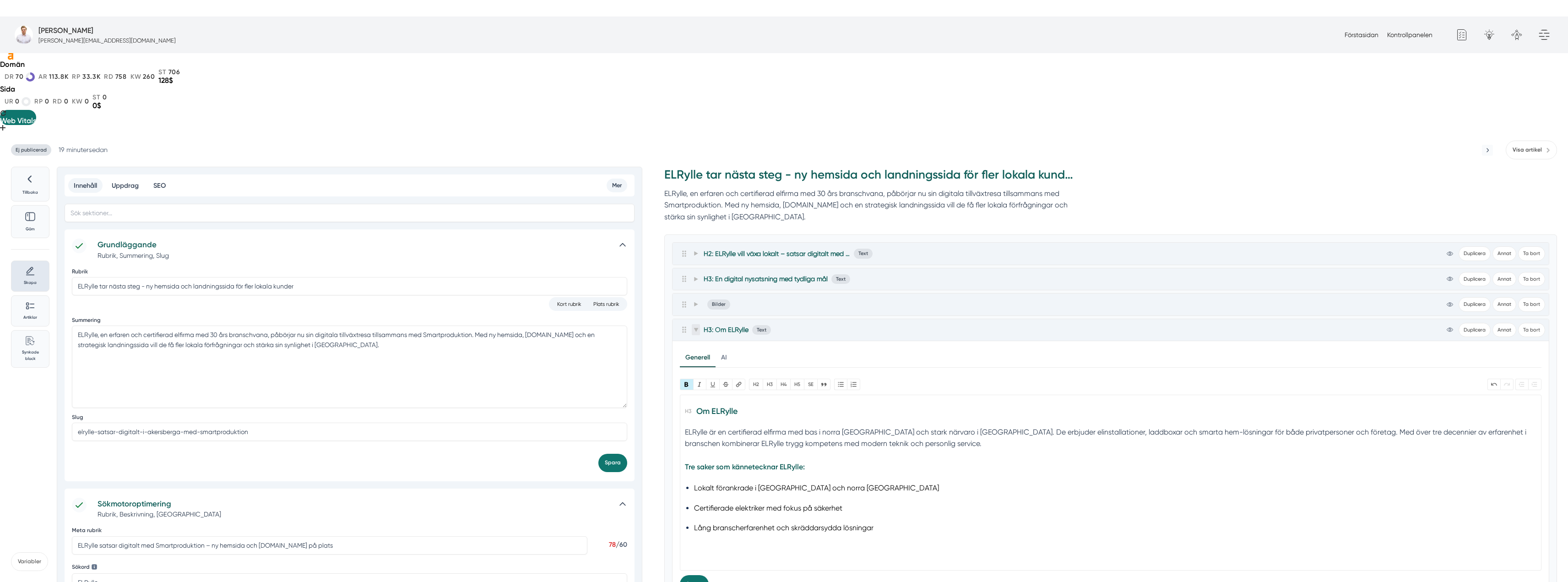
click at [693, 324] on span at bounding box center [695, 330] width 8 height 11
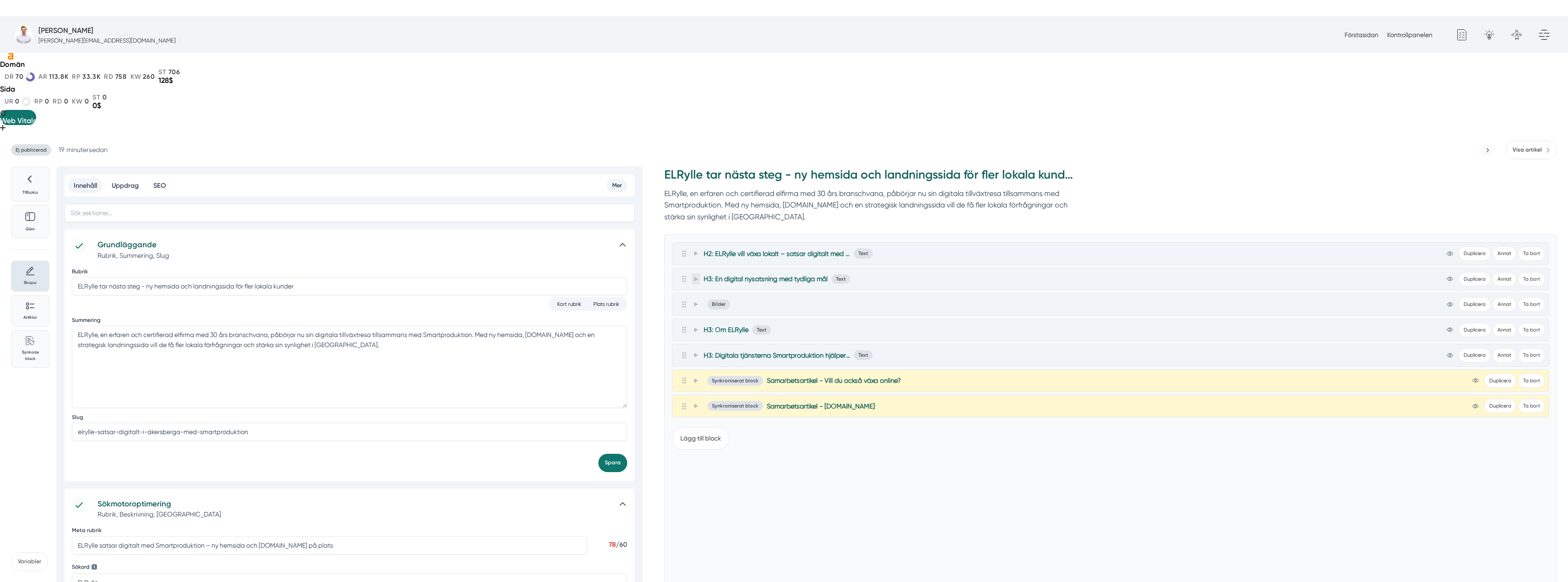
click at [696, 277] on icon at bounding box center [696, 279] width 4 height 4
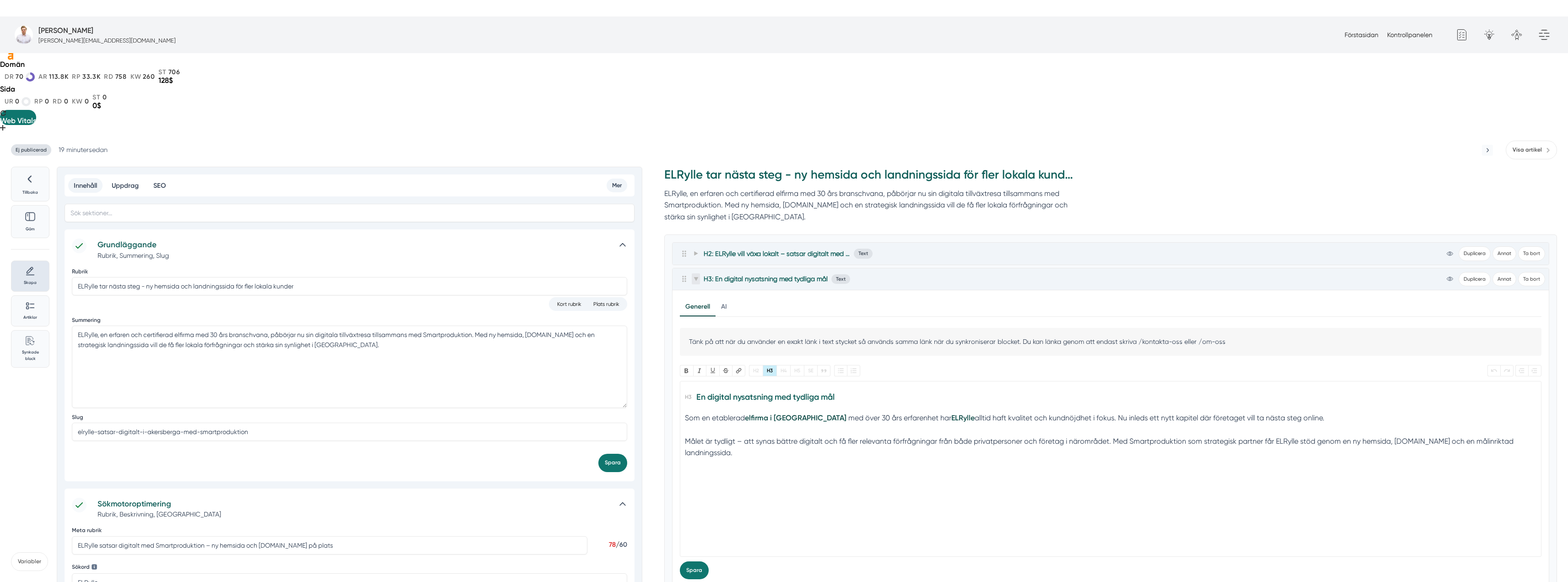
click at [696, 277] on icon at bounding box center [695, 279] width 4 height 4
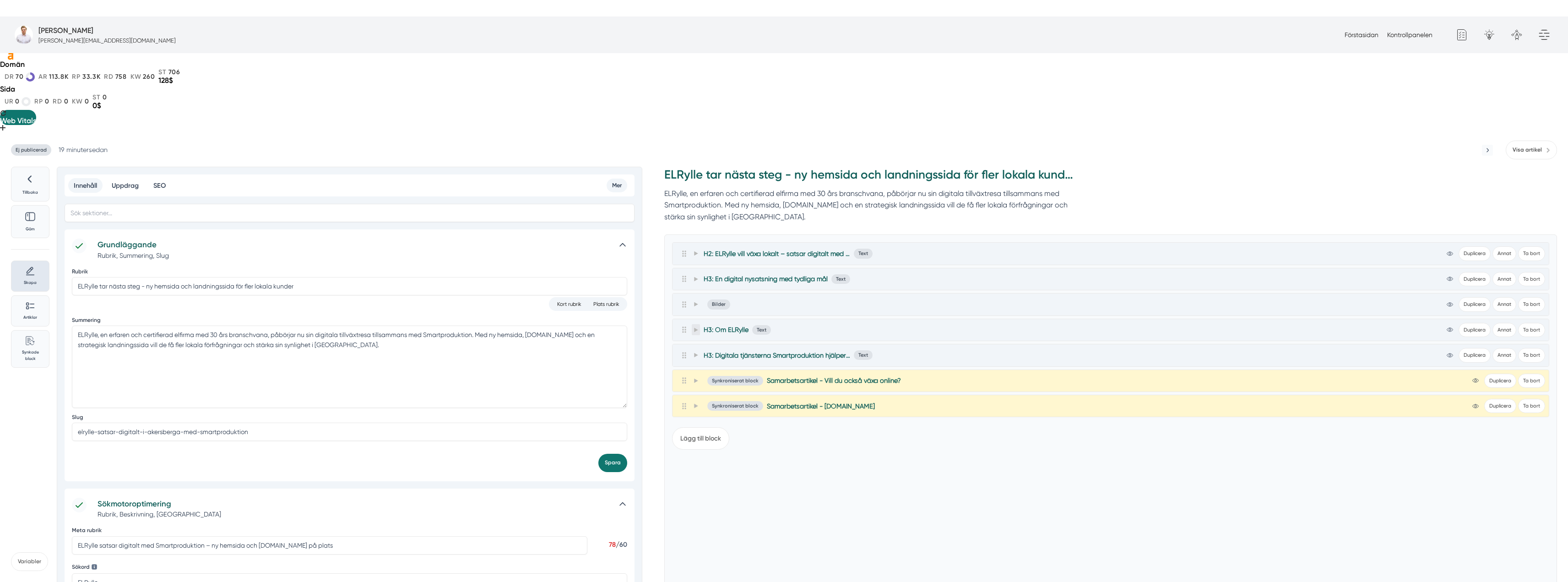
click at [694, 324] on span at bounding box center [695, 330] width 8 height 11
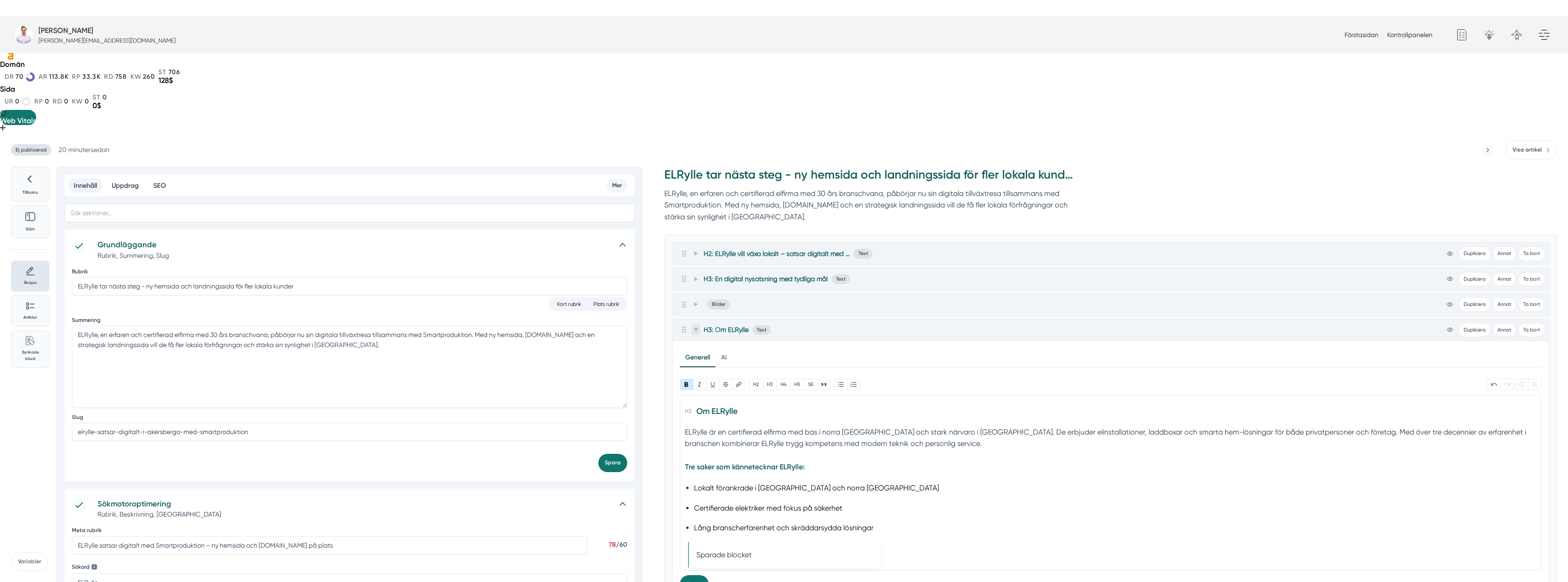
click at [699, 324] on span at bounding box center [695, 330] width 8 height 11
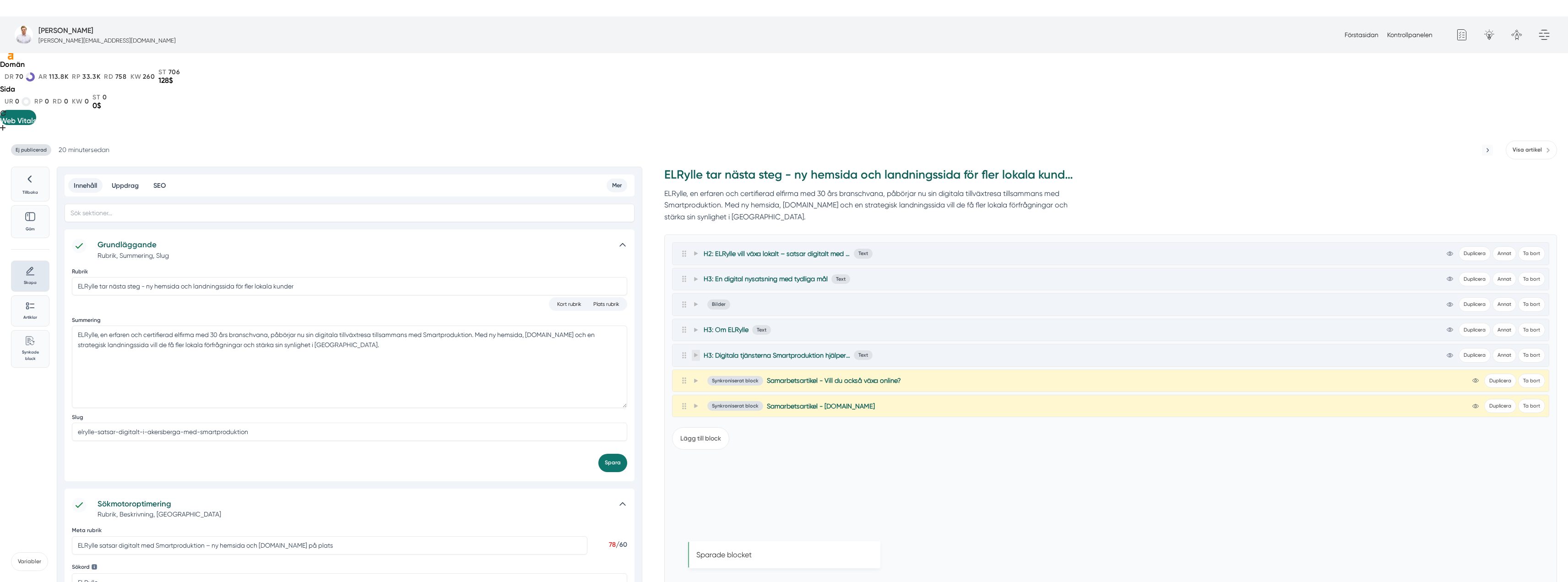
click at [699, 350] on span at bounding box center [695, 355] width 8 height 11
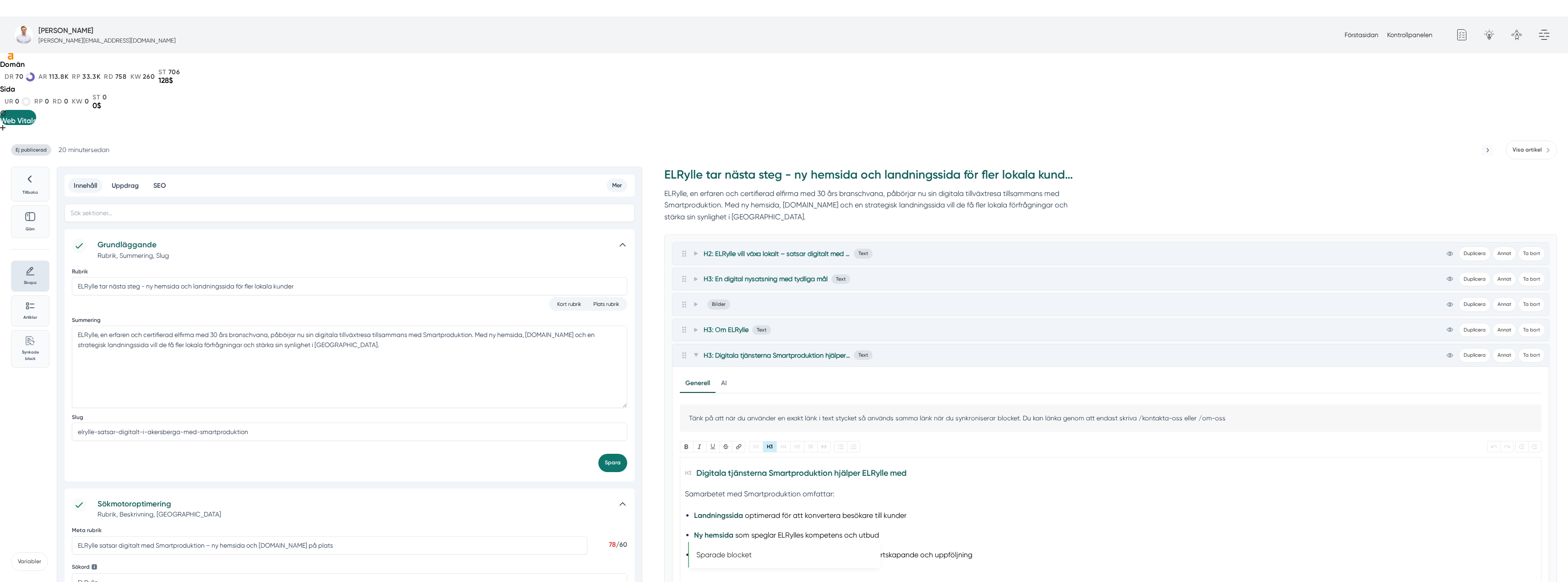
click at [712, 550] on strong "[DOMAIN_NAME]" at bounding box center [721, 554] width 56 height 9
drag, startPoint x: 724, startPoint y: 471, endPoint x: 695, endPoint y: 476, distance: 29.4
click at [695, 548] on li "Smart.nu för att effektivisera administration, offertskapande och uppföljning" at bounding box center [1111, 561] width 834 height 24
click at [738, 441] on button "Länk" at bounding box center [738, 446] width 13 height 12
paste input ".nu"
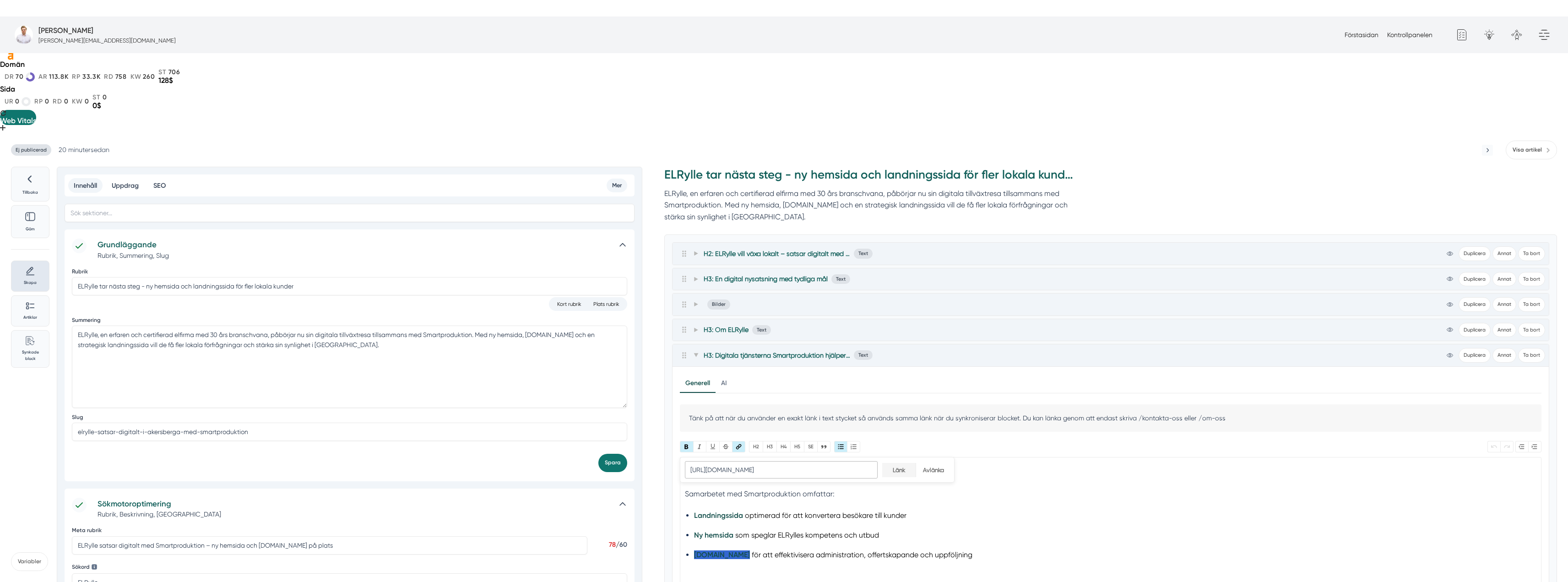
type input "https://www.smart.nu/"
click at [890, 463] on input "Länk" at bounding box center [899, 470] width 34 height 14
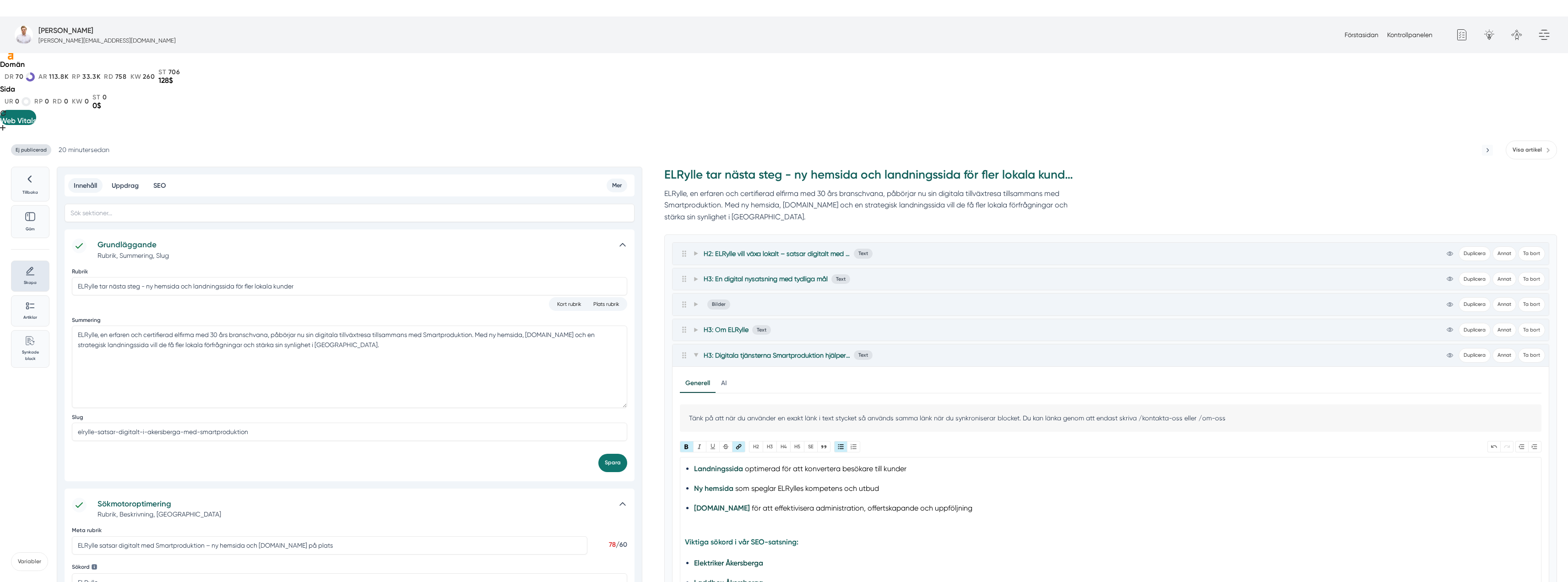
click at [744, 559] on strong "Elektriker Åkersberga" at bounding box center [728, 563] width 69 height 9
click at [697, 350] on span at bounding box center [695, 355] width 8 height 11
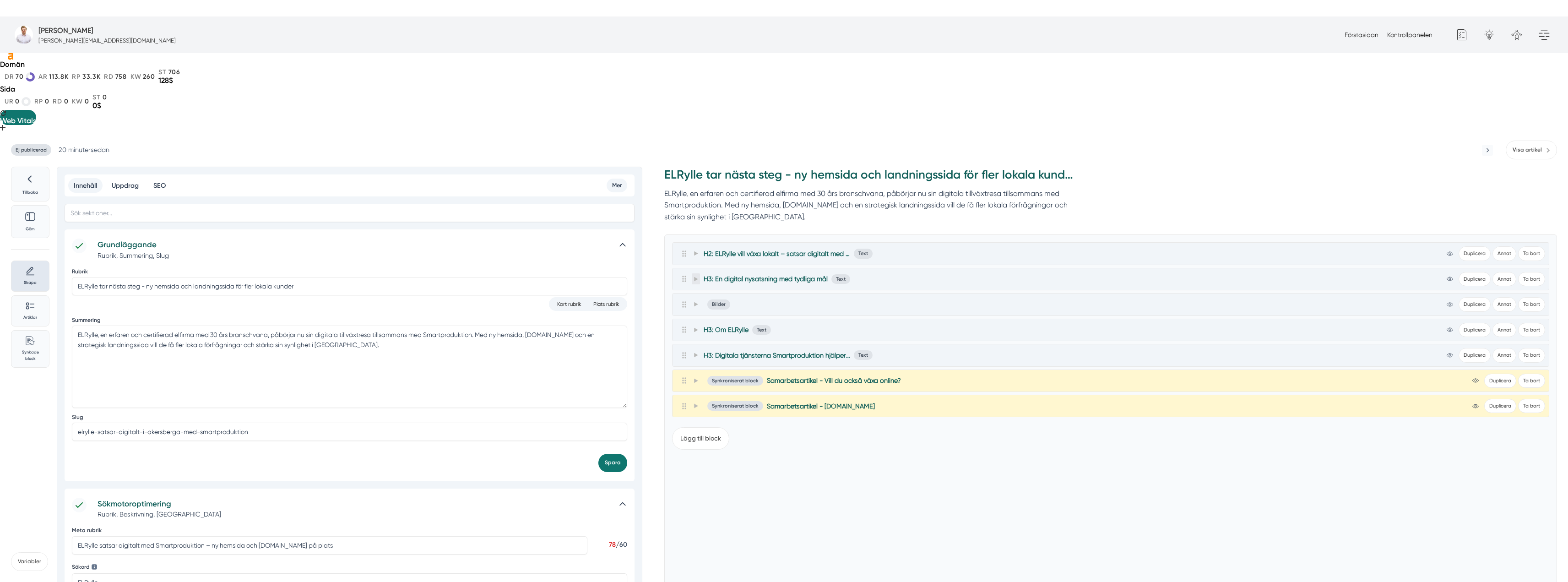
click at [696, 277] on icon at bounding box center [696, 279] width 4 height 4
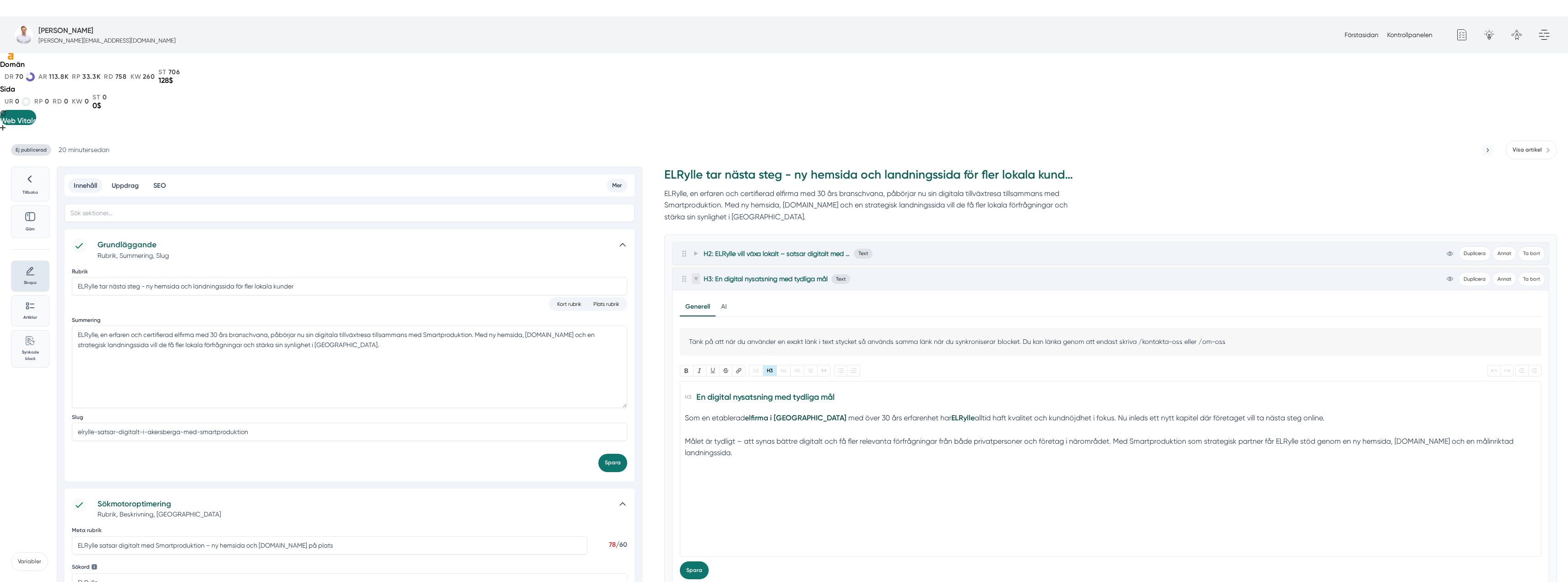
click at [697, 277] on icon at bounding box center [695, 279] width 4 height 4
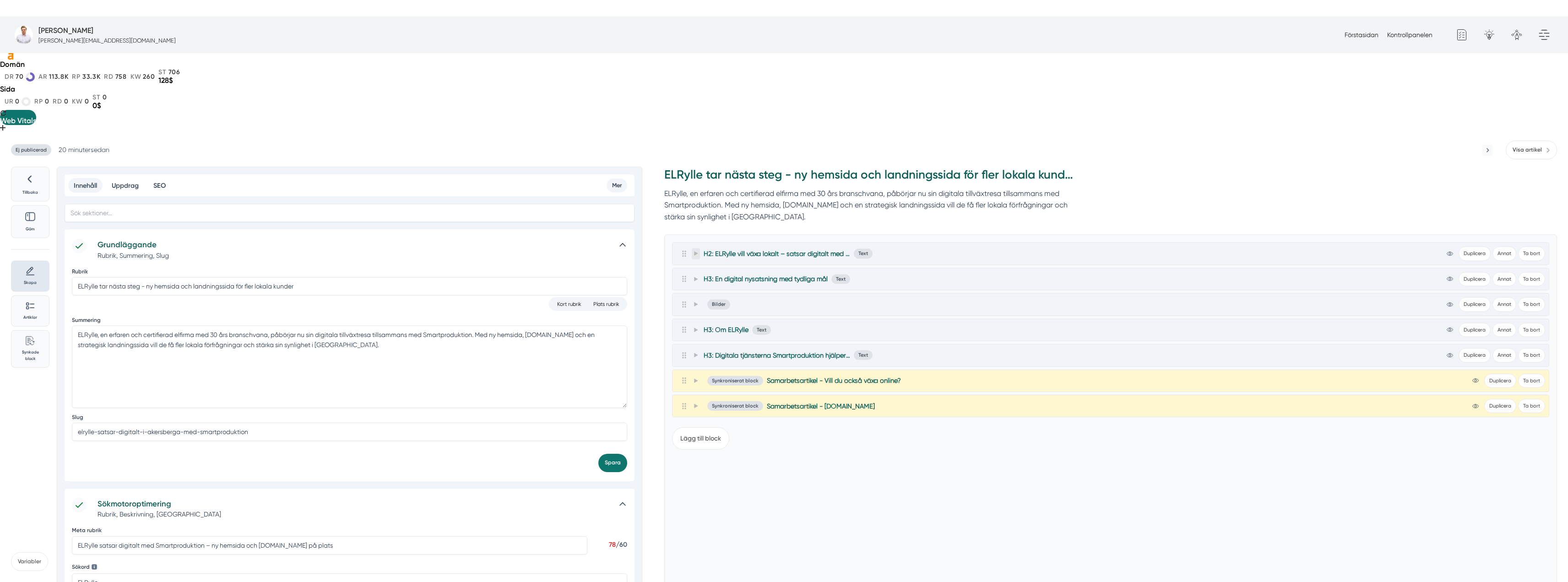
click at [696, 251] on icon at bounding box center [696, 253] width 4 height 4
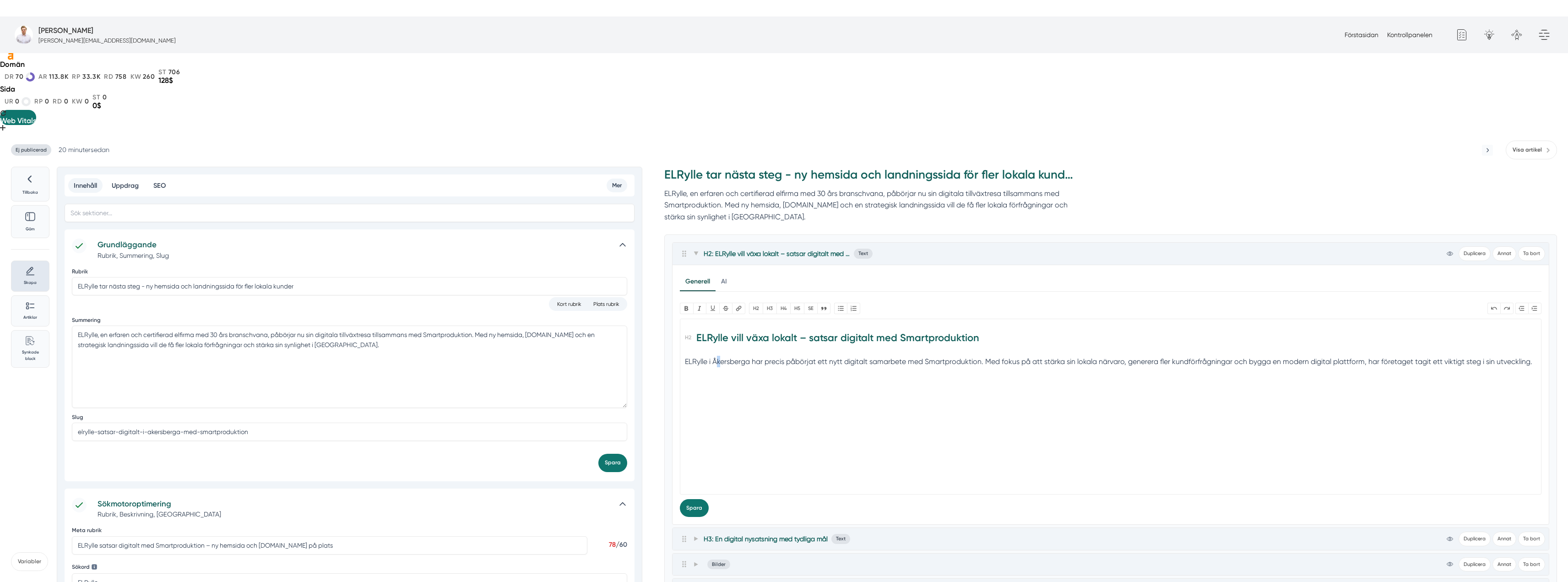
click at [719, 353] on trix-editor "ELRylle vill växa lokalt – satsar digitalt med Smartproduktion ELRylle i Åkersb…" at bounding box center [1110, 407] width 861 height 176
click at [719, 351] on trix-editor "ELRylle vill växa lokalt – satsar digitalt med Smartproduktion ELRylle i Åkersb…" at bounding box center [1110, 407] width 861 height 176
click at [790, 363] on trix-editor "ELRylle vill växa lokalt – satsar digitalt med Smartproduktion ELRylle i Åkersb…" at bounding box center [1110, 407] width 861 height 176
click at [697, 251] on icon at bounding box center [696, 253] width 5 height 5
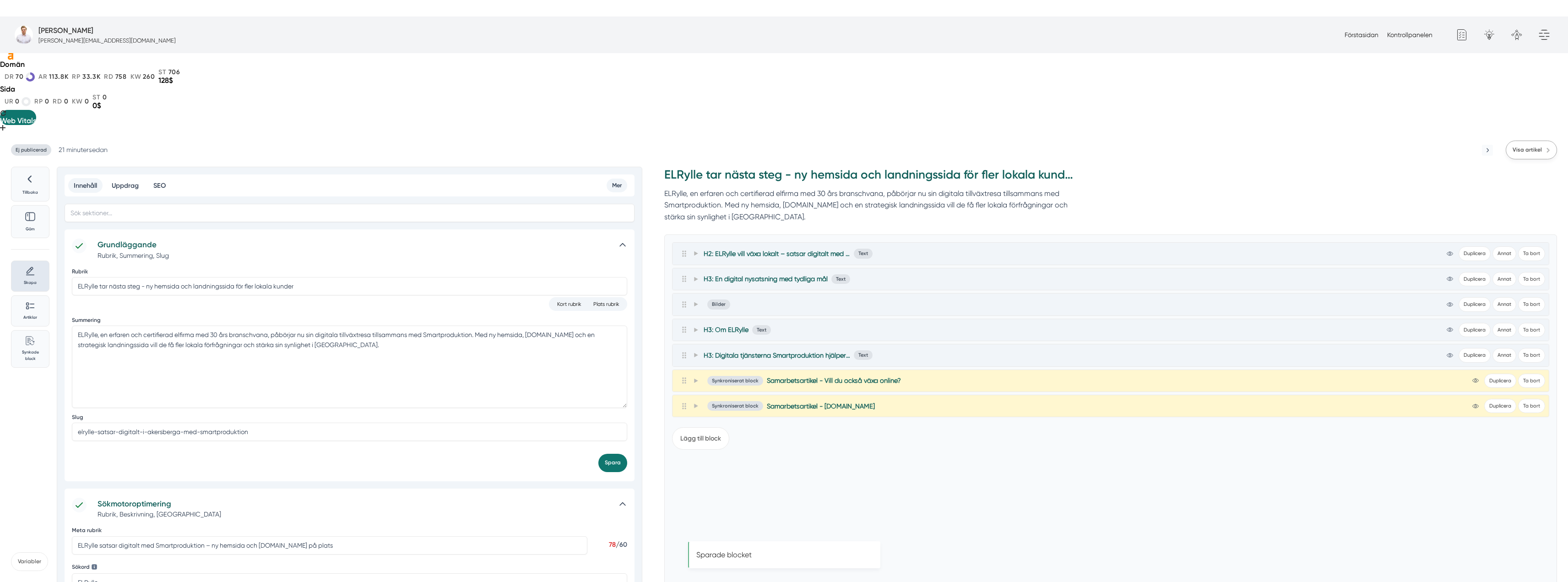
click at [1541, 141] on link "Visa artikel" at bounding box center [1531, 150] width 51 height 19
click at [45, 144] on span "Ej publicerad" at bounding box center [31, 150] width 40 height 12
click at [1522, 146] on span "Visa artikel" at bounding box center [1527, 150] width 29 height 9
click at [29, 144] on span "Publicerad" at bounding box center [28, 150] width 34 height 12
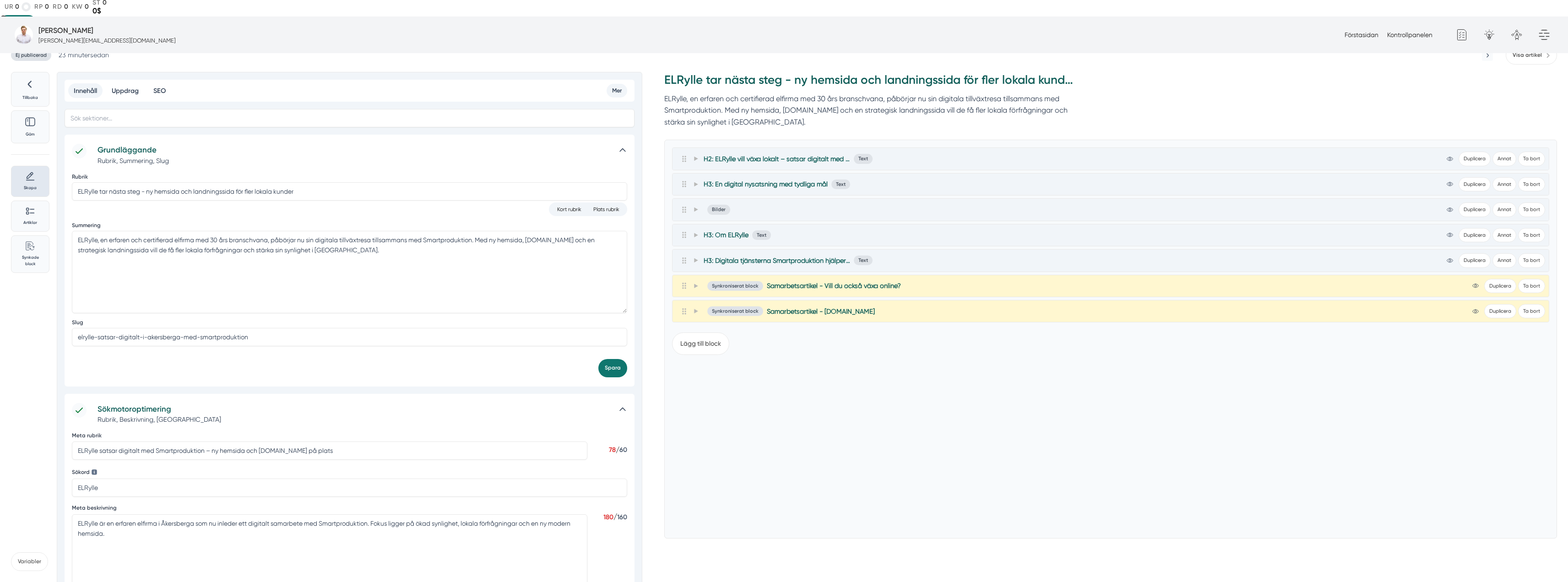
scroll to position [0, 0]
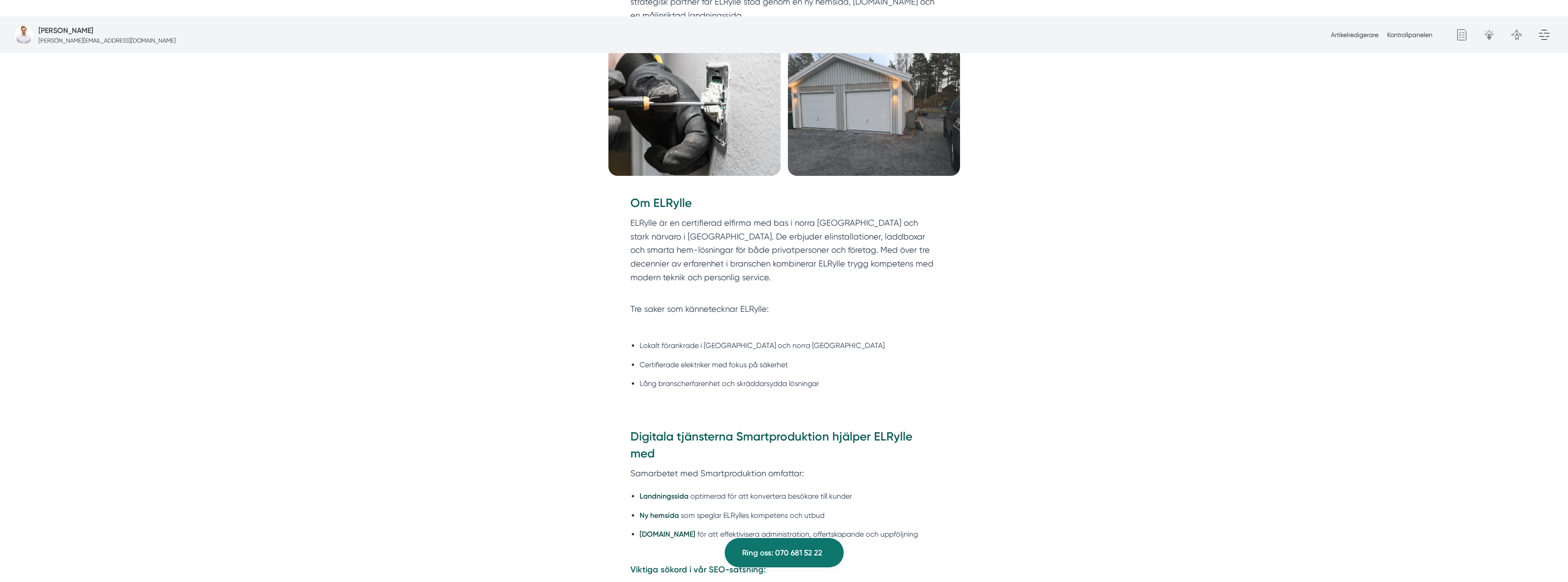
scroll to position [916, 0]
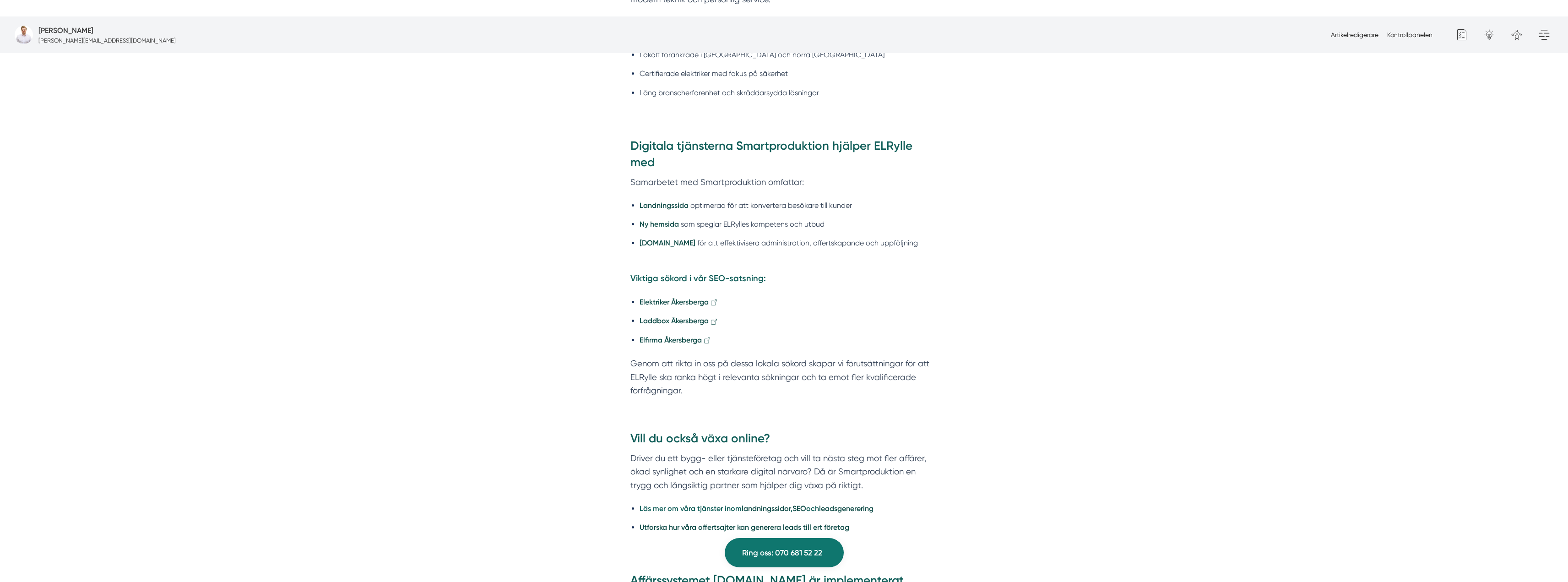
scroll to position [1022, 0]
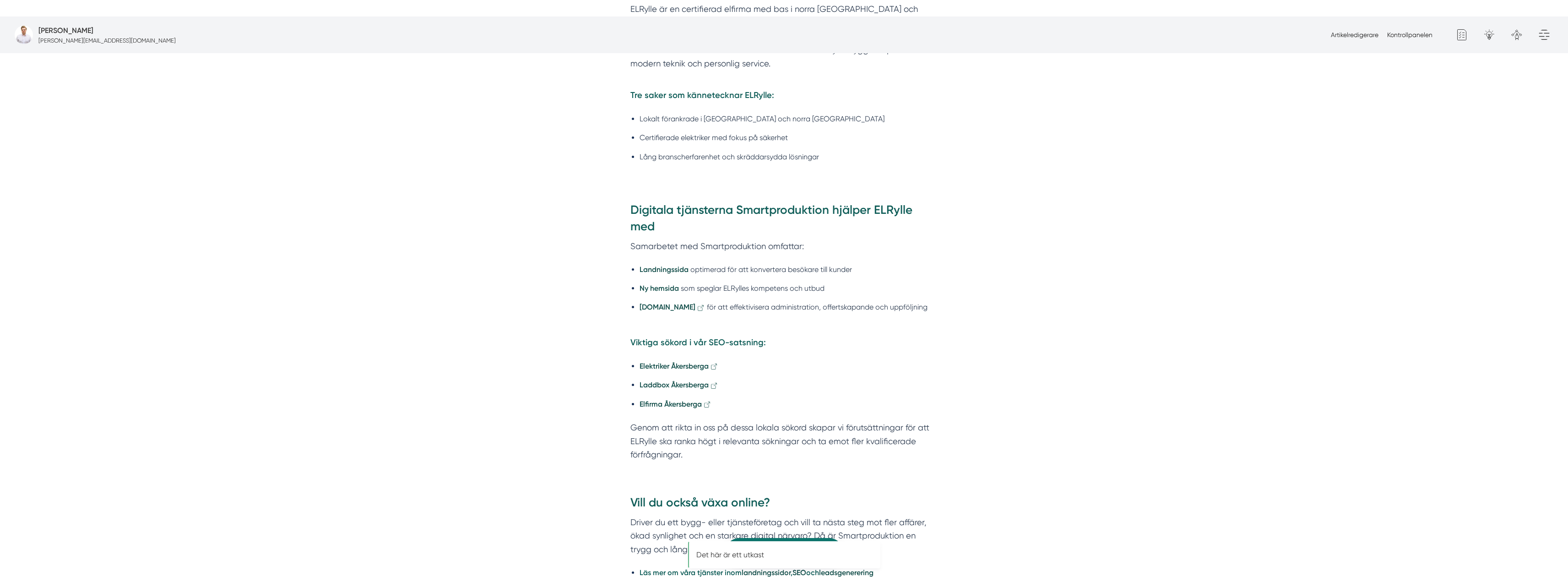
scroll to position [1035, 0]
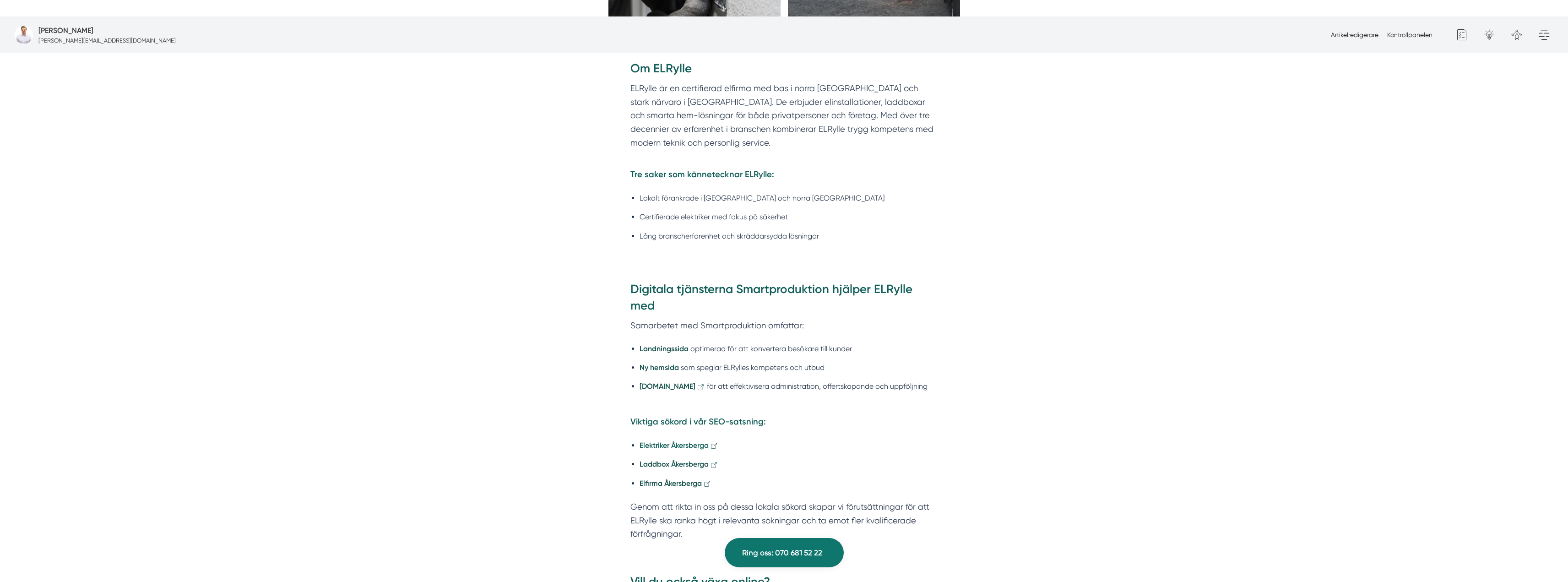
click at [691, 441] on strong "Elektriker Åkersberga" at bounding box center [674, 445] width 69 height 9
click at [683, 460] on strong "Laddbox Åkersberga" at bounding box center [674, 464] width 69 height 9
click at [678, 479] on strong "Elfirma Åkersberga" at bounding box center [671, 483] width 62 height 9
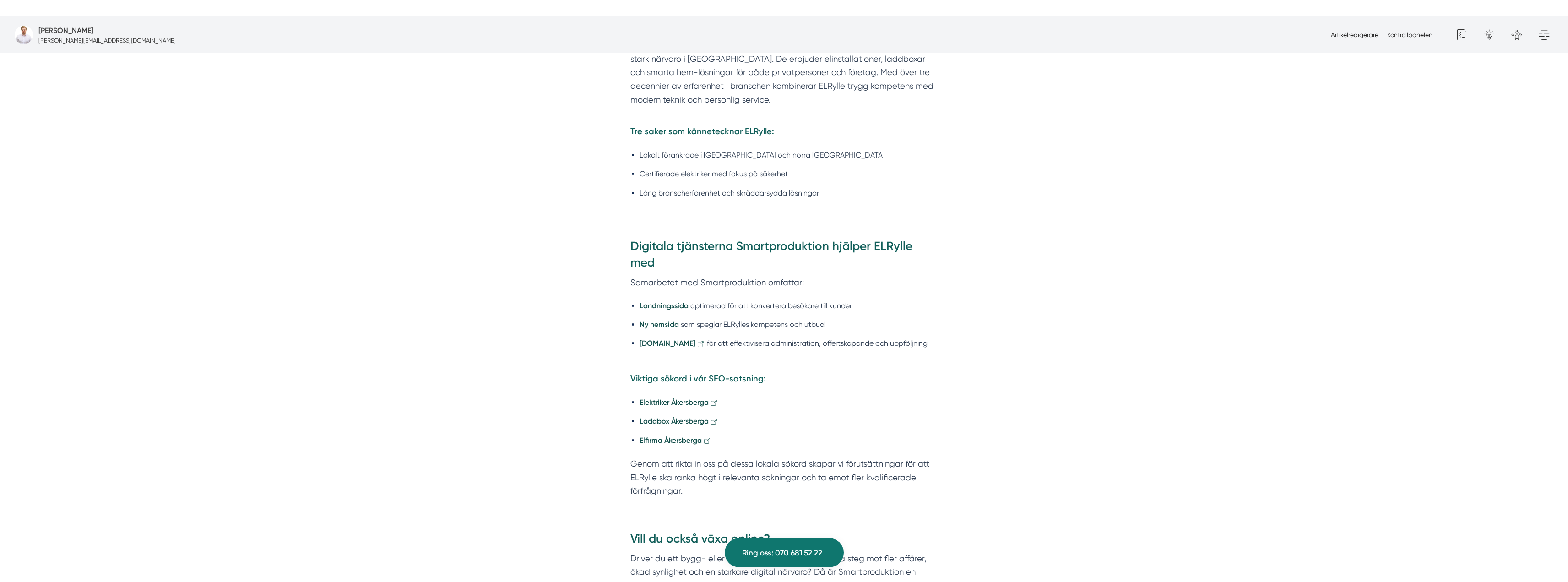
scroll to position [1081, 0]
drag, startPoint x: 639, startPoint y: 311, endPoint x: 652, endPoint y: 310, distance: 13.0
drag, startPoint x: 663, startPoint y: 311, endPoint x: 773, endPoint y: 313, distance: 110.0
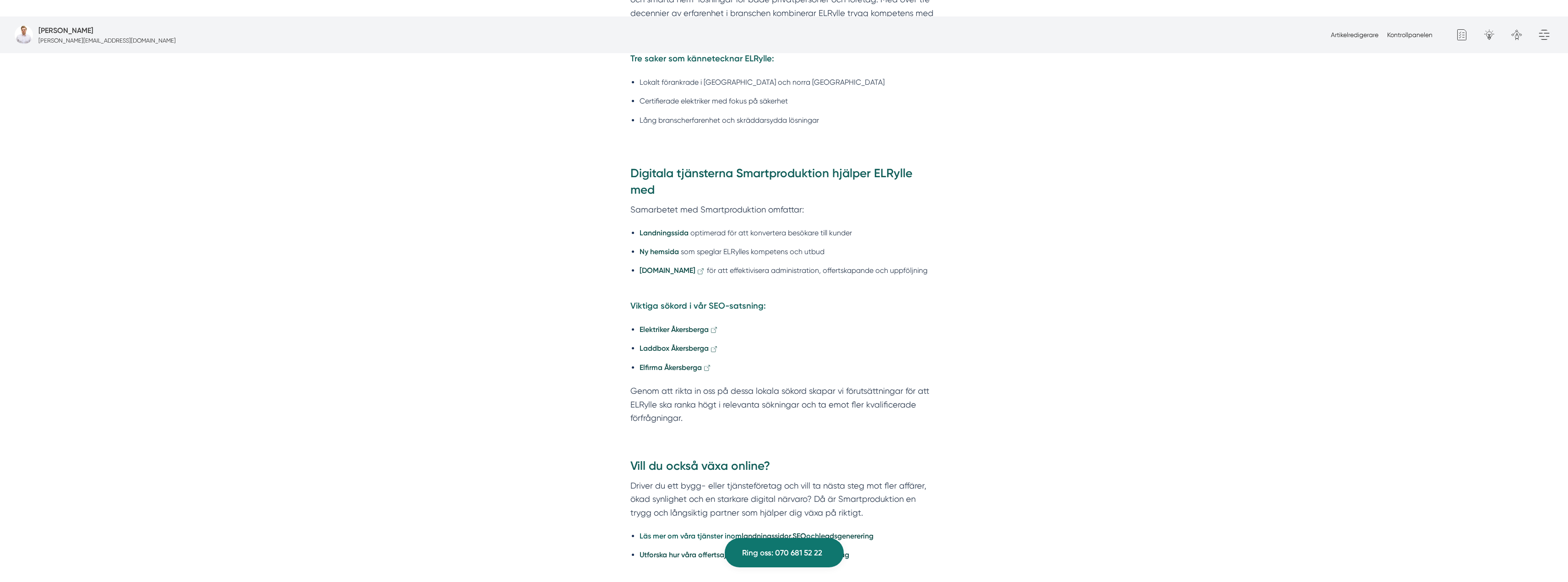
scroll to position [1264, 0]
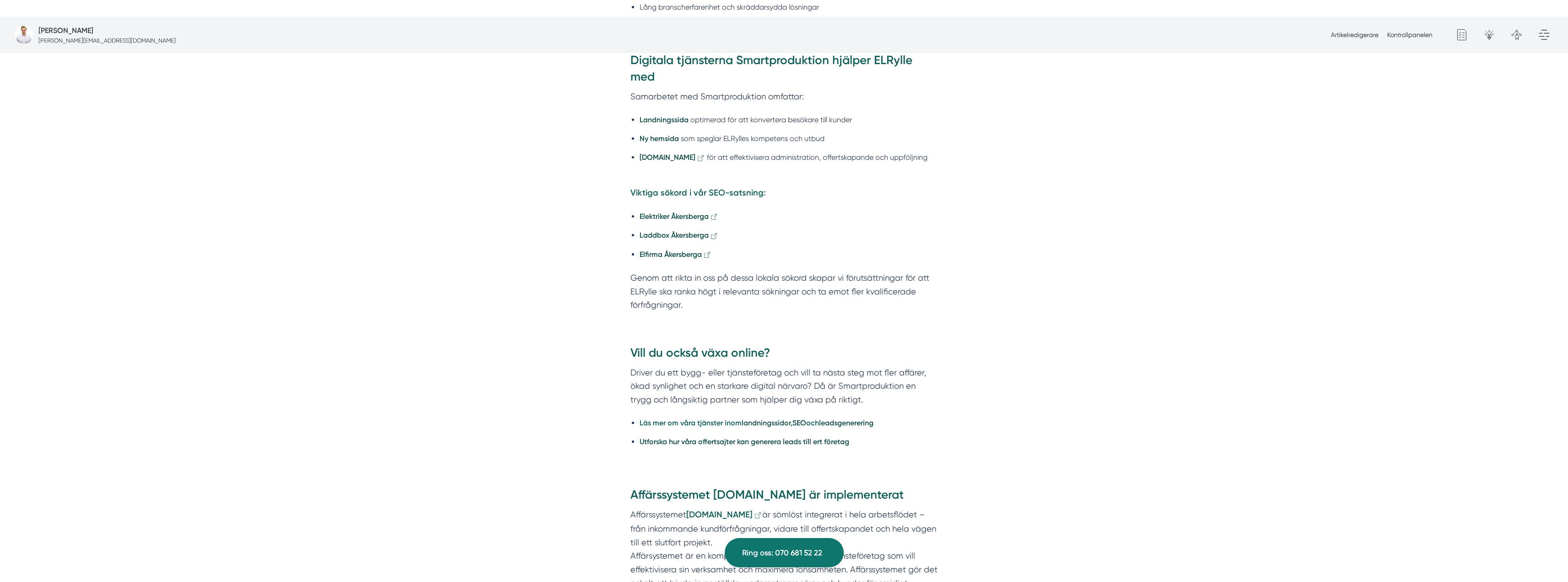
click at [717, 509] on strong "[DOMAIN_NAME]" at bounding box center [720, 514] width 67 height 10
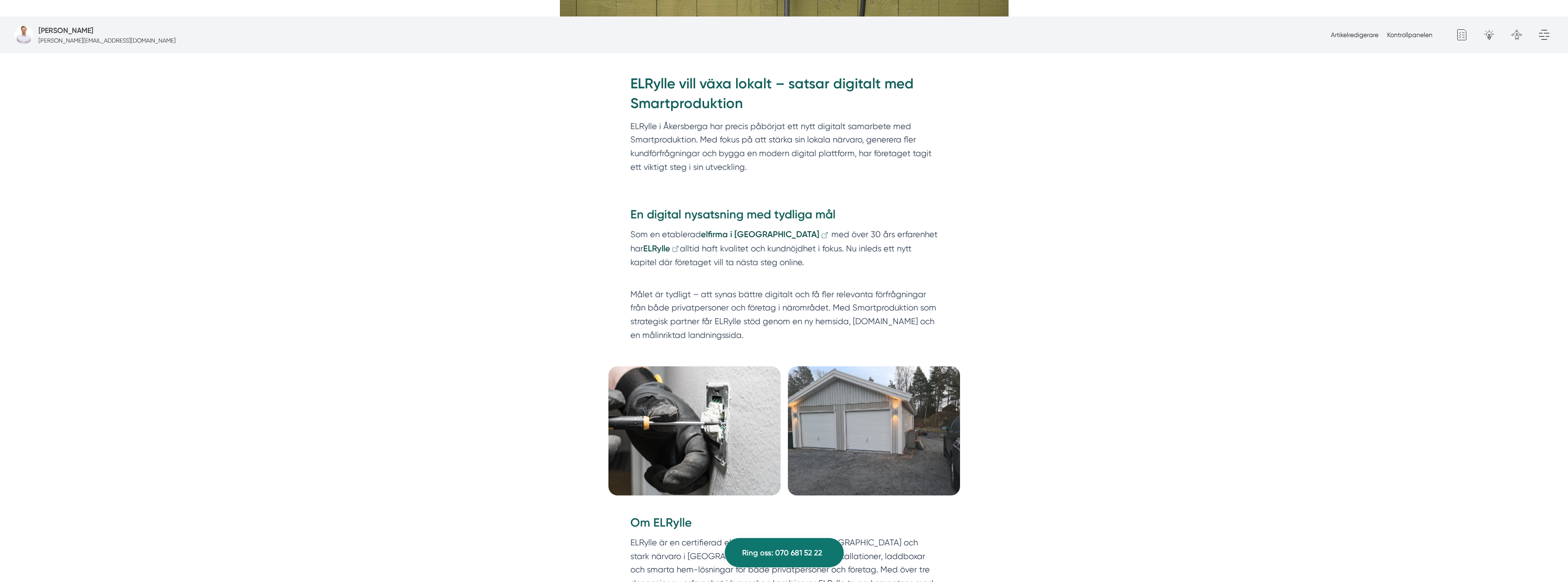
scroll to position [513, 0]
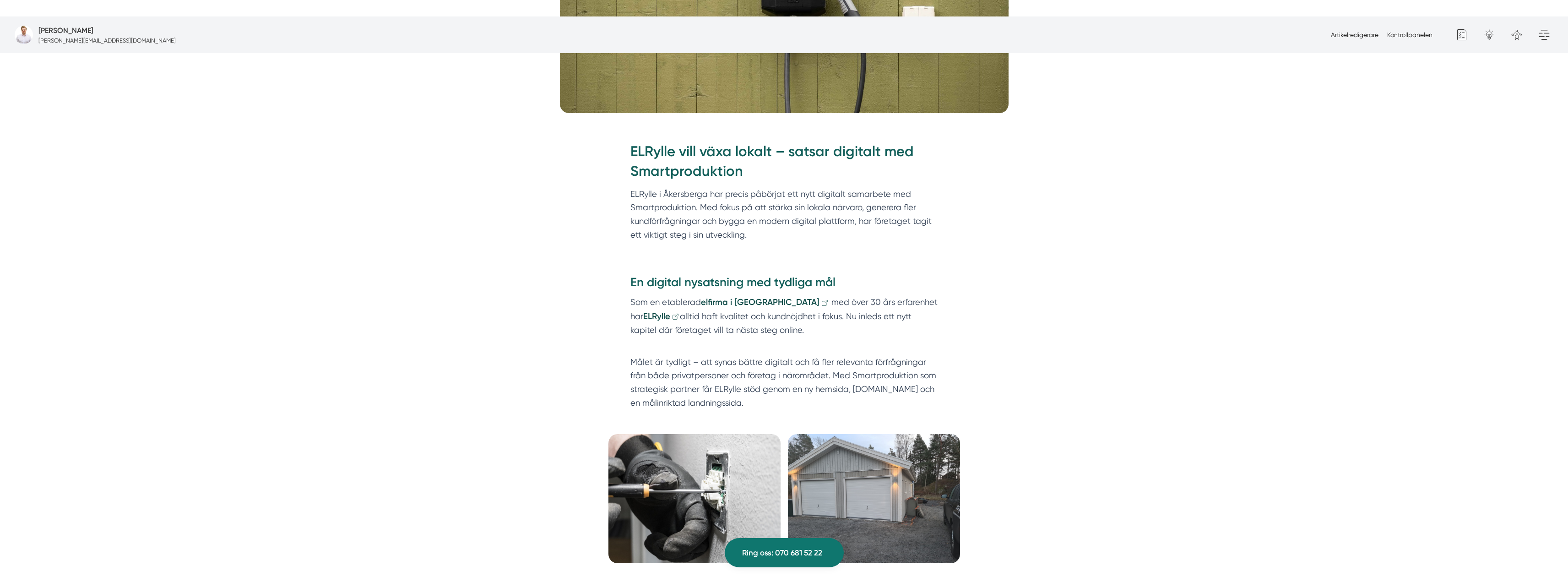
click at [836, 355] on p "Målet är tydligt – att synas bättre digitalt och få fler relevanta förfrågninga…" at bounding box center [784, 382] width 307 height 54
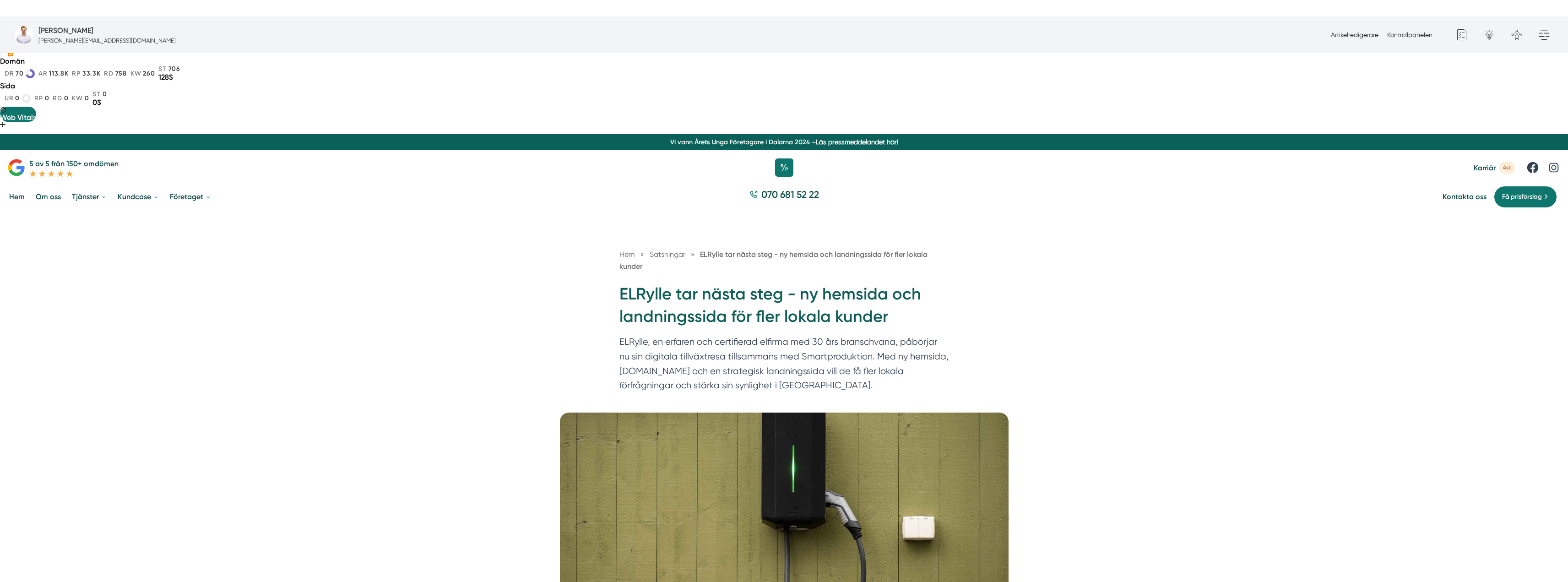
scroll to position [0, 0]
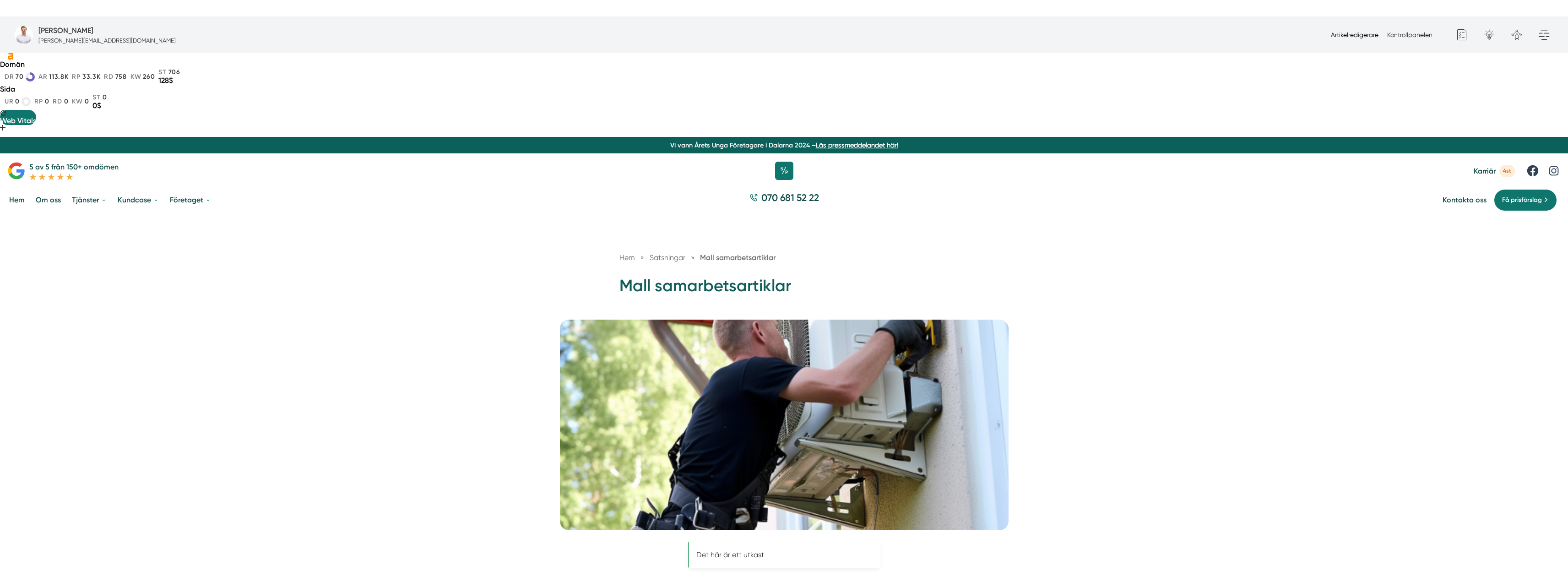
click at [1338, 33] on link "Artikelredigerare" at bounding box center [1355, 35] width 48 height 7
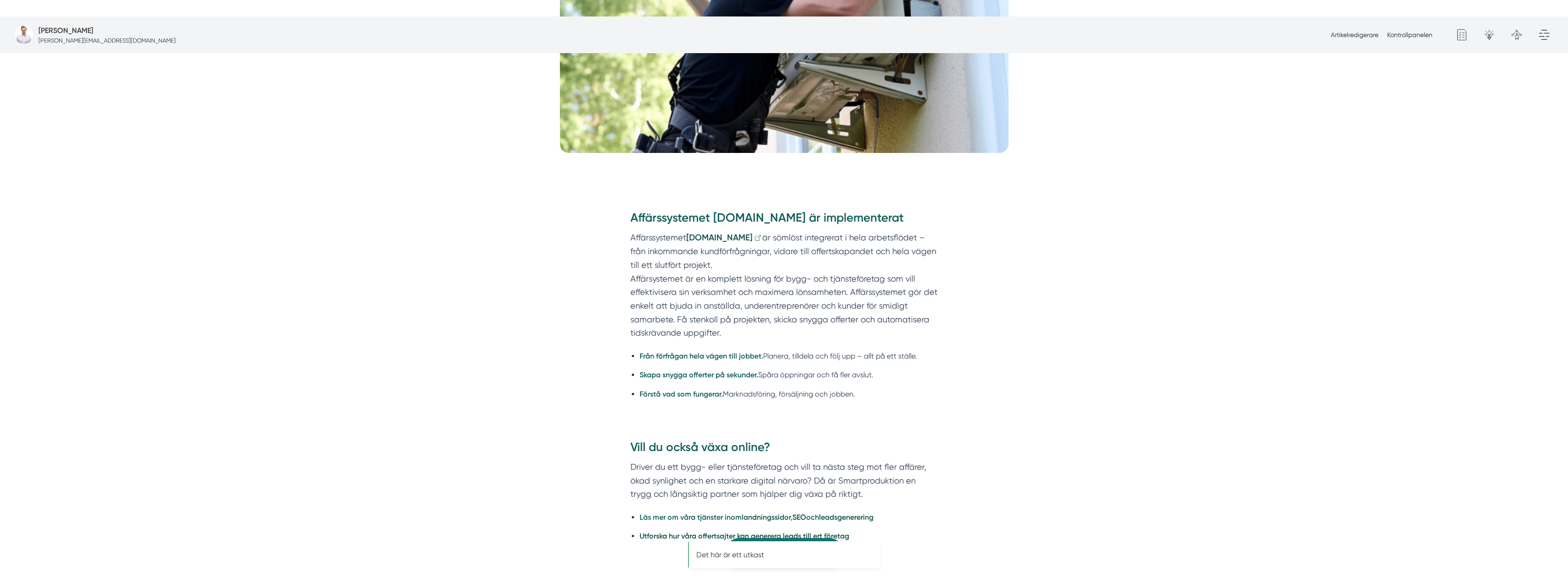
scroll to position [274, 0]
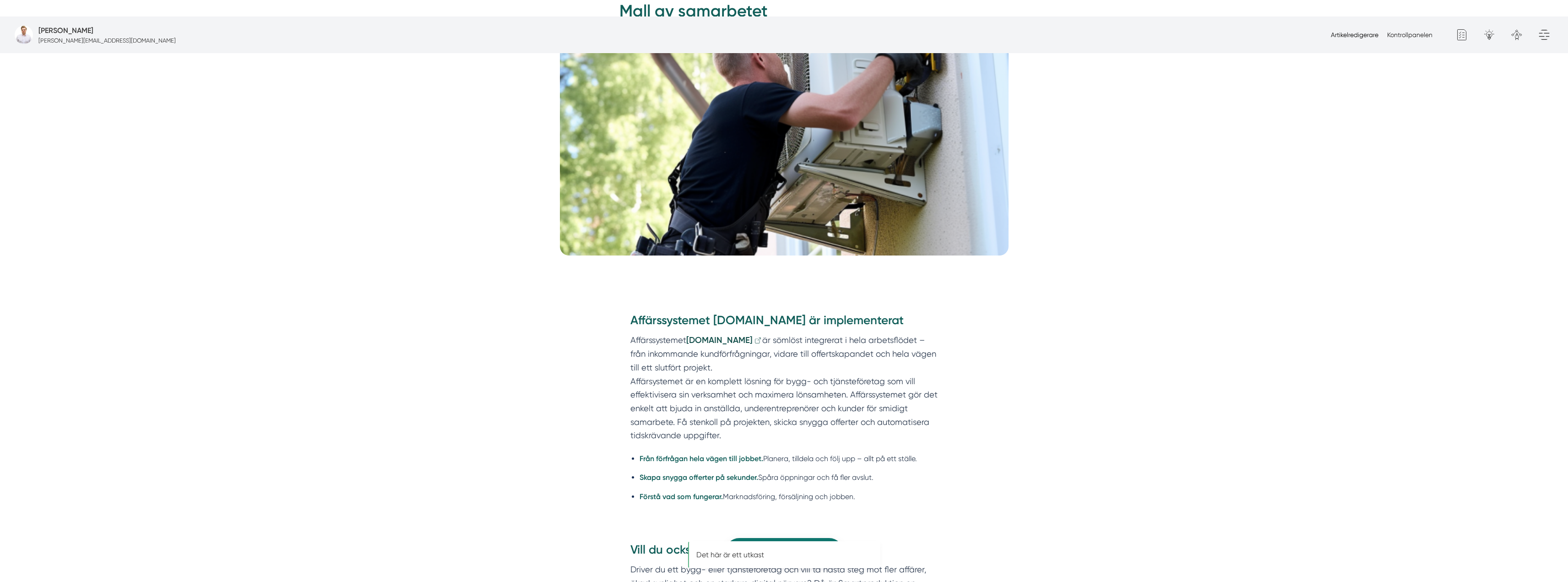
click at [1352, 37] on link "Artikelredigerare" at bounding box center [1355, 35] width 48 height 7
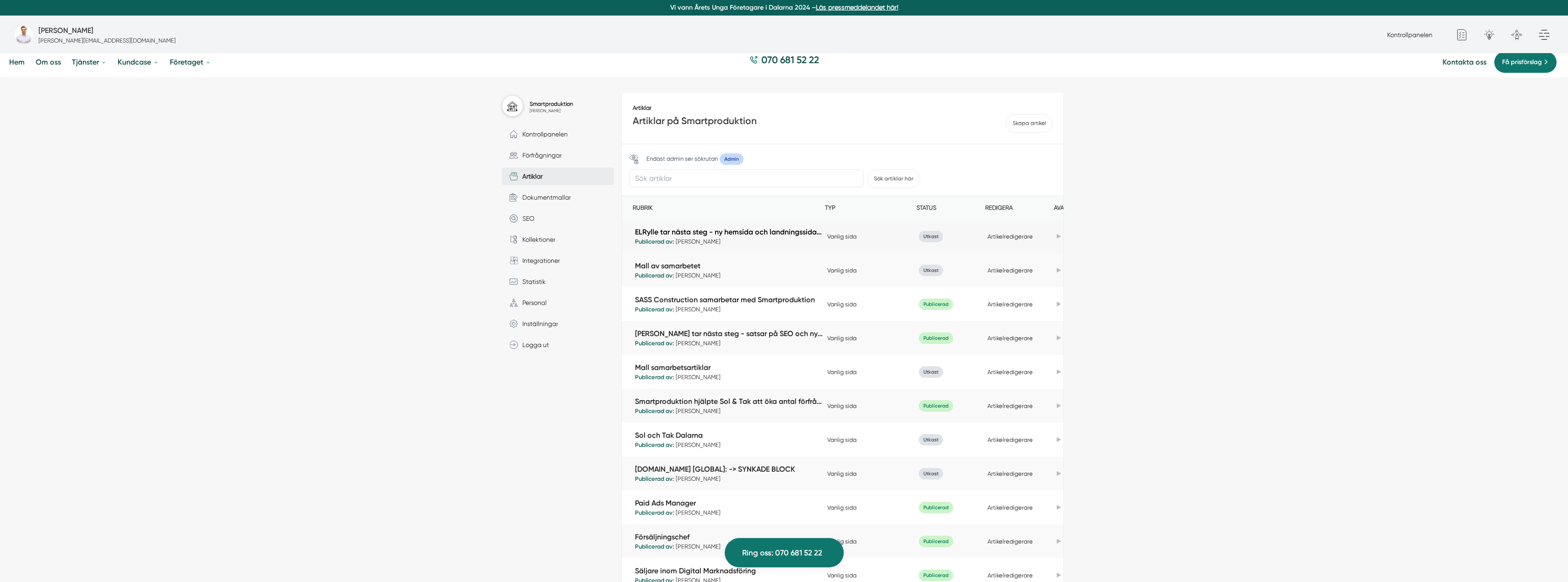
click at [730, 227] on link "ELRylle tar nästa steg - ny hemsida och landningssida för fler lokala kunder" at bounding box center [729, 232] width 188 height 10
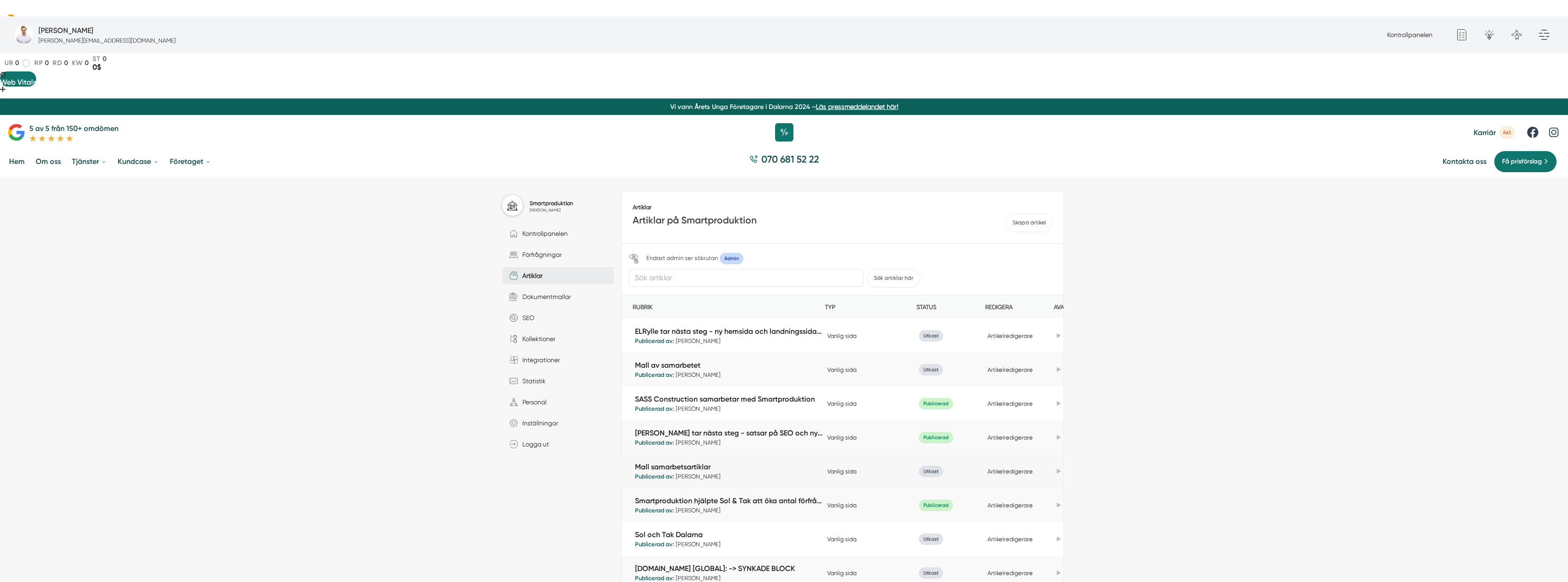
scroll to position [92, 0]
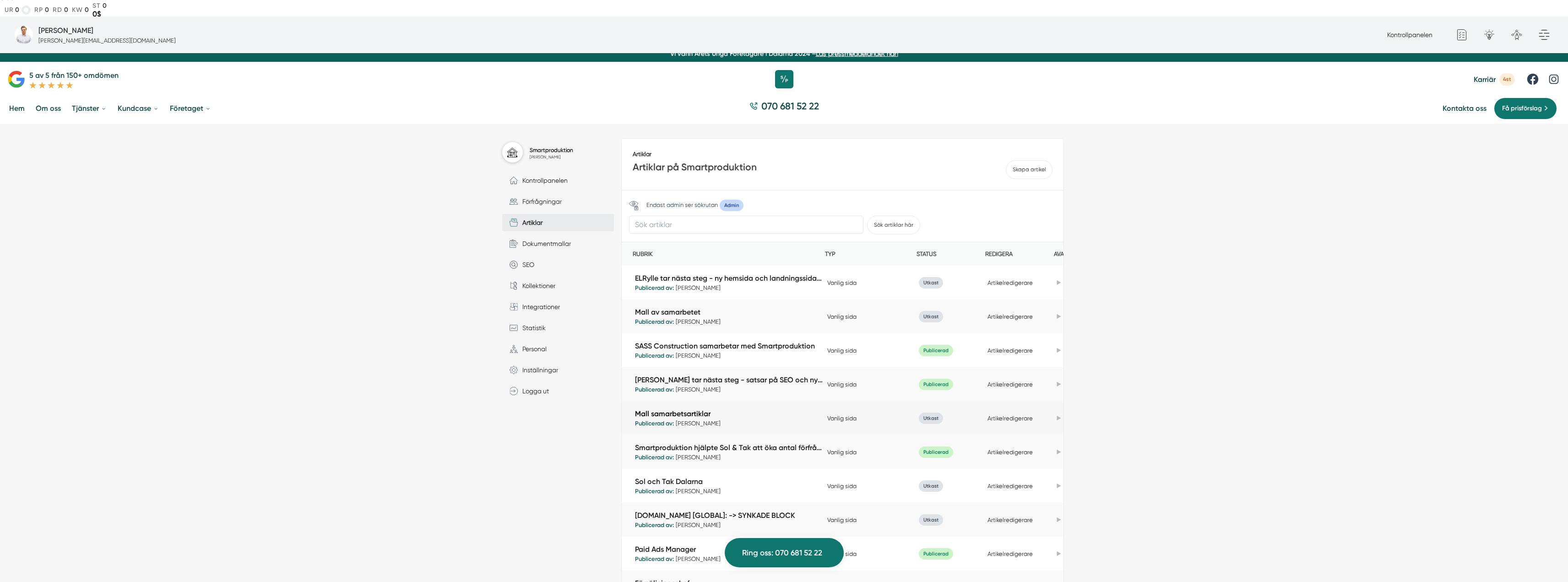
click at [748, 408] on link "Mall samarbetsartiklar" at bounding box center [729, 413] width 188 height 10
click at [685, 307] on link "Mall av samarbetet" at bounding box center [729, 312] width 188 height 10
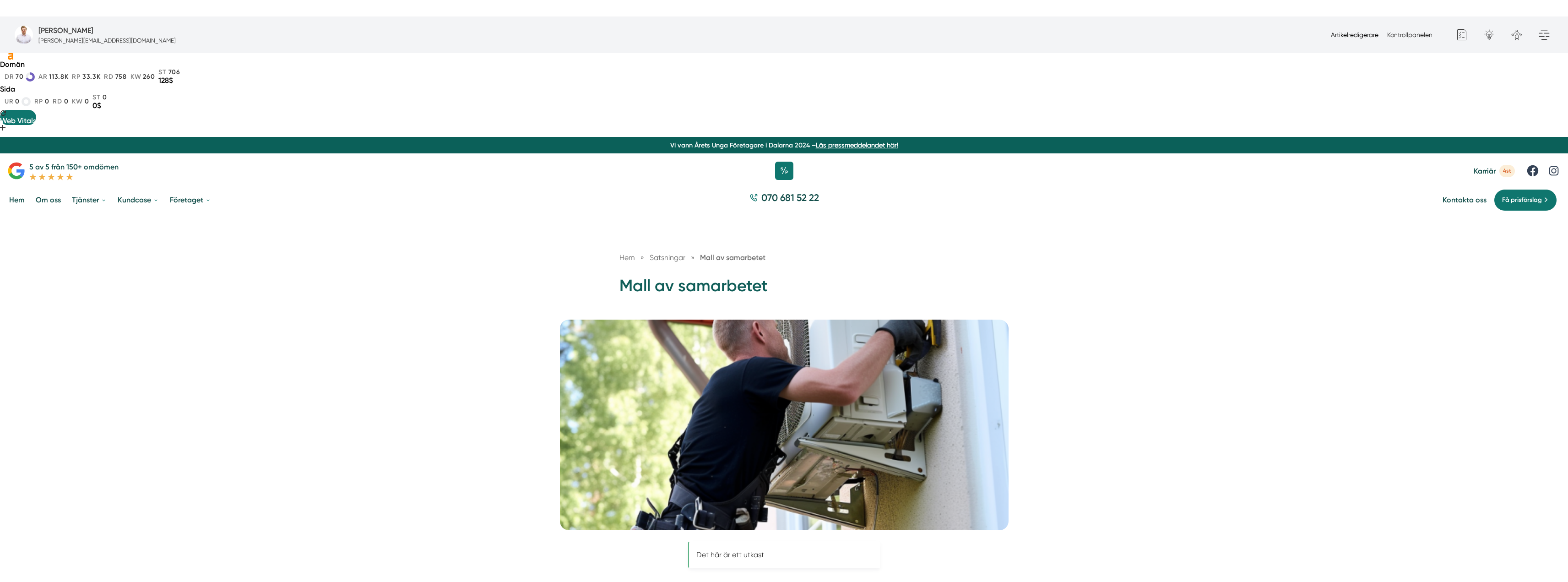
click at [1363, 35] on link "Artikelredigerare" at bounding box center [1355, 35] width 48 height 7
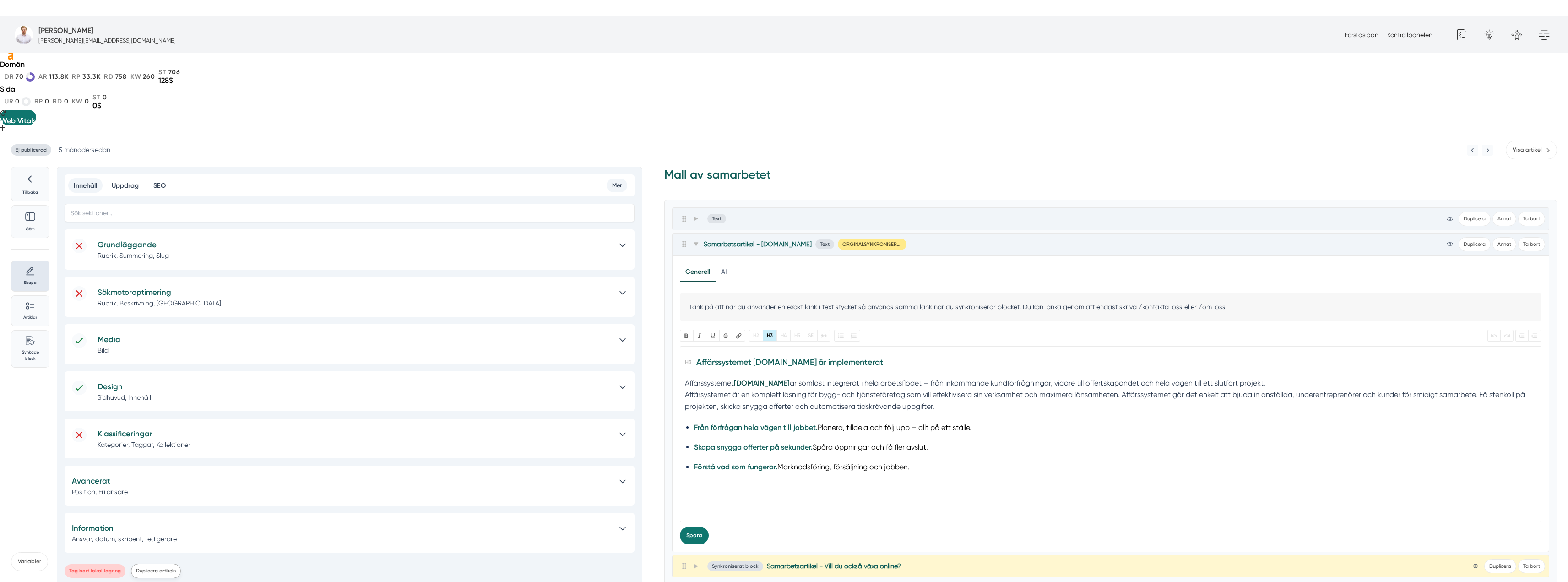
click at [166, 564] on button "Duplicera artikeln" at bounding box center [156, 570] width 50 height 14
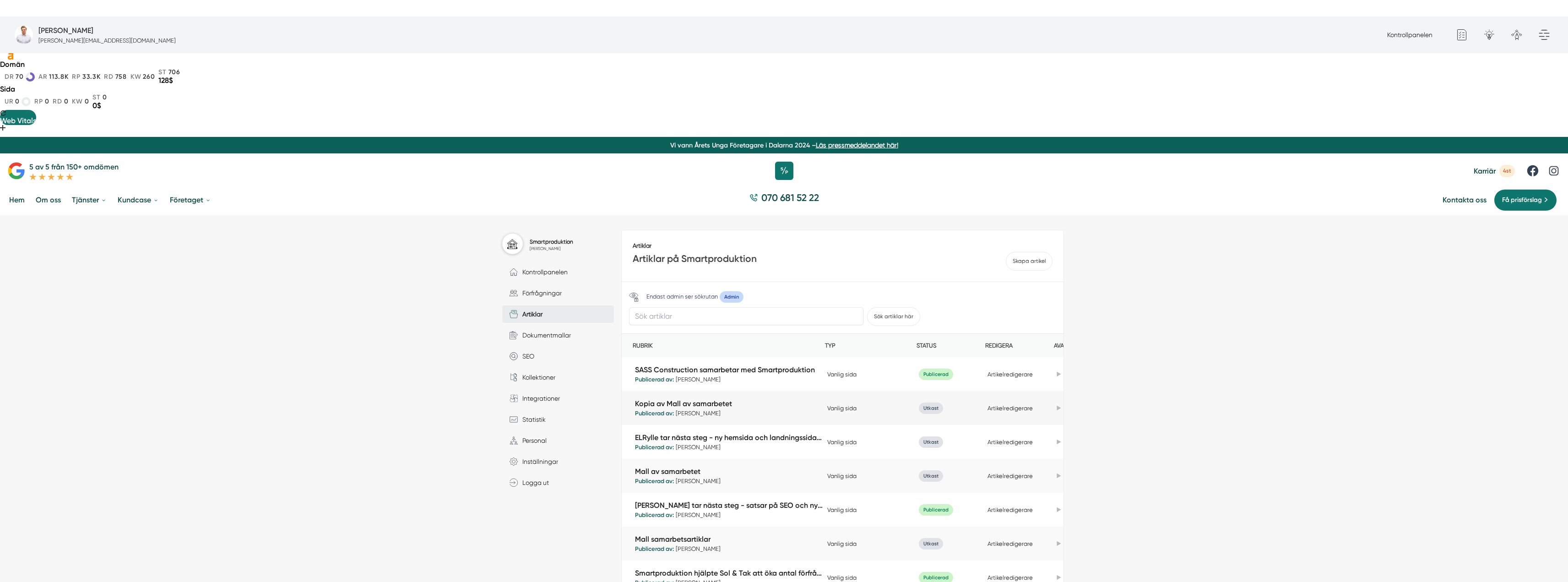
click at [985, 396] on td "Artikelredigerare" at bounding box center [1019, 408] width 68 height 23
click at [992, 405] on link "Artikelredigerare" at bounding box center [1010, 408] width 45 height 7
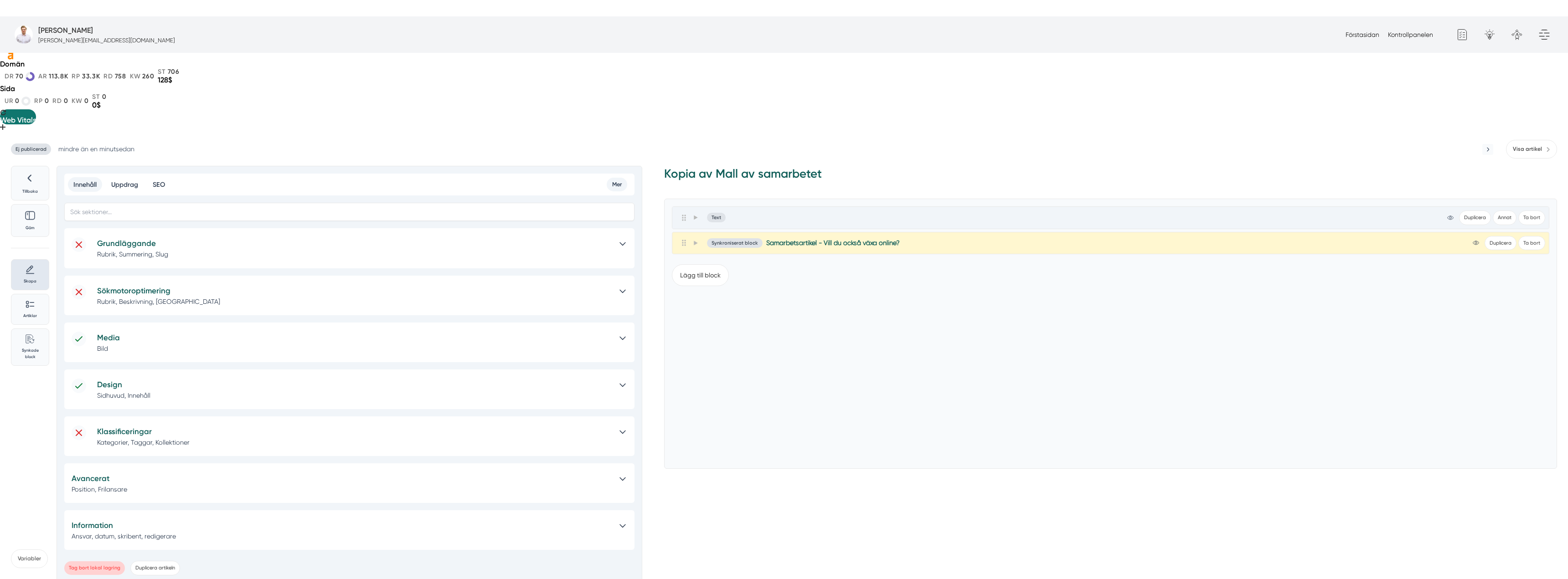
click at [180, 249] on p "Rubrik, Summering, Slug" at bounding box center [354, 254] width 513 height 9
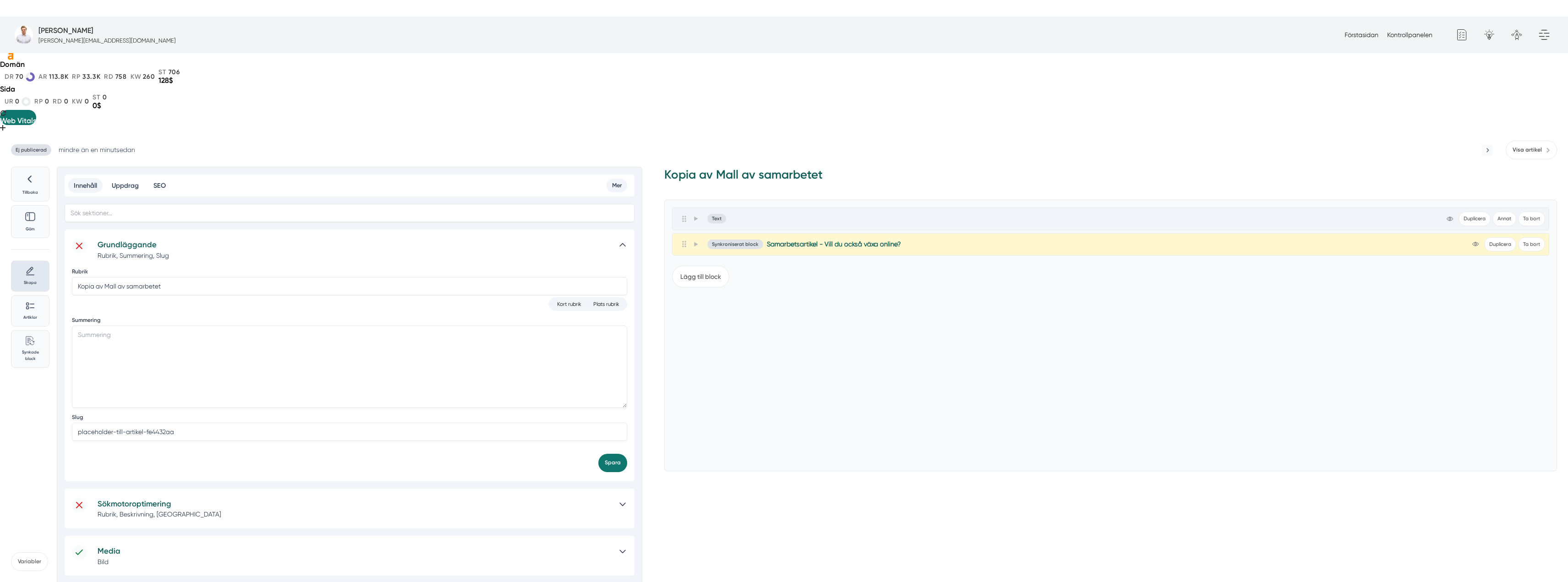
click at [240, 509] on p "Rubrik, Beskrivning, [GEOGRAPHIC_DATA]" at bounding box center [354, 514] width 513 height 9
click at [181, 536] on input "Meta rubrik" at bounding box center [329, 545] width 515 height 18
paste input "Rect Bygg & Mark inleder digital tillväxtresa med Smartproduktion"
type input "Rect Bygg & Mark inleder digital tillväxtresa med Smartproduktion"
click at [696, 265] on button "Lägg till block" at bounding box center [701, 276] width 57 height 22
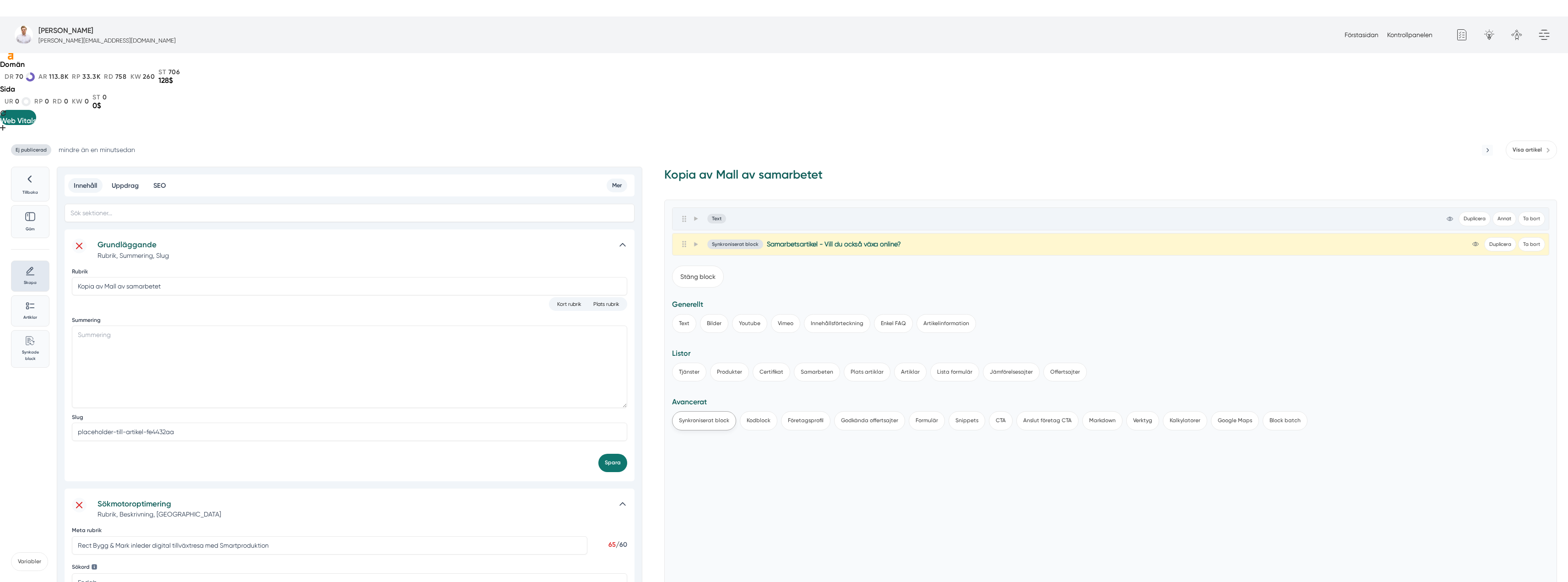
click at [701, 411] on button "Synkroniserat block" at bounding box center [704, 420] width 64 height 19
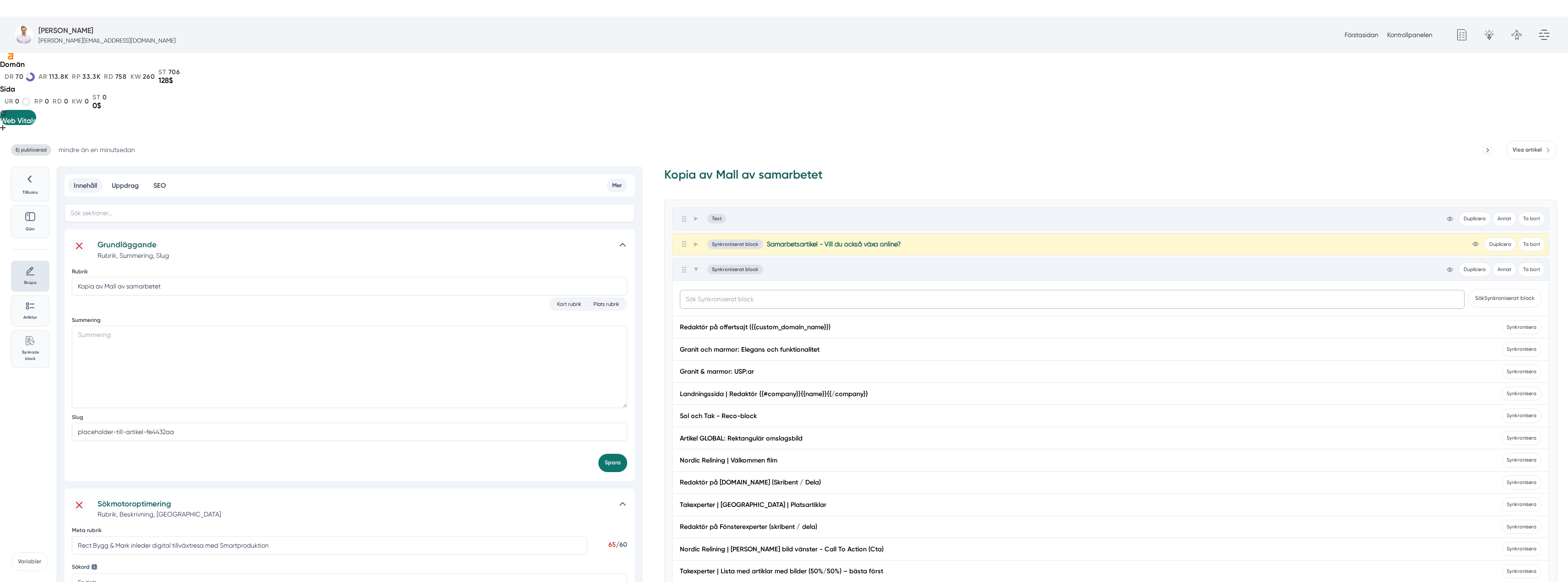
click at [721, 290] on input "text" at bounding box center [1072, 299] width 785 height 18
type input "smart.nu"
click at [1468, 289] on button "Sök Synkroniserat block" at bounding box center [1505, 298] width 73 height 19
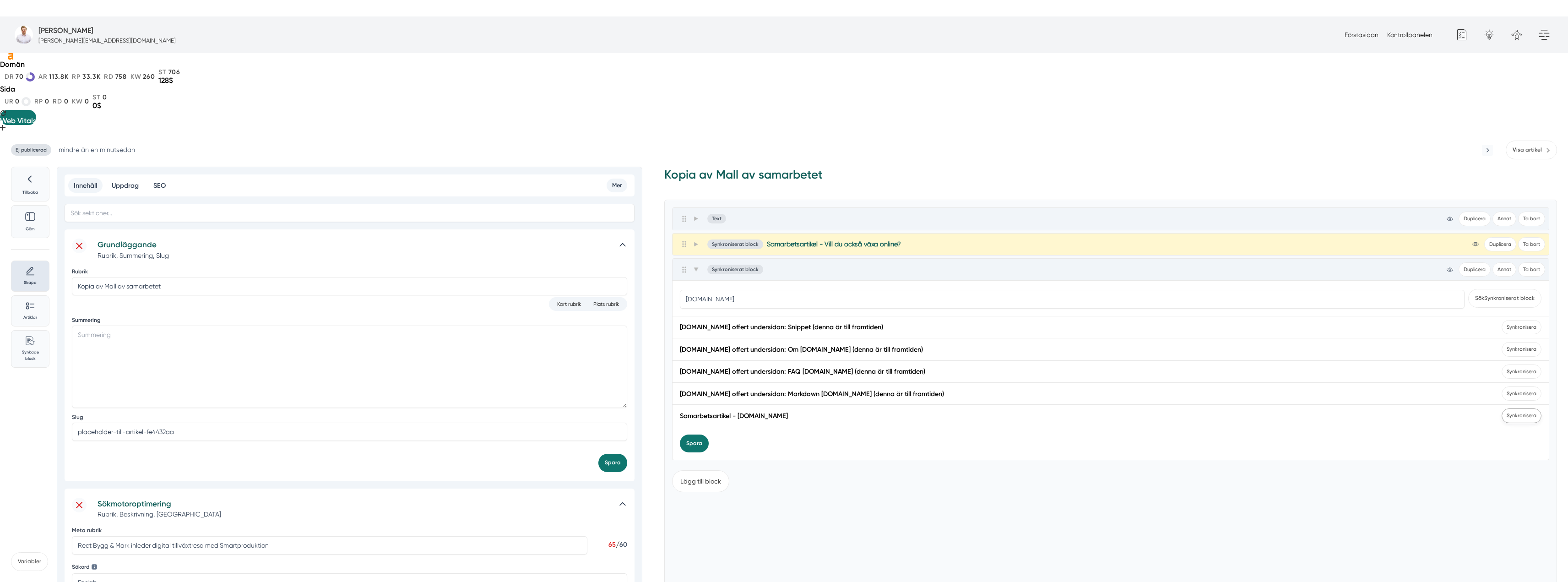
click at [1507, 408] on span "Synkronisera" at bounding box center [1521, 415] width 40 height 14
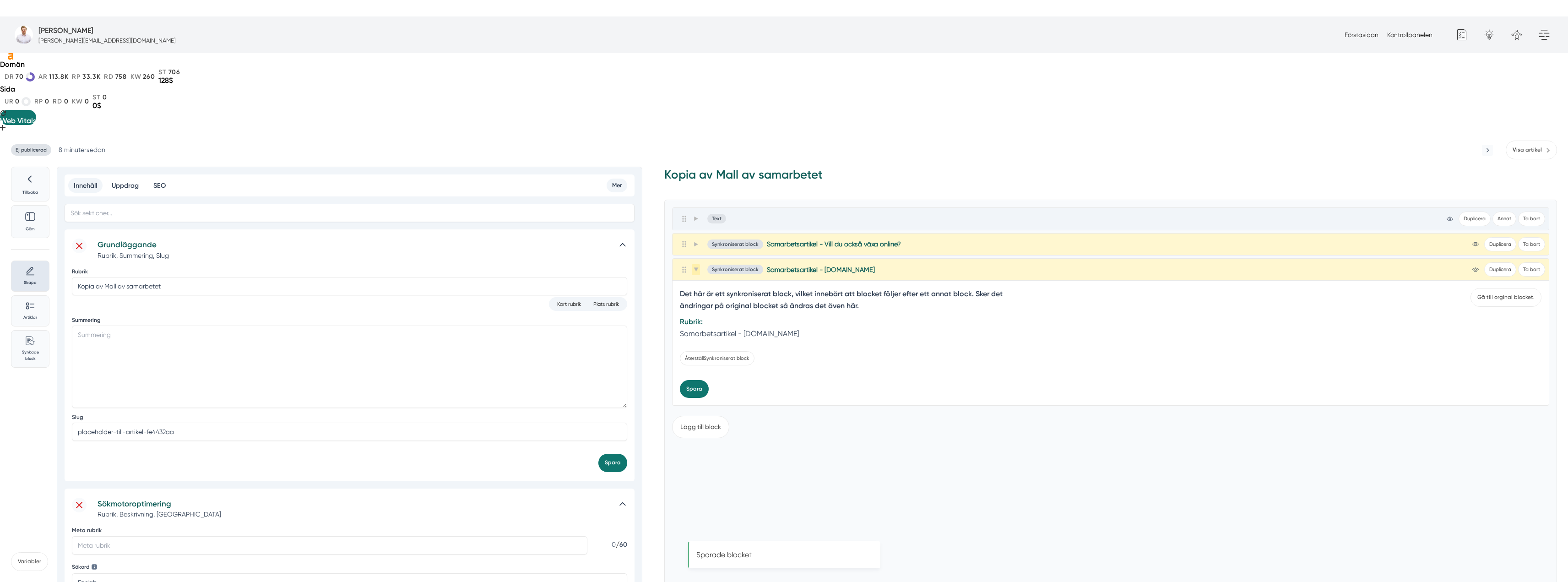
click at [698, 267] on icon at bounding box center [696, 270] width 5 height 5
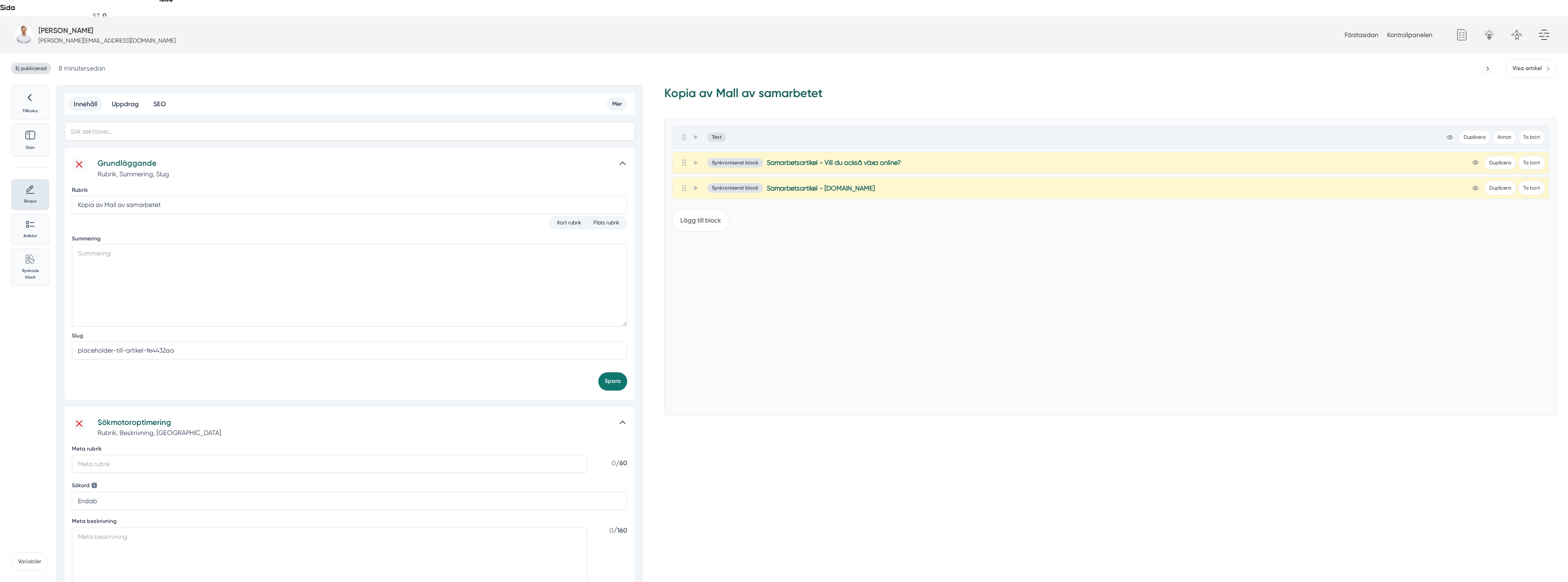
scroll to position [183, 0]
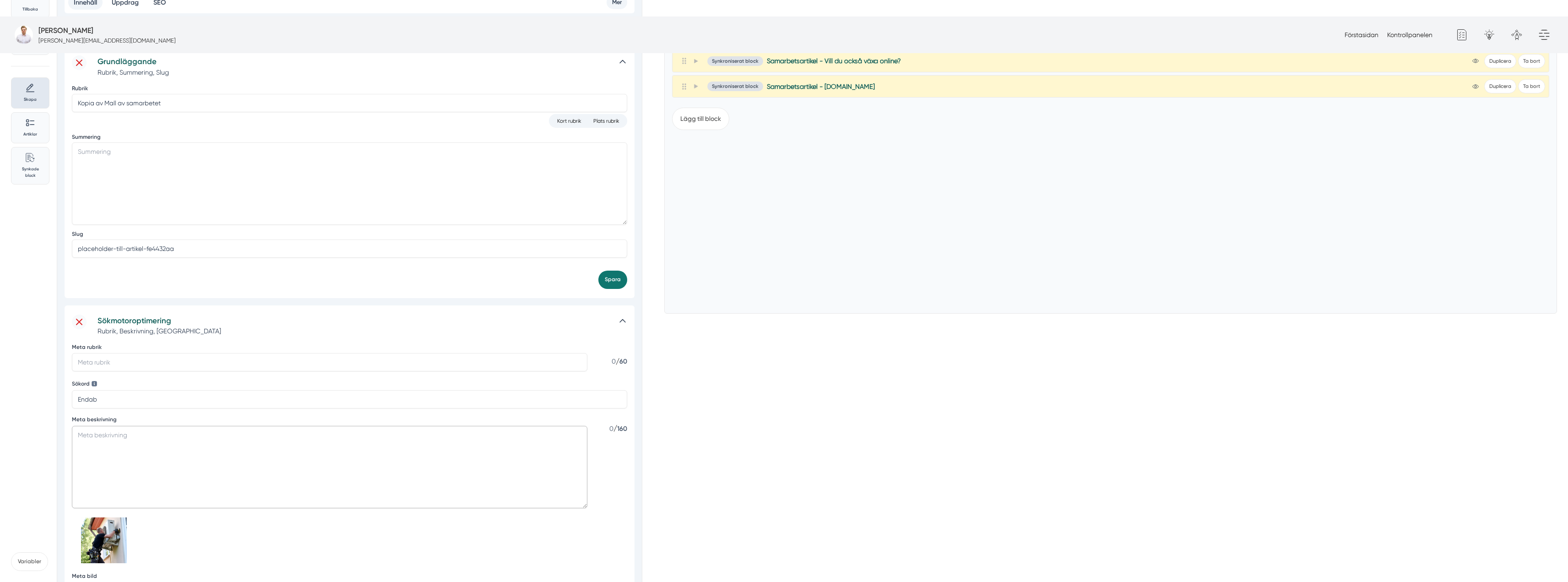
click at [149, 425] on textarea "Meta beskrivning" at bounding box center [329, 466] width 515 height 83
paste textarea "Rect Bygg & Mark i Huddinge satsar digitalt tillsammans med Smartproduktion. Me…"
type textarea "Rect Bygg & Mark i Huddinge satsar digitalt tillsammans med Smartproduktion. Me…"
click at [116, 353] on input "Meta rubrik" at bounding box center [329, 362] width 515 height 18
paste input "Rect Bygg & Mark inleder digital tillväxtresa med Smartproduktion"
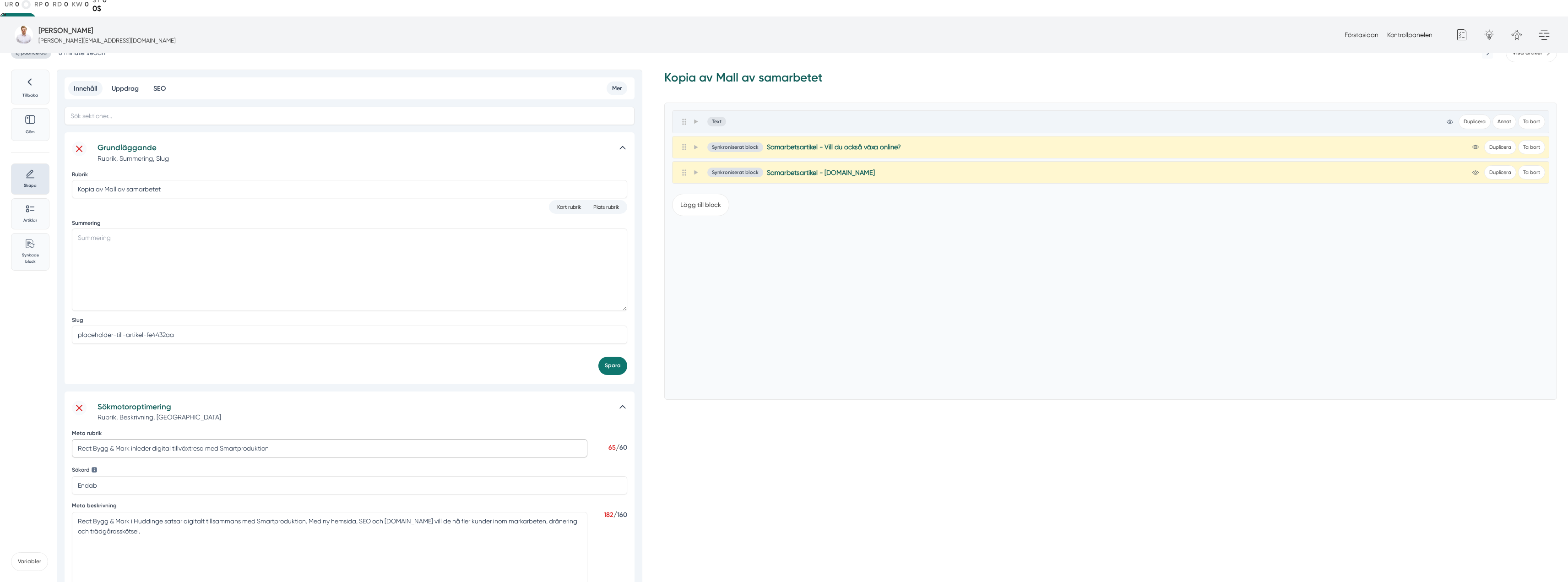
scroll to position [138, 0]
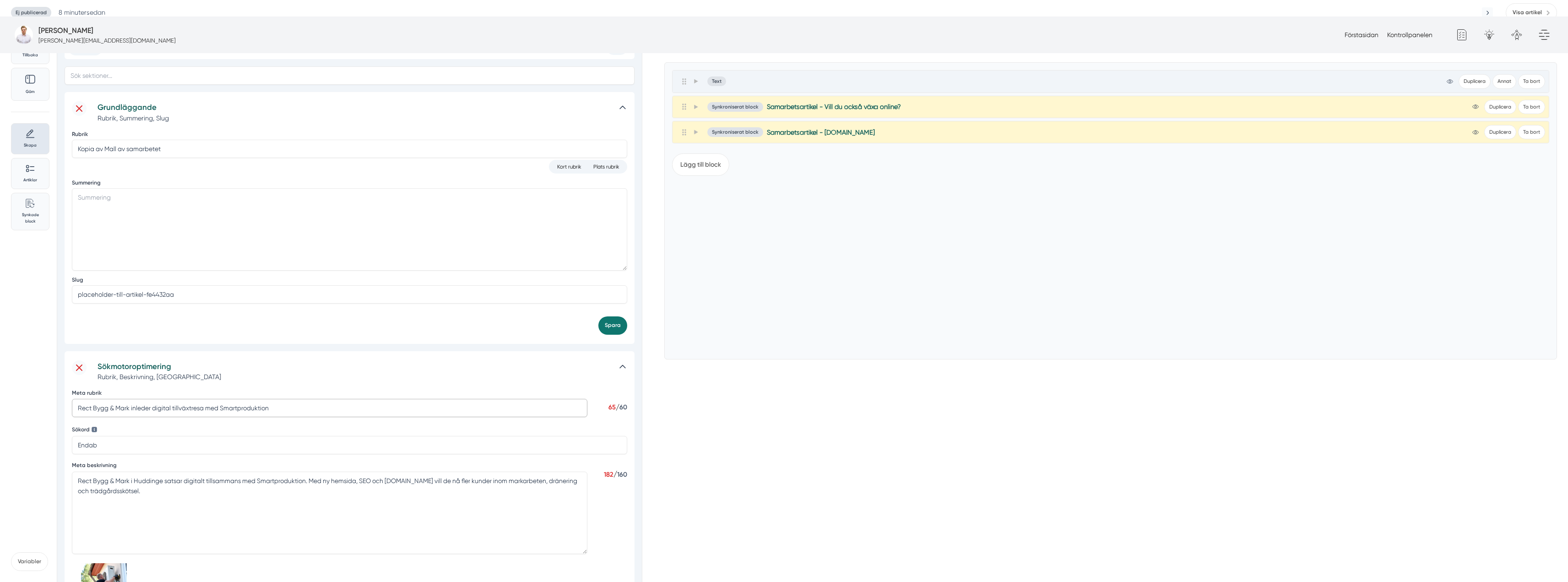
type input "Rect Bygg & Mark inleder digital tillväxtresa med Smartproduktion"
click at [230, 285] on input "placeholder-till-artikel-fe4432aa" at bounding box center [350, 295] width 555 height 18
paste input "rect-bygg-mark-digital-satsning"
type input "rect-bygg-mark-digital-satsning-med-smartproduktion"
click at [598, 316] on div "Spara" at bounding box center [350, 325] width 555 height 18
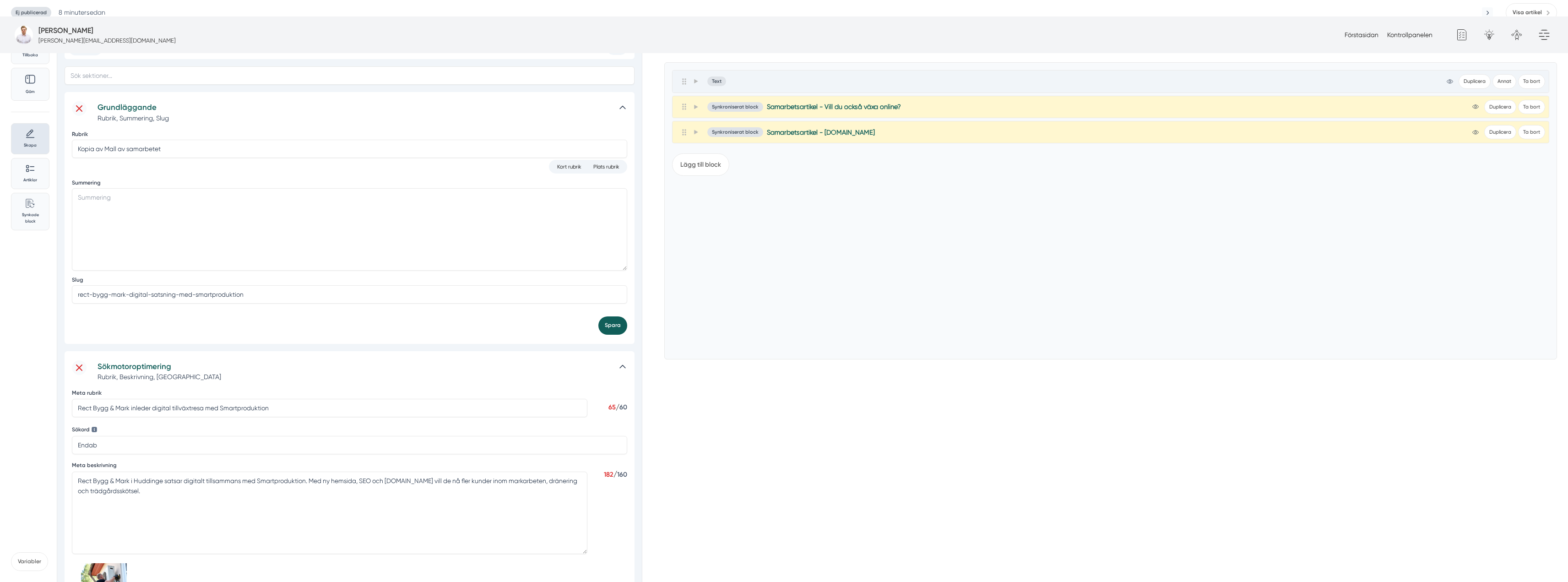
click at [602, 316] on button "Spara" at bounding box center [613, 325] width 29 height 18
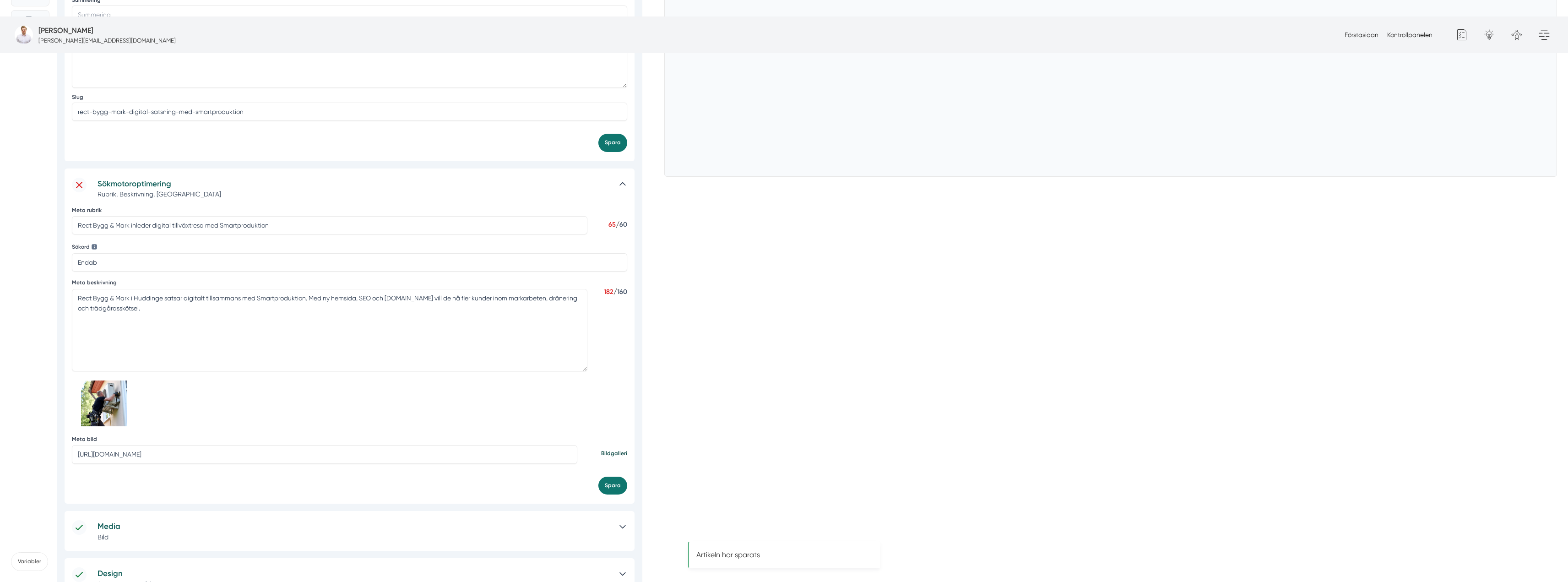
scroll to position [320, 0]
drag, startPoint x: 548, startPoint y: 373, endPoint x: 61, endPoint y: 386, distance: 487.2
click at [61, 386] on div "Innehåll Uppdrag SEO Mer Grundläggande Rubrik, Summering, Slug Rubrik Kopia av …" at bounding box center [350, 309] width 586 height 926
click at [617, 418] on button "Spara" at bounding box center [613, 426] width 29 height 18
drag, startPoint x: 130, startPoint y: 216, endPoint x: 60, endPoint y: 208, distance: 70.5
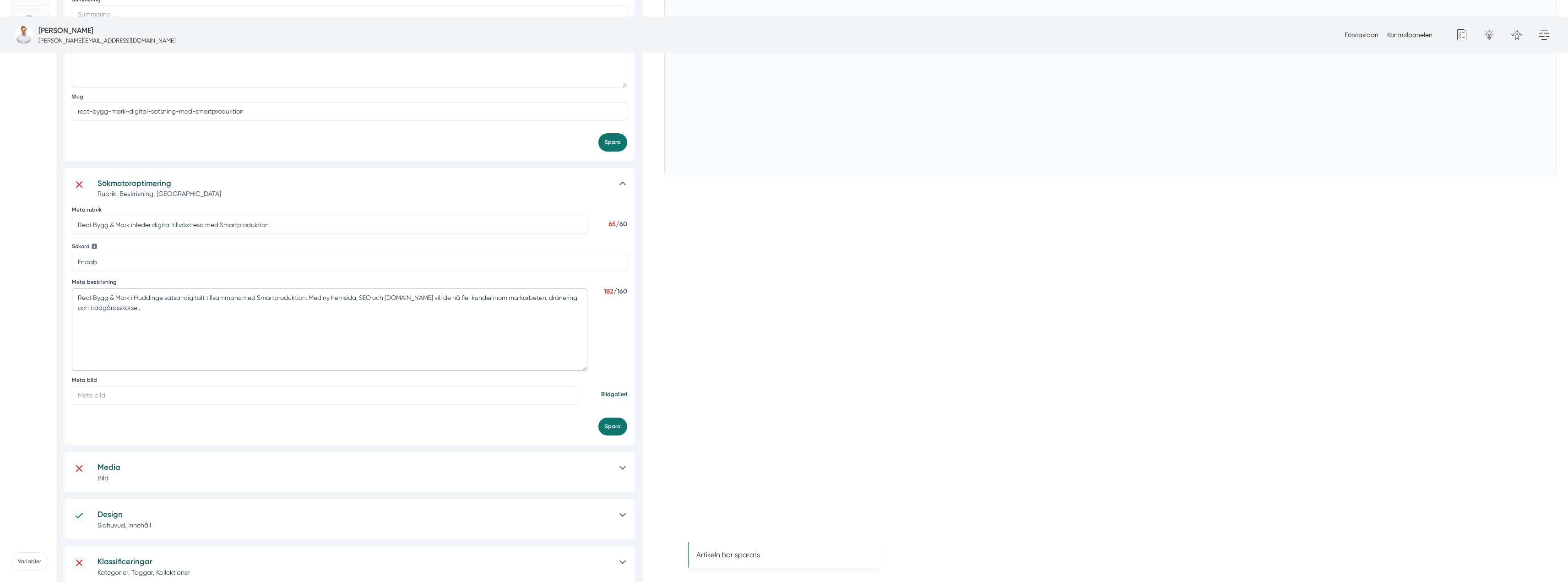
click at [60, 208] on div "Innehåll Uppdrag SEO Mer Grundläggande Rubrik, Summering, Slug Rubrik Kopia av …" at bounding box center [350, 279] width 586 height 867
drag, startPoint x: 99, startPoint y: 177, endPoint x: 50, endPoint y: 176, distance: 49.0
click at [50, 176] on div "Tillbaka Göm Skapa Artiklar Common File Text Sync Streamline Icon: https://stre…" at bounding box center [304, 279] width 586 height 867
paste input "Rect Bygg & [PERSON_NAME]"
type input "Rect Bygg & [PERSON_NAME]"
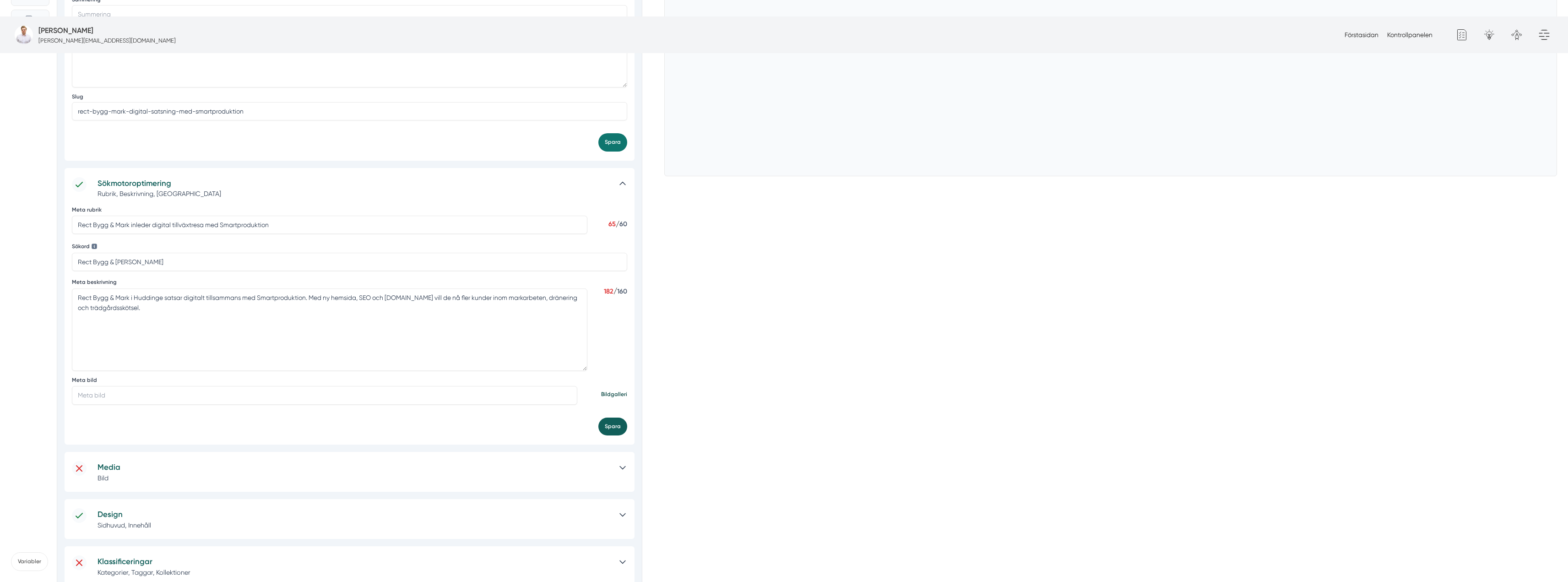
click at [622, 418] on button "Spara" at bounding box center [613, 426] width 29 height 18
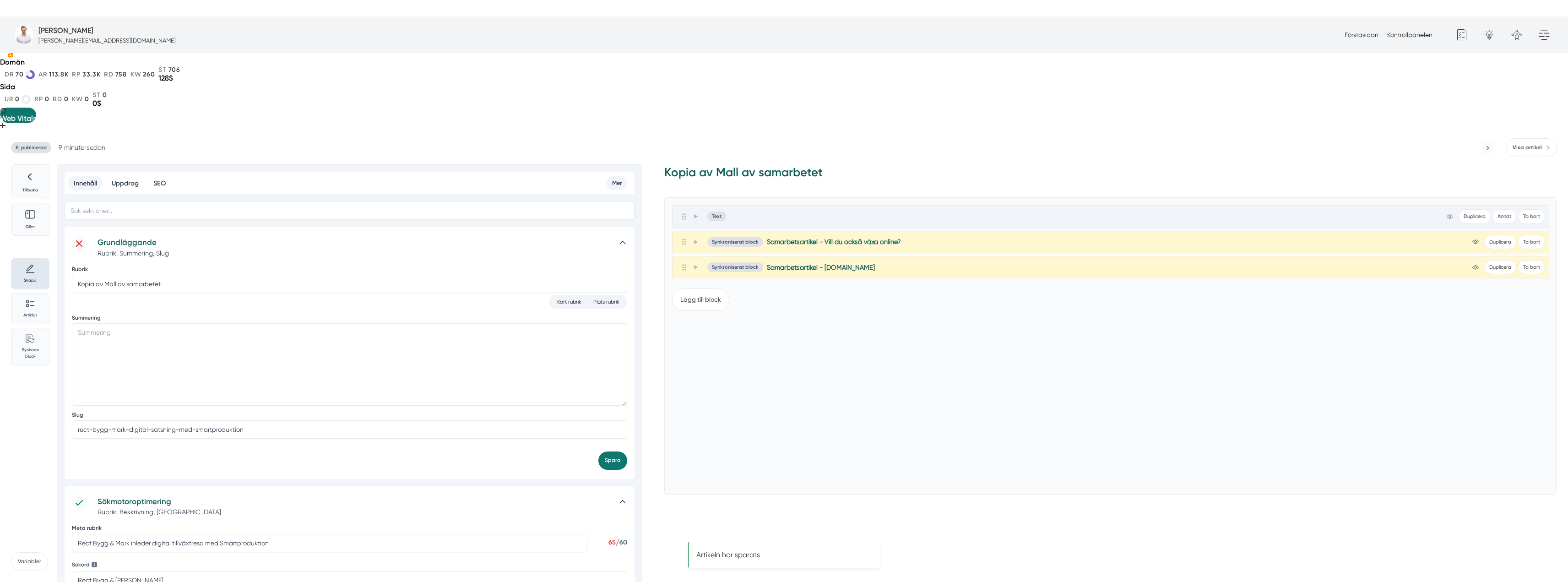
scroll to position [0, 0]
click at [107, 325] on textarea "Summering" at bounding box center [350, 366] width 555 height 83
paste textarea "Rect Bygg & [PERSON_NAME] satsar på digital tillväxt i Huddinge och hela [GEOGR…"
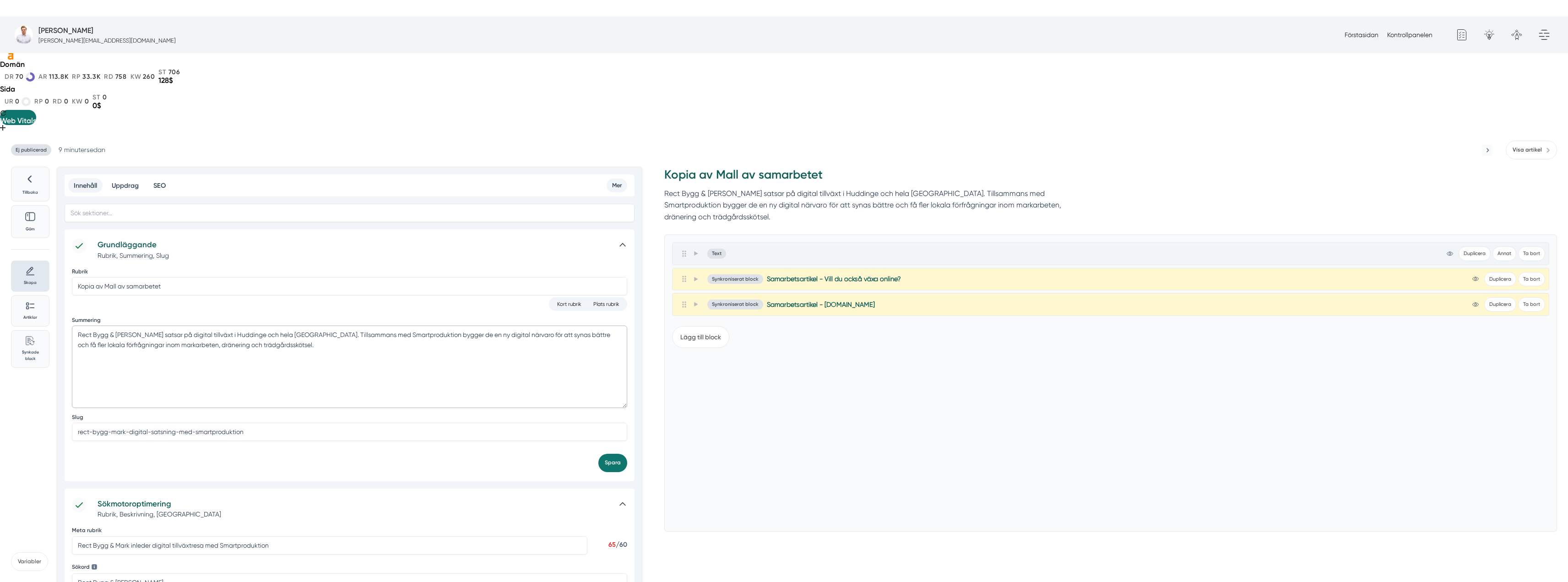
type textarea "Rect Bygg & [PERSON_NAME] satsar på digital tillväxt i Huddinge och hela [GEOGR…"
click at [695, 251] on icon at bounding box center [696, 253] width 4 height 4
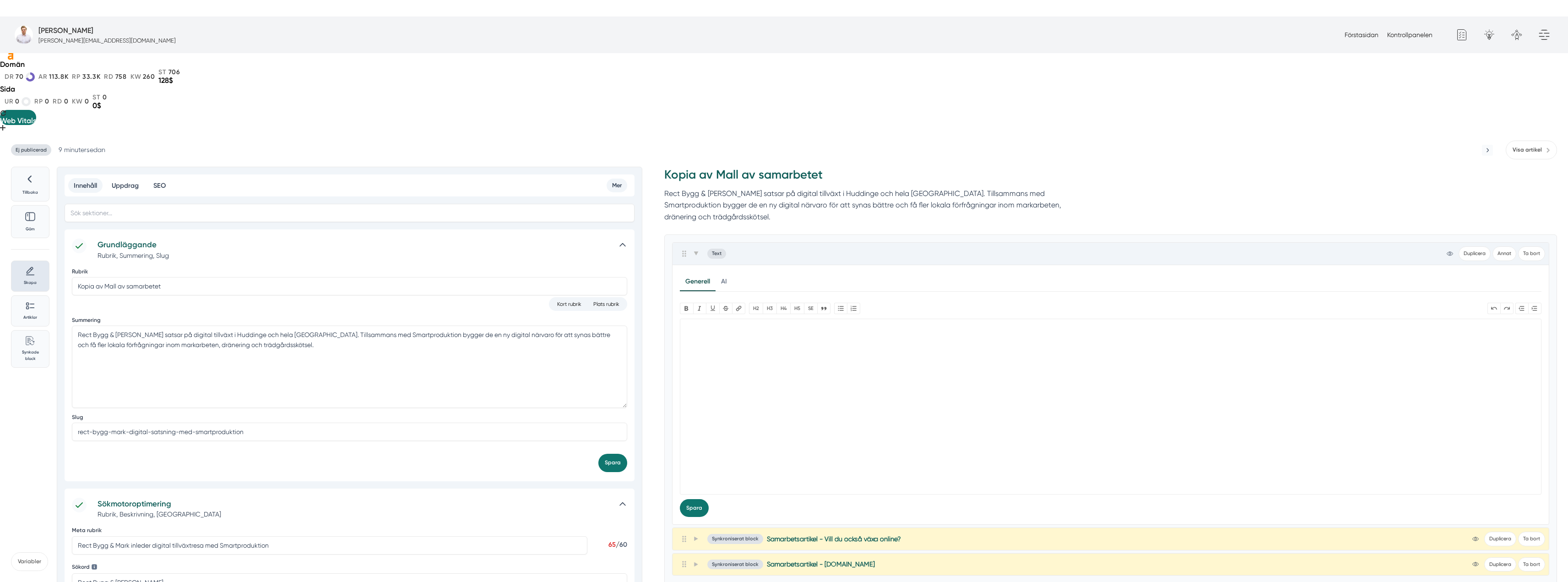
click at [764, 319] on trix-editor at bounding box center [1110, 407] width 861 height 176
paste trix-editor "<h1>Rect Bygg &amp; Mark inleder digital tillväxtresa med Smartproduktion</h1><…"
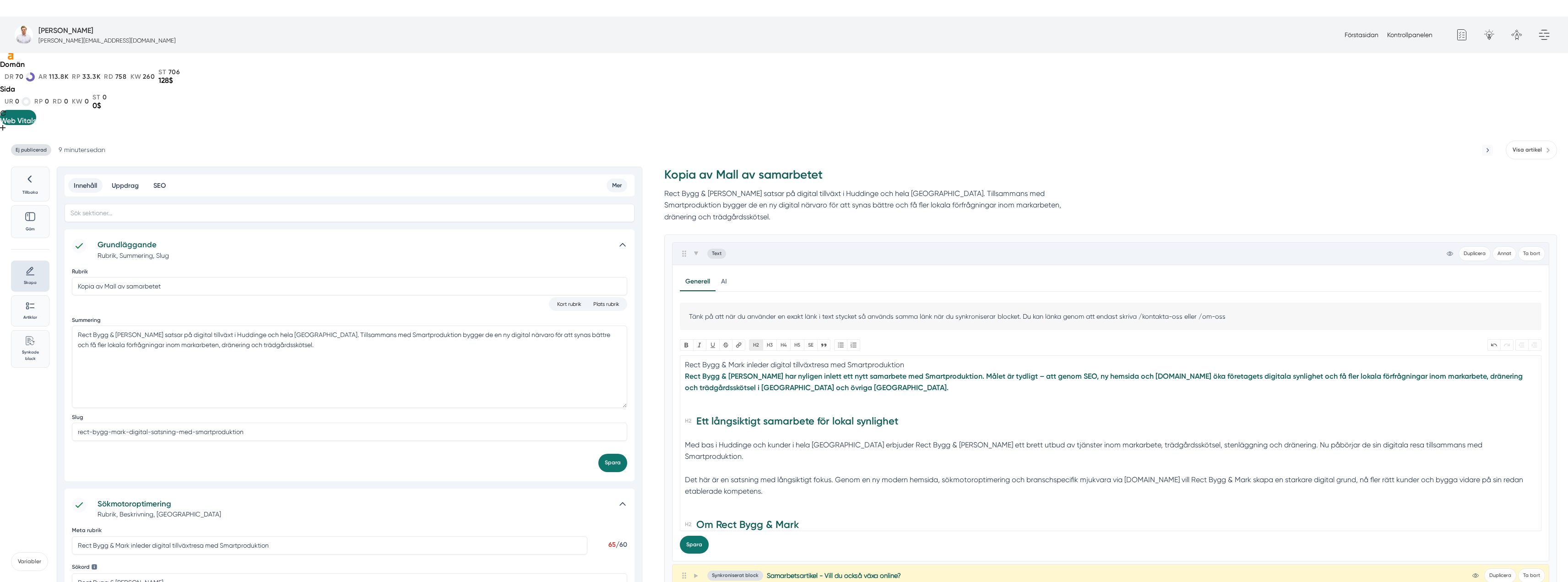
click at [750, 339] on button "H2" at bounding box center [756, 345] width 13 height 12
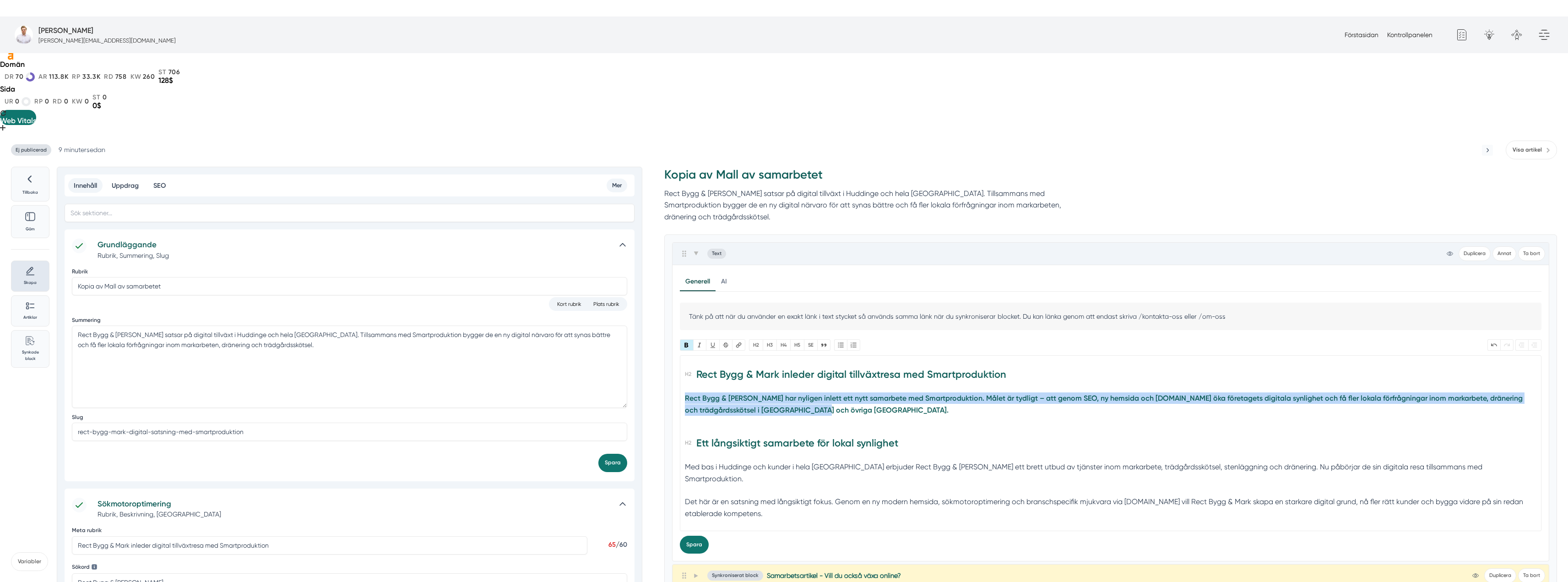
drag, startPoint x: 806, startPoint y: 318, endPoint x: 684, endPoint y: 303, distance: 122.9
click at [684, 355] on trix-editor "Rect Bygg & Mark inleder digital tillväxtresa med Smartproduktion Rect Bygg & M…" at bounding box center [1110, 443] width 861 height 176
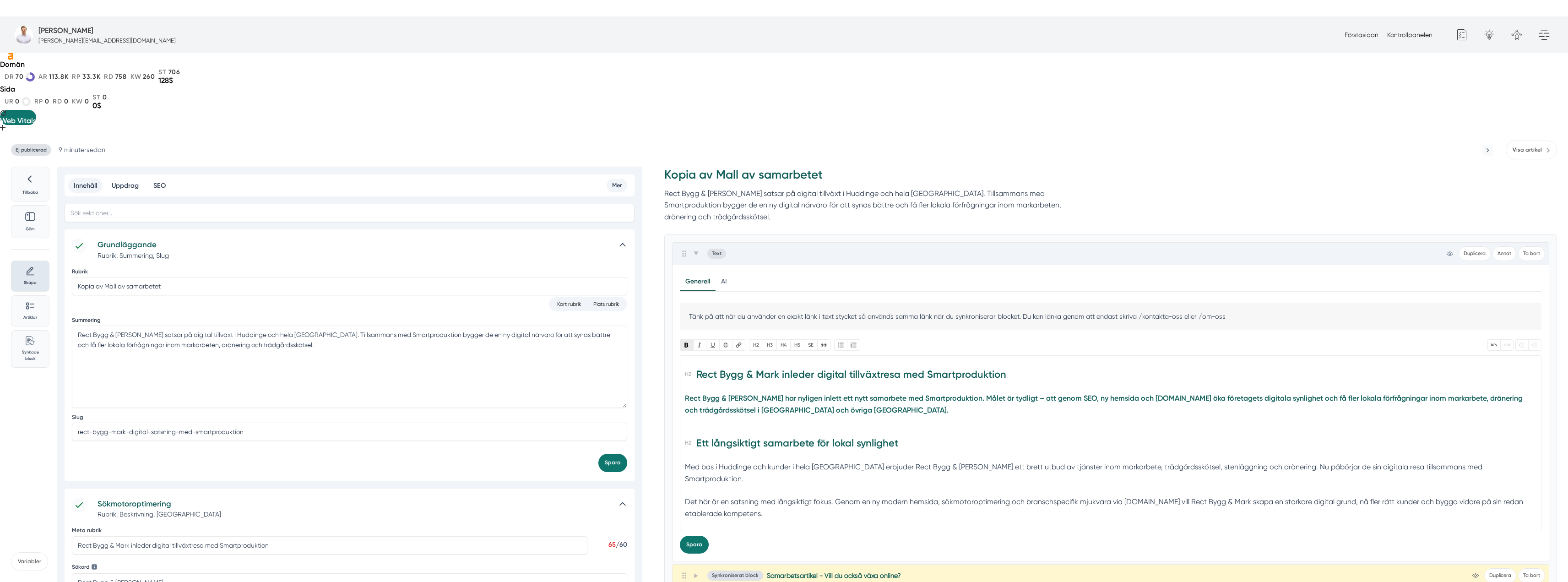
click at [686, 339] on button "Bold" at bounding box center [686, 345] width 13 height 12
click at [781, 392] on div "Rect Bygg & [PERSON_NAME] har nyligen inlett ett nytt samarbete med Smartproduk…" at bounding box center [1111, 410] width 852 height 35
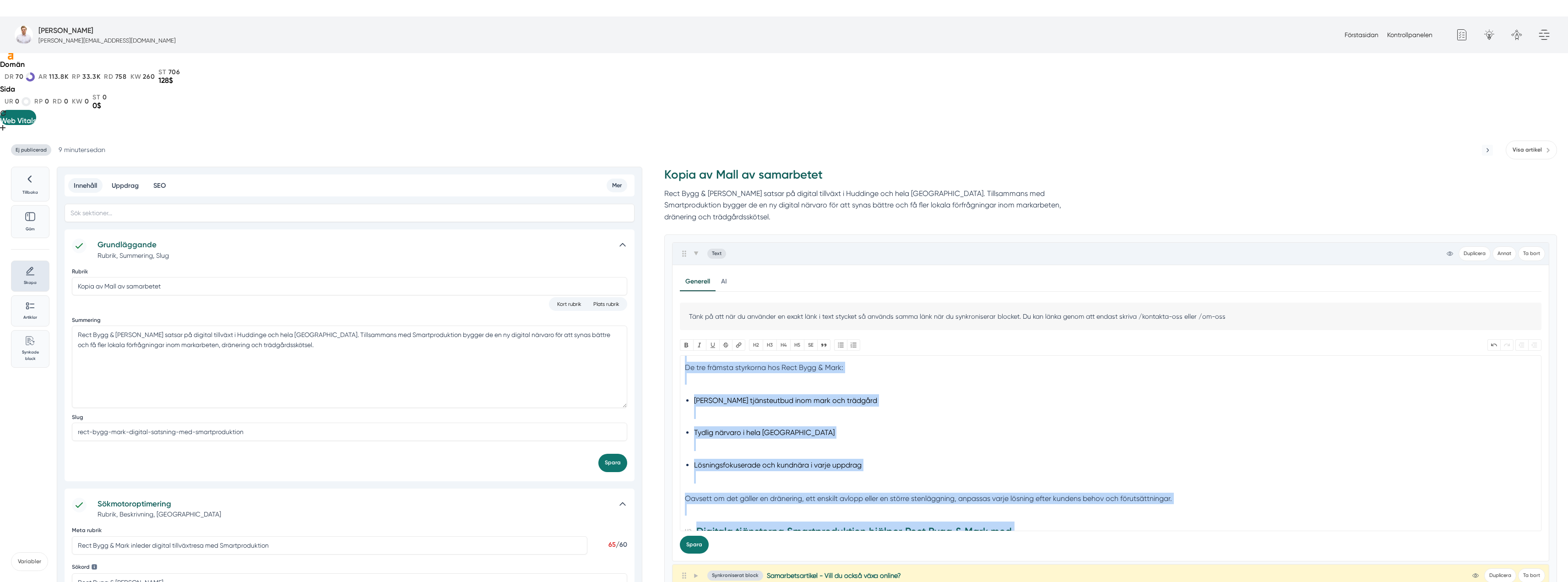
scroll to position [608, 0]
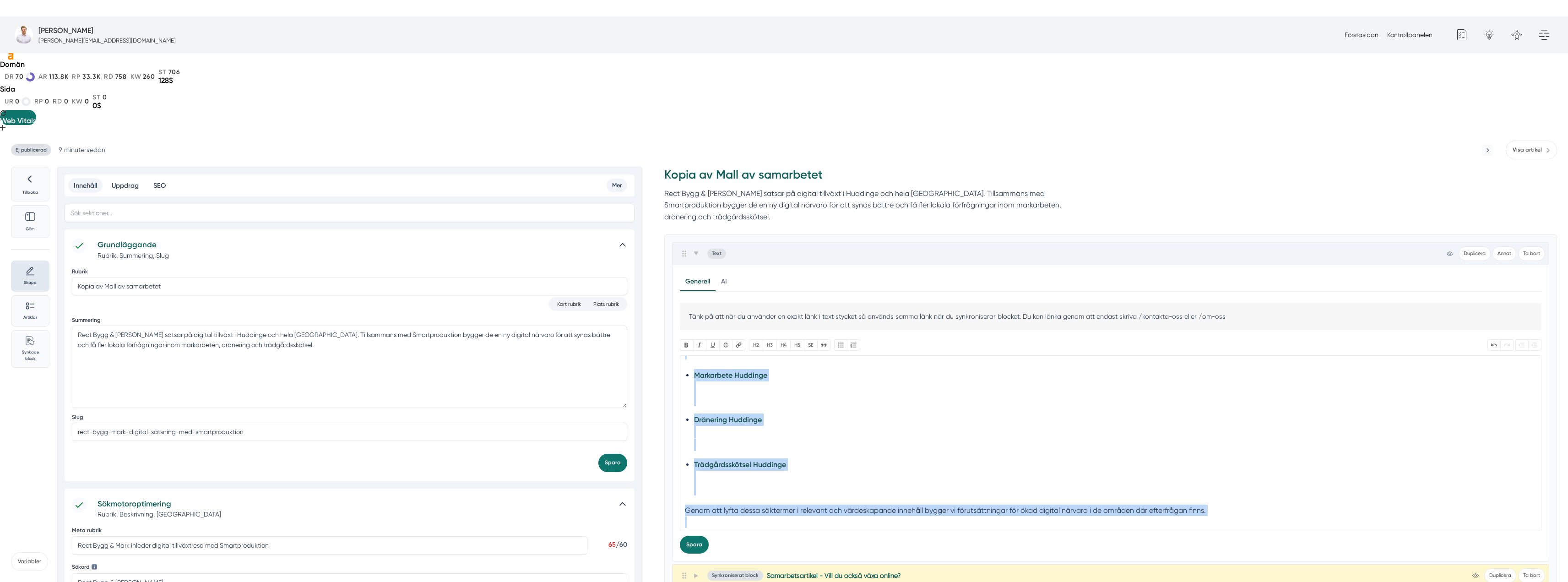
drag, startPoint x: 688, startPoint y: 326, endPoint x: 795, endPoint y: 465, distance: 175.4
click at [795, 465] on div "Generell AI Nytt innehåll Förbättra innehållet Tänk på att när du använder en e…" at bounding box center [1110, 413] width 876 height 296
type trix-editor "<h2>Rect Bygg &amp; Mark inleder digital tillväxtresa med Smartproduktion</h2><…"
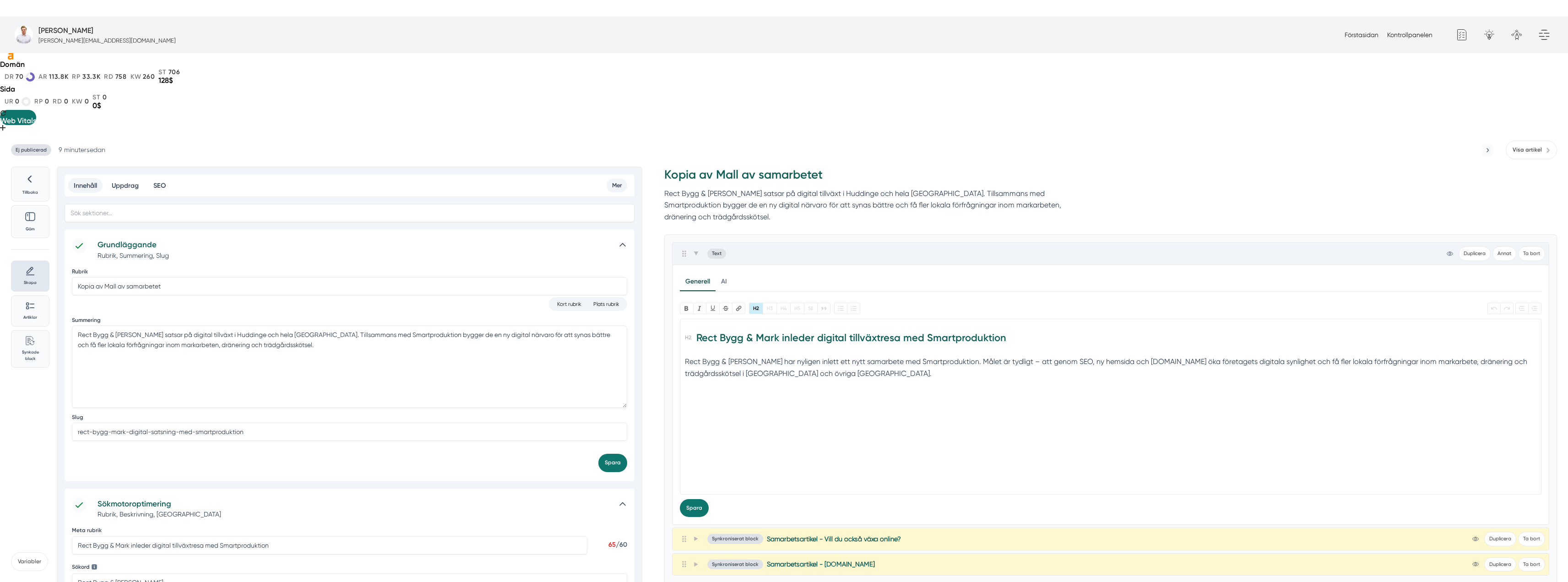
scroll to position [0, 0]
click at [735, 344] on trix-editor "Rect Bygg & Mark inleder digital tillväxtresa med Smartproduktion Rect Bygg & M…" at bounding box center [1110, 407] width 861 height 176
type trix-editor "<h2>Rect Bygg &amp; Mark inleder digital tillväxtresa med Smartproduktion</h2><…"
click at [696, 252] on icon at bounding box center [695, 254] width 4 height 4
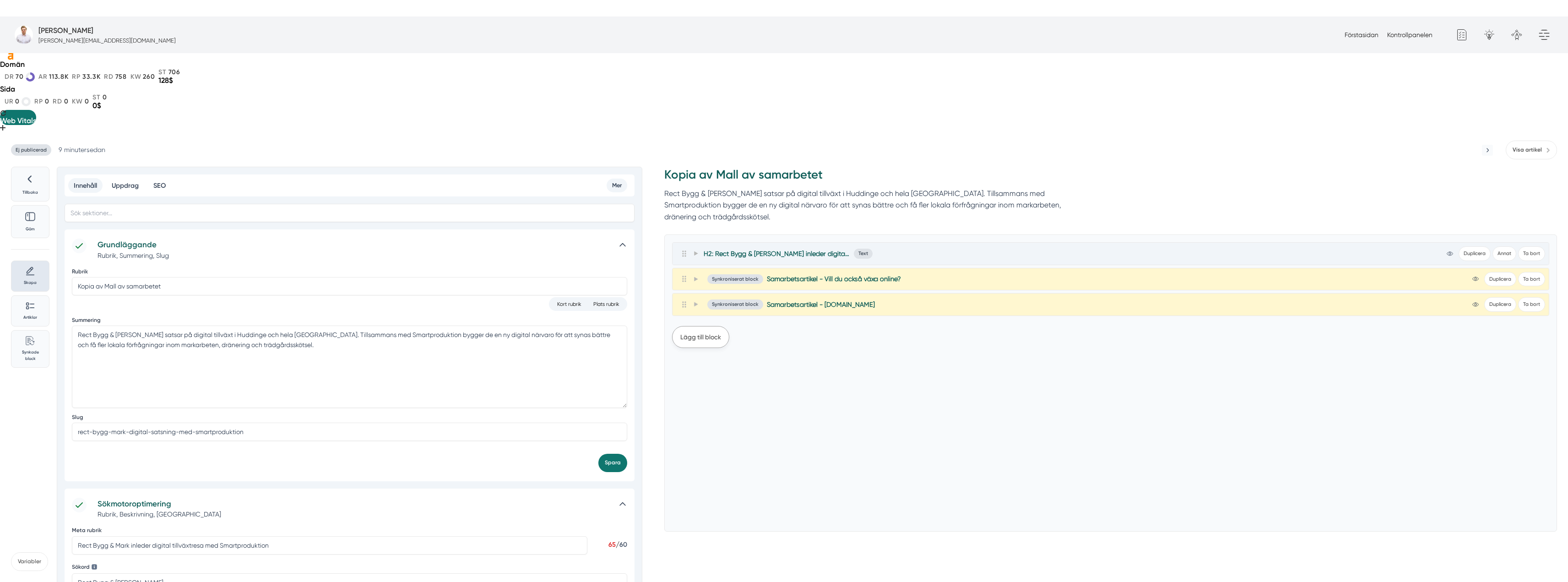
click at [699, 326] on button "Lägg till block" at bounding box center [701, 337] width 57 height 22
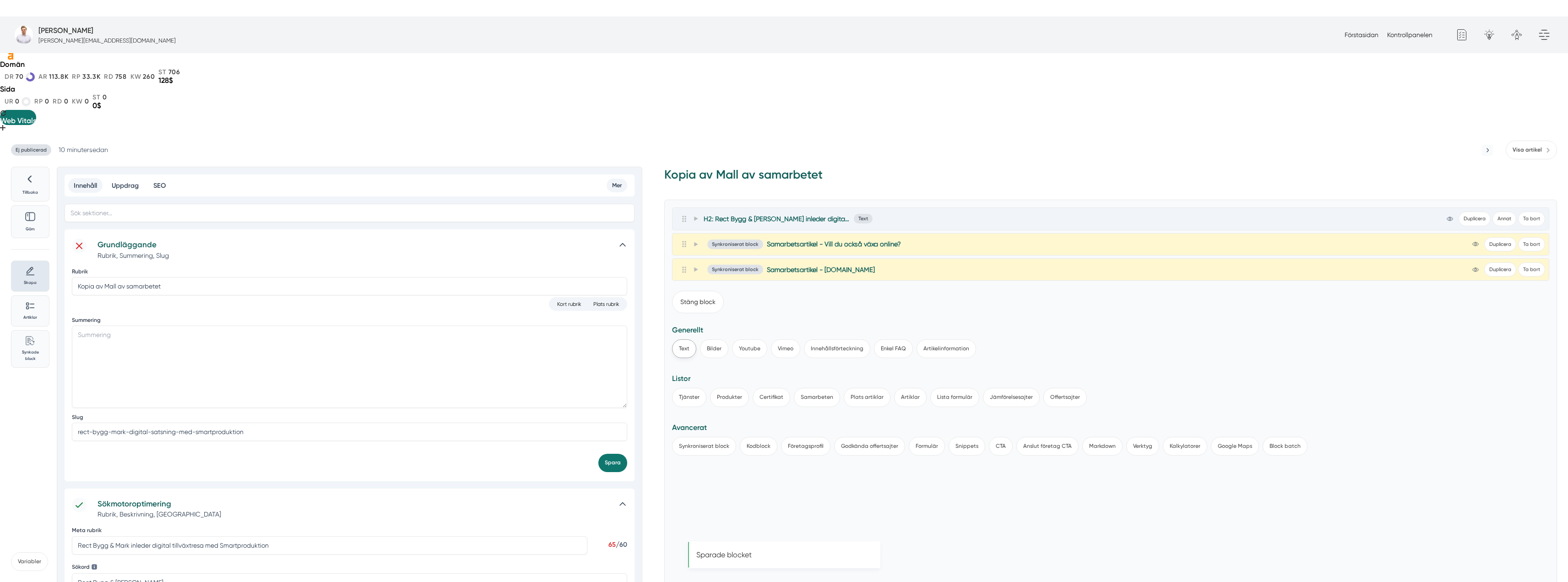
click at [686, 339] on button "Text" at bounding box center [684, 348] width 24 height 19
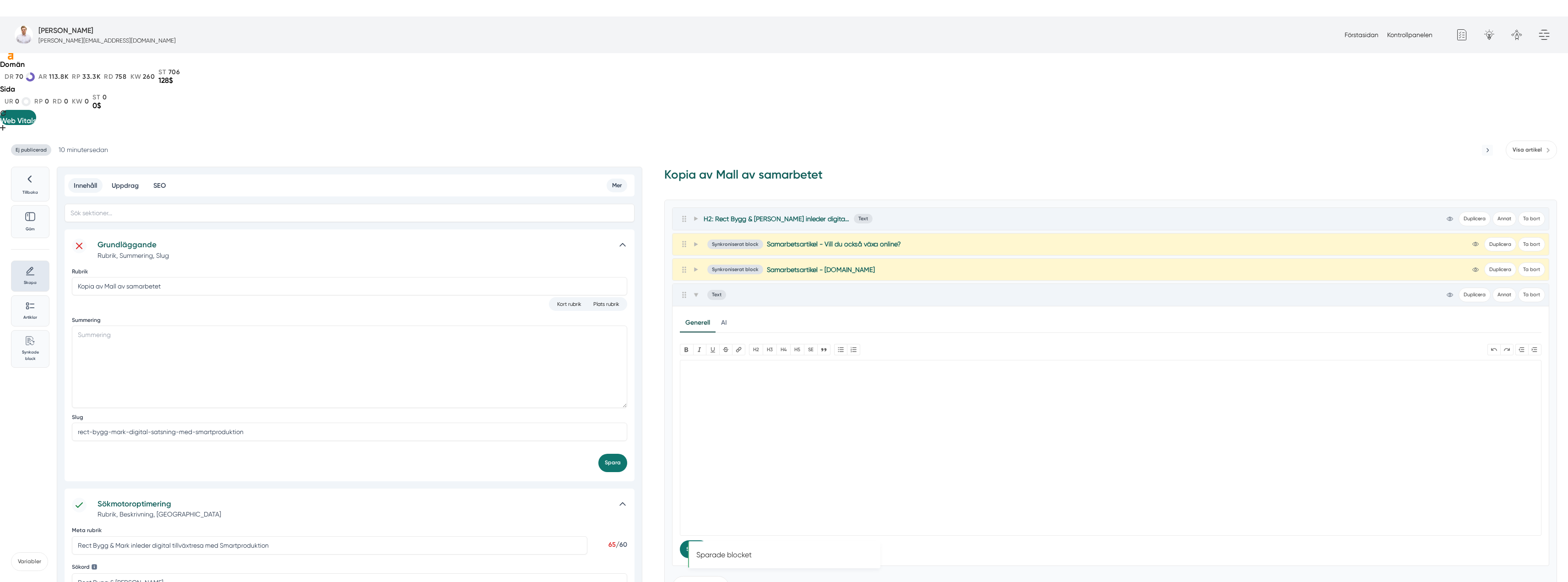
click at [724, 360] on trix-editor at bounding box center [1110, 448] width 861 height 176
paste trix-editor "<h2>Ett långsiktigt samarbete för lokal synlighet</h2><div>Med bas i Huddinge o…"
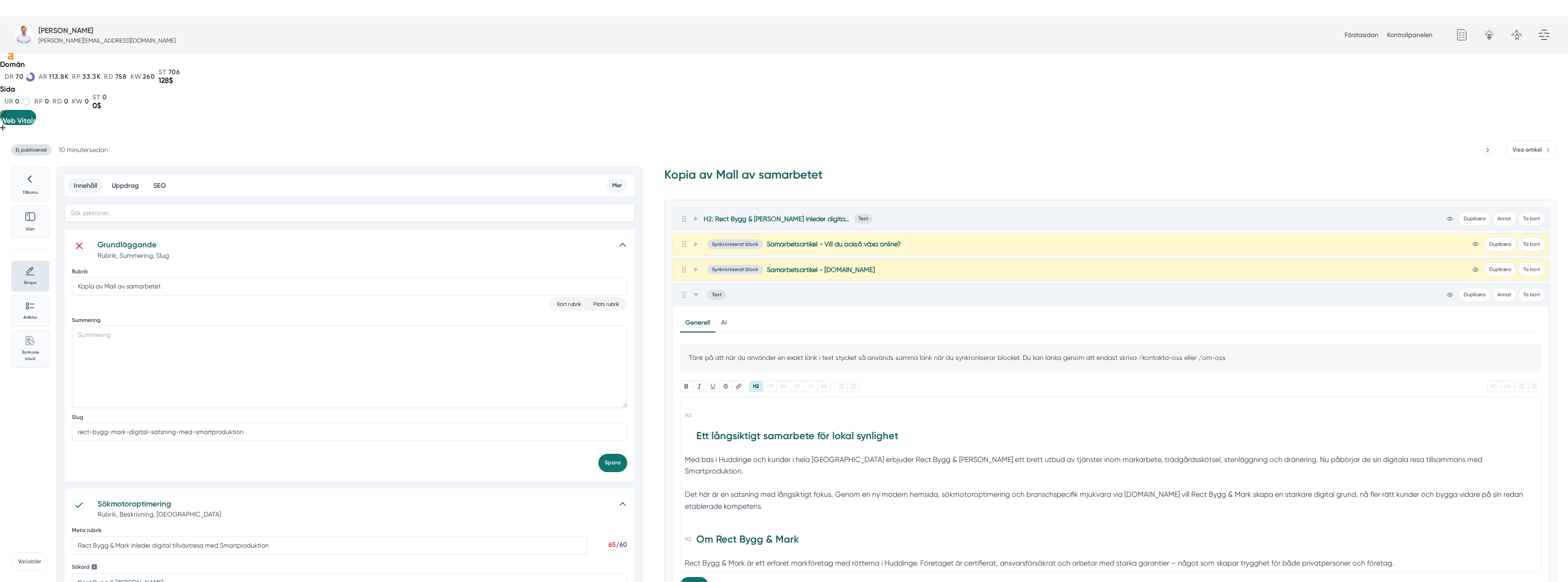
click at [695, 405] on h2 "Ett långsiktigt samarbete för lokal synlighet" at bounding box center [1111, 428] width 852 height 46
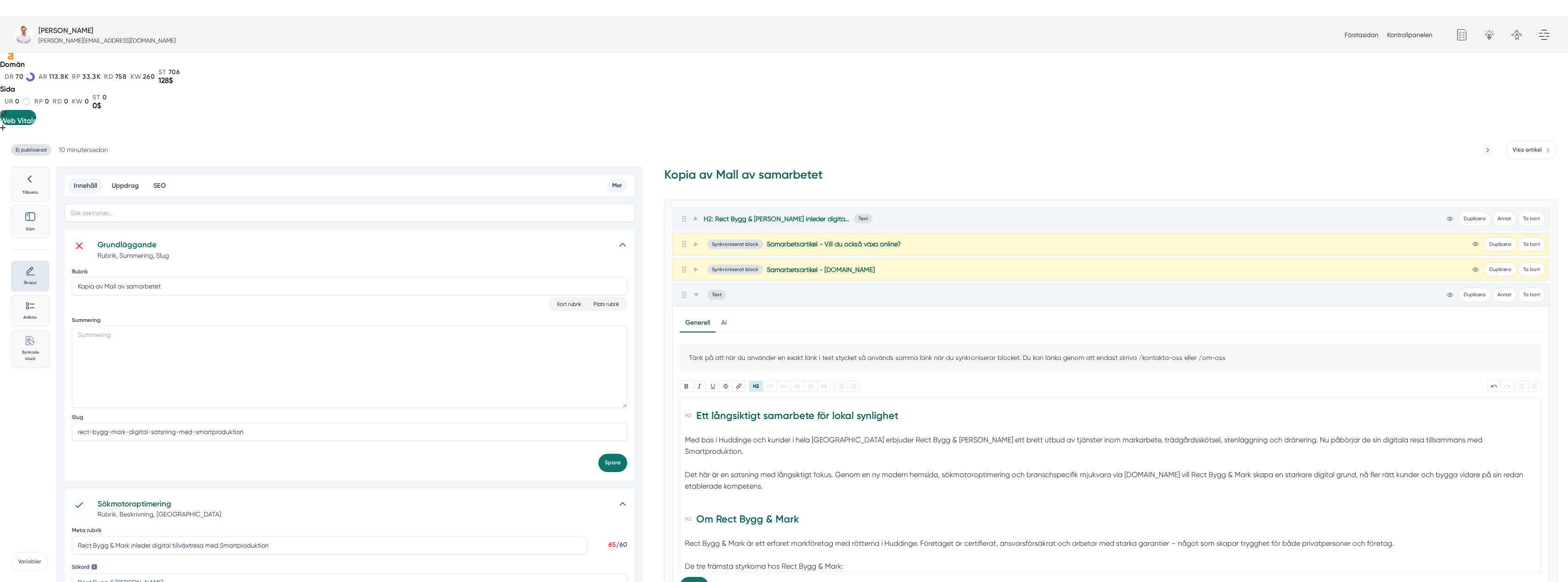
type trix-editor "<h2>Ett långsiktigt samarbete för lokal synlighet</h2><div>Med bas i Huddinge o…"
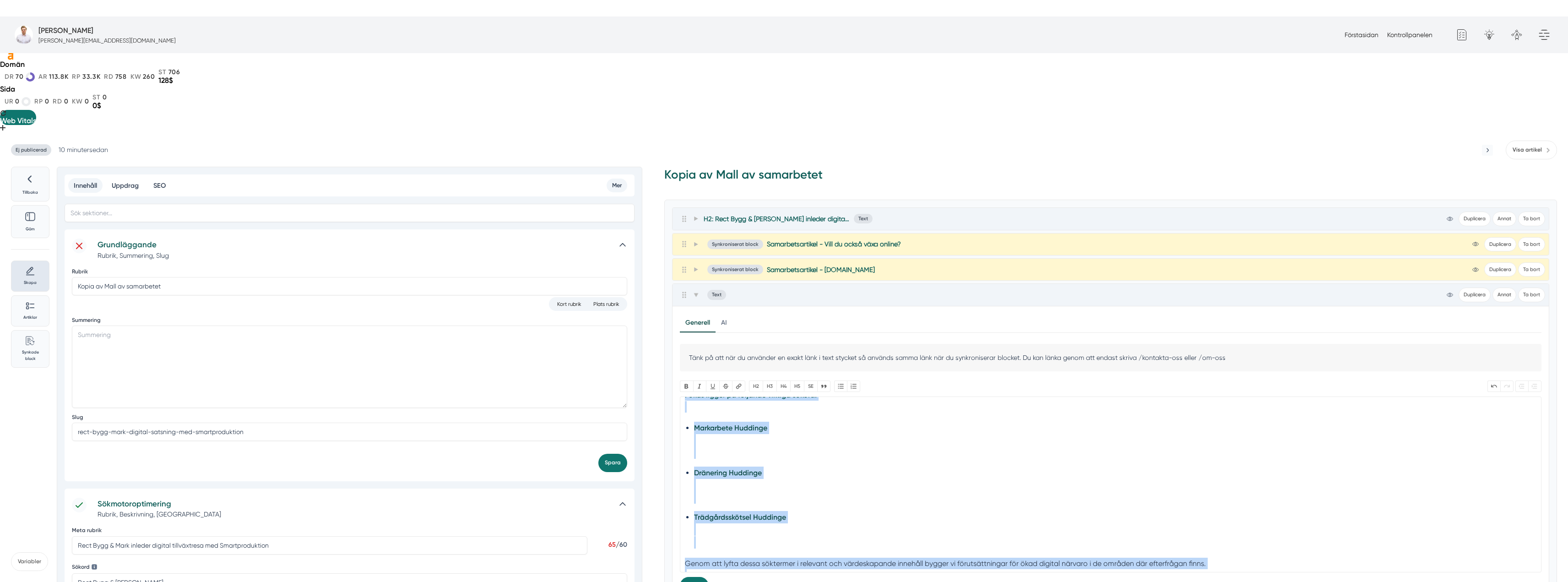
scroll to position [562, 0]
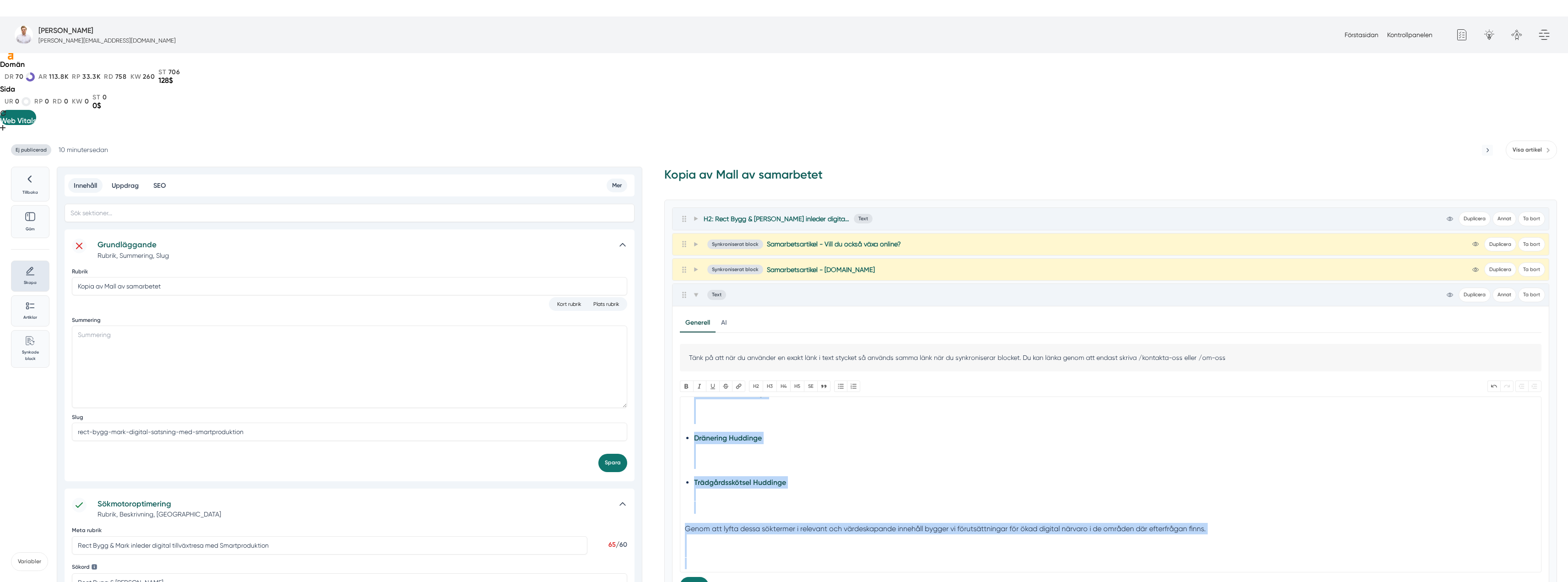
drag, startPoint x: 715, startPoint y: 407, endPoint x: 768, endPoint y: 509, distance: 114.9
click at [768, 509] on div "Tänk på att när du använder en exakt länk i text stycket så används samma länk …" at bounding box center [1110, 469] width 861 height 251
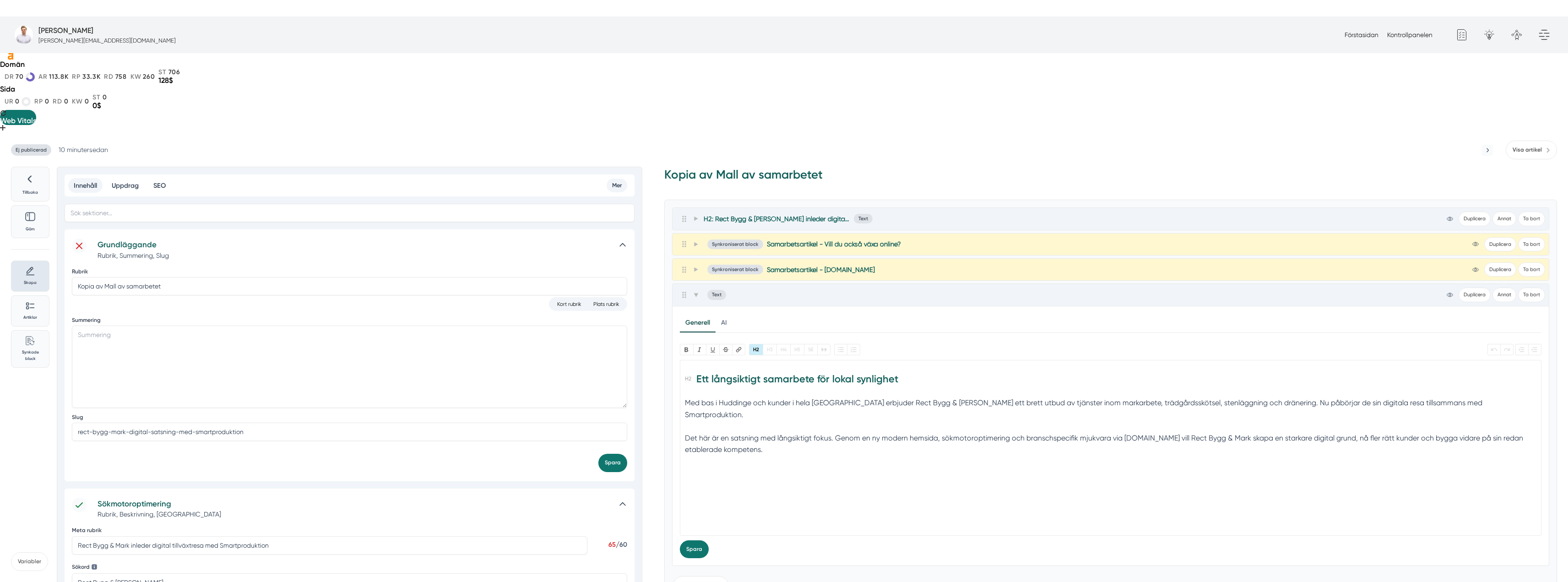
scroll to position [0, 0]
click at [741, 425] on trix-editor "Ett långsiktigt samarbete för lokal synlighet Med bas i Huddinge och kunder i h…" at bounding box center [1110, 448] width 861 height 176
type trix-editor "<h2>Ett långsiktigt samarbete för lokal synlighet</h2><div>Med bas i Huddinge o…"
click at [697, 293] on icon at bounding box center [696, 295] width 5 height 5
click at [686, 316] on button "Lägg till block" at bounding box center [701, 327] width 57 height 22
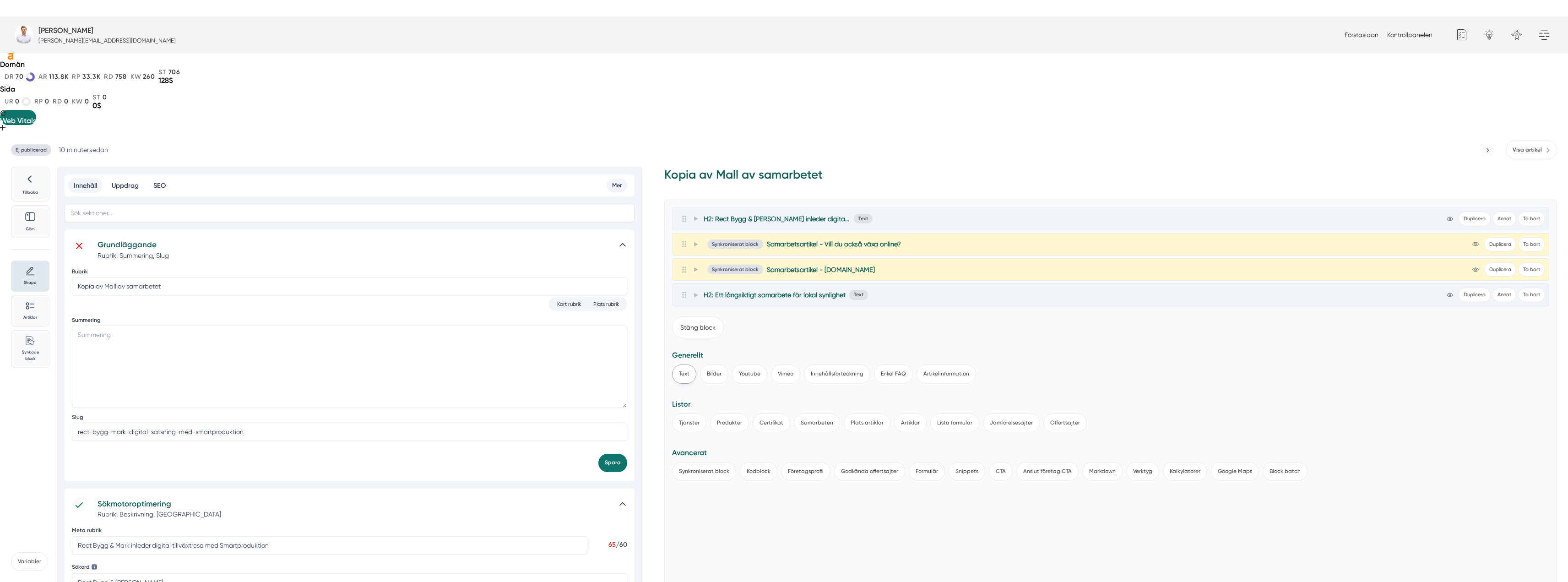
click at [687, 364] on button "Text" at bounding box center [684, 374] width 24 height 19
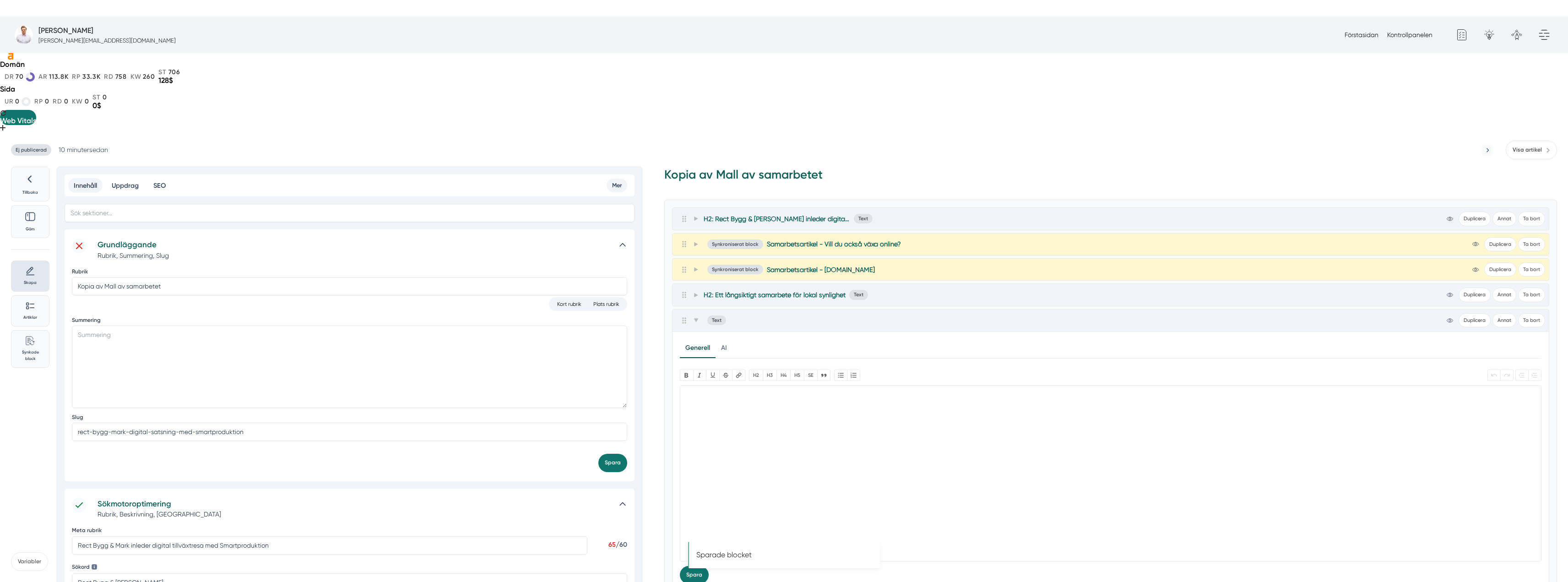
click at [803, 386] on trix-editor at bounding box center [1110, 474] width 861 height 176
paste trix-editor "<h2>Om Rect Bygg &amp; Mark</h2><div>Rect Bygg &amp; Mark är ett erfaret markfö…"
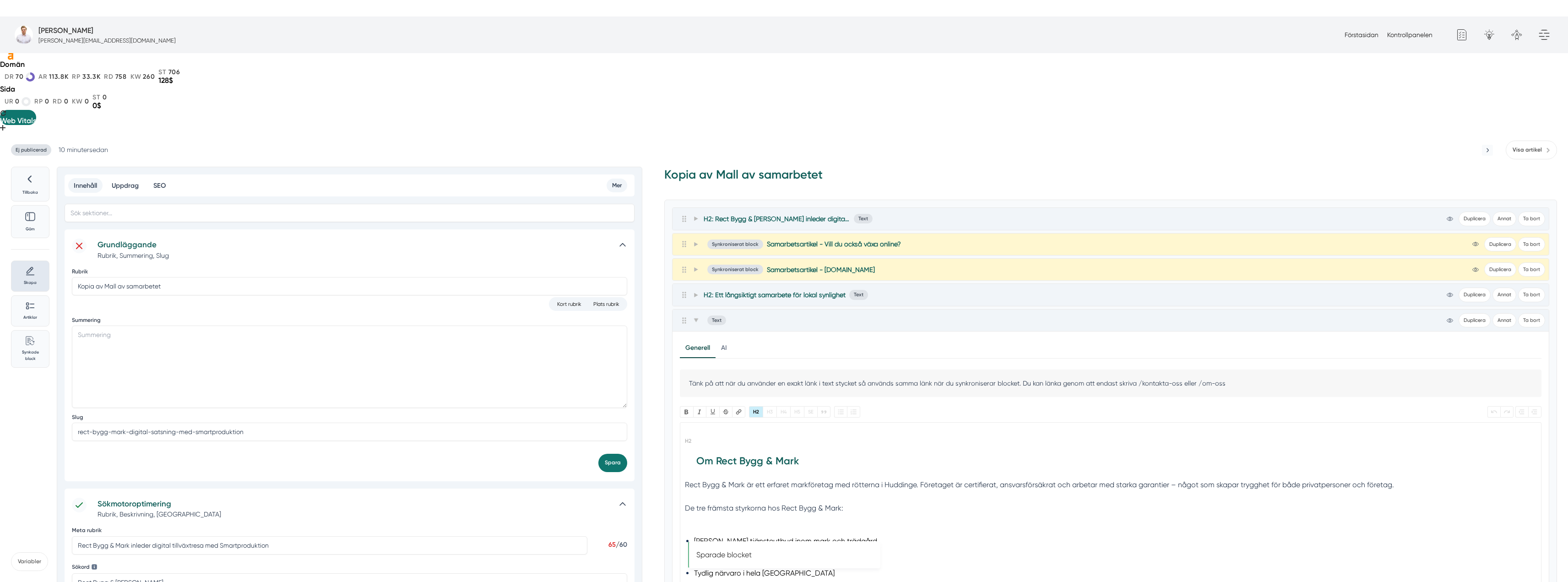
type trix-editor "<h2>Om Rect Bygg &amp; Mark</h2><div>Rect Bygg &amp; Mark är ett erfaret markfö…"
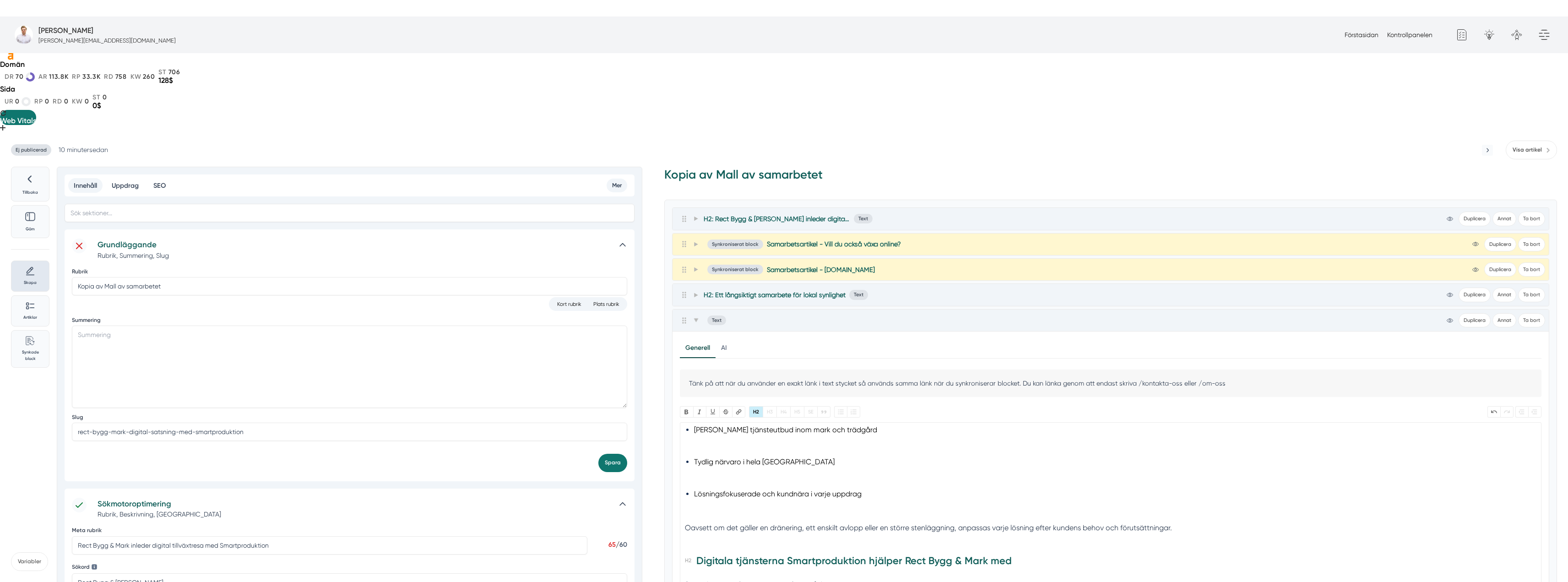
scroll to position [138, 0]
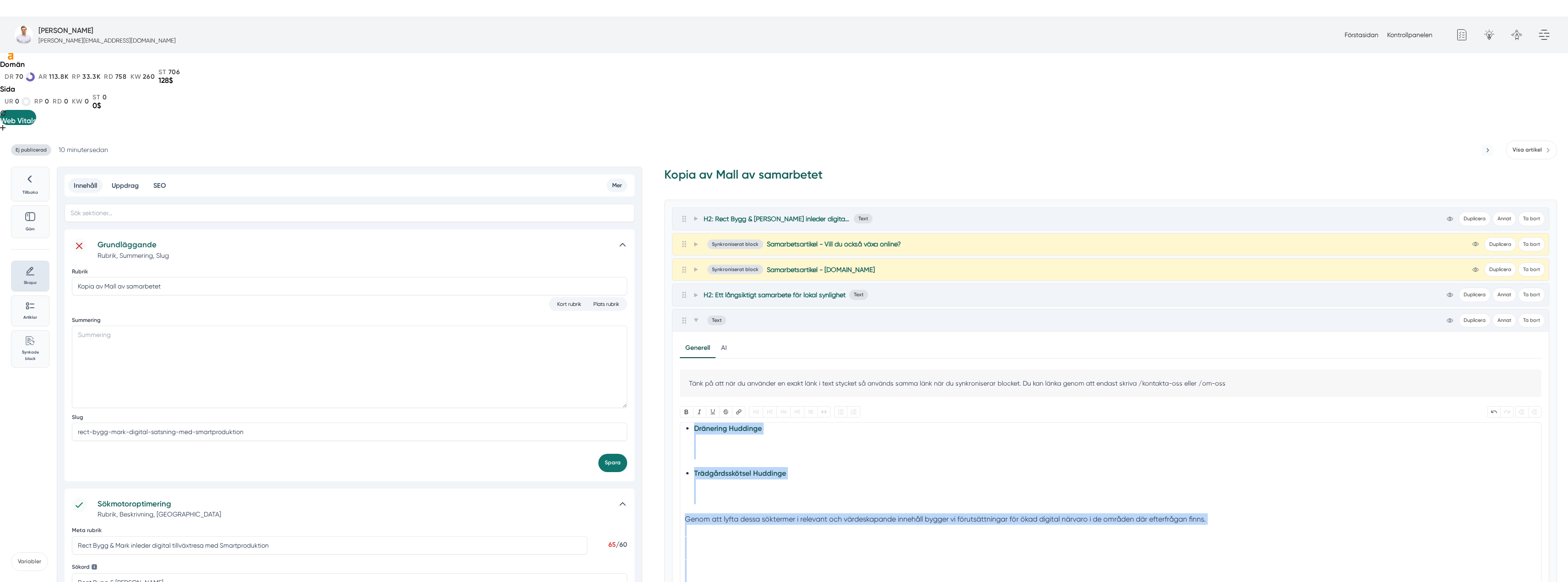
drag, startPoint x: 696, startPoint y: 429, endPoint x: 886, endPoint y: 546, distance: 223.1
click at [886, 546] on div "H2: Rect Bygg & [PERSON_NAME] inleder digital tillväxtresa med Smartproduktion …" at bounding box center [1110, 521] width 877 height 628
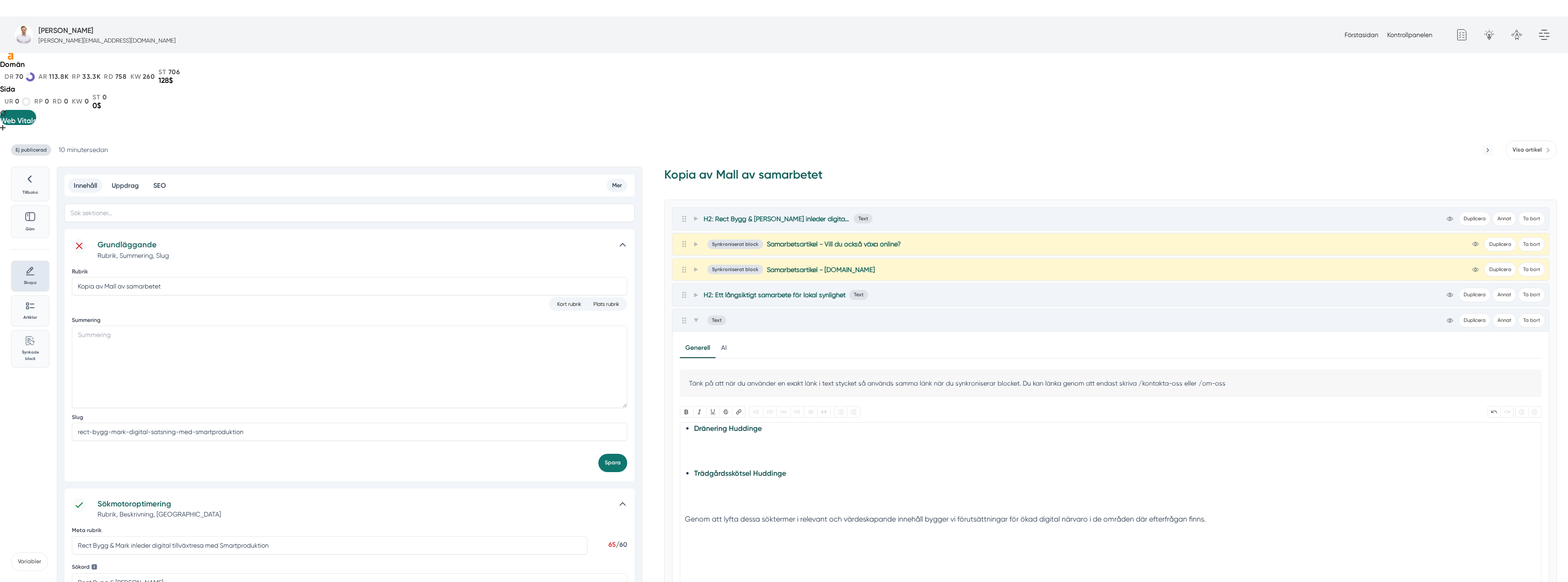
scroll to position [54, 0]
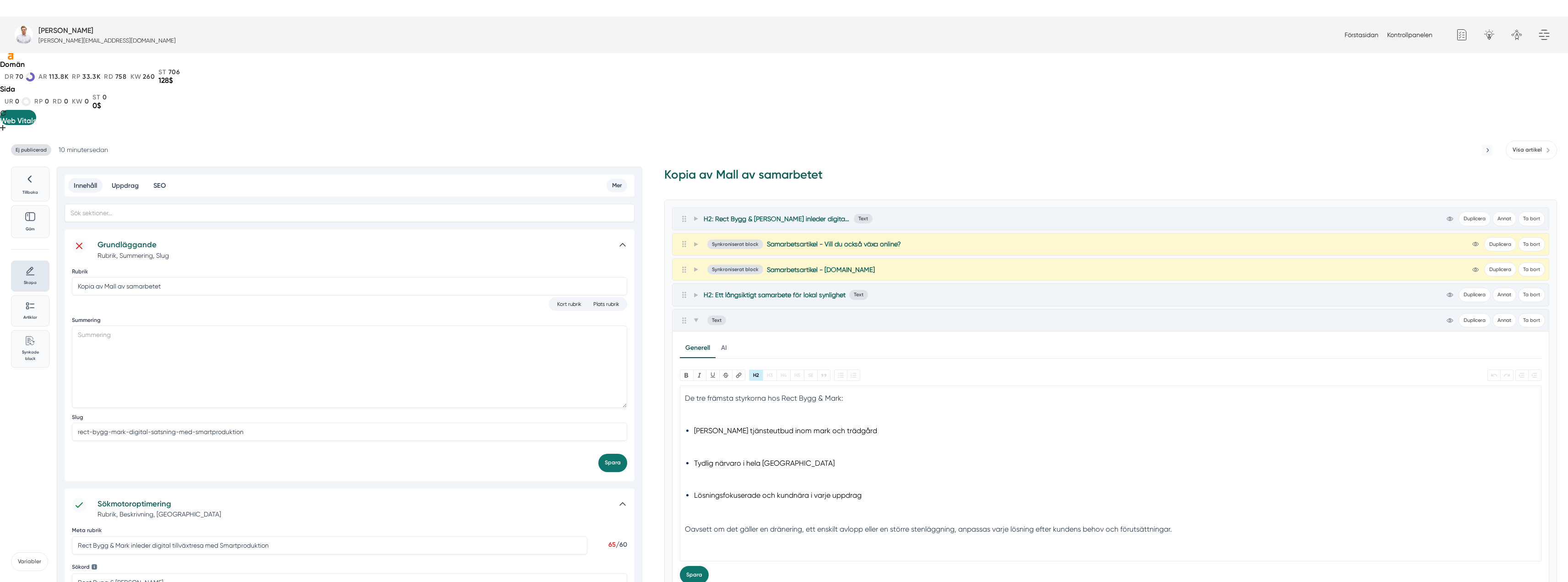
click at [863, 546] on div at bounding box center [1111, 551] width 852 height 12
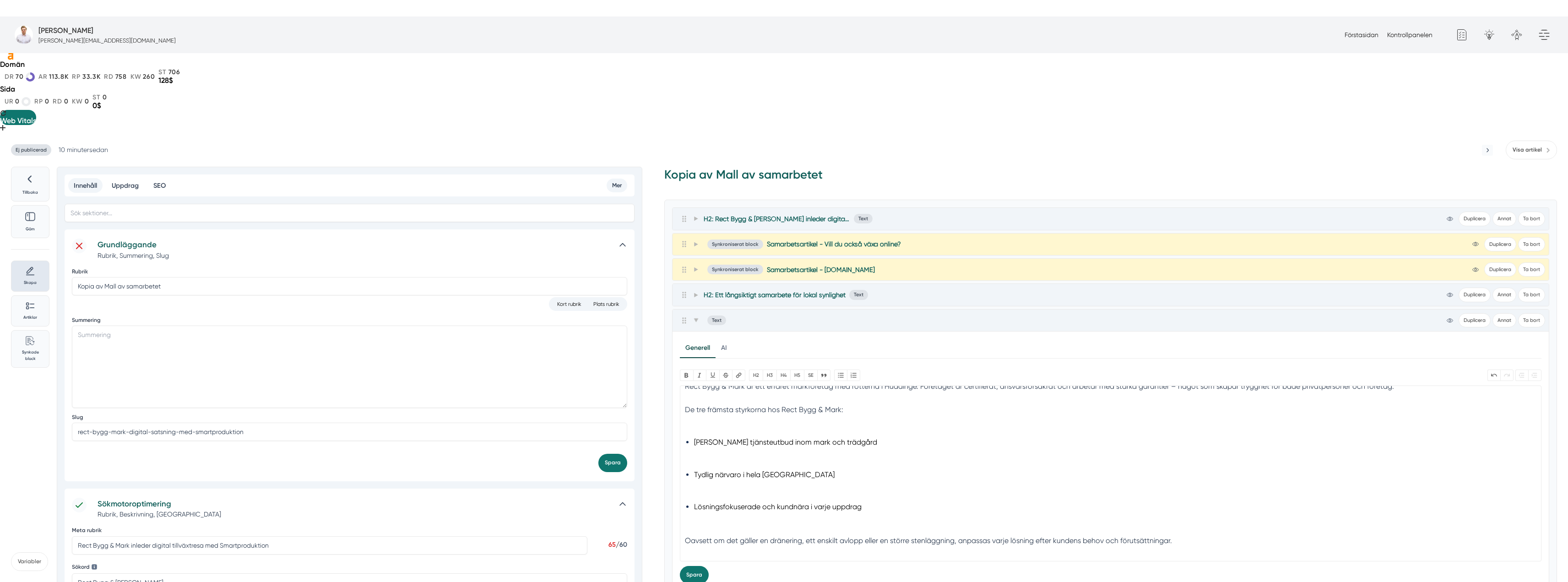
type trix-editor "<h2>Om Rect Bygg &amp; Mark</h2><div>Rect Bygg &amp; Mark är ett erfaret markfö…"
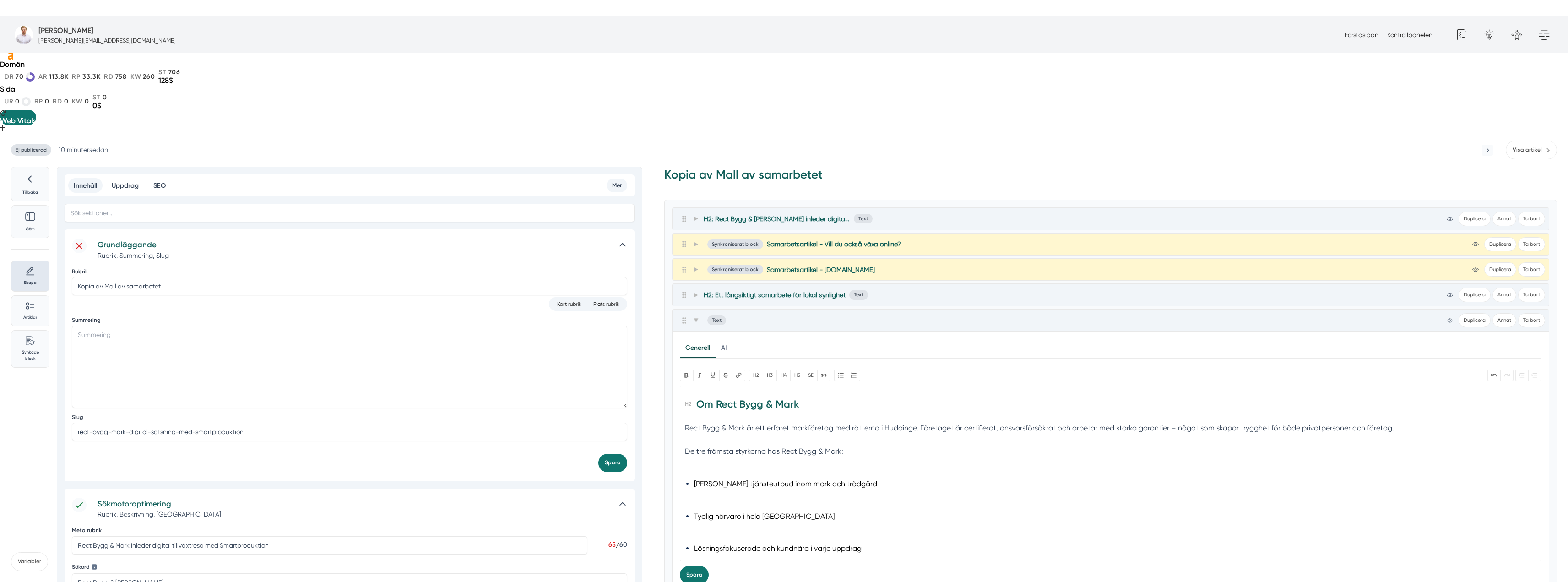
scroll to position [0, 0]
click at [694, 318] on icon at bounding box center [696, 320] width 5 height 5
click at [698, 342] on button "Lägg till block" at bounding box center [701, 353] width 57 height 22
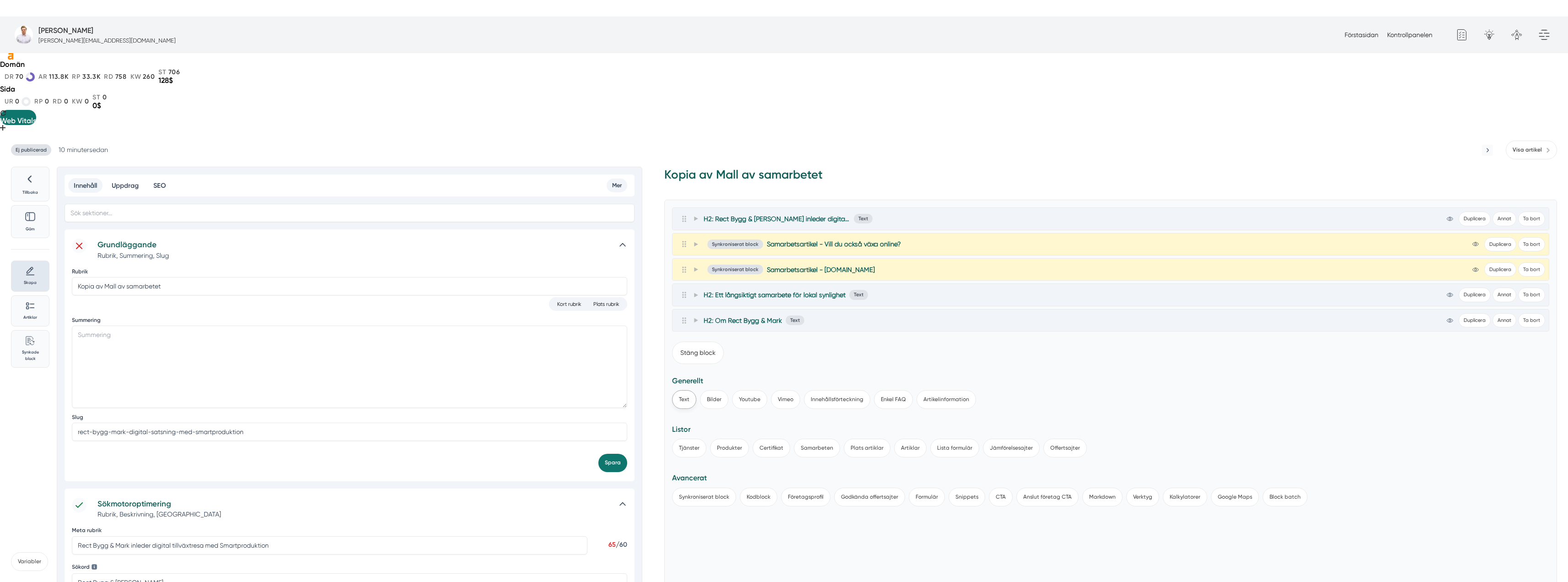
click at [679, 390] on button "Text" at bounding box center [684, 399] width 24 height 19
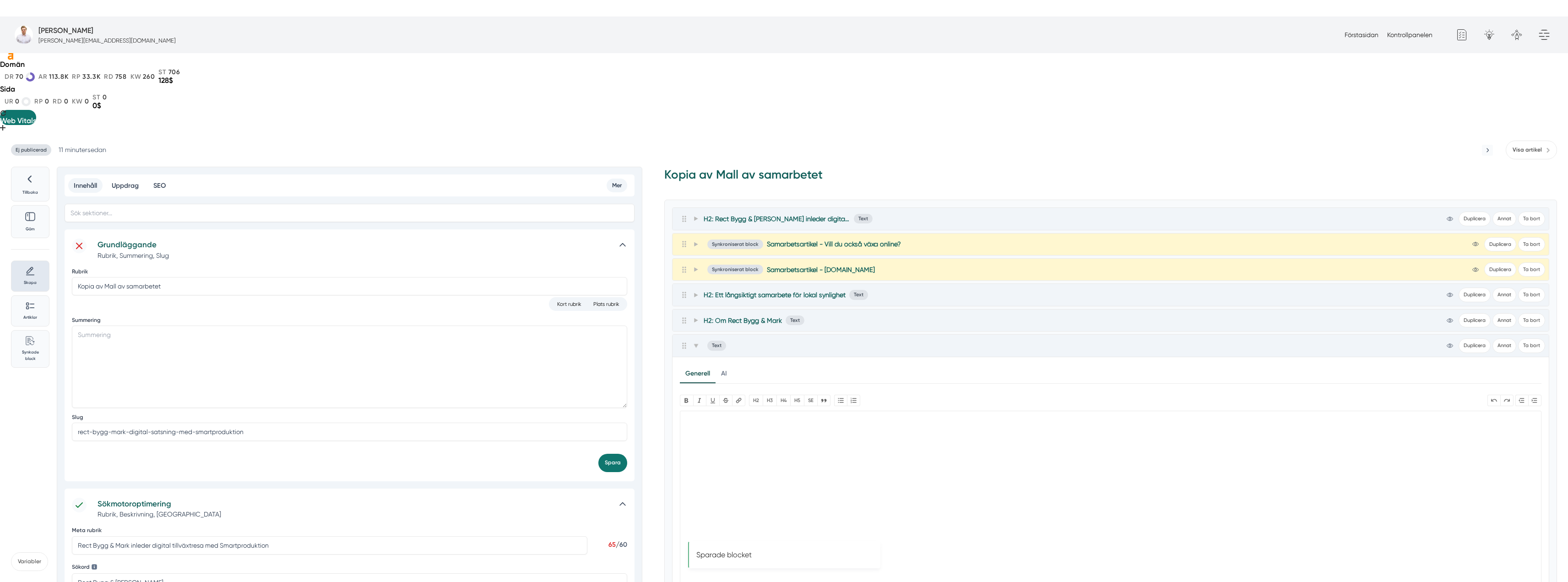
click at [770, 414] on trix-editor at bounding box center [1110, 499] width 861 height 176
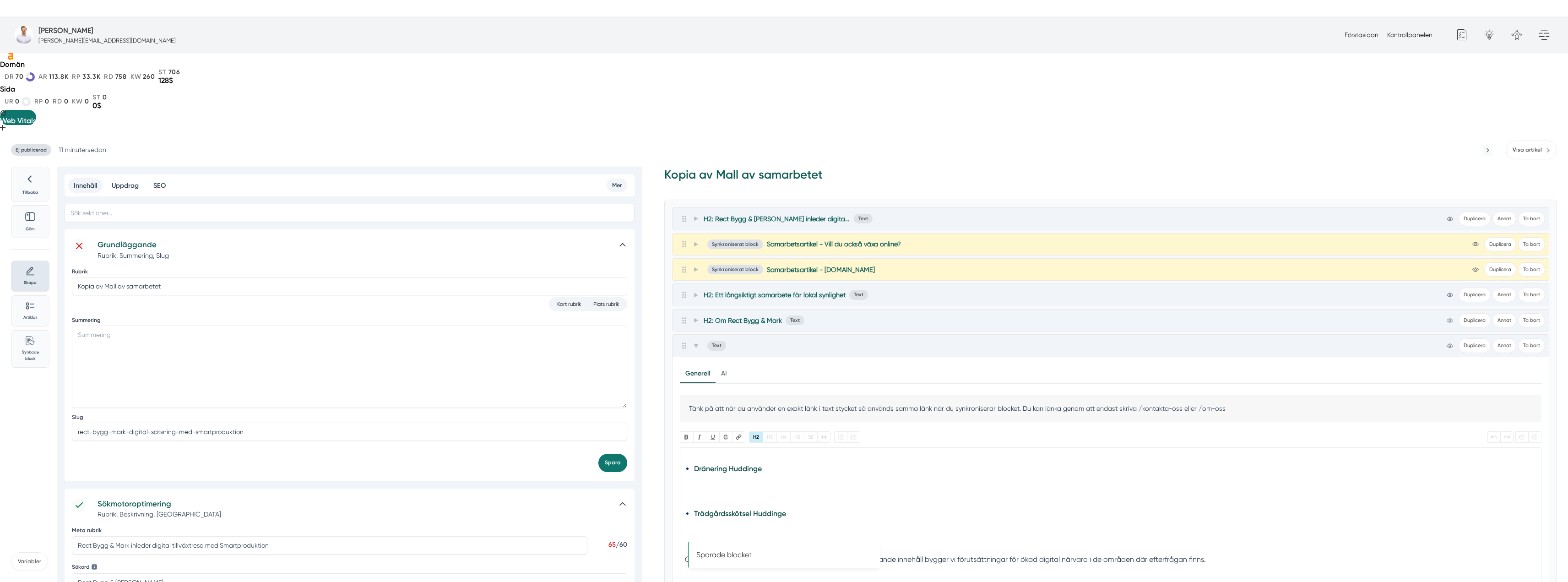
scroll to position [306, 0]
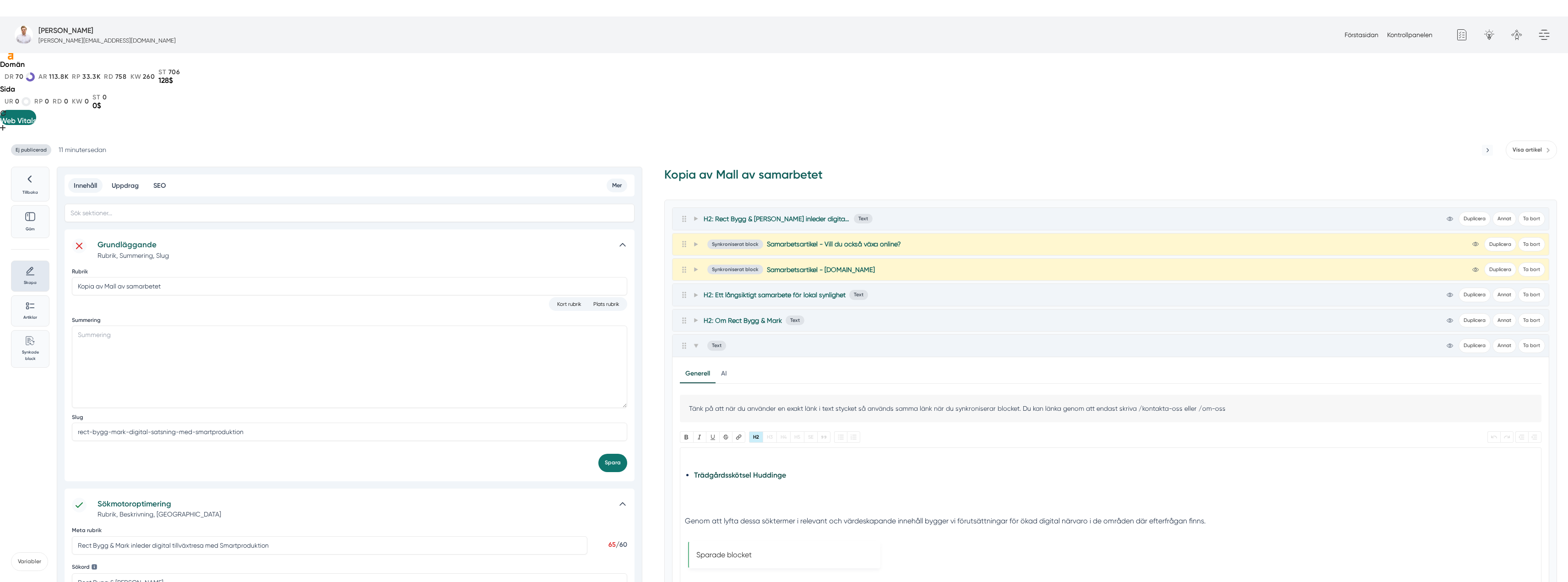
click at [750, 539] on div at bounding box center [1111, 550] width 852 height 23
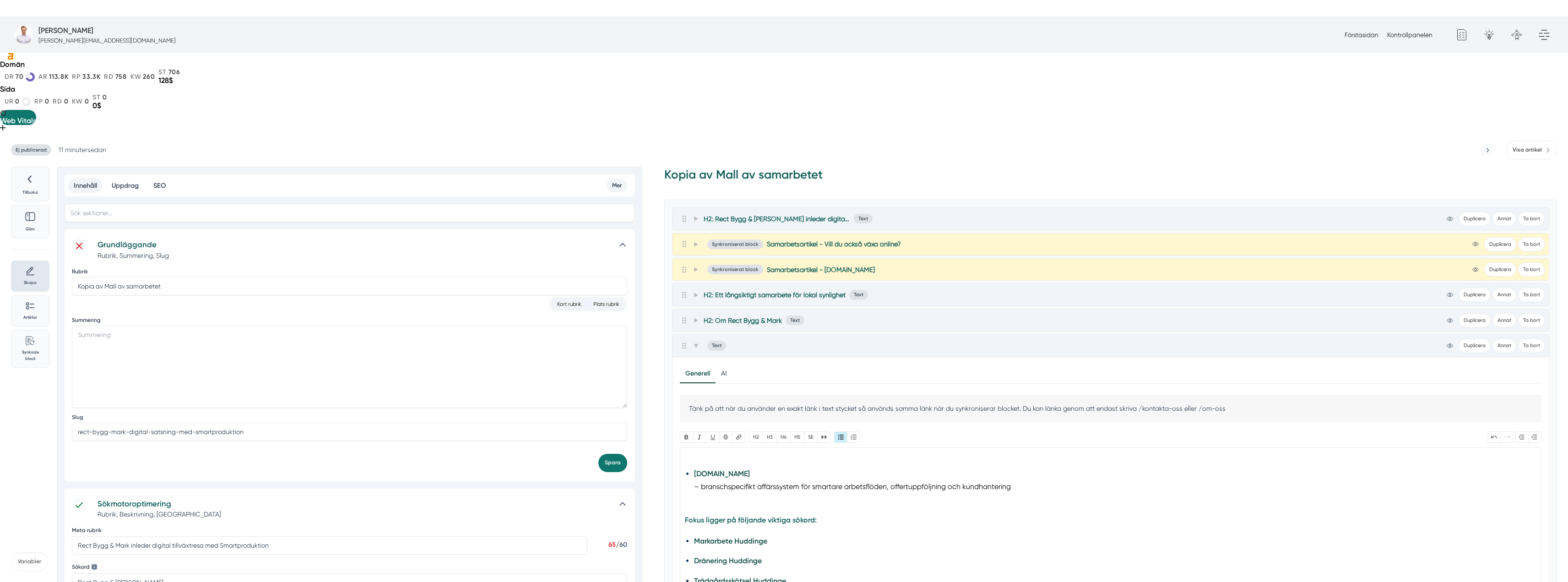
scroll to position [127, 0]
click at [1015, 480] on li "Smart.nu – branschspecifikt affärssystem för smartare arbetsflöden, offertuppfö…" at bounding box center [1111, 492] width 834 height 24
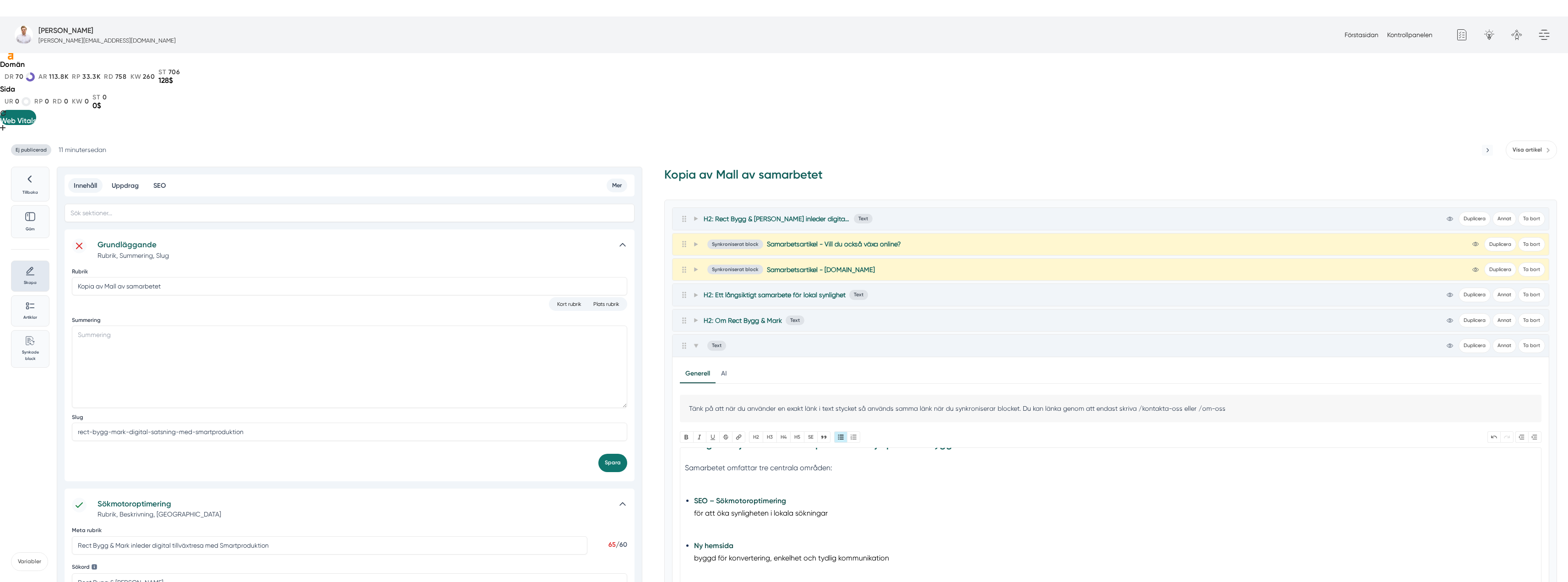
scroll to position [0, 0]
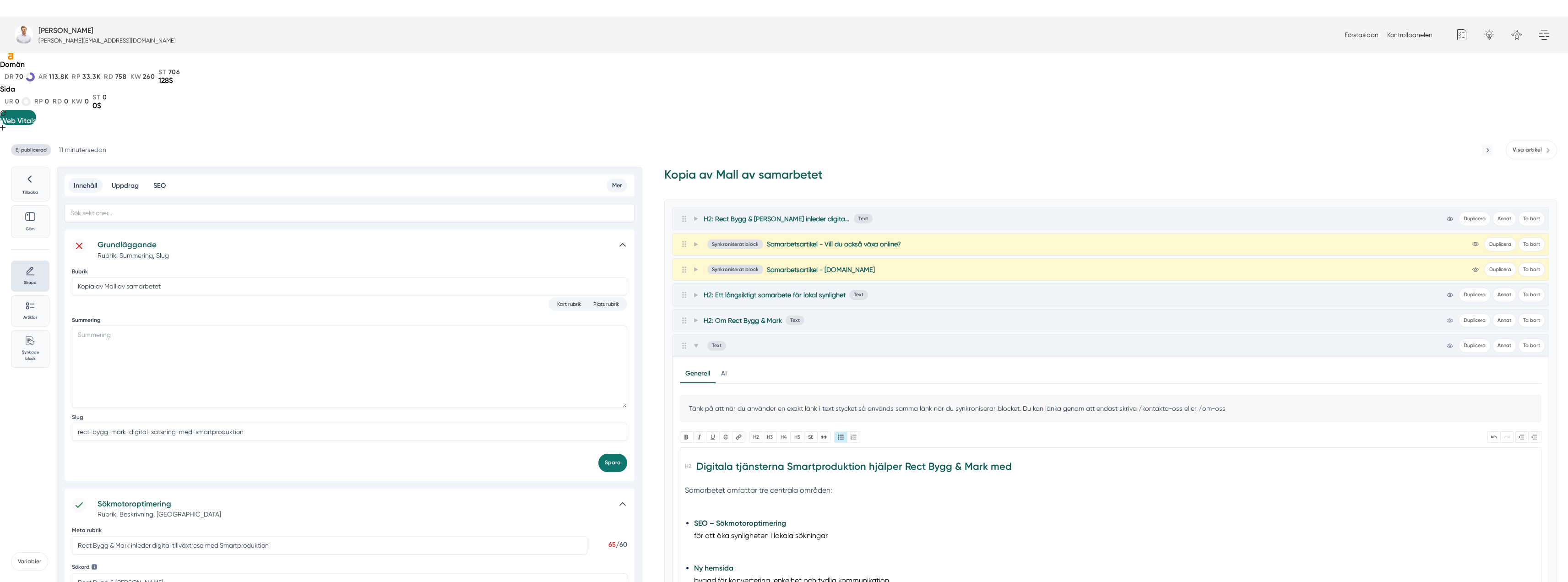
click at [711, 484] on div "Samarbetet omfattar tre centrala områden:" at bounding box center [1111, 496] width 852 height 23
type trix-editor "<h2>Digitala tjänsterna Smartproduktion hjälper Rect Bygg &amp; Mark med</h2><d…"
click at [698, 340] on span at bounding box center [695, 345] width 8 height 11
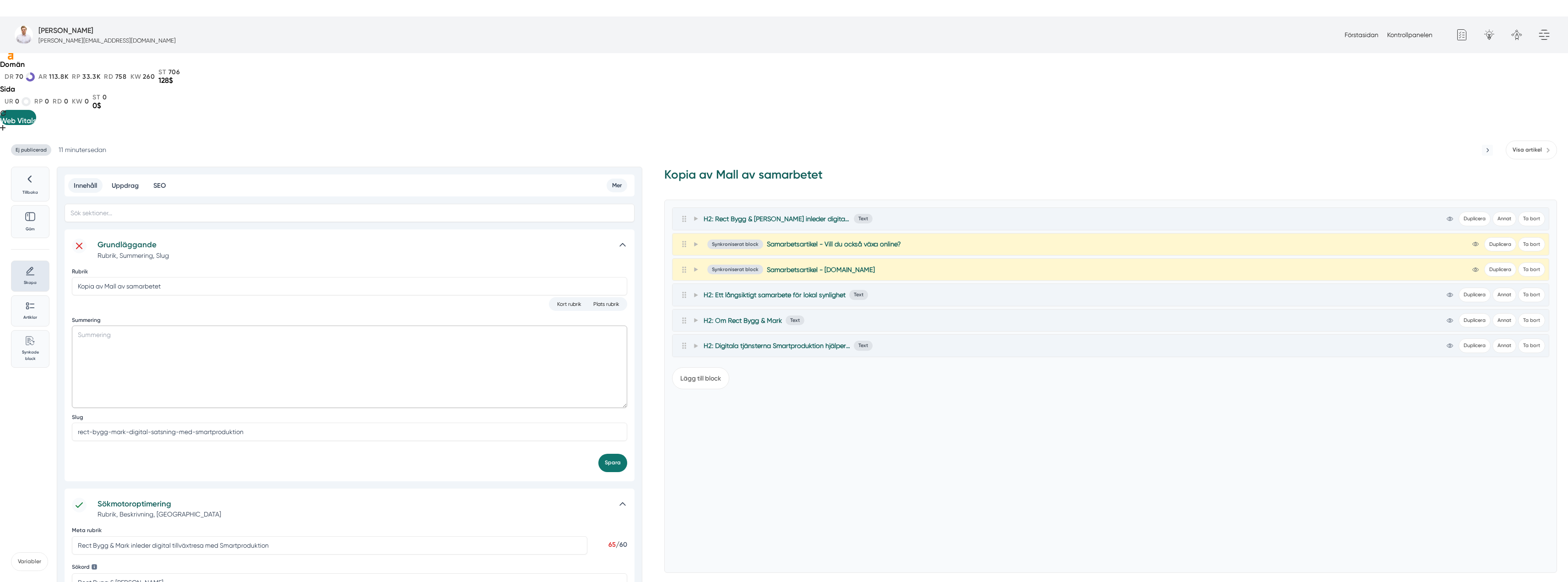
click at [320, 325] on textarea "Summering" at bounding box center [350, 366] width 555 height 83
paste textarea "Rect Bygg & [PERSON_NAME] satsar på digital tillväxt i Huddinge och hela [GEOGR…"
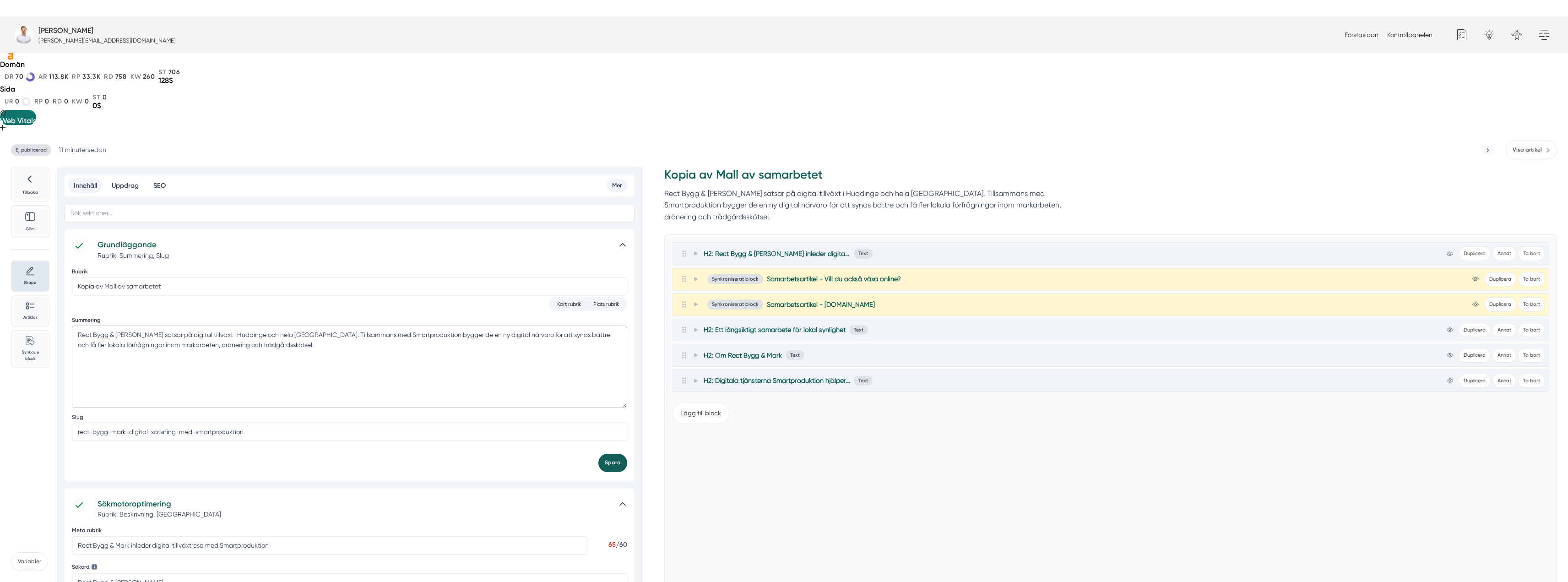
type textarea "Rect Bygg & [PERSON_NAME] satsar på digital tillväxt i Huddinge och hela [GEOGR…"
click at [605, 454] on button "Spara" at bounding box center [613, 462] width 29 height 18
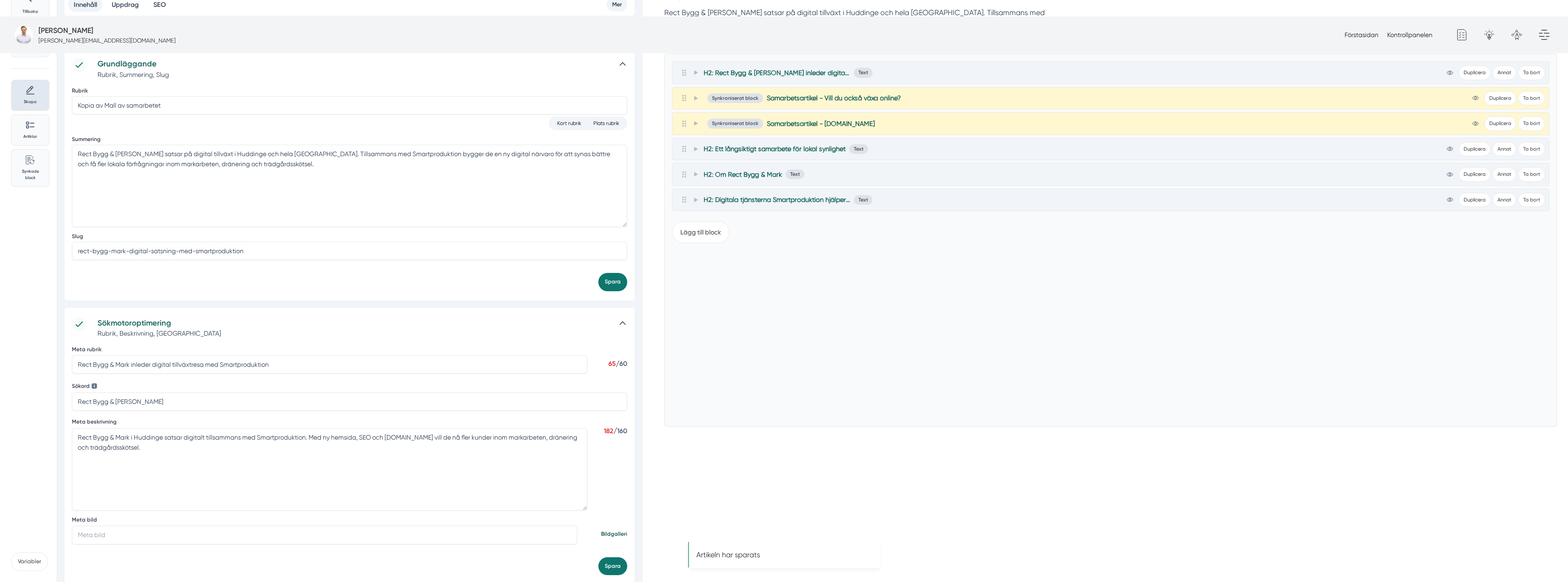
scroll to position [229, 0]
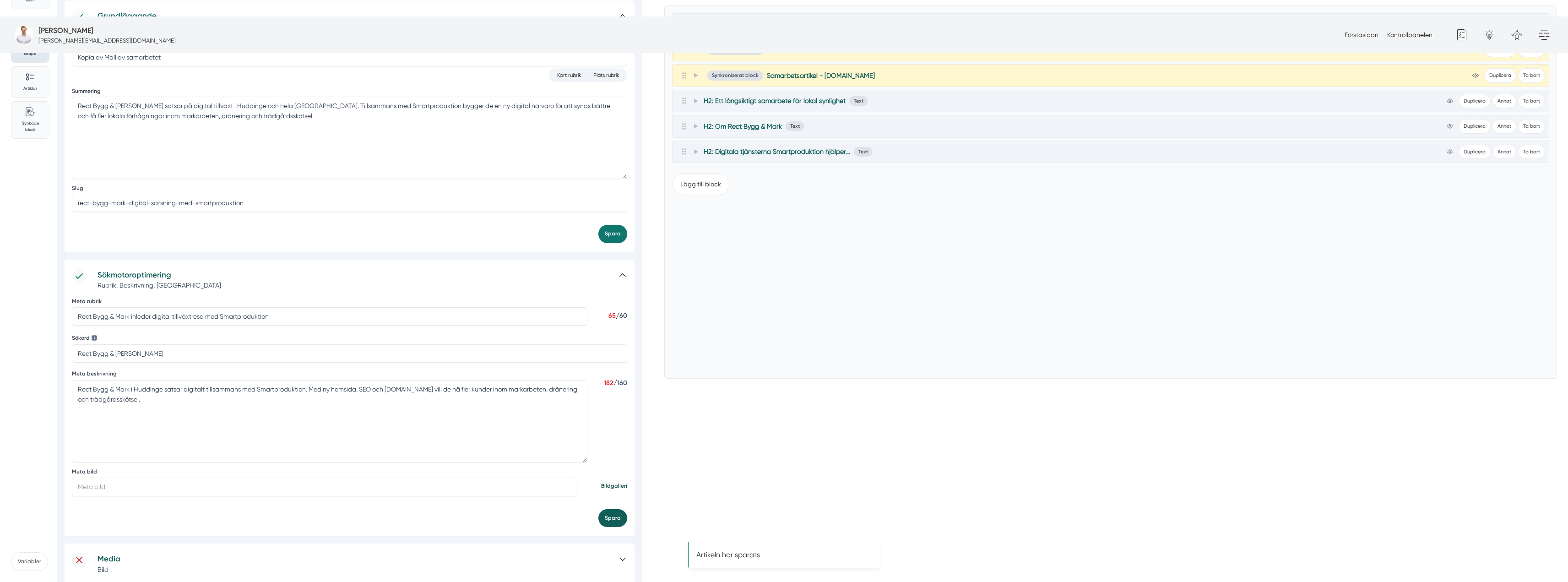
drag, startPoint x: 610, startPoint y: 433, endPoint x: 600, endPoint y: 429, distance: 10.8
click at [608, 509] on button "Spara" at bounding box center [613, 518] width 29 height 18
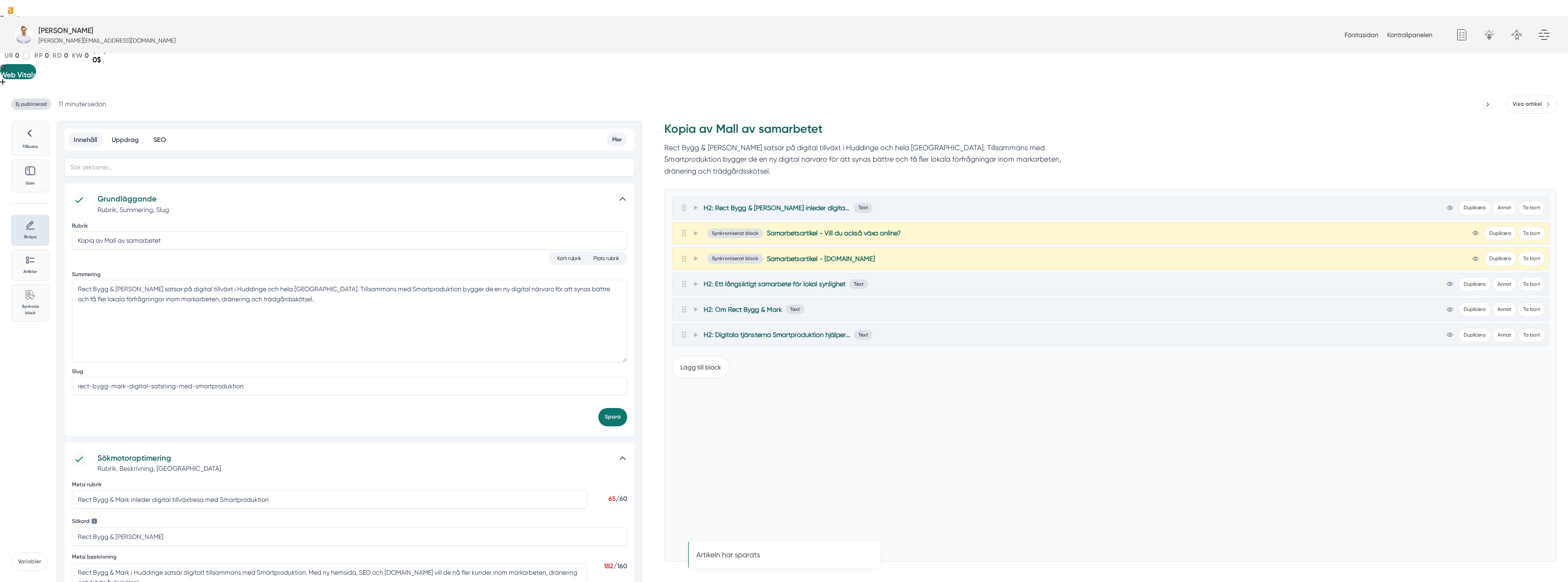
scroll to position [0, 0]
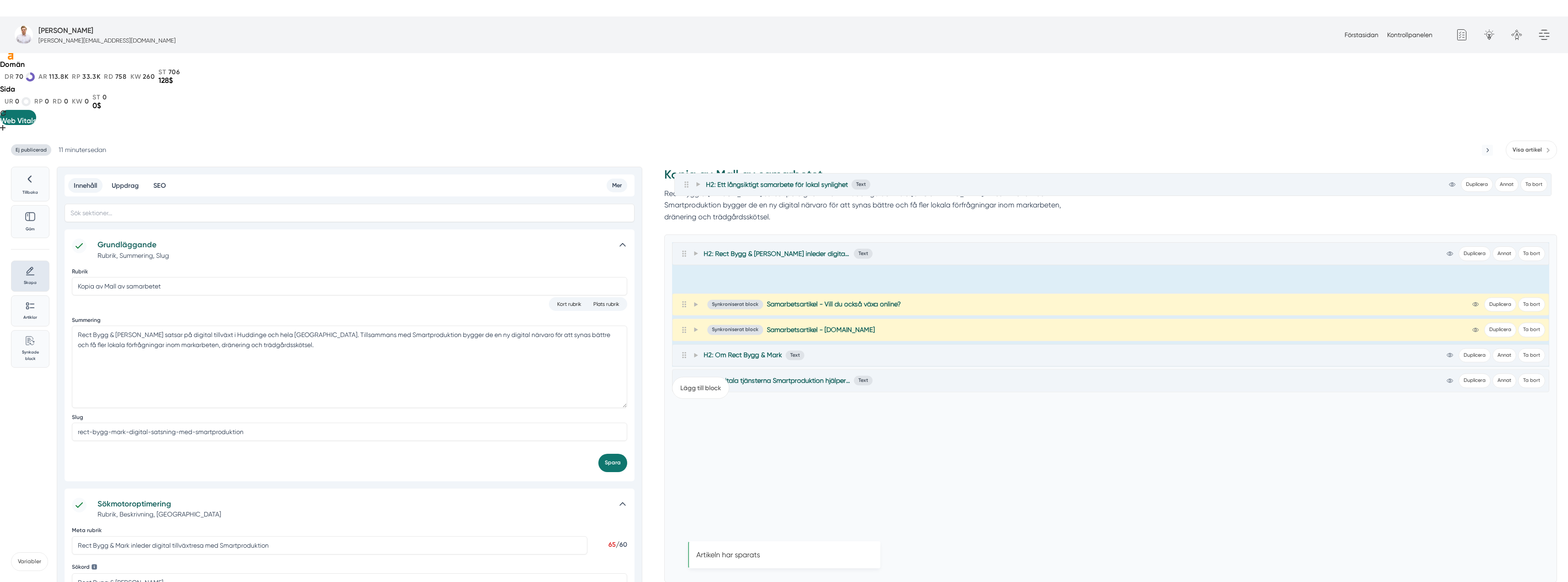
drag, startPoint x: 687, startPoint y: 237, endPoint x: 689, endPoint y: 184, distance: 53.0
click at [689, 242] on div "H2: Rect Bygg & [PERSON_NAME] inleder digital tillväxtresa med Smartproduktion …" at bounding box center [1110, 304] width 877 height 124
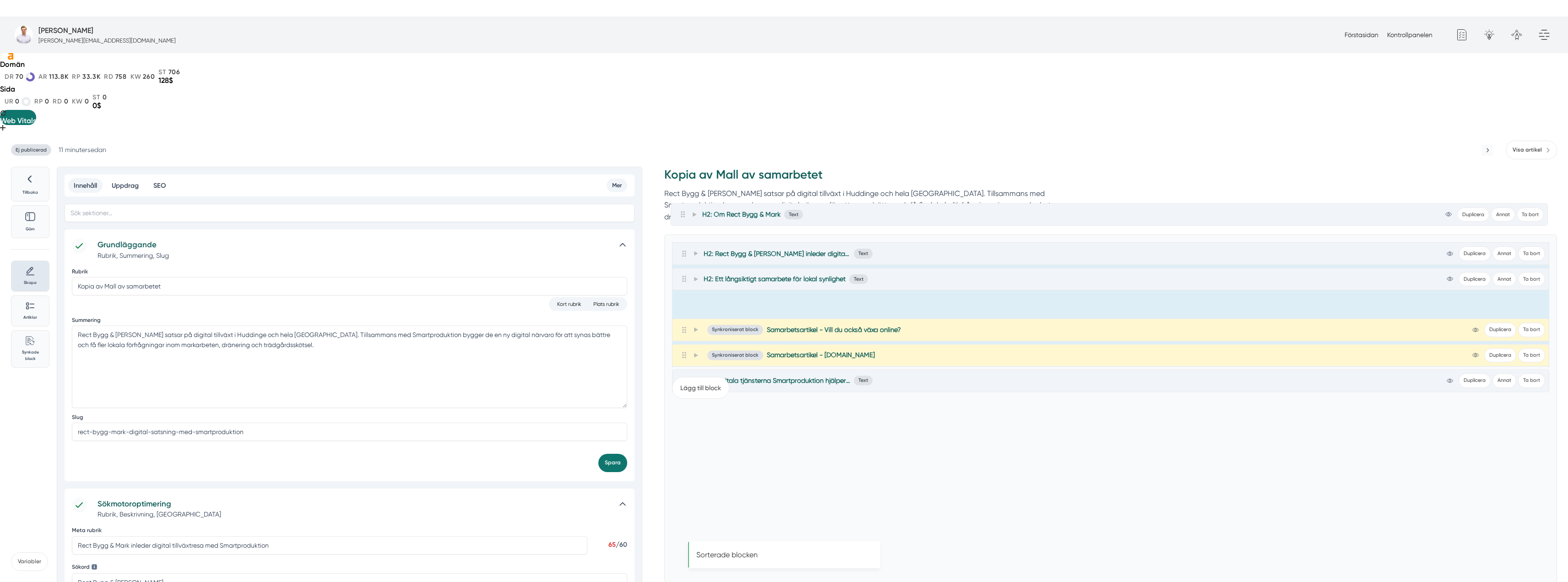
drag, startPoint x: 684, startPoint y: 262, endPoint x: 683, endPoint y: 210, distance: 52.0
click at [683, 242] on div "H2: Rect Bygg & Mark inleder digital tillväxtresa med Smartproduktion Text view…" at bounding box center [1110, 304] width 877 height 124
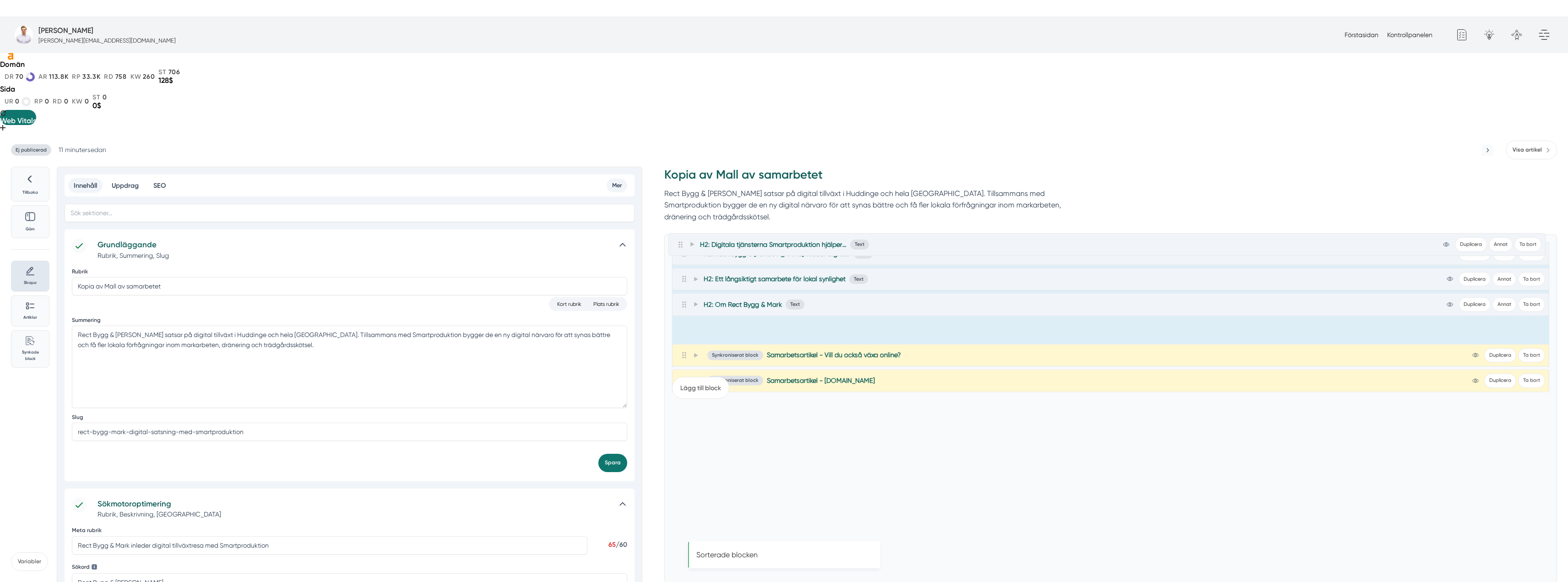
drag, startPoint x: 682, startPoint y: 284, endPoint x: 677, endPoint y: 237, distance: 47.3
click at [677, 242] on div "H2: Rect Bygg & Mark inleder digital tillväxtresa med Smartproduktion Text view…" at bounding box center [1110, 304] width 877 height 124
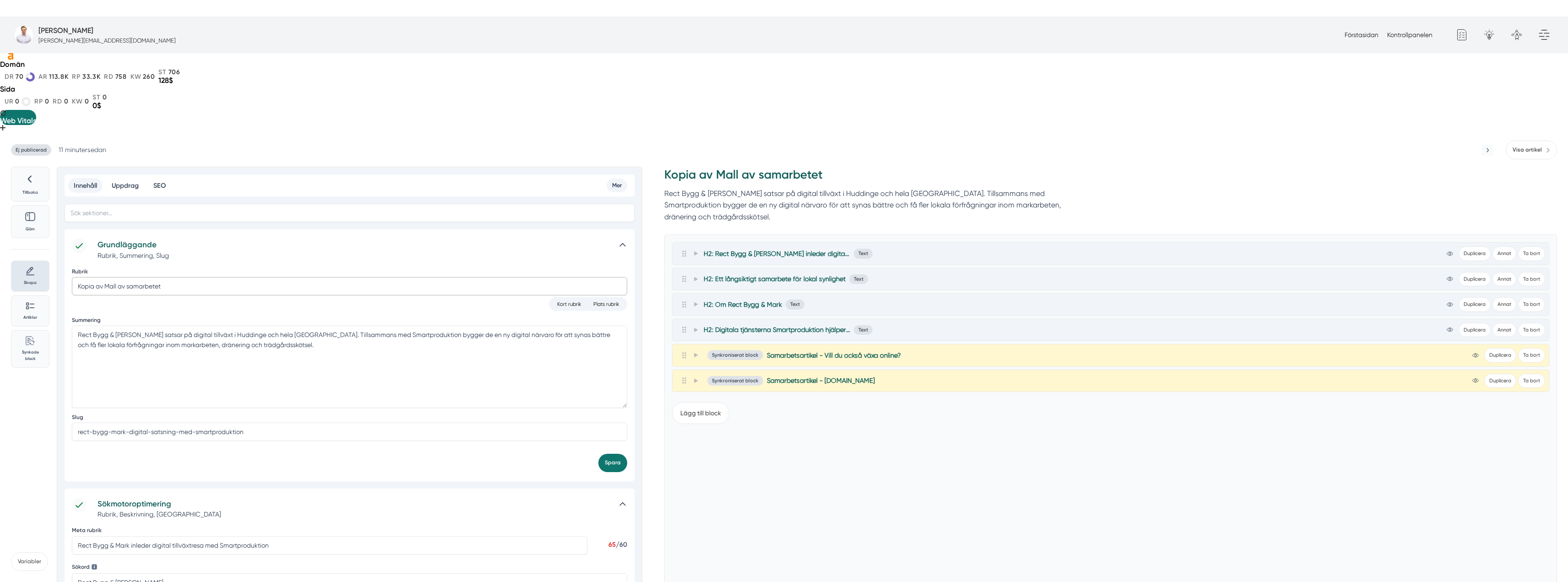
drag, startPoint x: 251, startPoint y: 197, endPoint x: 54, endPoint y: 218, distance: 198.1
paste input "Rect Bygg & [PERSON_NAME] inleder sin digitala tillväxtresa med Smartproduktion"
type input "Rect Bygg & [PERSON_NAME] inleder sin digitala tillväxtresa med Smartproduktion"
click at [602, 454] on button "Spara" at bounding box center [613, 462] width 29 height 18
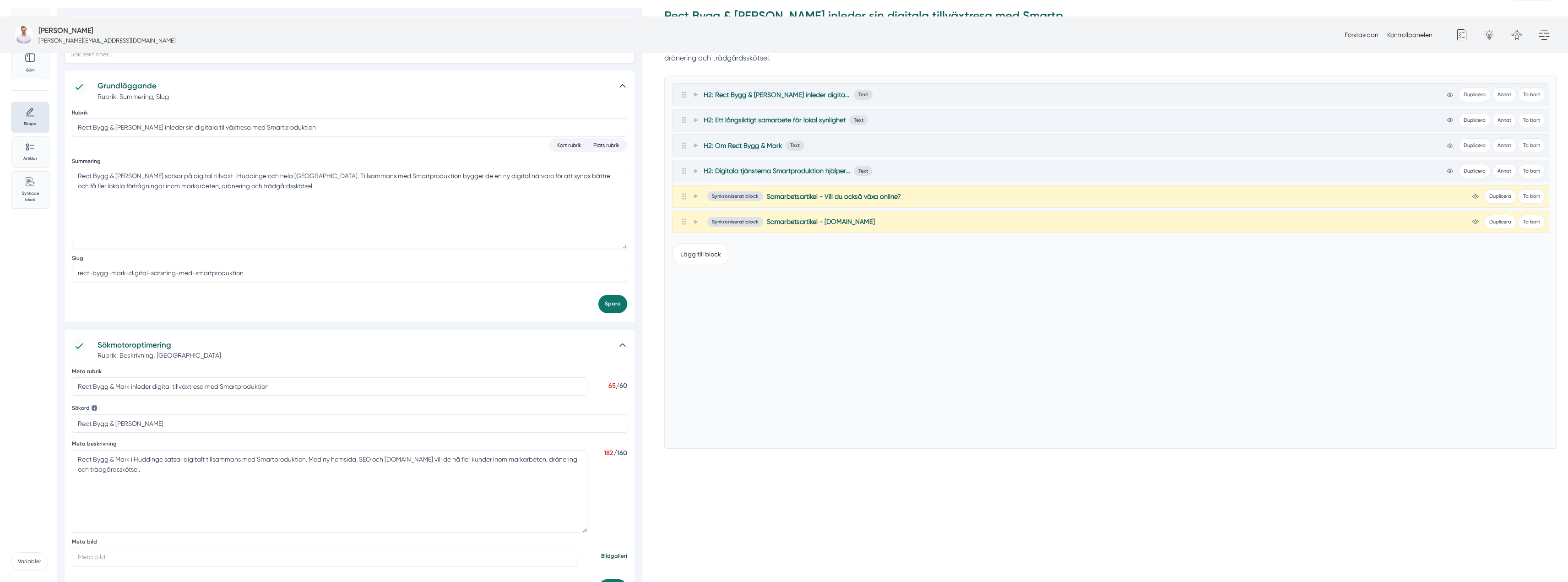
scroll to position [229, 0]
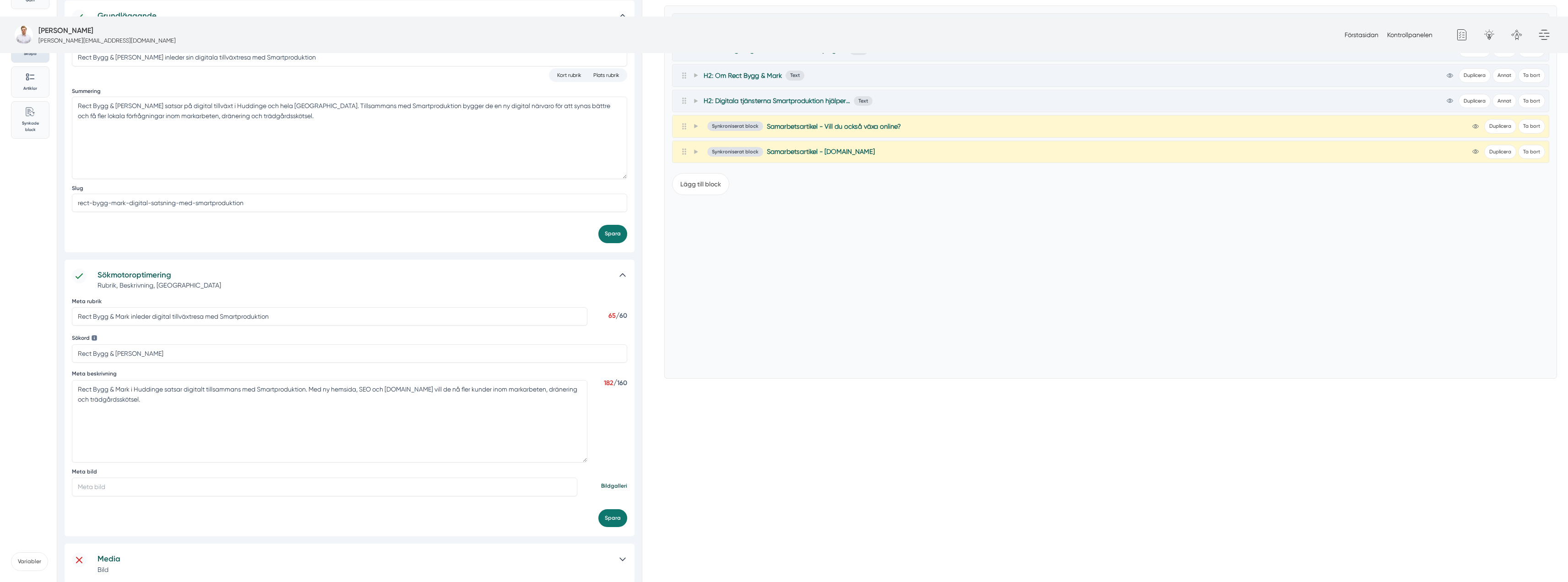
click at [183, 477] on input "Meta bild" at bounding box center [325, 487] width 506 height 18
paste input "https://s3.eu-west-2.amazonaws.com/byggservice/photos/images/000/047/058/large/…"
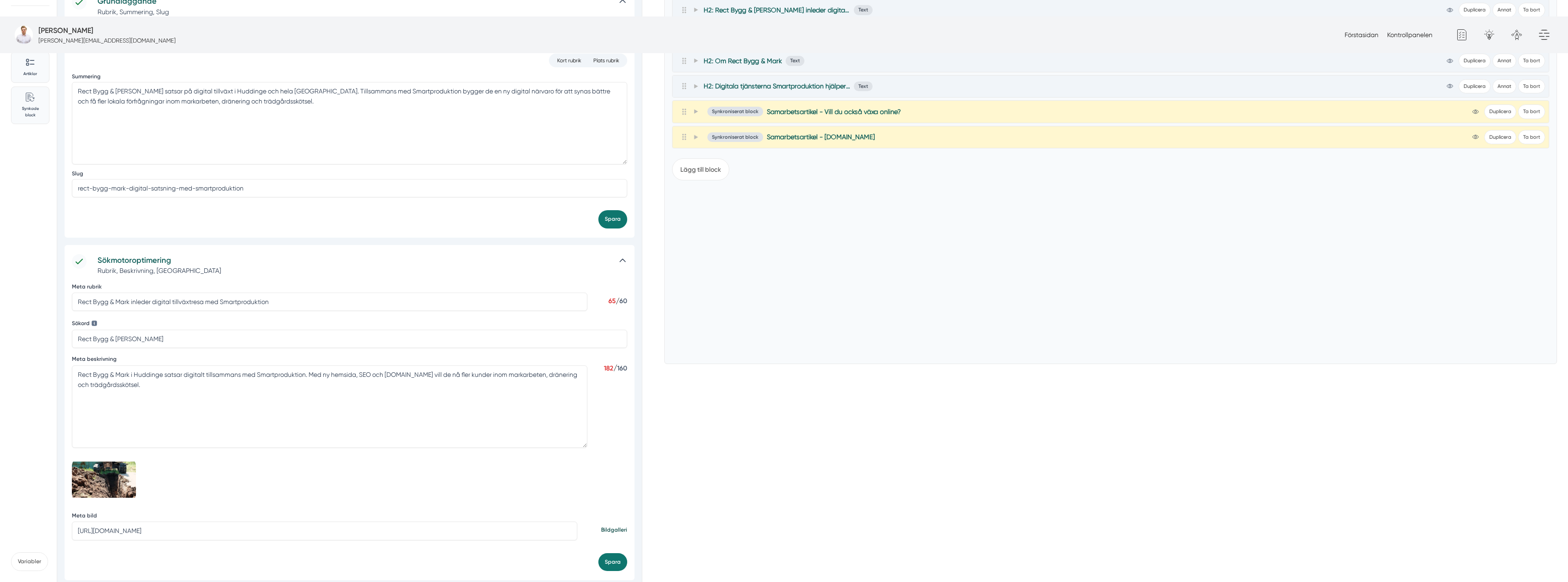
scroll to position [274, 0]
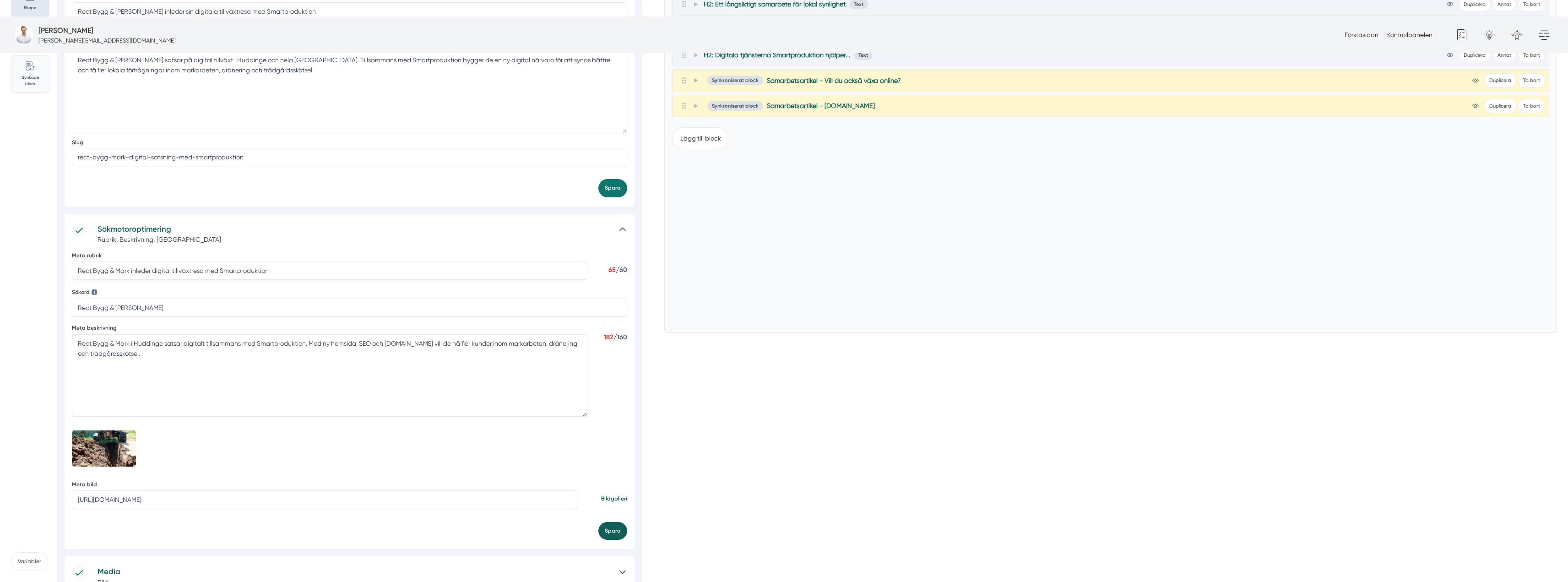
type input "https://s3.eu-west-2.amazonaws.com/byggservice/photos/images/000/047/058/large/…"
click at [604, 522] on button "Spara" at bounding box center [613, 531] width 29 height 18
click at [436, 556] on div "Media Bild" at bounding box center [350, 576] width 570 height 40
click at [438, 578] on p "Bild" at bounding box center [354, 582] width 513 height 9
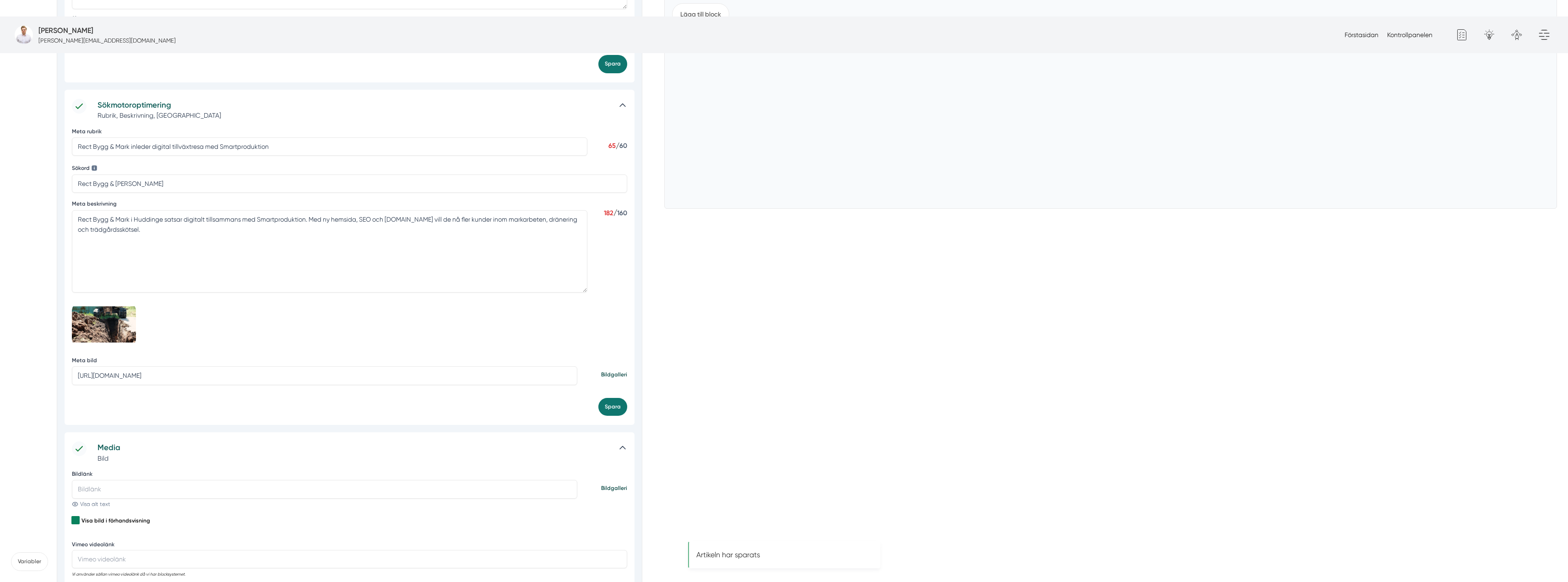
scroll to position [458, 0]
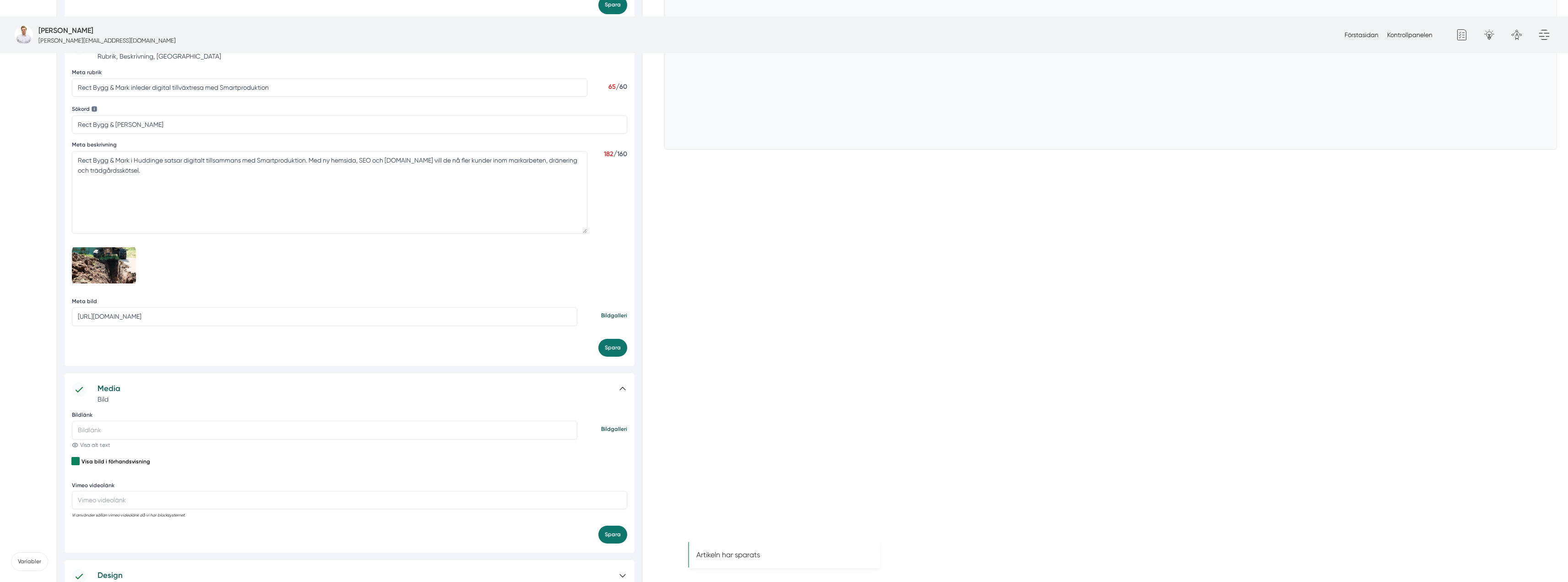
click at [273, 421] on input "Bildlänk" at bounding box center [325, 430] width 506 height 18
paste input "https://s3.eu-west-2.amazonaws.com/byggservice/photos/images/000/047/058/large/…"
type input "https://s3.eu-west-2.amazonaws.com/byggservice/photos/images/000/047/058/large/…"
click at [602, 581] on button "Spara" at bounding box center [613, 593] width 29 height 18
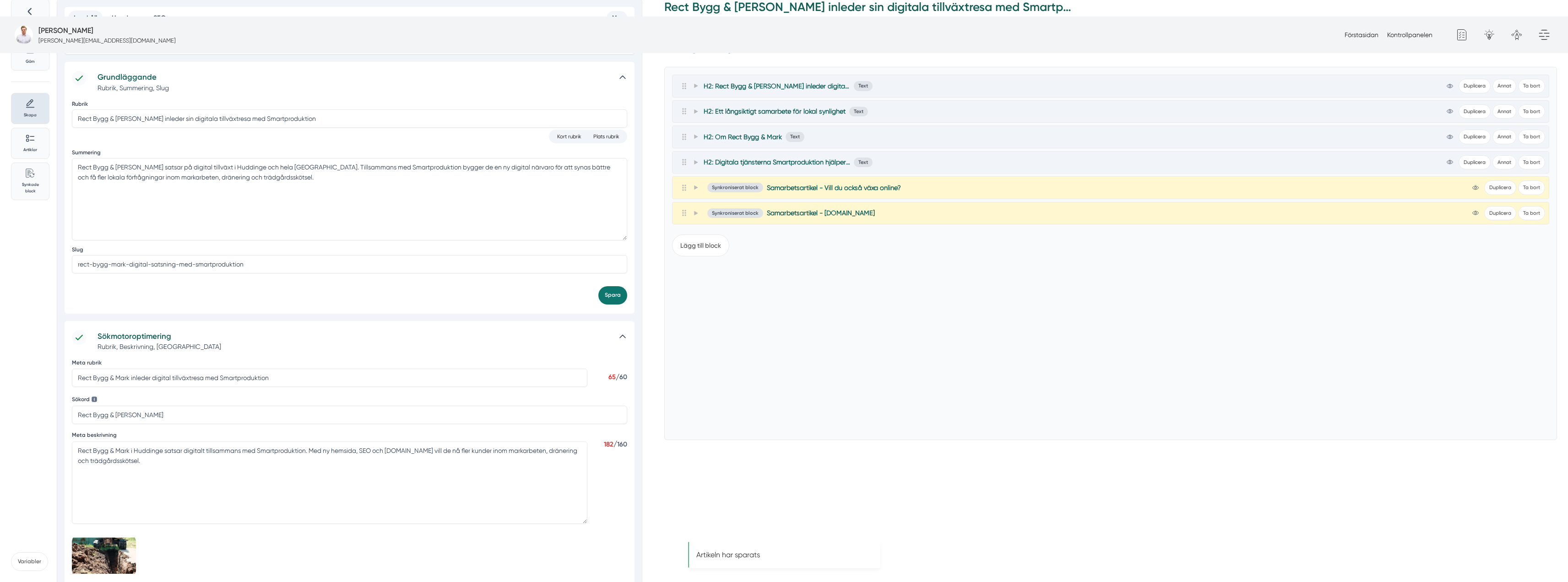
scroll to position [0, 0]
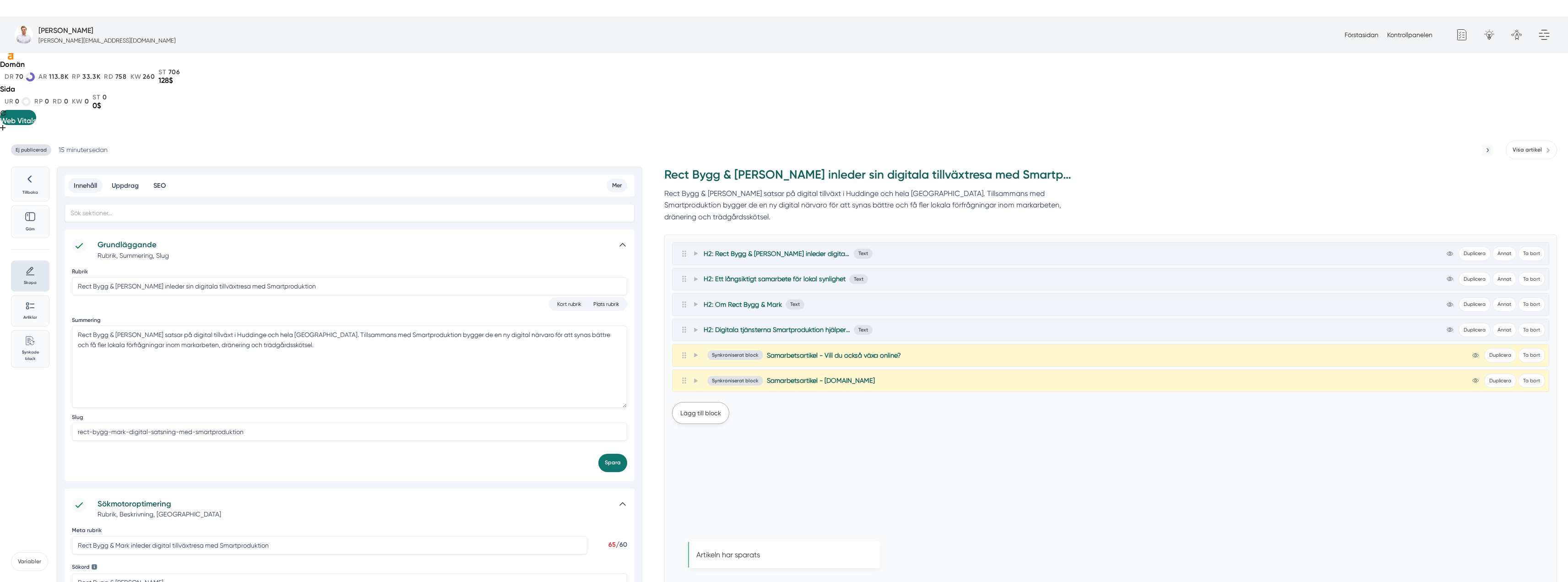
click at [699, 402] on button "Lägg till block" at bounding box center [701, 413] width 57 height 22
click at [720, 451] on button "Bilder" at bounding box center [714, 460] width 28 height 19
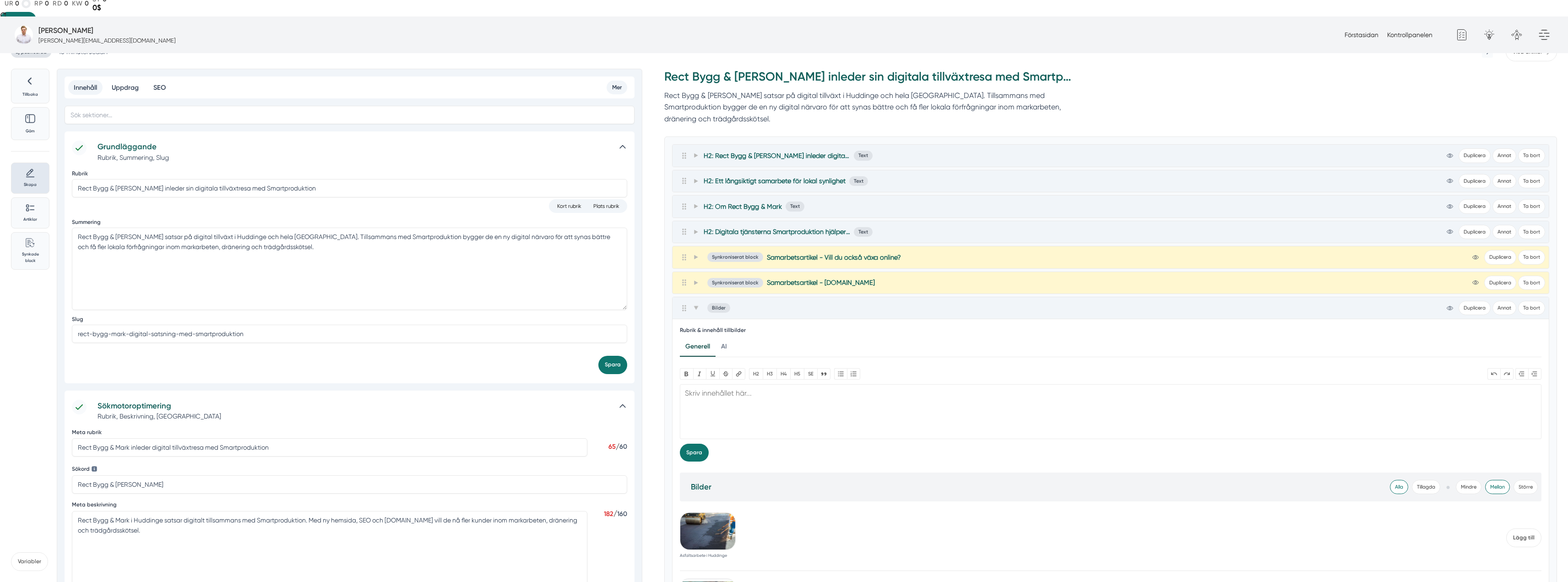
scroll to position [229, 0]
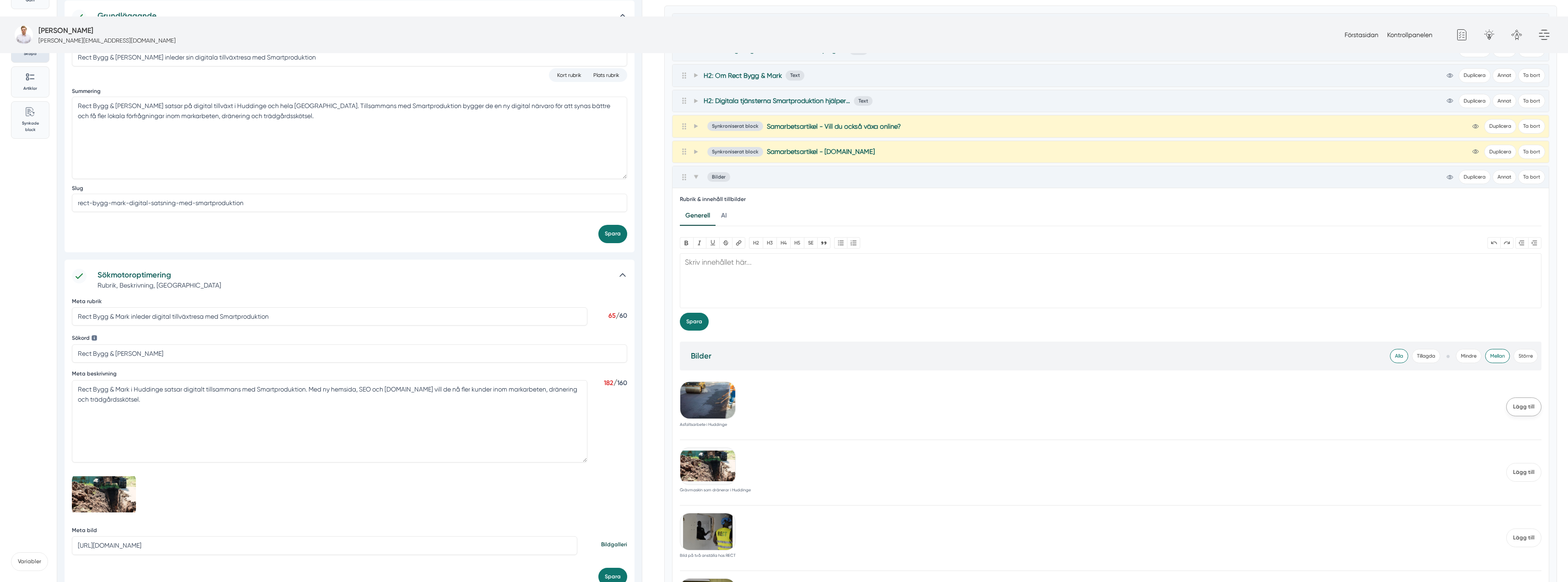
click at [1520, 397] on span "Lägg till" at bounding box center [1524, 407] width 35 height 19
click at [1523, 567] on span "Lägg till" at bounding box center [1524, 576] width 35 height 19
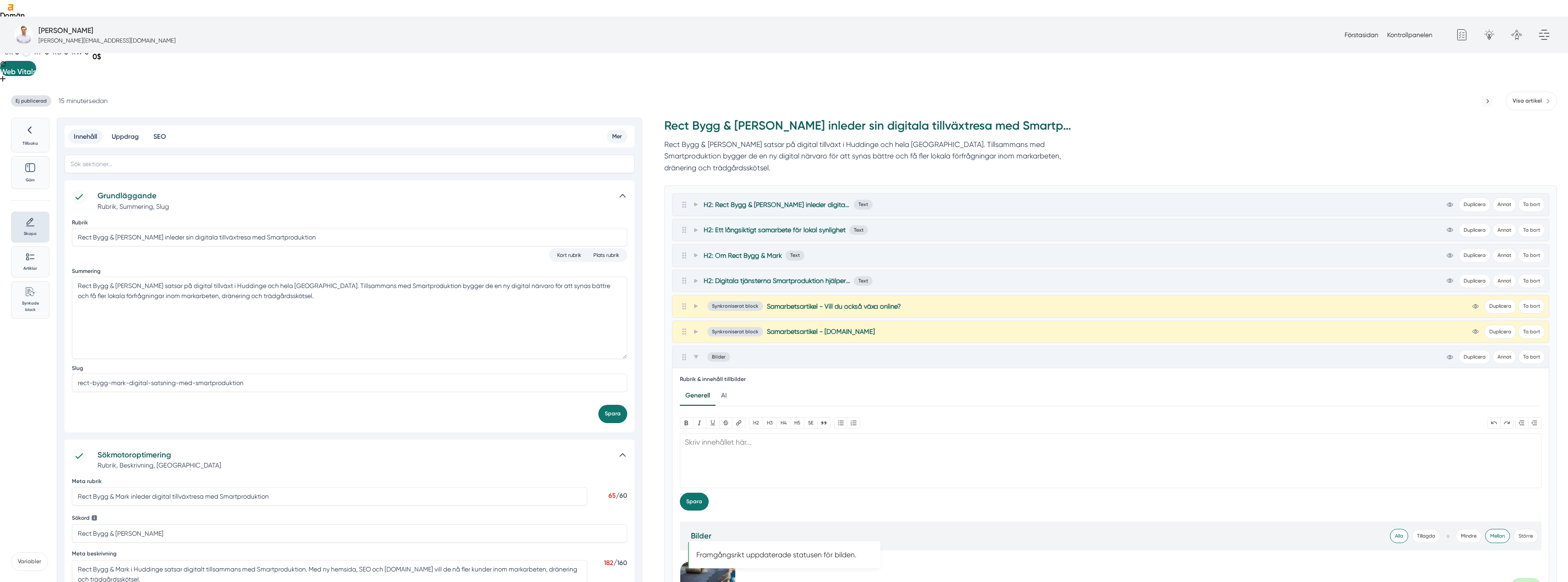
scroll to position [0, 0]
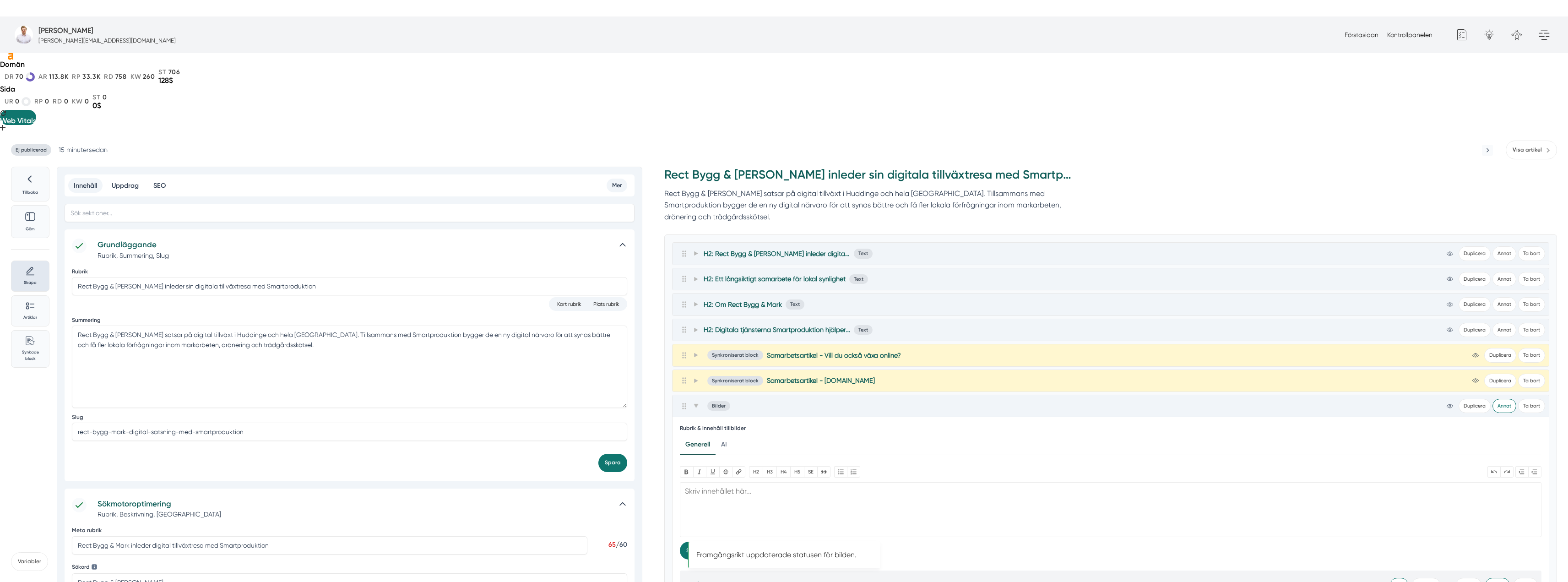
drag, startPoint x: 1505, startPoint y: 308, endPoint x: 1248, endPoint y: 345, distance: 259.6
click at [1504, 399] on button "Annat" at bounding box center [1504, 405] width 24 height 14
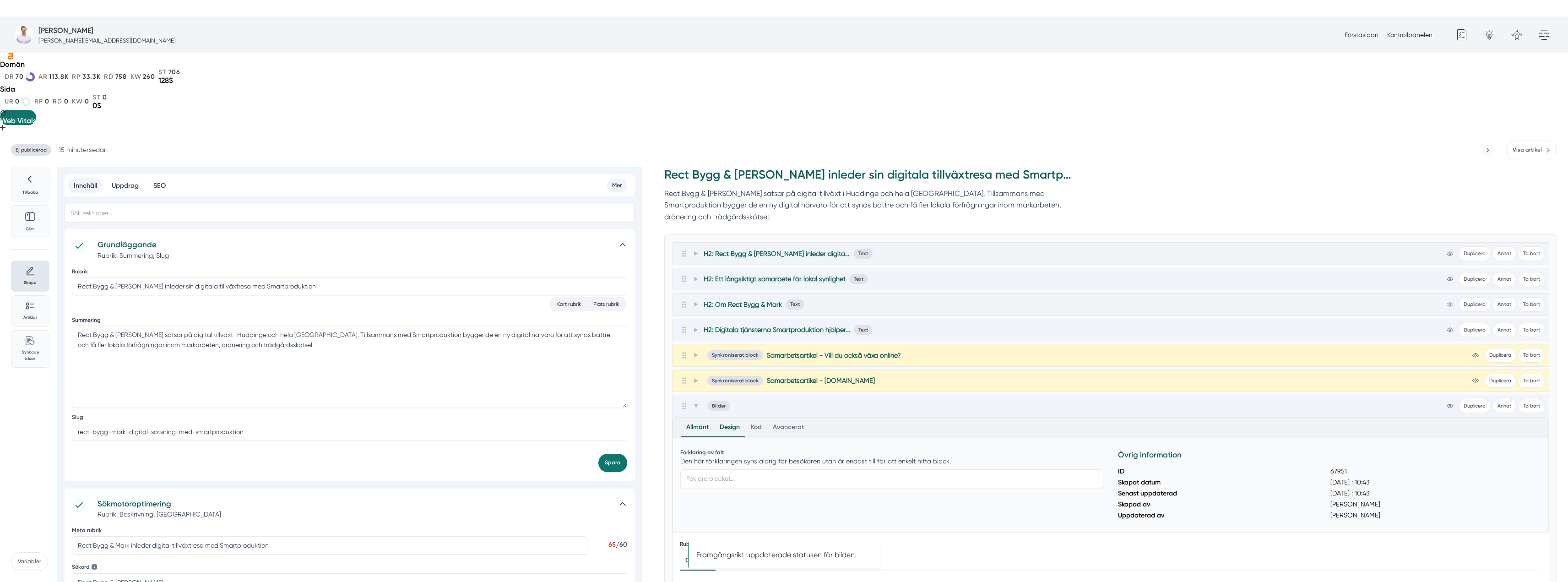
click at [734, 418] on div "Design" at bounding box center [729, 427] width 31 height 19
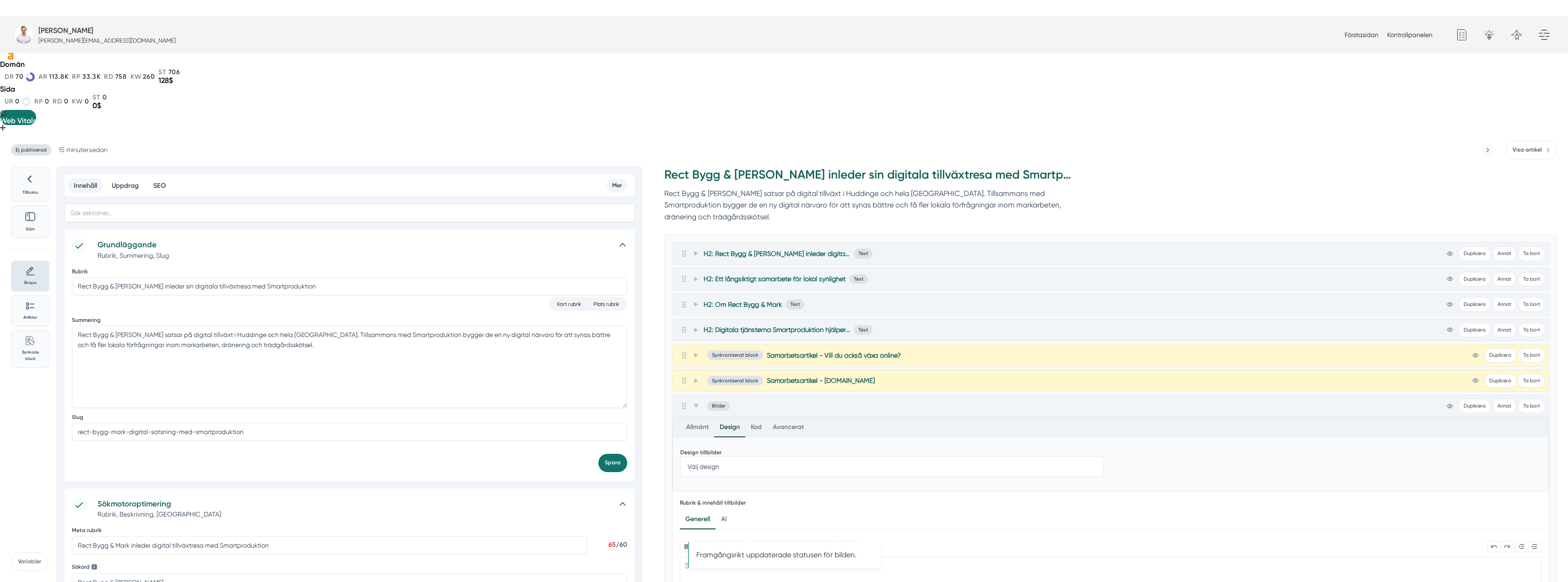
click at [735, 457] on select "Välj design Full bredd 50% 33%" at bounding box center [892, 466] width 423 height 20
select select "50% width"
click at [680, 457] on select "Välj design Full bredd 50% 33%" at bounding box center [892, 466] width 423 height 20
click at [694, 403] on icon at bounding box center [696, 406] width 5 height 5
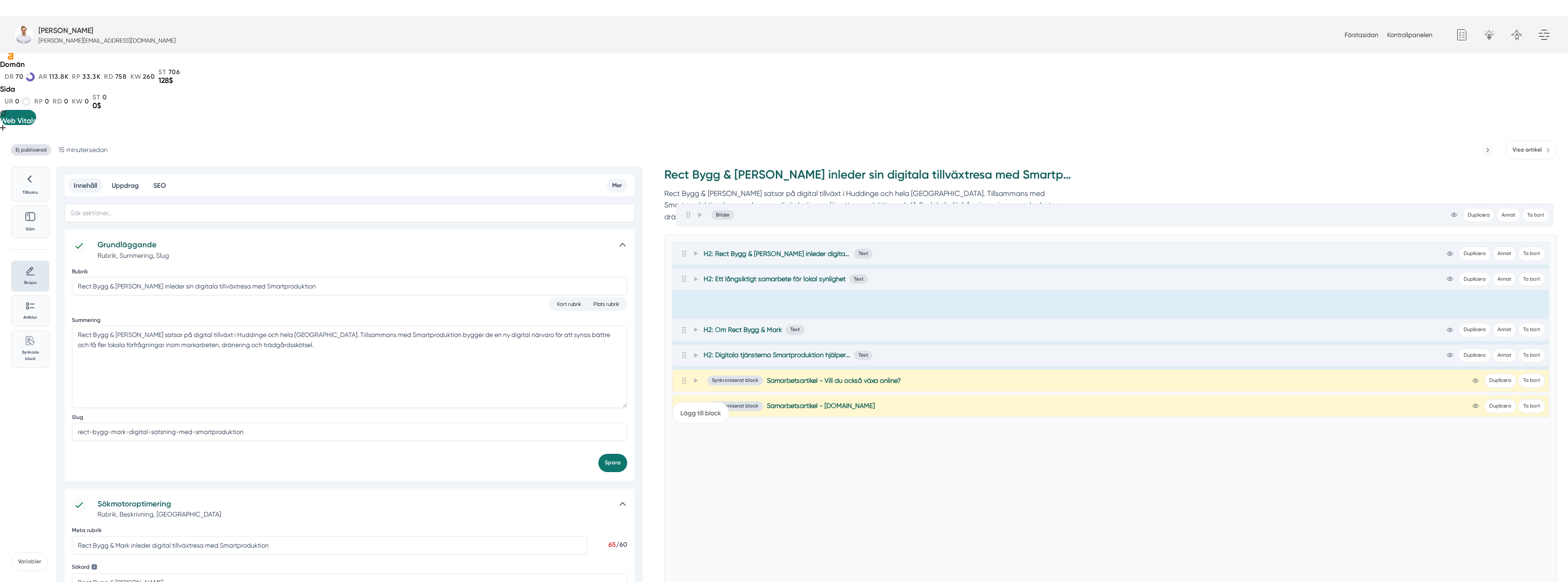
drag, startPoint x: 682, startPoint y: 312, endPoint x: 686, endPoint y: 215, distance: 97.1
click at [686, 242] on div "H2: Rect Bygg & [PERSON_NAME] inleder digital tillväxtresa med Smartproduktion …" at bounding box center [1110, 317] width 877 height 150
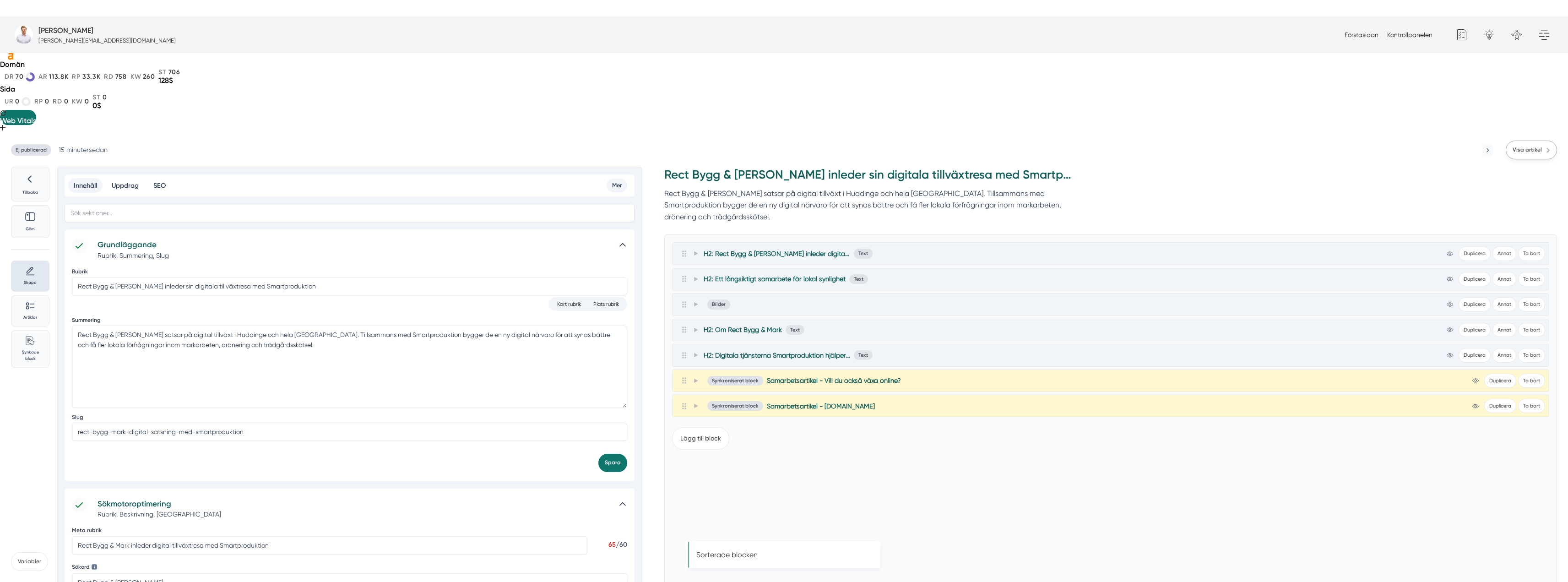
click at [1514, 141] on link "Visa artikel" at bounding box center [1531, 150] width 51 height 19
click at [687, 326] on icon at bounding box center [683, 330] width 8 height 7
click at [694, 327] on icon at bounding box center [696, 329] width 4 height 4
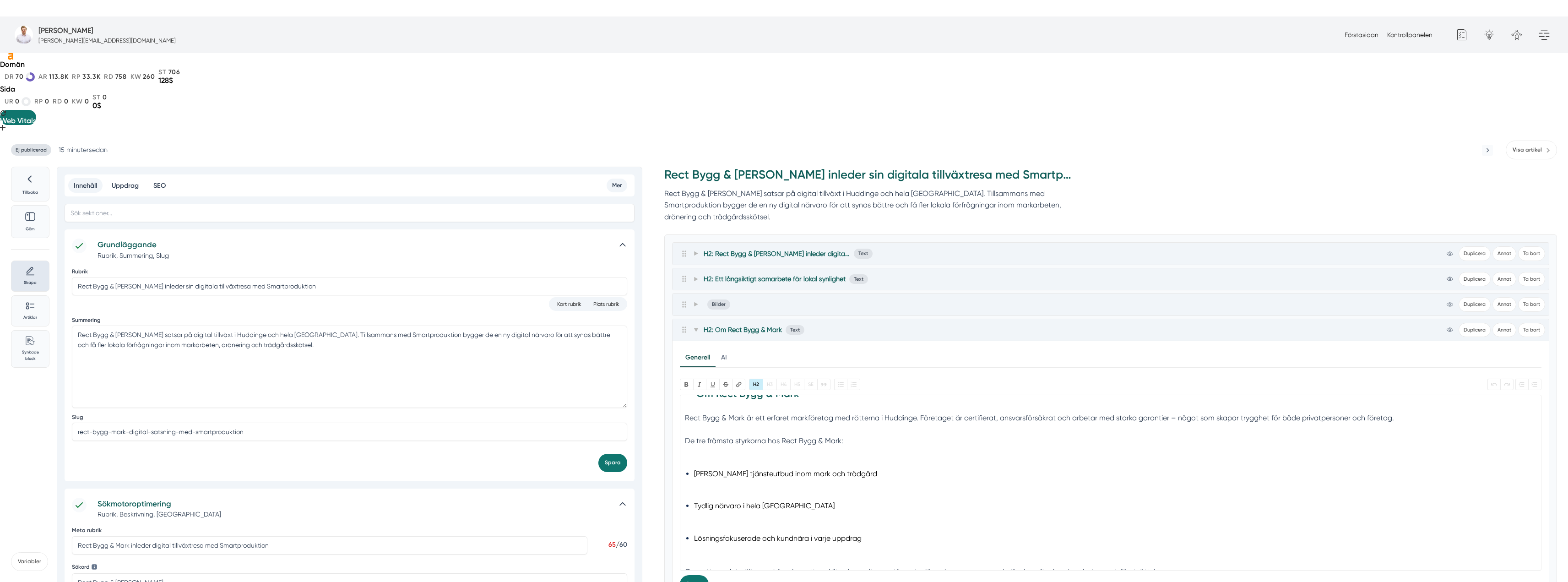
scroll to position [31, 0]
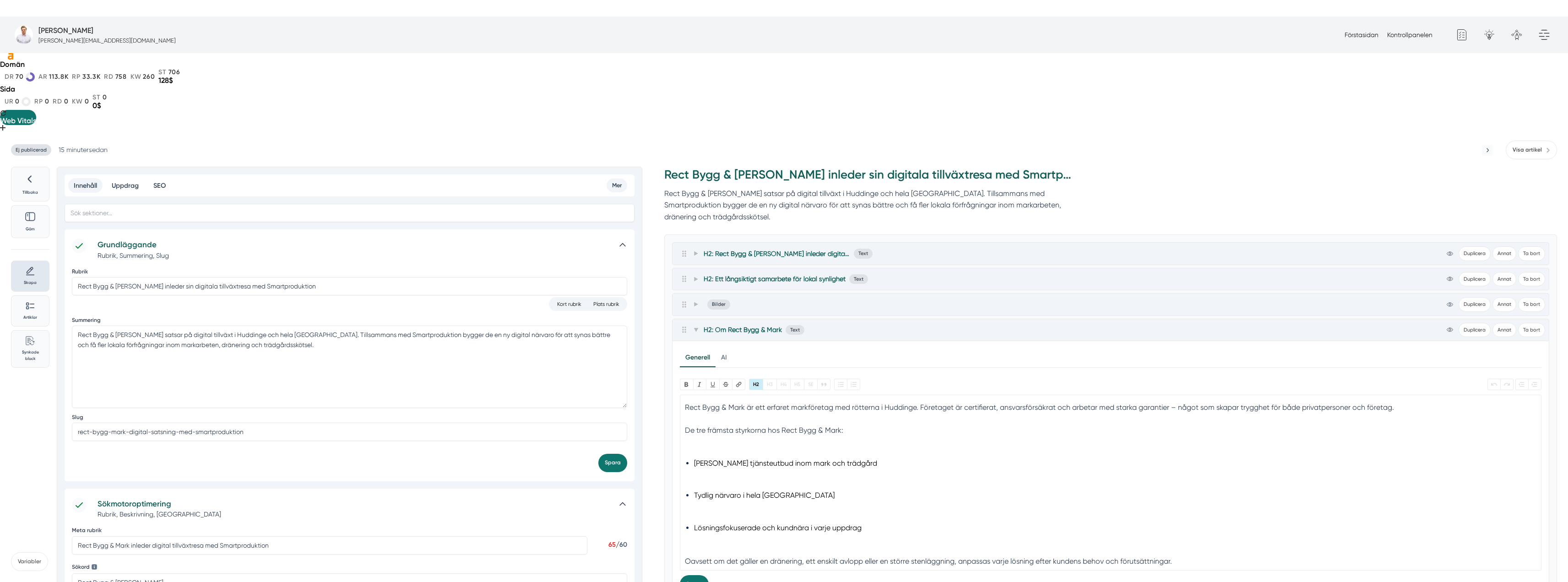
click at [723, 457] on li "[PERSON_NAME] tjänsteutbud inom mark och trädgård" at bounding box center [1111, 469] width 834 height 24
click at [723, 490] on li "Tydlig närvaro i hela [GEOGRAPHIC_DATA]" at bounding box center [1111, 502] width 834 height 24
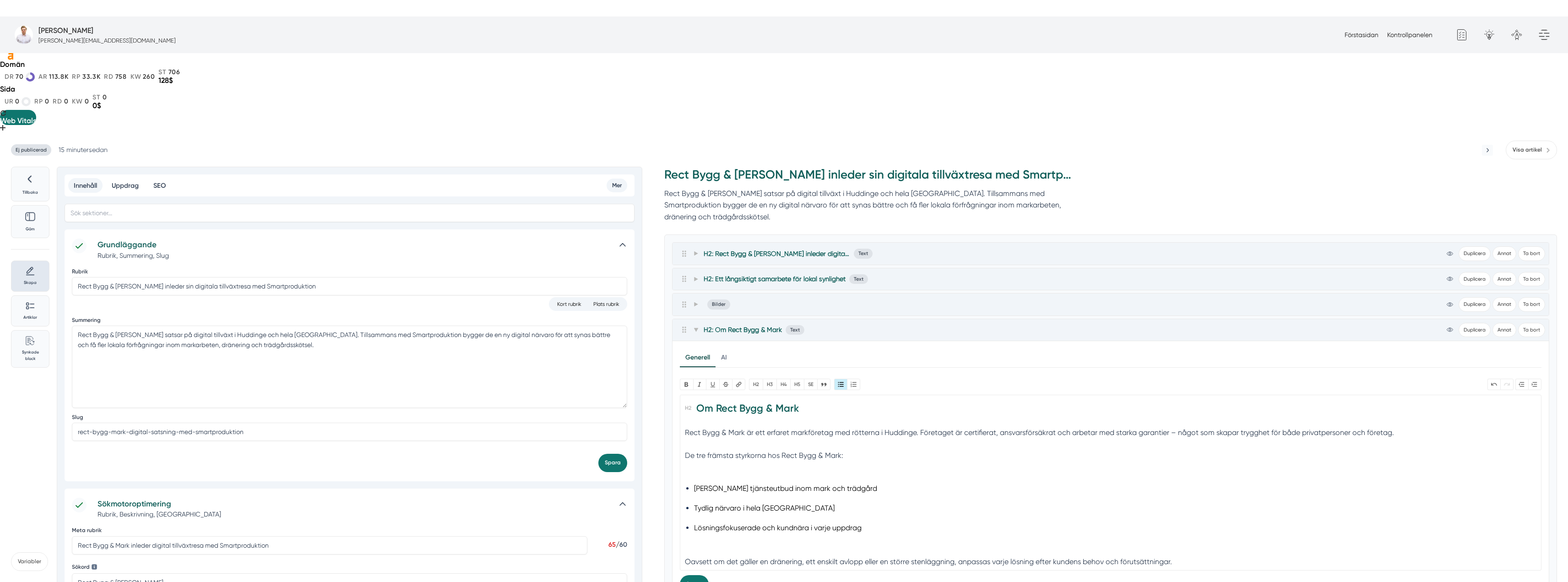
scroll to position [6, 0]
click at [712, 449] on div "De tre främsta styrkorna hos Rect Bygg & Mark:" at bounding box center [1111, 461] width 852 height 23
type trix-editor "<h2>Om Rect Bygg &amp; Mark</h2><div>Rect Bygg &amp; [PERSON_NAME] är ett erfar…"
drag, startPoint x: 851, startPoint y: 366, endPoint x: 646, endPoint y: 372, distance: 205.1
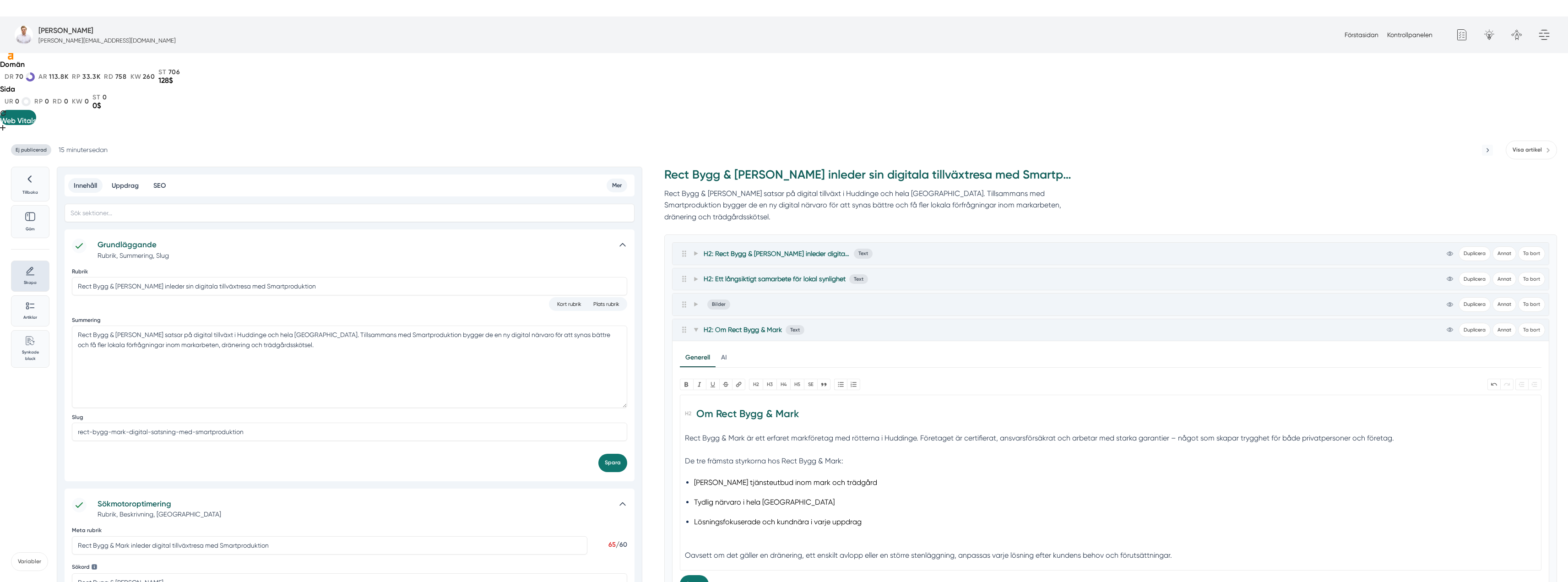
drag, startPoint x: 845, startPoint y: 364, endPoint x: 686, endPoint y: 371, distance: 159.2
click at [686, 455] on div "De tre främsta styrkorna hos Rect Bygg & Mark:" at bounding box center [1111, 460] width 852 height 12
click at [691, 378] on button "Bold" at bounding box center [686, 384] width 13 height 12
click at [700, 324] on span at bounding box center [695, 330] width 8 height 11
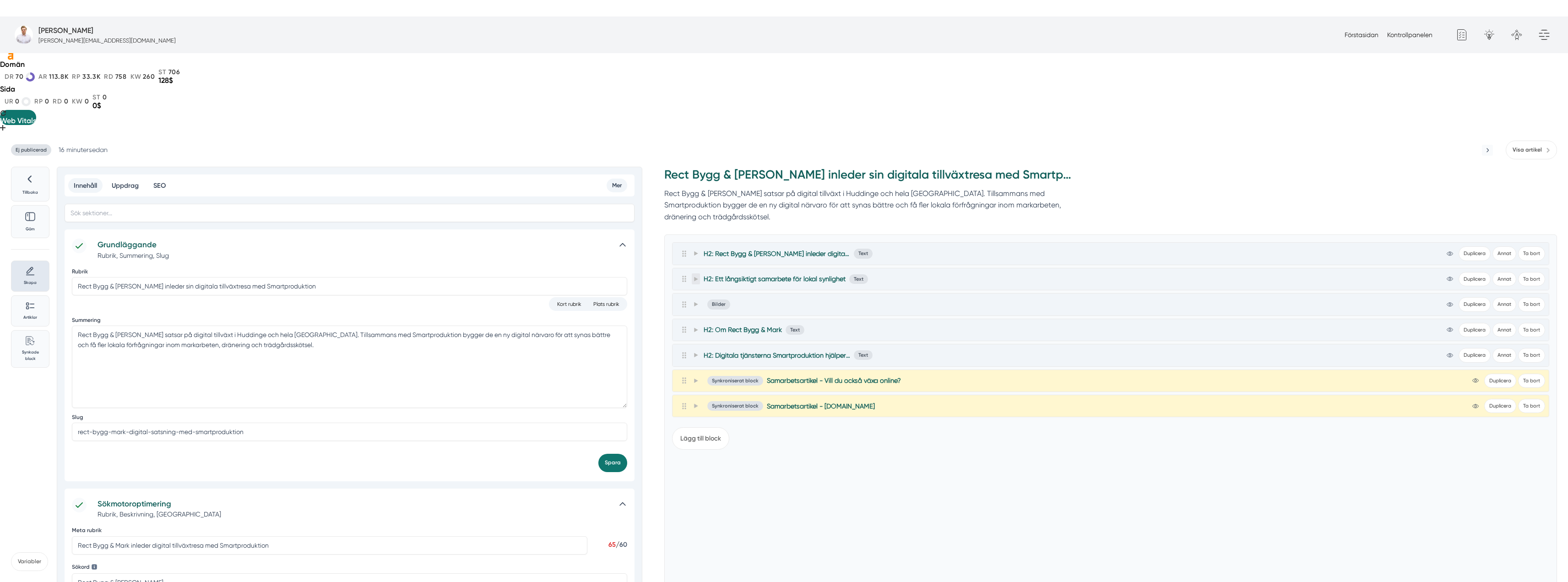
click at [697, 276] on icon at bounding box center [696, 279] width 5 height 5
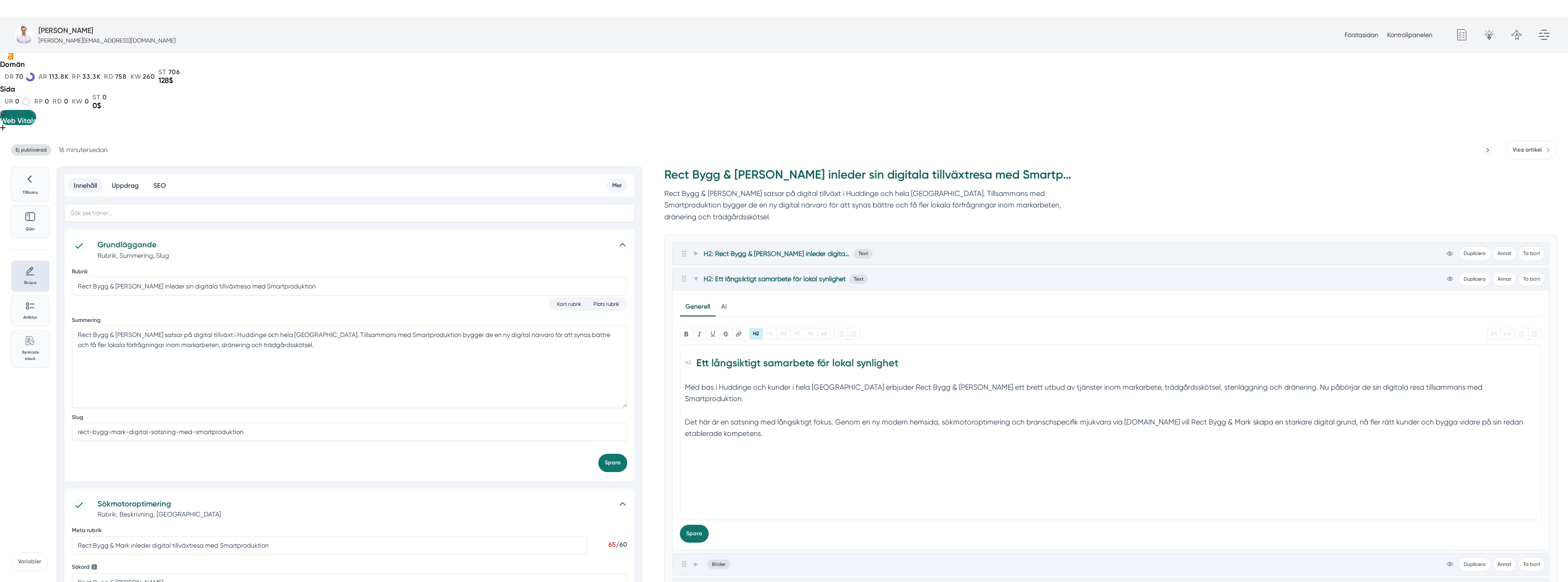
click at [696, 353] on h2 "Ett långsiktigt samarbete för lokal synlighet" at bounding box center [1111, 366] width 852 height 26
click at [757, 328] on button "H2" at bounding box center [756, 333] width 13 height 12
click at [768, 328] on button "H3" at bounding box center [770, 333] width 13 height 12
click at [697, 276] on icon at bounding box center [696, 279] width 5 height 5
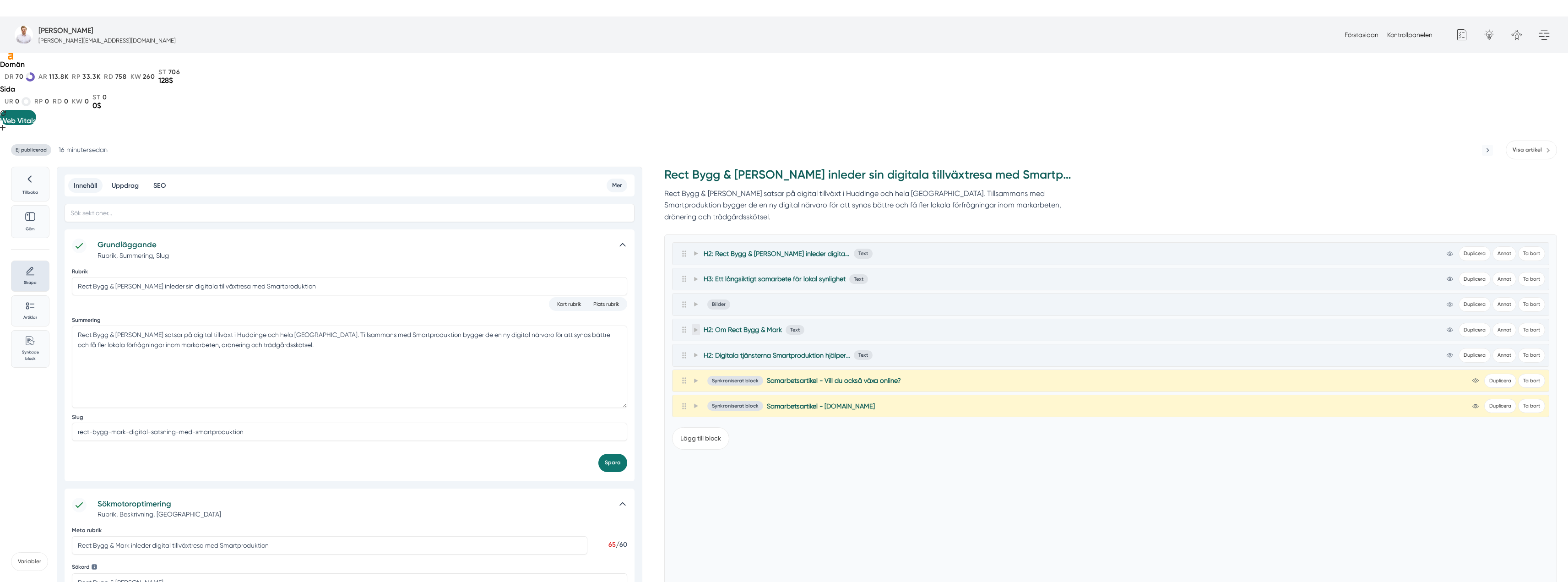
click at [696, 327] on icon at bounding box center [696, 329] width 4 height 4
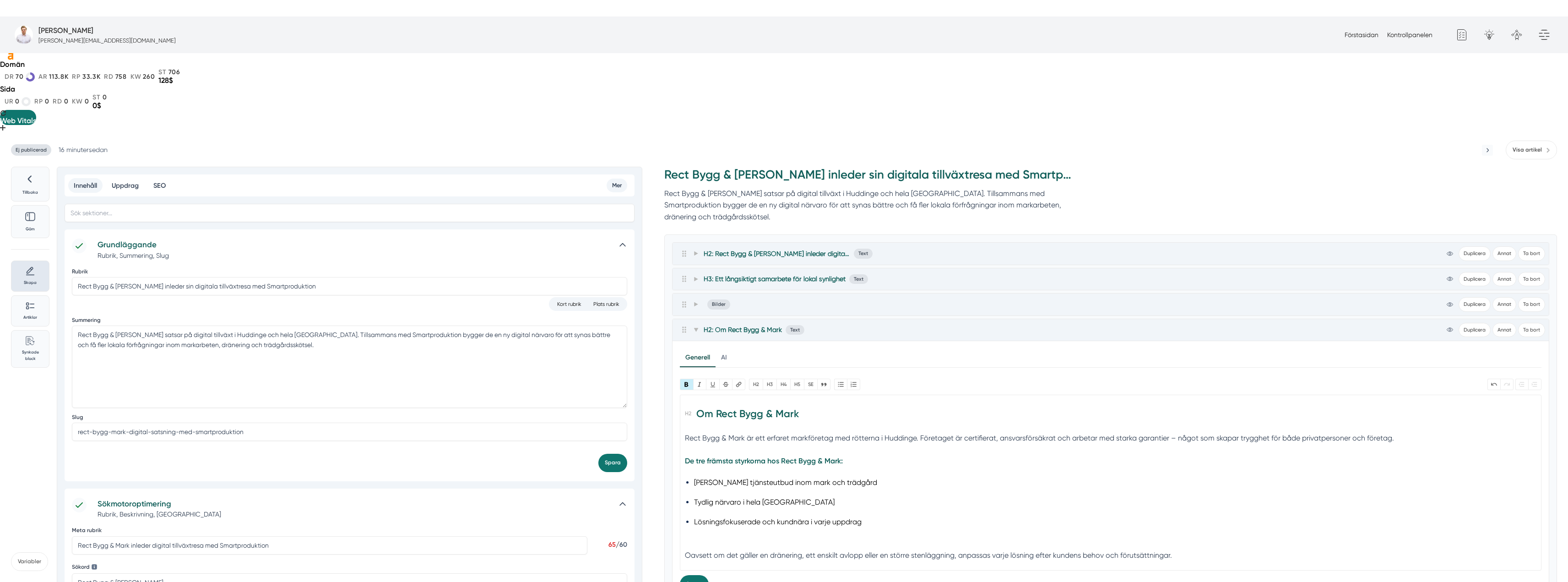
click at [694, 403] on h2 "Om Rect Bygg & Mark" at bounding box center [1111, 416] width 852 height 26
click at [760, 378] on button "H2" at bounding box center [756, 384] width 13 height 12
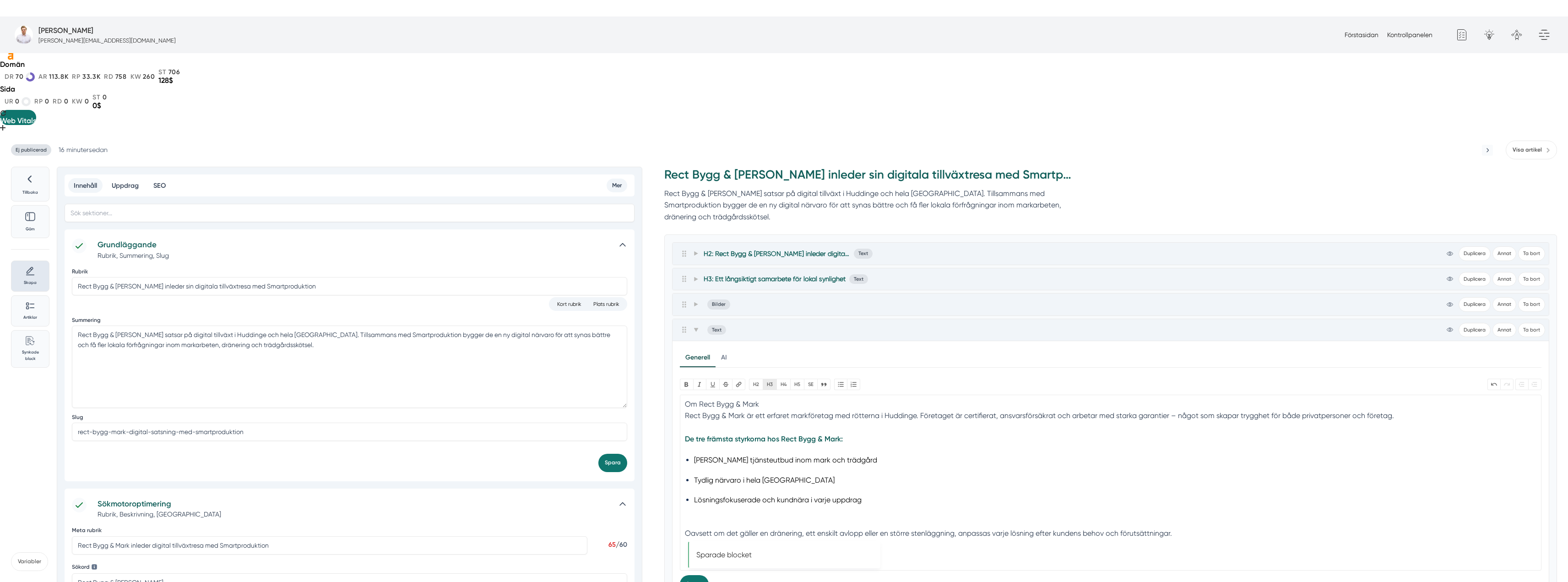
click at [771, 378] on button "H3" at bounding box center [770, 384] width 13 height 12
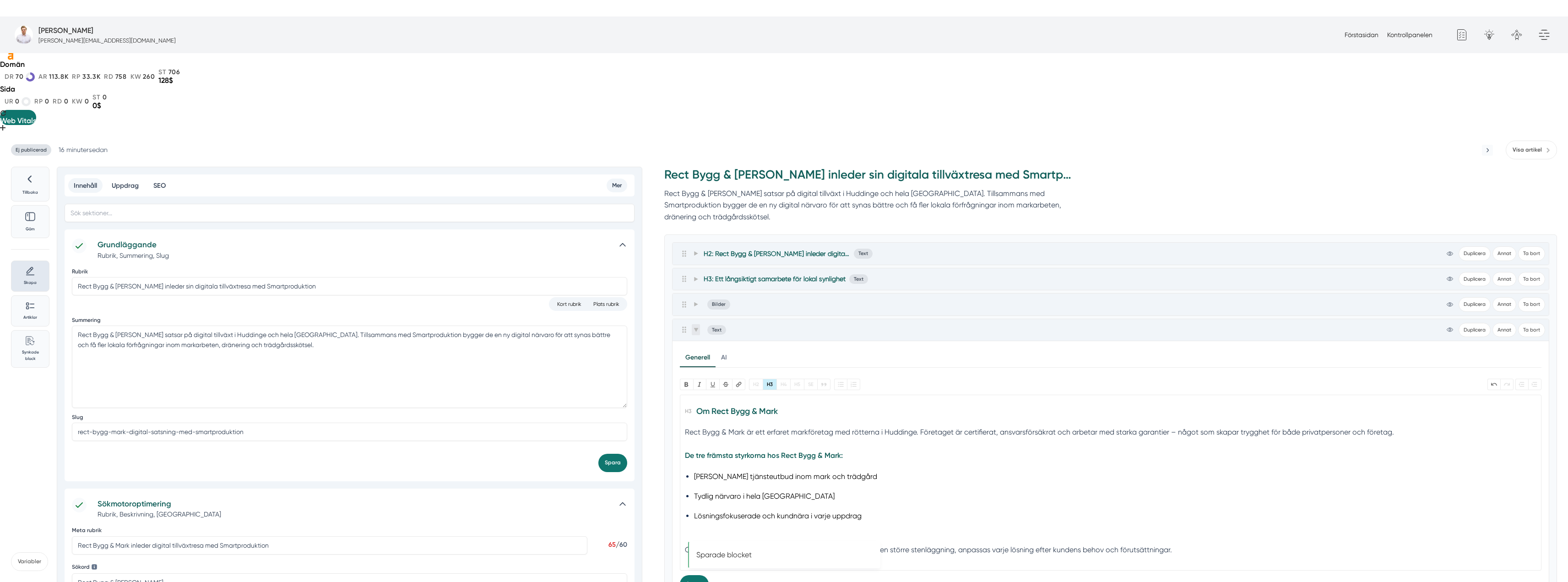
click at [693, 324] on span at bounding box center [695, 330] width 8 height 11
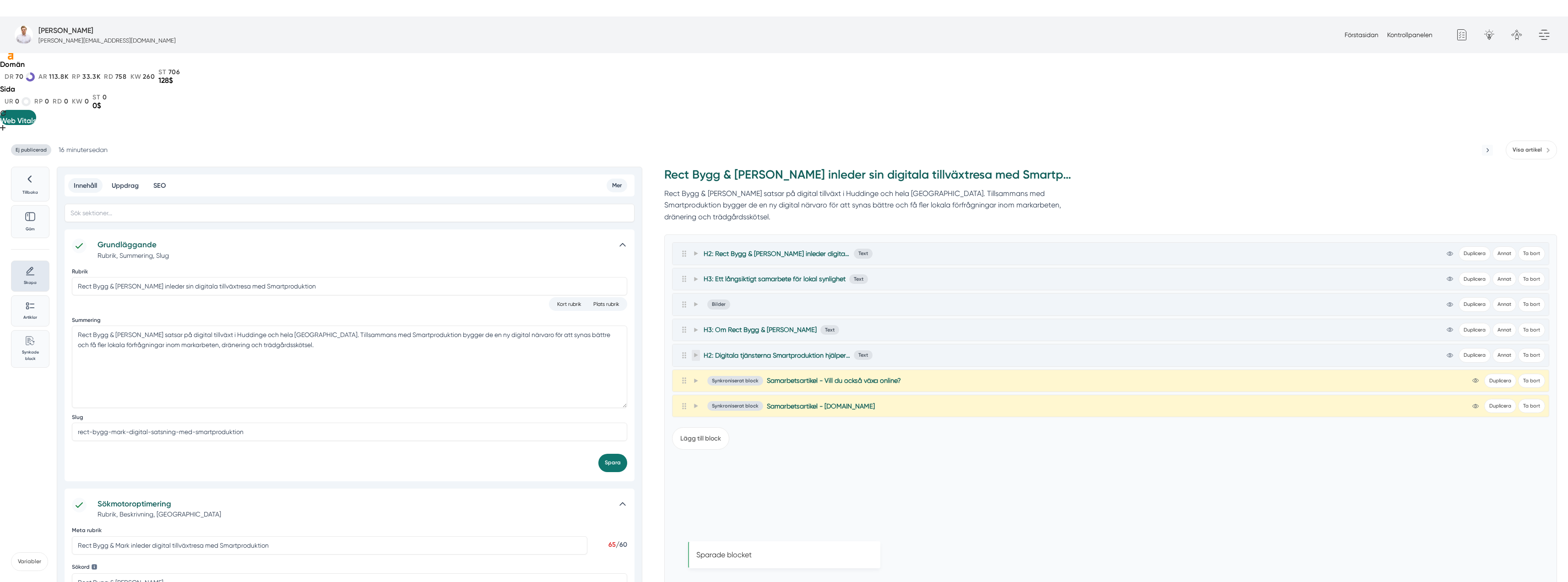
click at [696, 353] on icon at bounding box center [696, 355] width 4 height 4
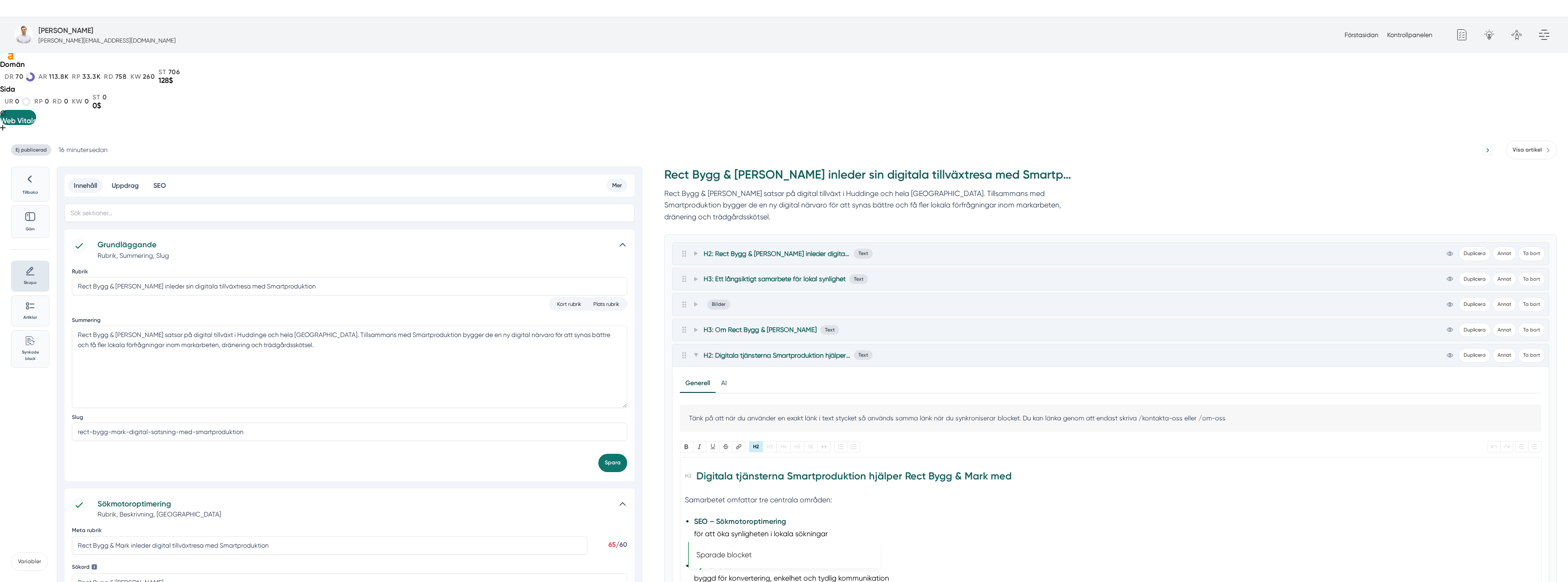
click at [696, 466] on h2 "Digitala tjänsterna Smartproduktion hjälper Rect Bygg & Mark med" at bounding box center [1111, 479] width 852 height 26
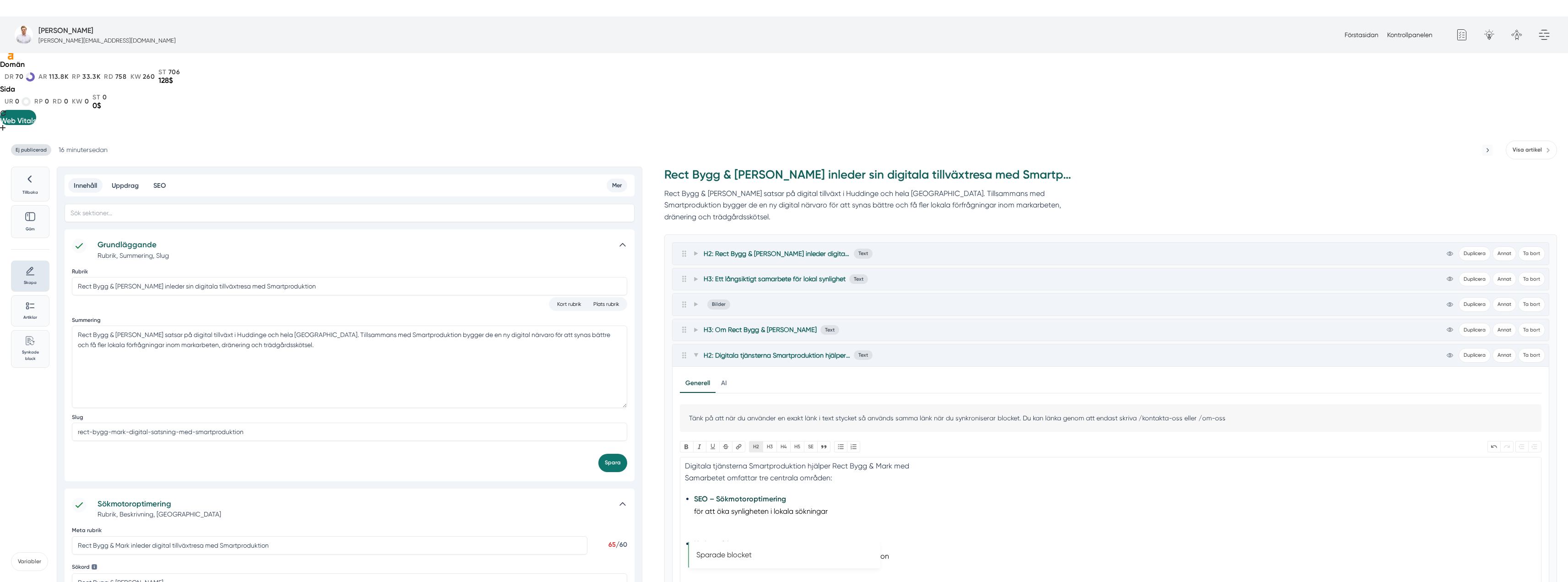
click at [754, 441] on button "H2" at bounding box center [756, 446] width 13 height 12
click at [768, 441] on button "H3" at bounding box center [770, 446] width 13 height 12
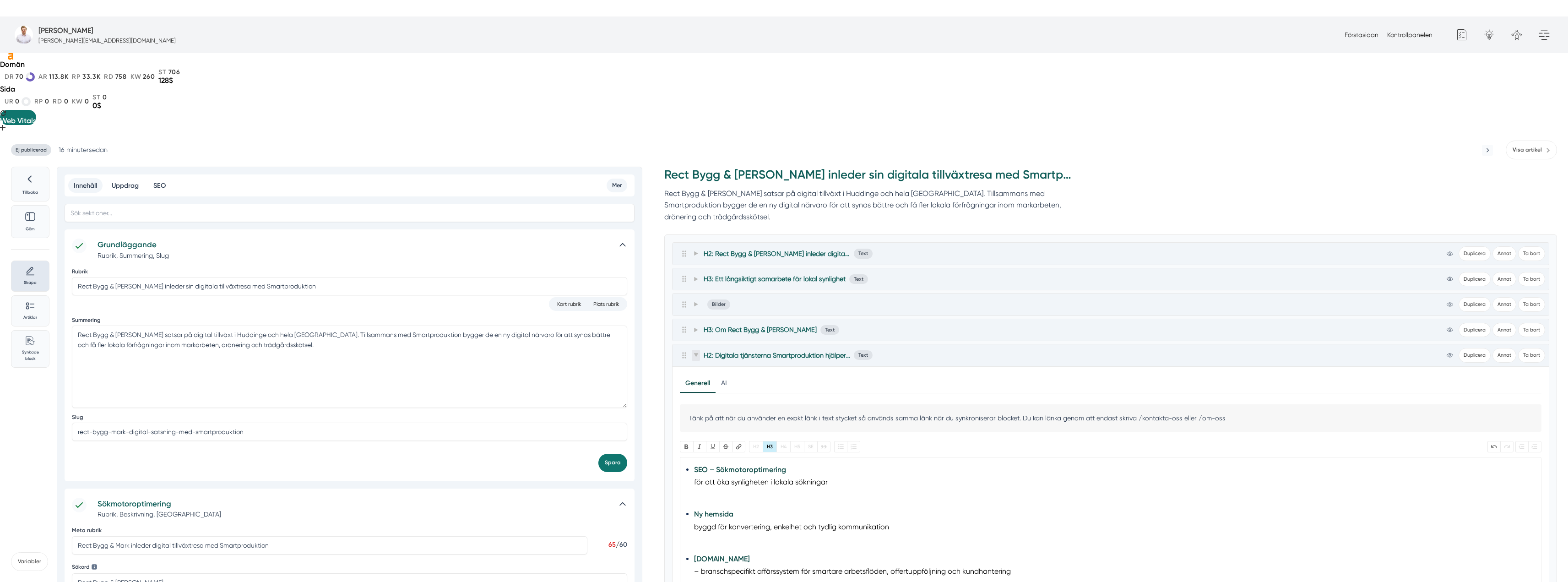
click at [696, 350] on span at bounding box center [695, 355] width 8 height 11
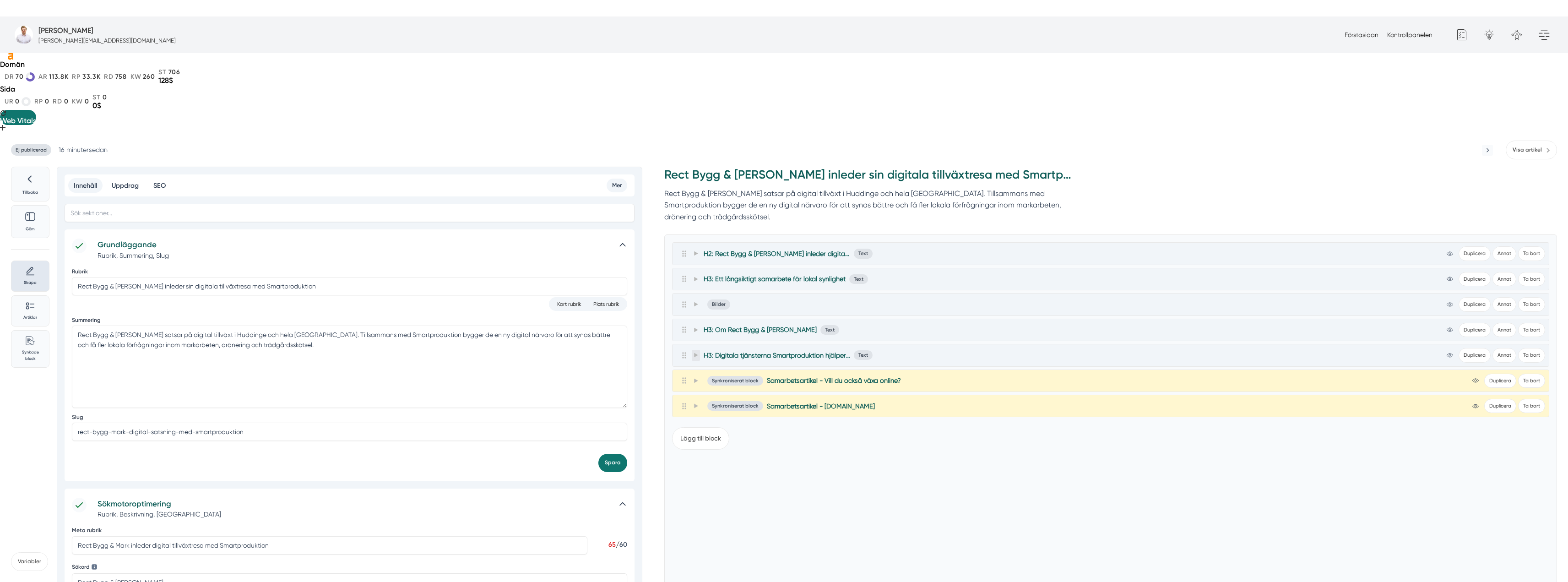
click at [697, 353] on icon at bounding box center [696, 355] width 5 height 5
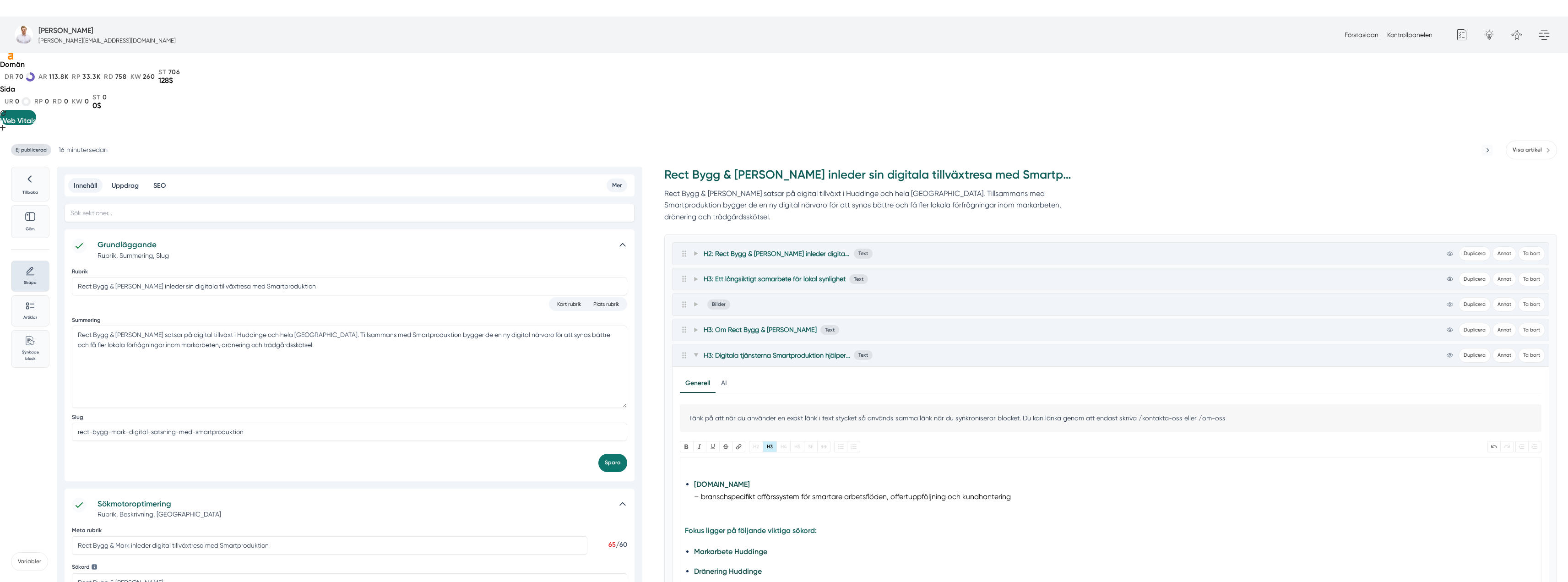
scroll to position [121, 0]
click at [712, 479] on strong "[DOMAIN_NAME]" at bounding box center [721, 483] width 56 height 9
click at [736, 441] on button "Länk" at bounding box center [738, 446] width 13 height 12
paste input ".nu"
type input "[URL][DOMAIN_NAME]"
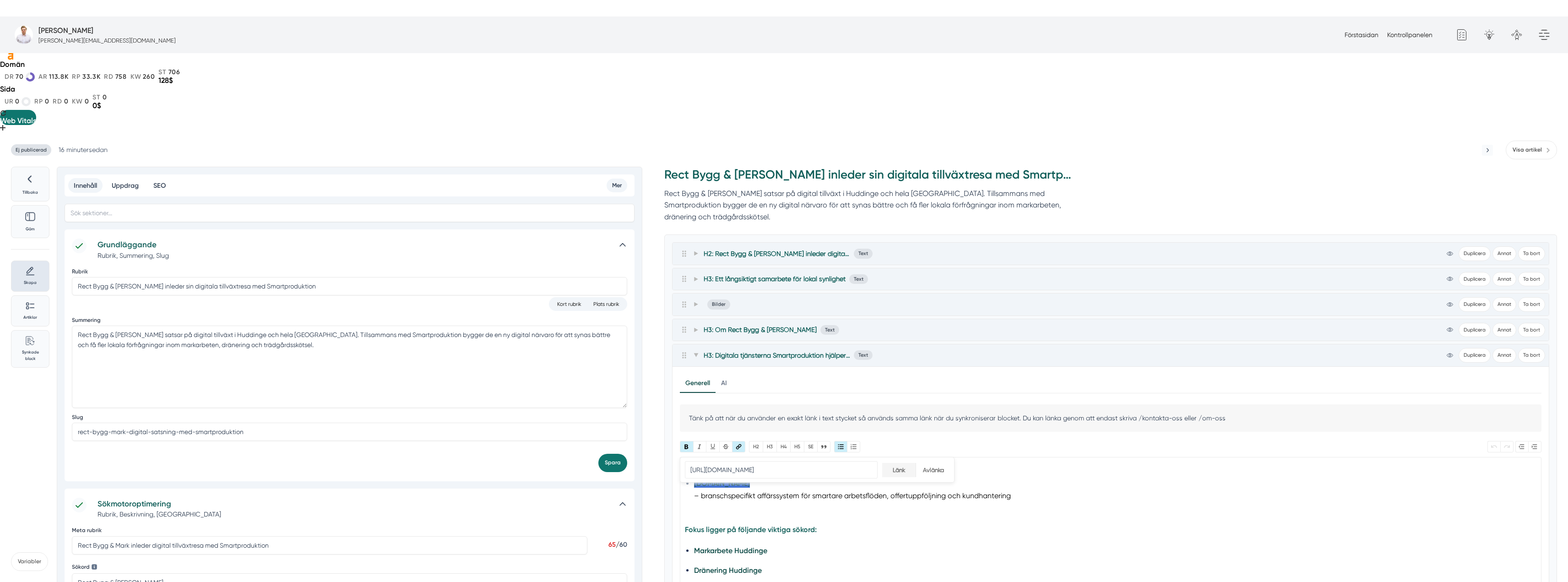
click at [894, 463] on input "Länk" at bounding box center [899, 470] width 34 height 14
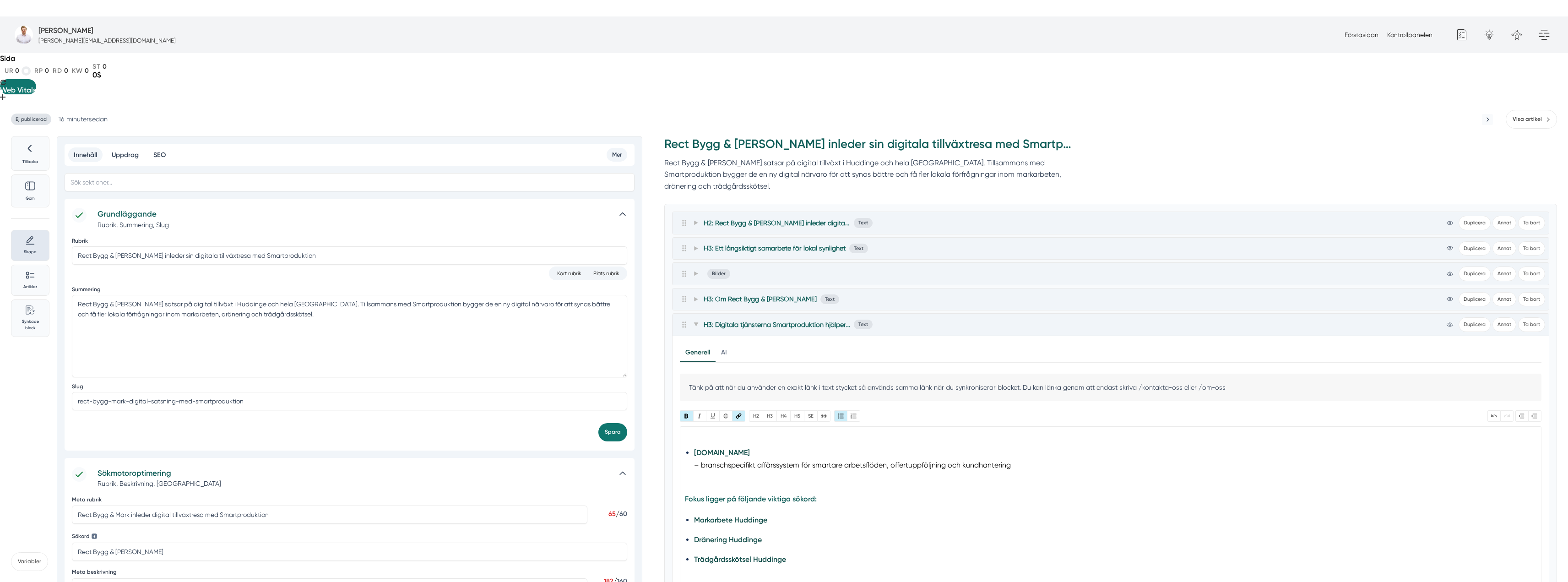
scroll to position [46, 0]
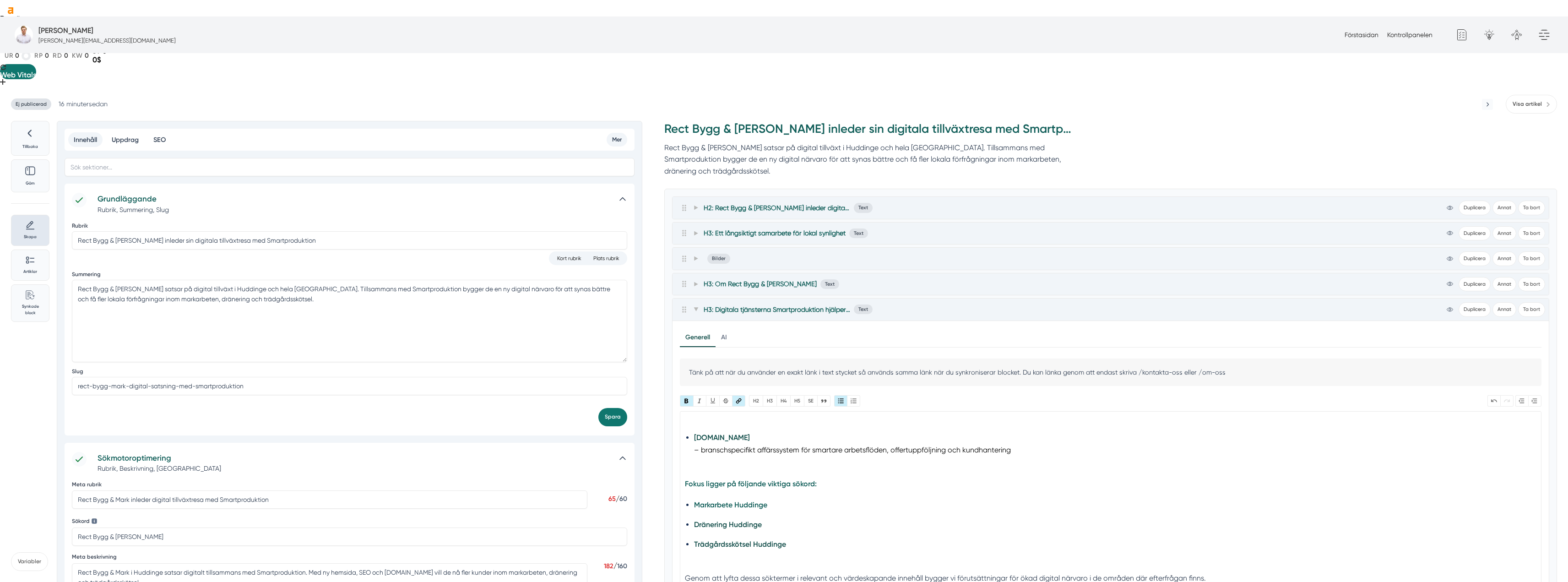
click at [752, 500] on strong "Markarbete Huddinge" at bounding box center [731, 504] width 73 height 9
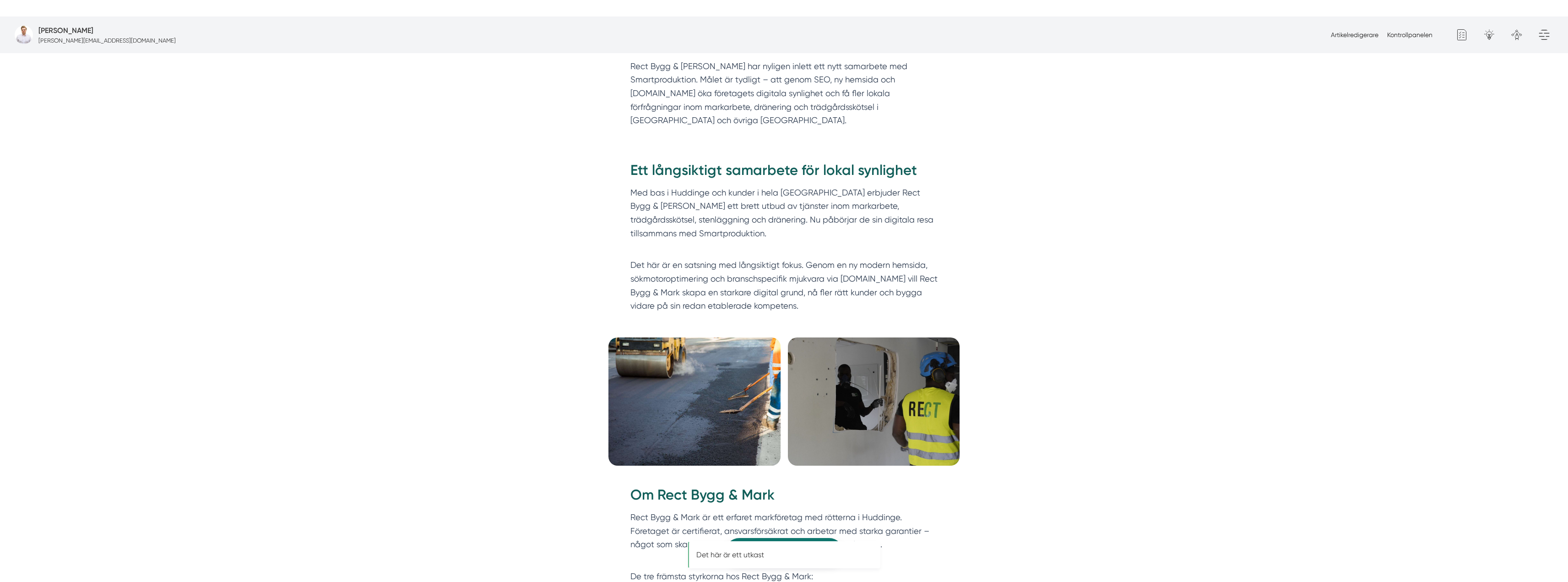
scroll to position [824, 0]
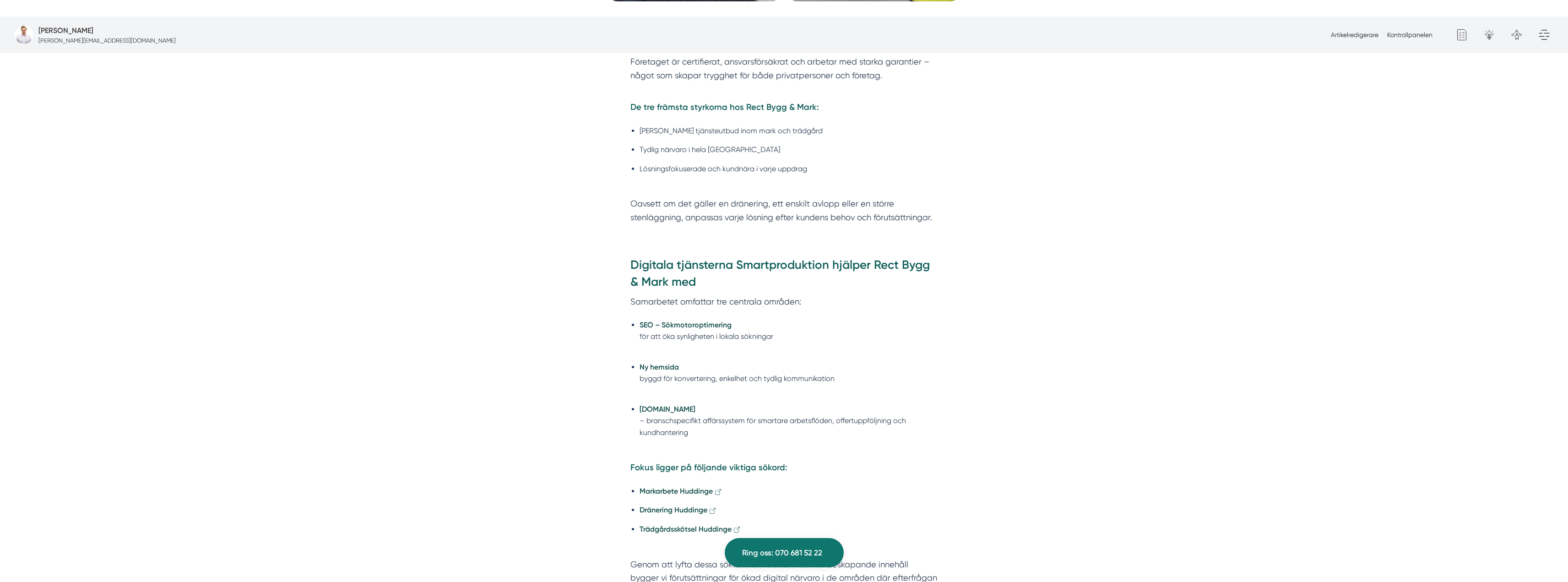
scroll to position [1102, 0]
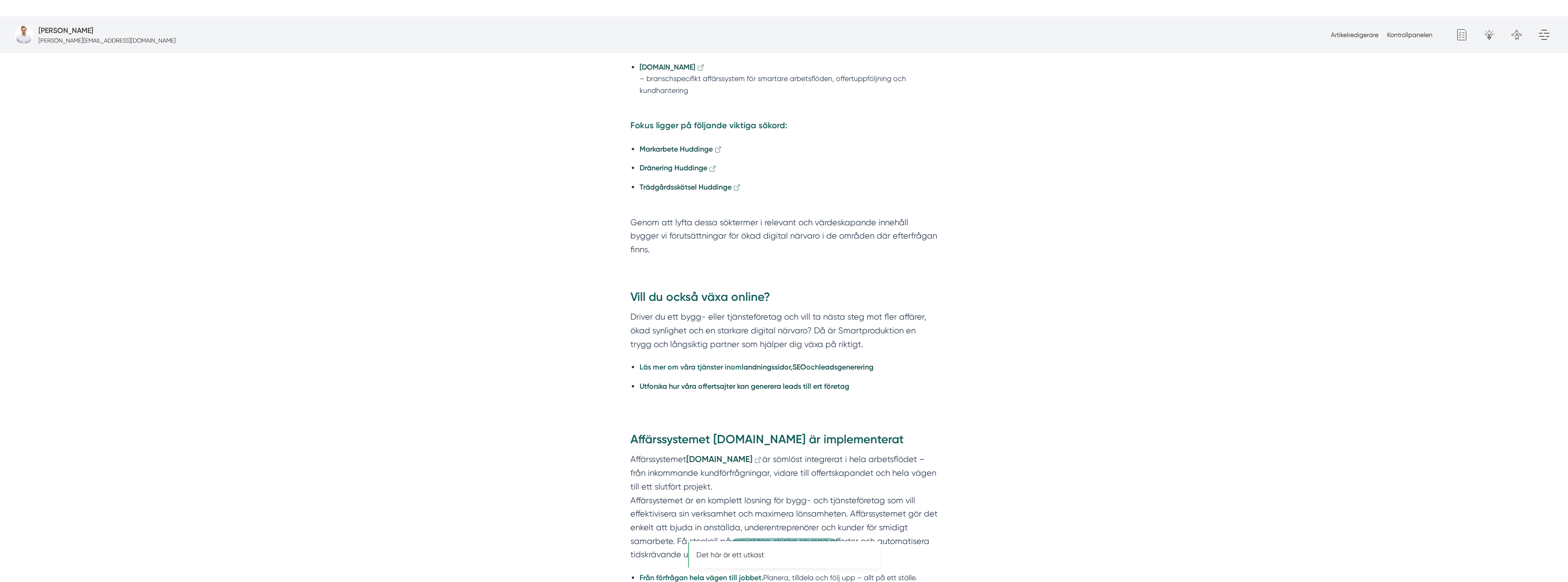
scroll to position [1104, 0]
click at [668, 29] on strong "Ny hemsida" at bounding box center [659, 24] width 39 height 9
click at [677, 153] on strong "Markarbete Huddinge" at bounding box center [676, 149] width 73 height 9
click at [664, 172] on strong "Dränering Huddinge" at bounding box center [673, 168] width 68 height 9
click at [675, 191] on strong "Trädgårdsskötsel Huddinge" at bounding box center [685, 186] width 92 height 9
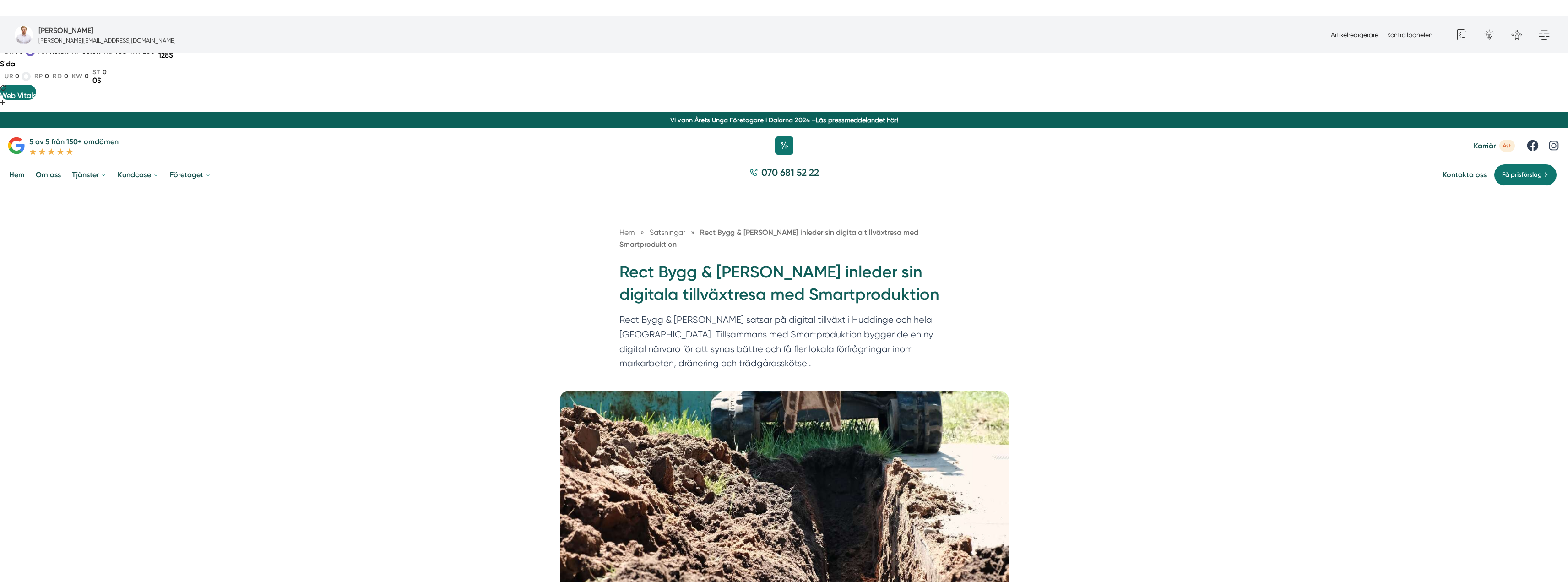
scroll to position [0, 0]
